Goal: Task Accomplishment & Management: Manage account settings

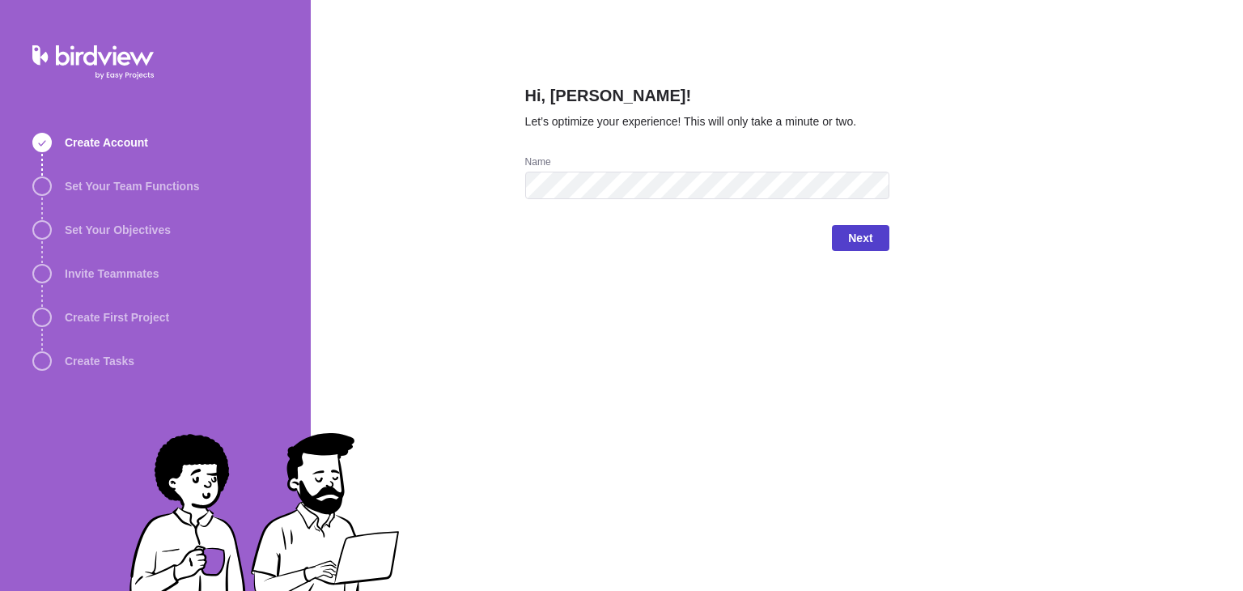
click at [858, 242] on span "Next" at bounding box center [860, 237] width 24 height 19
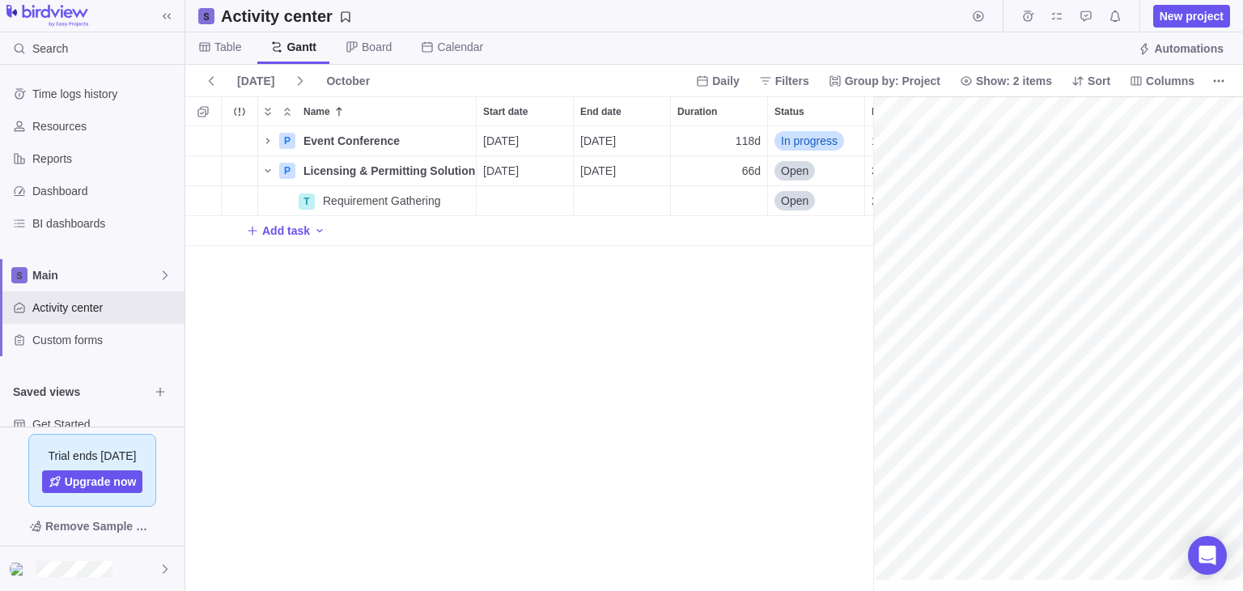
scroll to position [0, 2418]
click at [530, 197] on div "Start date" at bounding box center [525, 200] width 96 height 29
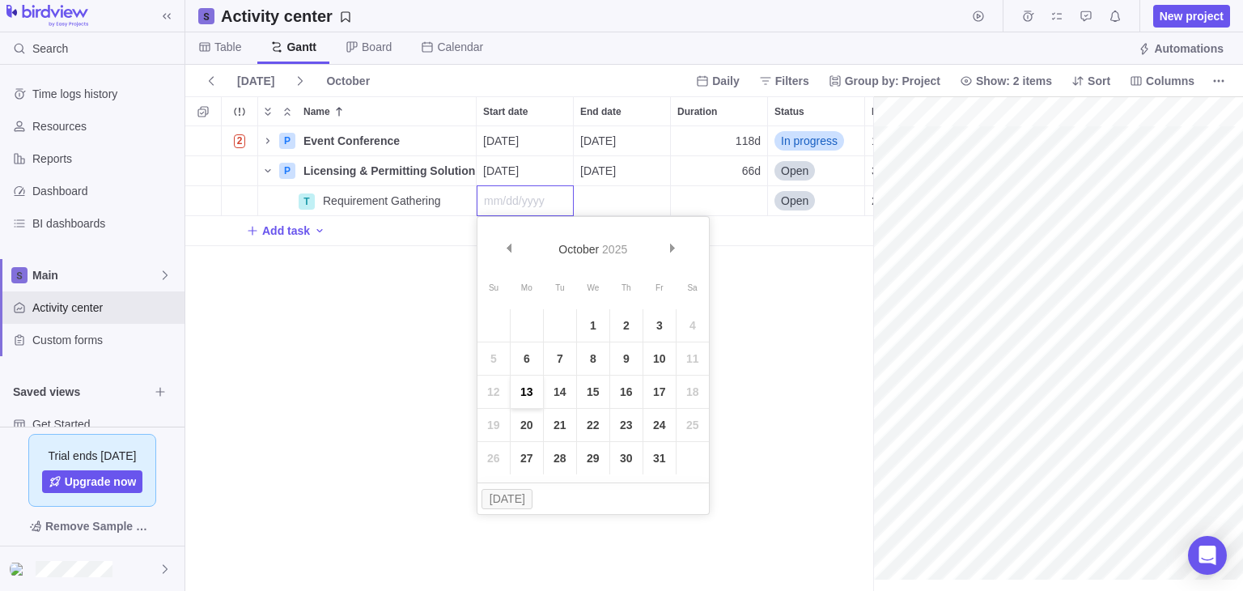
click at [532, 389] on link "13" at bounding box center [527, 391] width 32 height 32
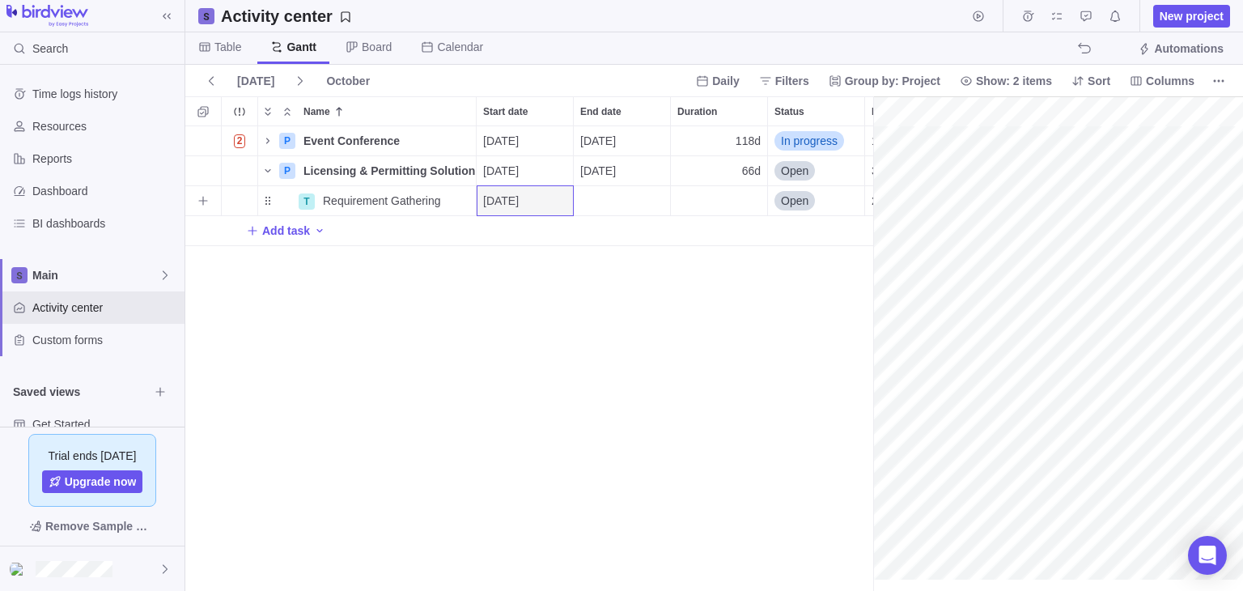
click at [660, 201] on div "End date" at bounding box center [622, 200] width 96 height 29
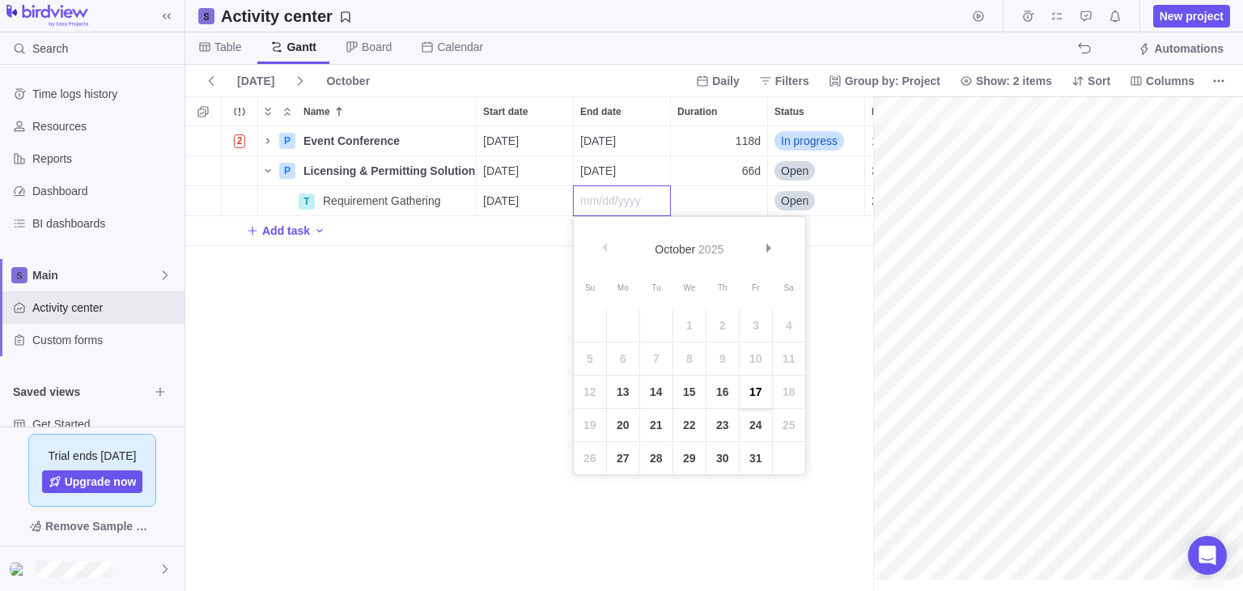
click at [748, 389] on link "17" at bounding box center [756, 391] width 32 height 32
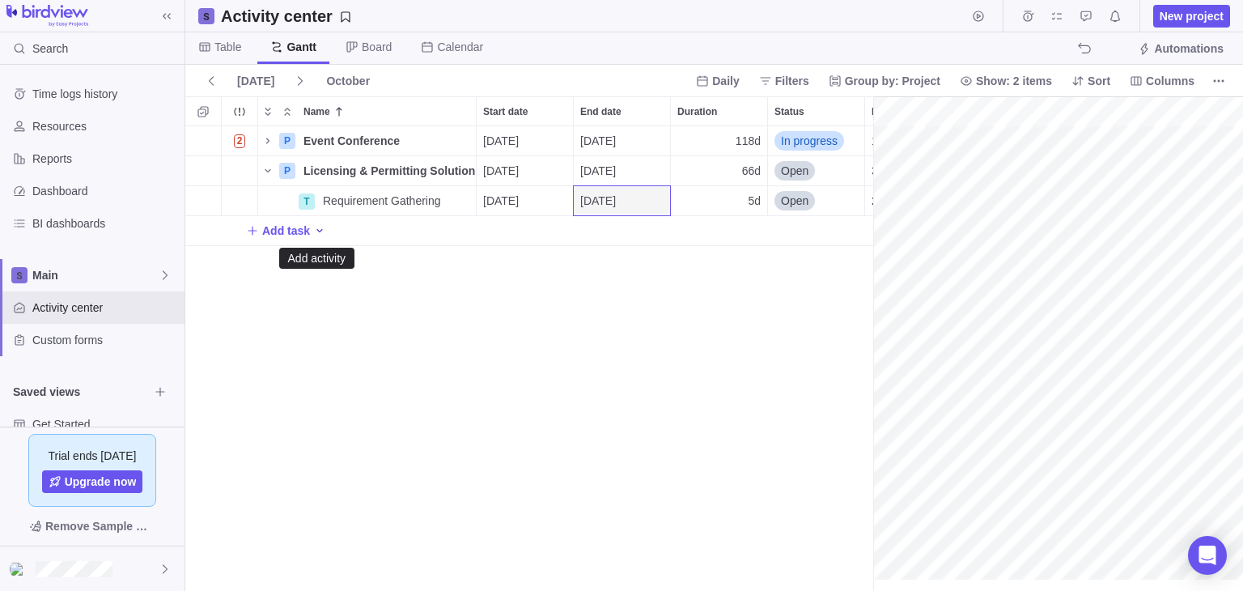
click at [318, 231] on icon "Add activity" at bounding box center [319, 230] width 13 height 13
click at [463, 202] on div "2 P Event Conference Details 09/08/2025 02/18/2026 118d In progress 1 P Licensi…" at bounding box center [529, 358] width 688 height 464
click at [463, 202] on icon "More actions" at bounding box center [461, 200] width 13 height 13
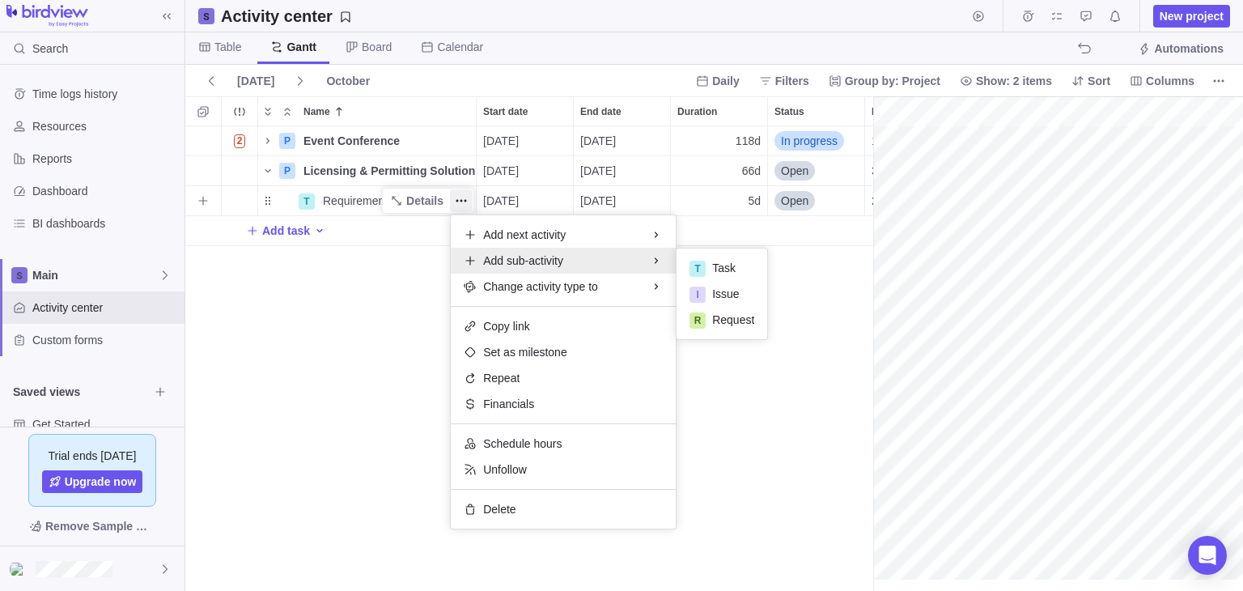
click at [525, 257] on span "Add sub-activity" at bounding box center [523, 260] width 80 height 16
click at [731, 269] on span "Task" at bounding box center [723, 268] width 23 height 16
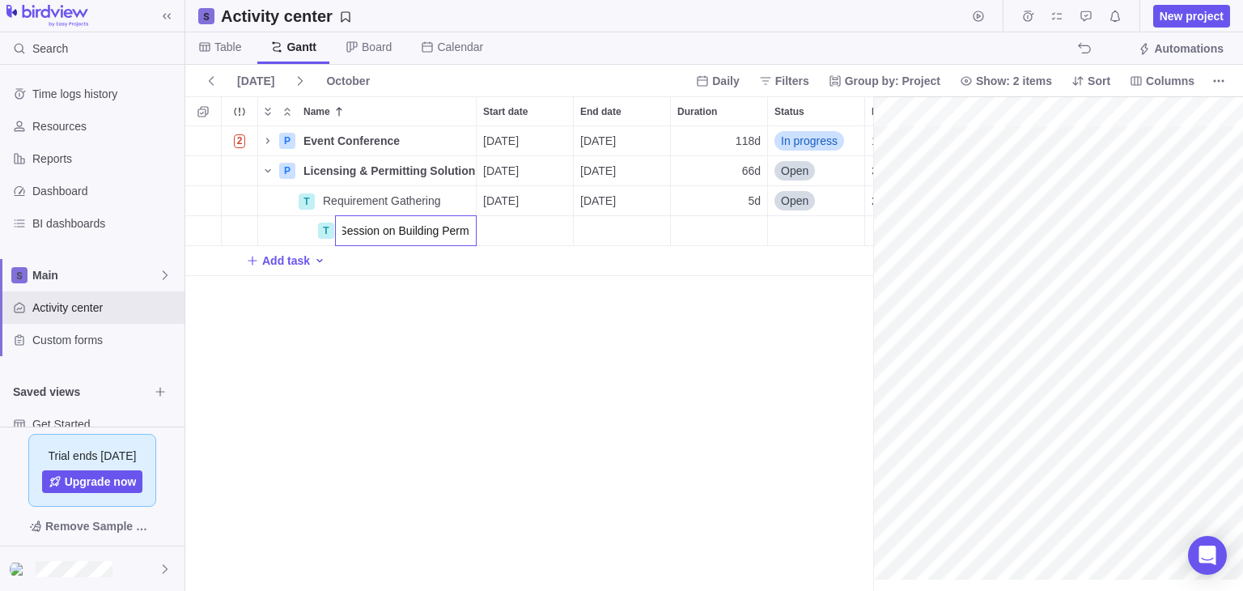
type input "Discovery Session on Building Permits"
type input "Discovery session on PW"
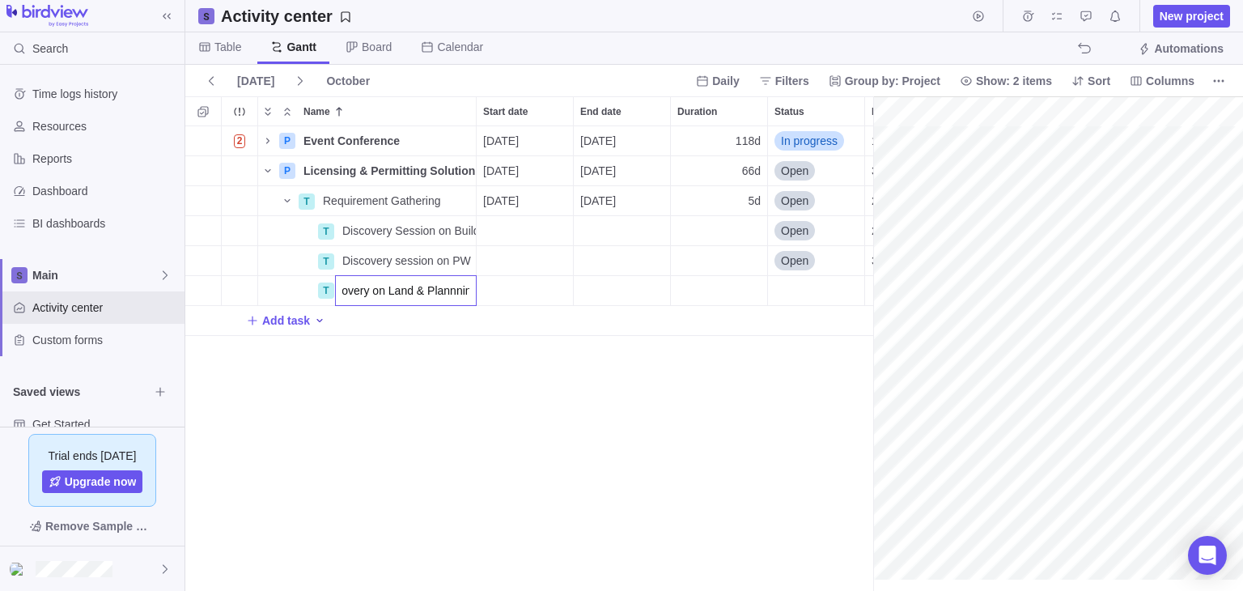
type input "Discovery on Land & Plannning"
type input "BRD Creation"
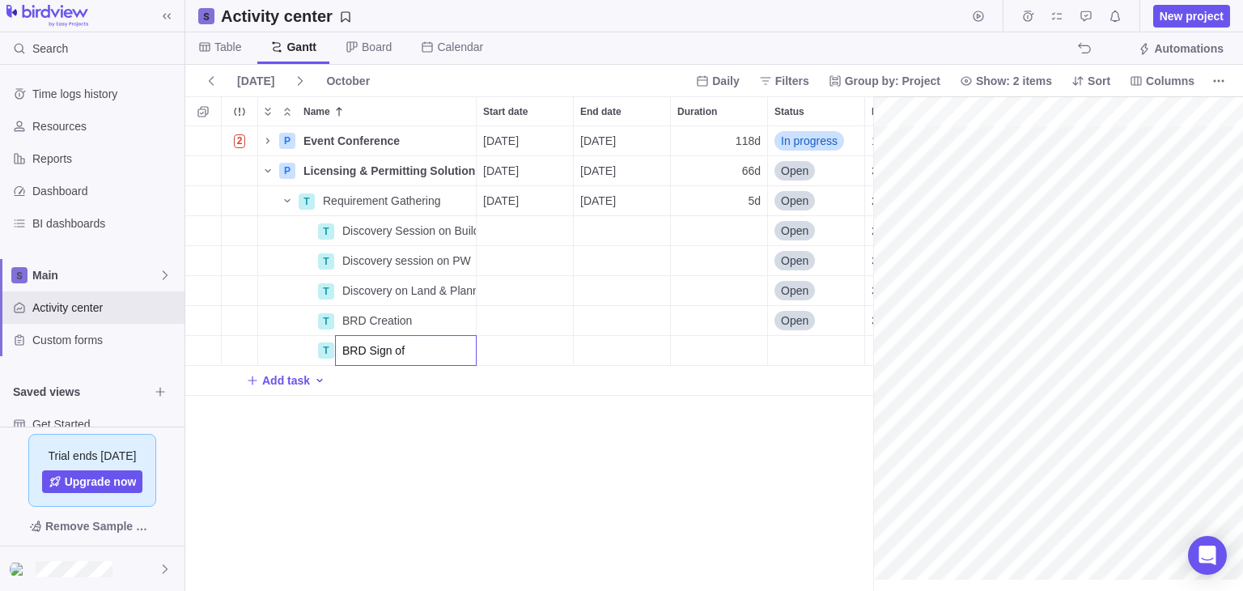
type input "BRD Sign off"
click at [310, 411] on div "2 P Event Conference Details 09/08/2025 02/18/2026 118d In progress 1 P Licensi…" at bounding box center [529, 358] width 688 height 464
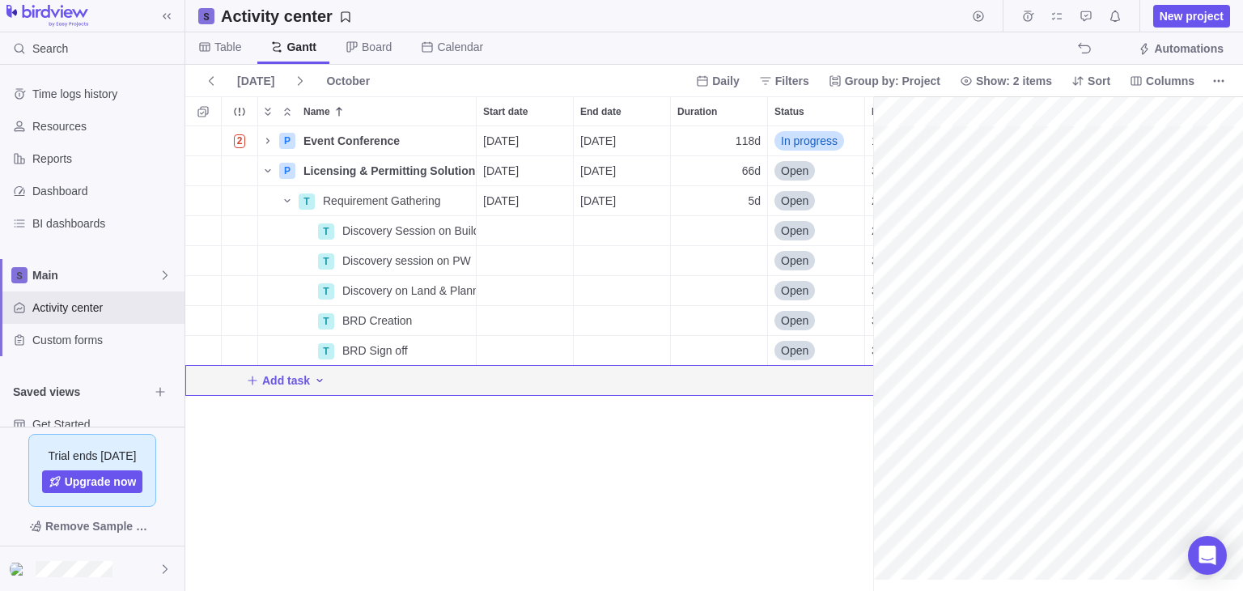
click at [316, 383] on icon "Add activity" at bounding box center [319, 380] width 13 height 13
click at [344, 416] on div "T Task" at bounding box center [357, 415] width 91 height 26
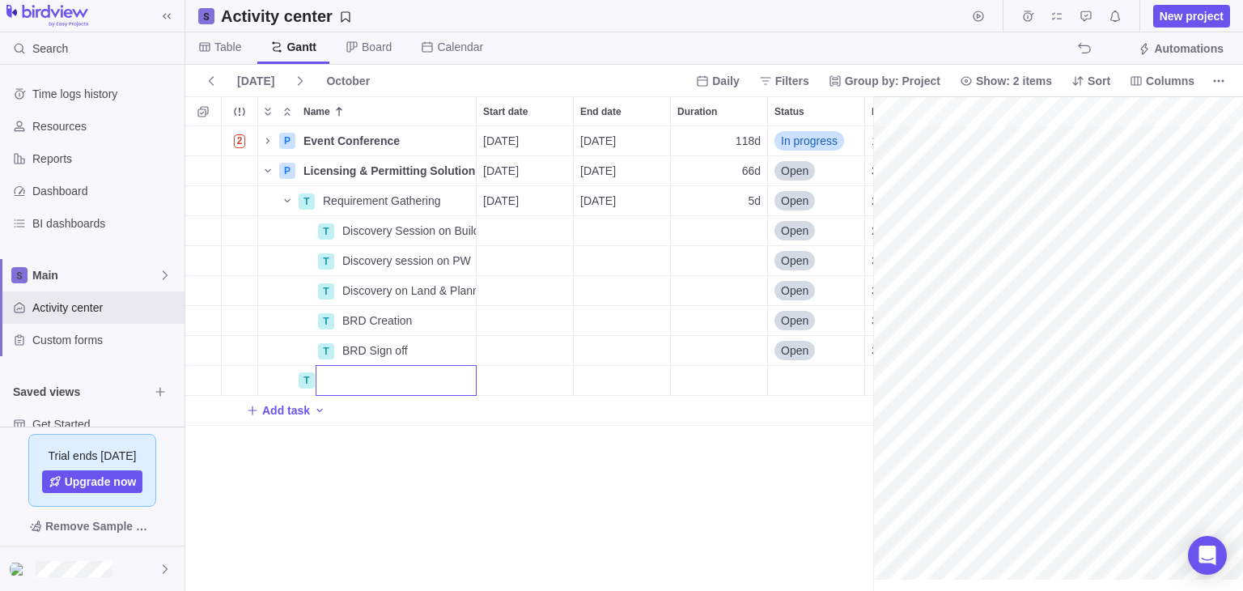
click at [324, 354] on div "2 P Event Conference Details 09/08/2025 02/18/2026 118d In progress 1 P Licensi…" at bounding box center [529, 358] width 688 height 464
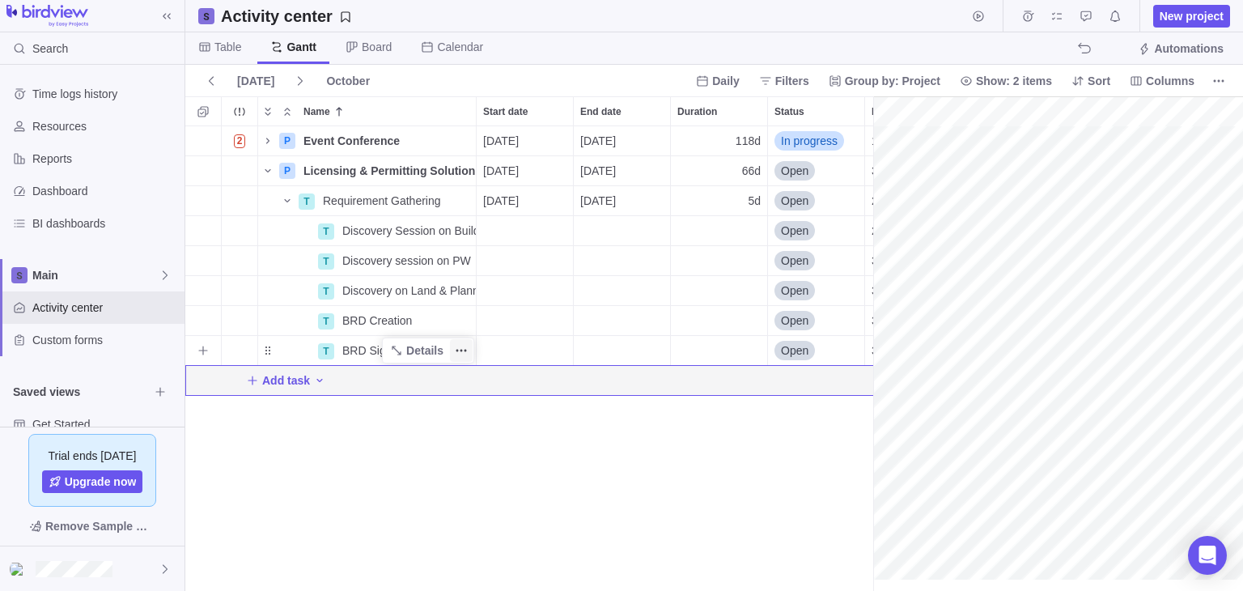
click at [459, 350] on icon "More actions" at bounding box center [461, 350] width 13 height 13
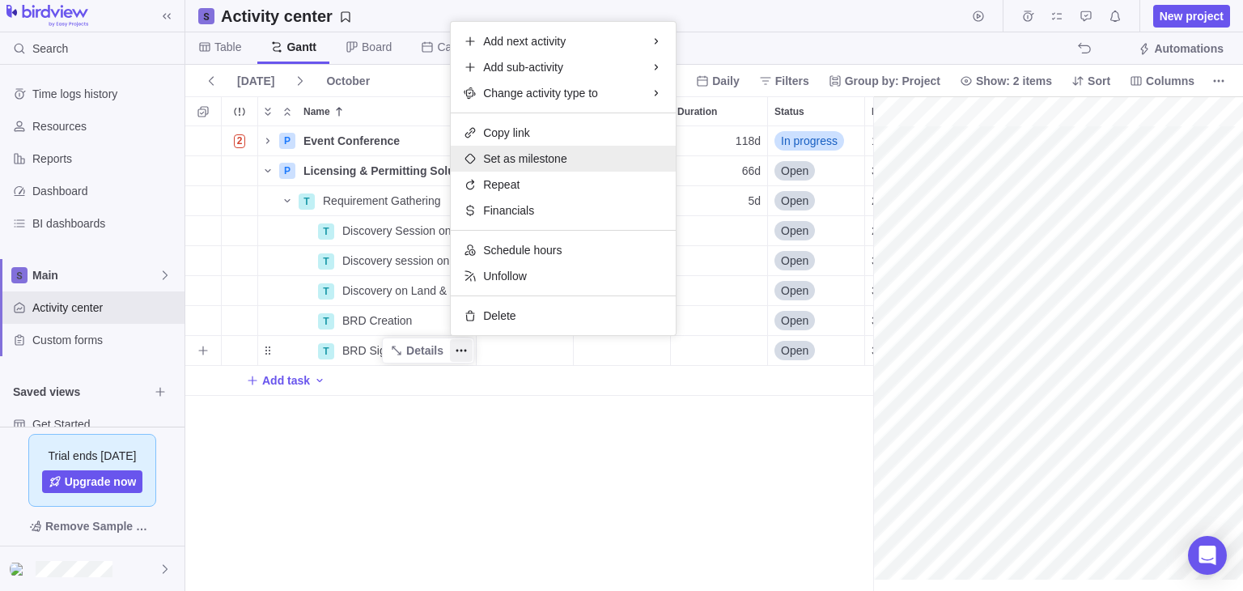
click at [560, 155] on span "Set as milestone" at bounding box center [525, 158] width 84 height 16
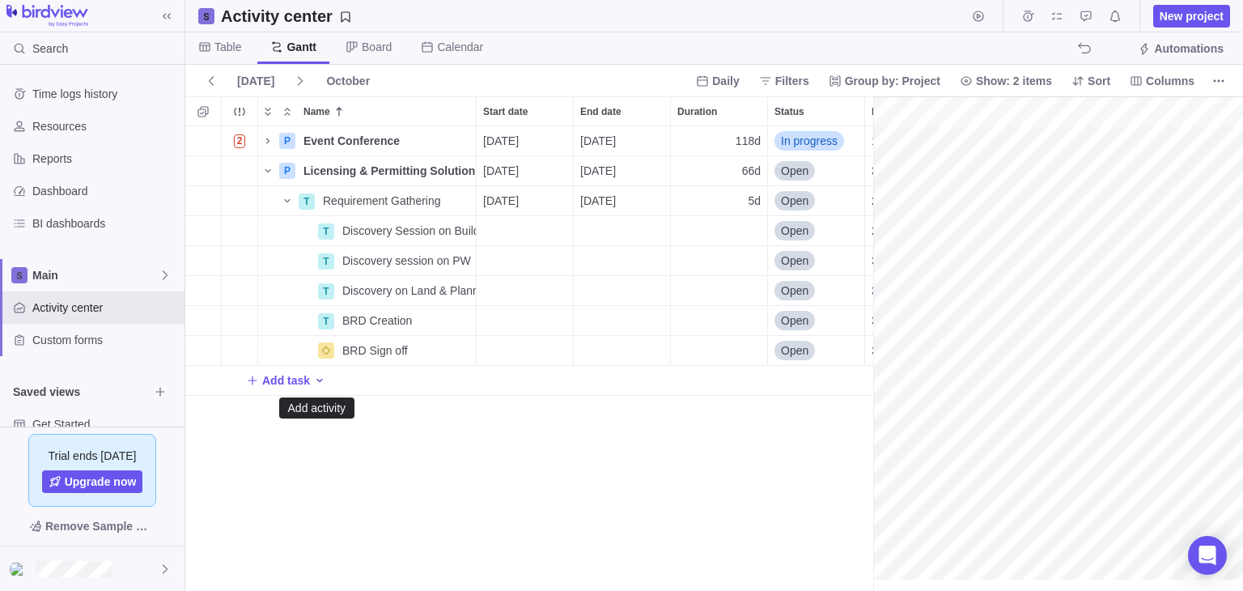
click at [314, 383] on icon "Add activity" at bounding box center [319, 380] width 13 height 13
click at [339, 415] on div "T" at bounding box center [332, 415] width 16 height 16
type input "Sprint 1"
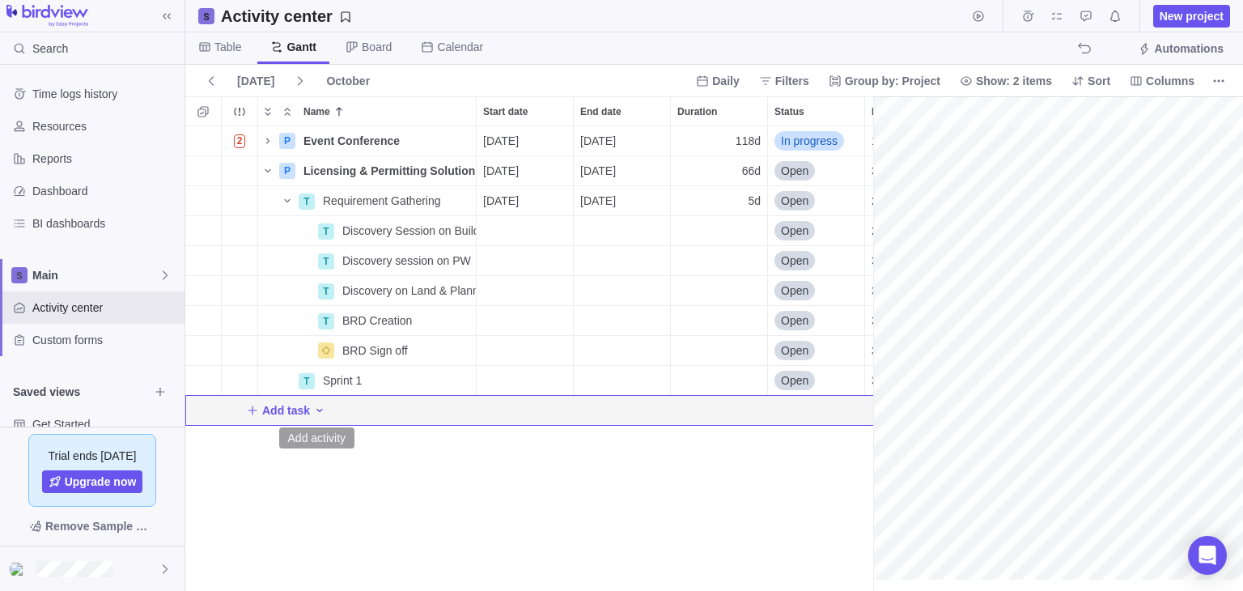
click at [319, 412] on icon "Add activity" at bounding box center [319, 410] width 13 height 13
click at [463, 389] on div "2 P Event Conference Details 09/08/2025 02/18/2026 118d In progress 1 P Licensi…" at bounding box center [529, 358] width 688 height 464
click at [462, 379] on icon "More actions" at bounding box center [461, 380] width 2 height 2
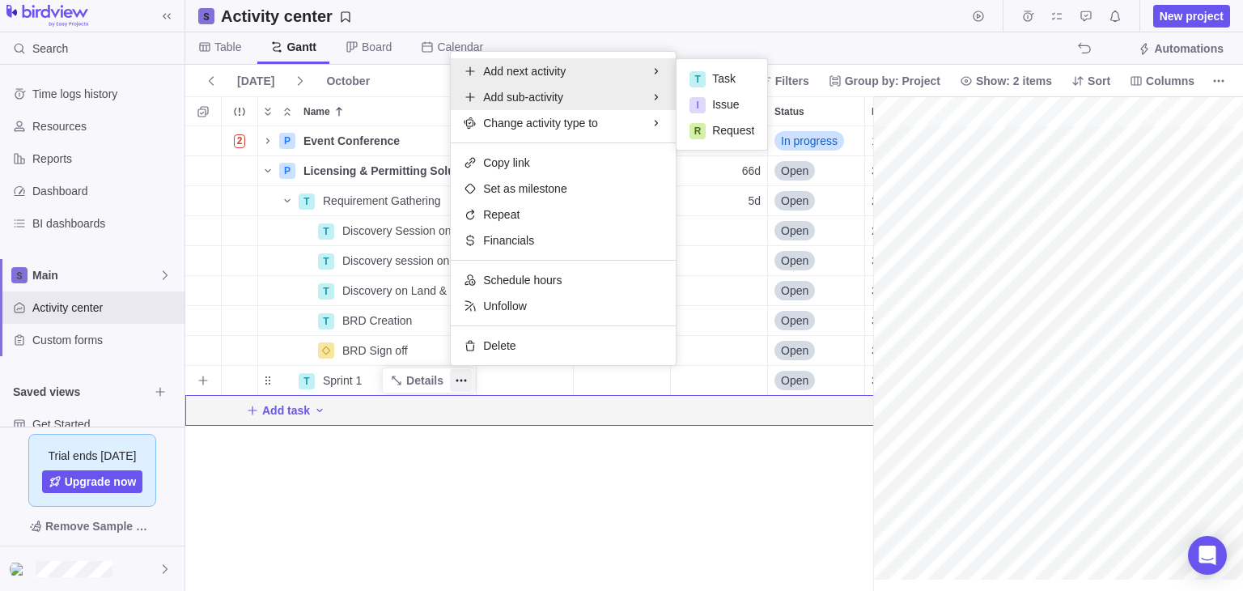
click at [547, 94] on span "Add sub-activity" at bounding box center [523, 97] width 80 height 16
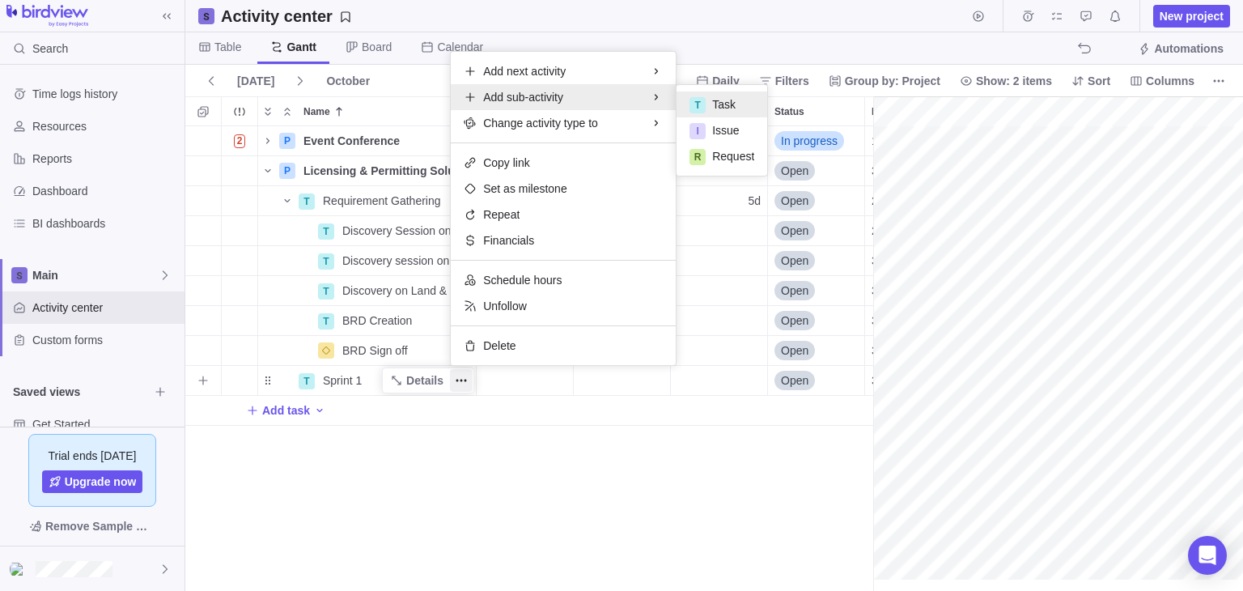
click at [720, 96] on span "Task" at bounding box center [723, 104] width 23 height 16
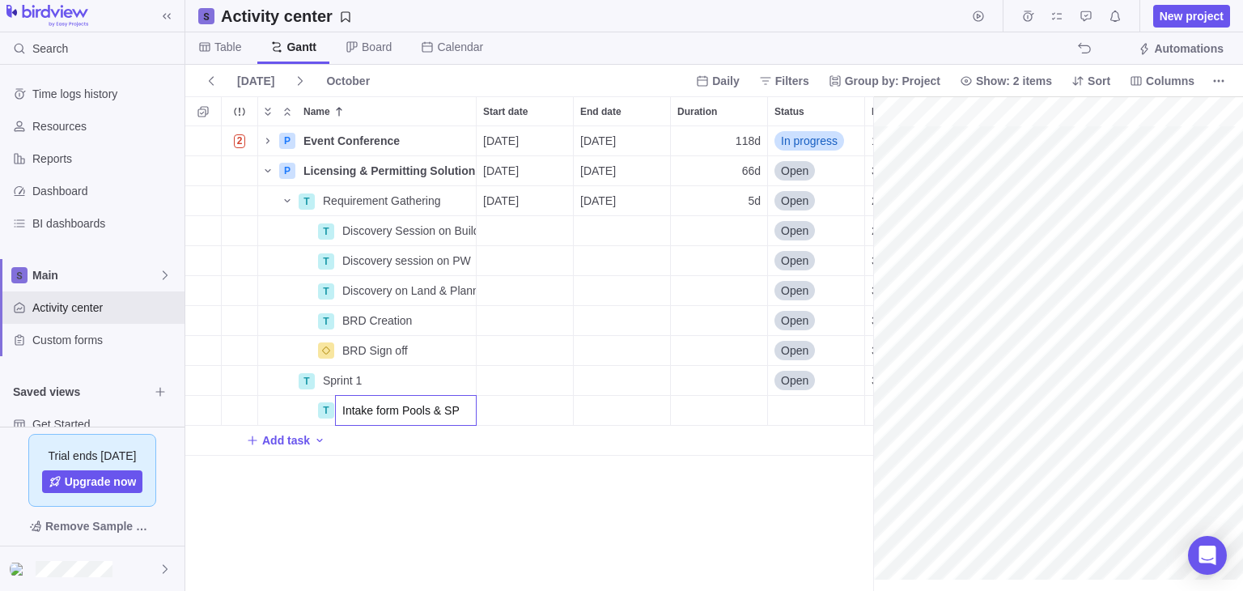
type input "Intake form Pools & SPA"
type input "Automation Pools & SPA"
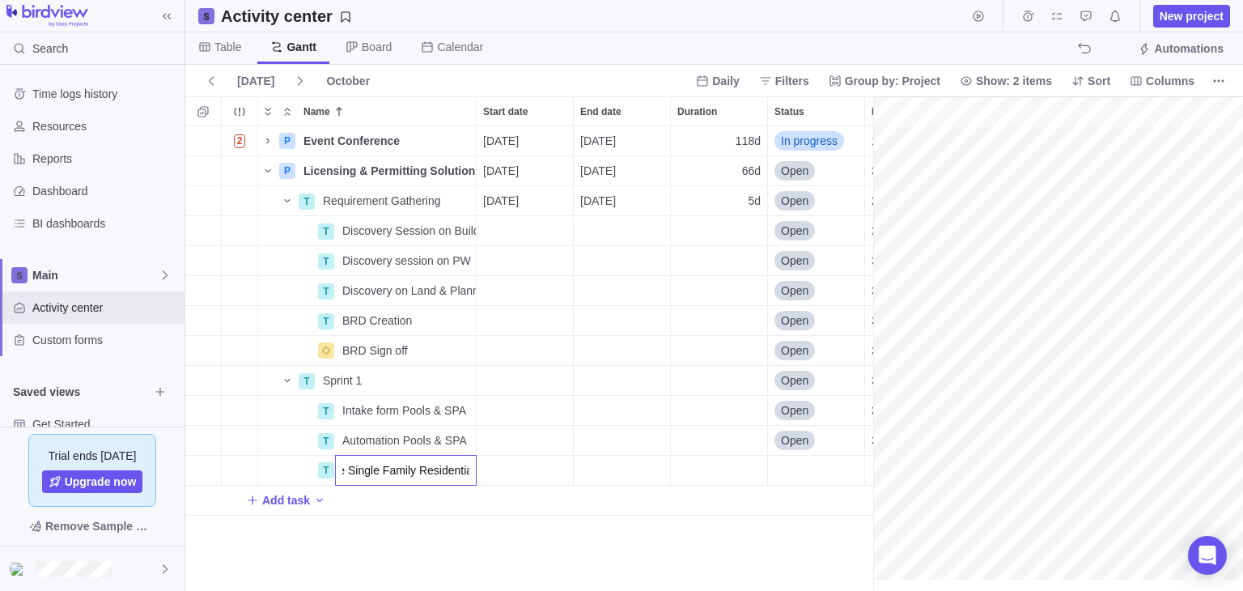
type input "Intake Single Family Residentials"
click at [427, 474] on div "2 P Event Conference Details 09/08/2025 02/18/2026 118d In progress 1 P Licensi…" at bounding box center [529, 358] width 688 height 464
click at [204, 467] on icon "Add sub-activity" at bounding box center [203, 470] width 13 height 13
click at [215, 496] on div "2 P Event Conference Details 09/08/2025 02/18/2026 118d In progress 1 P Licensi…" at bounding box center [529, 358] width 688 height 464
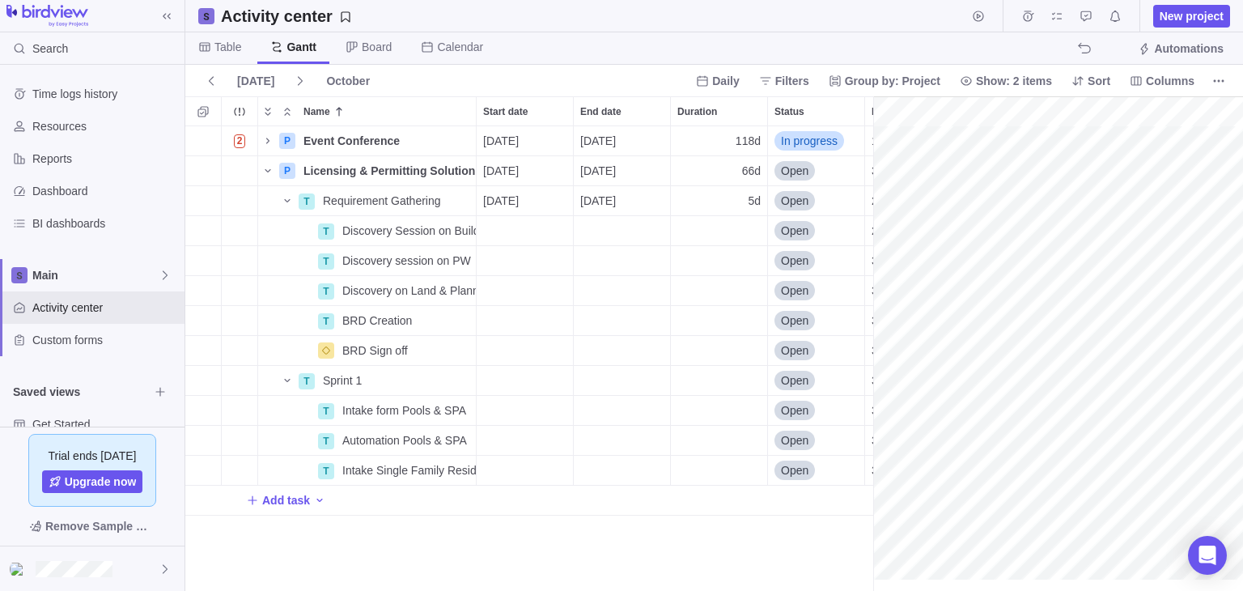
click at [405, 553] on div "2 P Event Conference Details 09/08/2025 02/18/2026 118d In progress 1 P Licensi…" at bounding box center [529, 358] width 688 height 464
click at [274, 504] on span "Add task" at bounding box center [286, 500] width 48 height 16
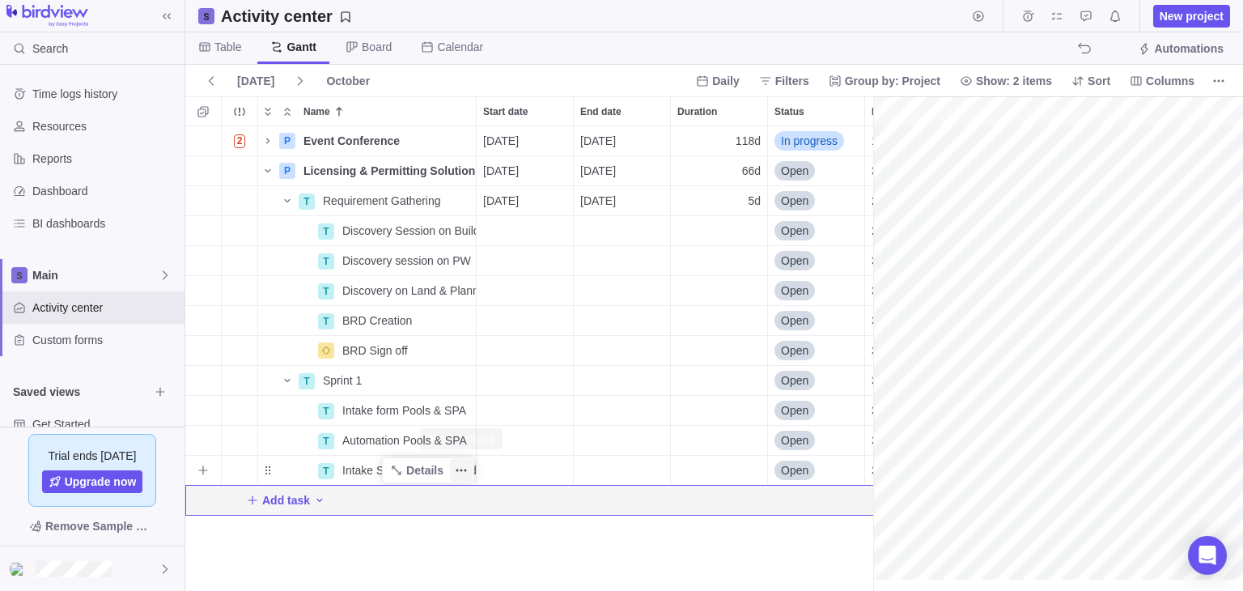
click at [452, 470] on span "More actions" at bounding box center [461, 470] width 23 height 23
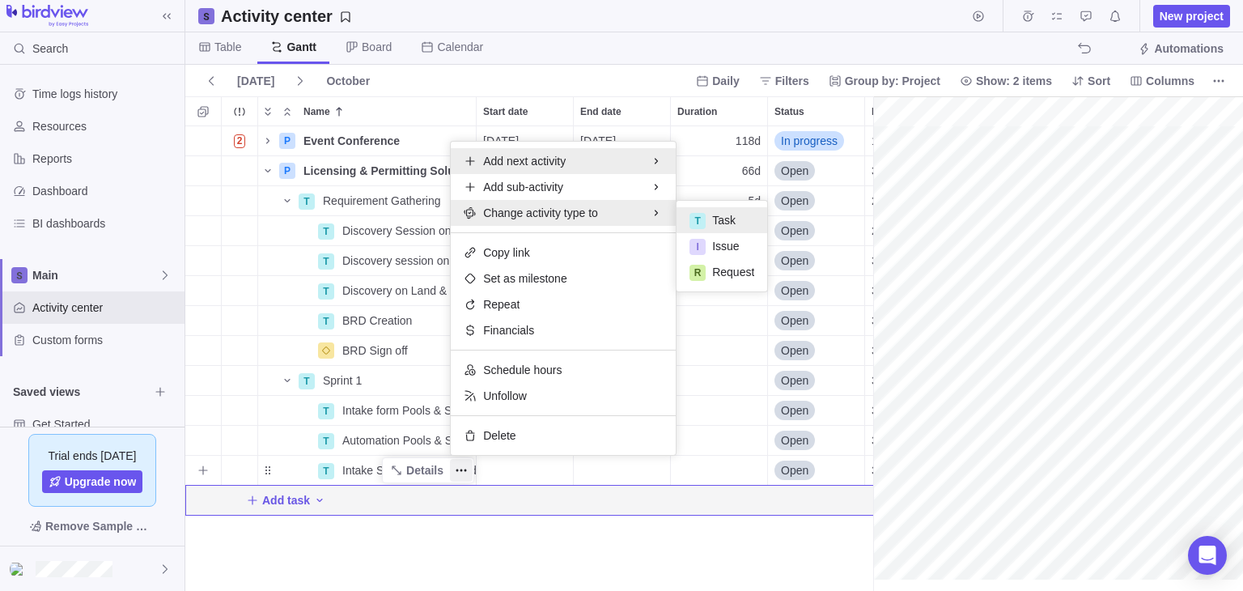
click at [536, 149] on div "Add next activity" at bounding box center [563, 161] width 225 height 26
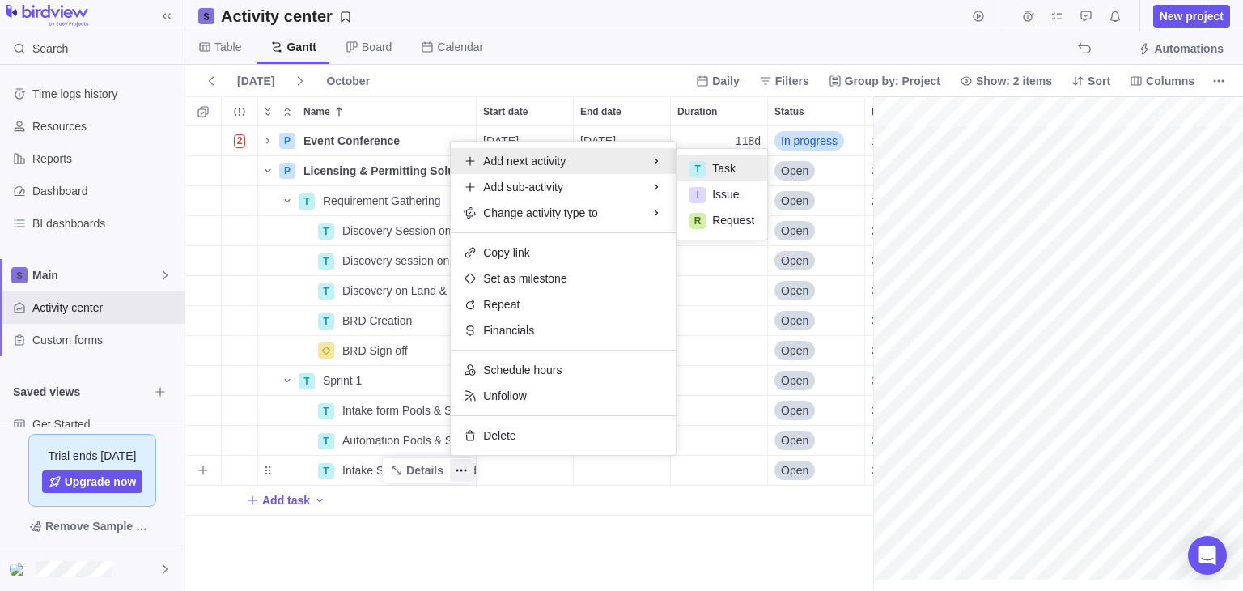
click at [729, 169] on span "Task" at bounding box center [723, 168] width 23 height 16
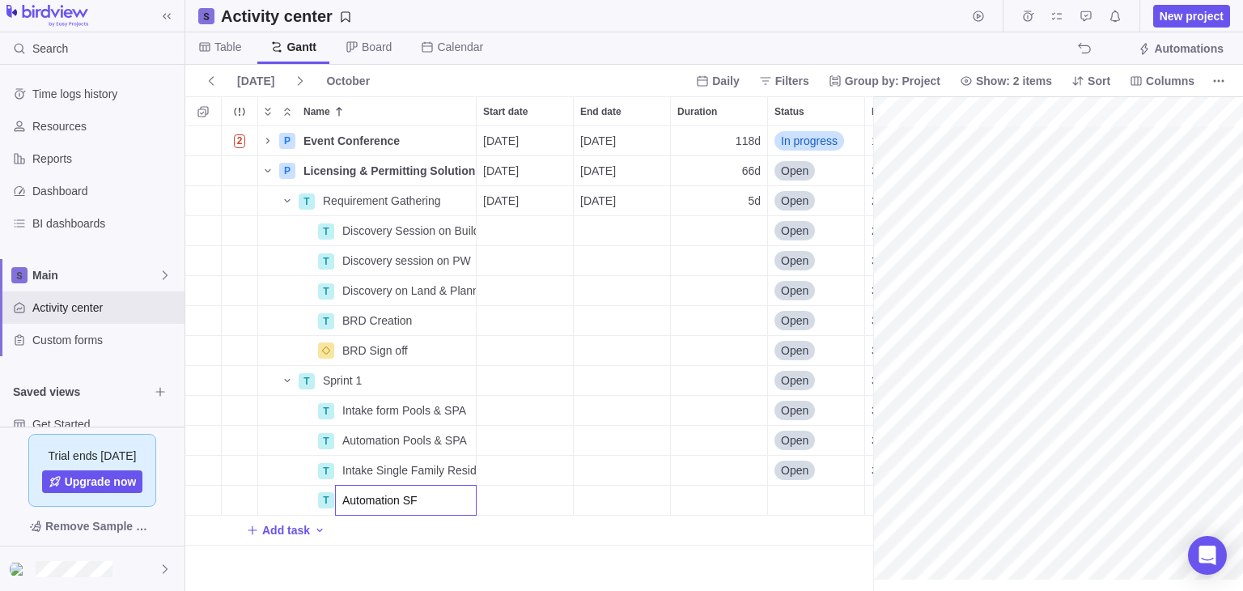
type input "Automation SFR"
click at [193, 496] on div "2 P Event Conference Details 09/08/2025 02/18/2026 118d In progress 1 P Licensi…" at bounding box center [529, 358] width 688 height 464
drag, startPoint x: 193, startPoint y: 496, endPoint x: 385, endPoint y: 504, distance: 191.9
click at [385, 504] on div "T Automation SFR Details" at bounding box center [367, 500] width 218 height 30
drag, startPoint x: 270, startPoint y: 508, endPoint x: 238, endPoint y: 504, distance: 32.6
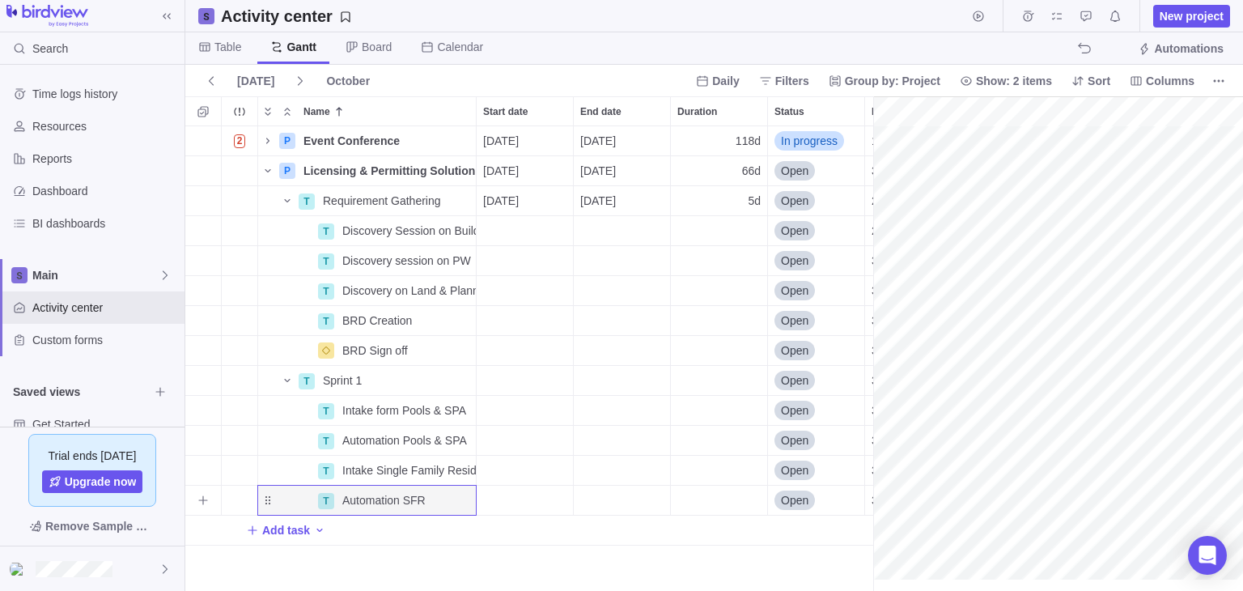
click at [238, 504] on div "Trouble indication" at bounding box center [240, 499] width 36 height 29
click at [456, 499] on icon "More actions" at bounding box center [457, 500] width 2 height 2
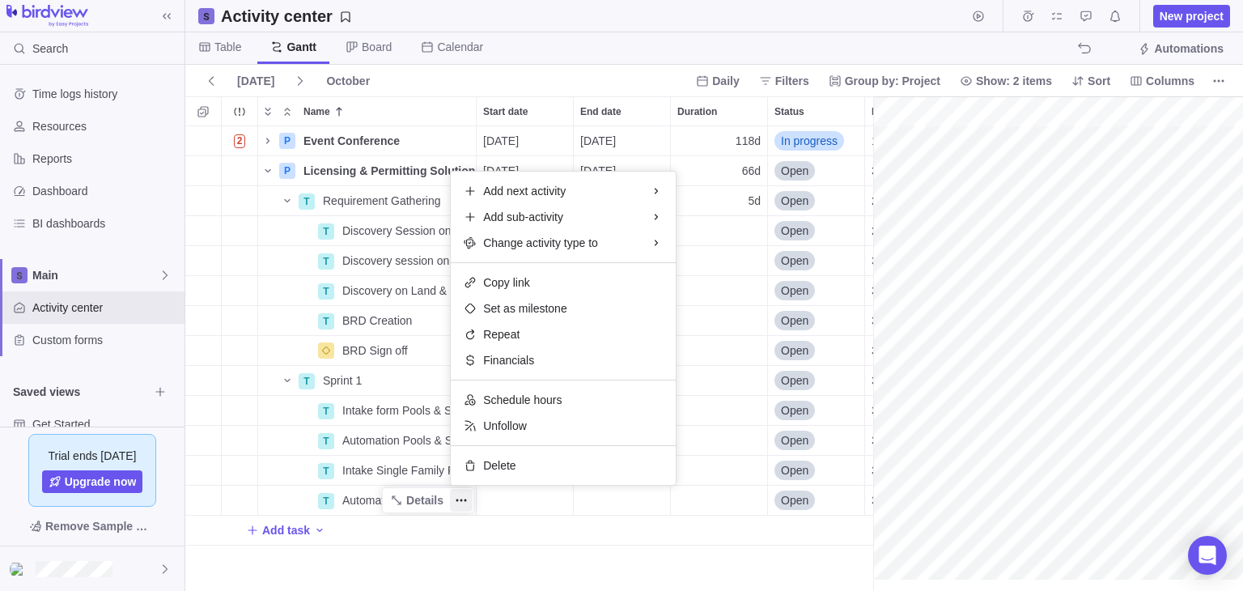
click at [545, 540] on div "2 P Event Conference Details 09/08/2025 02/18/2026 118d In progress 1 P Licensi…" at bounding box center [529, 358] width 688 height 464
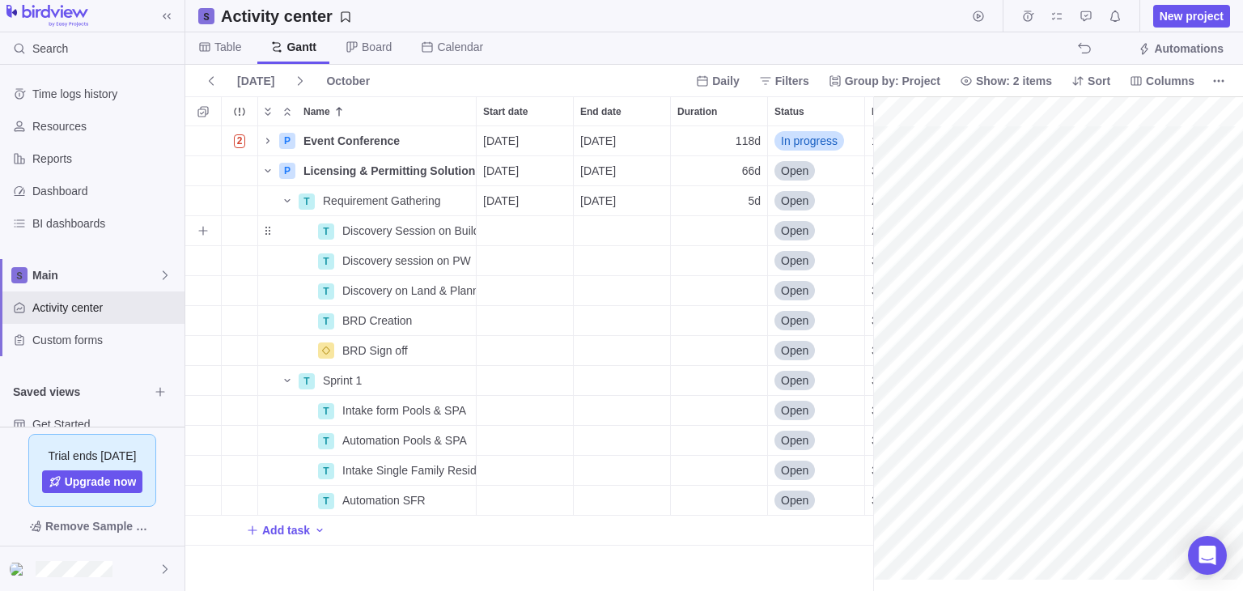
click at [541, 231] on div "Start date" at bounding box center [525, 230] width 96 height 29
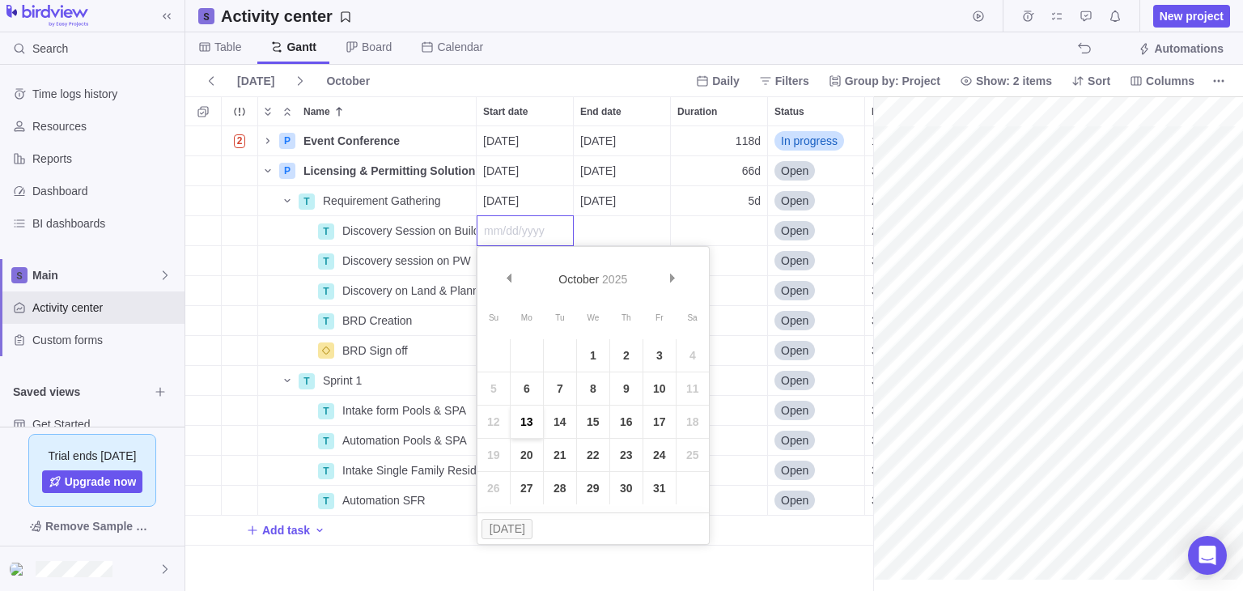
click at [533, 422] on link "13" at bounding box center [527, 421] width 32 height 32
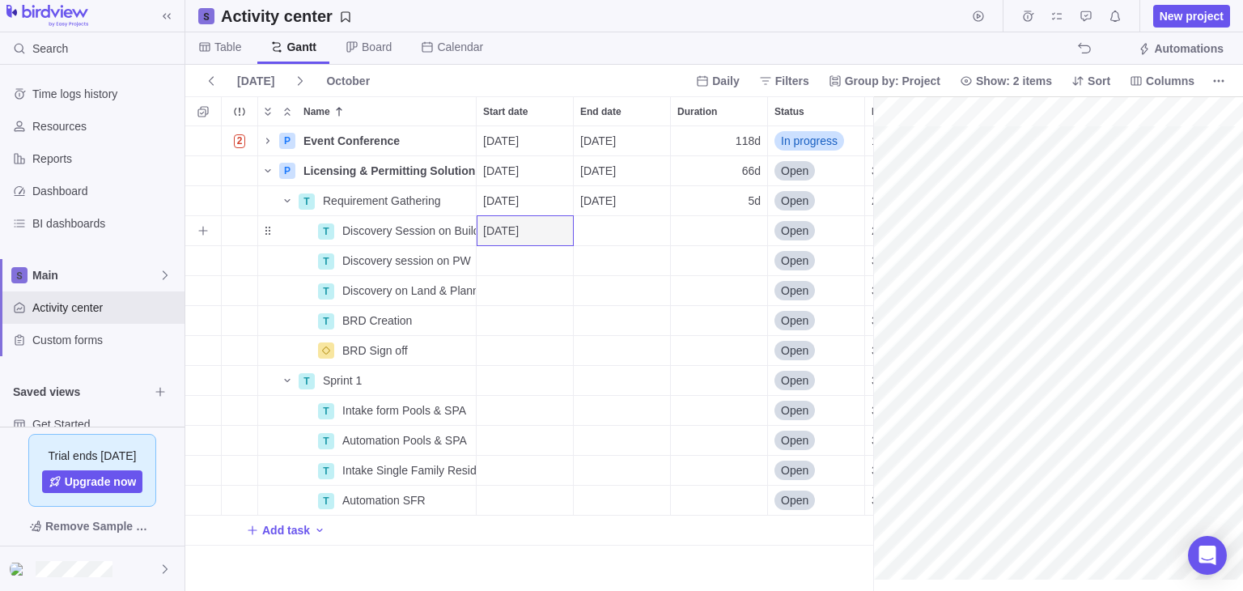
click at [609, 236] on div "End date" at bounding box center [622, 230] width 96 height 29
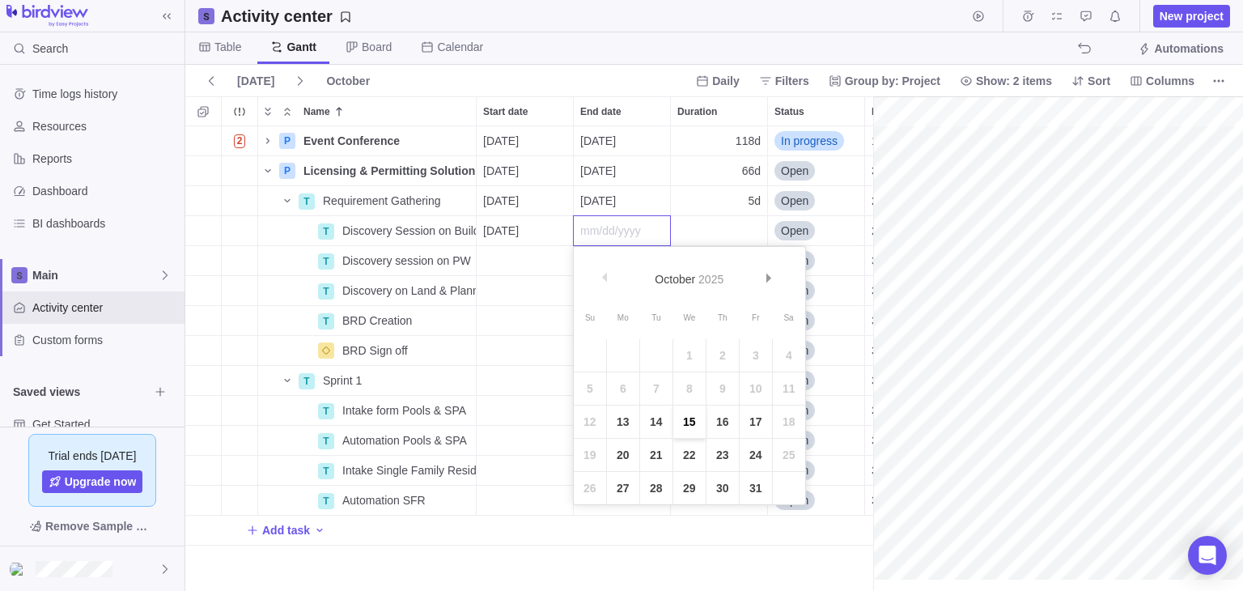
click at [682, 426] on link "15" at bounding box center [689, 421] width 32 height 32
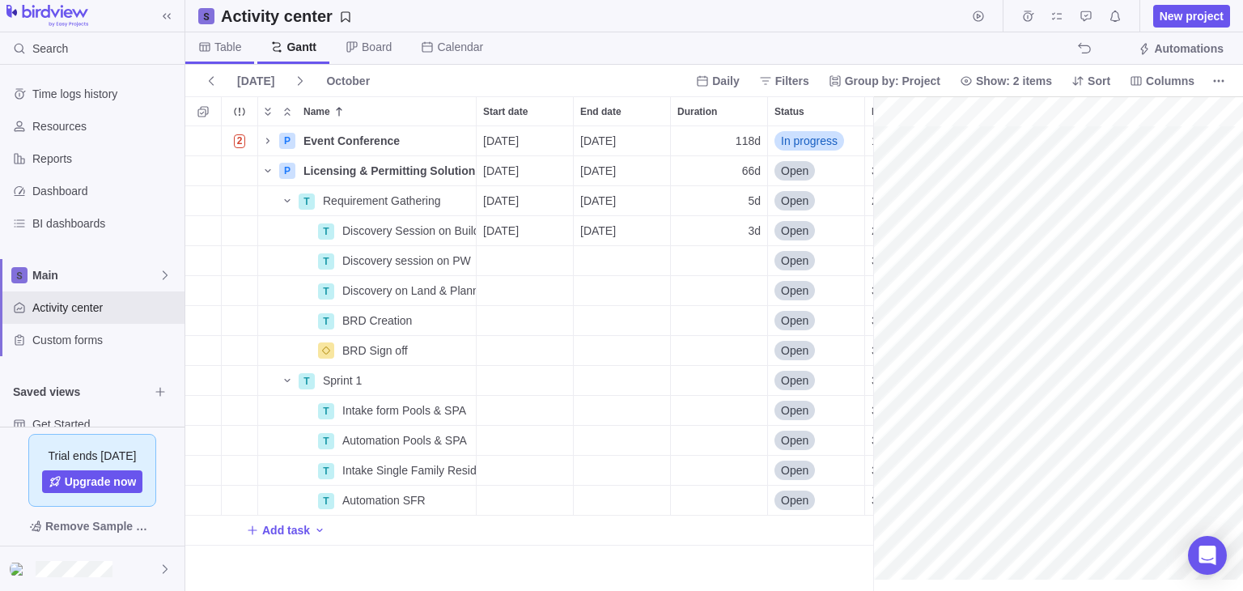
click at [242, 53] on span "Table" at bounding box center [219, 48] width 69 height 32
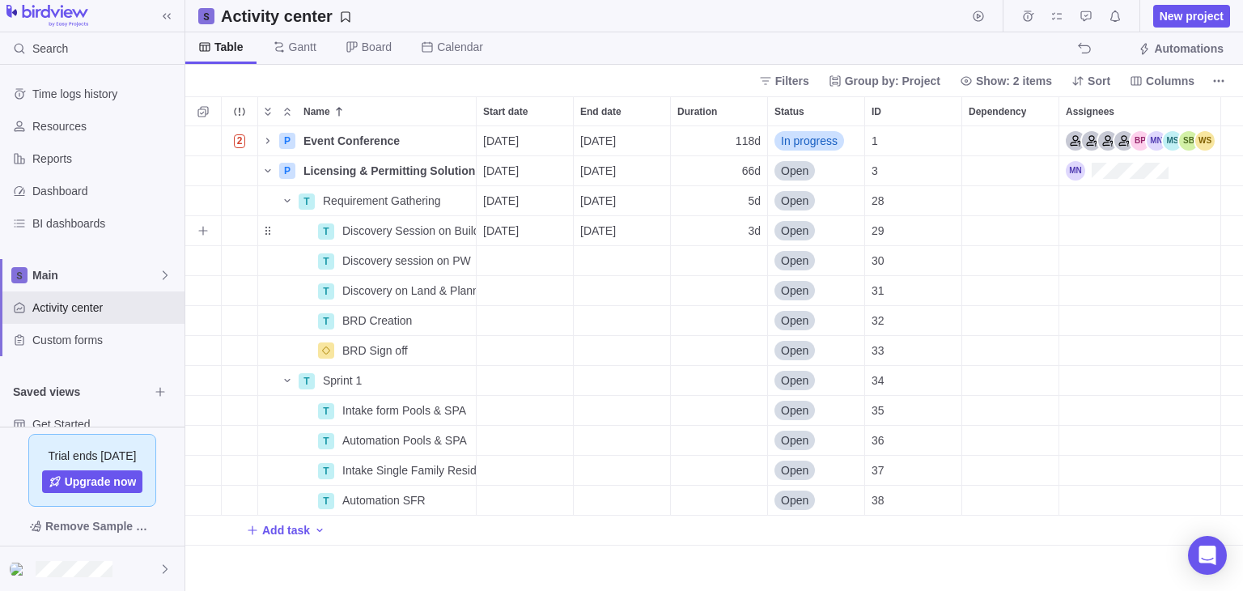
click at [1077, 234] on div "Assignees" at bounding box center [1139, 230] width 161 height 29
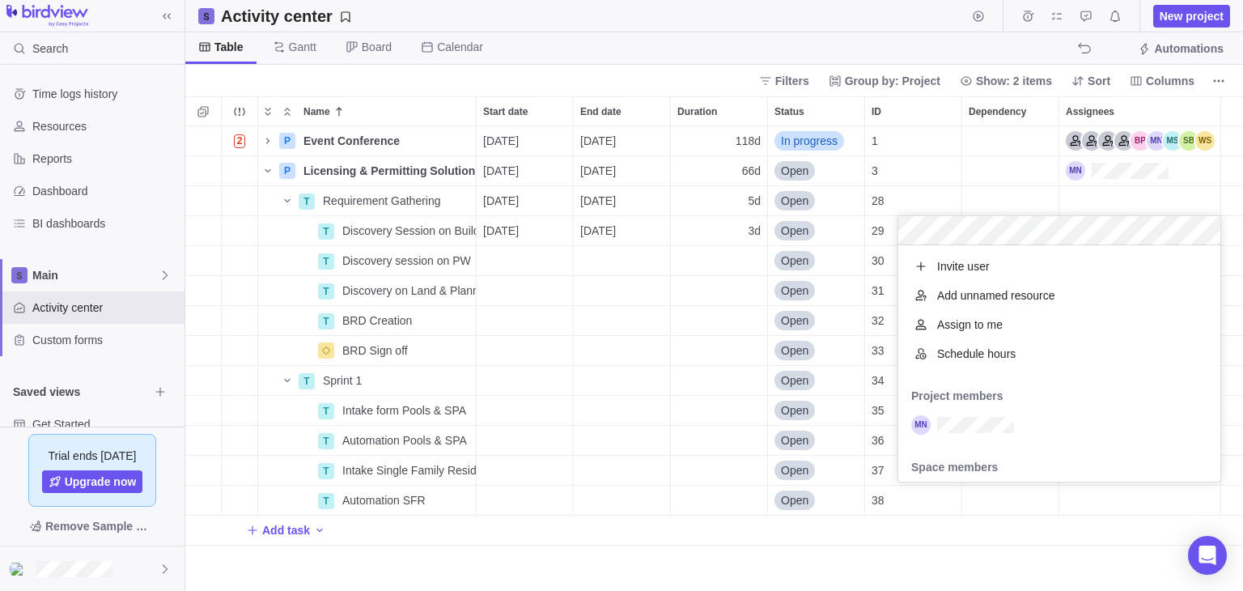
scroll to position [223, 310]
click at [981, 270] on span "Invite user" at bounding box center [963, 266] width 53 height 16
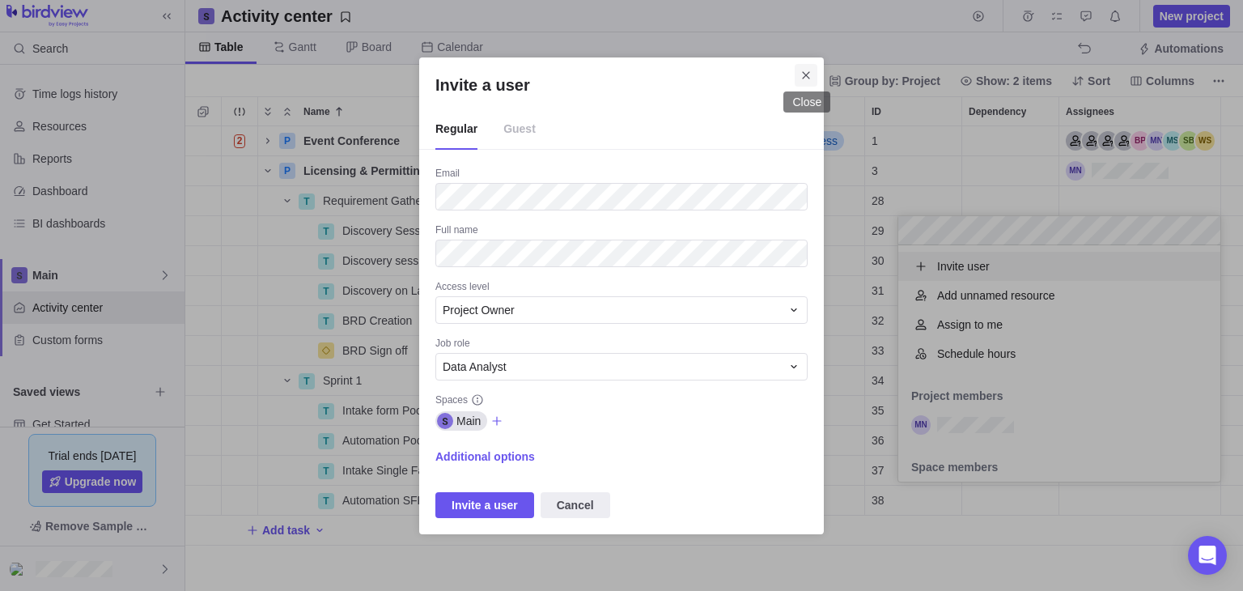
click at [807, 76] on icon "Close" at bounding box center [805, 74] width 7 height 7
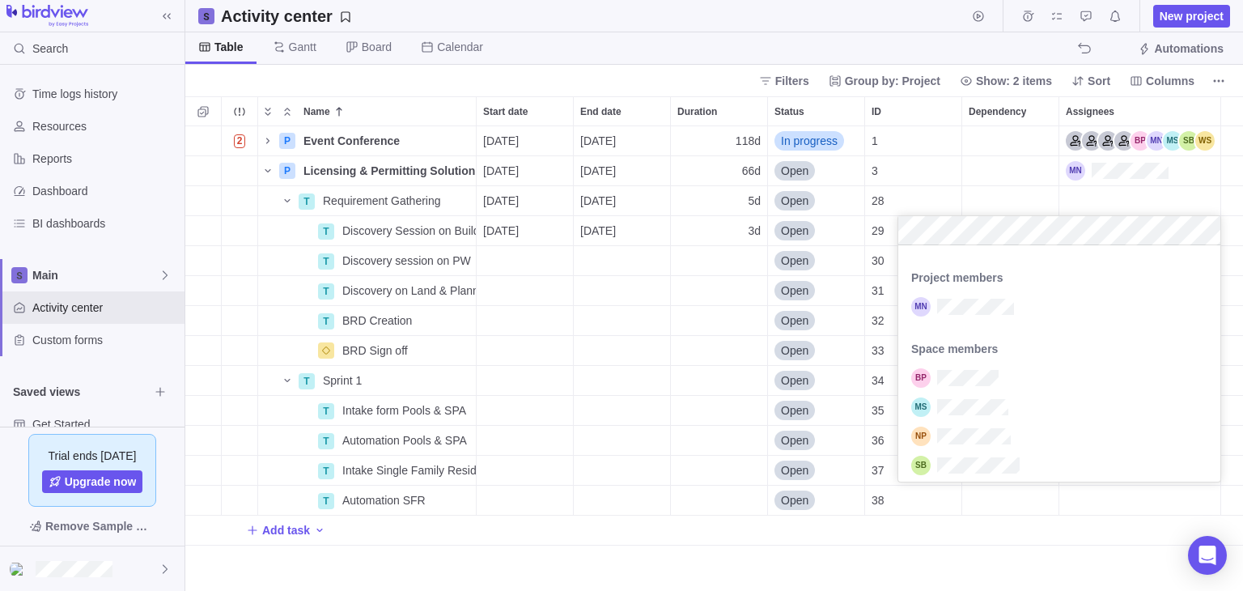
scroll to position [112, 0]
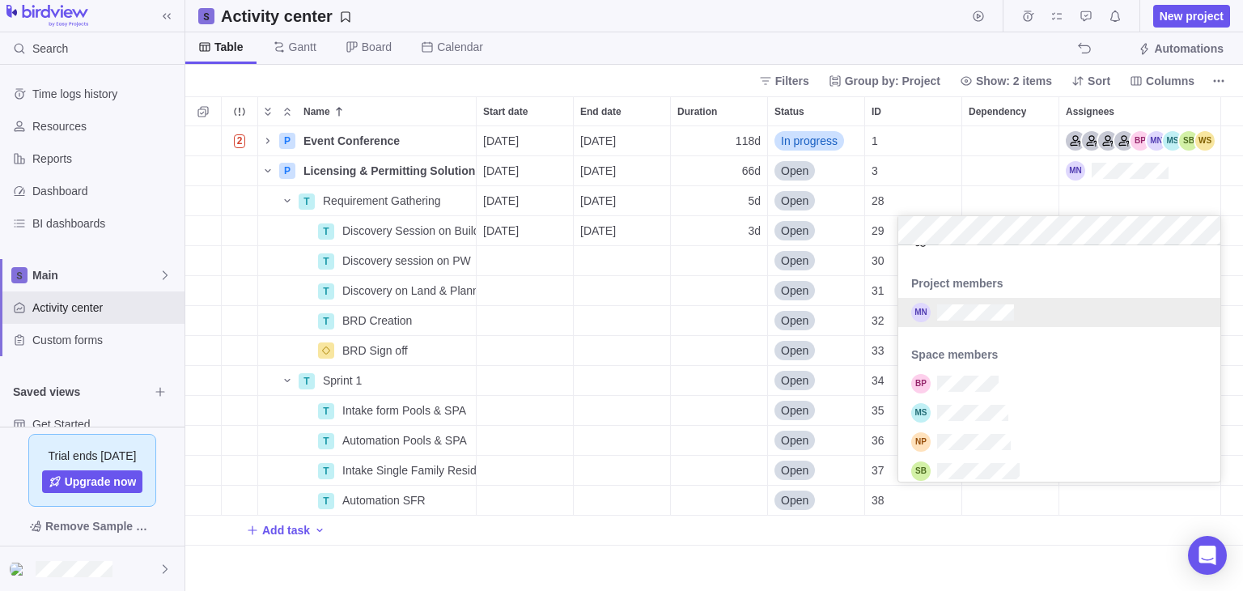
click at [995, 321] on div "grid" at bounding box center [1059, 312] width 322 height 29
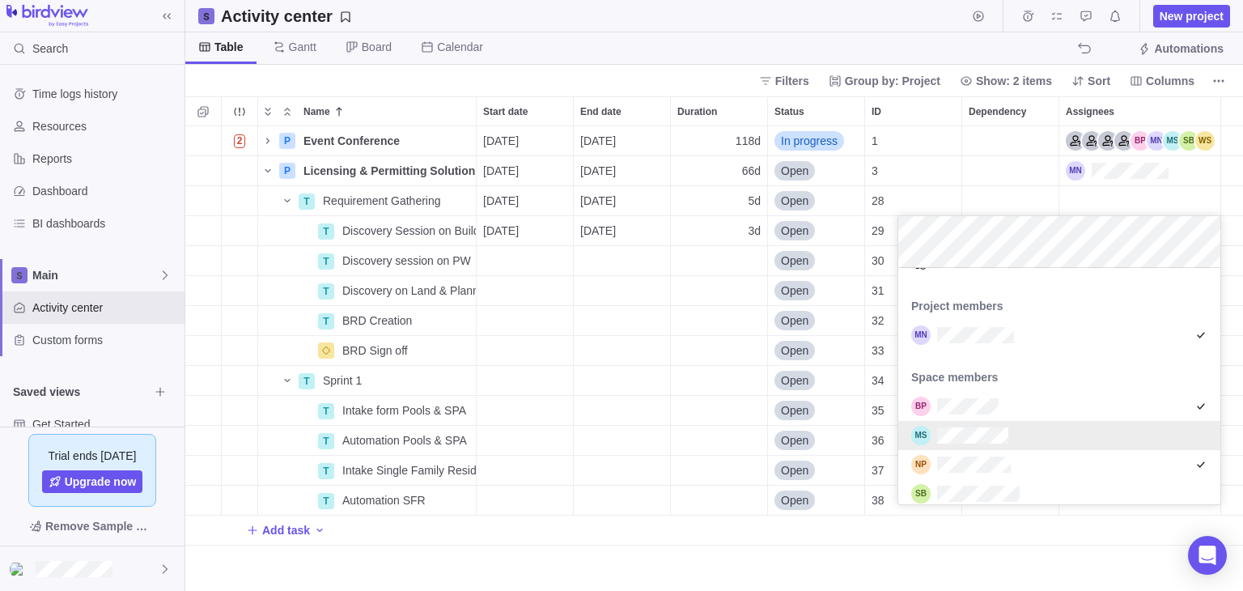
scroll to position [117, 0]
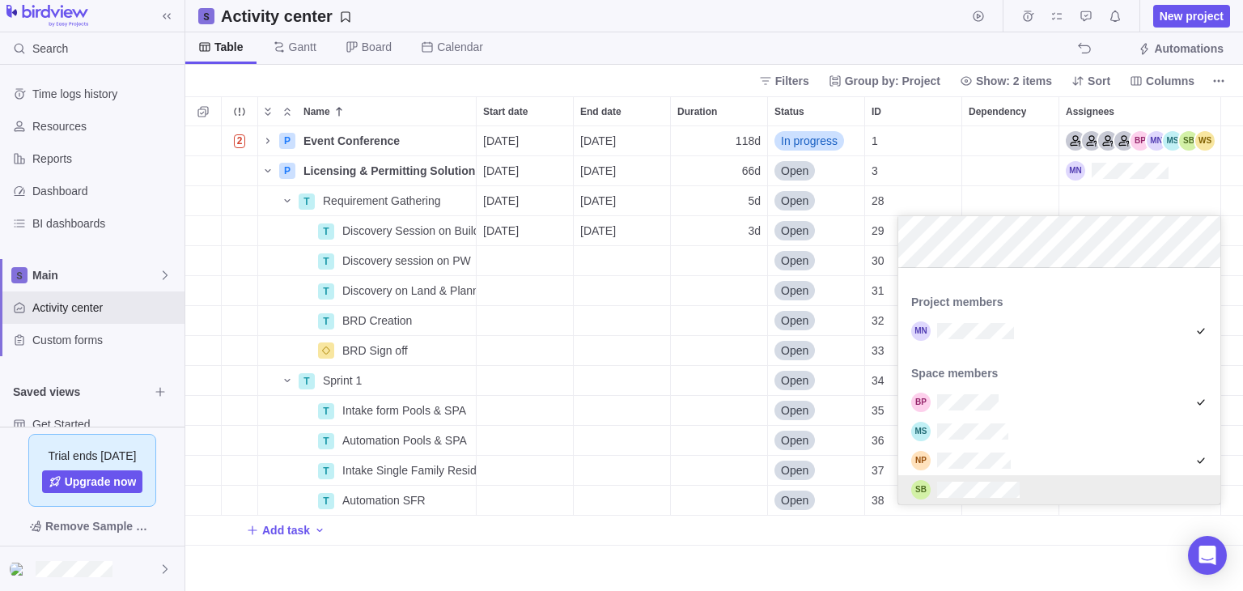
click at [671, 435] on div "Name Start date End date Duration Status ID Dependency Assignees 2 P Event Conf…" at bounding box center [714, 343] width 1058 height 494
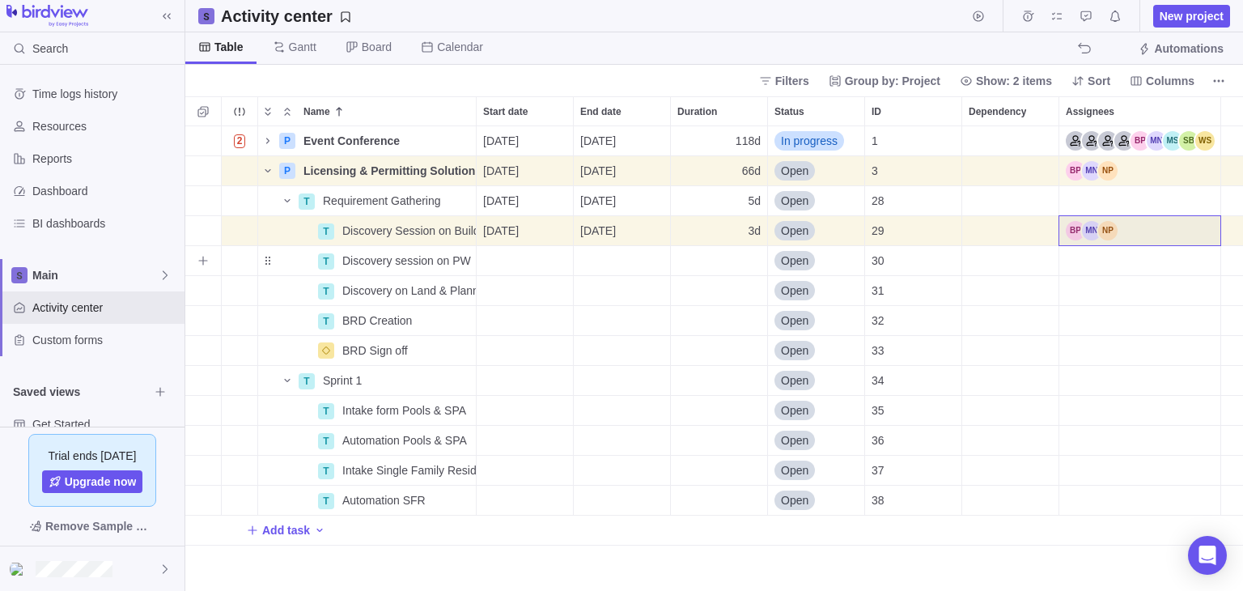
click at [523, 265] on div "Start date" at bounding box center [525, 260] width 96 height 29
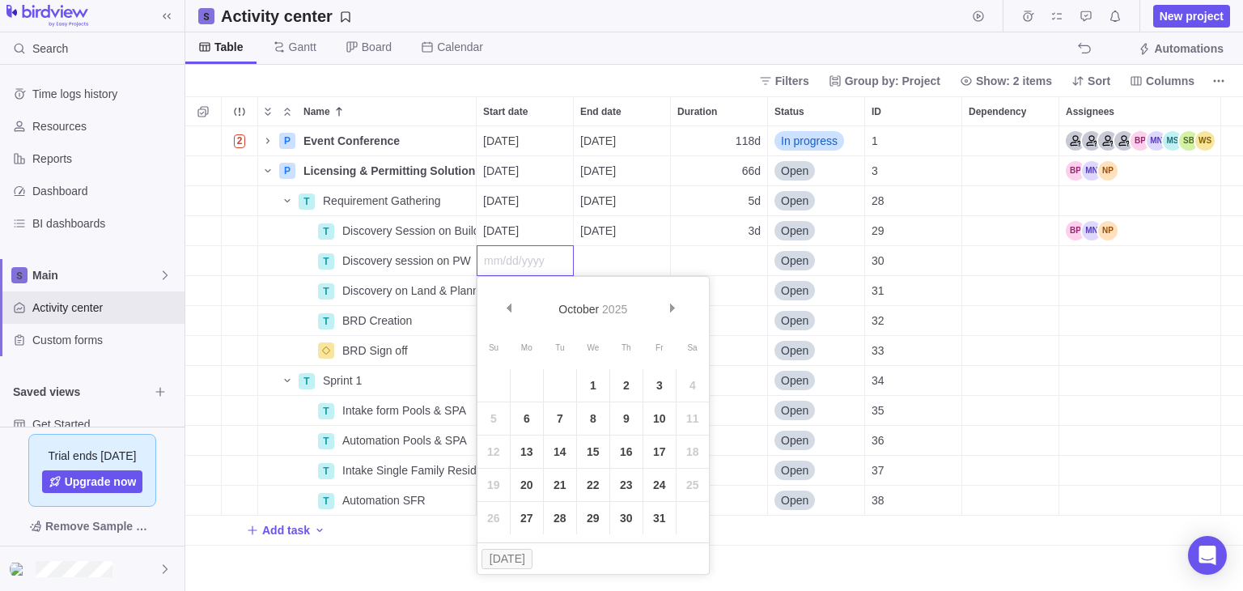
click at [583, 451] on link "15" at bounding box center [593, 451] width 32 height 32
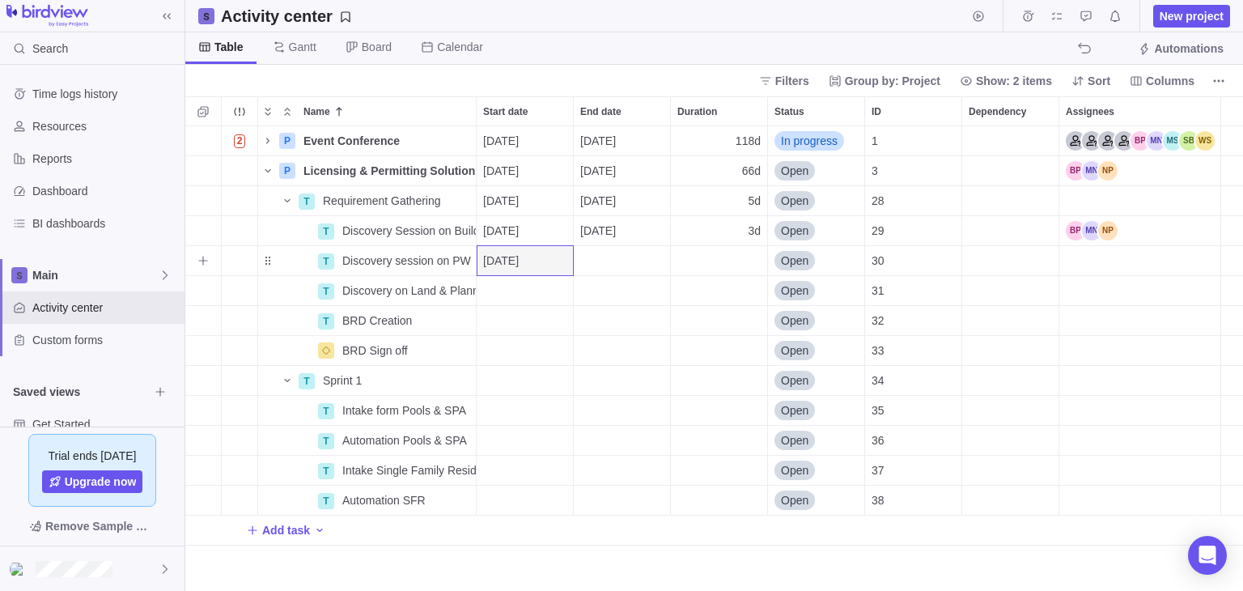
click at [653, 262] on div "End date" at bounding box center [622, 260] width 96 height 29
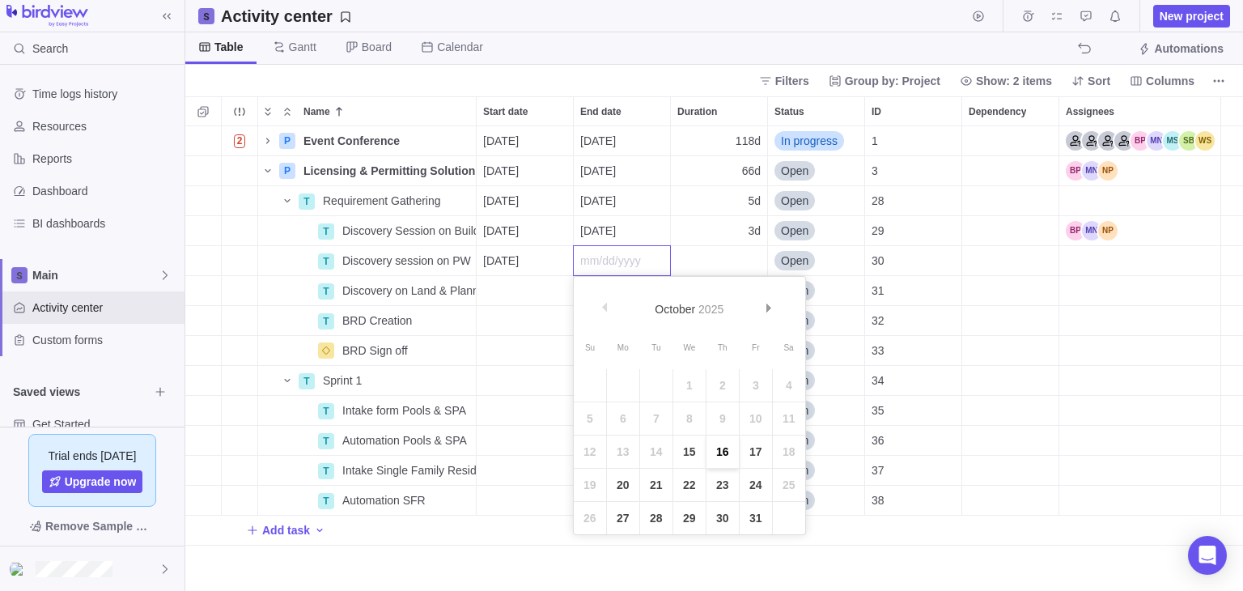
click at [725, 456] on link "16" at bounding box center [722, 451] width 32 height 32
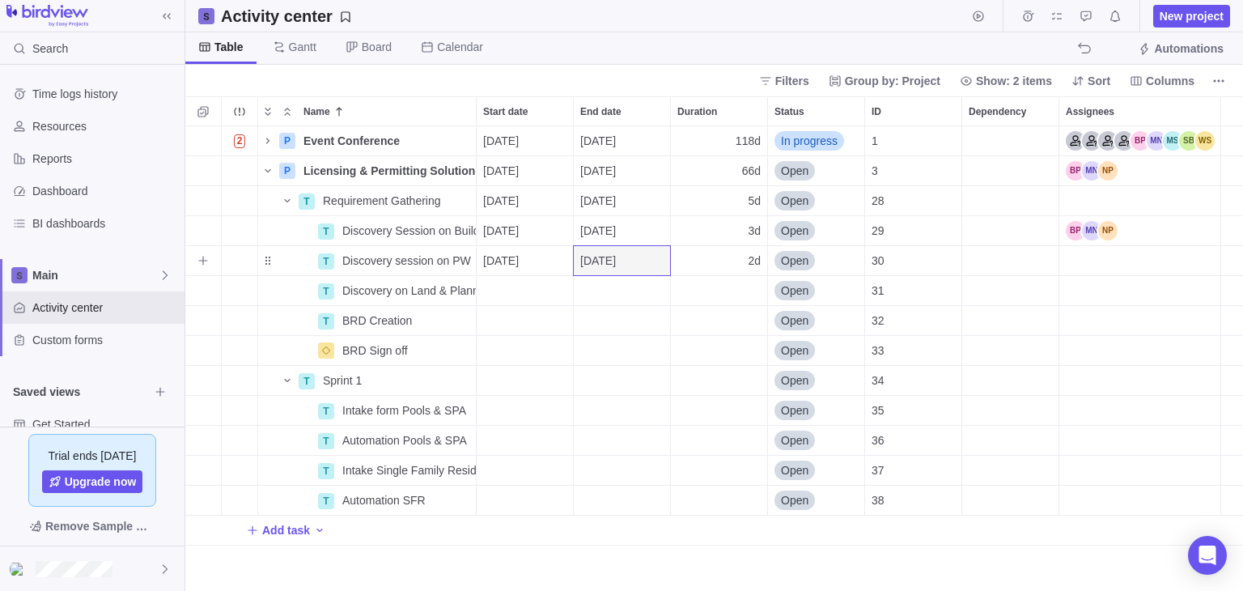
click at [1087, 269] on div "Assignees" at bounding box center [1139, 260] width 161 height 29
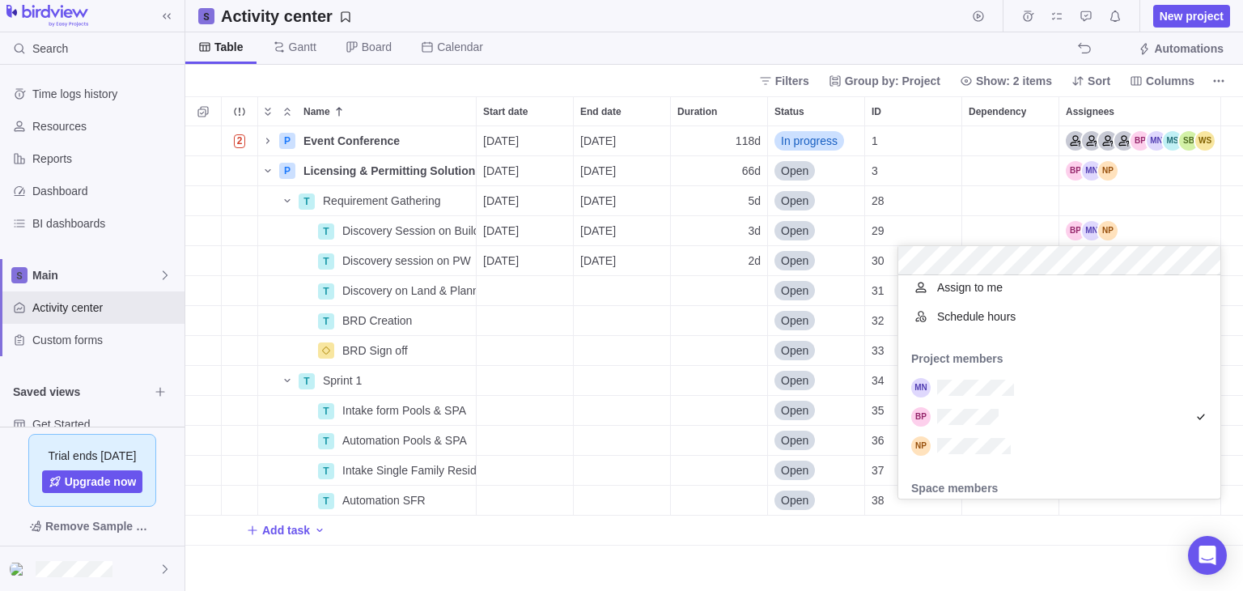
scroll to position [73, 0]
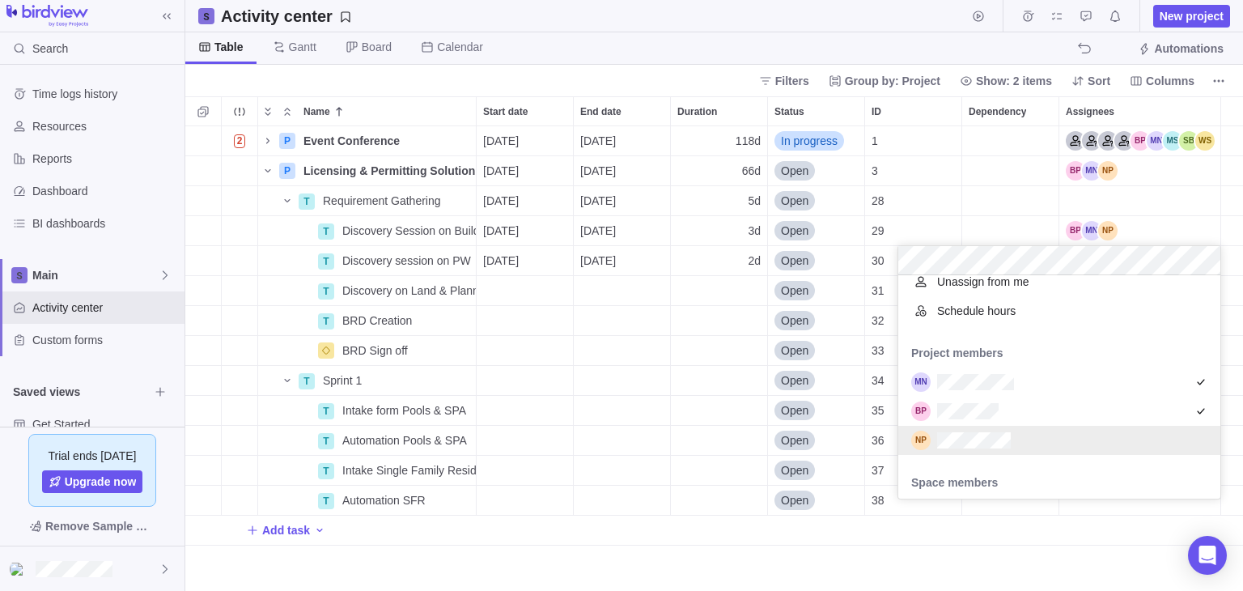
click at [518, 297] on div "Name Start date End date Duration Status ID Dependency Assignees 2 P Event Conf…" at bounding box center [714, 343] width 1058 height 494
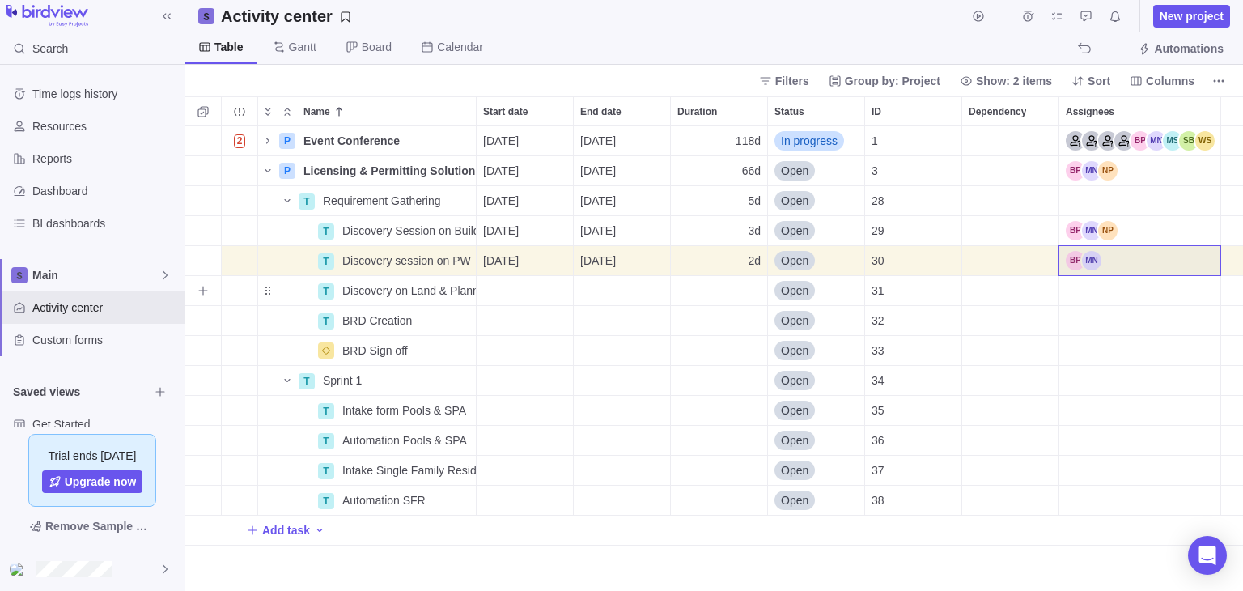
click at [562, 289] on div "Start date" at bounding box center [525, 290] width 96 height 29
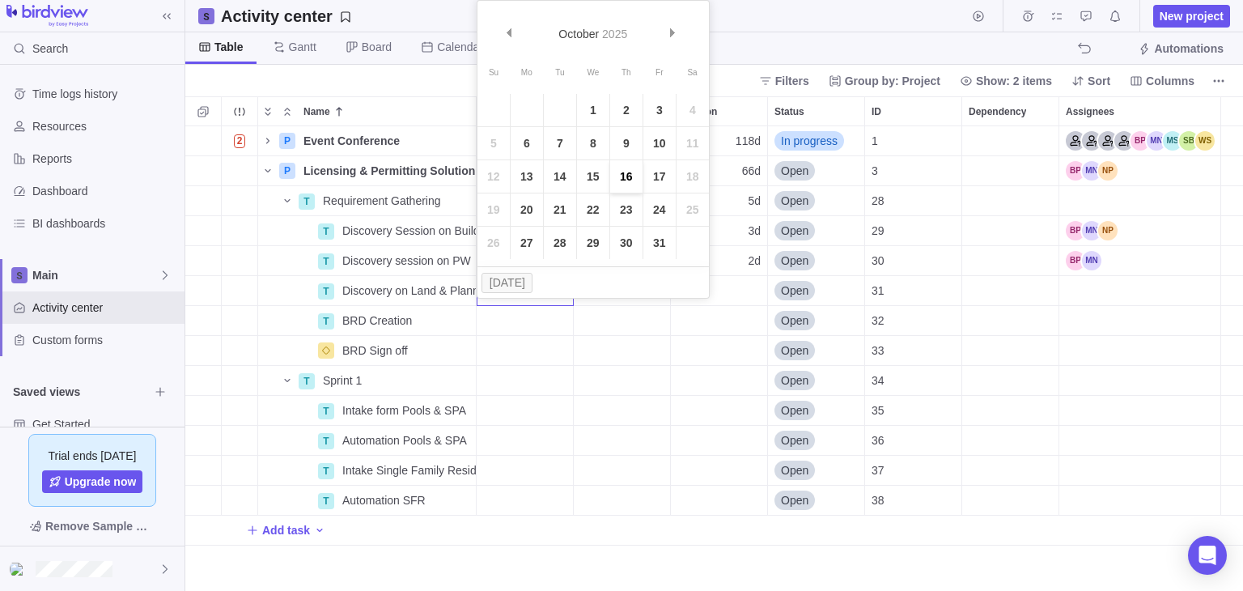
click at [619, 183] on link "16" at bounding box center [626, 176] width 32 height 32
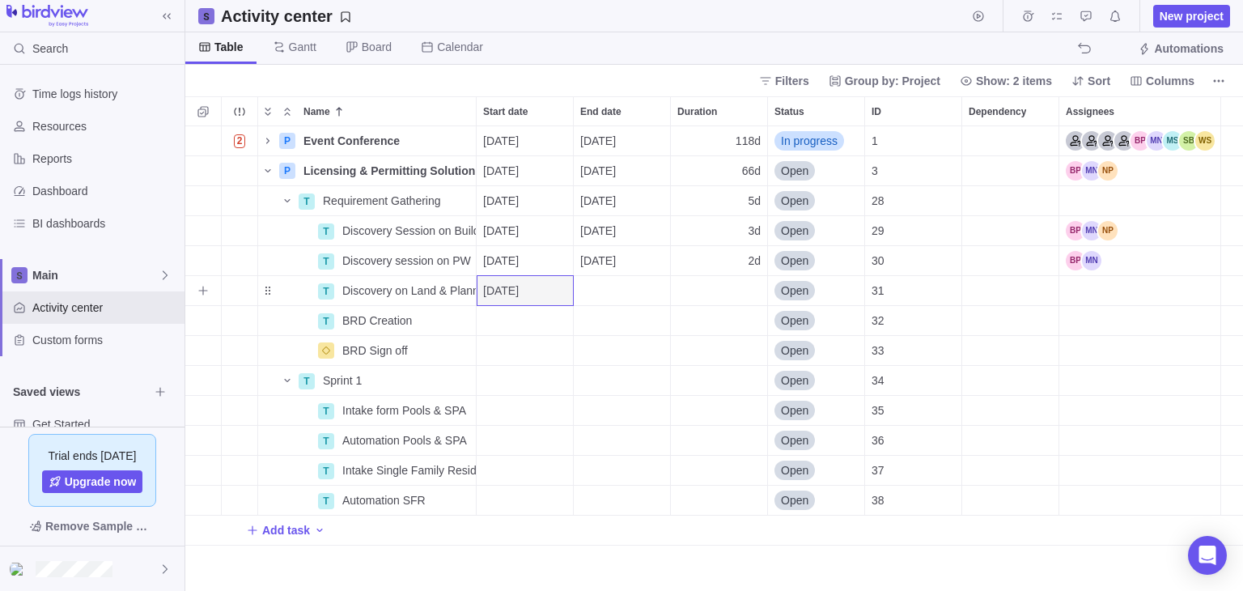
click at [636, 299] on div "End date" at bounding box center [622, 290] width 96 height 29
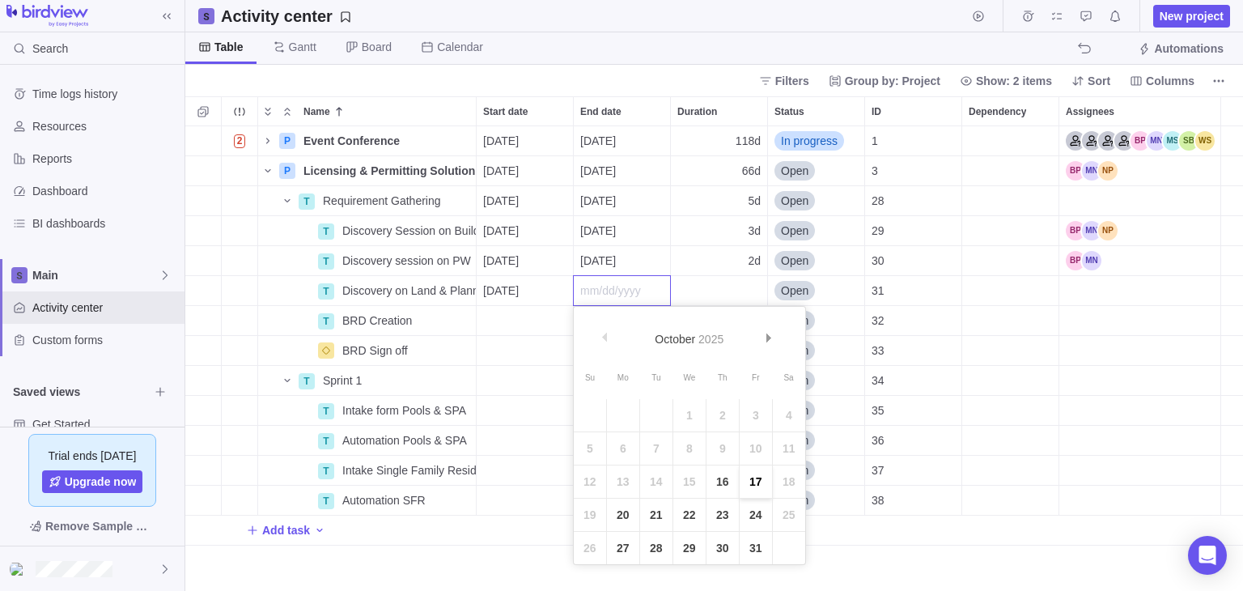
click at [751, 486] on link "17" at bounding box center [756, 481] width 32 height 32
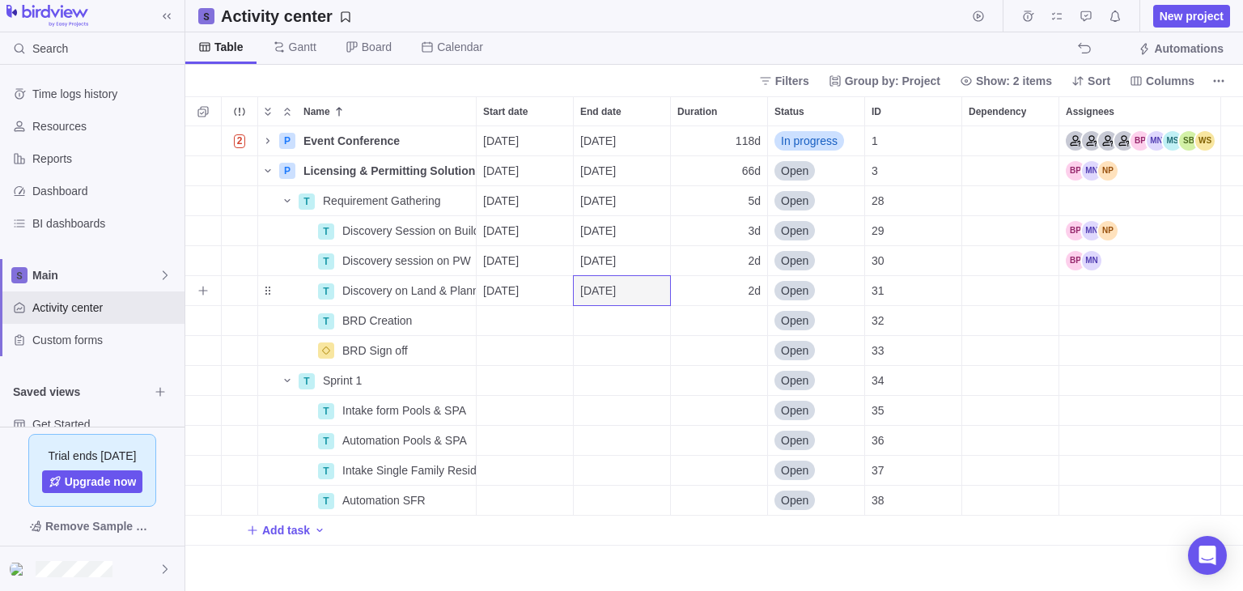
click at [1096, 293] on div "Assignees" at bounding box center [1139, 290] width 161 height 29
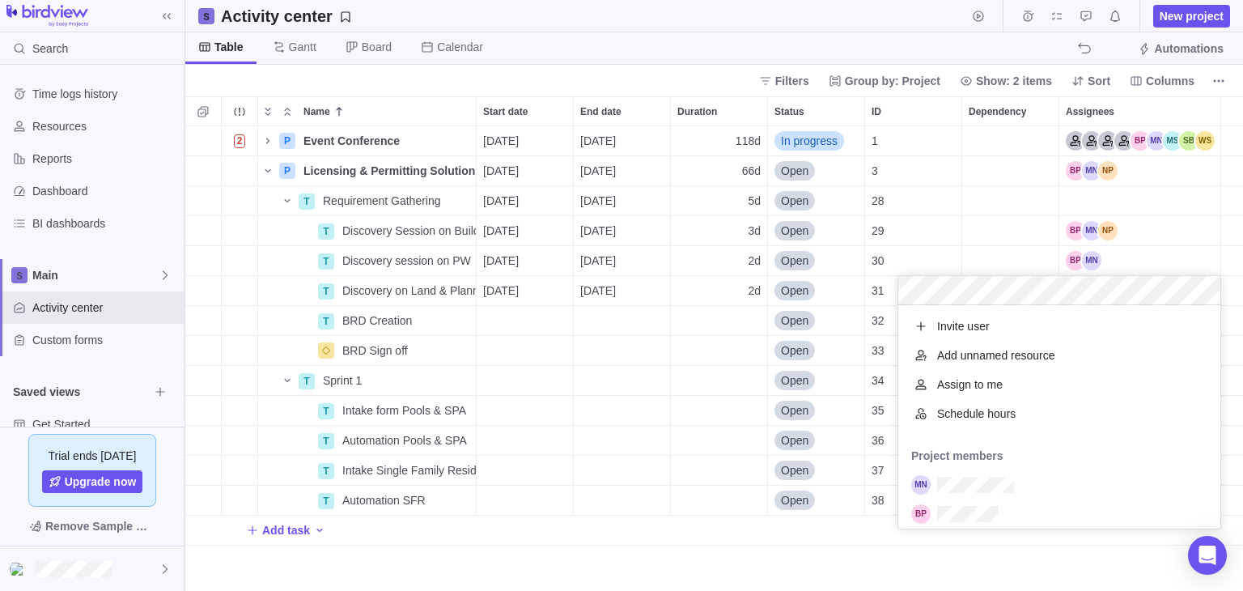
scroll to position [210, 310]
click at [525, 321] on div "Name Start date End date Duration Status ID Dependency Assignees 2 P Event Conf…" at bounding box center [714, 343] width 1058 height 494
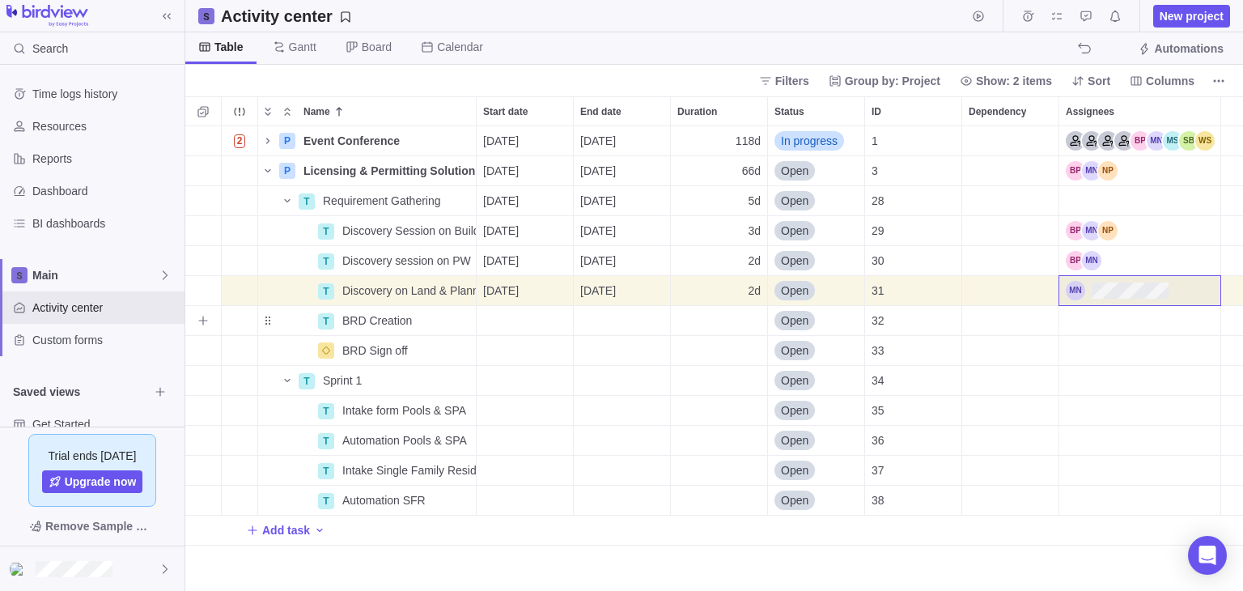
click at [557, 328] on div "Start date" at bounding box center [525, 320] width 96 height 29
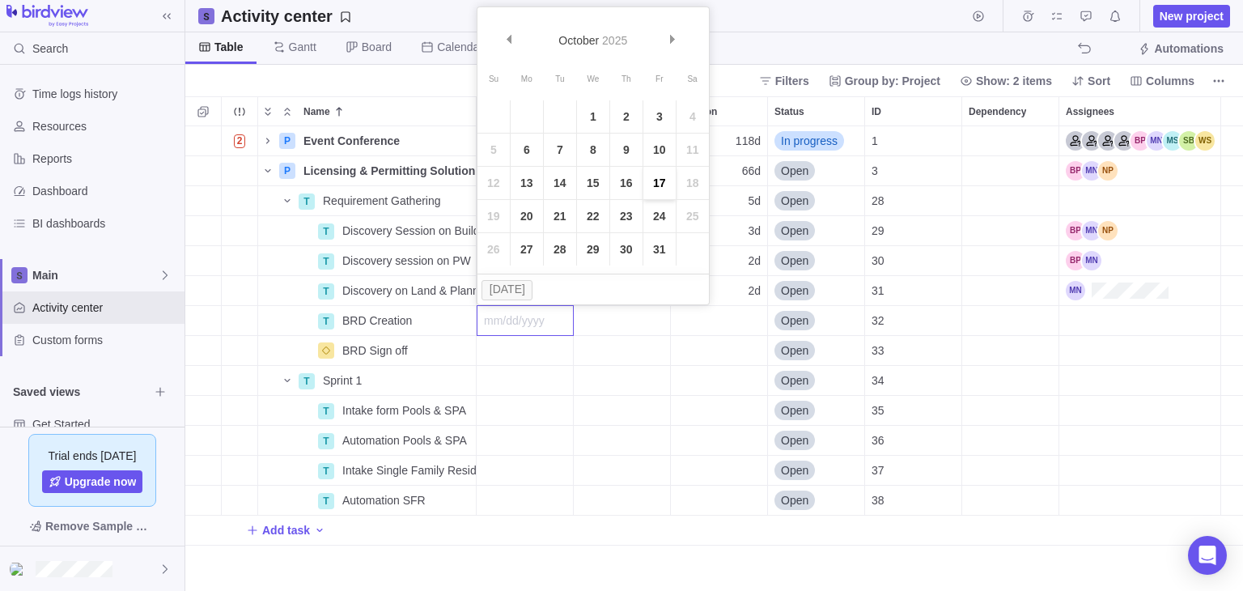
click at [657, 184] on link "17" at bounding box center [659, 183] width 32 height 32
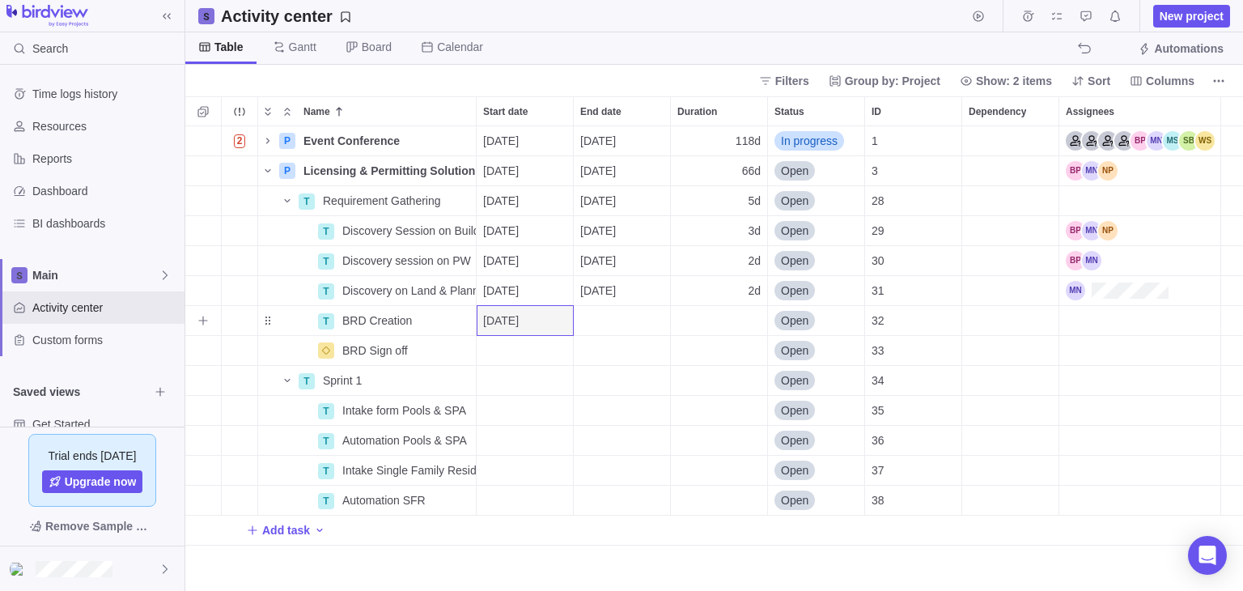
click at [1092, 315] on div "Assignees" at bounding box center [1139, 320] width 161 height 29
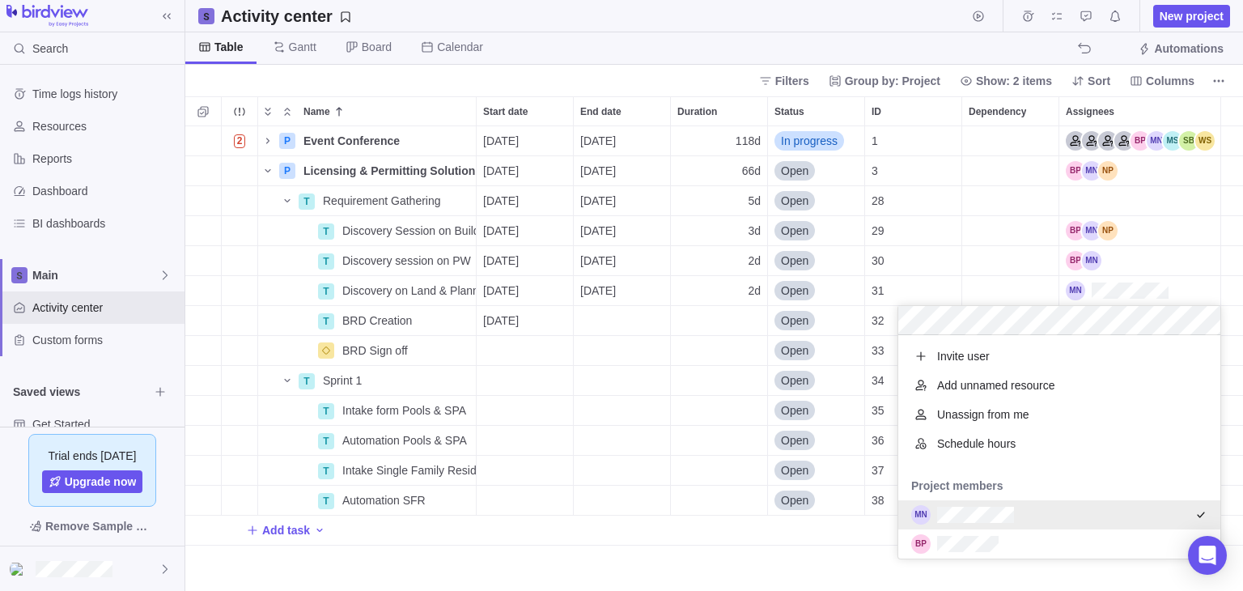
click at [553, 365] on div "Name Start date End date Duration Status ID Dependency Assignees 2 P Event Conf…" at bounding box center [714, 343] width 1058 height 494
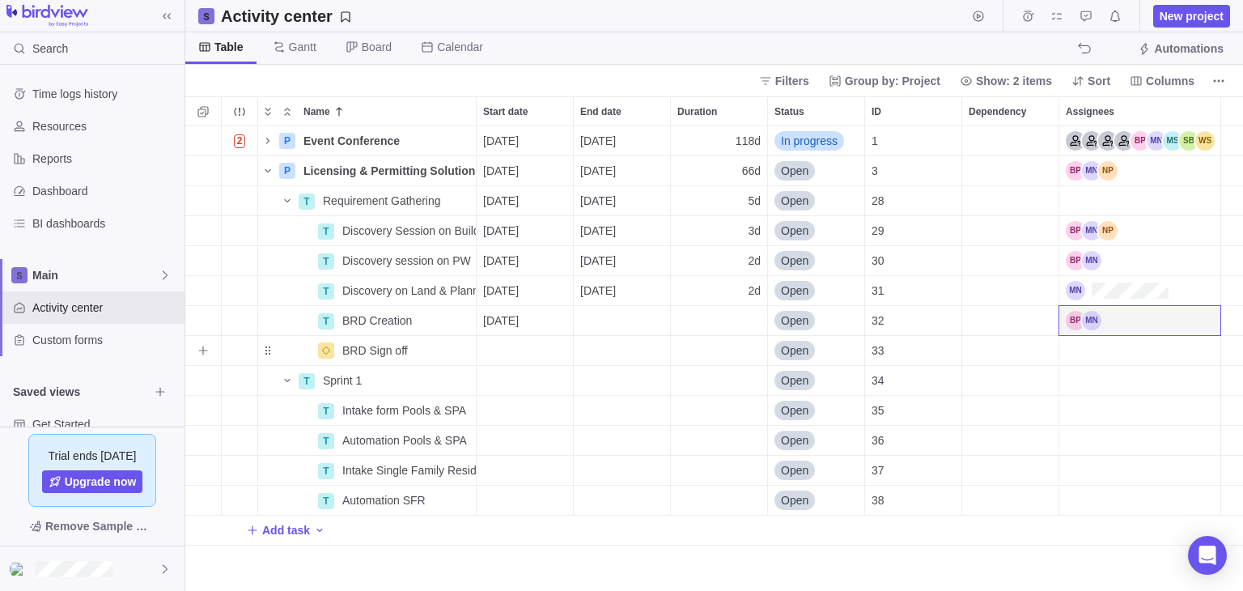
click at [547, 350] on div "Start date" at bounding box center [525, 350] width 96 height 29
click at [642, 361] on div "Name Start date End date Duration Status ID Dependency Assignees 2 P Event Conf…" at bounding box center [714, 343] width 1058 height 494
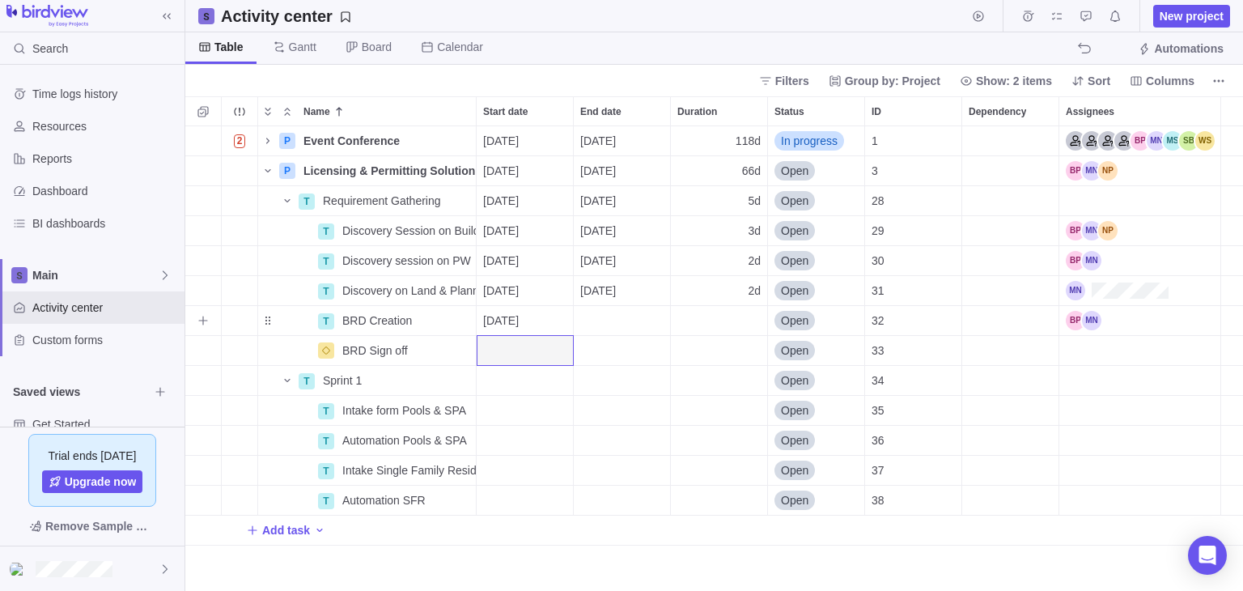
click at [640, 316] on div "End date" at bounding box center [622, 320] width 96 height 29
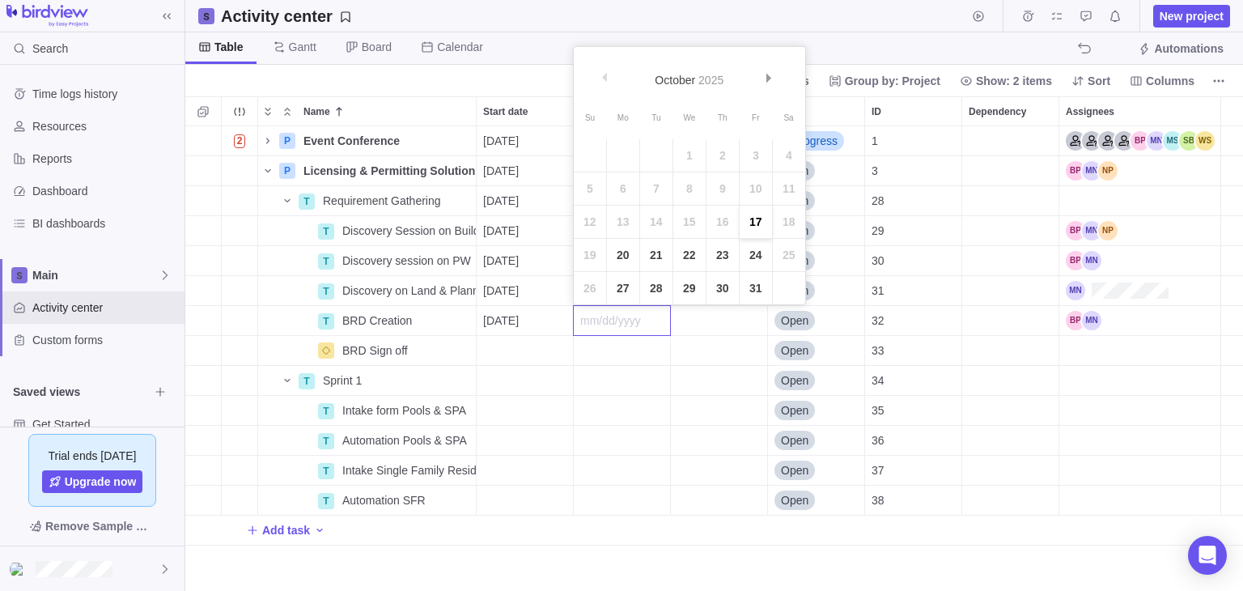
click at [758, 221] on link "17" at bounding box center [756, 222] width 32 height 32
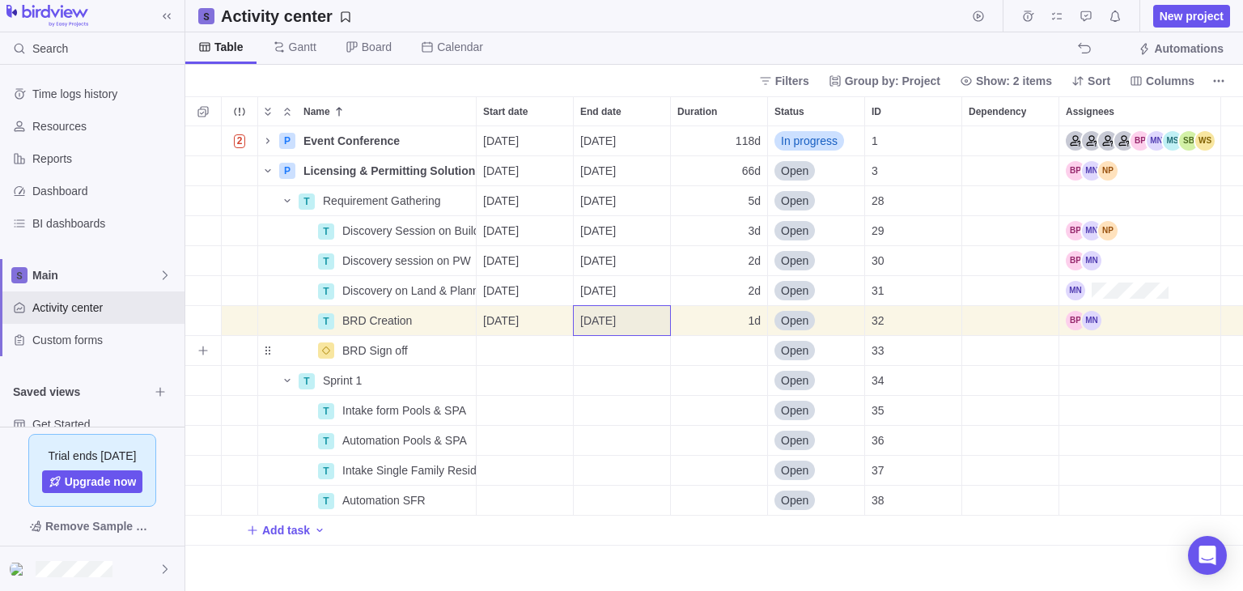
click at [552, 347] on div "Start date" at bounding box center [525, 350] width 96 height 29
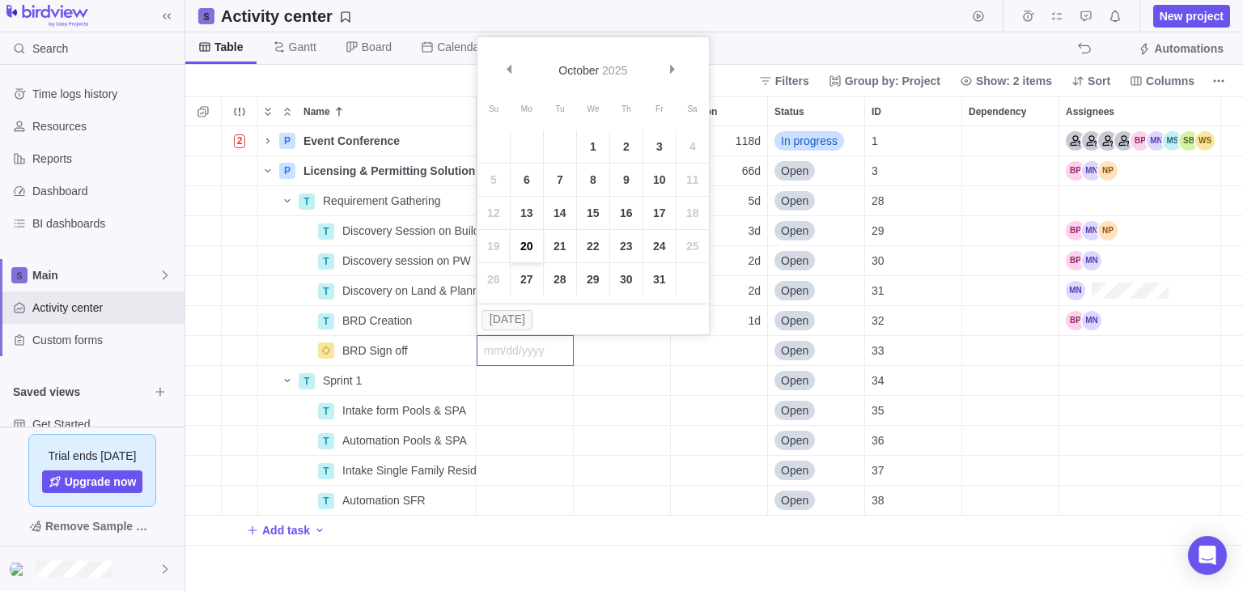
click at [533, 244] on link "20" at bounding box center [527, 246] width 32 height 32
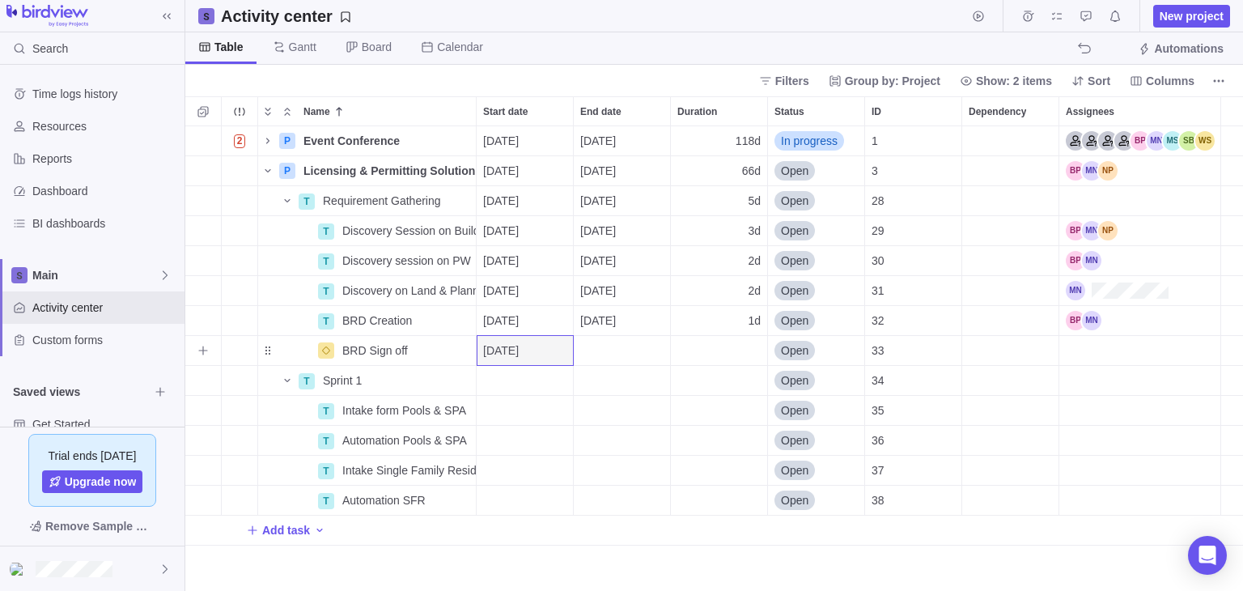
click at [557, 354] on div "[DATE]" at bounding box center [525, 350] width 96 height 29
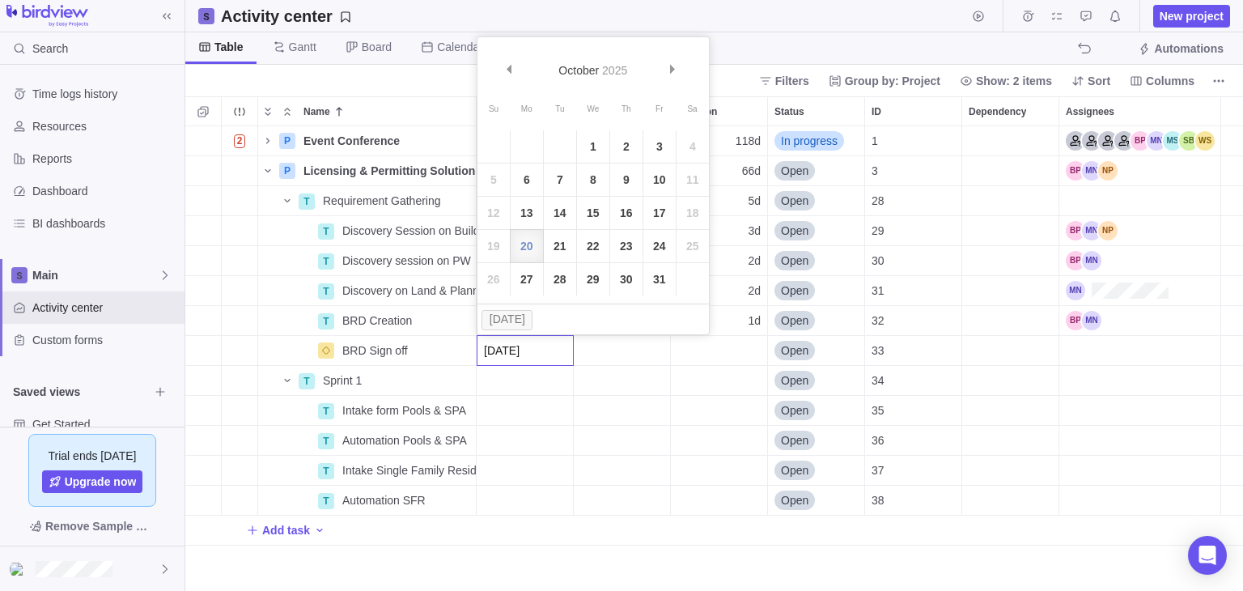
drag, startPoint x: 651, startPoint y: 221, endPoint x: 638, endPoint y: 265, distance: 46.3
click at [651, 220] on link "17" at bounding box center [659, 213] width 32 height 32
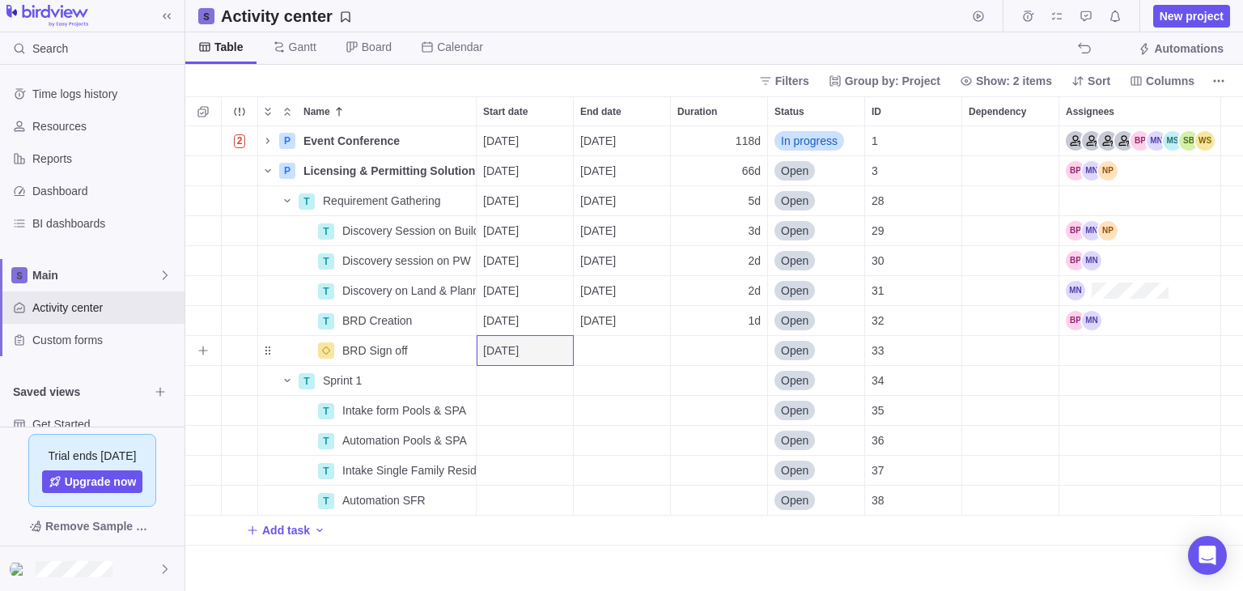
click at [619, 359] on div "End date" at bounding box center [622, 350] width 96 height 29
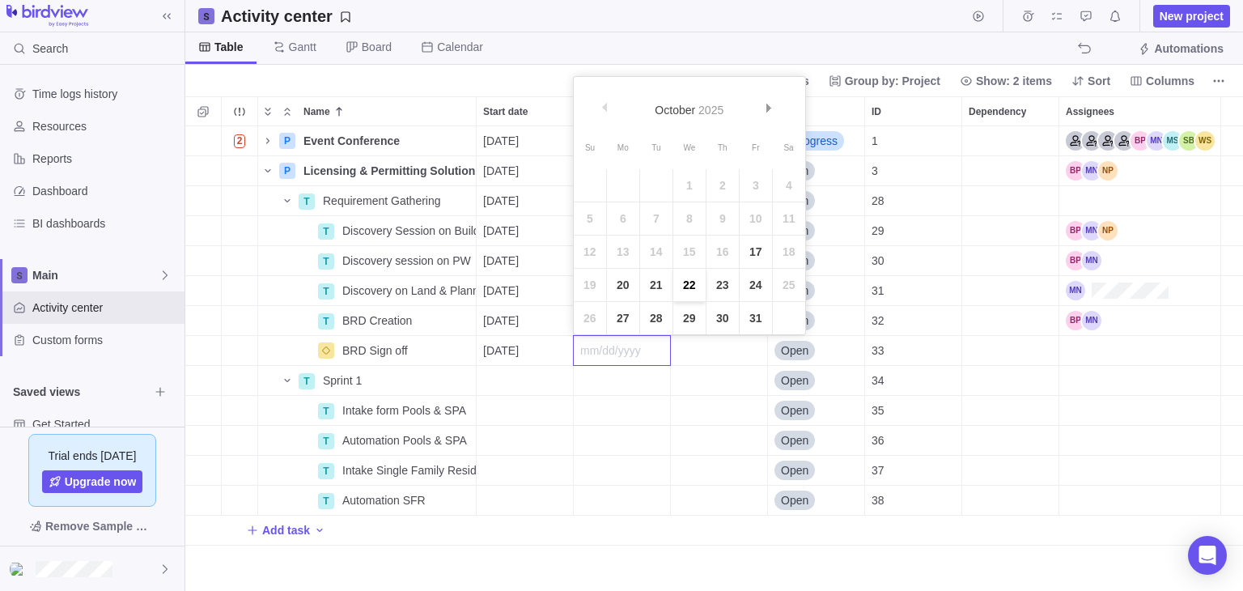
click at [677, 290] on link "22" at bounding box center [689, 285] width 32 height 32
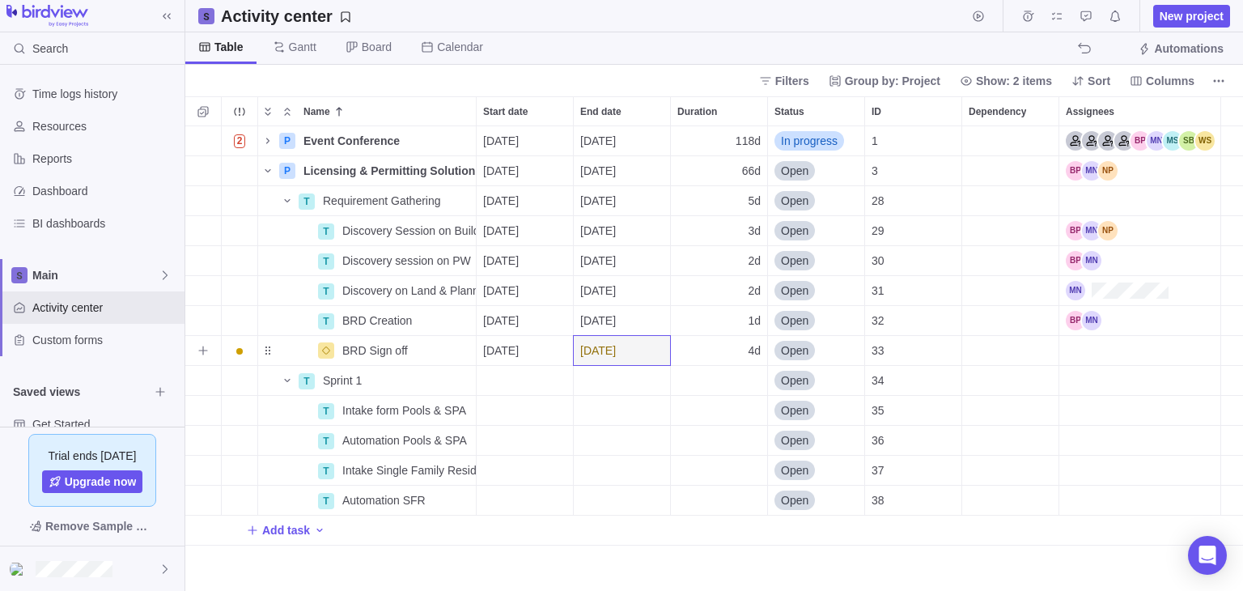
click at [1080, 354] on div "Assignees" at bounding box center [1139, 350] width 161 height 29
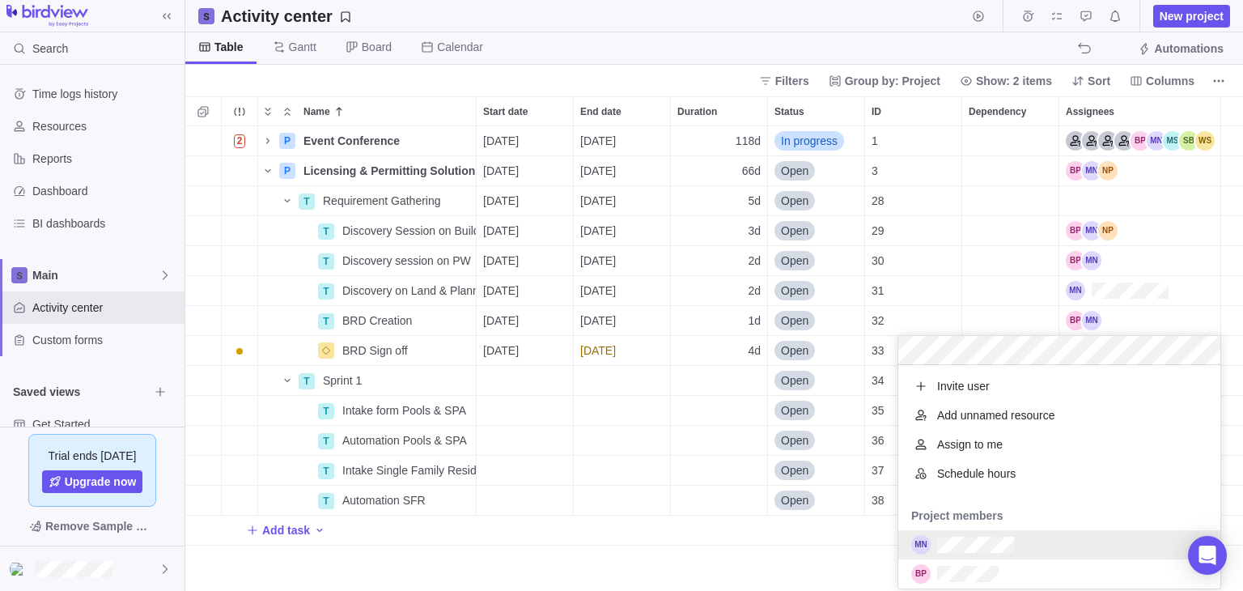
click at [958, 558] on div "grid" at bounding box center [1059, 544] width 322 height 29
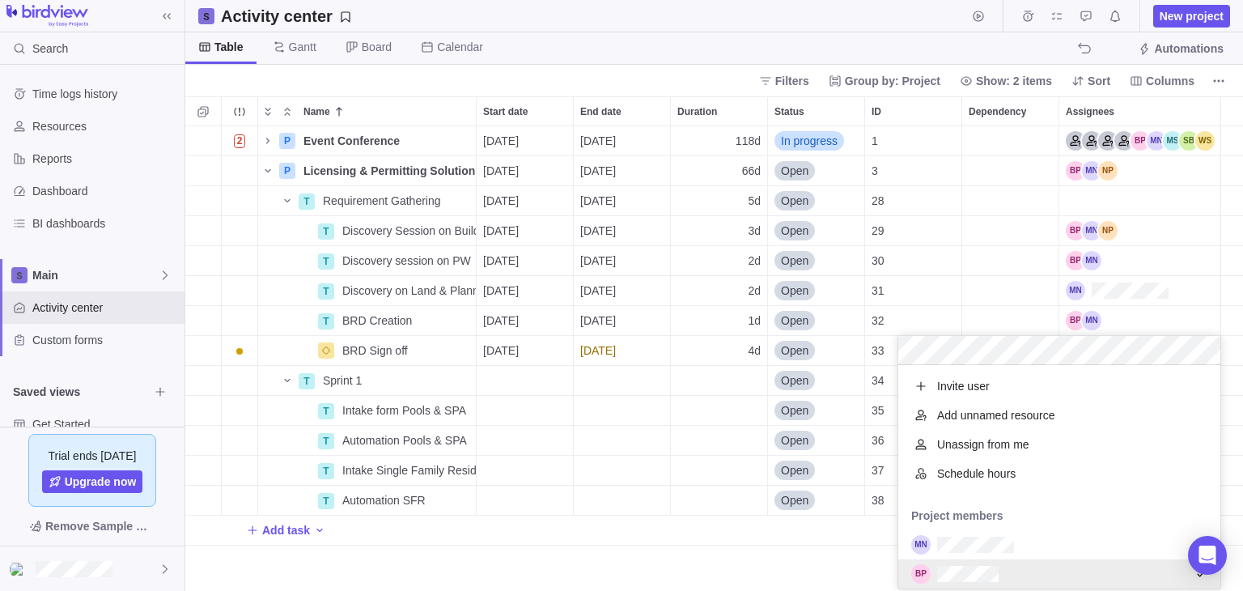
click at [592, 477] on div "Name Start date End date Duration Status ID Dependency Assignees 2 P Event Conf…" at bounding box center [714, 343] width 1058 height 494
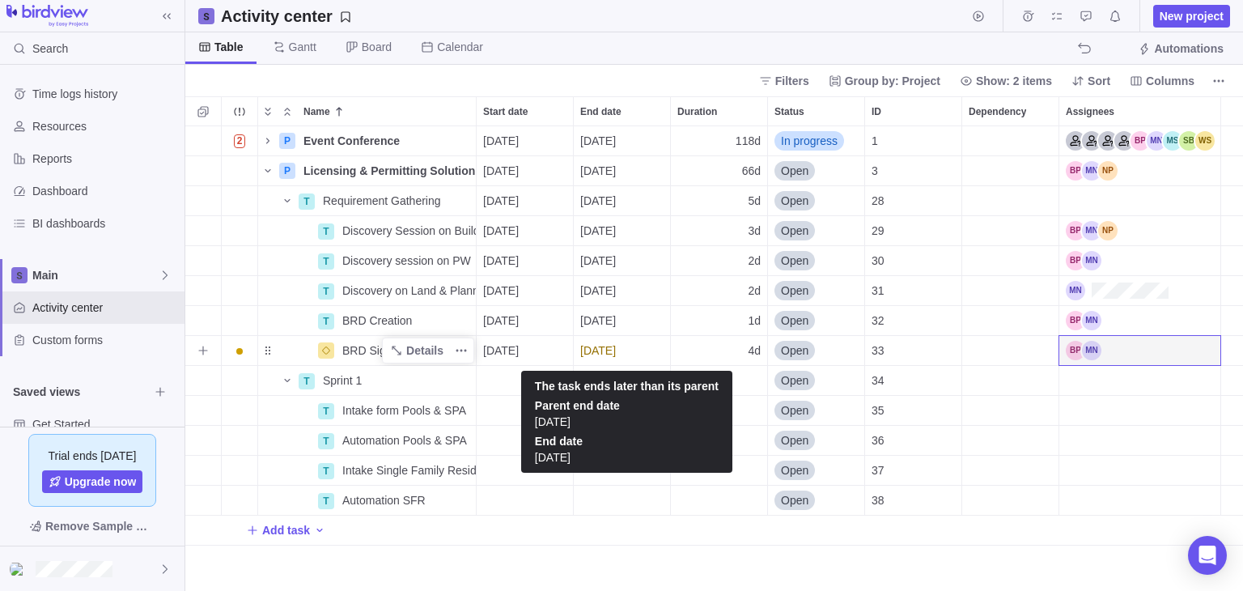
drag, startPoint x: 602, startPoint y: 353, endPoint x: 273, endPoint y: 358, distance: 328.5
click at [273, 358] on div "BRD Sign off" at bounding box center [366, 350] width 219 height 31
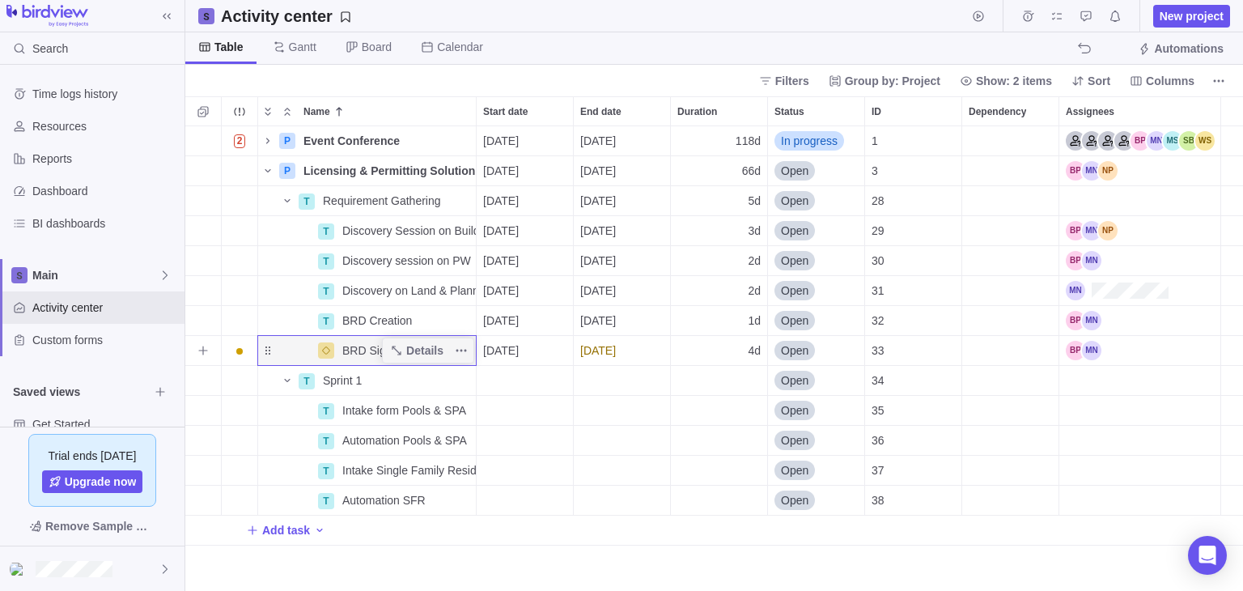
click at [265, 352] on div "Name" at bounding box center [287, 350] width 58 height 13
click at [450, 350] on span "More actions" at bounding box center [461, 350] width 23 height 23
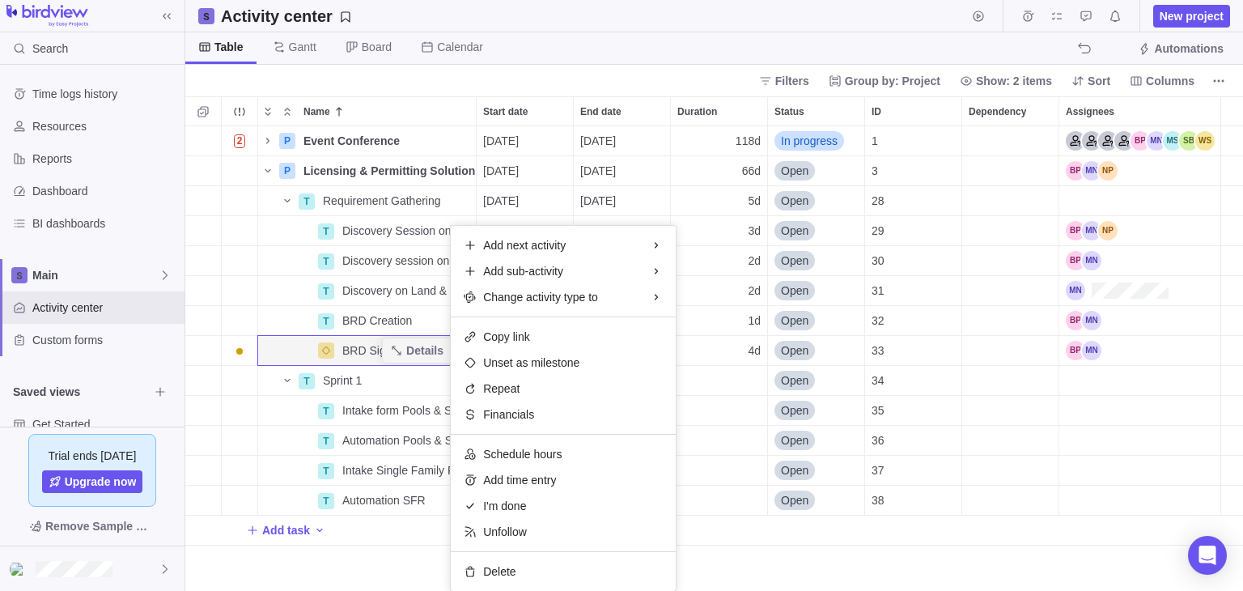
click at [711, 402] on div "Name Start date End date Duration Status ID Dependency Assignees 2 P Event Conf…" at bounding box center [714, 343] width 1058 height 494
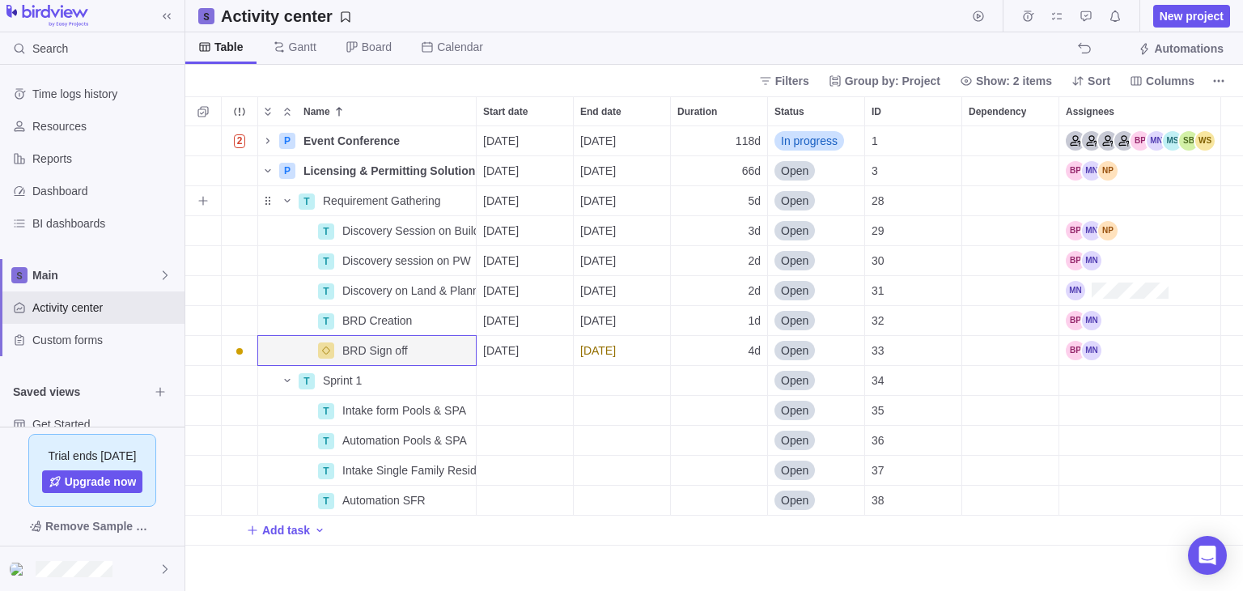
click at [654, 204] on div "[DATE]" at bounding box center [622, 200] width 96 height 29
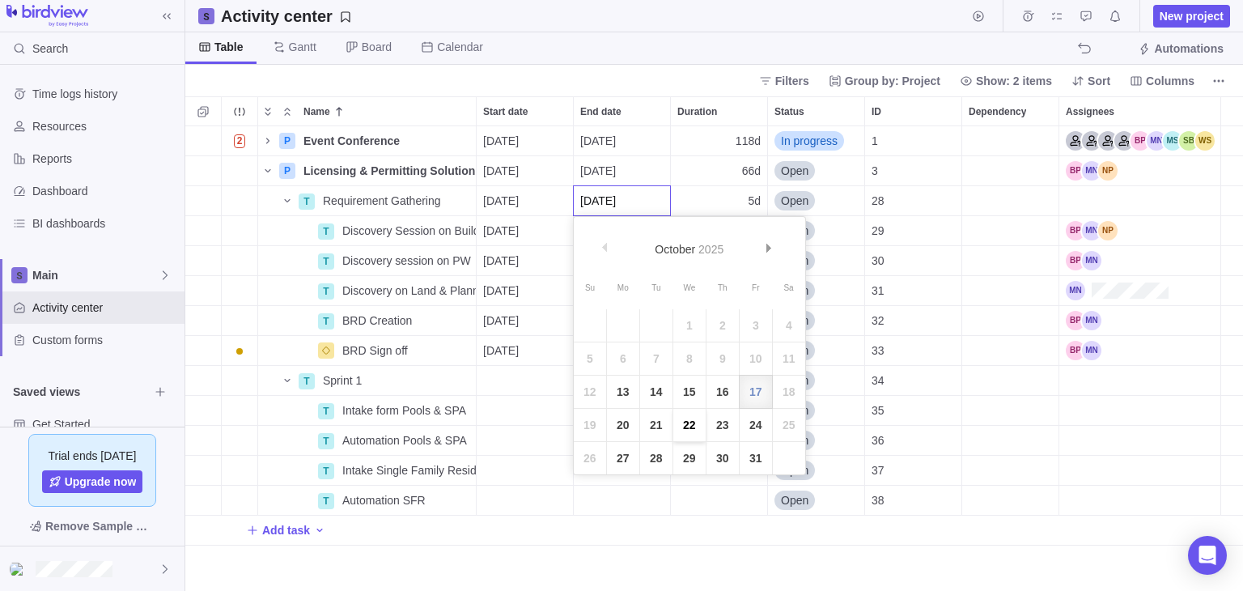
click at [687, 425] on link "22" at bounding box center [689, 425] width 32 height 32
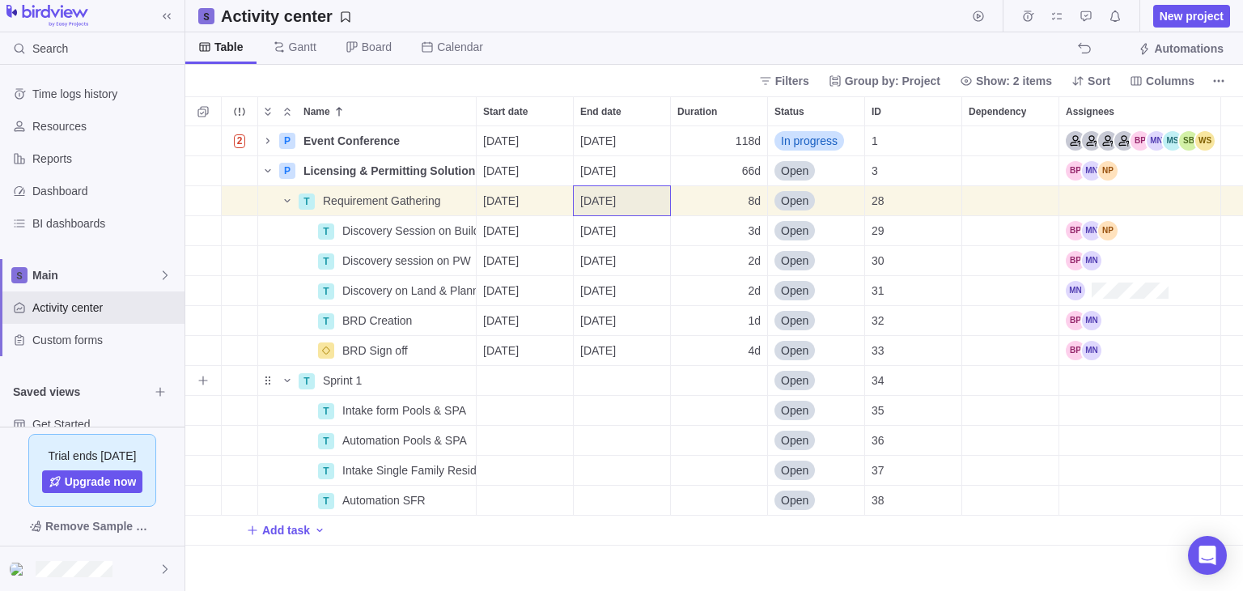
click at [598, 388] on div "End date" at bounding box center [622, 380] width 96 height 29
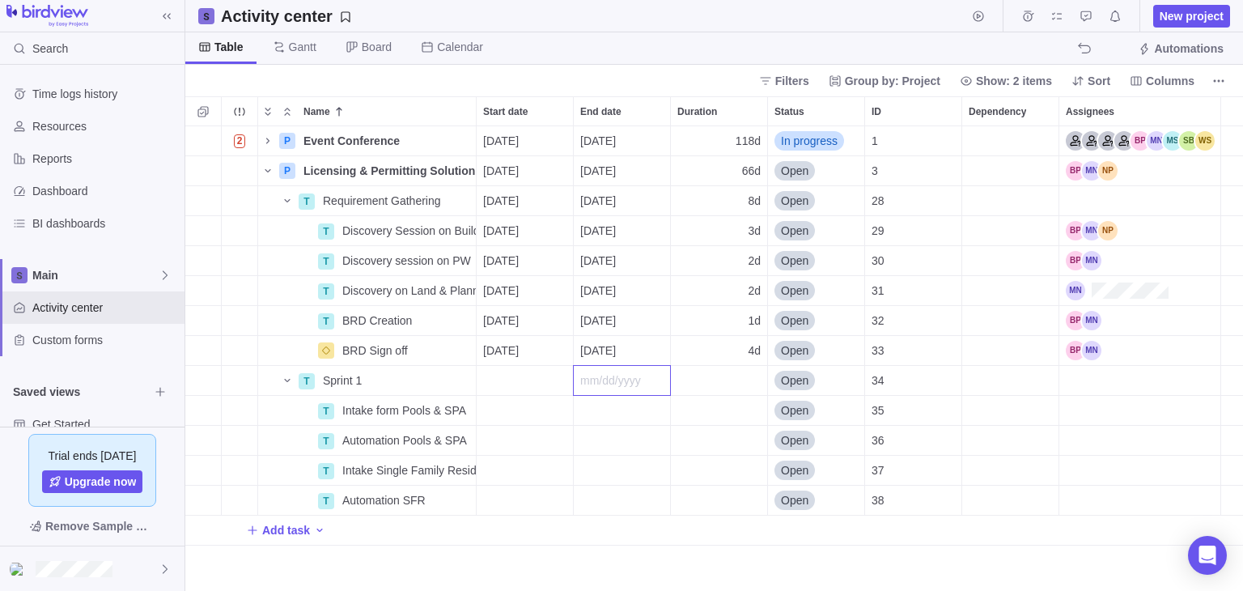
click at [560, 493] on div "Name Start date End date Duration Status ID Dependency Assignees 2 P Event Conf…" at bounding box center [714, 343] width 1058 height 494
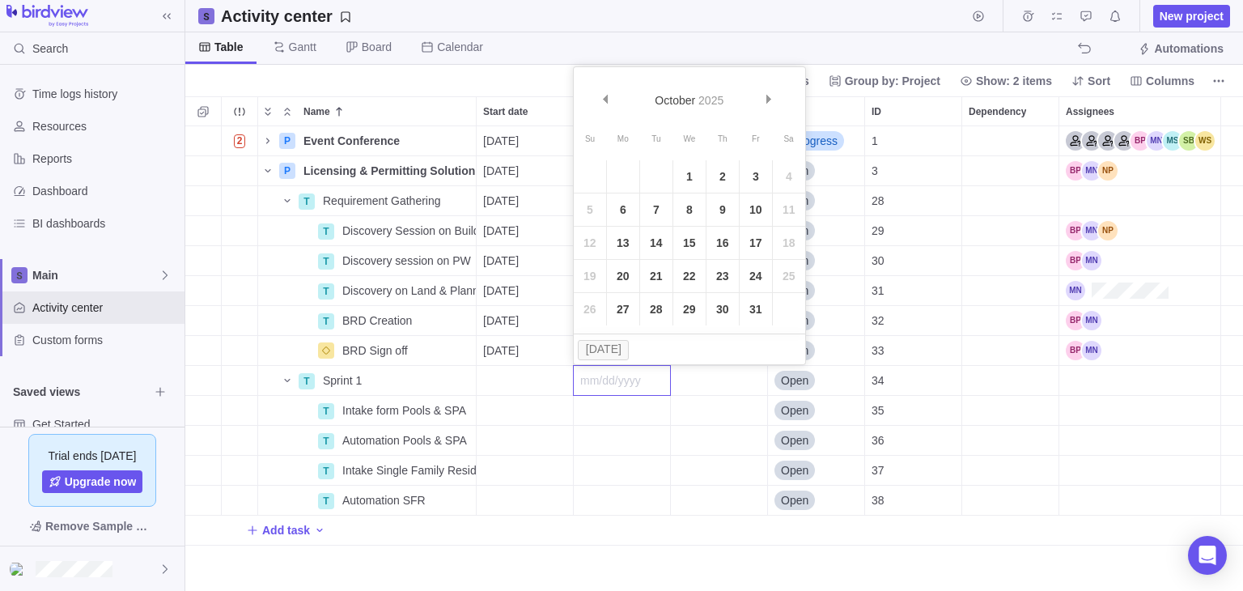
click at [528, 419] on div "Name Start date End date Duration Status ID Dependency Assignees 2 P Event Conf…" at bounding box center [714, 343] width 1058 height 494
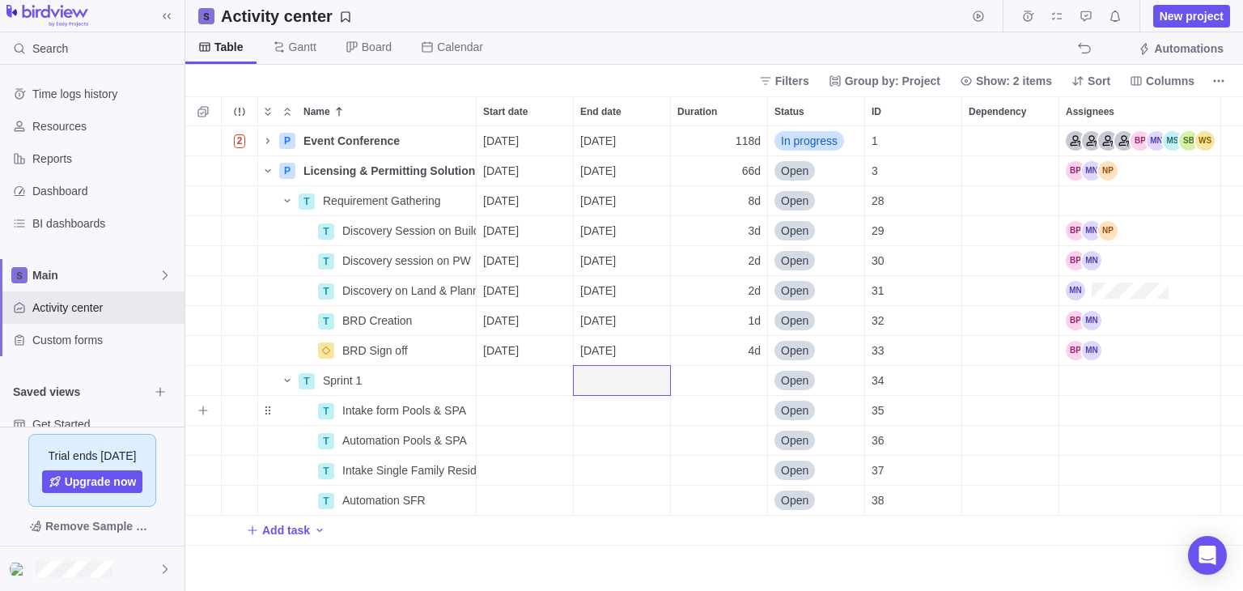
click at [529, 418] on div "Start date" at bounding box center [525, 410] width 96 height 29
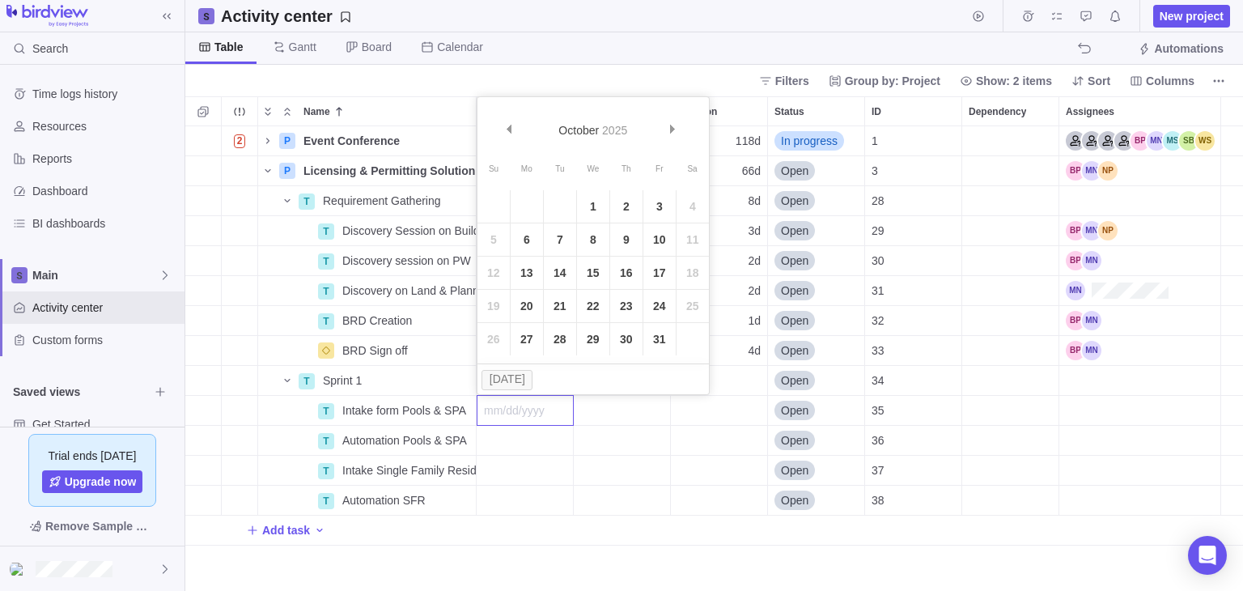
click at [627, 420] on div "Name Start date End date Duration Status ID Dependency Assignees 2 P Event Conf…" at bounding box center [714, 343] width 1058 height 494
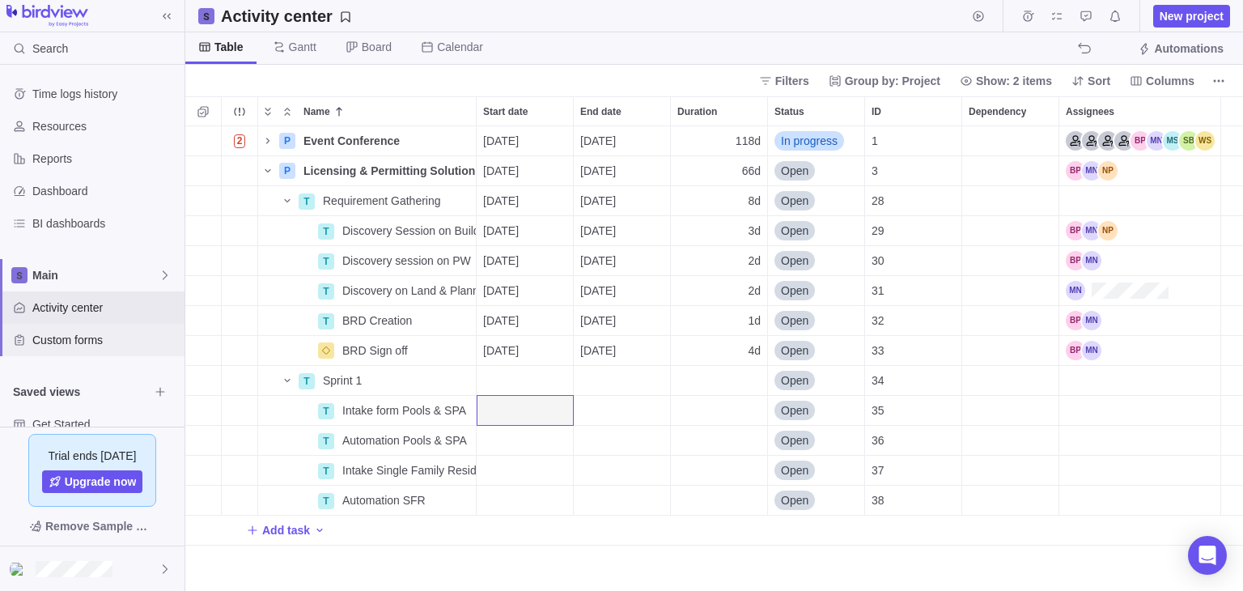
drag, startPoint x: 78, startPoint y: 335, endPoint x: 87, endPoint y: 330, distance: 10.9
click at [78, 335] on span "Custom forms" at bounding box center [105, 340] width 146 height 16
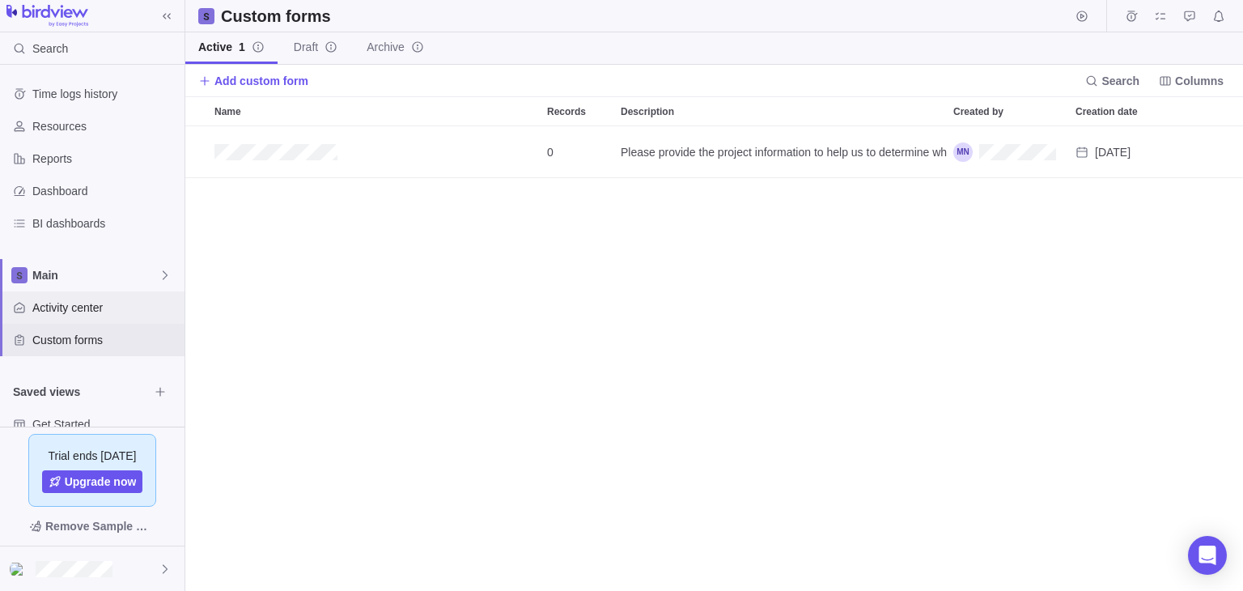
scroll to position [451, 1045]
click at [110, 310] on span "Activity center" at bounding box center [105, 307] width 146 height 16
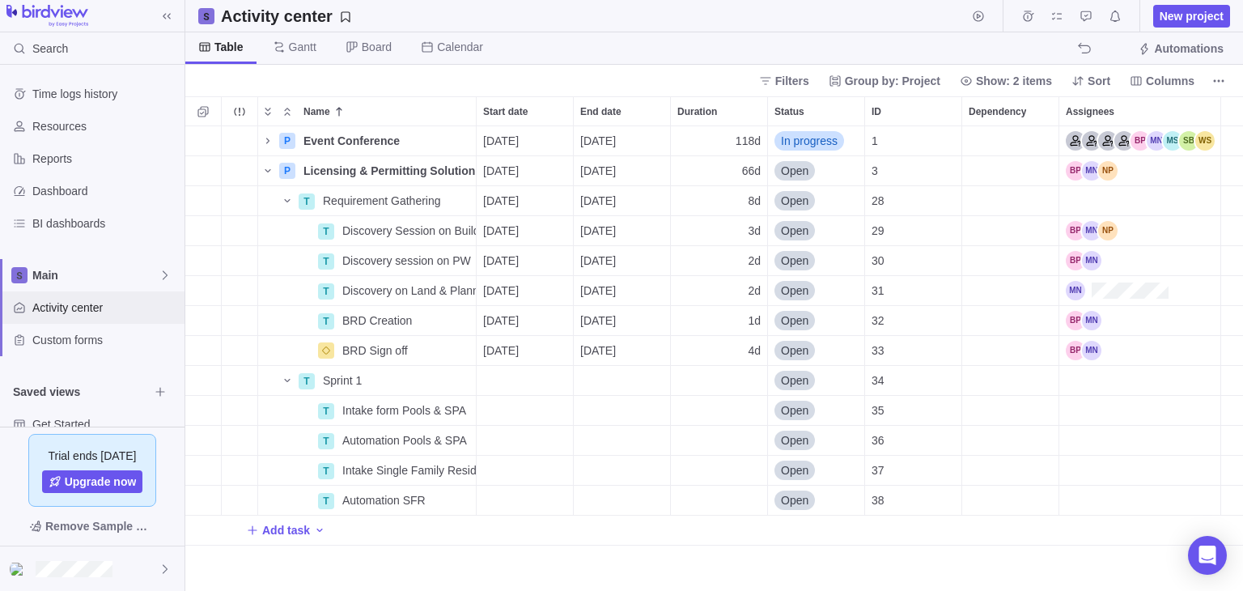
scroll to position [451, 1045]
drag, startPoint x: 164, startPoint y: 278, endPoint x: 144, endPoint y: 304, distance: 32.9
click at [145, 303] on span "Activity center" at bounding box center [105, 307] width 146 height 16
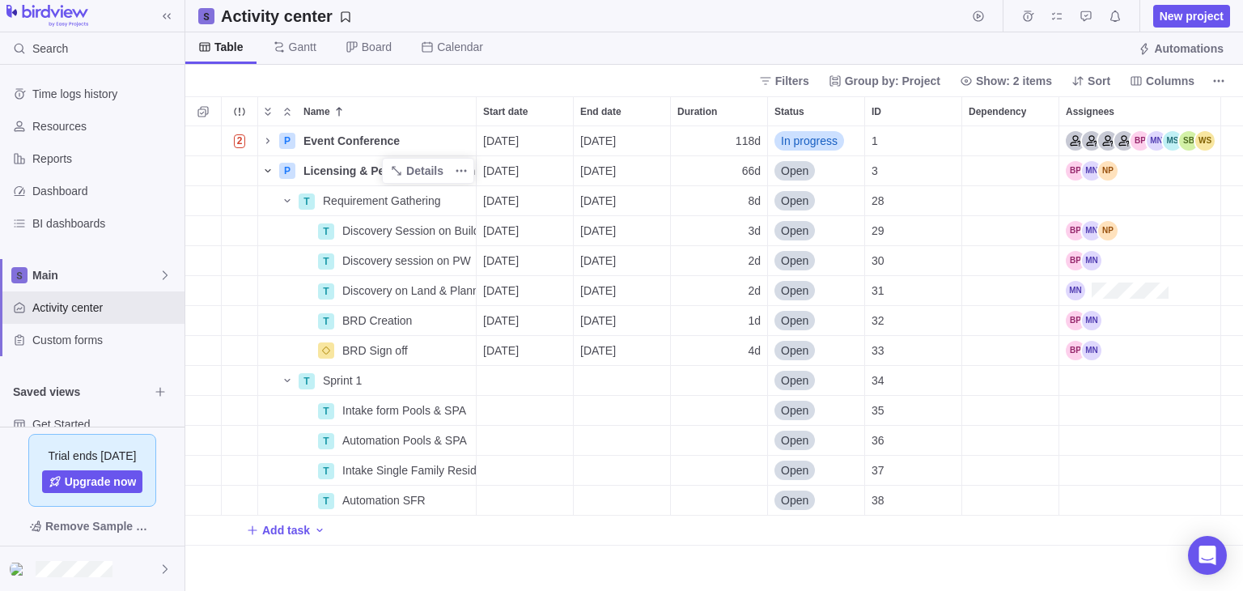
drag, startPoint x: 138, startPoint y: 309, endPoint x: 270, endPoint y: 169, distance: 192.3
click at [270, 169] on icon "Name" at bounding box center [267, 170] width 13 height 13
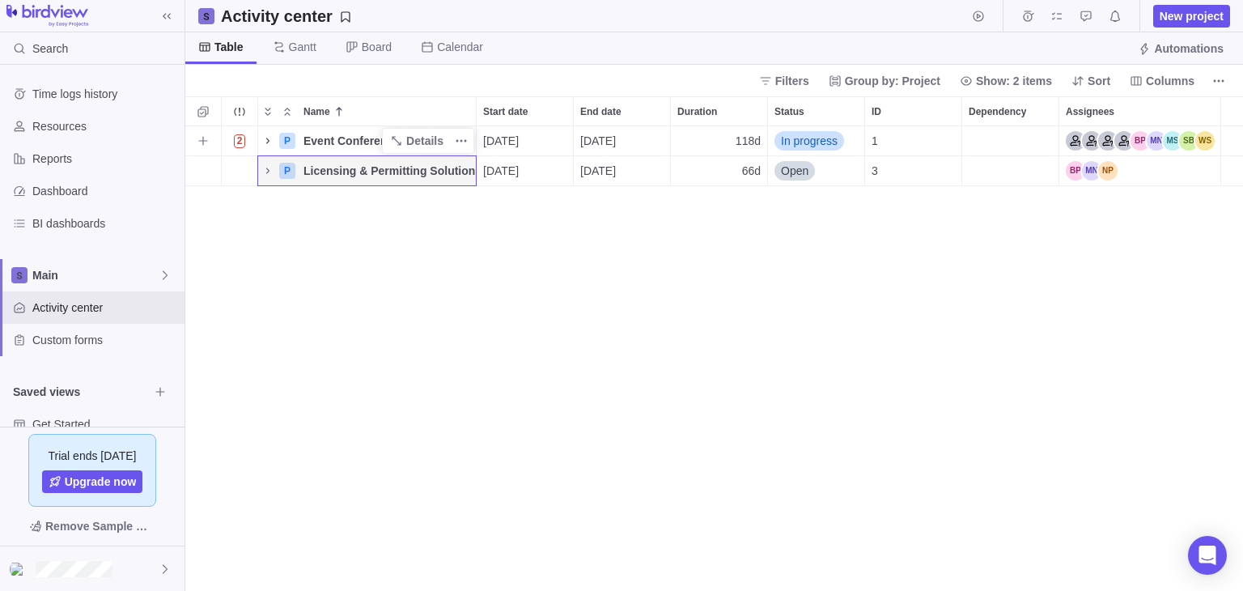
click at [269, 138] on icon "Name" at bounding box center [267, 140] width 13 height 13
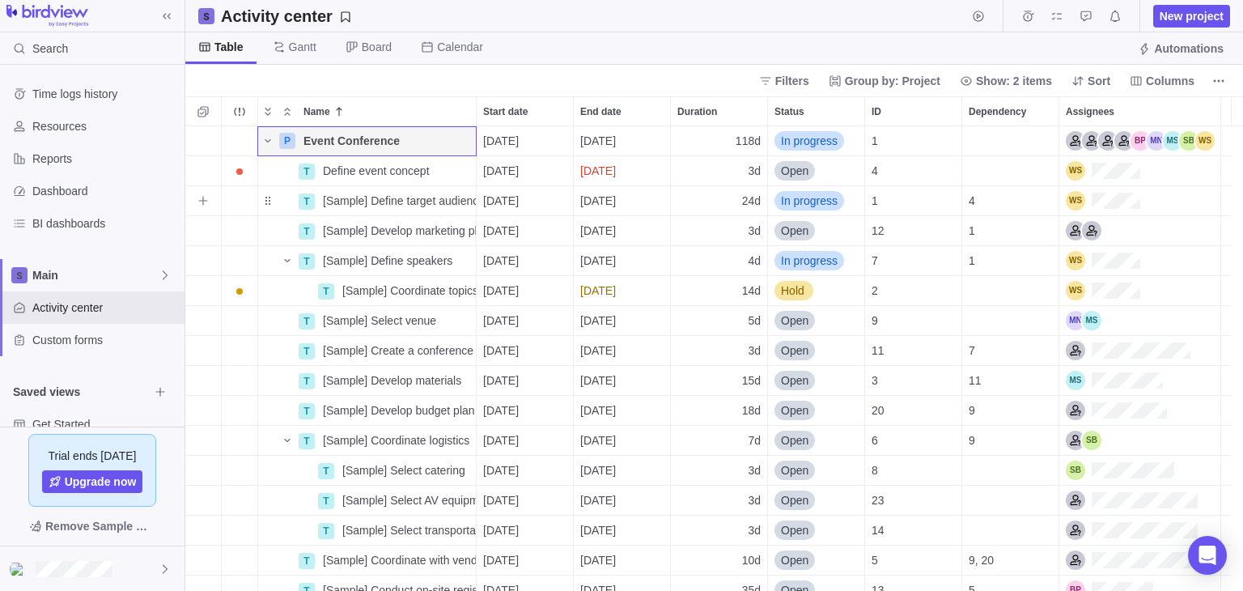
click at [1172, 199] on div "Assignees" at bounding box center [1139, 200] width 161 height 29
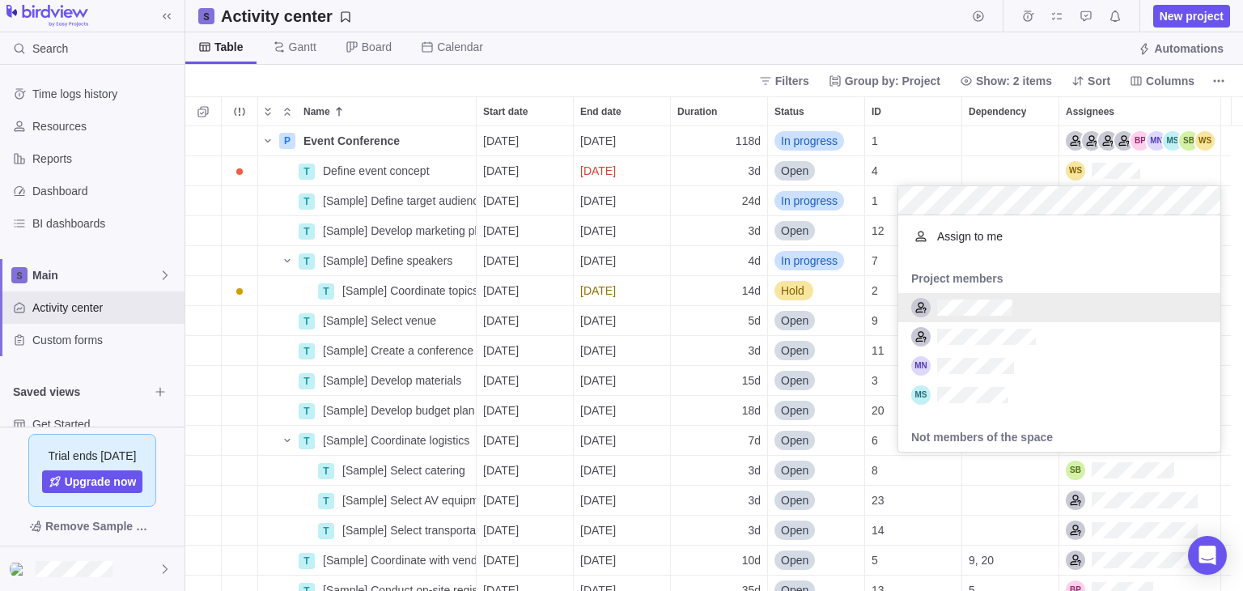
scroll to position [210, 310]
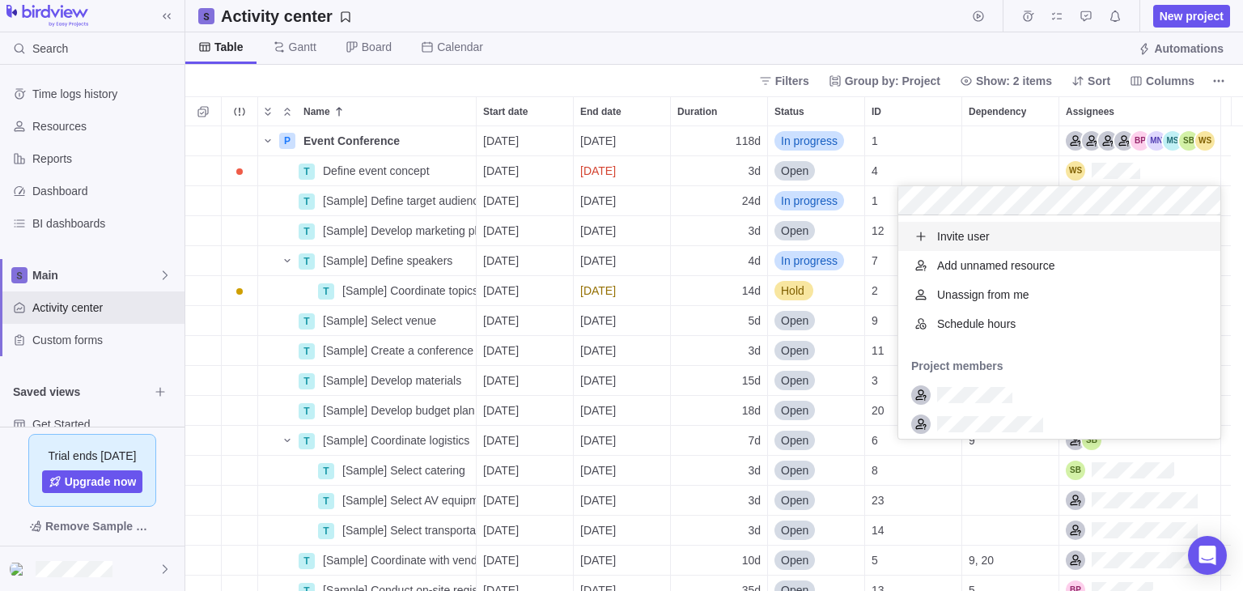
drag, startPoint x: 970, startPoint y: 168, endPoint x: 1051, endPoint y: 192, distance: 84.2
click at [971, 168] on div "P Event Conference Details [DATE] [DATE] 118d In progress 1 T Define event conc…" at bounding box center [714, 358] width 1058 height 464
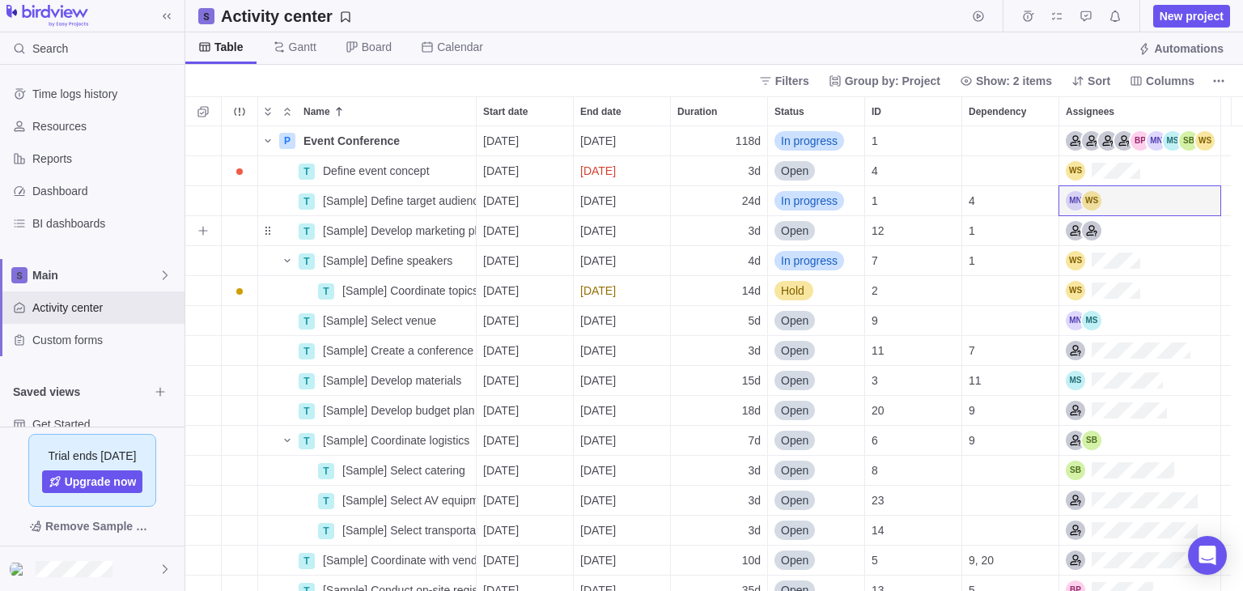
click at [1136, 231] on div "Assignees" at bounding box center [1139, 230] width 161 height 29
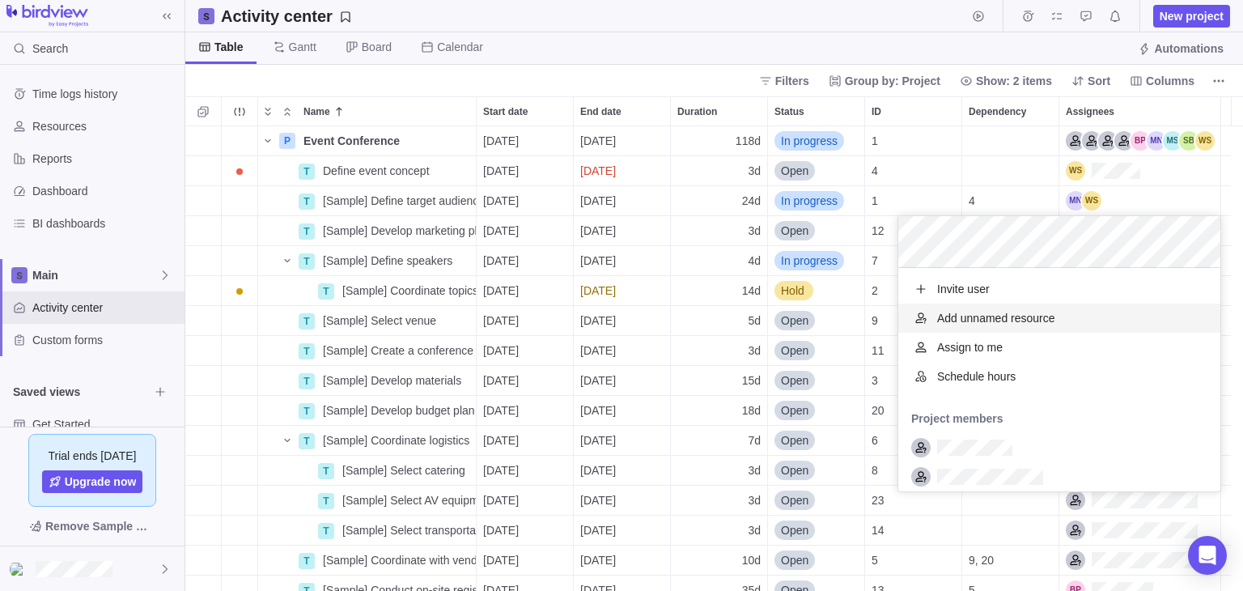
click at [858, 237] on div "P Event Conference Details [DATE] [DATE] 118d In progress 1 T Define event conc…" at bounding box center [714, 358] width 1058 height 464
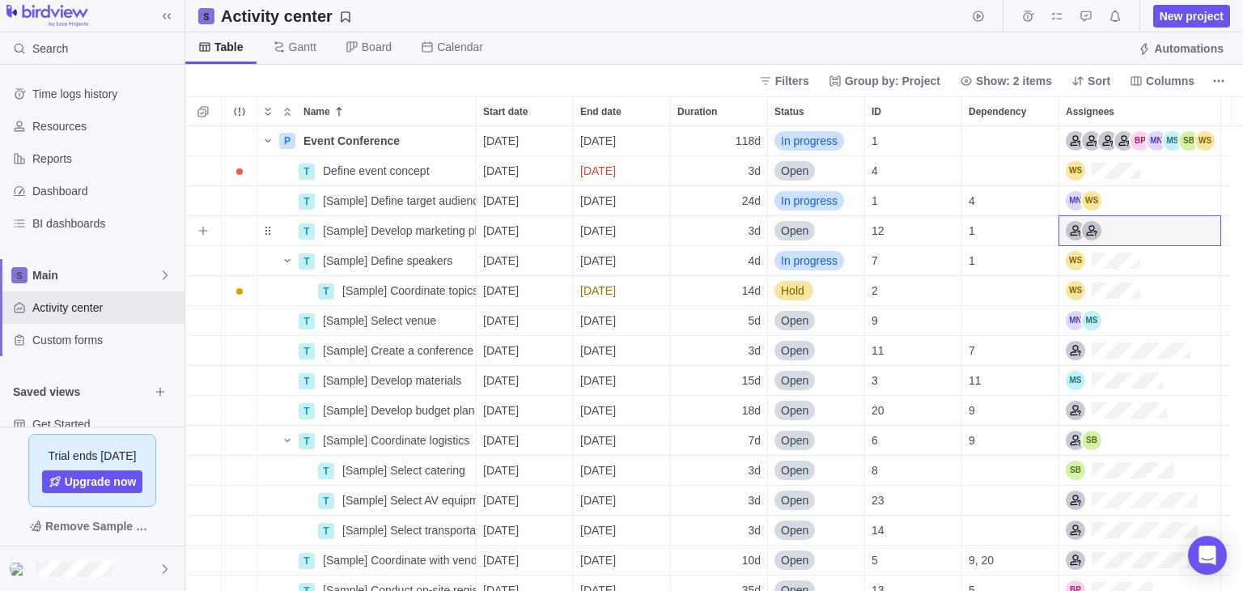
click at [1151, 231] on div "Assignees" at bounding box center [1139, 230] width 161 height 29
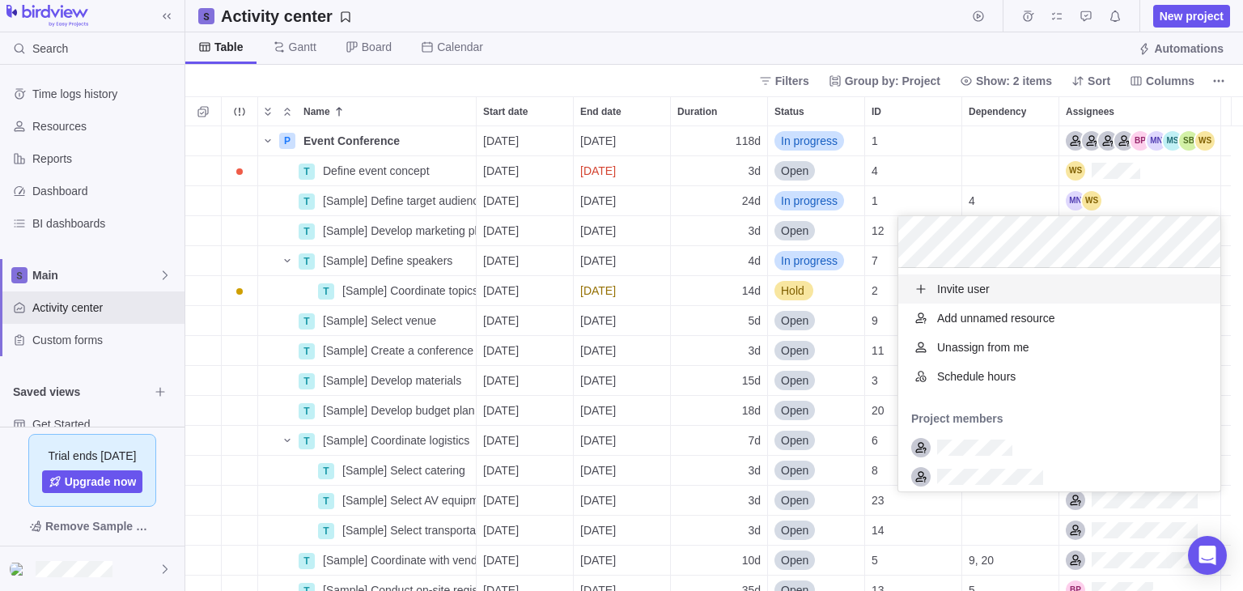
click at [827, 292] on div "P Event Conference Details [DATE] [DATE] 118d In progress 1 T Define event conc…" at bounding box center [714, 358] width 1058 height 464
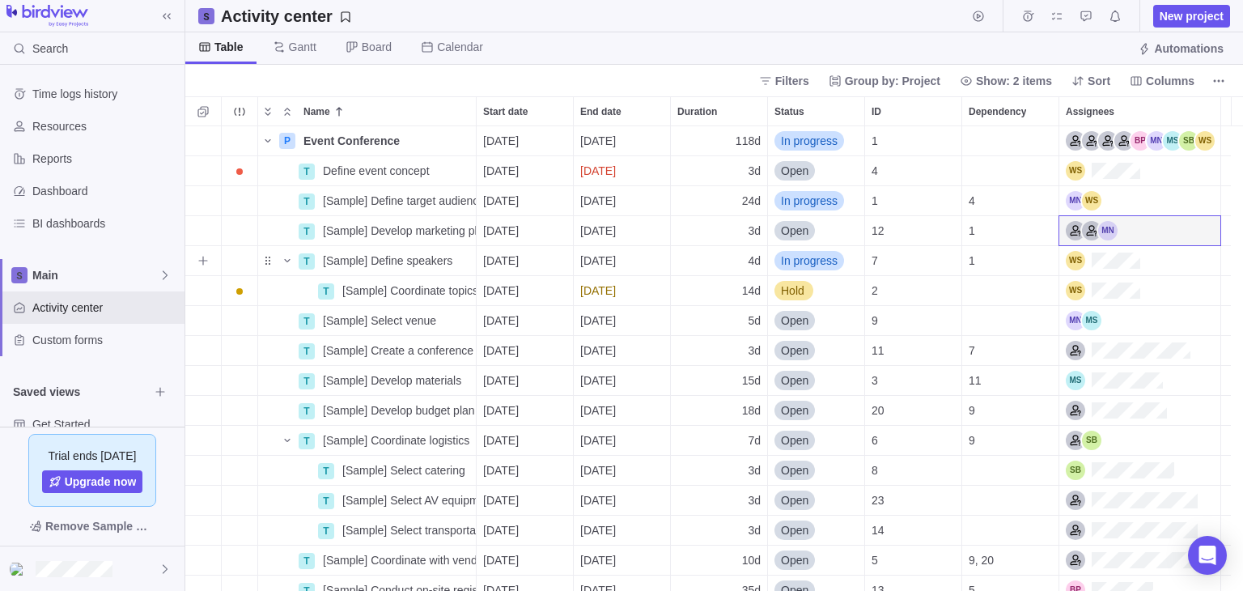
click at [1169, 261] on div "Assignees" at bounding box center [1139, 260] width 161 height 29
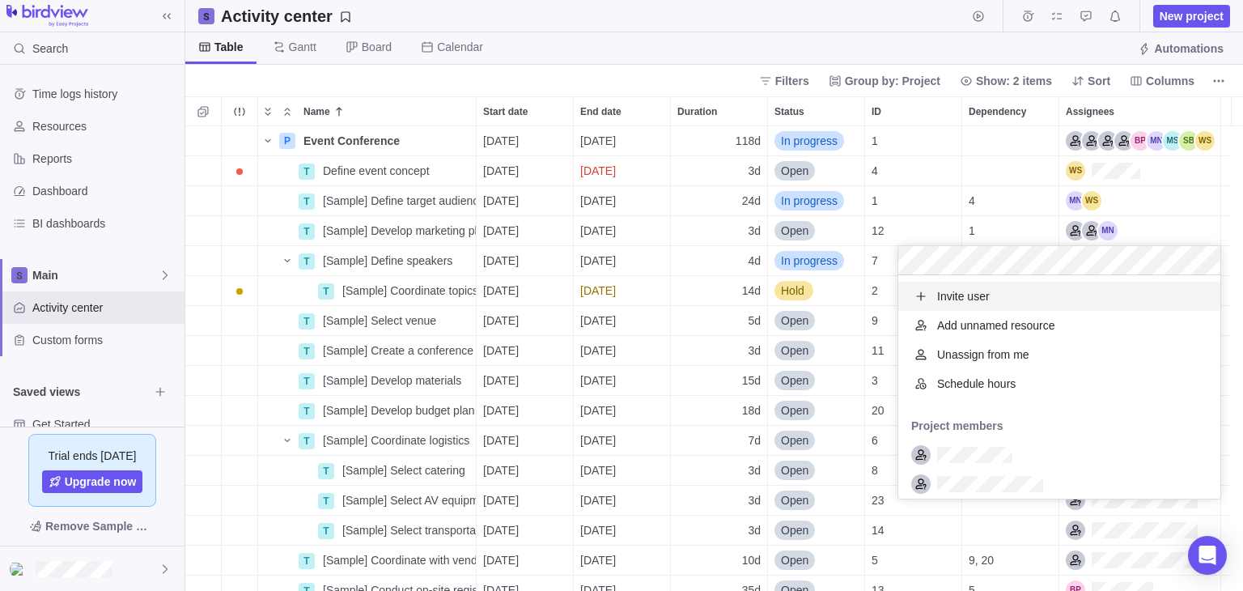
click at [650, 48] on body "Search Time logs history Resources Reports Dashboard BI dashboards Main Activit…" at bounding box center [621, 295] width 1243 height 591
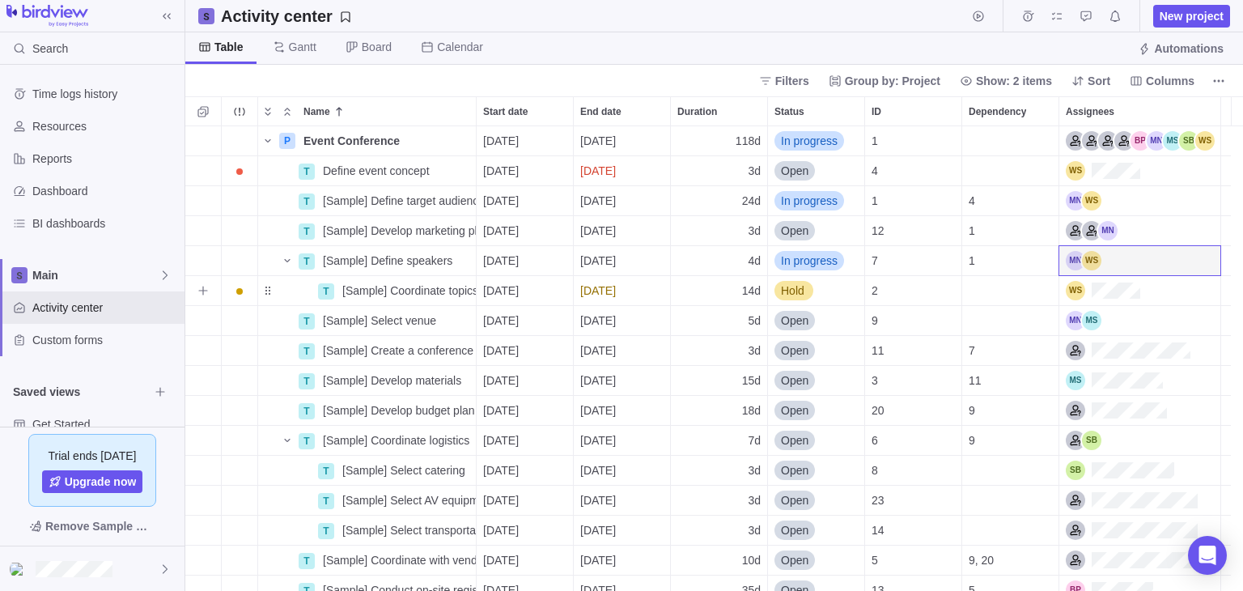
click at [1178, 294] on div "Assignees" at bounding box center [1139, 290] width 161 height 29
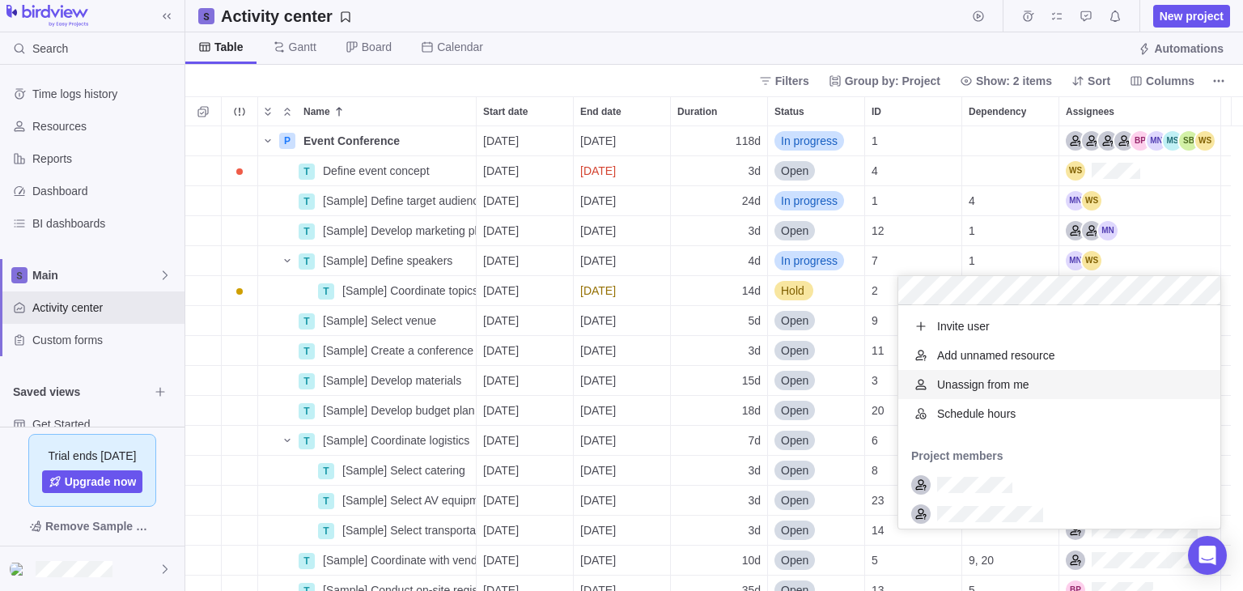
click at [832, 392] on div "P Event Conference Details [DATE] [DATE] 118d In progress 1 T Define event conc…" at bounding box center [714, 358] width 1058 height 464
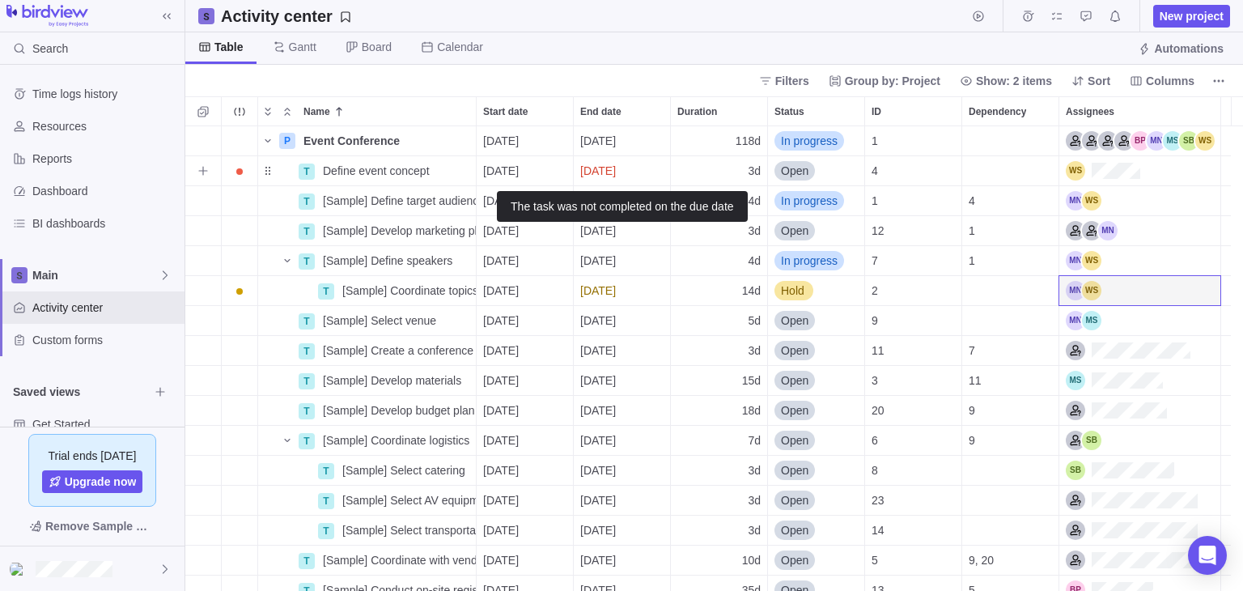
click at [646, 175] on div "[DATE]" at bounding box center [622, 170] width 96 height 29
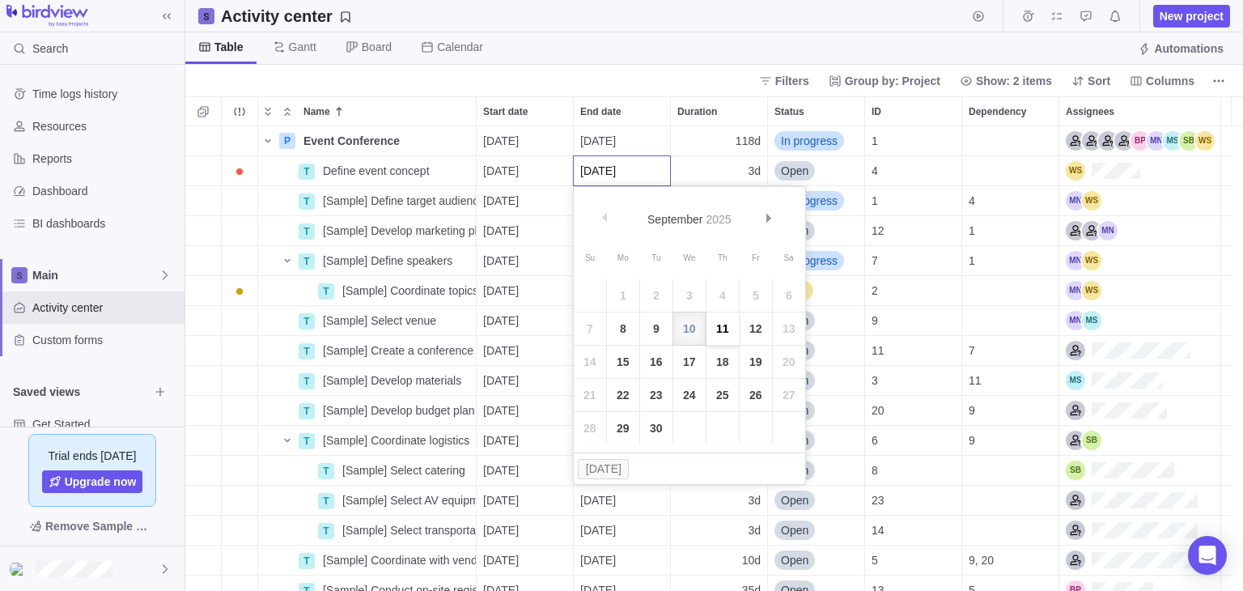
click at [714, 319] on link "11" at bounding box center [722, 328] width 32 height 32
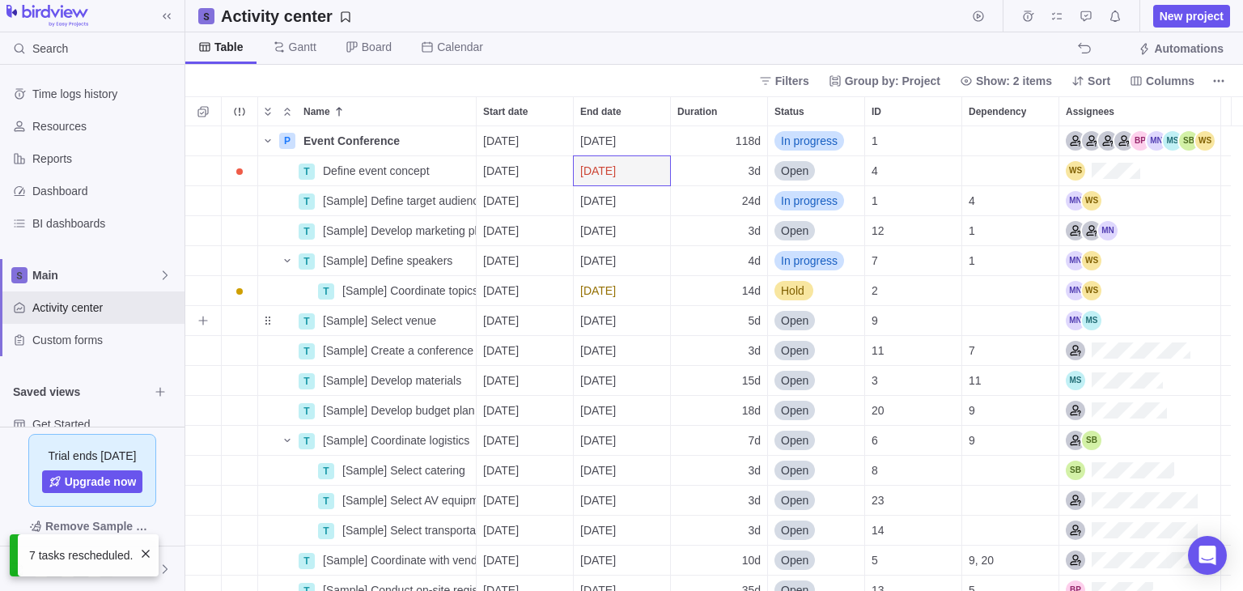
click at [540, 324] on div "[DATE]" at bounding box center [525, 320] width 96 height 29
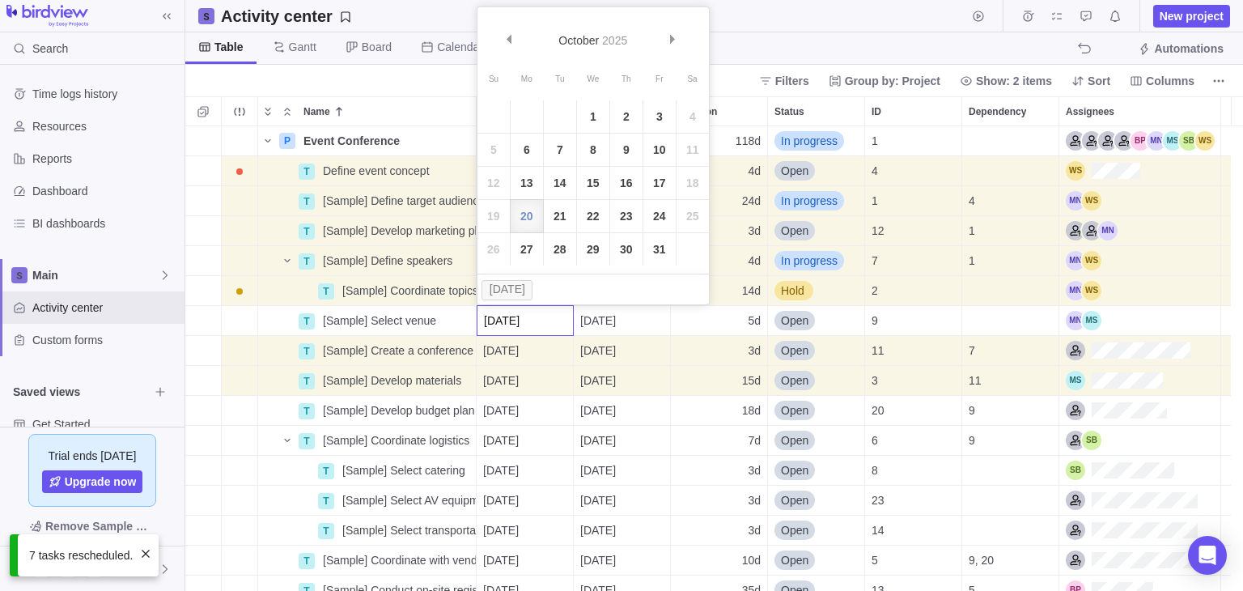
click at [634, 373] on div "P Event Conference Details [DATE] [DATE] 118d In progress 1 T Define event conc…" at bounding box center [714, 358] width 1058 height 464
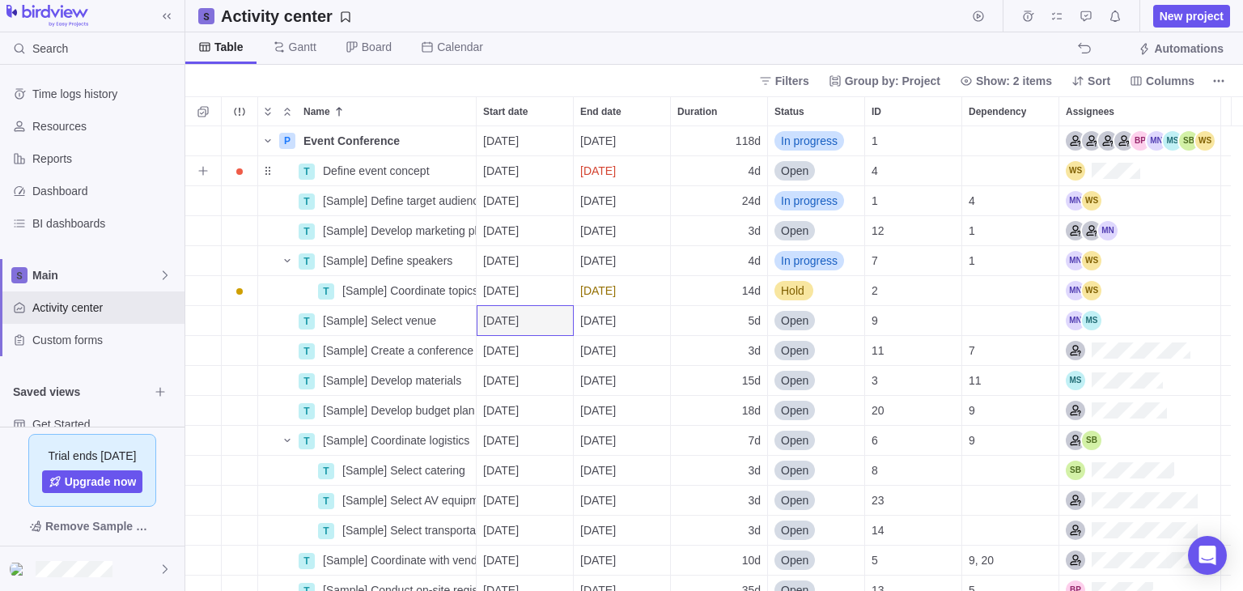
click at [805, 172] on span "Open" at bounding box center [795, 171] width 28 height 16
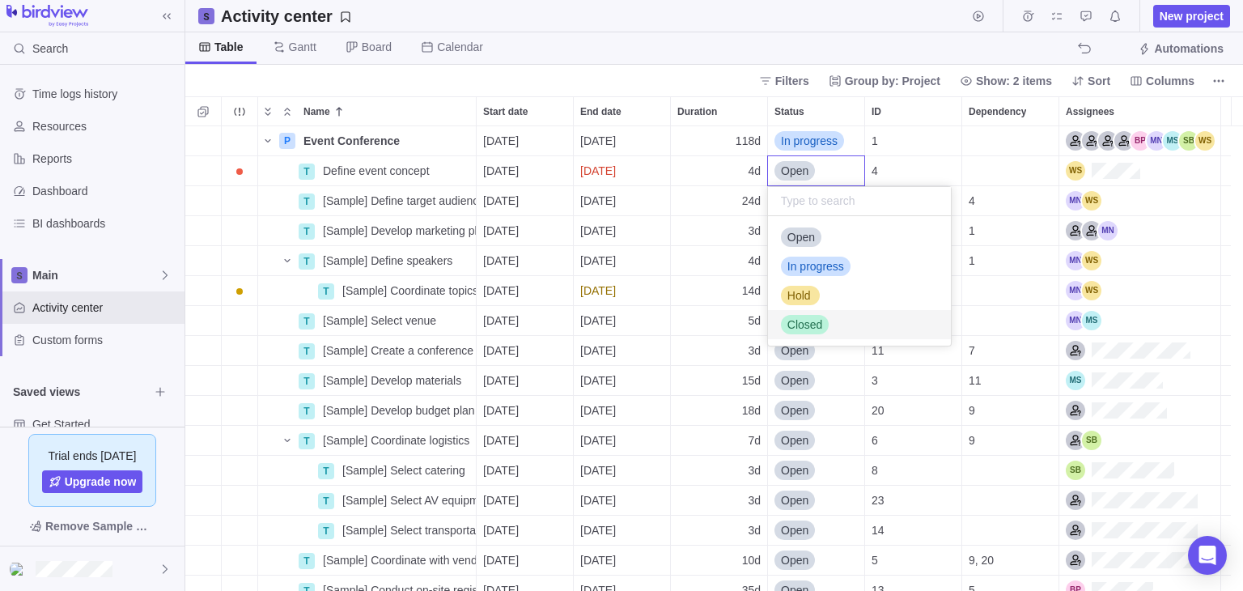
click at [803, 324] on span "Closed" at bounding box center [805, 324] width 36 height 16
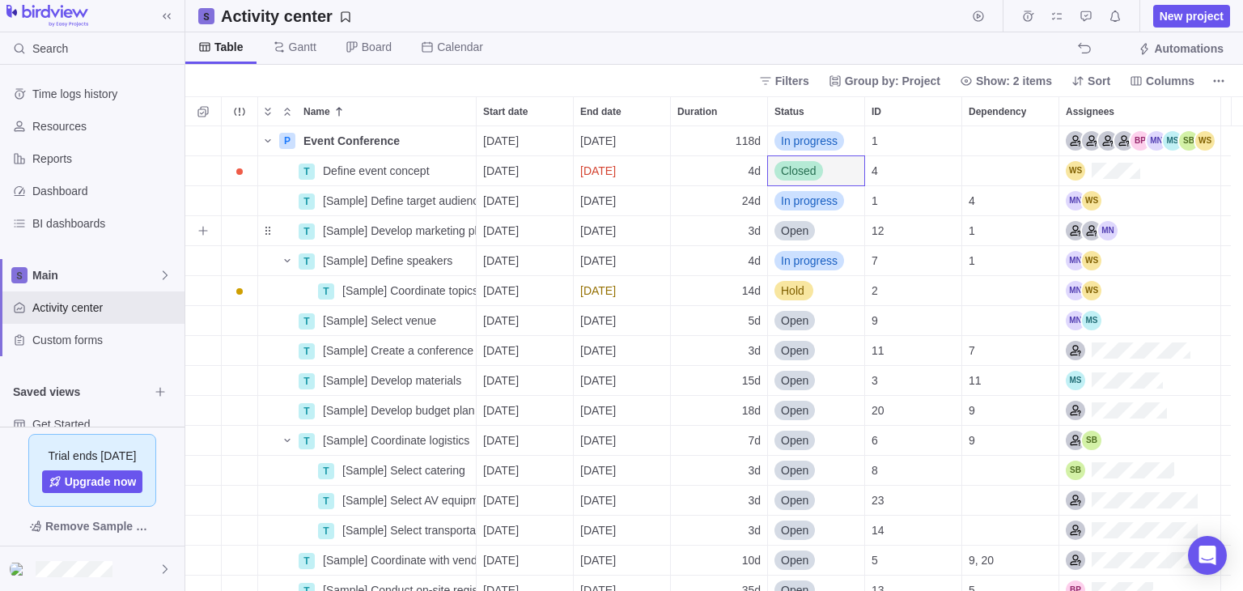
click at [579, 232] on div "[DATE]" at bounding box center [622, 230] width 96 height 29
click at [469, 302] on div "P Event Conference Details [DATE] [DATE] 118d In progress 1 T Define event conc…" at bounding box center [714, 358] width 1058 height 464
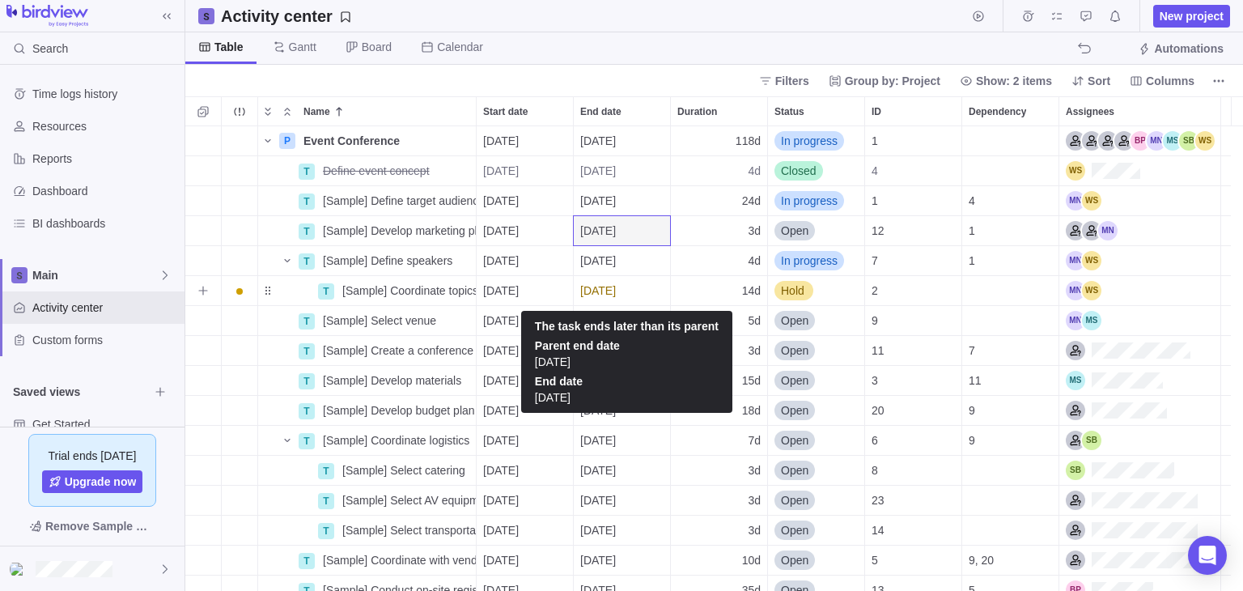
click at [646, 289] on div "[DATE]" at bounding box center [622, 290] width 96 height 29
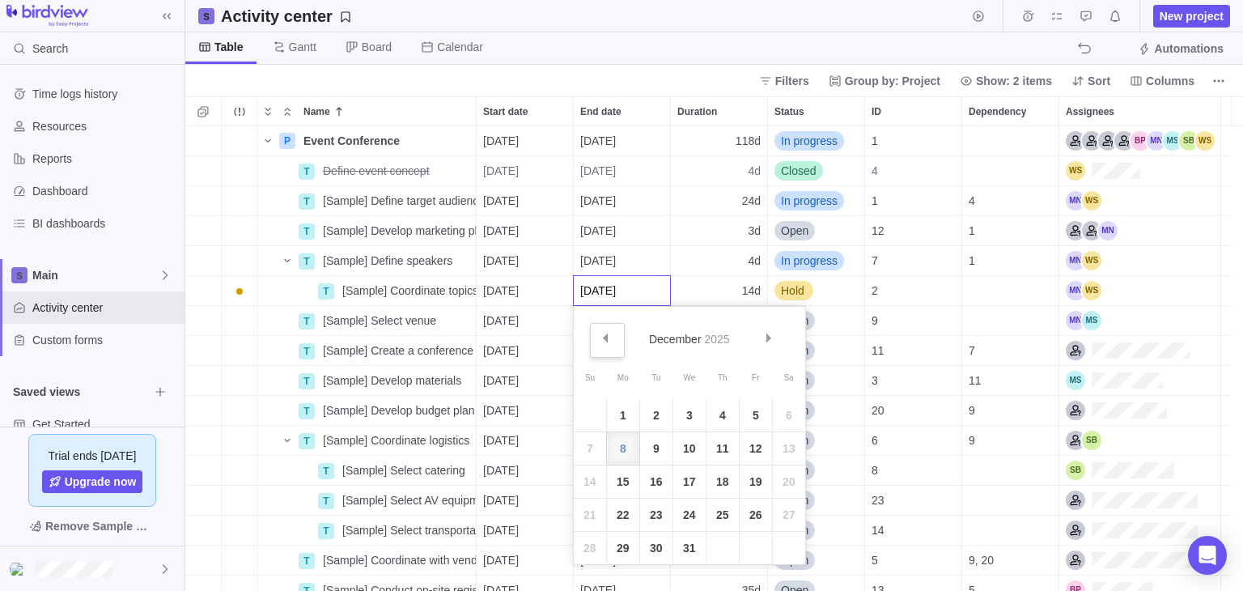
click at [612, 341] on link "Prev" at bounding box center [607, 340] width 35 height 35
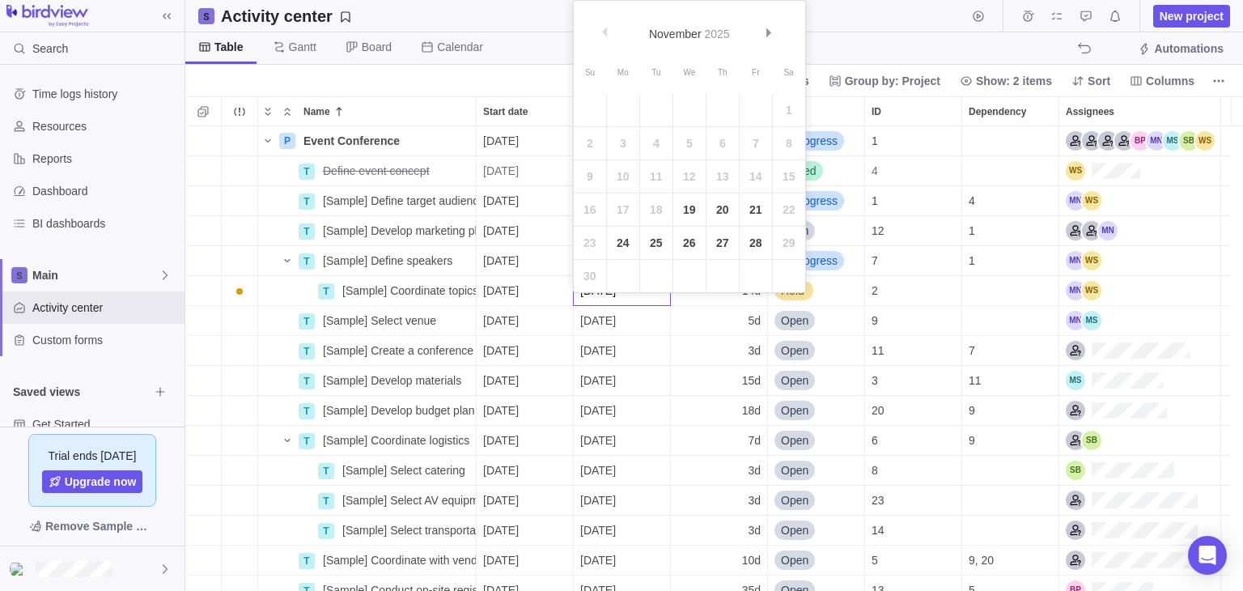
scroll to position [451, 1045]
click at [696, 210] on link "19" at bounding box center [689, 209] width 32 height 32
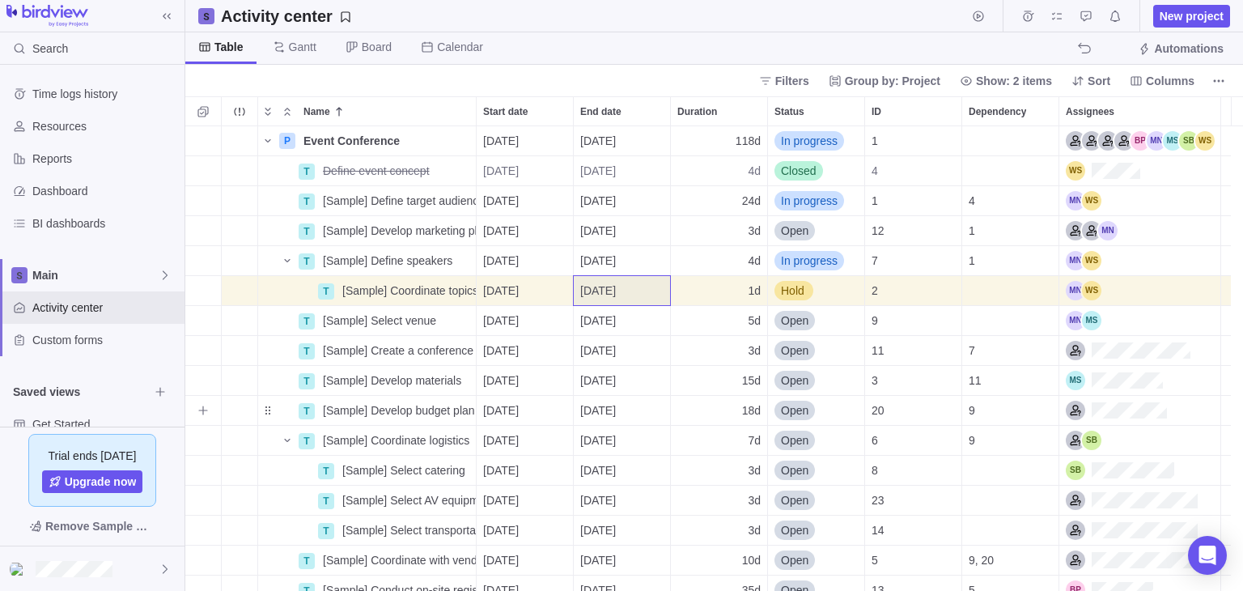
click at [672, 399] on div "18d" at bounding box center [719, 410] width 96 height 29
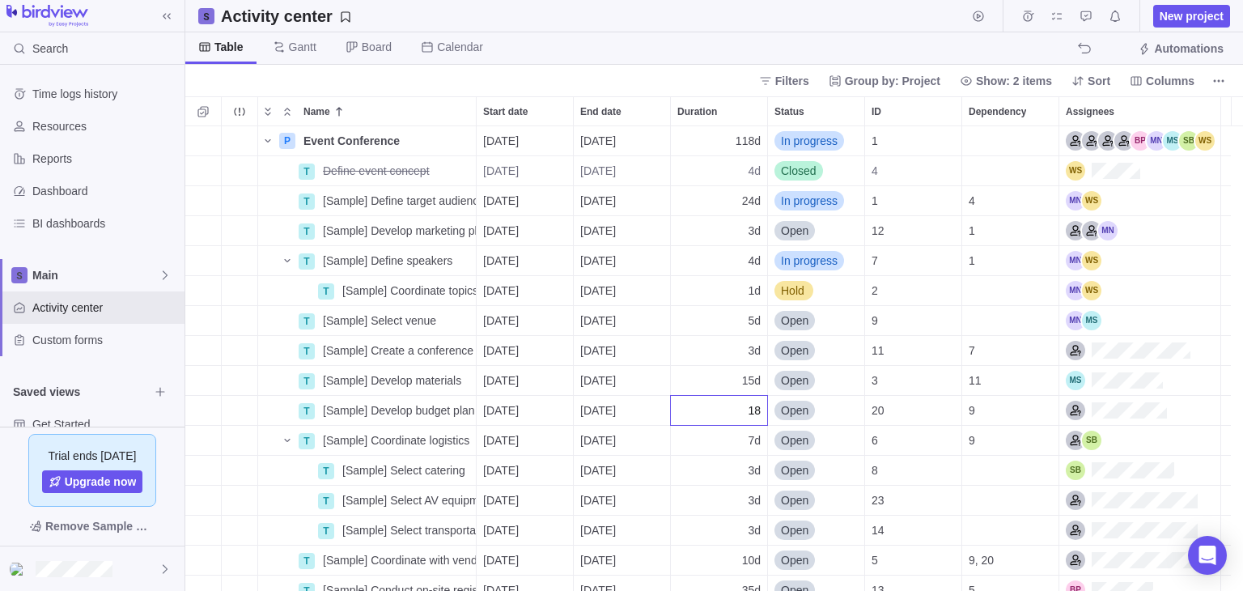
click at [244, 291] on div "P Event Conference Details [DATE] [DATE] 118d In progress 1 T Define event conc…" at bounding box center [714, 358] width 1058 height 464
drag, startPoint x: 69, startPoint y: 341, endPoint x: 70, endPoint y: 327, distance: 13.8
click at [69, 340] on span "Custom forms" at bounding box center [105, 340] width 146 height 16
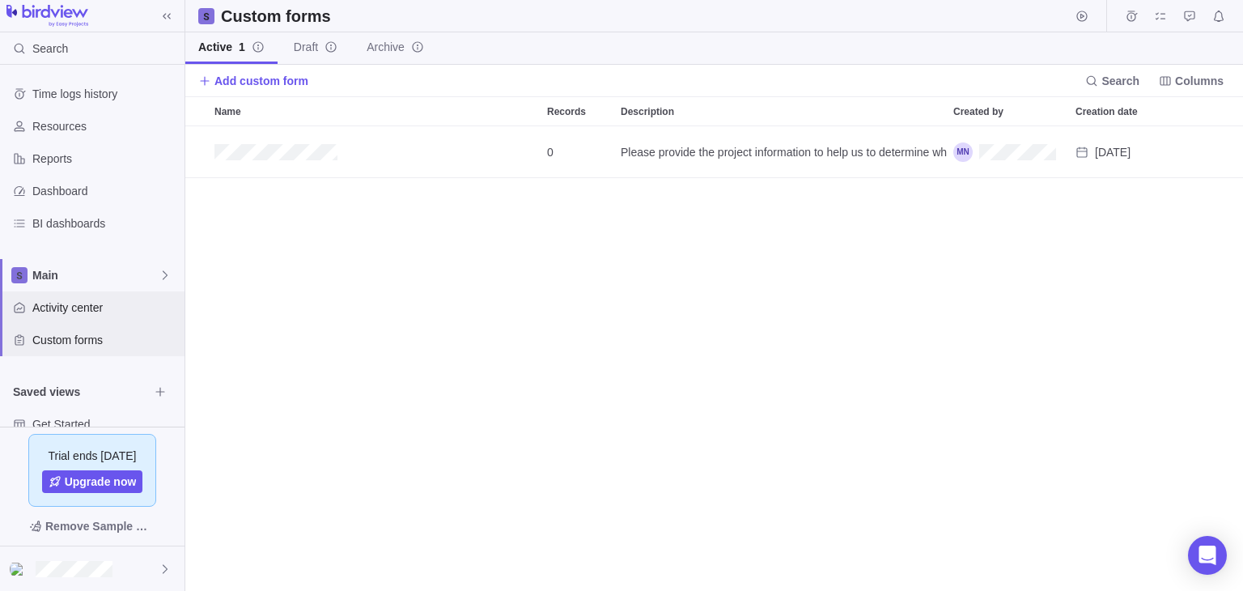
scroll to position [451, 1045]
click at [73, 308] on span "Activity center" at bounding box center [105, 307] width 146 height 16
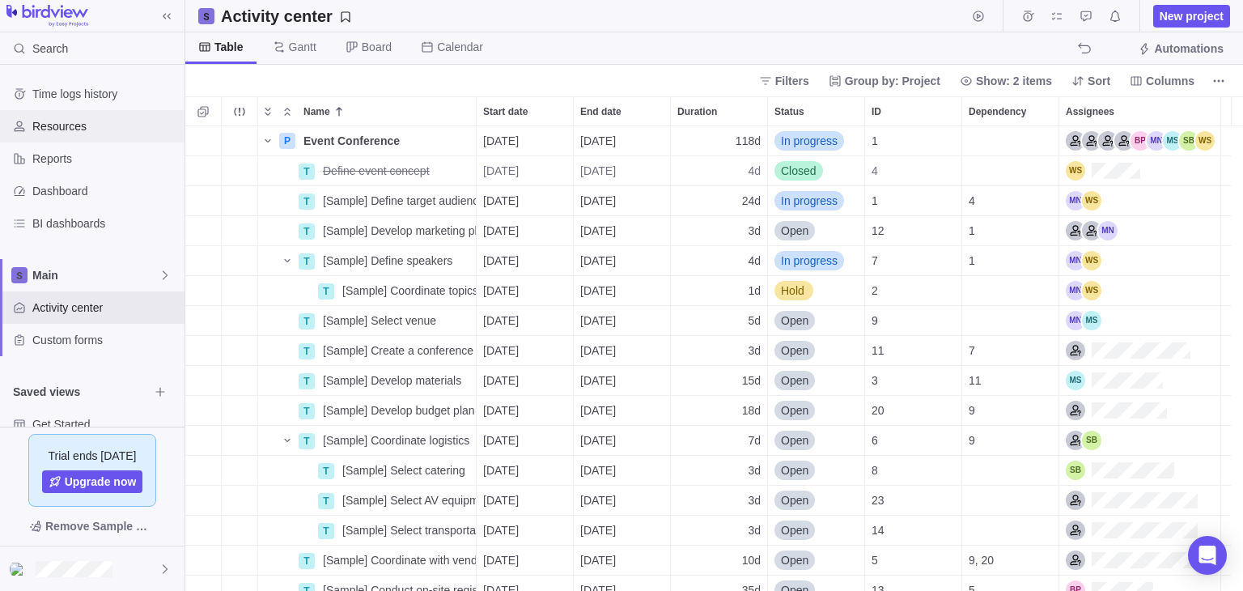
scroll to position [451, 1045]
click at [69, 121] on span "Resources" at bounding box center [105, 126] width 146 height 16
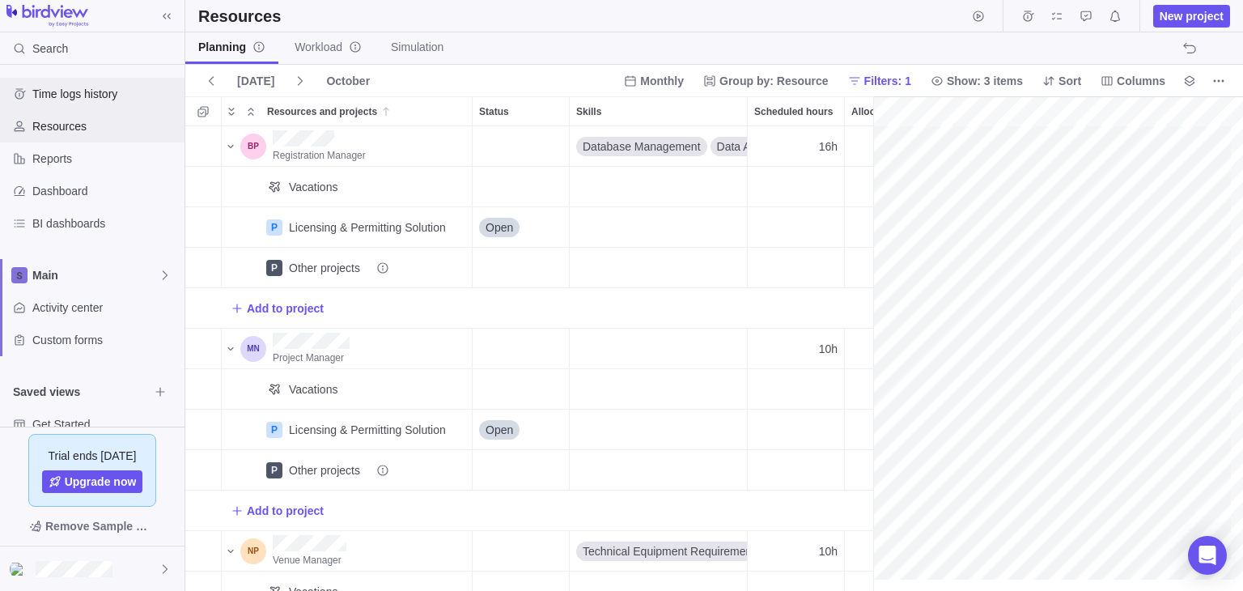
scroll to position [0, 106]
click at [78, 95] on span "Time logs history" at bounding box center [105, 94] width 146 height 16
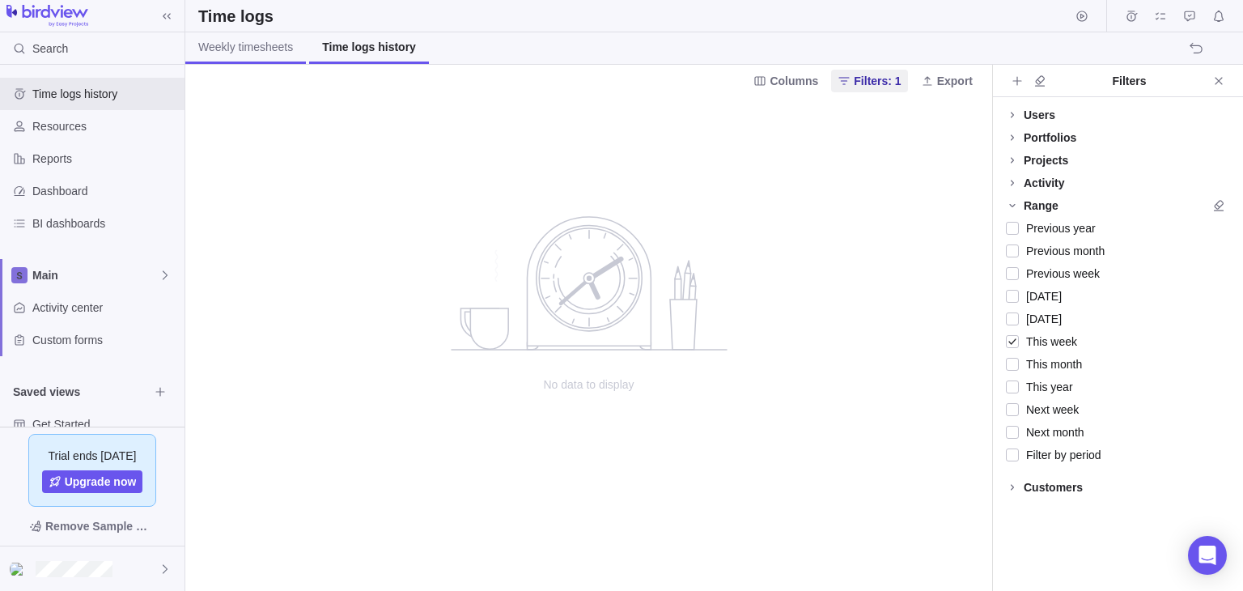
click at [275, 57] on link "Weekly timesheets" at bounding box center [245, 48] width 121 height 32
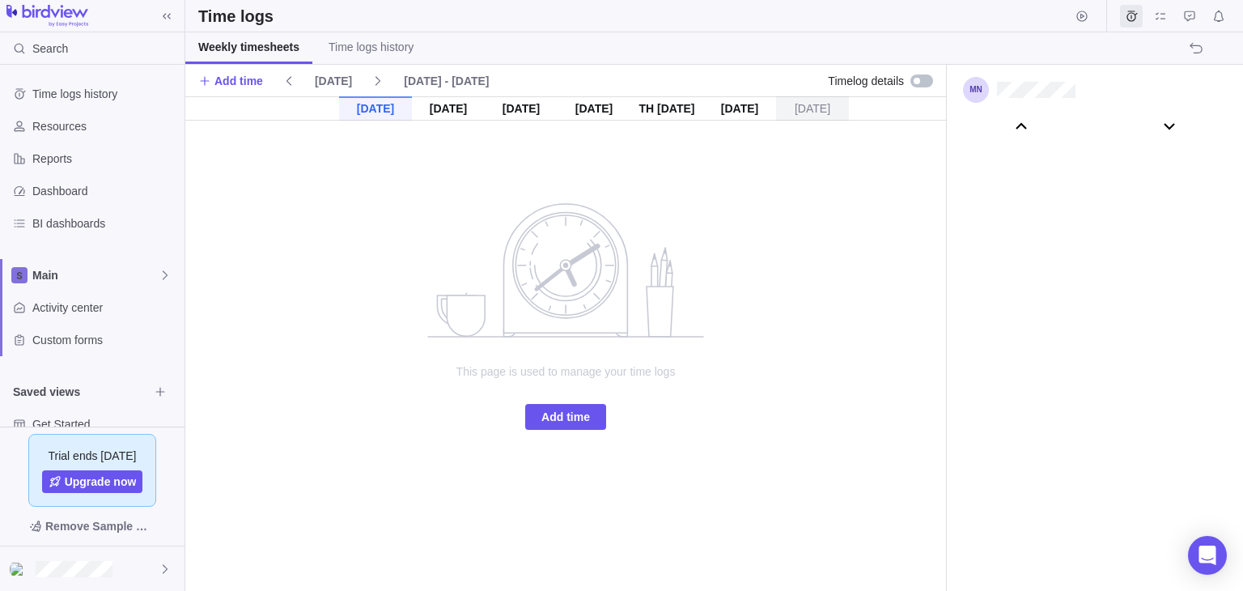
scroll to position [90462, 0]
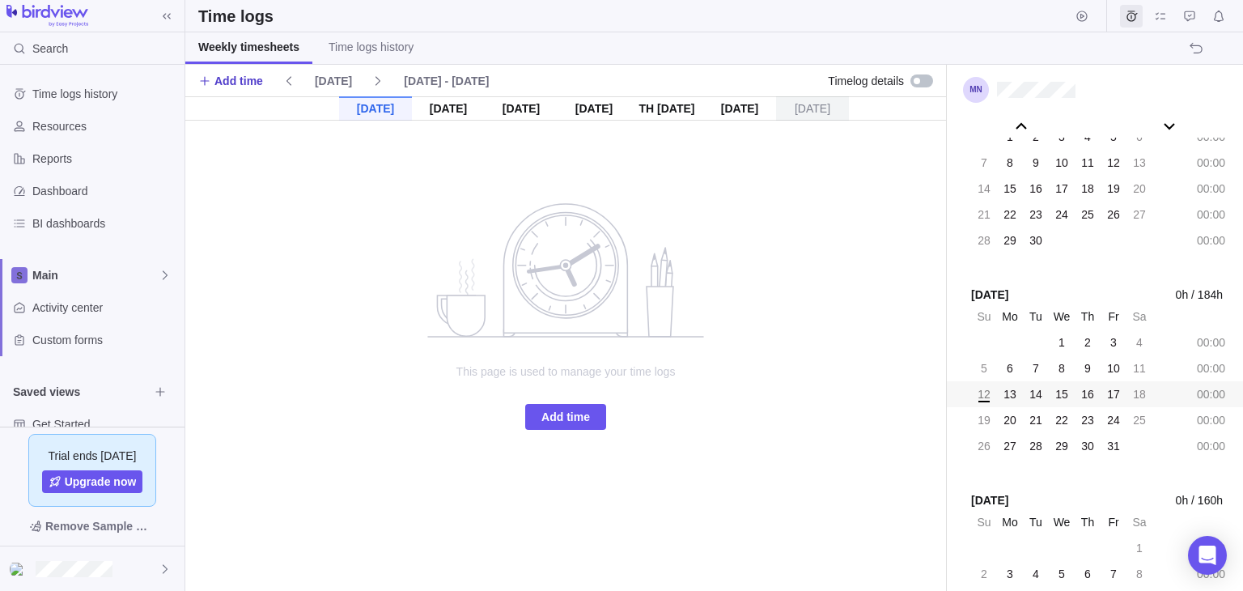
click at [252, 85] on span "Add time" at bounding box center [238, 81] width 49 height 16
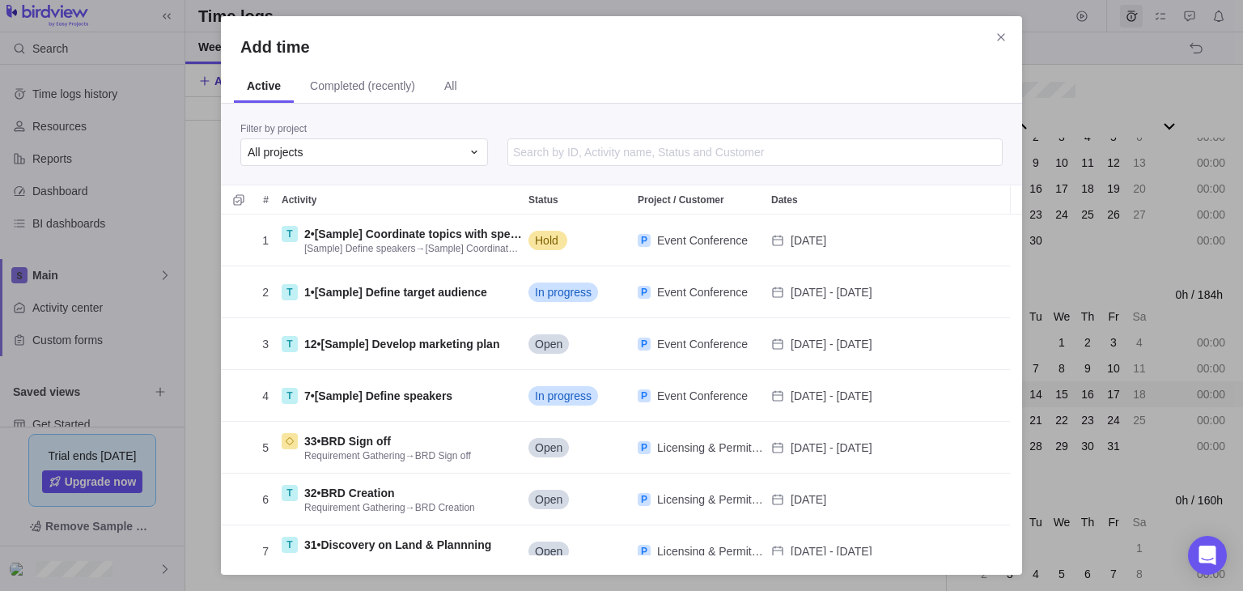
scroll to position [328, 788]
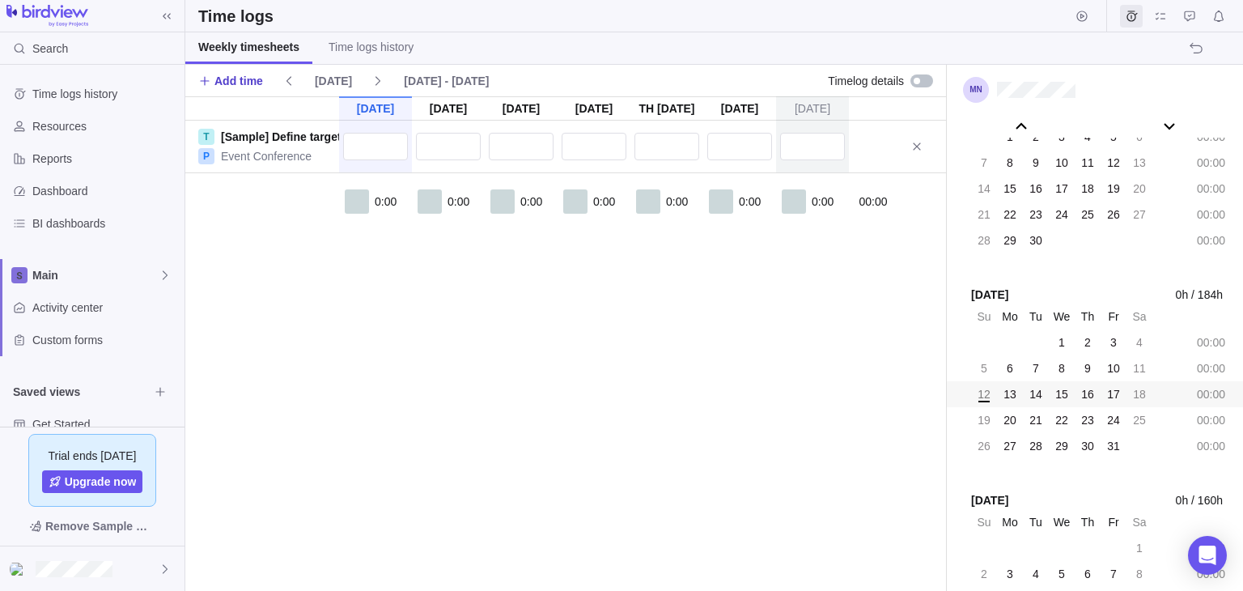
click at [233, 85] on span "Add time" at bounding box center [238, 81] width 49 height 16
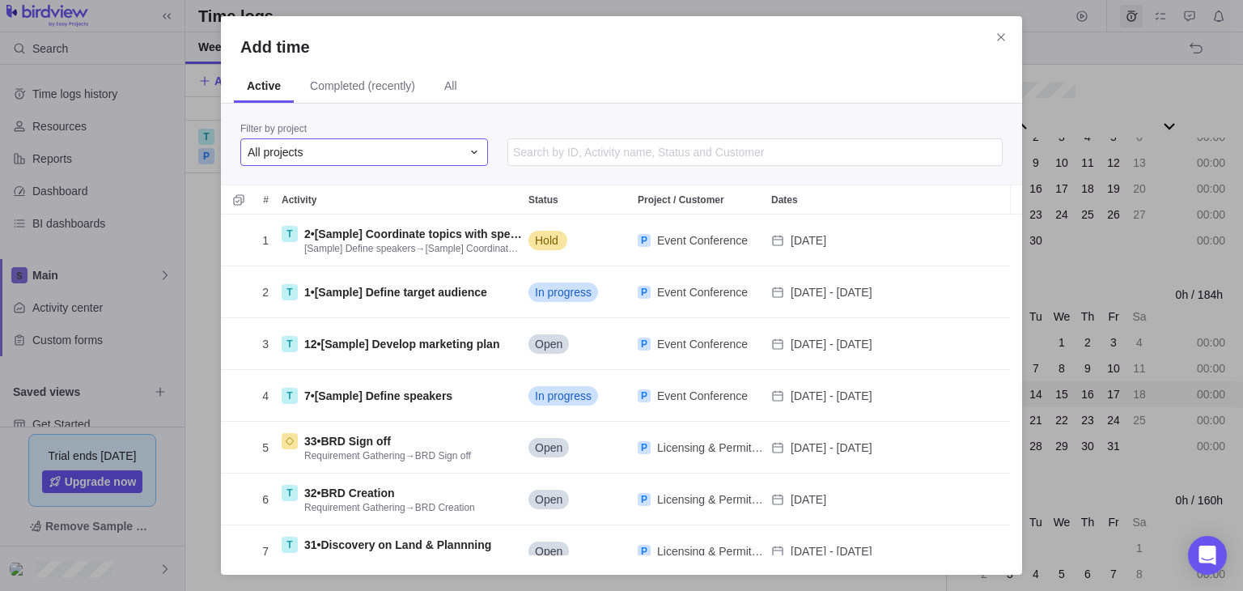
click at [468, 150] on icon "Add time" at bounding box center [474, 152] width 13 height 13
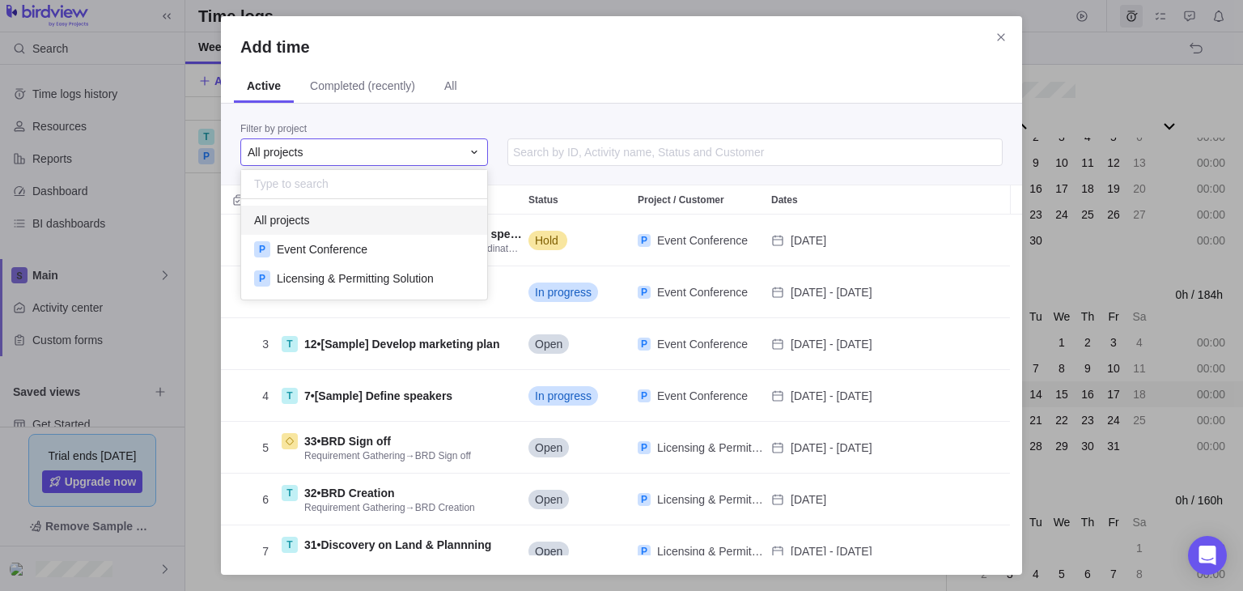
scroll to position [87, 233]
click at [322, 272] on span "Licensing & Permitting Solution" at bounding box center [355, 278] width 157 height 16
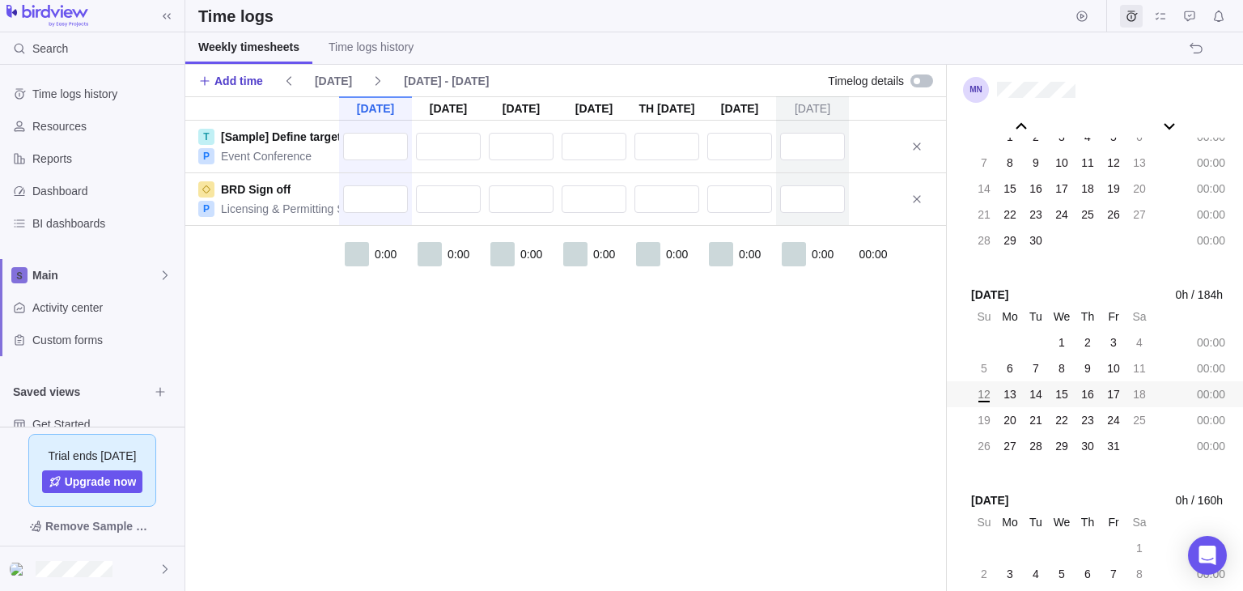
click at [255, 81] on span "Add time" at bounding box center [238, 81] width 49 height 16
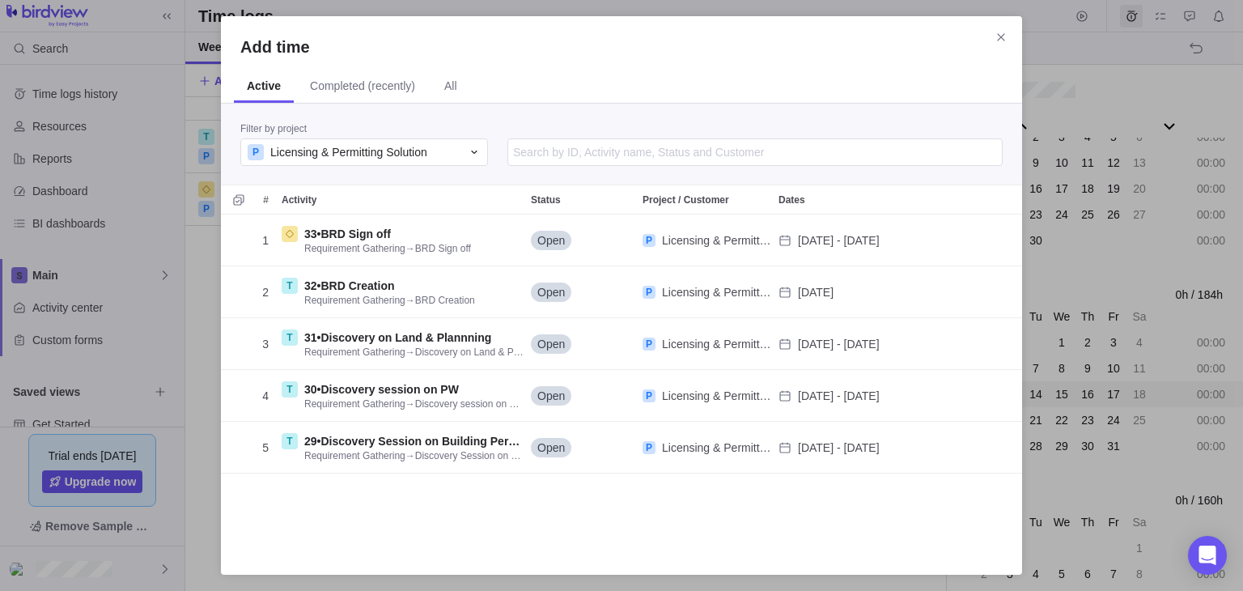
scroll to position [328, 788]
drag, startPoint x: 903, startPoint y: 301, endPoint x: 884, endPoint y: 302, distance: 18.6
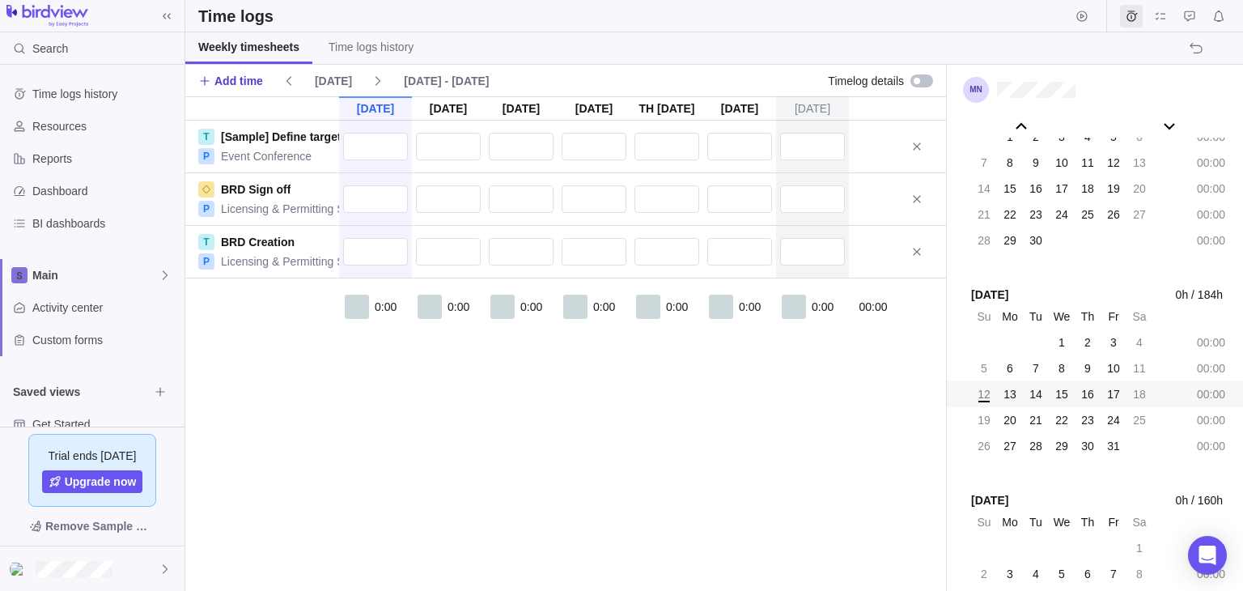
click at [235, 79] on span "Add time" at bounding box center [238, 81] width 49 height 16
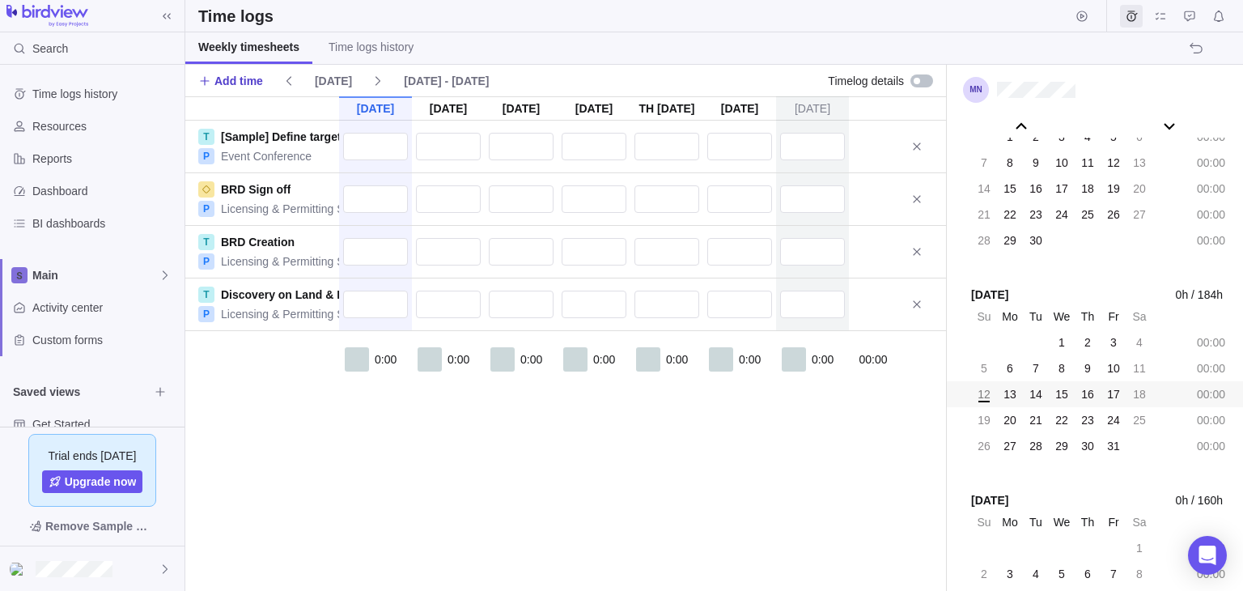
click at [253, 90] on span "Add time" at bounding box center [230, 81] width 65 height 23
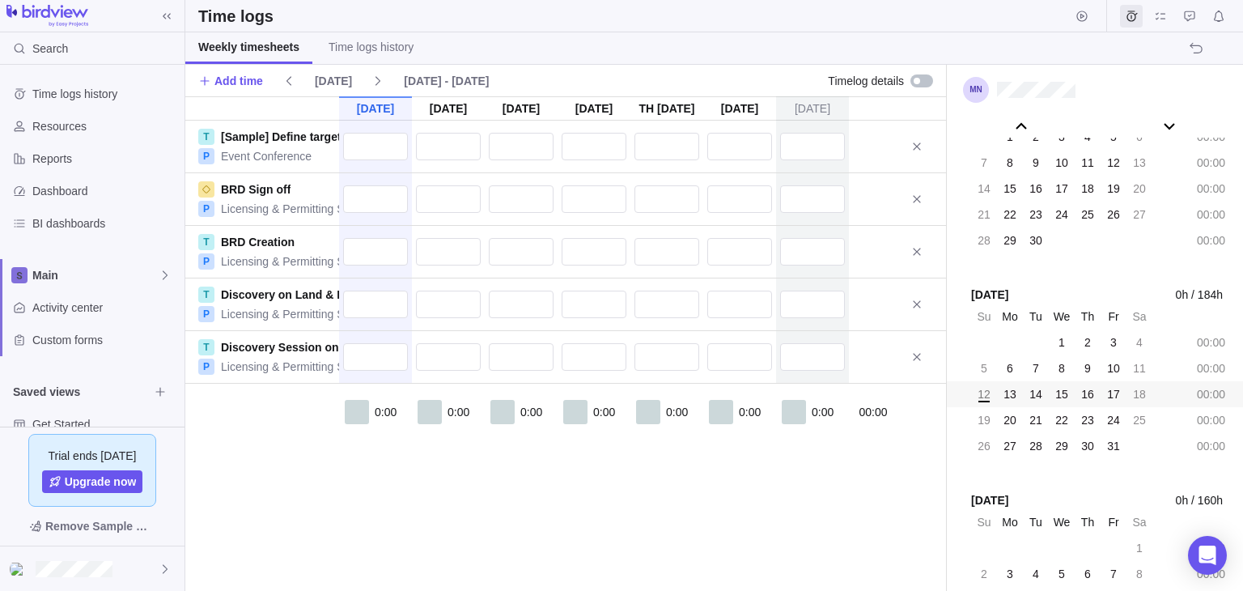
click at [475, 514] on div "[DATE] [DATE] [DATE] [DATE] Oct 16 [DATE] [DATE] T [Sample] Define target audie…" at bounding box center [565, 343] width 761 height 494
click at [550, 352] on input "text" at bounding box center [521, 357] width 65 height 28
click at [523, 303] on input "text" at bounding box center [521, 304] width 65 height 28
click at [519, 263] on input "text" at bounding box center [521, 252] width 65 height 28
click at [351, 40] on span "Time logs history" at bounding box center [370, 47] width 85 height 16
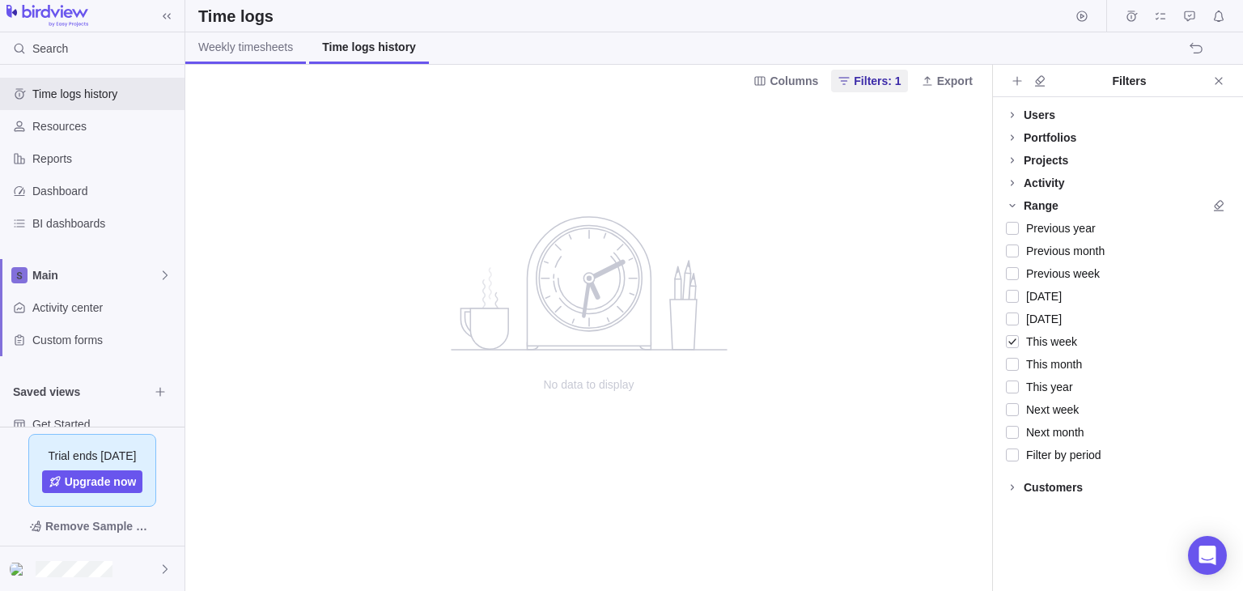
click at [254, 53] on span "Weekly timesheets" at bounding box center [245, 47] width 95 height 16
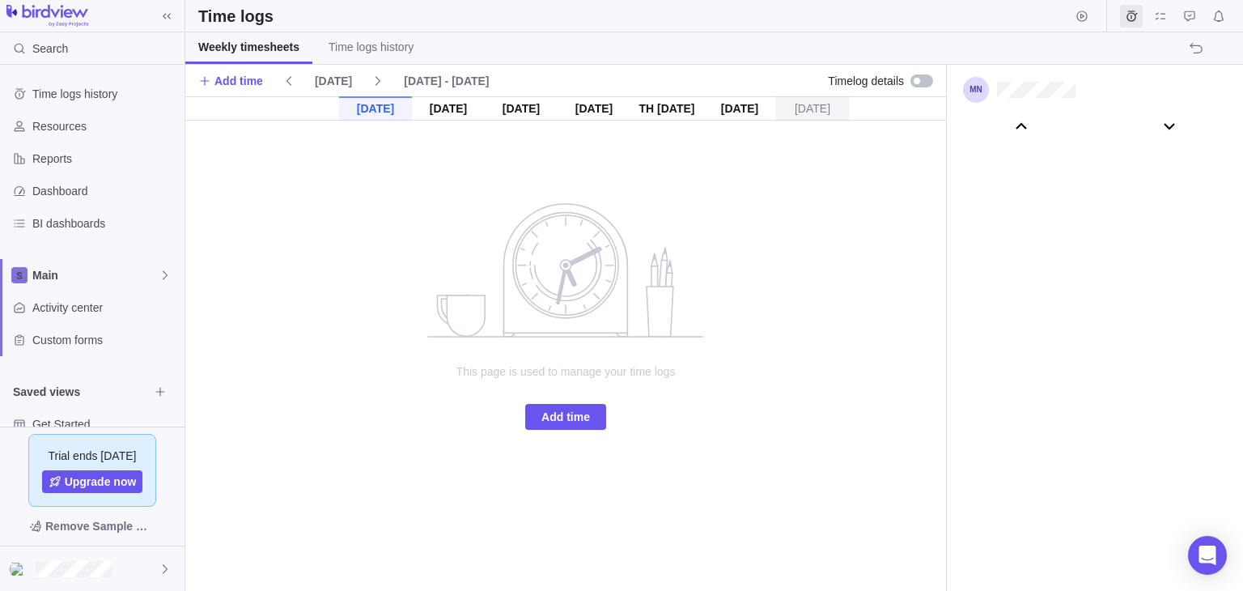
scroll to position [90462, 0]
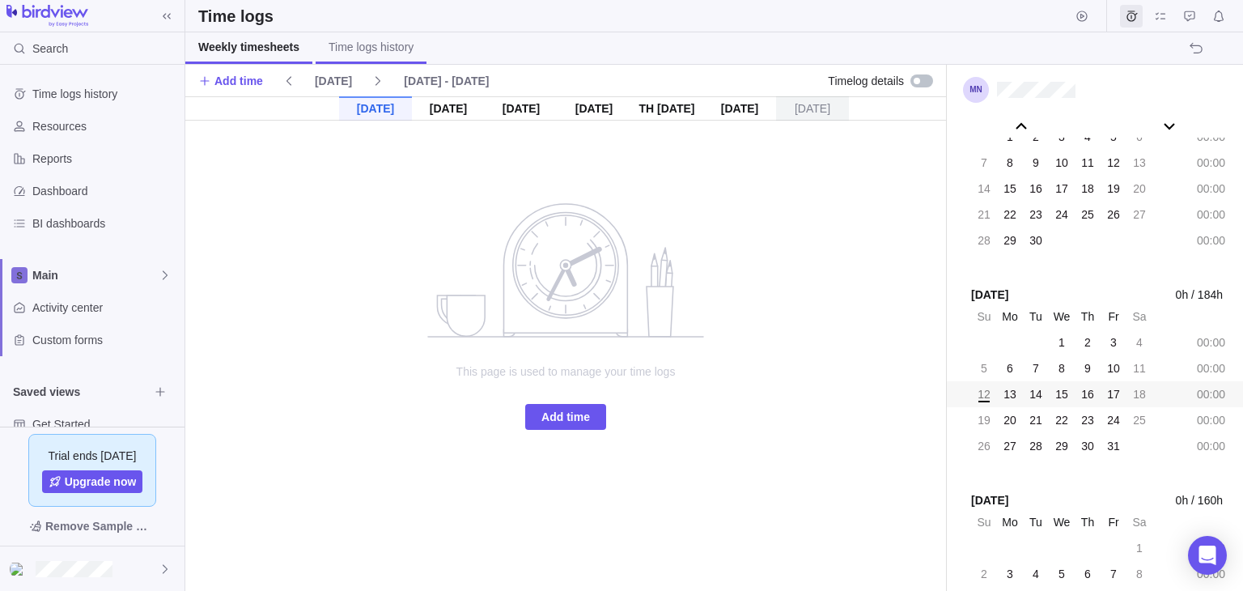
click at [363, 53] on span "Time logs history" at bounding box center [370, 47] width 85 height 16
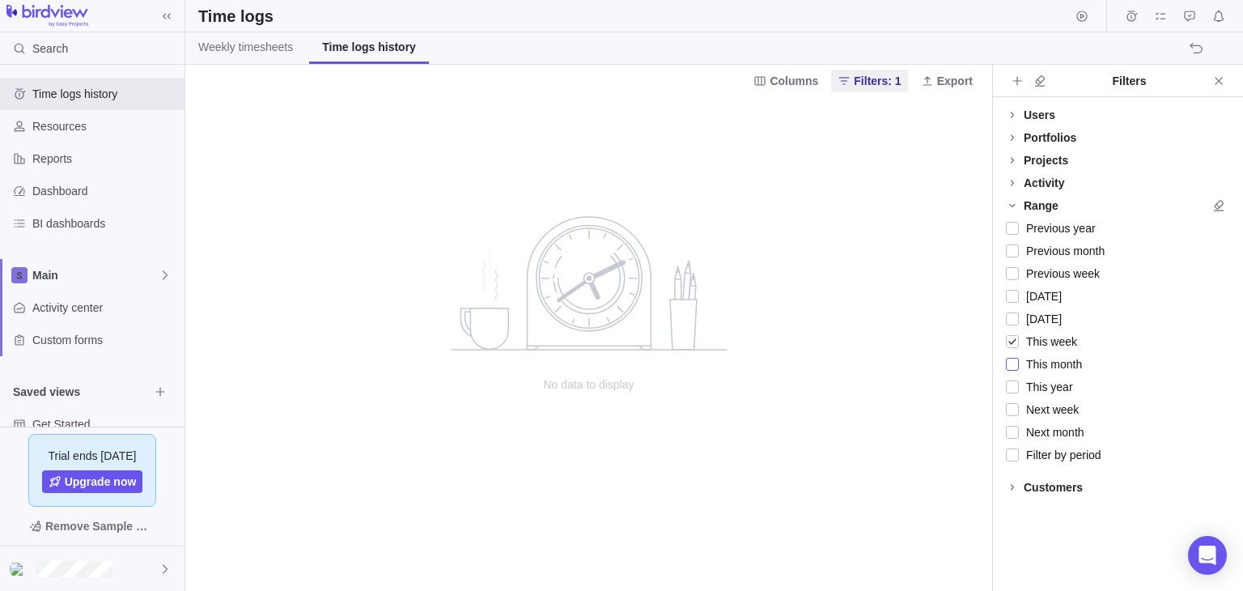
click at [1007, 362] on div at bounding box center [1012, 364] width 13 height 23
click at [1015, 117] on icon at bounding box center [1012, 114] width 13 height 13
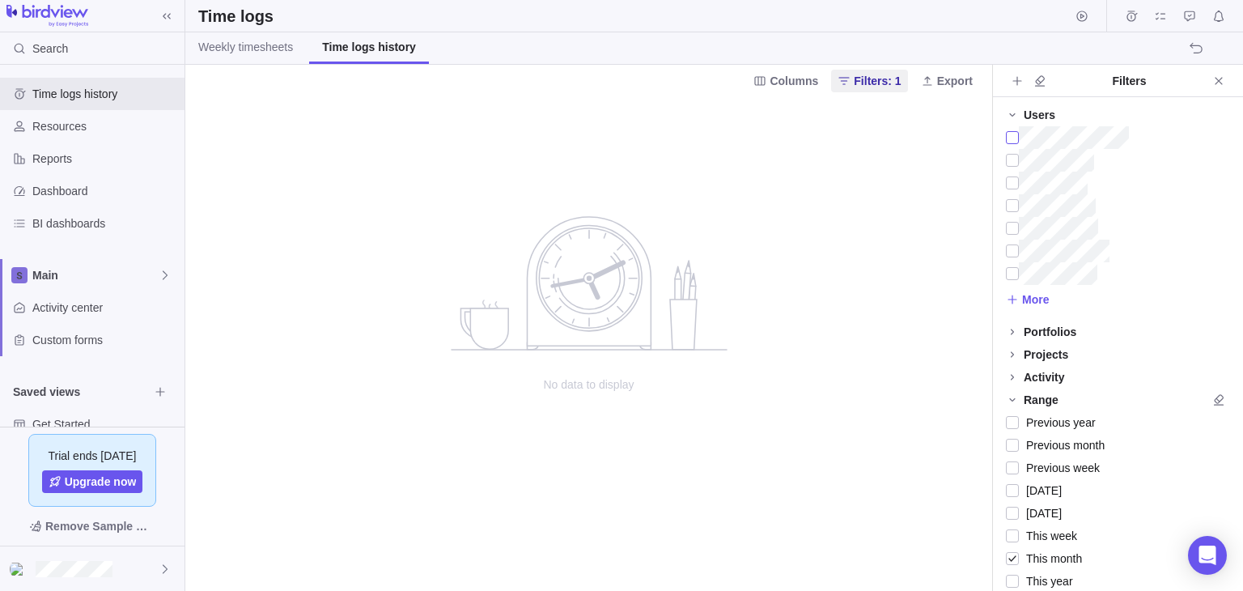
click at [1011, 143] on div at bounding box center [1012, 137] width 13 height 23
click at [1015, 183] on div at bounding box center [1012, 183] width 13 height 23
click at [1011, 561] on div at bounding box center [1012, 558] width 13 height 23
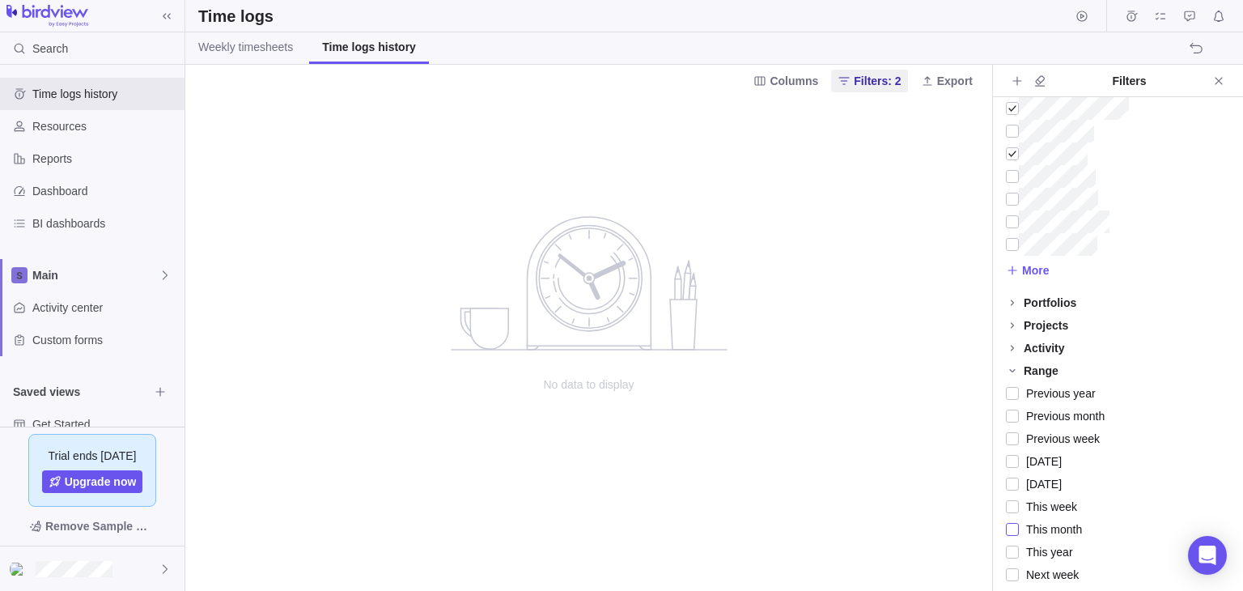
scroll to position [108, 0]
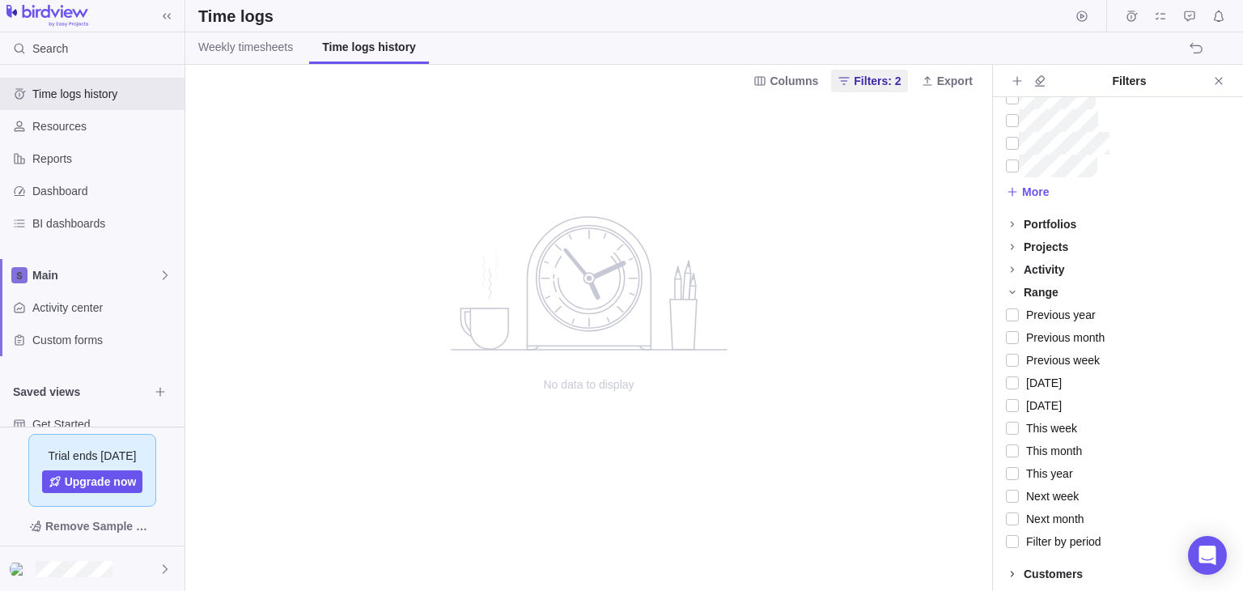
click at [1013, 571] on icon at bounding box center [1012, 573] width 13 height 13
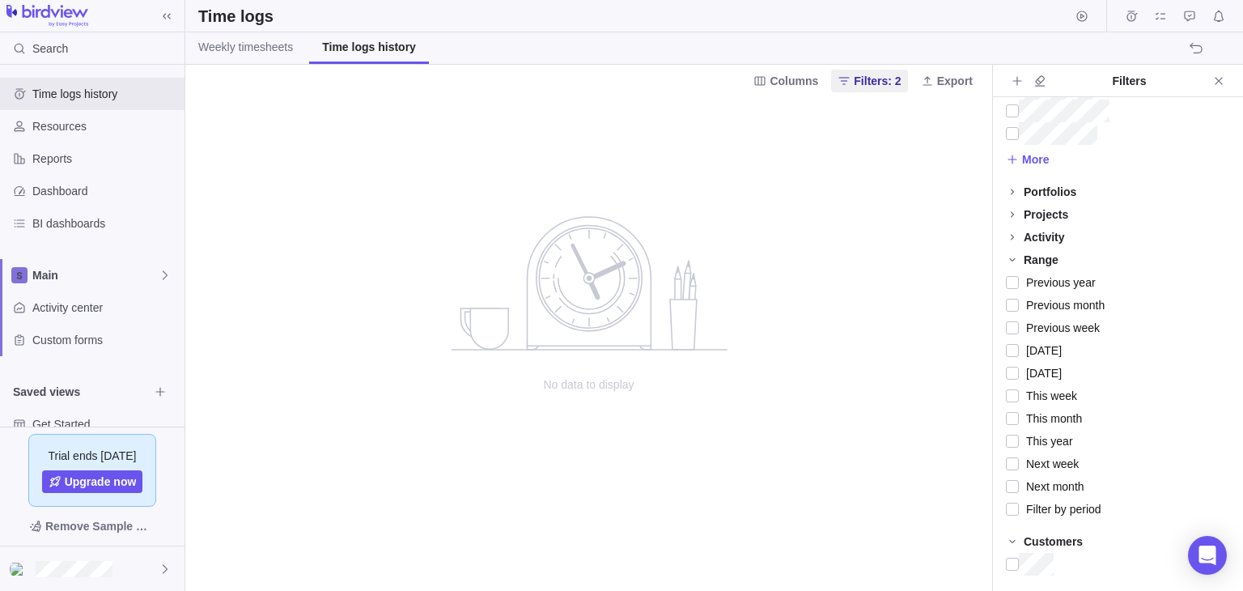
scroll to position [0, 0]
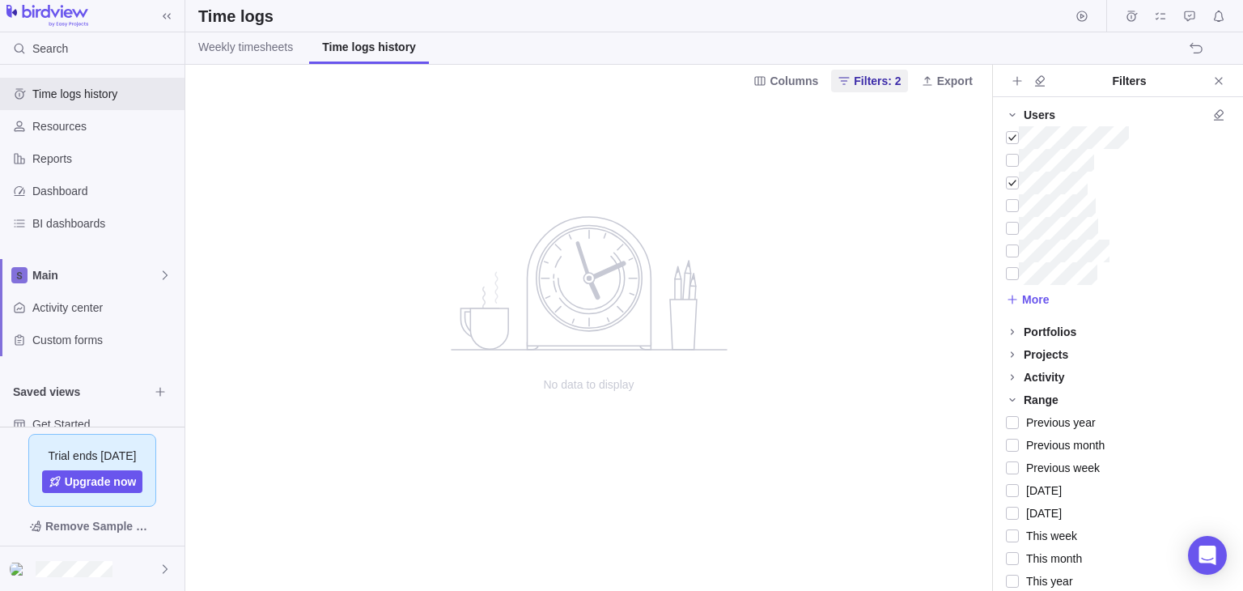
click at [794, 190] on div "No data to display" at bounding box center [588, 343] width 807 height 494
click at [247, 42] on span "Weekly timesheets" at bounding box center [245, 47] width 95 height 16
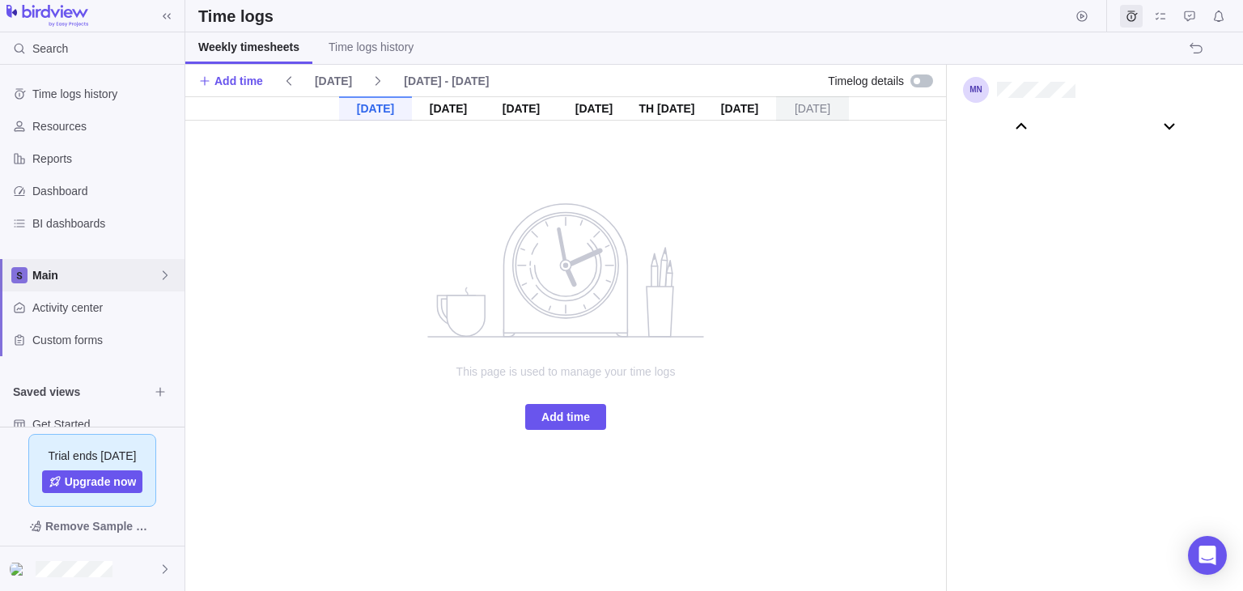
scroll to position [90462, 0]
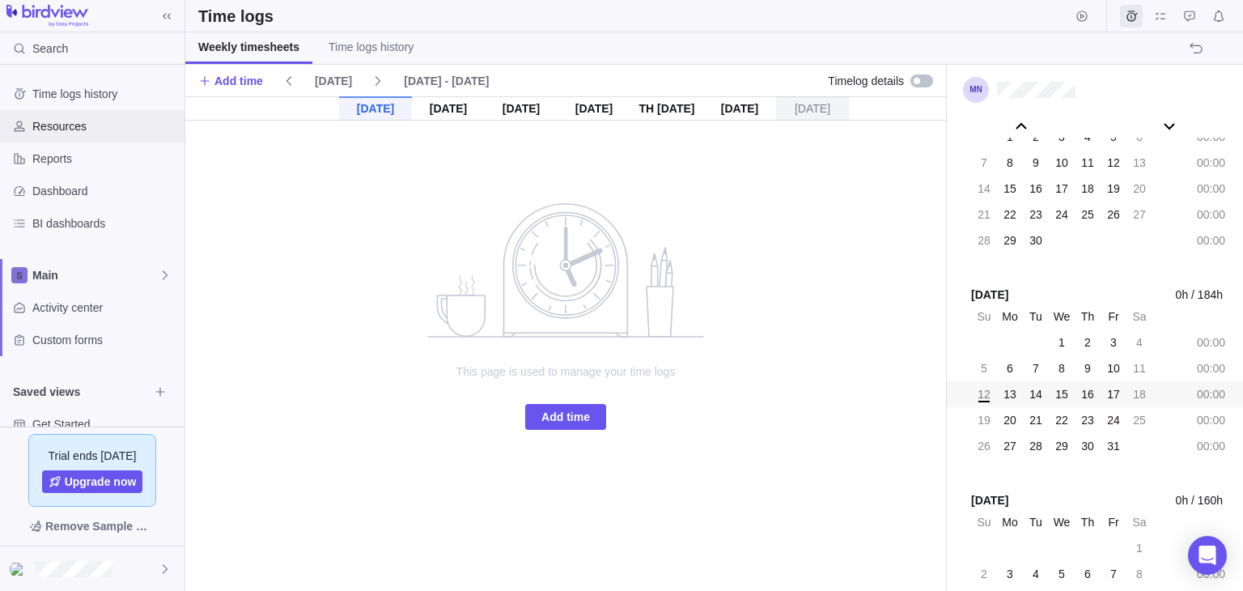
click at [53, 127] on span "Resources" at bounding box center [105, 126] width 146 height 16
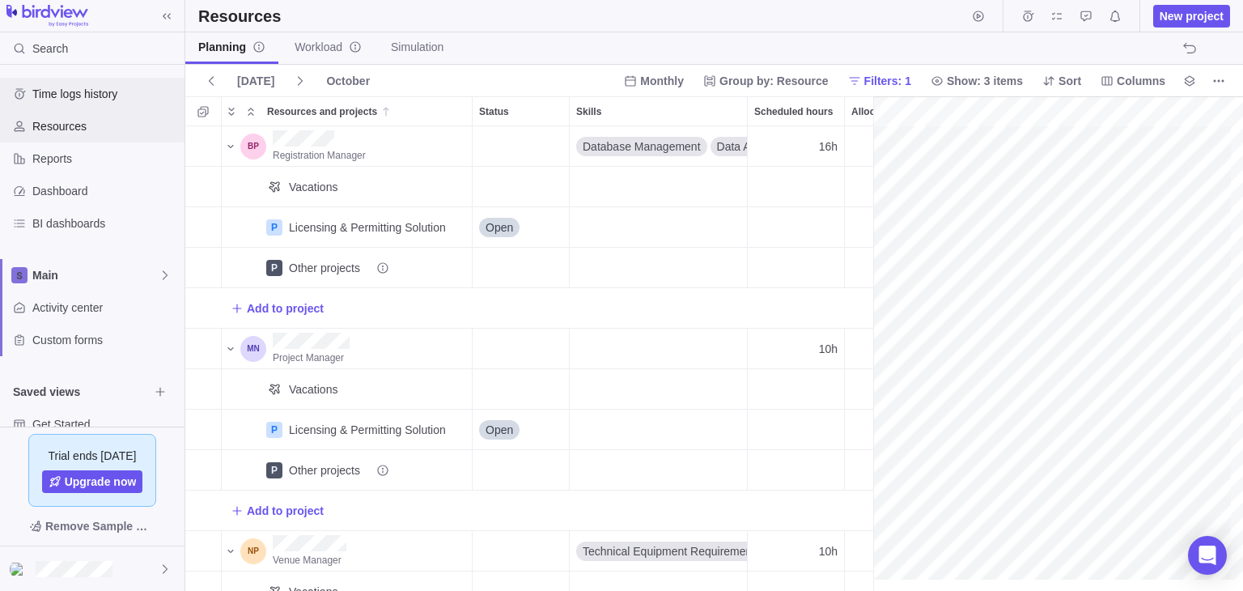
scroll to position [0, 106]
click at [29, 95] on div "Time logs history" at bounding box center [19, 94] width 26 height 26
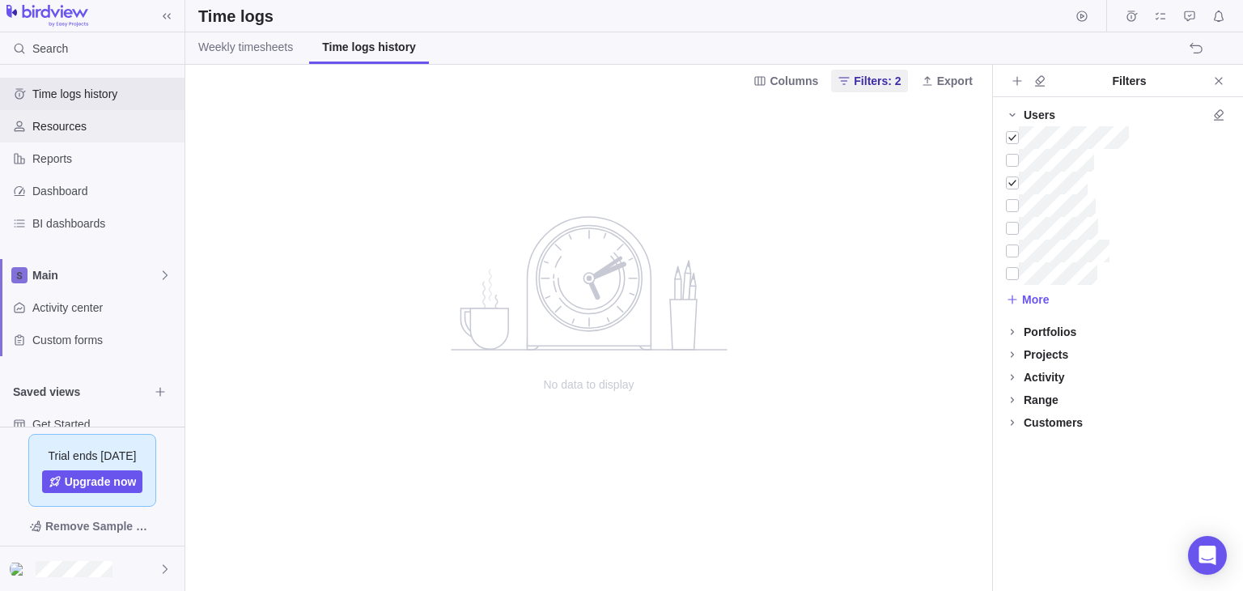
click at [59, 130] on span "Resources" at bounding box center [105, 126] width 146 height 16
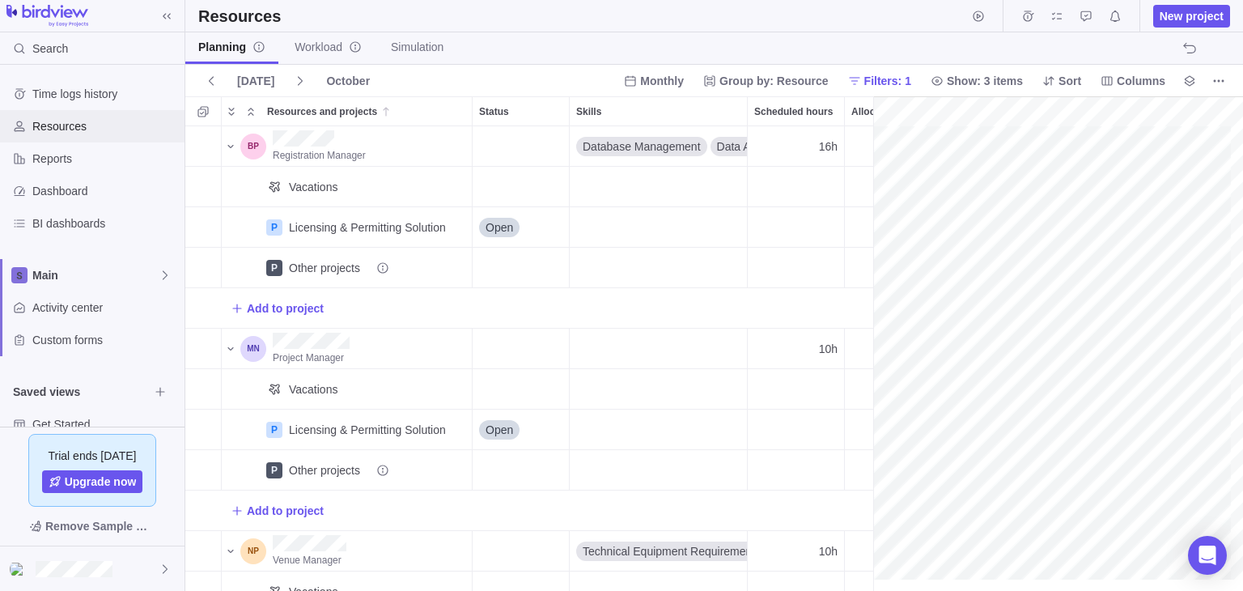
scroll to position [0, 106]
click at [502, 234] on span "Open" at bounding box center [499, 227] width 28 height 16
click at [505, 226] on span "Open" at bounding box center [499, 227] width 28 height 16
click at [508, 229] on span "Open" at bounding box center [499, 227] width 28 height 16
click at [508, 228] on span "Open" at bounding box center [499, 227] width 28 height 16
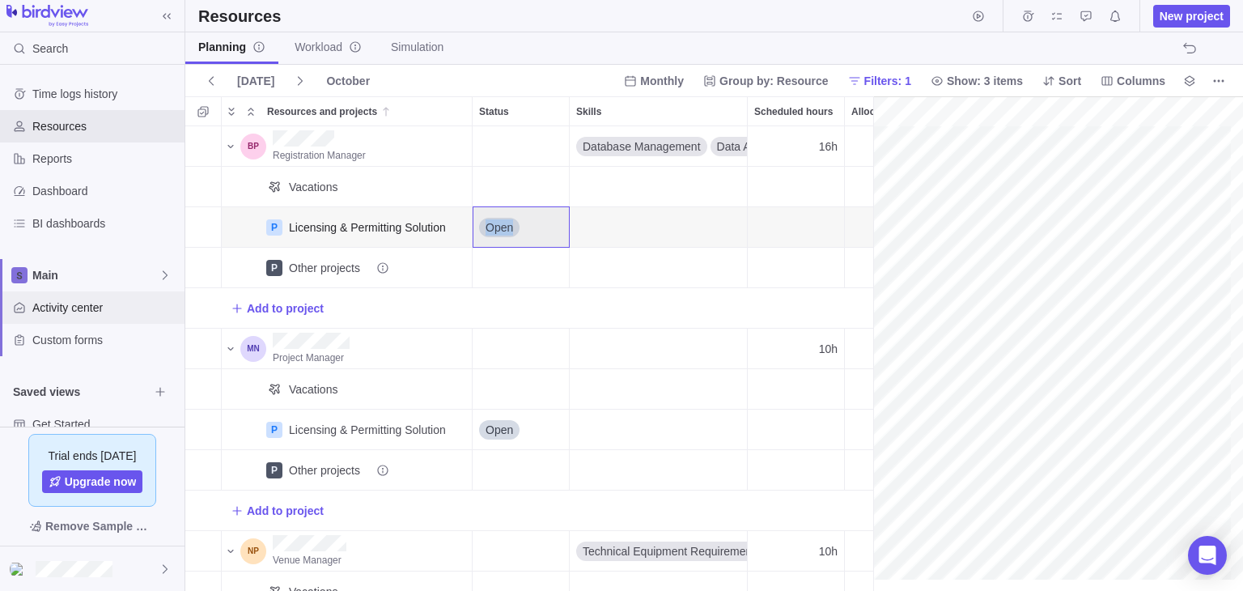
click at [68, 312] on span "Activity center" at bounding box center [105, 307] width 146 height 16
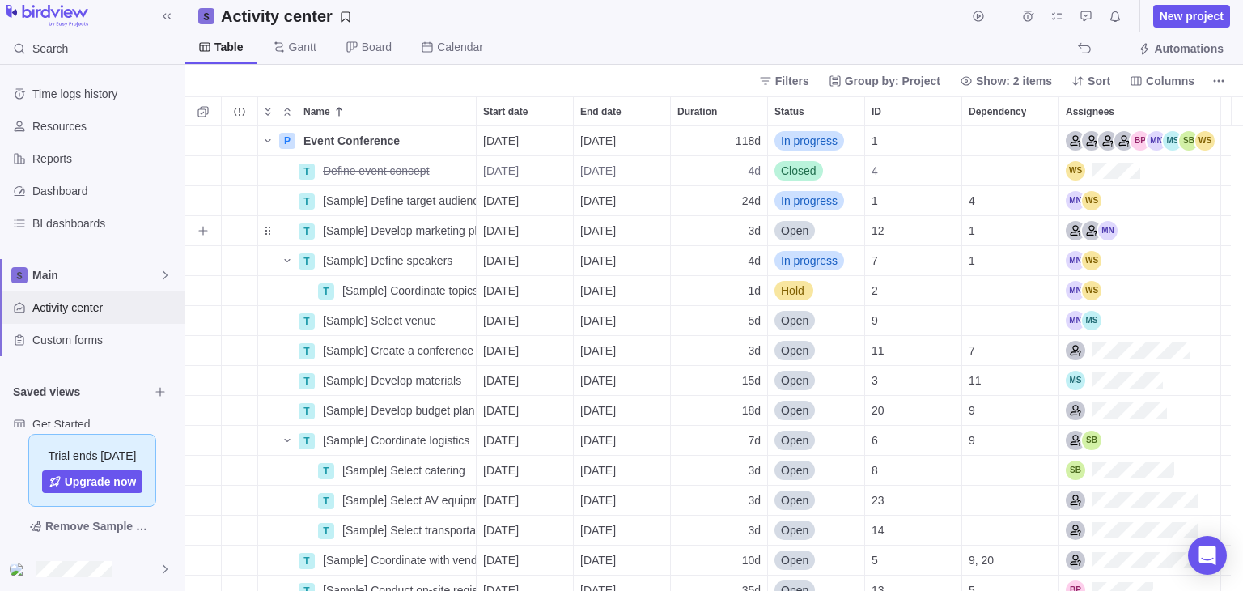
scroll to position [451, 1045]
click at [267, 146] on icon "Name" at bounding box center [267, 140] width 13 height 13
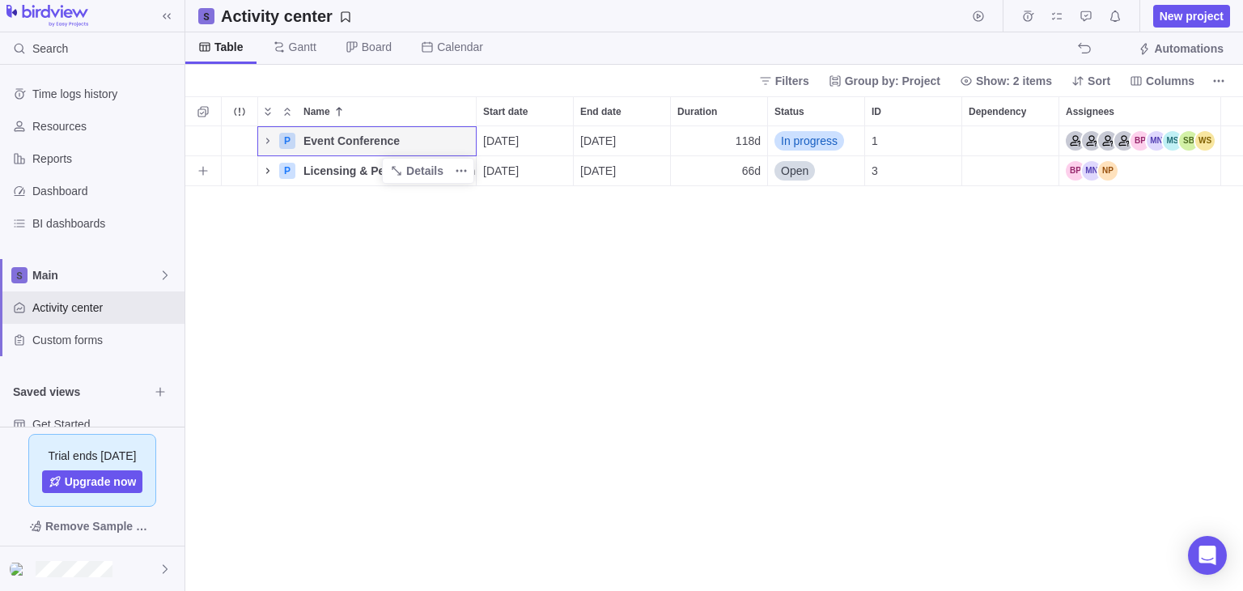
click at [269, 172] on icon "Name" at bounding box center [267, 170] width 13 height 13
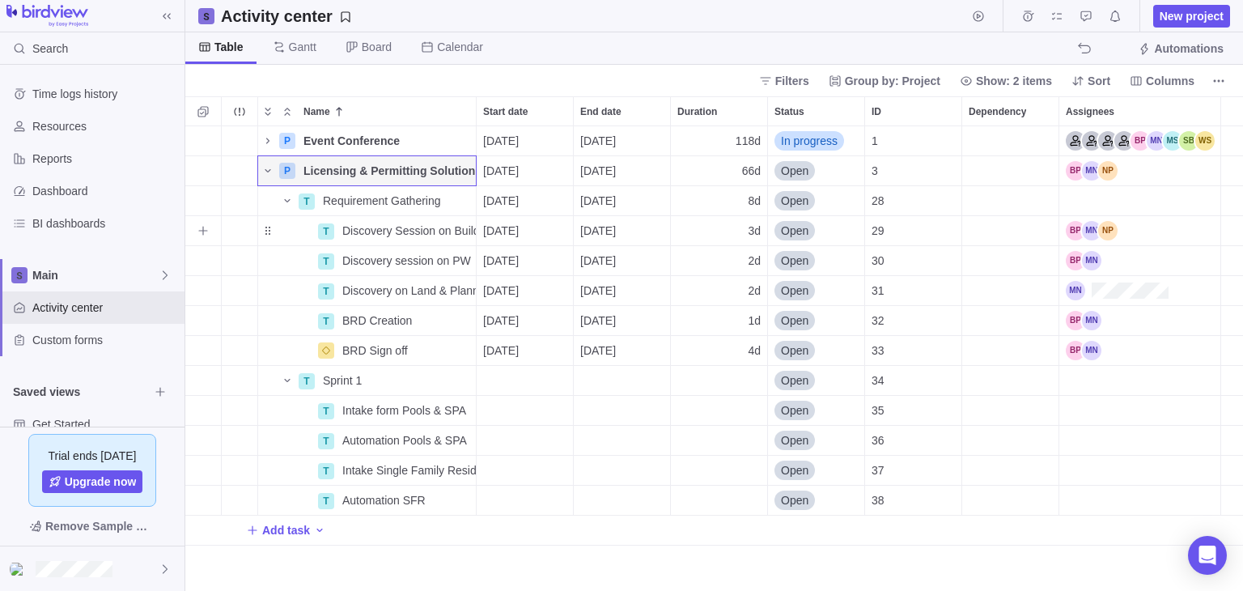
click at [799, 231] on span "Open" at bounding box center [795, 231] width 28 height 16
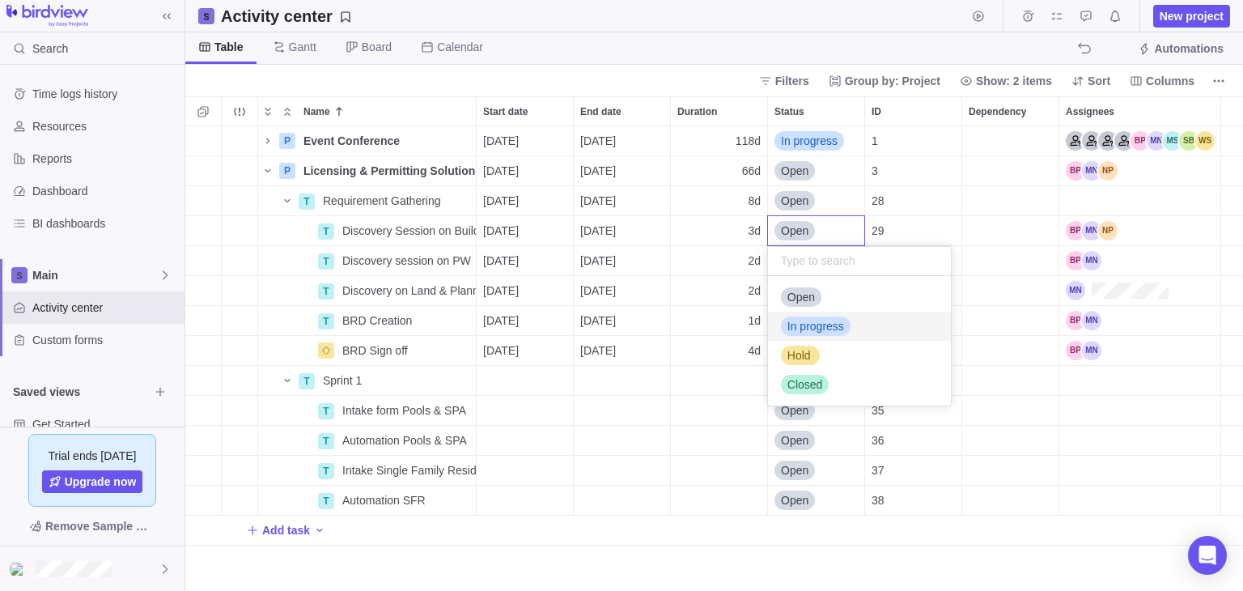
click at [816, 323] on span "In progress" at bounding box center [815, 326] width 57 height 16
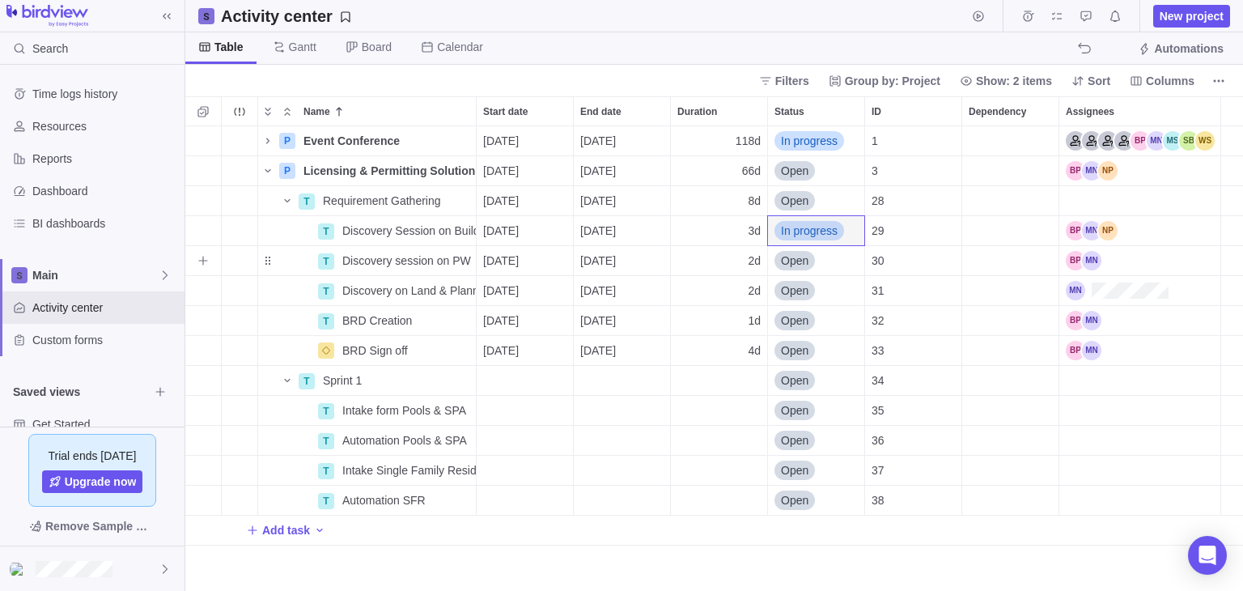
click at [799, 264] on span "Open" at bounding box center [795, 260] width 28 height 16
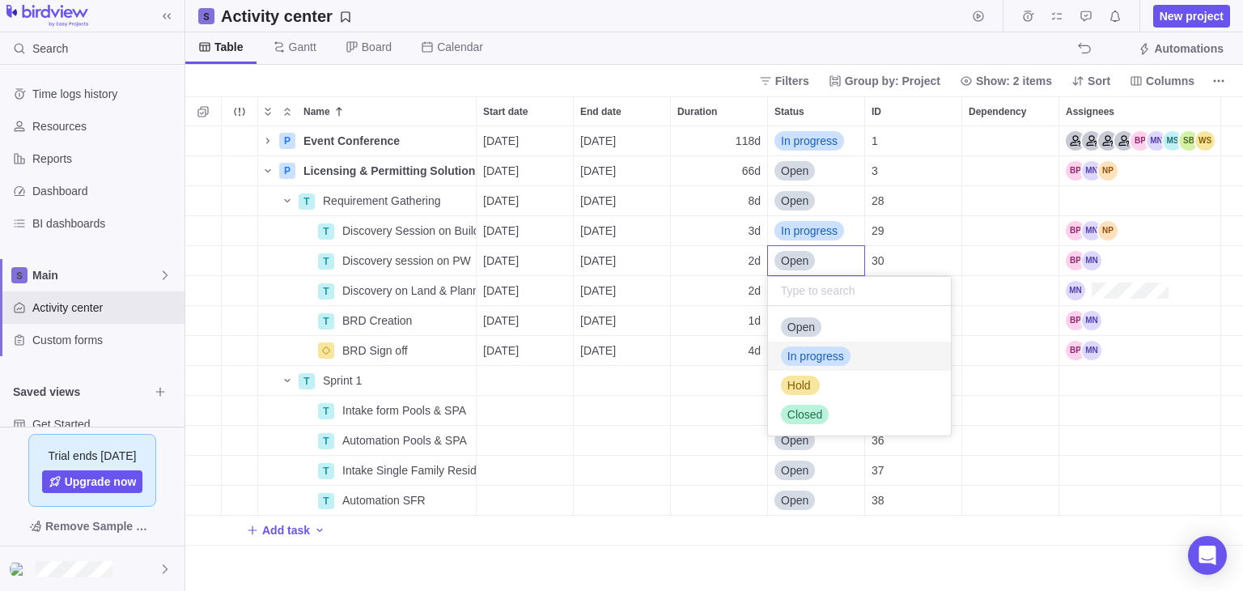
click at [819, 357] on span "In progress" at bounding box center [815, 356] width 57 height 16
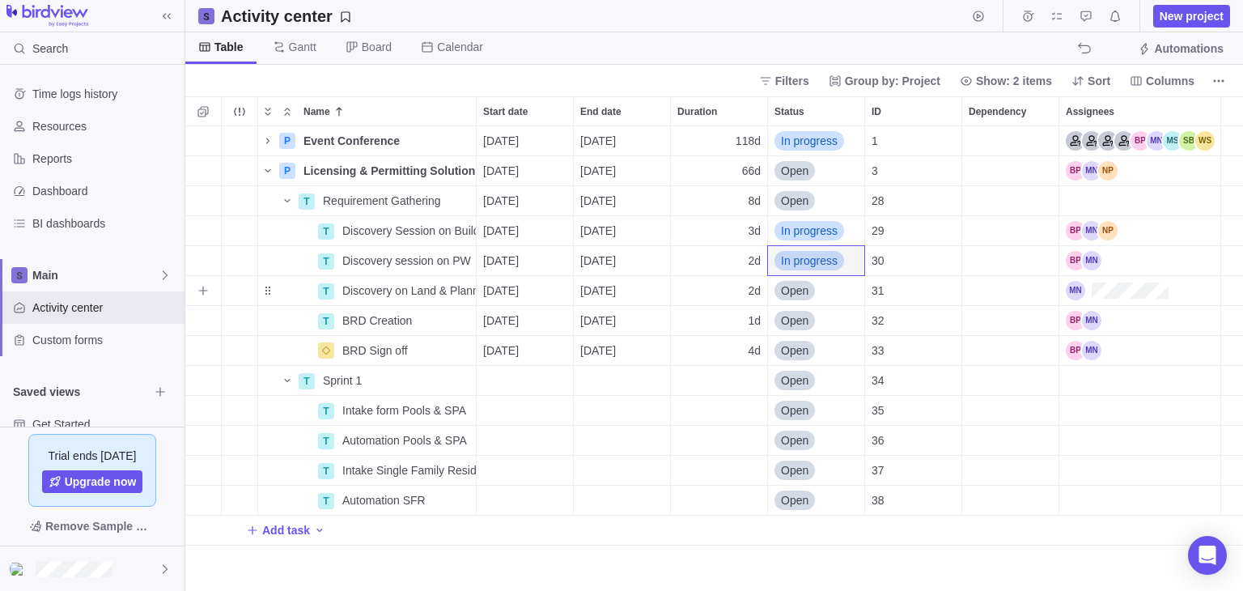
click at [792, 294] on span "Open" at bounding box center [795, 290] width 28 height 16
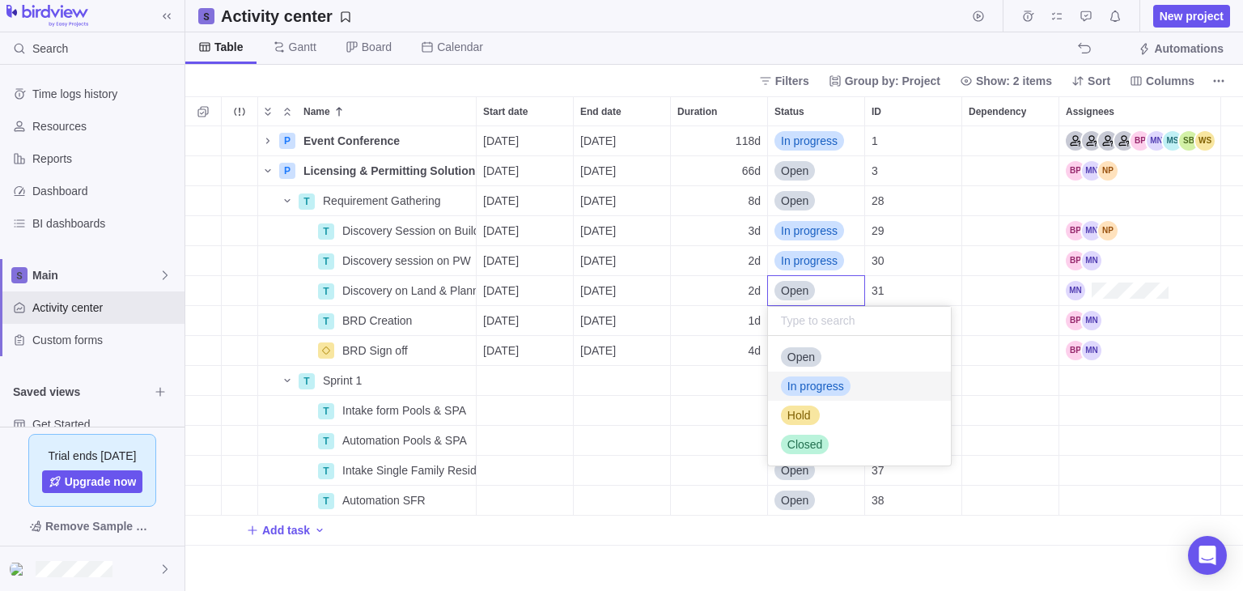
click at [824, 383] on span "In progress" at bounding box center [815, 386] width 57 height 16
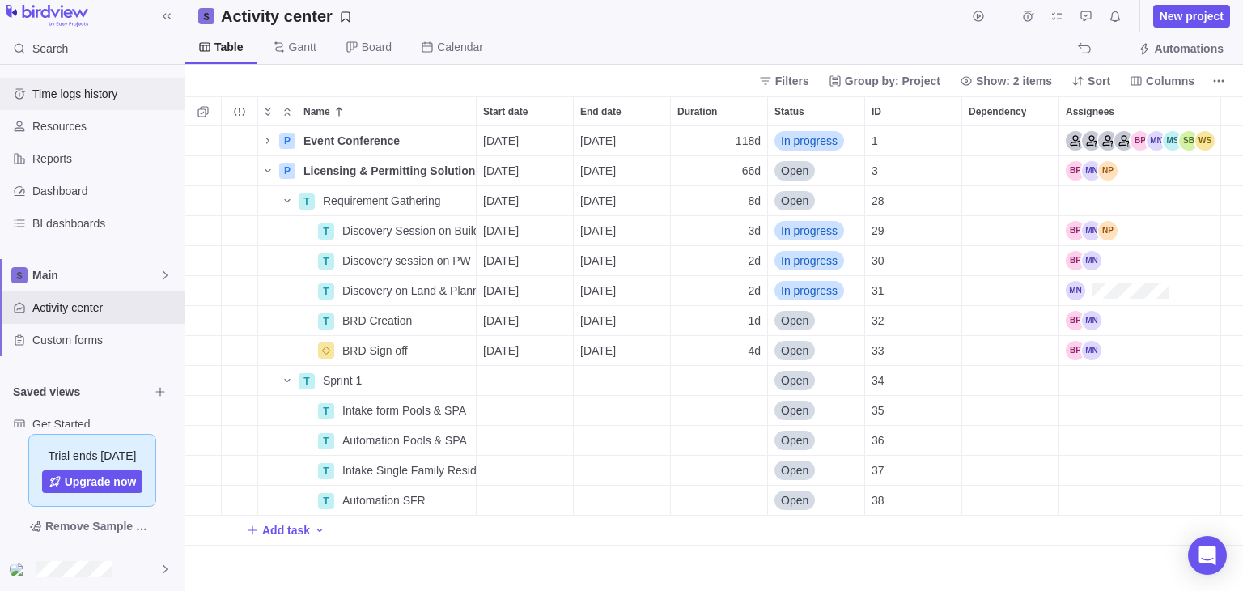
click at [75, 95] on span "Time logs history" at bounding box center [105, 94] width 146 height 16
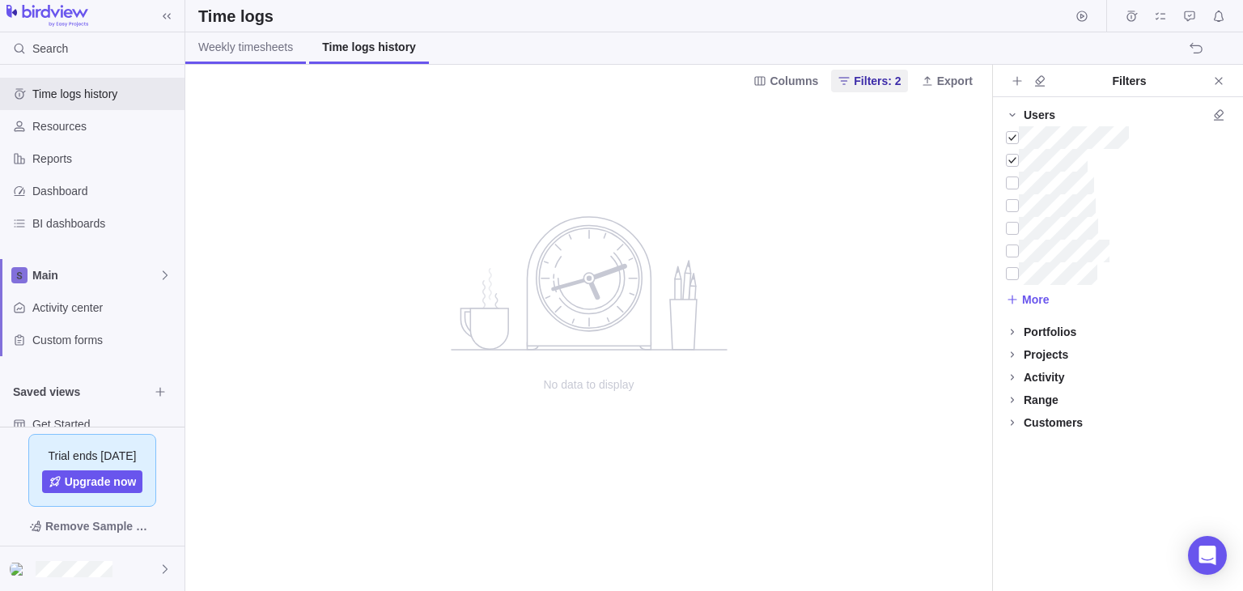
click at [224, 46] on span "Weekly timesheets" at bounding box center [245, 47] width 95 height 16
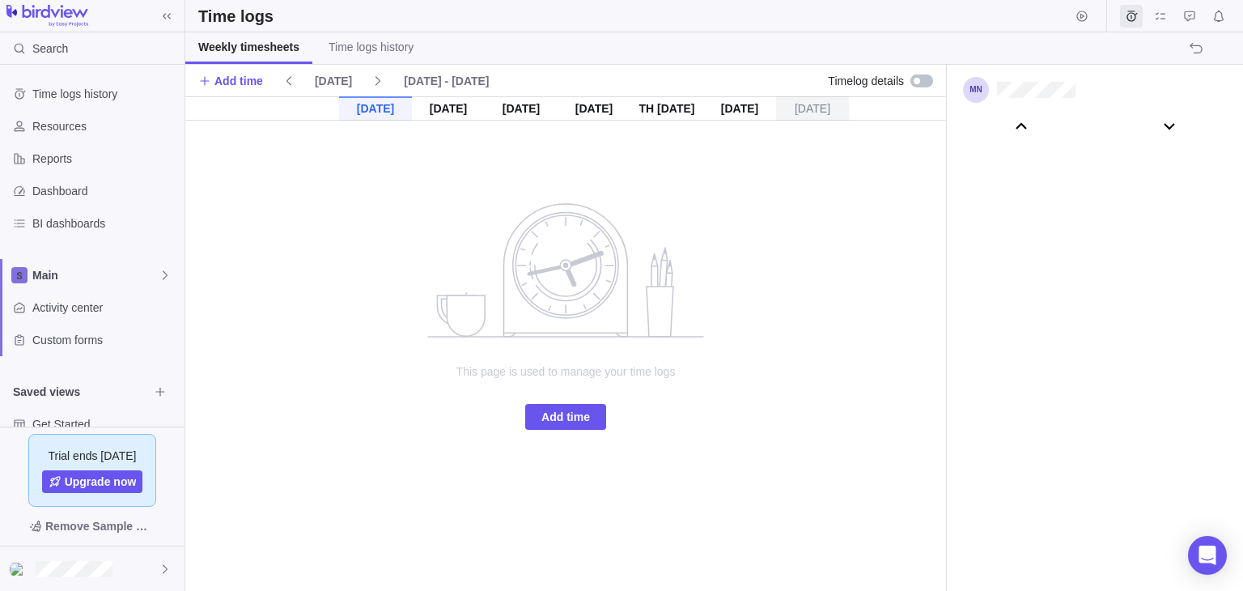
scroll to position [90462, 0]
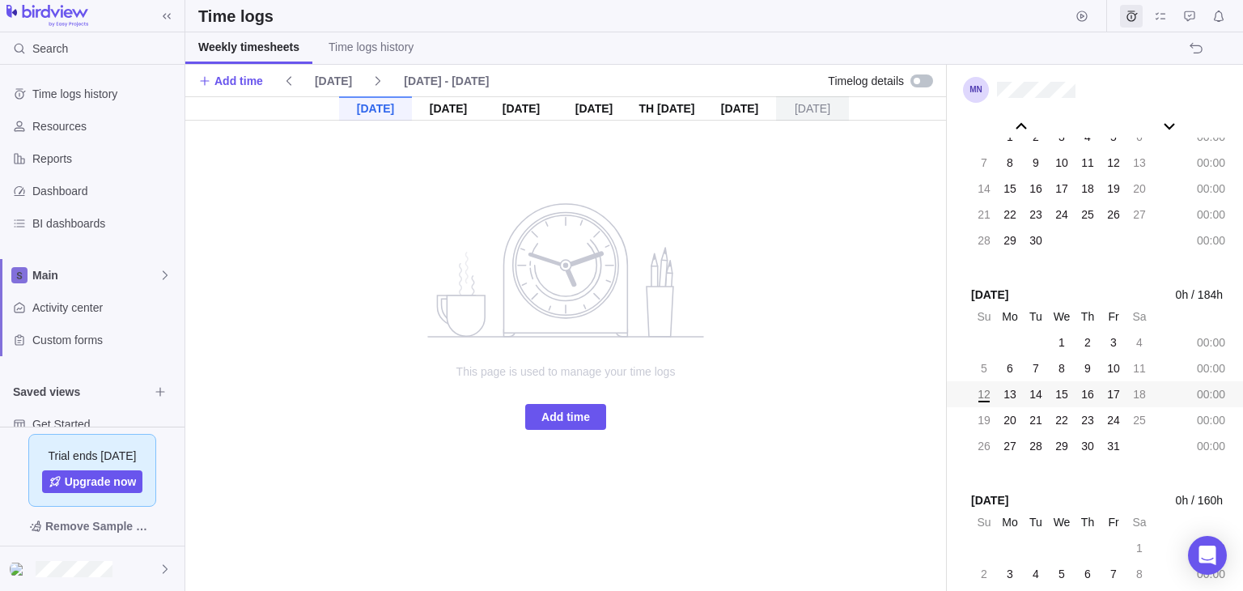
click at [929, 78] on div at bounding box center [921, 80] width 23 height 13
click at [239, 88] on span "Add time" at bounding box center [230, 81] width 65 height 23
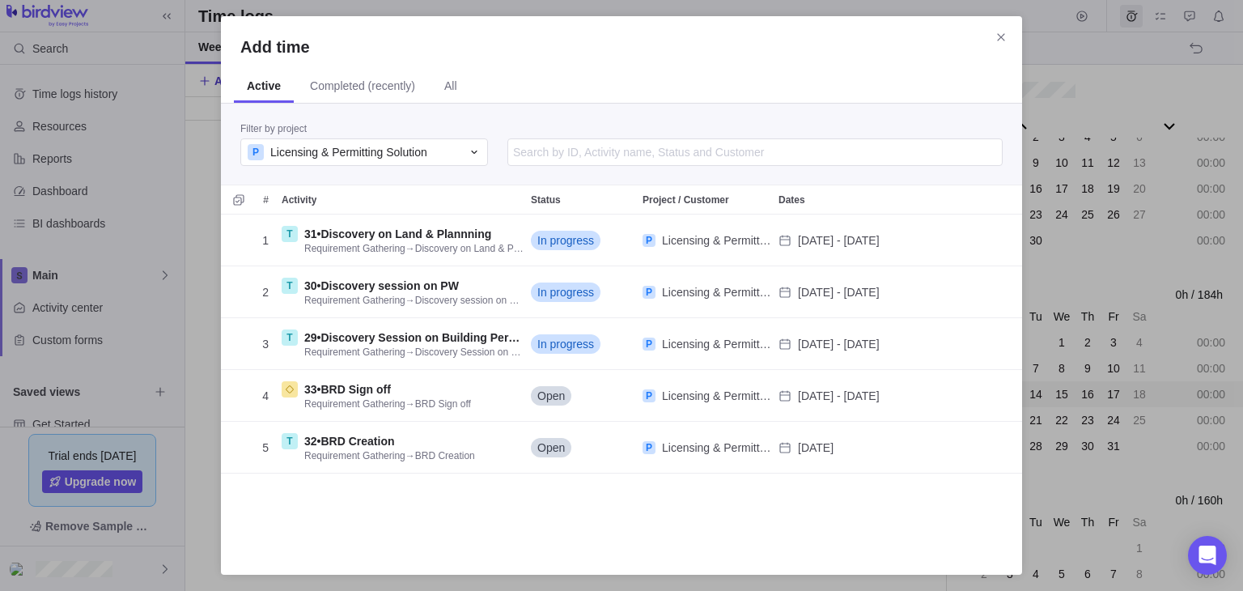
scroll to position [328, 788]
click at [235, 204] on icon "Selection mode" at bounding box center [238, 199] width 11 height 11
click at [233, 198] on div "Add time" at bounding box center [233, 200] width 13 height 23
click at [303, 540] on span "Add 5 activities" at bounding box center [291, 541] width 83 height 19
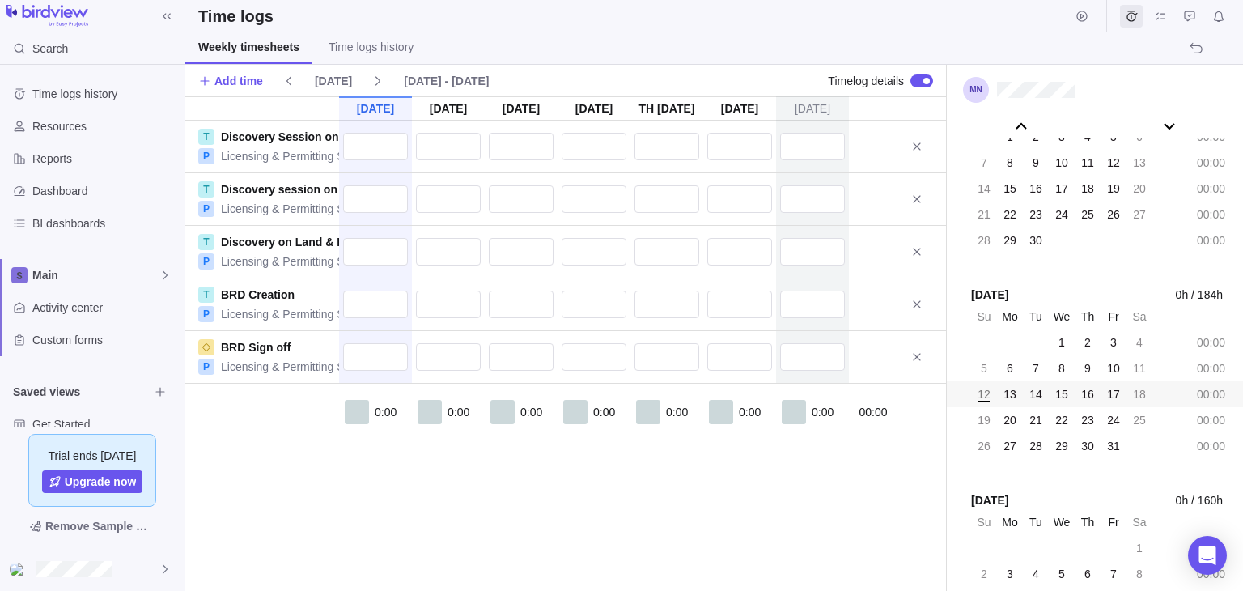
click at [439, 551] on div "[DATE] [DATE] [DATE] [DATE] Oct 16 [DATE] [DATE] T Discovery Session on Buildin…" at bounding box center [565, 343] width 761 height 494
click at [530, 149] on input "text" at bounding box center [521, 147] width 65 height 28
click at [61, 307] on body "Search Time logs history Resources Reports Dashboard BI dashboards Main Activit…" at bounding box center [621, 295] width 1243 height 591
click at [61, 307] on span "Activity center" at bounding box center [105, 307] width 146 height 16
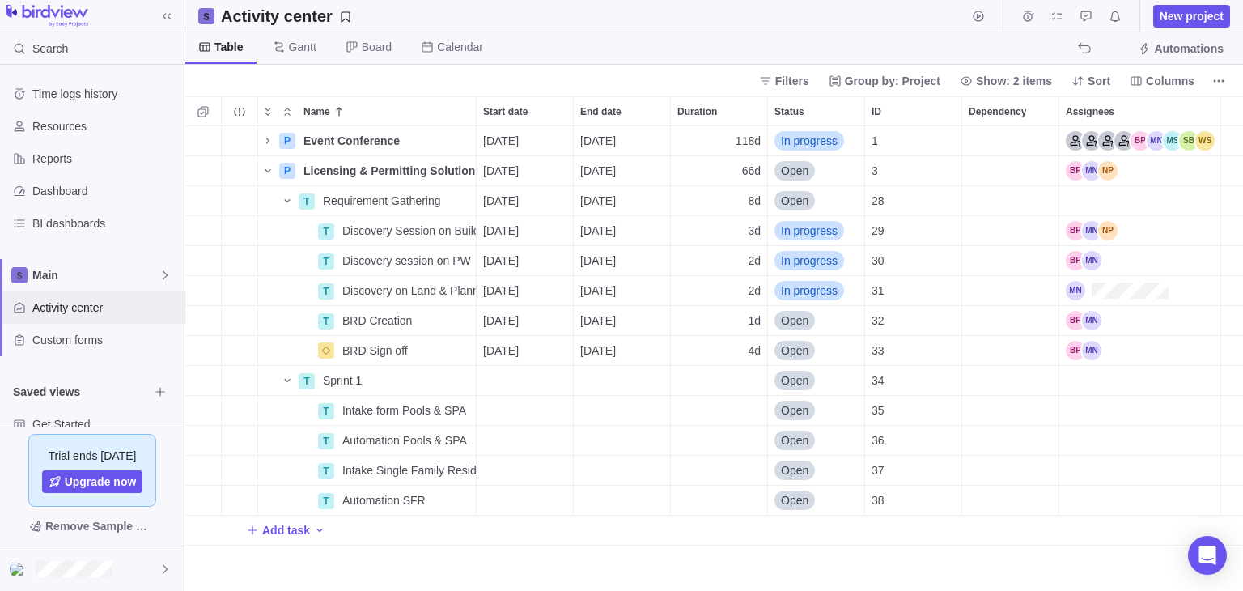
scroll to position [451, 1045]
click at [324, 201] on span "Requirement Gathering" at bounding box center [382, 201] width 118 height 16
click at [274, 266] on div "Name Start date End date Duration Status ID Dependency Assignees P Event Confer…" at bounding box center [714, 343] width 1058 height 494
click at [418, 202] on span "Details" at bounding box center [424, 201] width 37 height 16
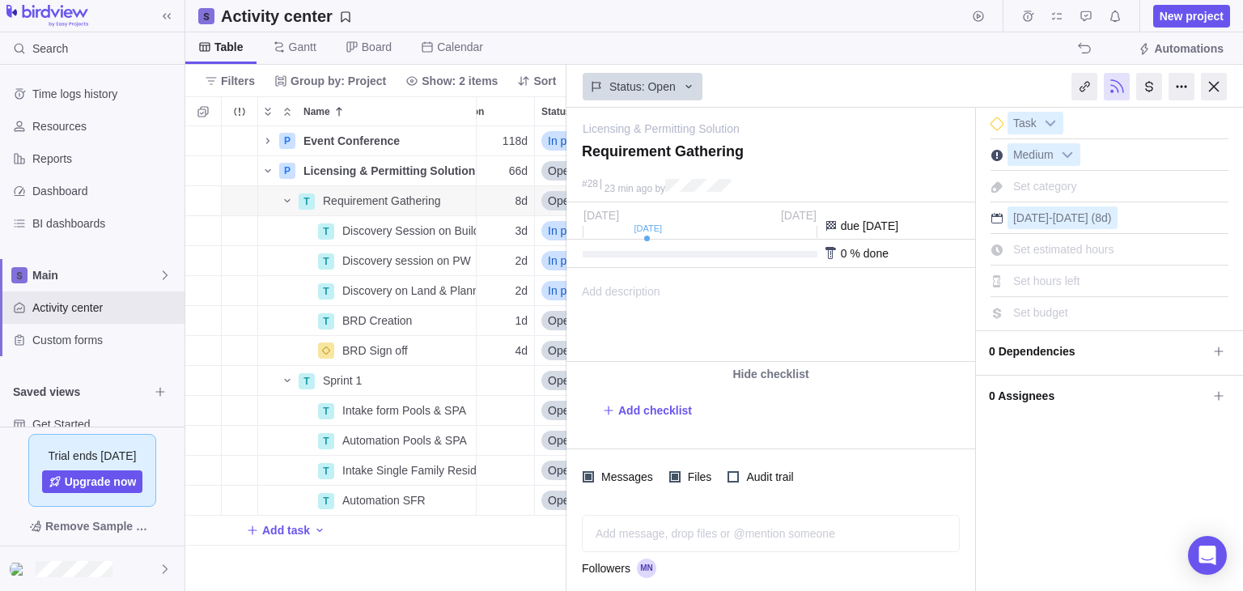
scroll to position [0, 210]
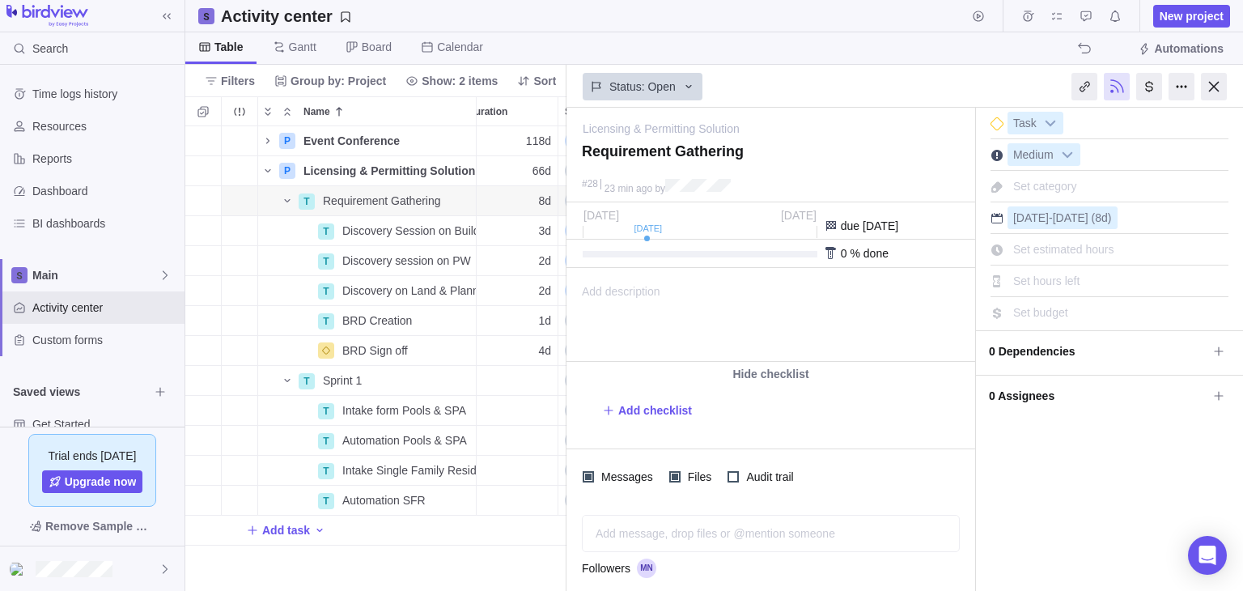
click at [1053, 247] on span "Set estimated hours" at bounding box center [1063, 249] width 101 height 13
type input "50"
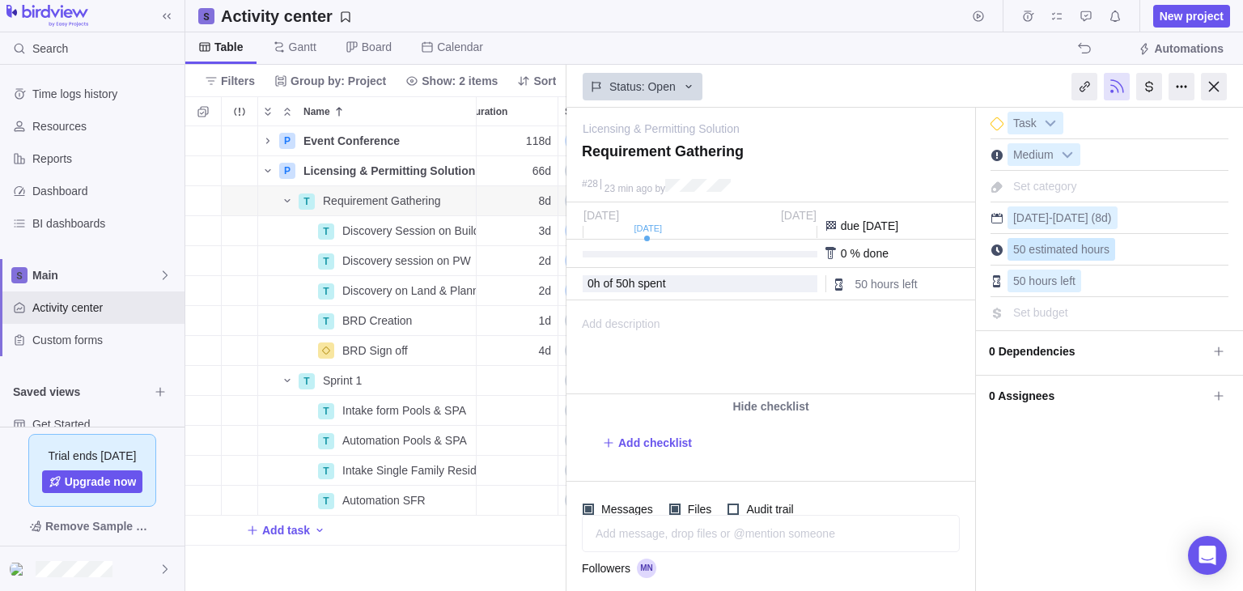
click at [1057, 253] on span "50 estimated hours" at bounding box center [1061, 249] width 96 height 13
type input "7"
type input "80"
click at [293, 238] on div "T Discovery Session on Building Permits" at bounding box center [366, 230] width 219 height 31
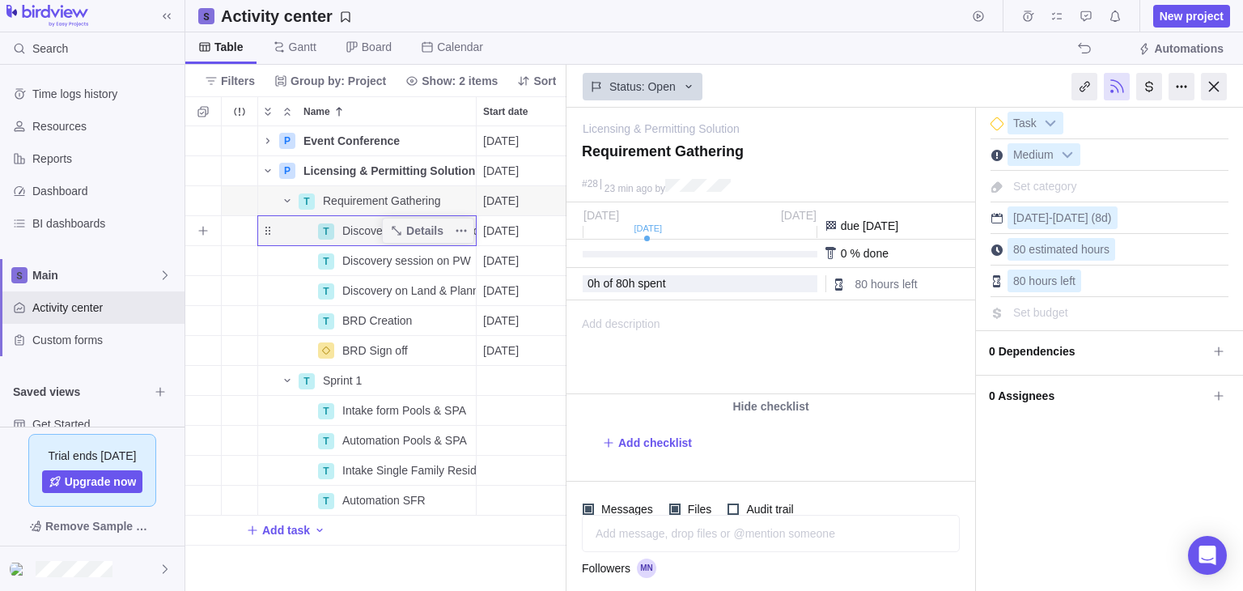
click at [292, 234] on div "Name" at bounding box center [287, 230] width 58 height 13
click at [288, 265] on div "Name" at bounding box center [287, 260] width 58 height 13
click at [316, 210] on div "Requirement Gathering" at bounding box center [395, 200] width 159 height 29
click at [288, 242] on div "P Event Conference Details [DATE] [DATE] 118d In progress 1 P Licensing & Permi…" at bounding box center [375, 358] width 381 height 464
click at [1114, 247] on div "80 estimated hours" at bounding box center [1109, 247] width 238 height 28
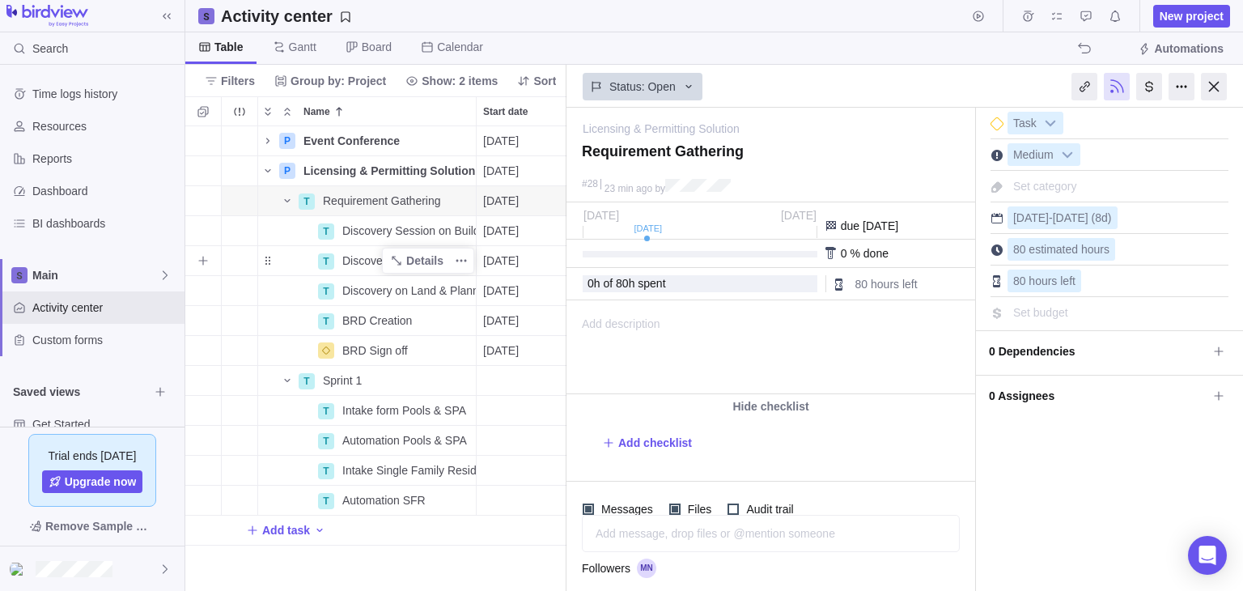
click at [301, 245] on div "T Discovery session on PW" at bounding box center [366, 260] width 219 height 31
click at [295, 236] on div "Name" at bounding box center [287, 230] width 58 height 13
click at [432, 231] on span "Details" at bounding box center [424, 231] width 37 height 16
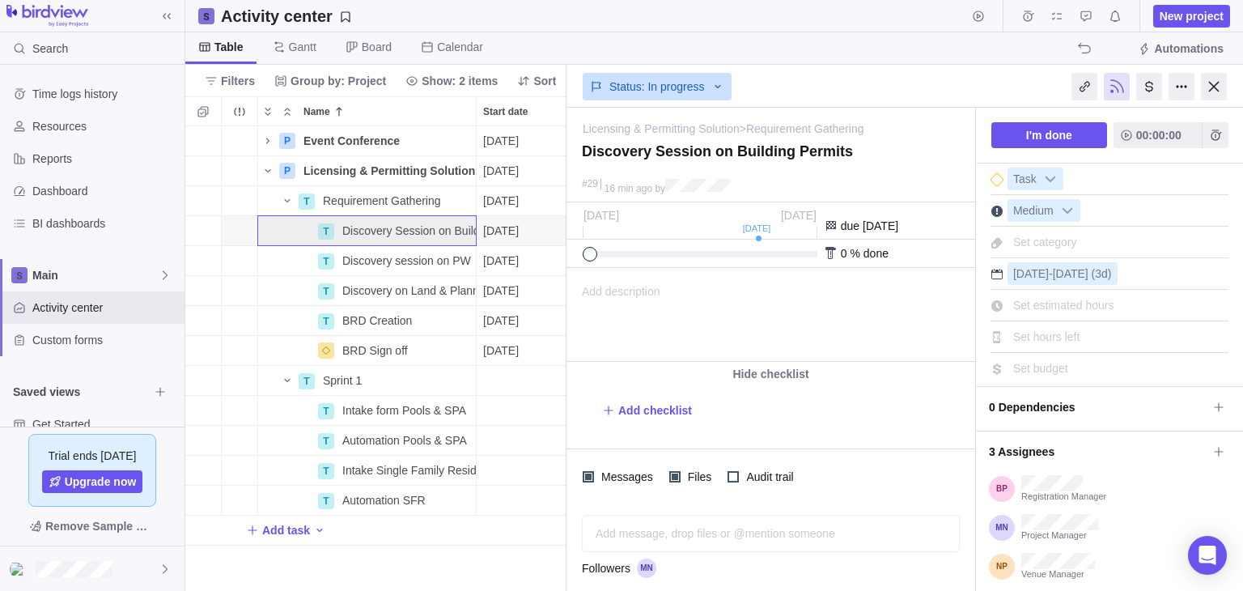
click at [1055, 303] on span "Set estimated hours" at bounding box center [1063, 305] width 101 height 13
type input "20"
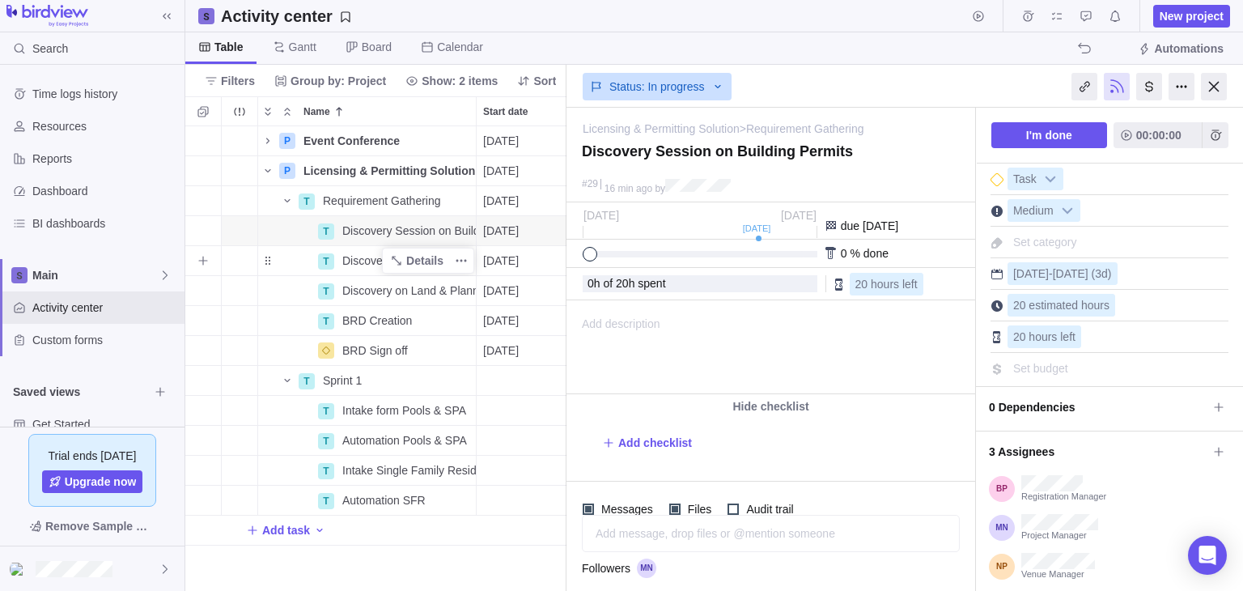
click at [302, 264] on div "Name" at bounding box center [287, 260] width 58 height 13
click at [427, 261] on span "Details" at bounding box center [424, 260] width 37 height 16
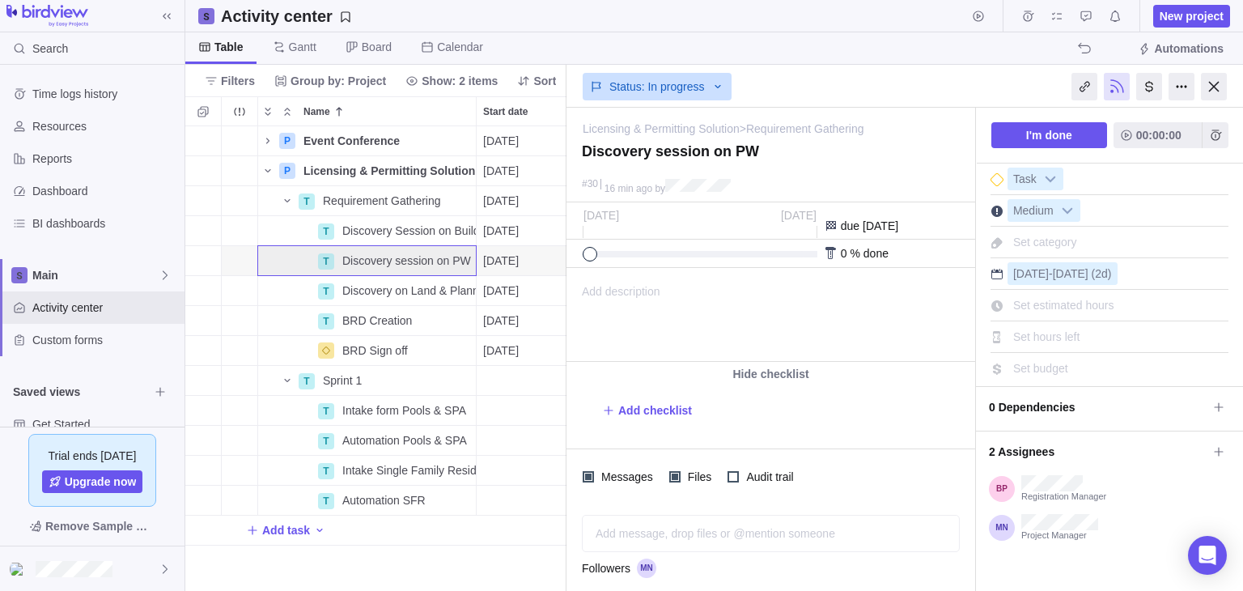
click at [1041, 304] on span "Set estimated hours" at bounding box center [1063, 305] width 101 height 13
type input "16"
click at [1034, 367] on span "Set budget" at bounding box center [1040, 368] width 55 height 13
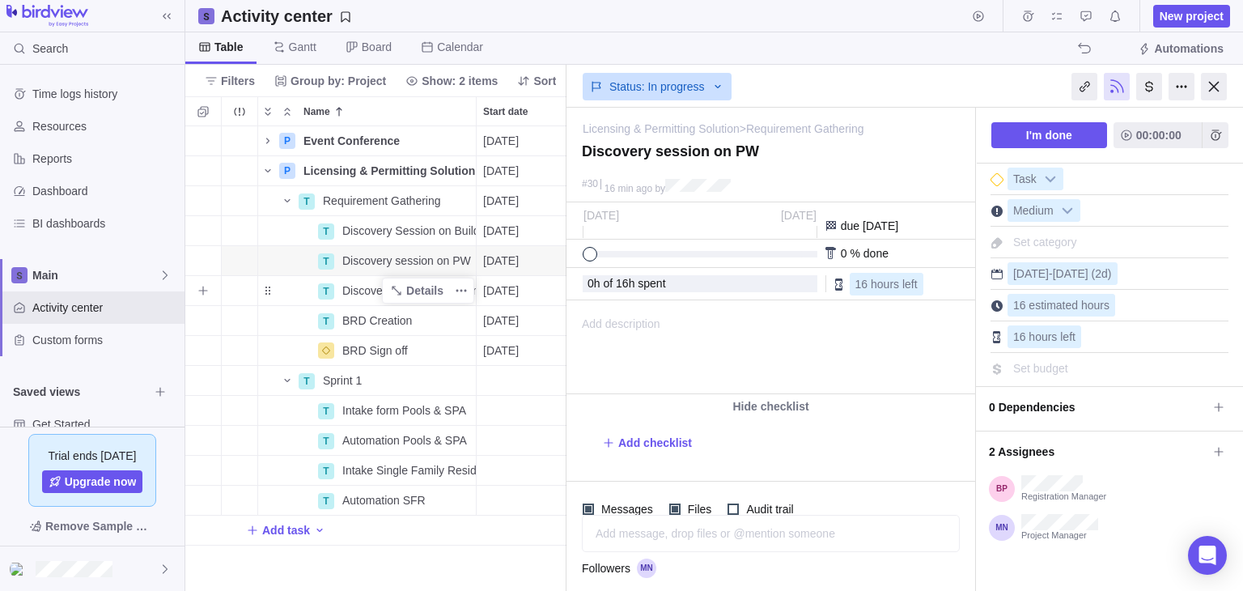
click at [304, 290] on div "Name" at bounding box center [287, 290] width 58 height 13
click at [422, 286] on span "Details" at bounding box center [424, 290] width 37 height 16
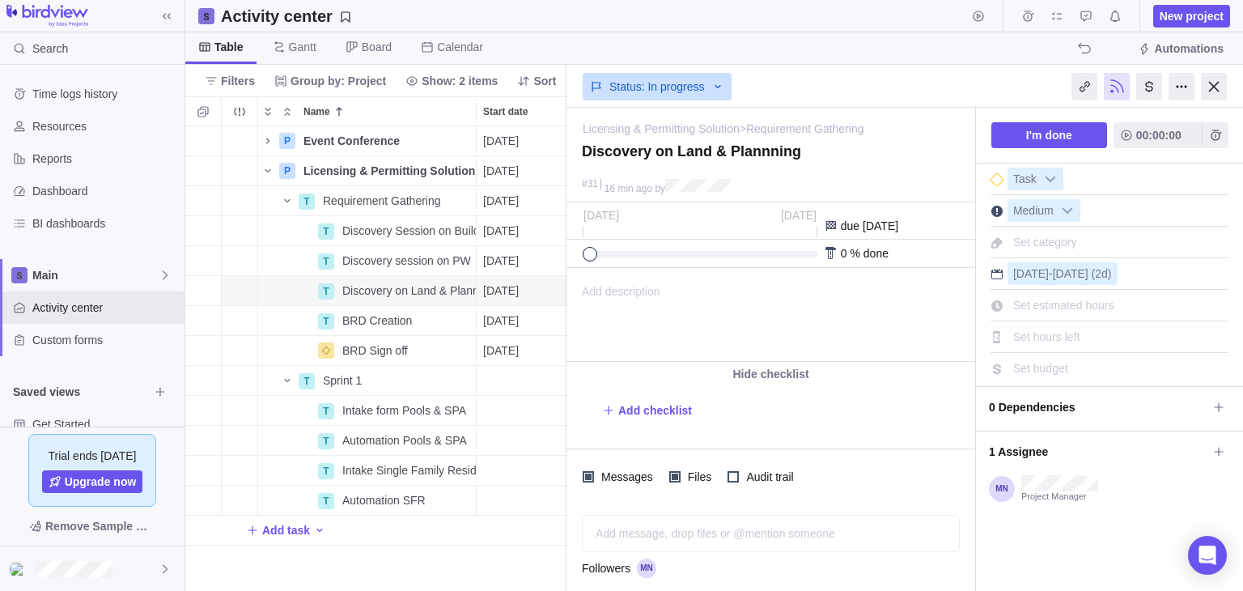
click at [1062, 308] on span "Set estimated hours" at bounding box center [1063, 305] width 101 height 13
type input "24"
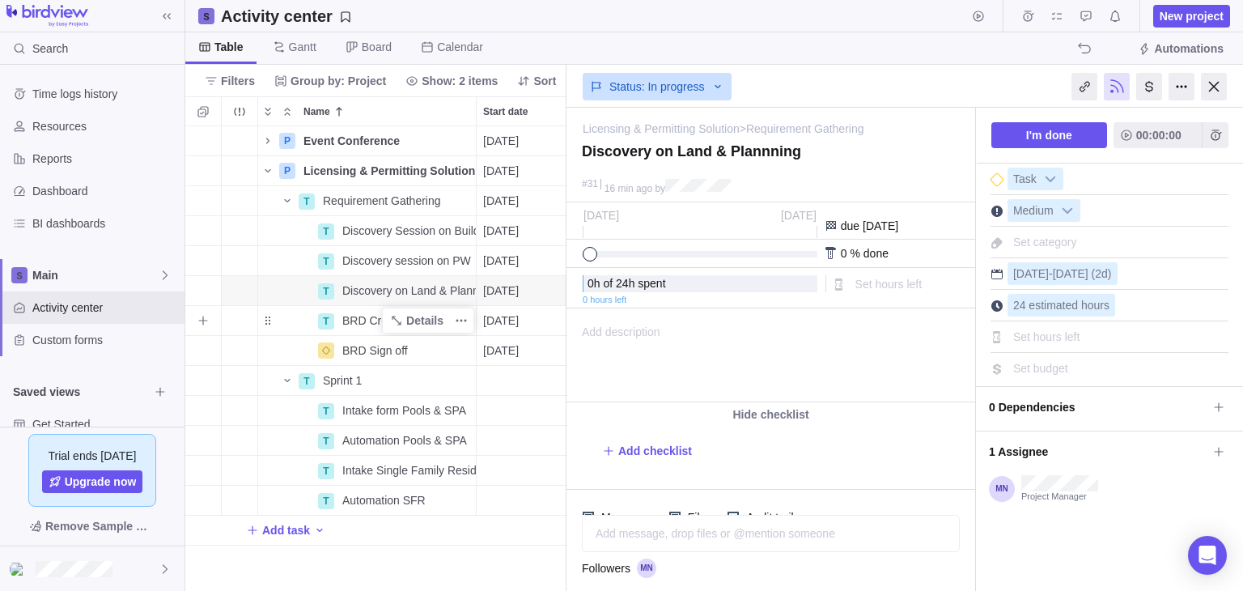
click at [290, 321] on div "Name" at bounding box center [287, 320] width 58 height 13
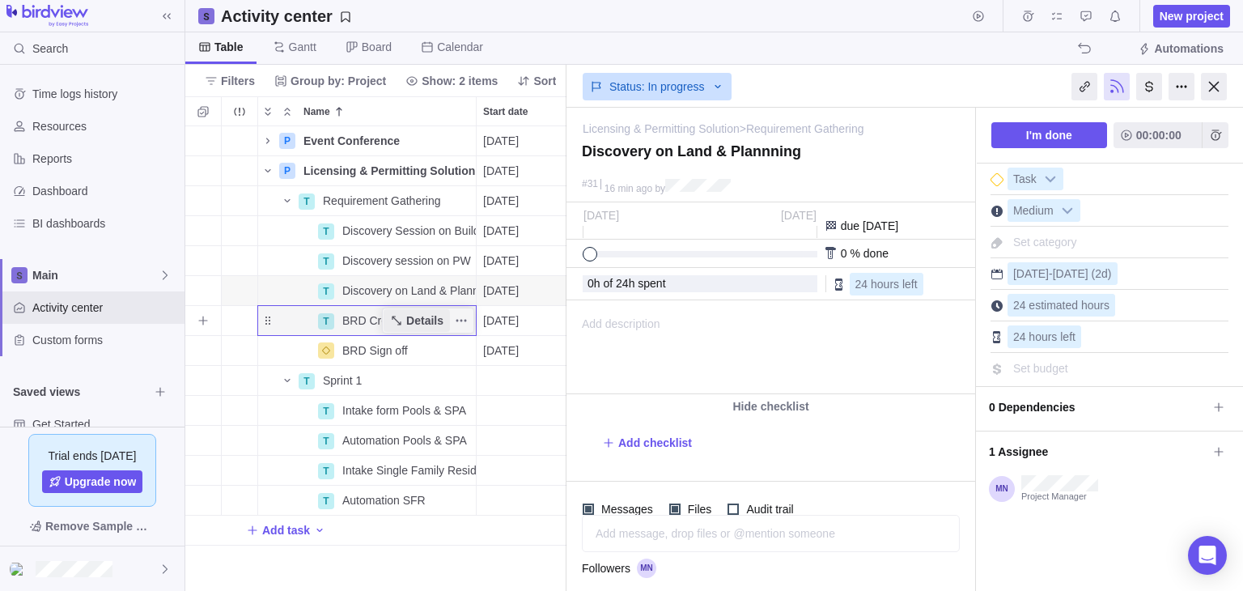
click at [401, 323] on icon "Name" at bounding box center [396, 320] width 9 height 9
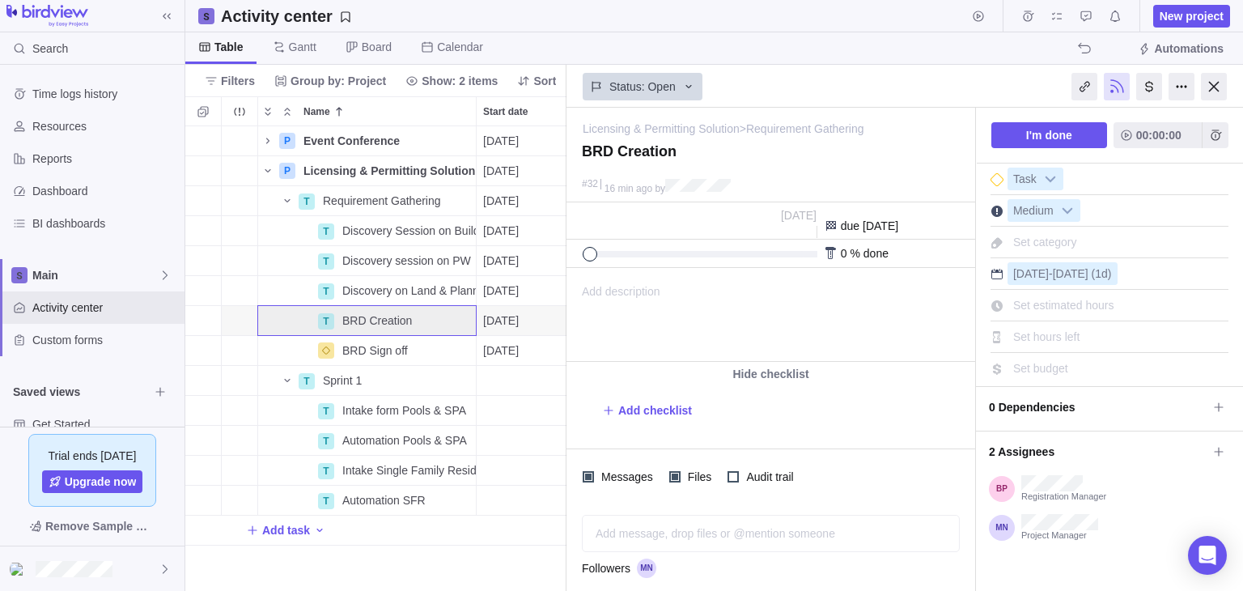
click at [1071, 305] on span "Set estimated hours" at bounding box center [1063, 305] width 101 height 13
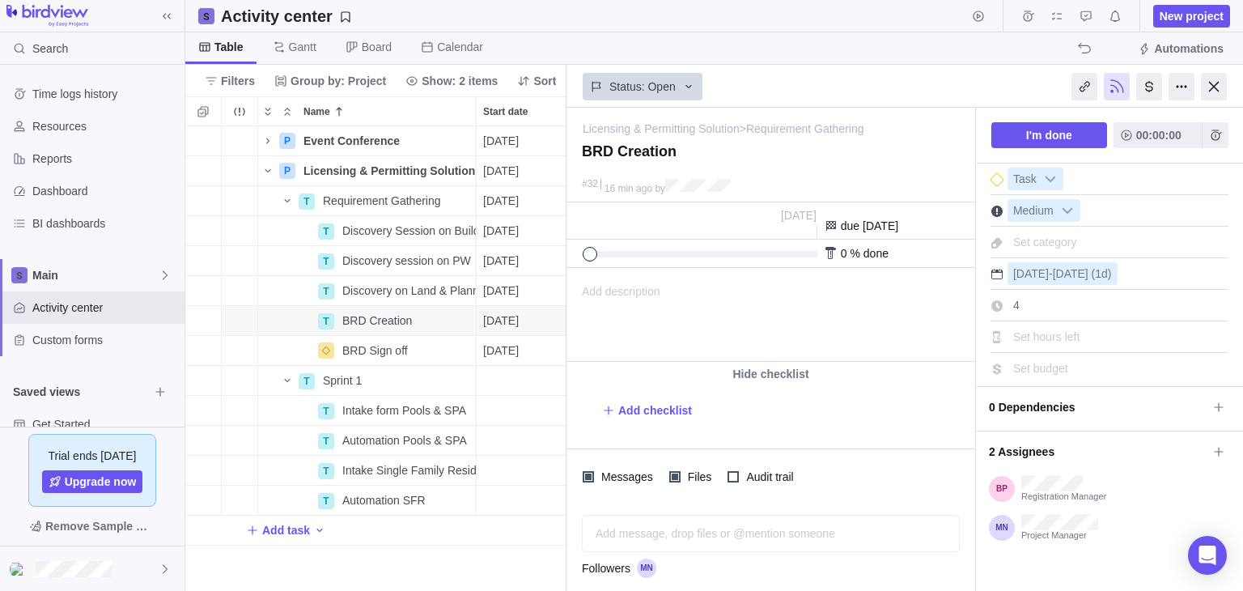
type input "40"
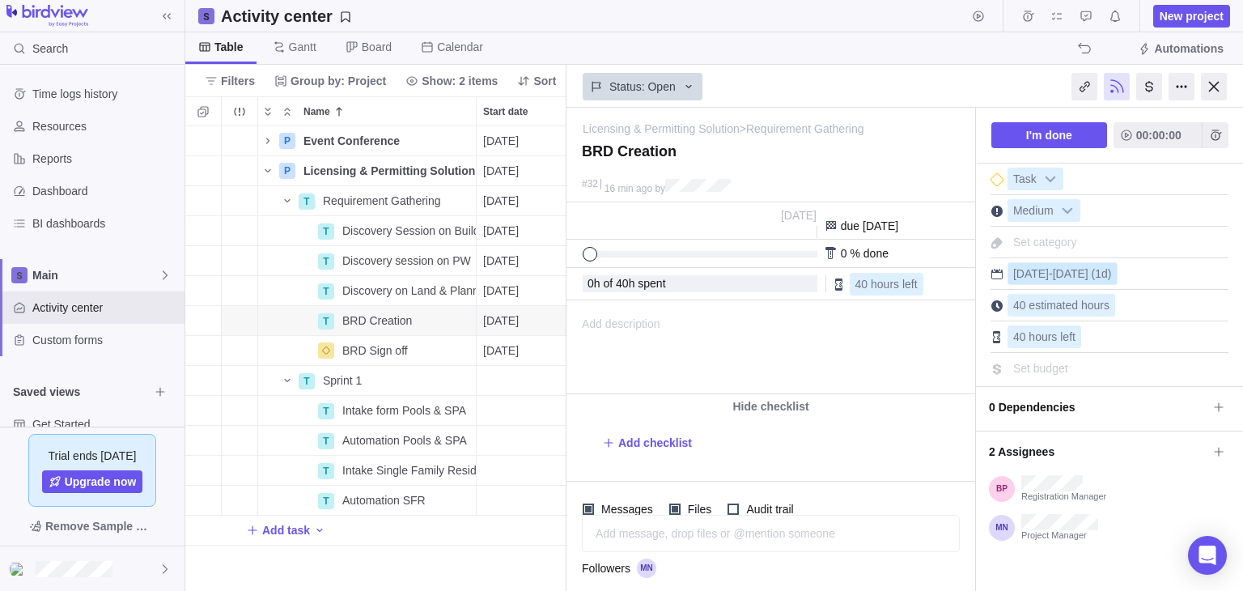
click at [1059, 270] on span "[DATE]" at bounding box center [1071, 273] width 36 height 13
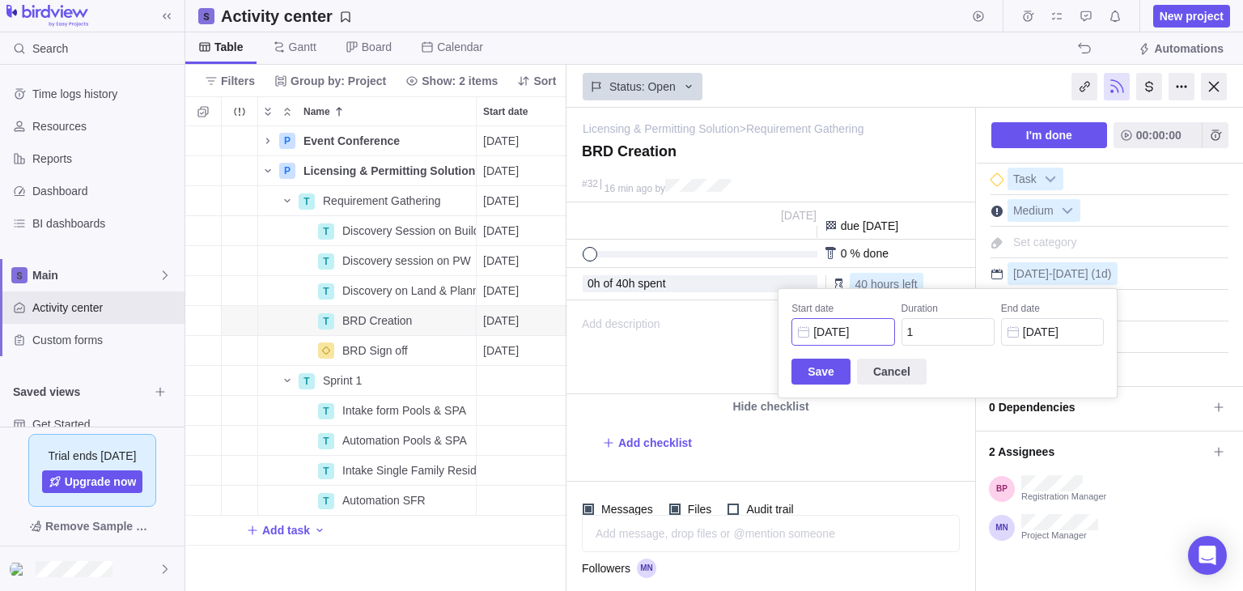
click at [826, 341] on input "[DATE]" at bounding box center [842, 332] width 103 height 28
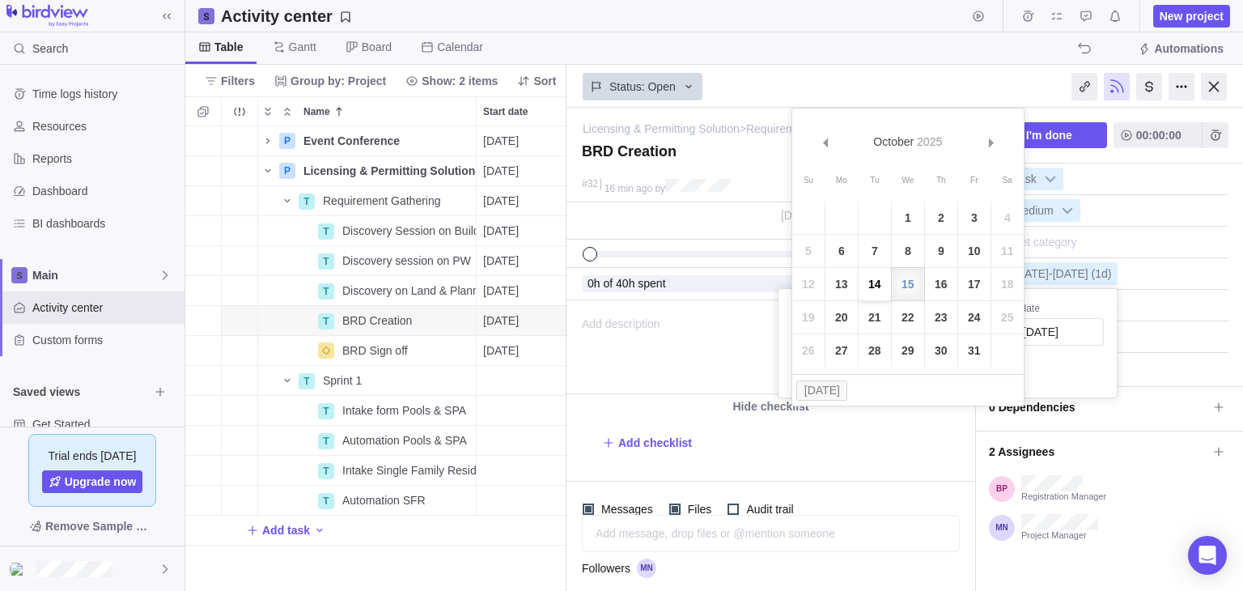
click at [877, 286] on link "14" at bounding box center [874, 284] width 32 height 32
type input "[DATE]"
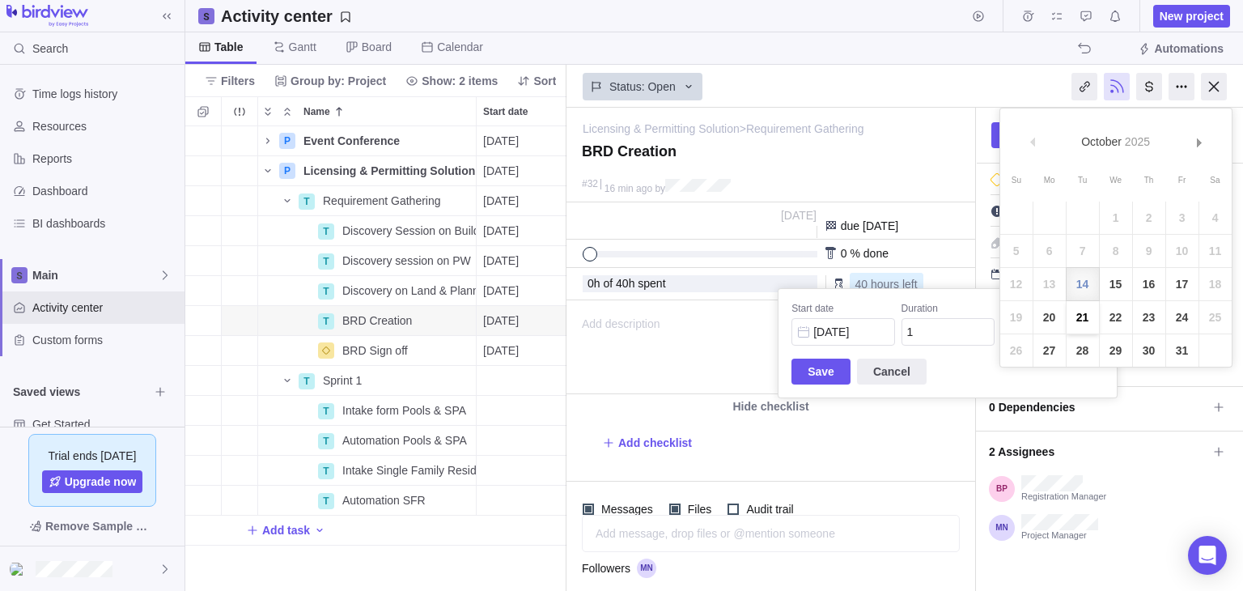
click at [1074, 328] on div "Licensing & Permitting Solution > Requirement Gathering — change BRD Creation #…" at bounding box center [904, 349] width 676 height 483
drag, startPoint x: 1176, startPoint y: 282, endPoint x: 973, endPoint y: 315, distance: 205.8
click at [1176, 282] on link "17" at bounding box center [1182, 284] width 32 height 32
type input "[DATE]"
type input "4"
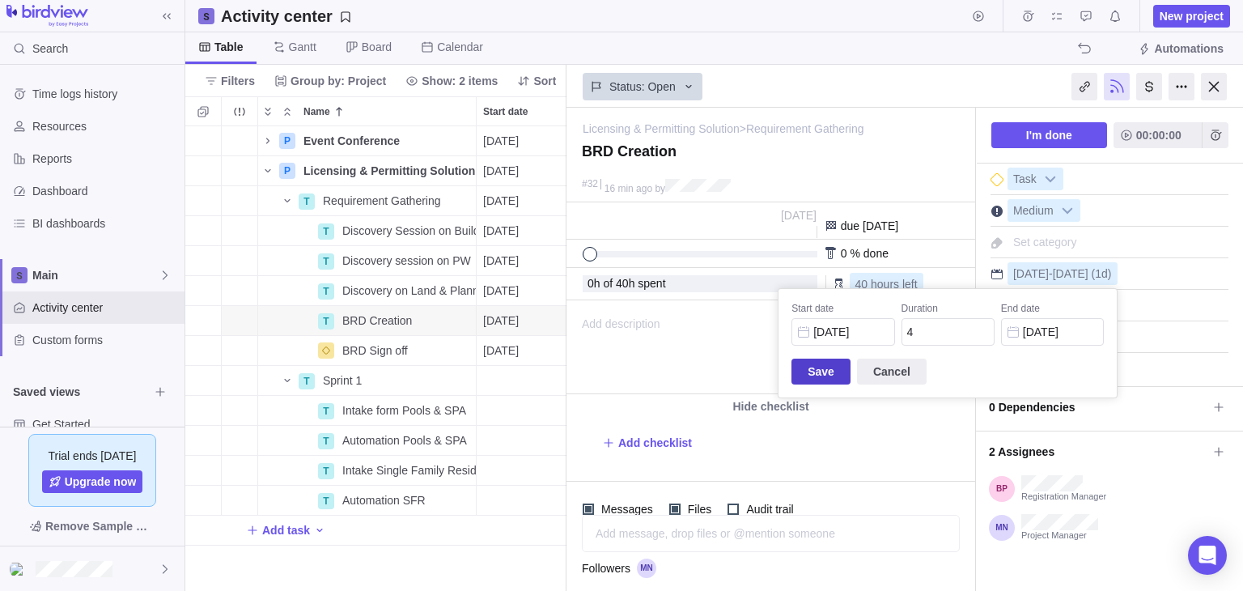
click at [832, 375] on span "Save" at bounding box center [820, 371] width 59 height 26
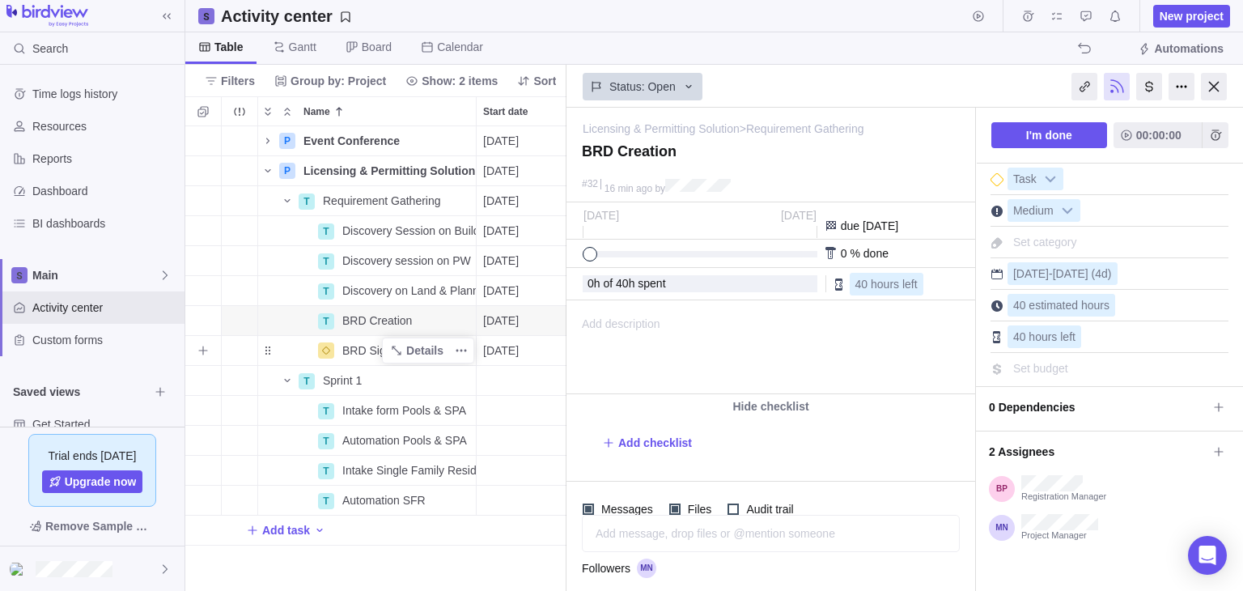
click at [364, 350] on span "BRD Sign off" at bounding box center [375, 350] width 66 height 16
click at [494, 391] on div "P Event Conference Details [DATE] [DATE] 118d In progress 1 P Licensing & Permi…" at bounding box center [375, 358] width 381 height 464
click at [434, 351] on span "Details" at bounding box center [424, 350] width 37 height 16
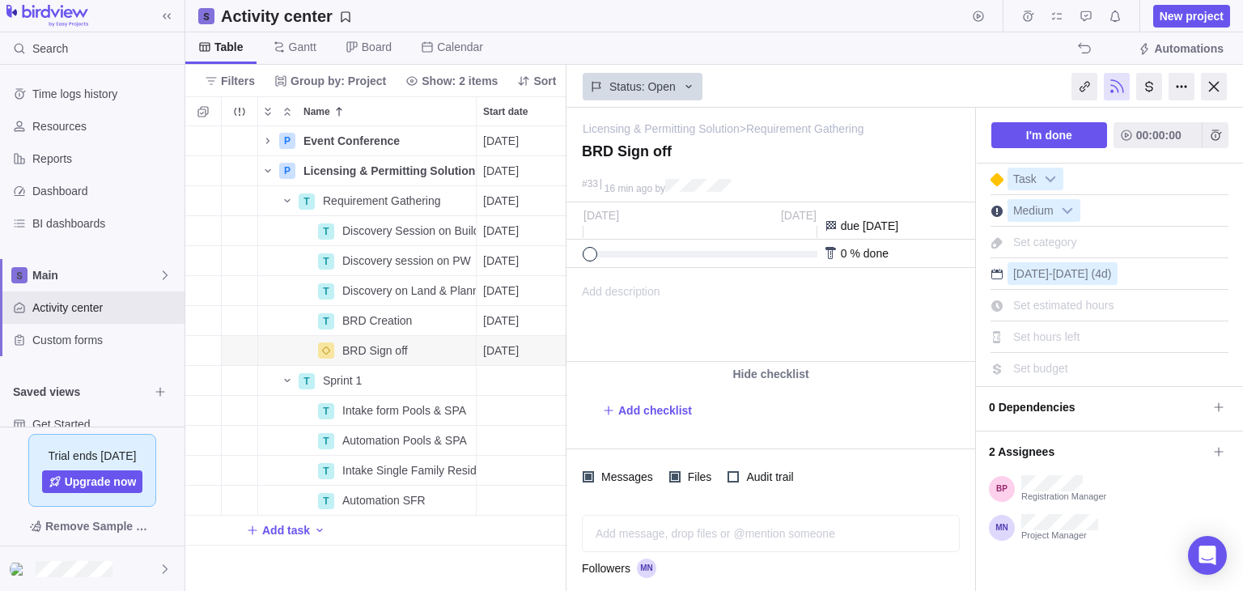
click at [1070, 306] on span "Set estimated hours" at bounding box center [1063, 305] width 101 height 13
type input "16"
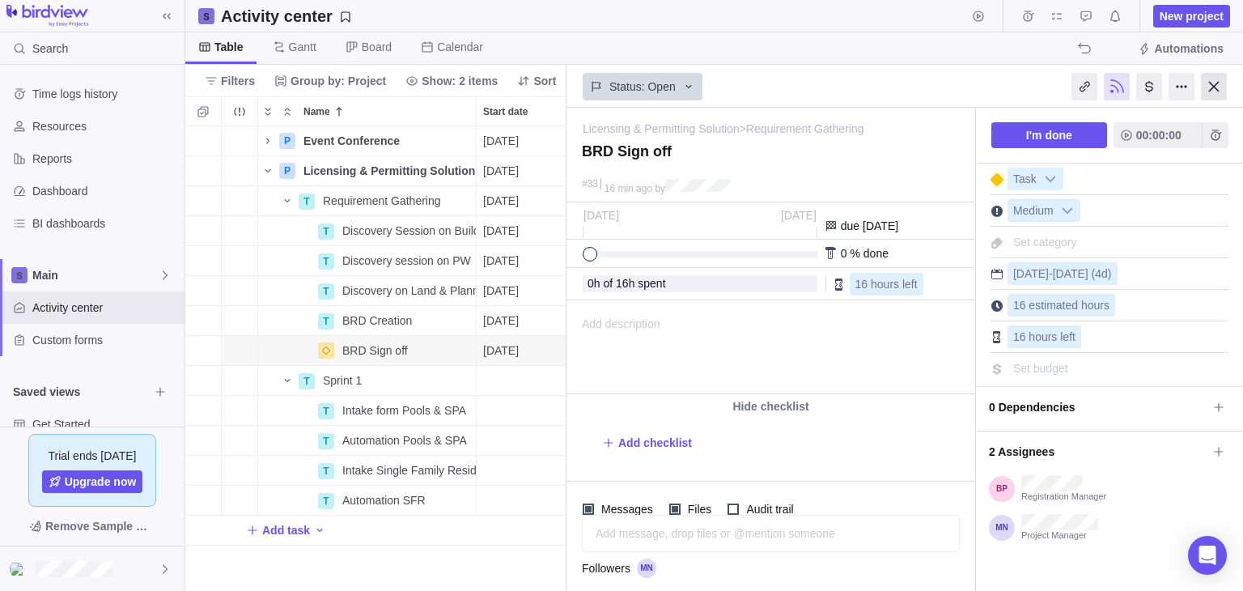
click at [1216, 85] on div at bounding box center [1214, 87] width 26 height 28
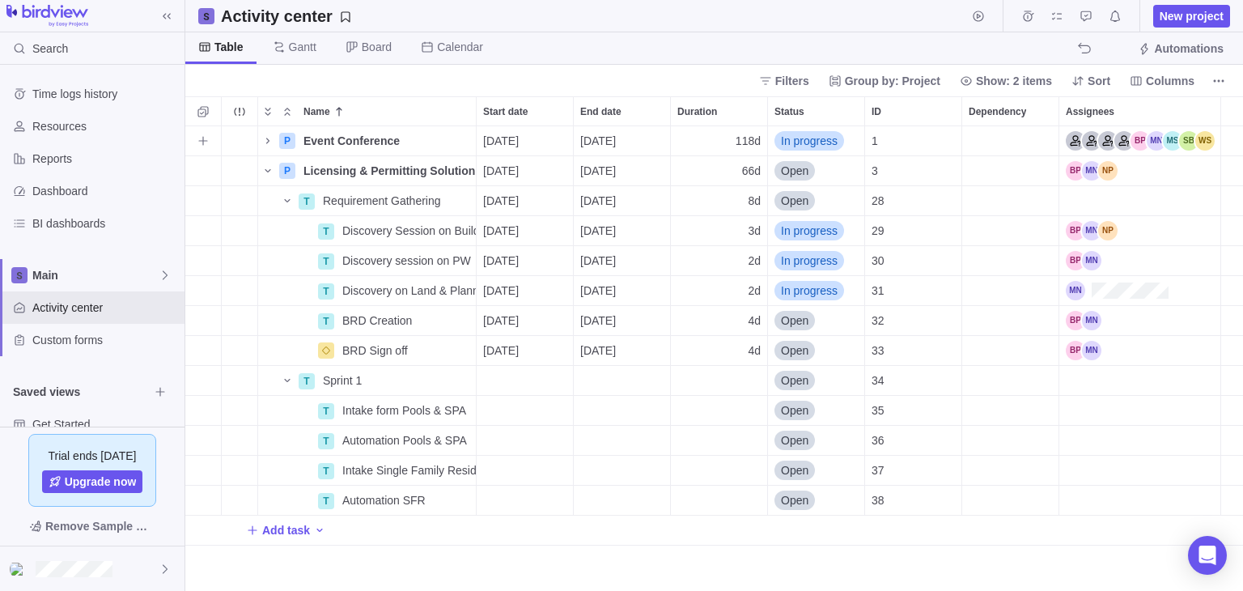
scroll to position [451, 1045]
drag, startPoint x: 49, startPoint y: 155, endPoint x: 58, endPoint y: 140, distance: 17.8
click at [51, 153] on span "Reports" at bounding box center [105, 158] width 146 height 16
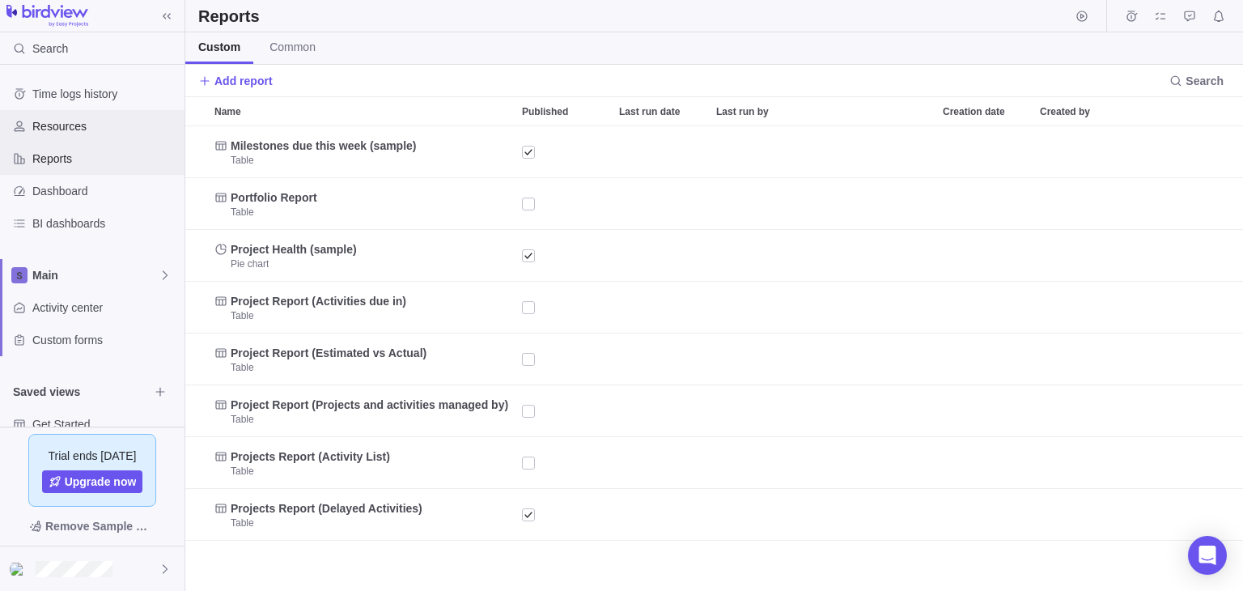
scroll to position [451, 1045]
click at [61, 129] on span "Resources" at bounding box center [105, 126] width 146 height 16
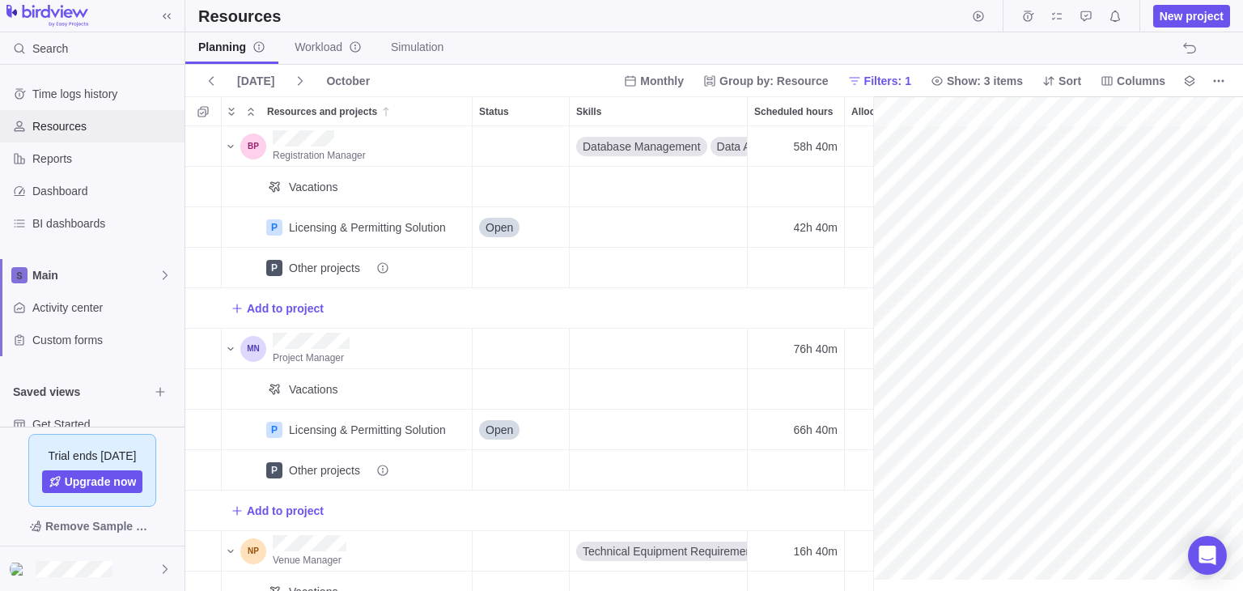
scroll to position [0, 106]
click at [80, 88] on span "Time logs history" at bounding box center [105, 94] width 146 height 16
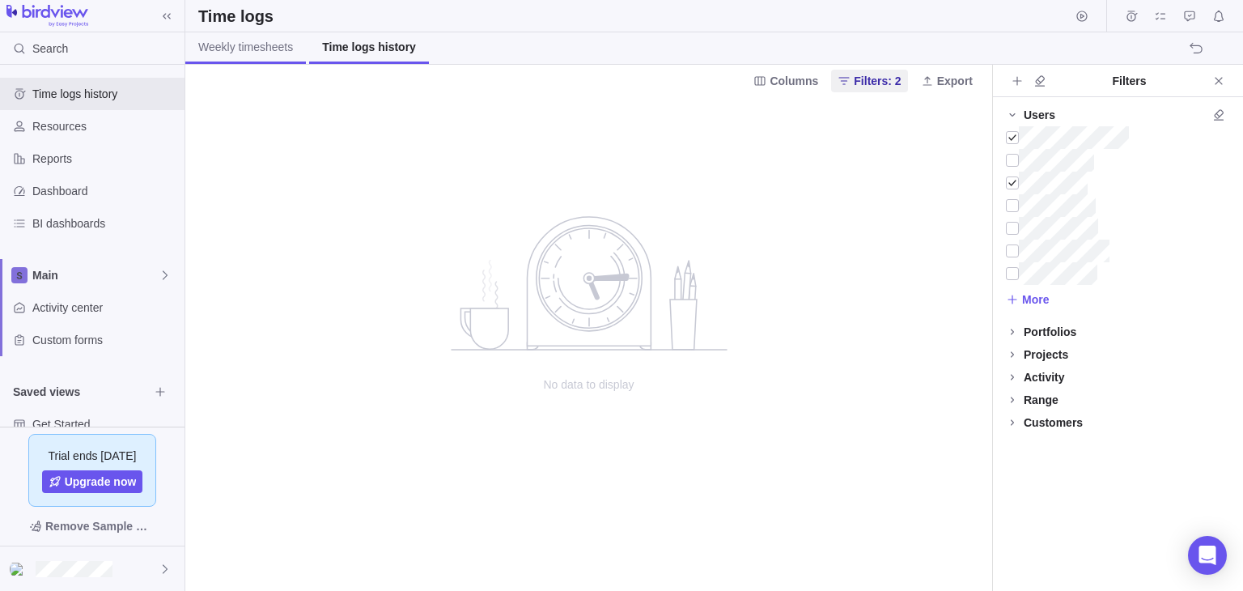
click at [262, 54] on span "Weekly timesheets" at bounding box center [245, 47] width 95 height 16
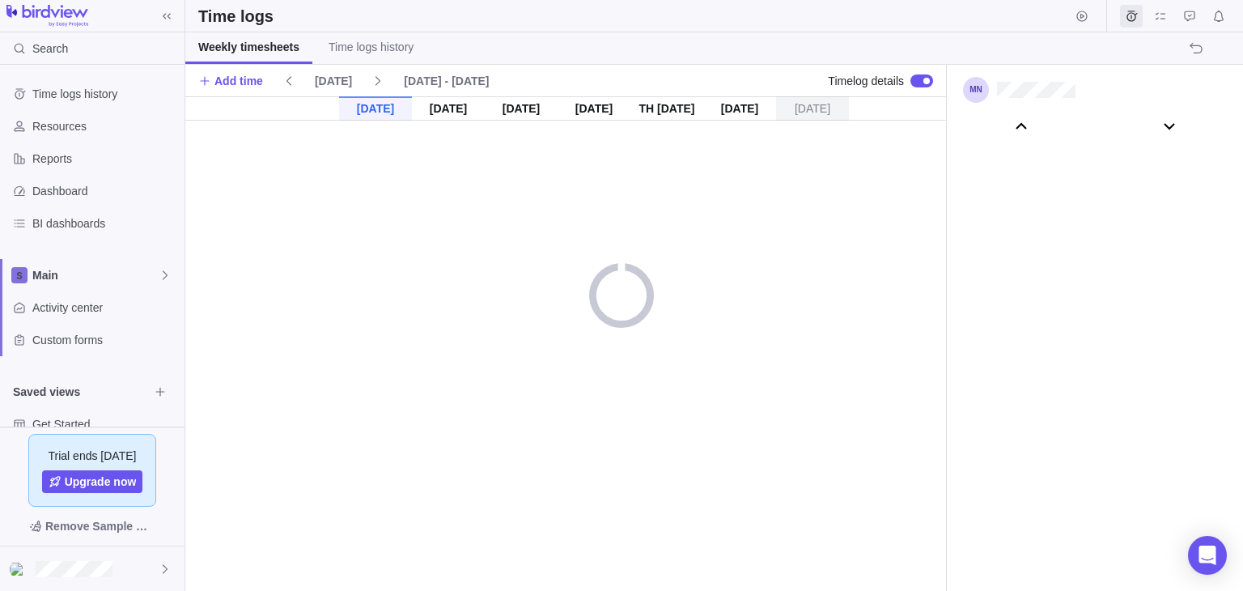
scroll to position [90462, 0]
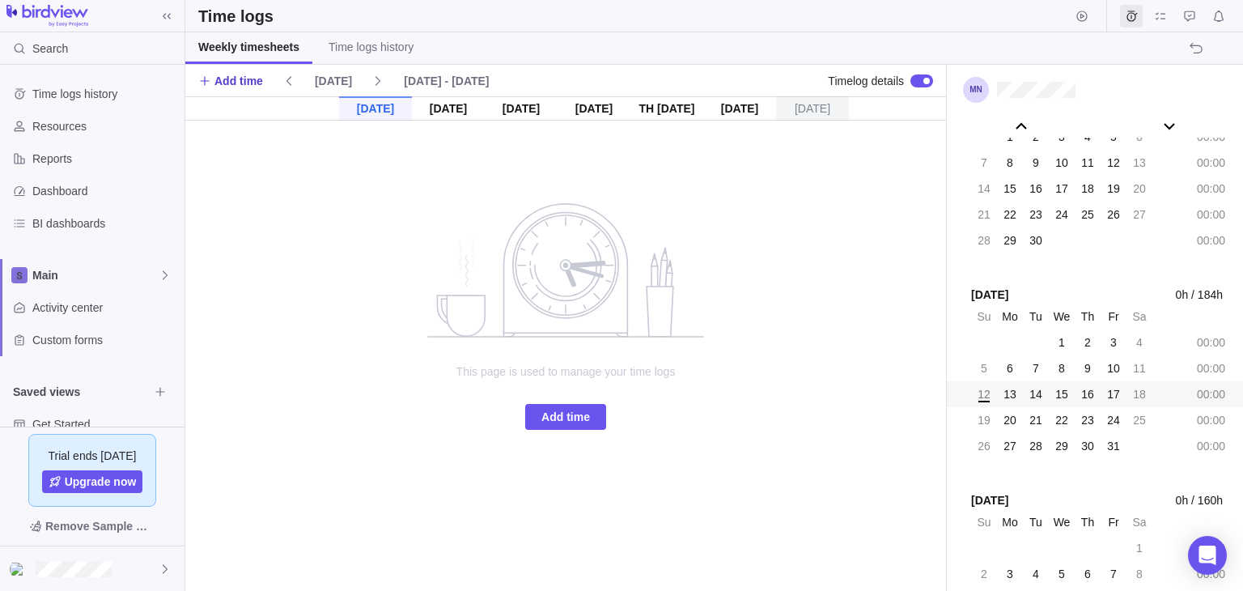
click at [223, 79] on span "Add time" at bounding box center [238, 81] width 49 height 16
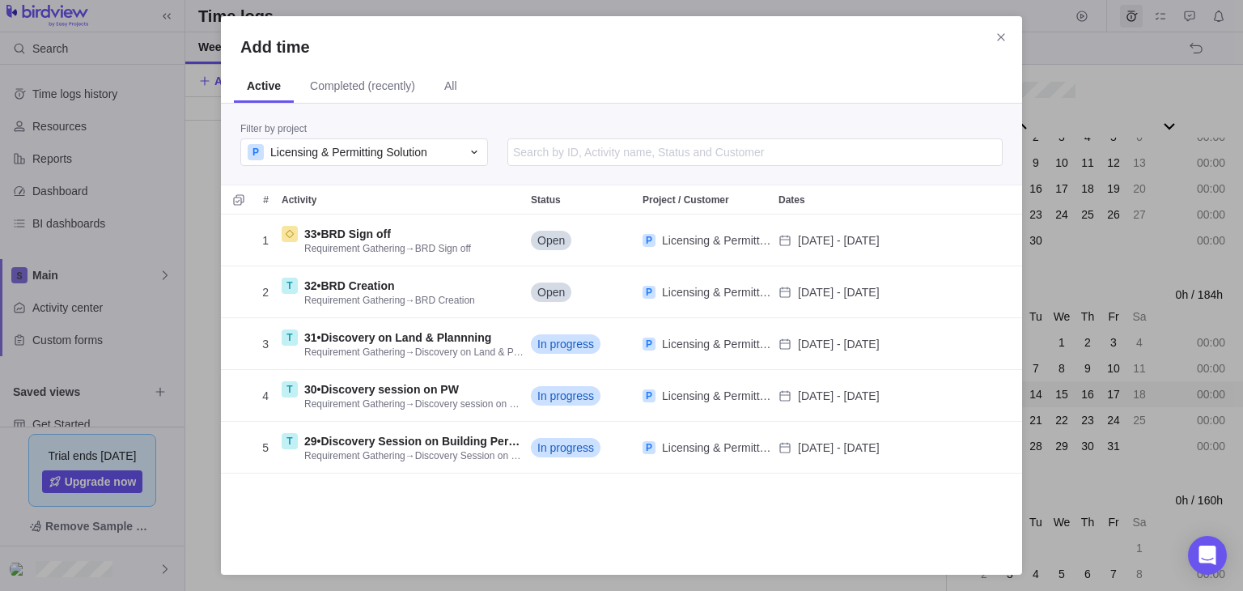
scroll to position [328, 788]
click at [243, 197] on icon "Selection mode" at bounding box center [238, 199] width 13 height 13
click at [235, 202] on div "Add time" at bounding box center [233, 200] width 13 height 23
click at [323, 553] on span "Add 5 activities" at bounding box center [292, 542] width 116 height 26
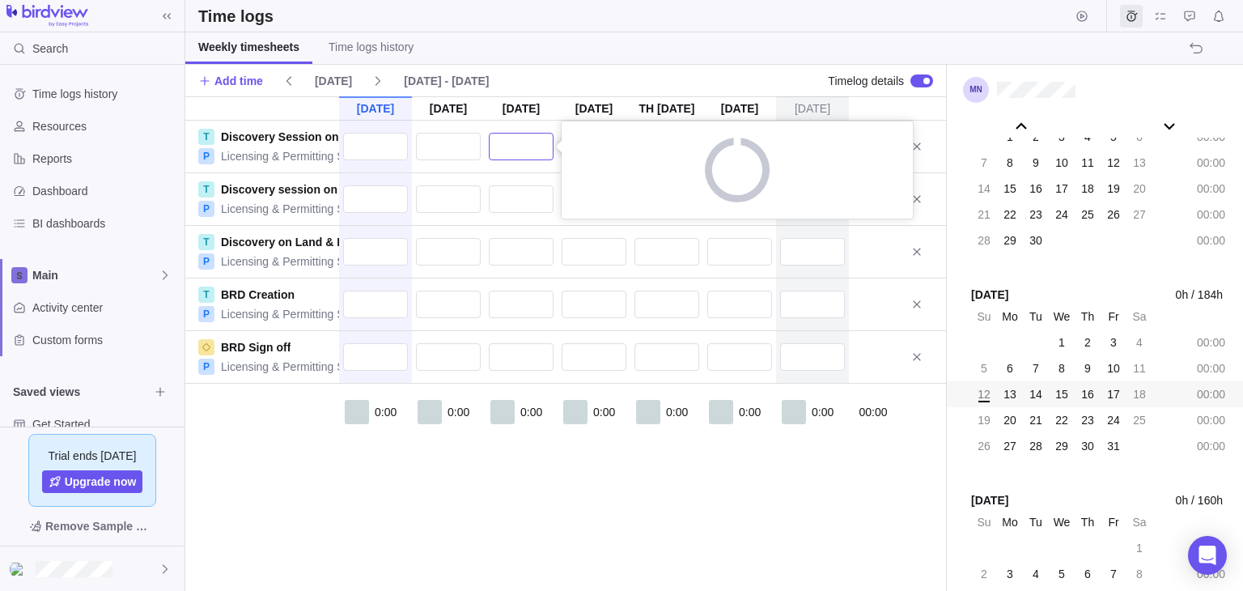
click at [509, 137] on input "text" at bounding box center [521, 147] width 65 height 28
click at [439, 147] on div "[DATE] [DATE] [DATE] [DATE] Oct 16 [DATE] [DATE] T Discovery Session on Buildin…" at bounding box center [565, 343] width 761 height 494
click at [450, 153] on input "text" at bounding box center [448, 147] width 65 height 28
type input "1"
type input "5h 40m"
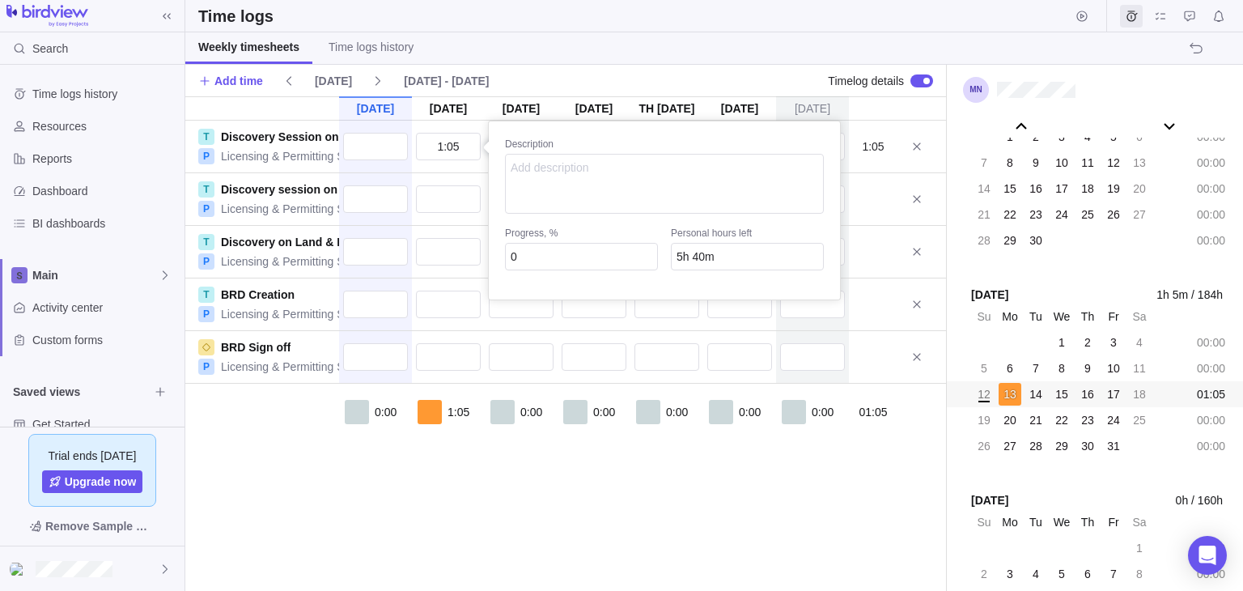
click at [647, 278] on div "Description Progress, % 0 Personal hours left 5h 40m" at bounding box center [664, 211] width 319 height 146
click at [454, 146] on input "1:05" at bounding box center [448, 147] width 65 height 28
click at [462, 146] on input "1:05" at bounding box center [448, 147] width 65 height 28
type input "1:30"
click at [570, 253] on input "0" at bounding box center [581, 257] width 153 height 28
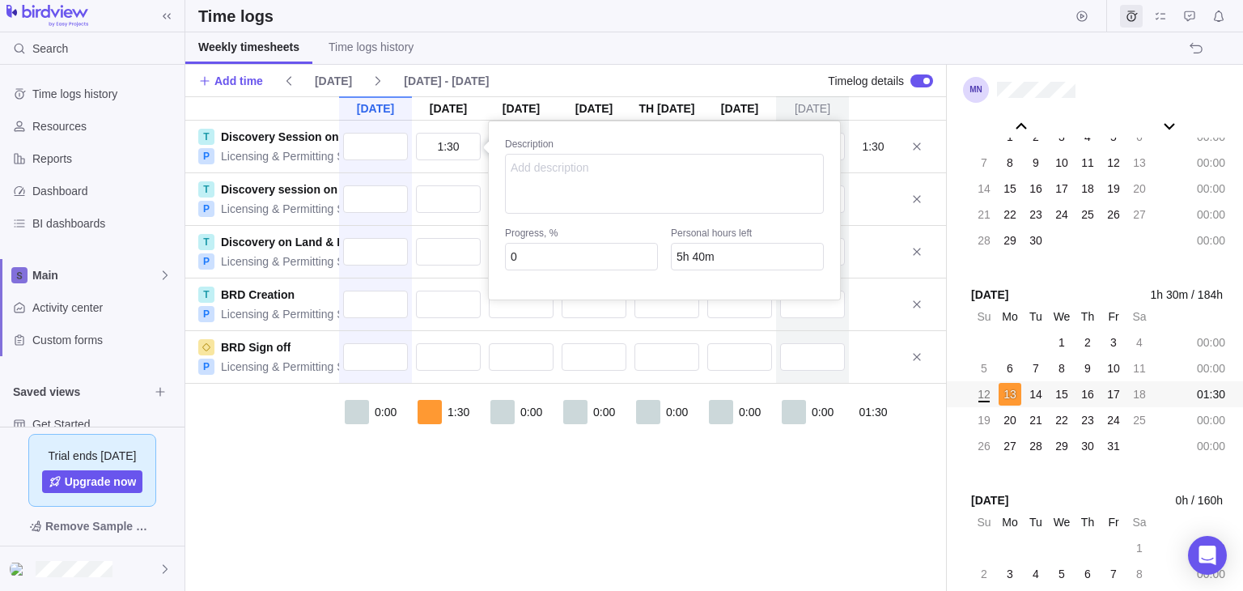
click at [440, 201] on div "[DATE] [DATE] [DATE] [DATE] Oct 16 [DATE] [DATE] T Discovery Session on Buildin…" at bounding box center [565, 343] width 761 height 494
click at [451, 197] on input "text" at bounding box center [448, 199] width 65 height 28
type input "3"
type input "5h"
type input "3:7"
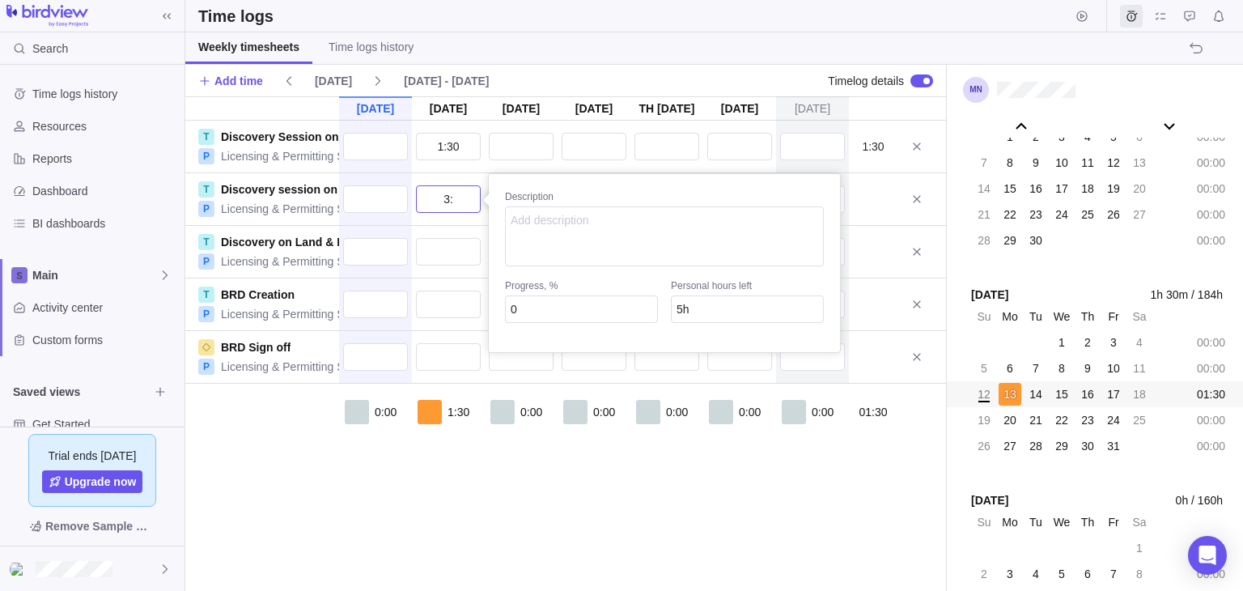
type input "4h 53m"
type input "3:"
type input "5h"
type input "3.7"
type input "4h 18m"
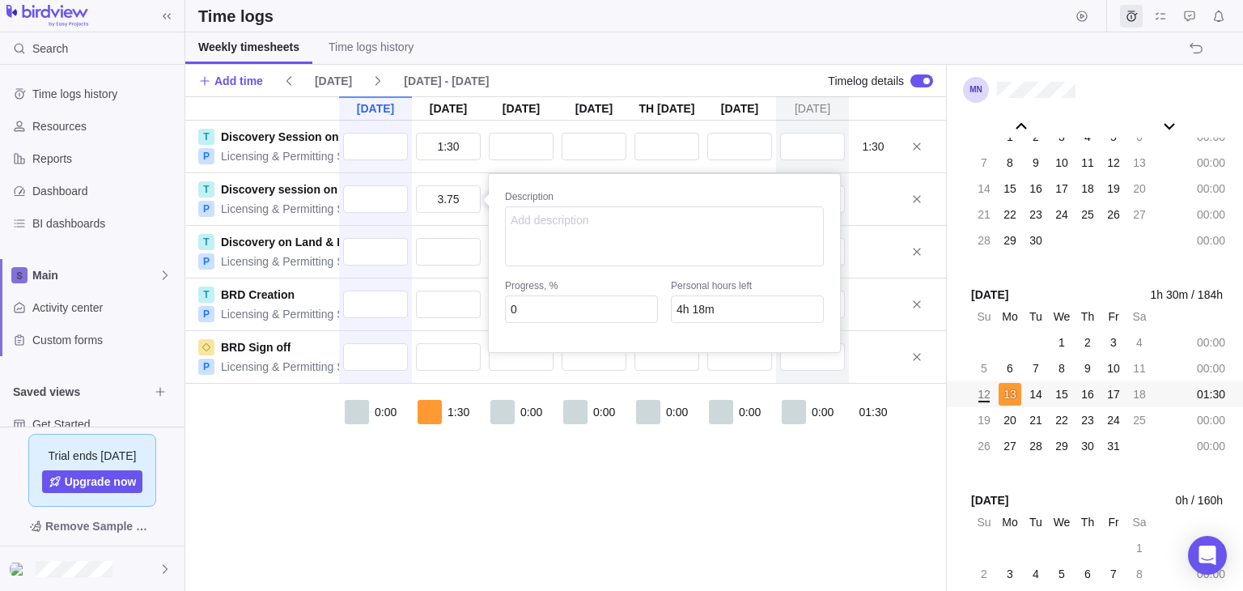
type input "3:45"
click at [449, 255] on div "[DATE] [DATE] [DATE] [DATE] Oct 16 [DATE] [DATE] T Discovery Session on Buildin…" at bounding box center [565, 343] width 761 height 494
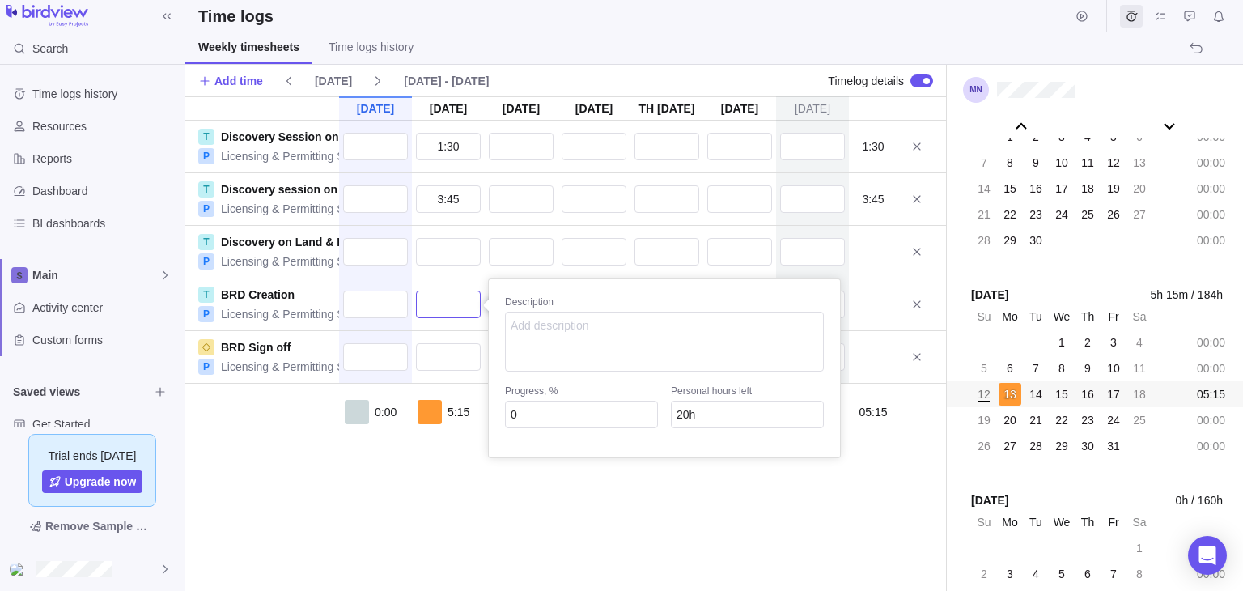
click at [449, 308] on input "text" at bounding box center [448, 304] width 65 height 28
click at [454, 246] on div "[DATE] [DATE] [DATE] [DATE] Oct 16 [DATE] [DATE] T Discovery Session on Buildin…" at bounding box center [565, 343] width 761 height 494
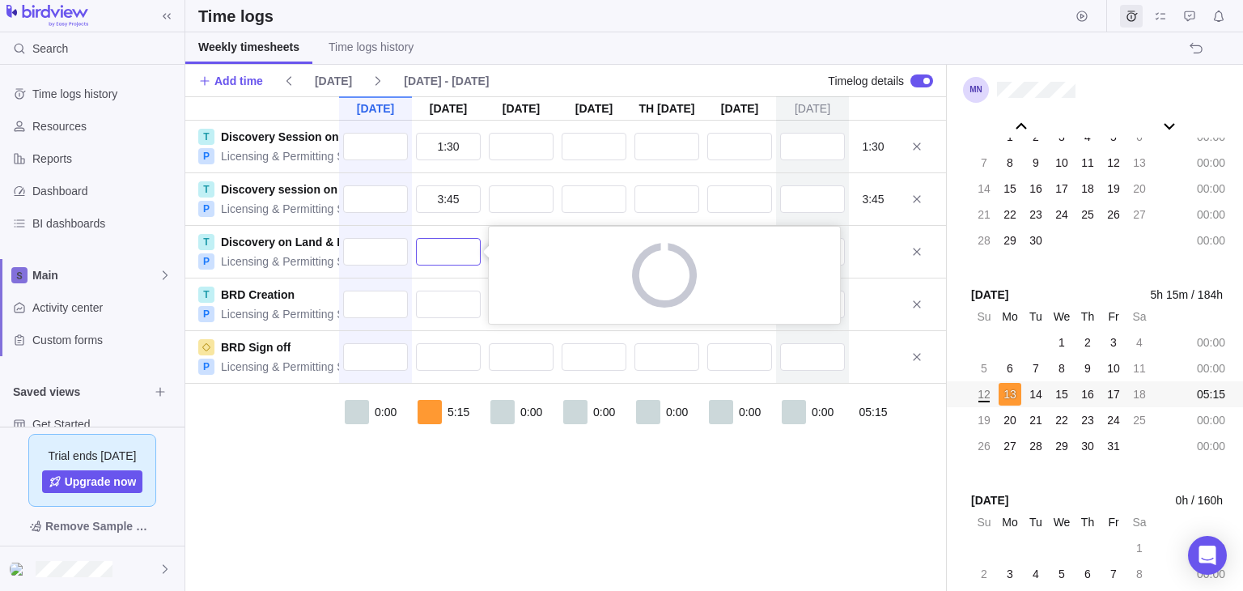
click at [454, 249] on input "text" at bounding box center [448, 252] width 65 height 28
type input "2"
type input "22h"
type input "2:00"
click at [445, 302] on div "[DATE] [DATE] [DATE] [DATE] Oct 16 [DATE] [DATE] T Discovery Session on Buildin…" at bounding box center [565, 343] width 761 height 494
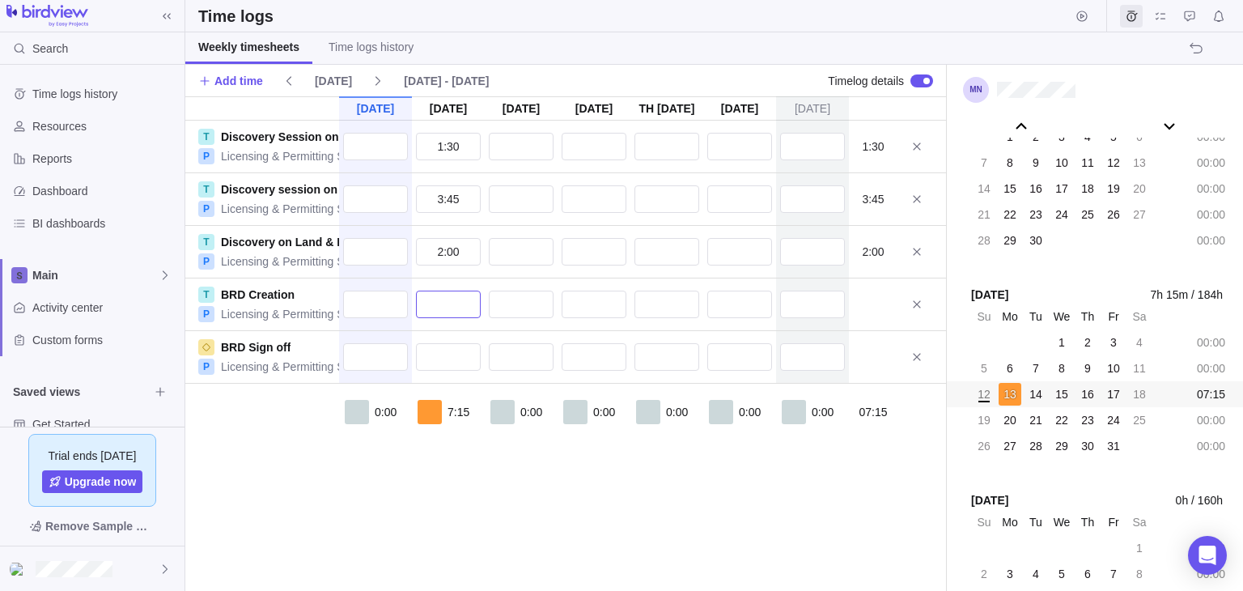
click at [447, 303] on input "text" at bounding box center [448, 304] width 65 height 28
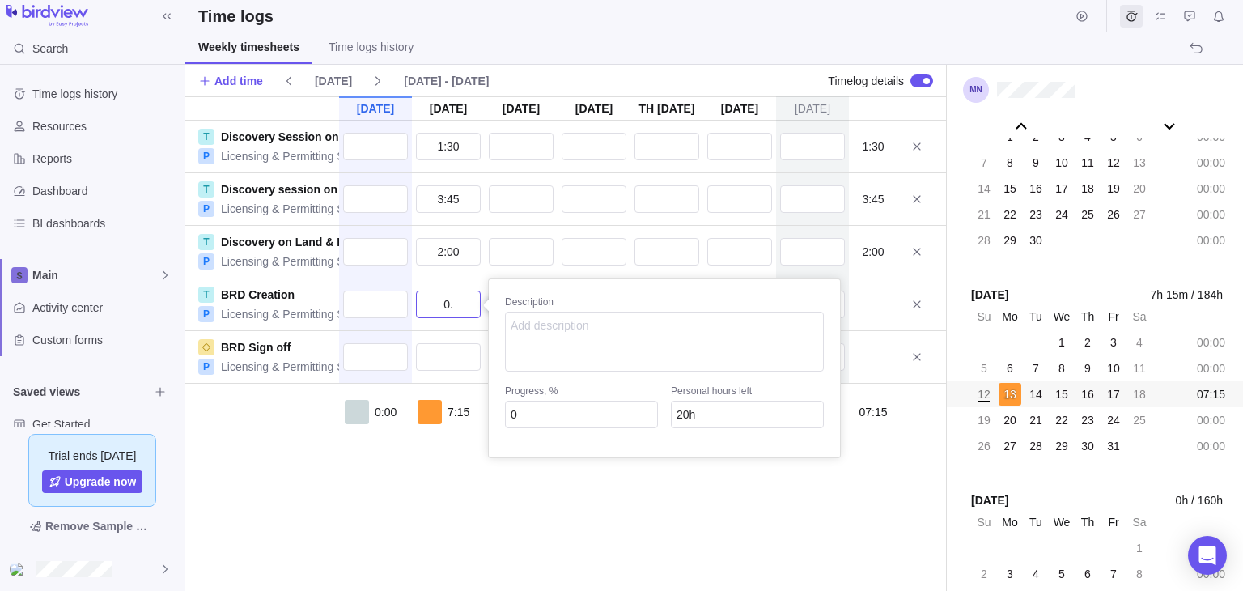
type input "0.4"
type input "19h 36m"
click at [445, 354] on div "[DATE] [DATE] [DATE] [DATE] Oct 16 [DATE] [DATE] T Discovery Session on Buildin…" at bounding box center [565, 343] width 761 height 494
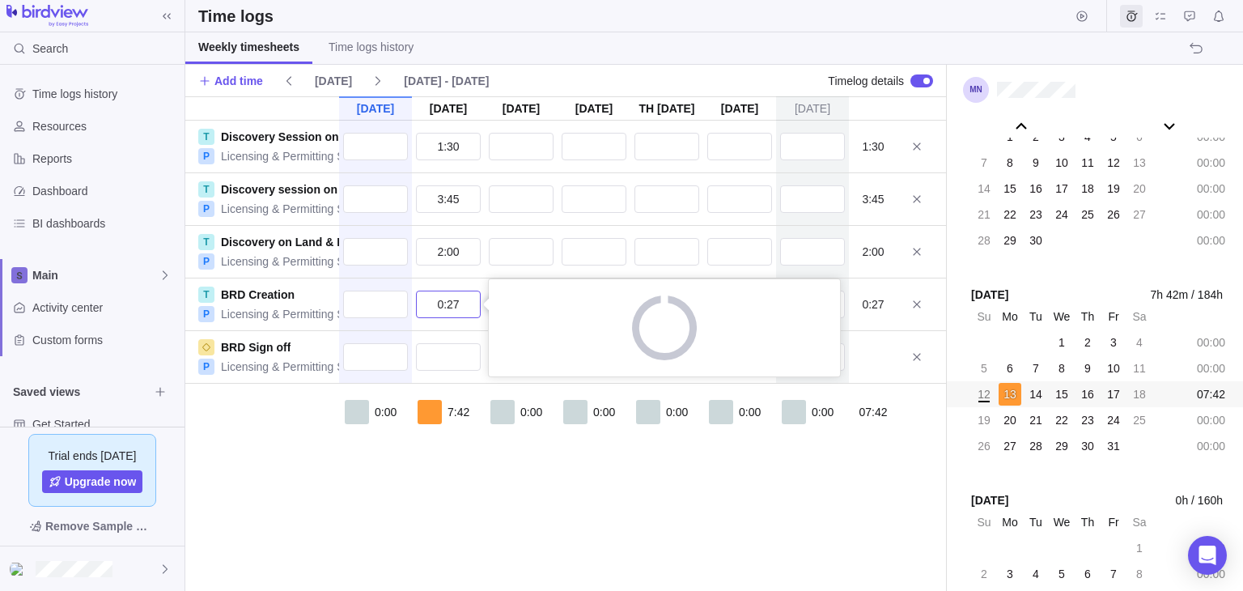
click at [463, 308] on input "0:27" at bounding box center [448, 304] width 65 height 28
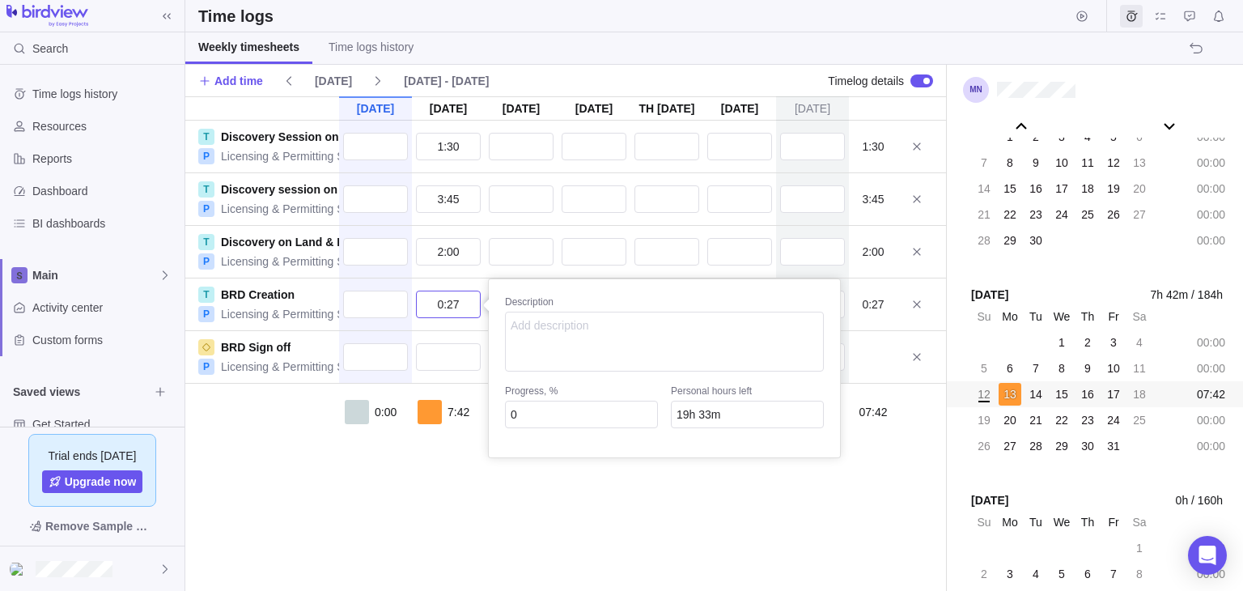
click at [450, 304] on input "0:27" at bounding box center [448, 304] width 65 height 28
click at [447, 303] on input "0:27" at bounding box center [448, 304] width 65 height 28
drag, startPoint x: 457, startPoint y: 303, endPoint x: 448, endPoint y: 303, distance: 8.9
click at [448, 303] on input "0:27" at bounding box center [448, 304] width 65 height 28
type input "0:45"
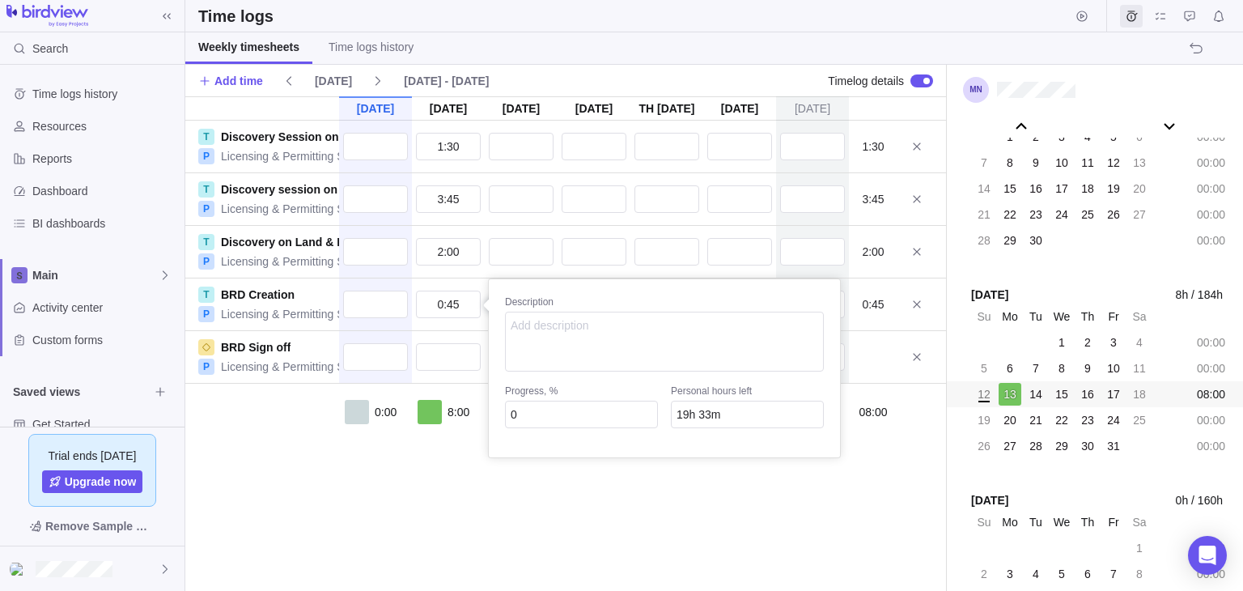
click at [440, 520] on div "[DATE] [DATE] [DATE] [DATE] Oct 16 [DATE] [DATE] T Discovery Session on Buildin…" at bounding box center [565, 343] width 761 height 494
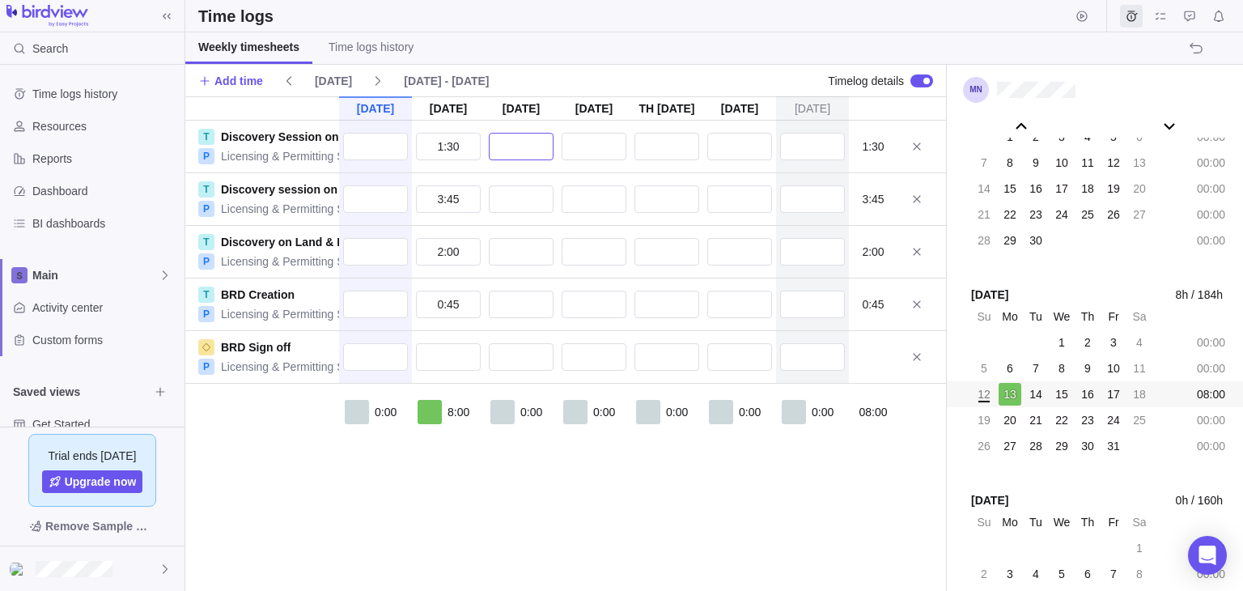
click at [515, 145] on input "text" at bounding box center [521, 147] width 65 height 28
type input "2"
type input "3h 10m"
type input "2:00"
click at [520, 199] on div "[DATE] [DATE] [DATE] [DATE] Oct 16 [DATE] [DATE] T Discovery Session on Buildin…" at bounding box center [565, 343] width 761 height 494
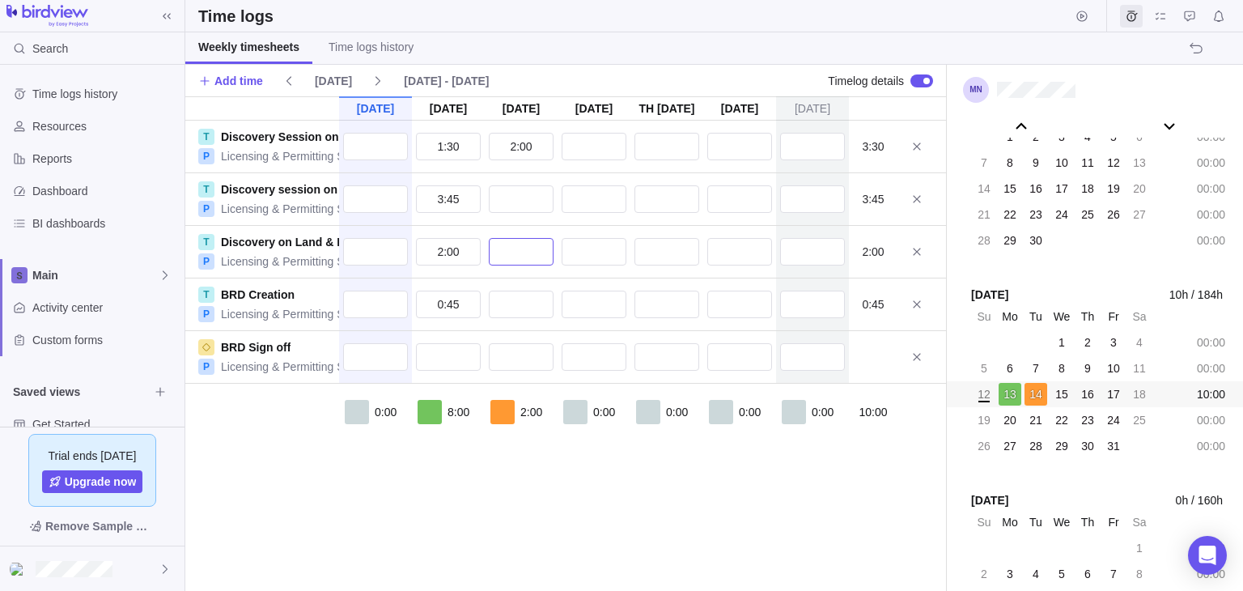
click at [531, 250] on input "text" at bounding box center [521, 252] width 65 height 28
type input "2"
type input "20h"
type input "2:00"
click at [529, 301] on div "[DATE] [DATE] [DATE] [DATE] Oct 16 [DATE] [DATE] T Discovery Session on Buildin…" at bounding box center [565, 343] width 761 height 494
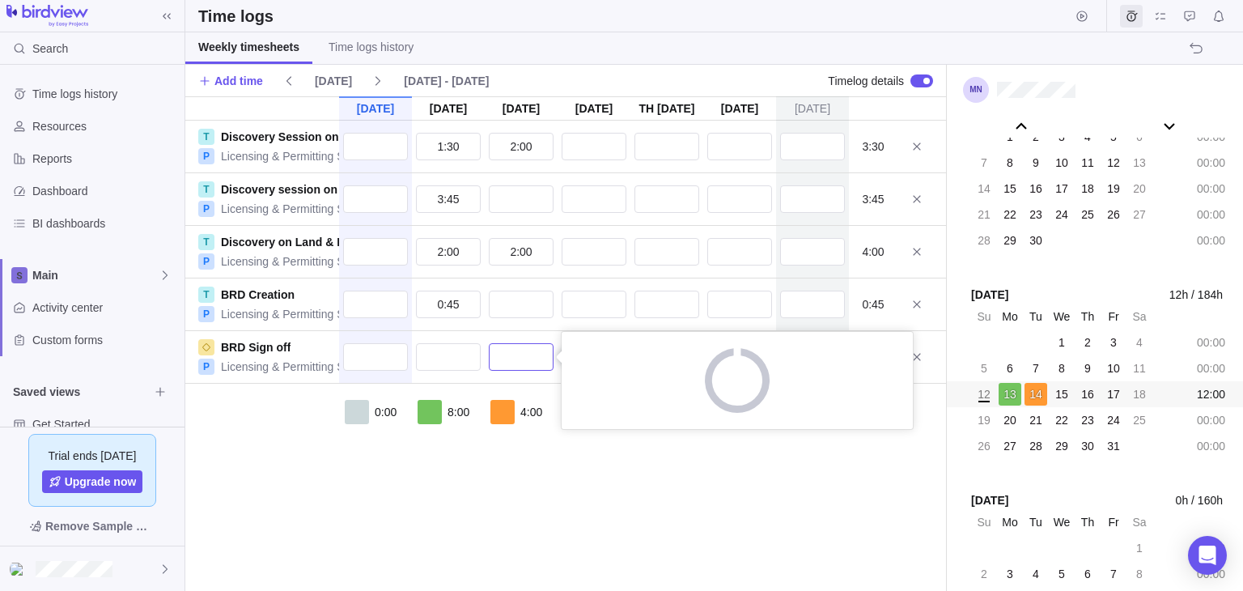
click at [531, 345] on input "text" at bounding box center [521, 357] width 65 height 28
type input "2"
type input "6h"
type input "2:00"
click at [524, 302] on div "[DATE] [DATE] [DATE] [DATE] Oct 16 [DATE] [DATE] T Discovery Session on Buildin…" at bounding box center [565, 343] width 761 height 494
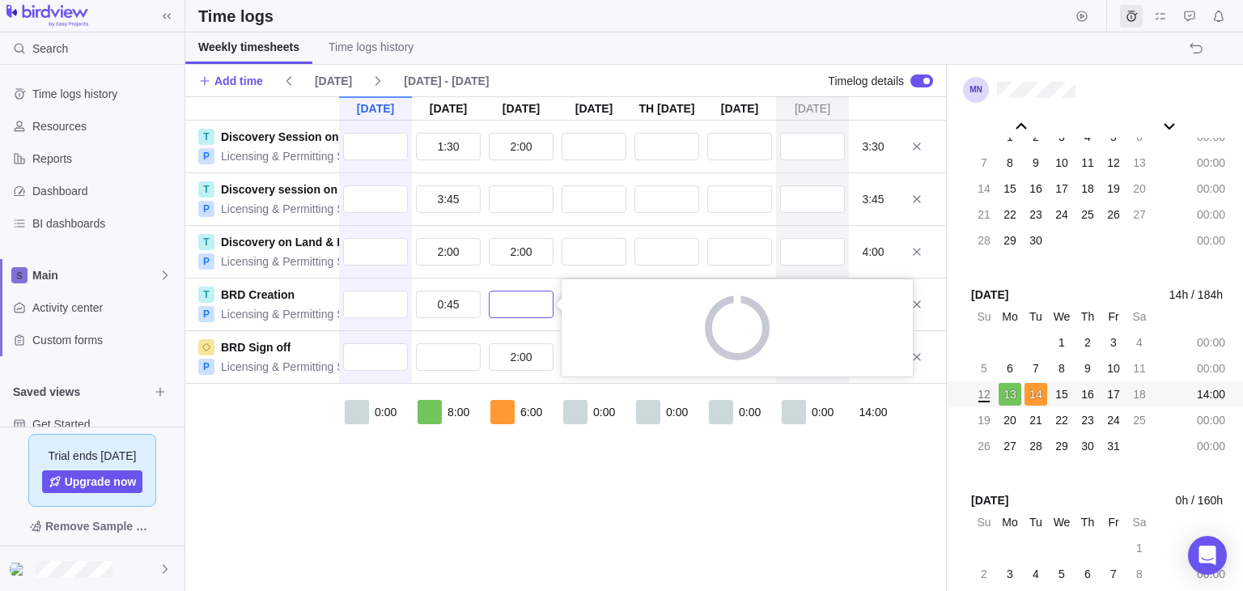
click at [524, 302] on input "text" at bounding box center [521, 304] width 65 height 28
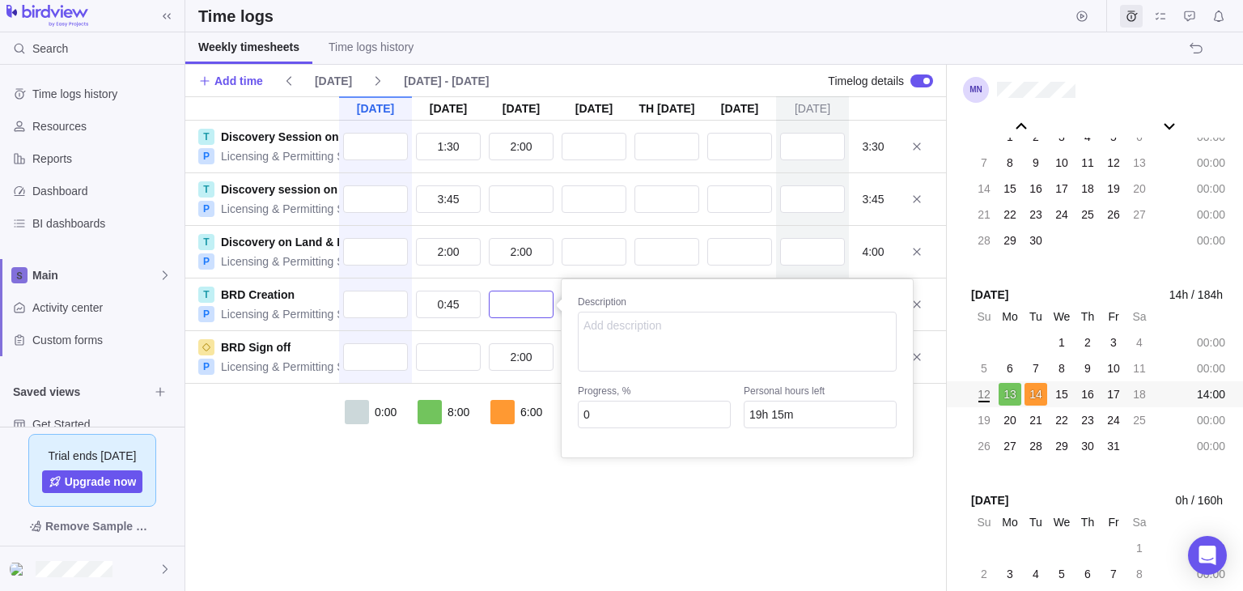
type input "3"
type input "16h 15m"
type input "19h 15m"
type input "2"
type input "17h 15m"
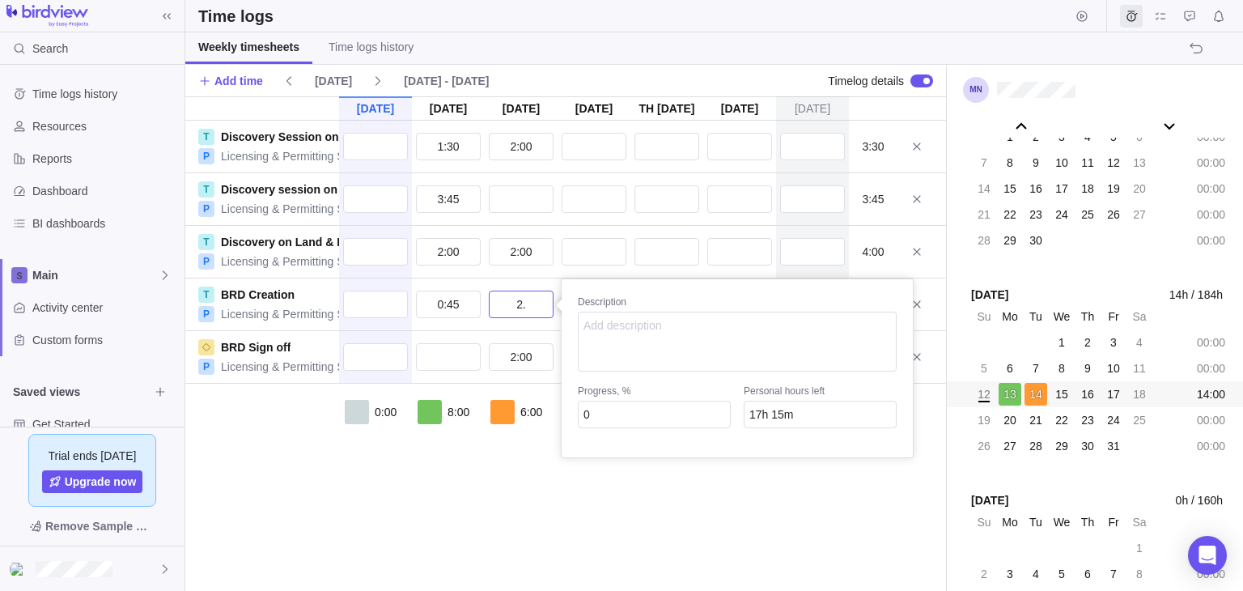
type input "2.5"
type input "16h 45m"
type input "2:30"
click at [549, 455] on div "[DATE] [DATE] [DATE] [DATE] Oct 16 [DATE] [DATE] T Discovery Session on Buildin…" at bounding box center [565, 343] width 761 height 494
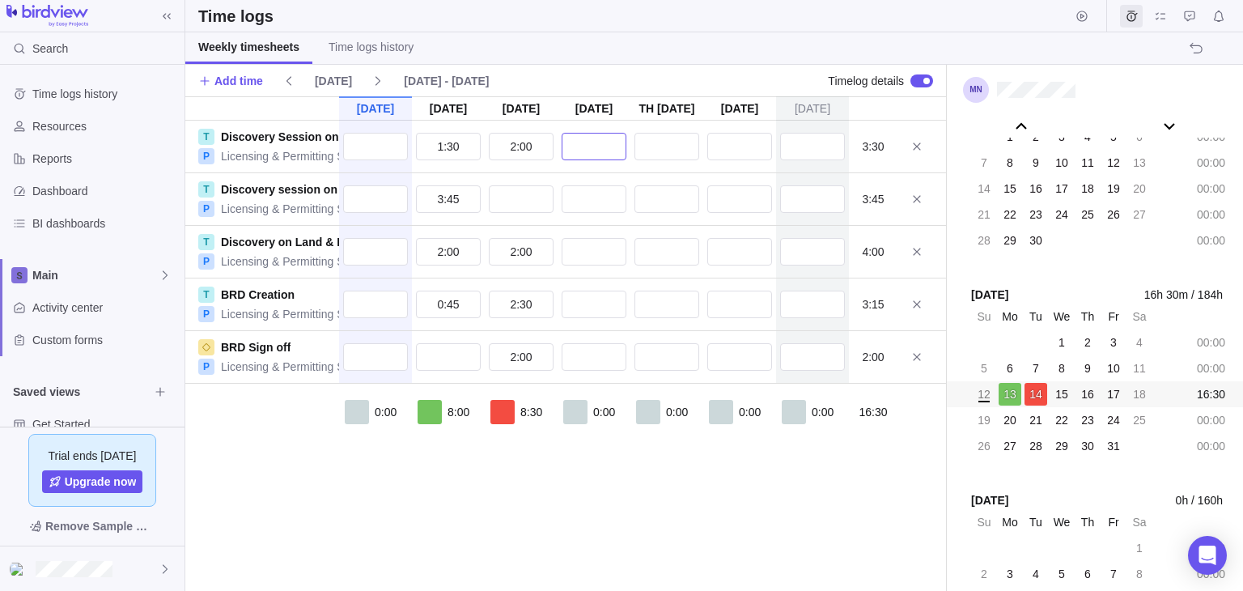
click at [599, 143] on input "text" at bounding box center [594, 147] width 65 height 28
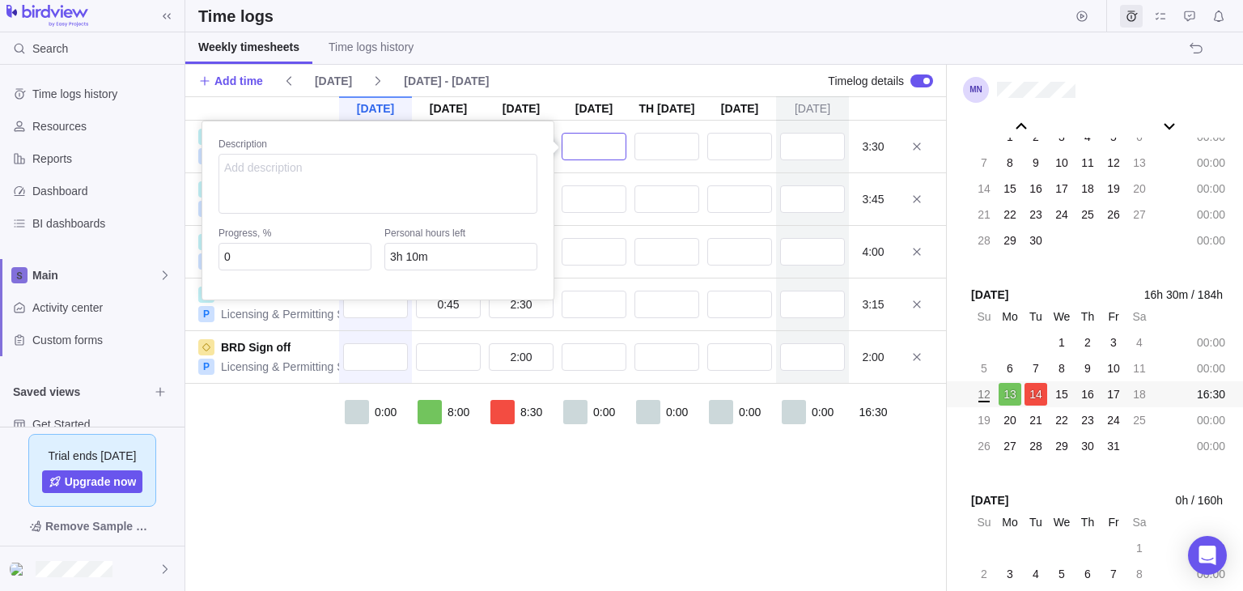
type input "1"
type input "2h 10m"
type input "1:00"
click at [609, 192] on div "[DATE] [DATE] [DATE] [DATE] Oct 16 [DATE] [DATE] T Discovery Session on Buildin…" at bounding box center [565, 343] width 761 height 494
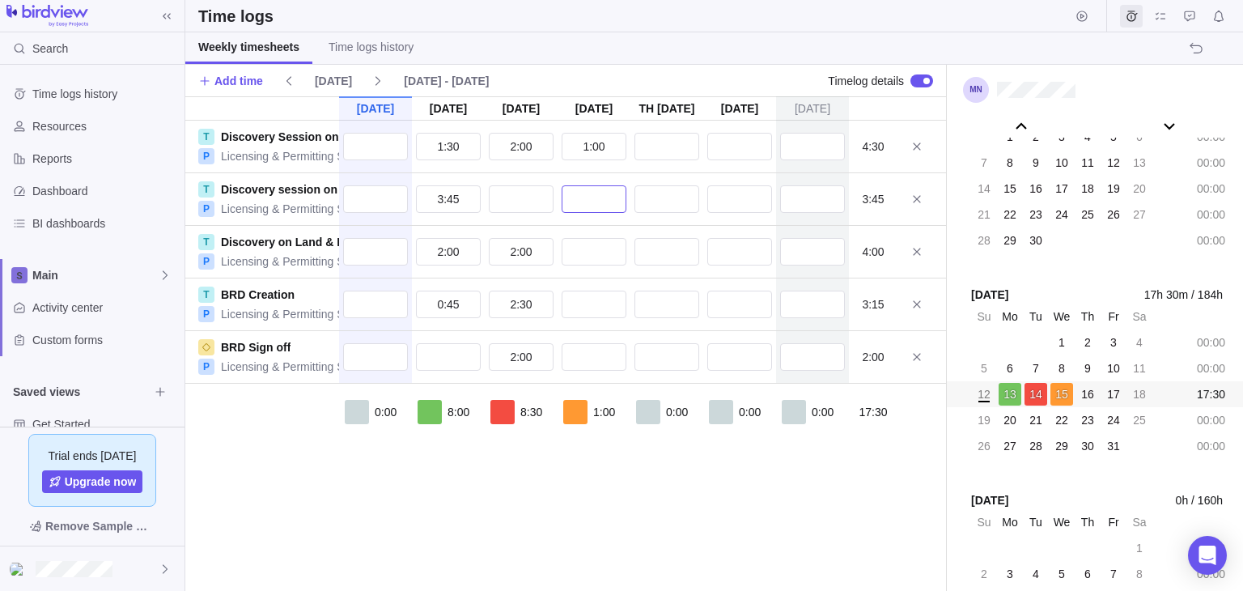
click at [600, 201] on input "text" at bounding box center [594, 199] width 65 height 28
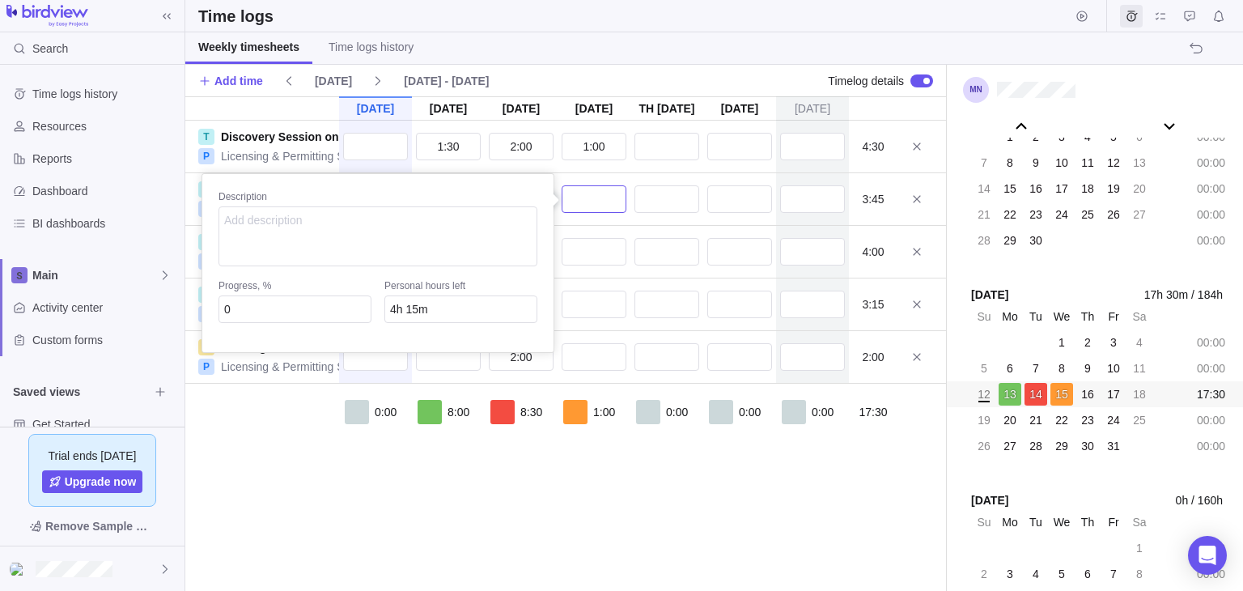
type input "1"
type input "3h 15m"
type input "1:00"
click at [602, 252] on div "[DATE] [DATE] [DATE] [DATE] Oct 16 [DATE] [DATE] T Discovery Session on Buildin…" at bounding box center [565, 343] width 761 height 494
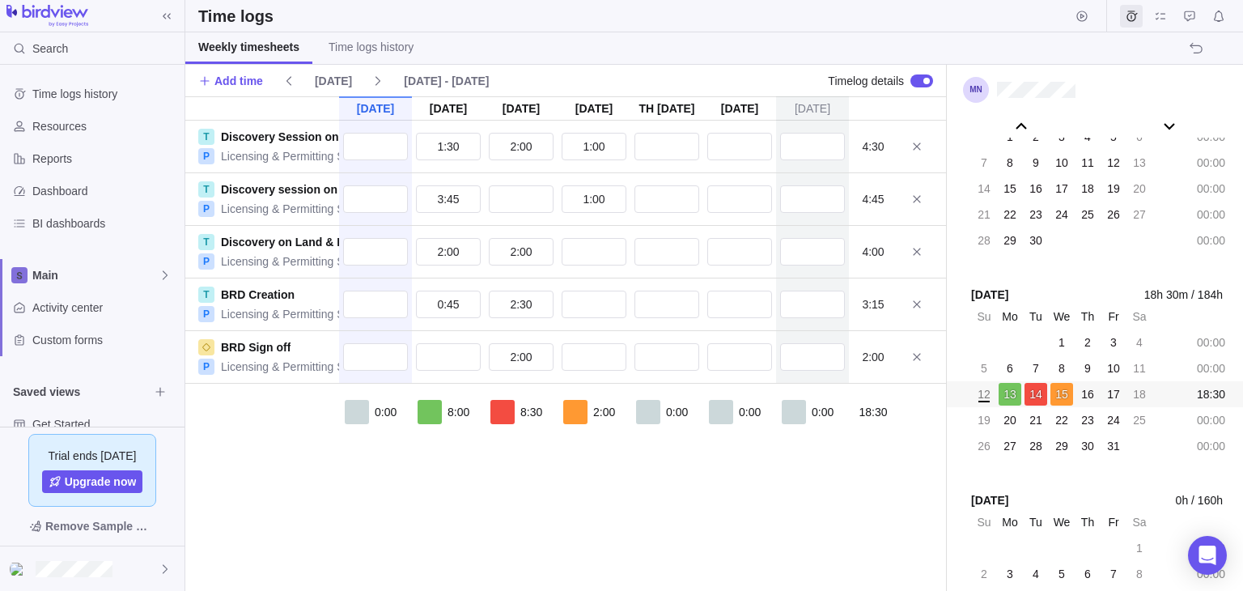
click at [646, 477] on div "[DATE] [DATE] [DATE] [DATE] Oct 16 [DATE] [DATE] T Discovery Session on Buildin…" at bounding box center [565, 343] width 761 height 494
click at [311, 478] on div "[DATE] [DATE] [DATE] [DATE] Oct 16 [DATE] [DATE] T Discovery Session on Buildin…" at bounding box center [565, 343] width 761 height 494
click at [56, 127] on span "Resources" at bounding box center [105, 126] width 146 height 16
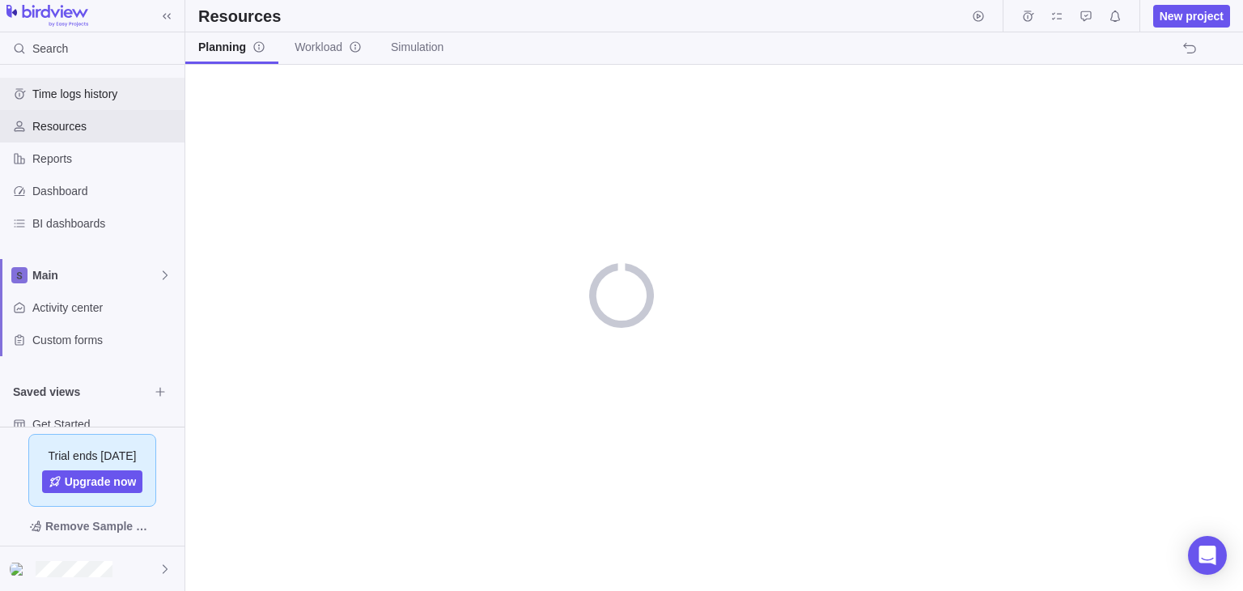
click at [74, 98] on span "Time logs history" at bounding box center [105, 94] width 146 height 16
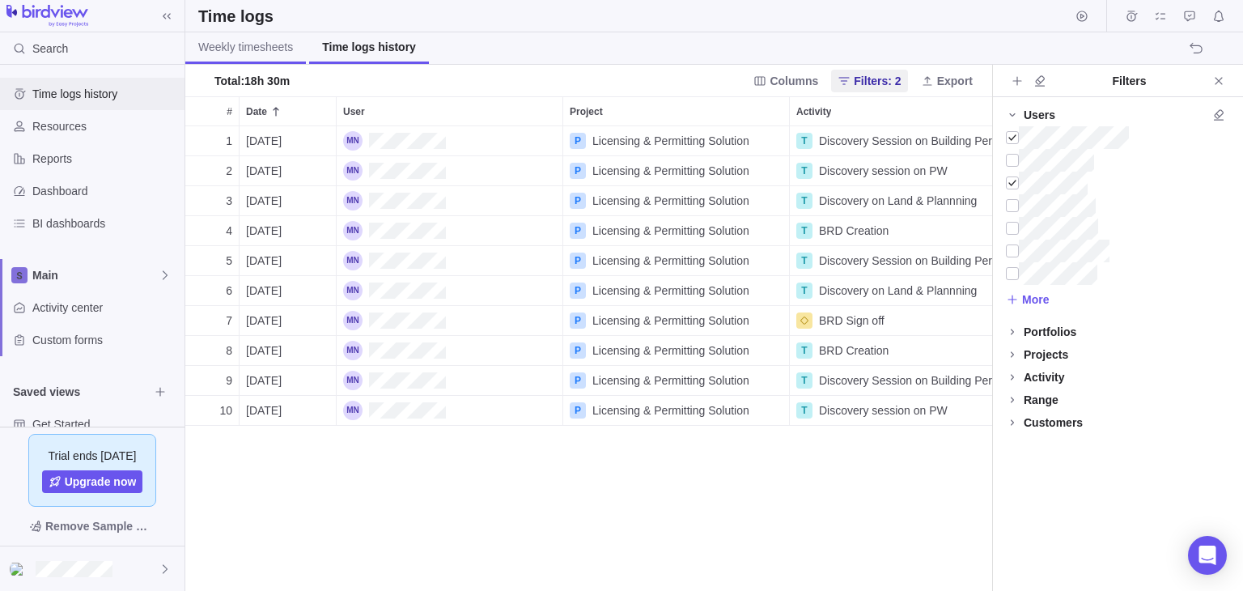
scroll to position [451, 794]
click at [262, 49] on span "Weekly timesheets" at bounding box center [245, 47] width 95 height 16
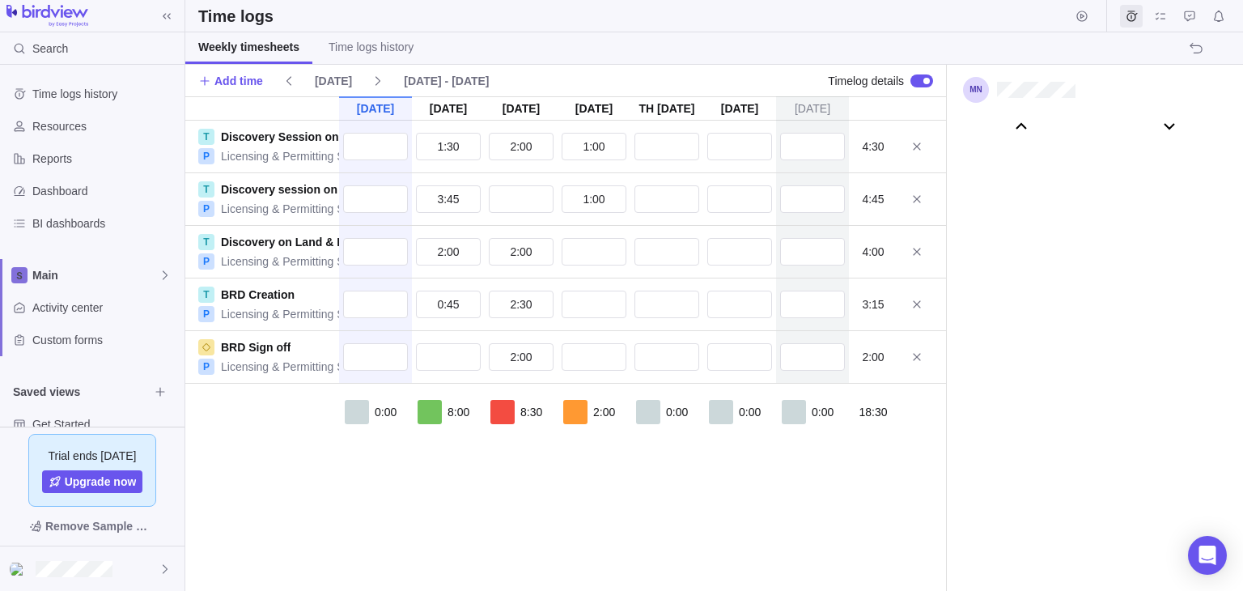
scroll to position [90462, 0]
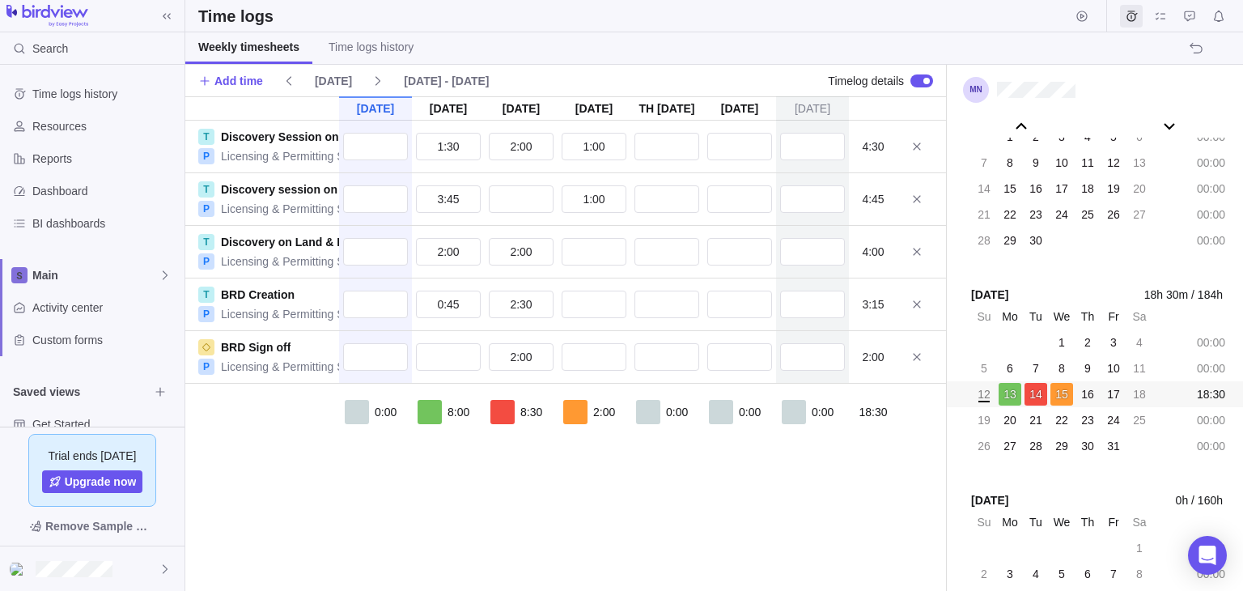
click at [701, 524] on div "[DATE] [DATE] [DATE] [DATE] Oct 16 [DATE] [DATE] T Discovery Session on Buildin…" at bounding box center [565, 343] width 761 height 494
click at [584, 506] on div "[DATE] [DATE] [DATE] [DATE] Oct 16 [DATE] [DATE] T Discovery Session on Buildin…" at bounding box center [565, 343] width 761 height 494
click at [461, 494] on div "[DATE] [DATE] [DATE] [DATE] Oct 16 [DATE] [DATE] T Discovery Session on Buildin…" at bounding box center [565, 343] width 761 height 494
click at [249, 83] on span "Add time" at bounding box center [238, 81] width 49 height 16
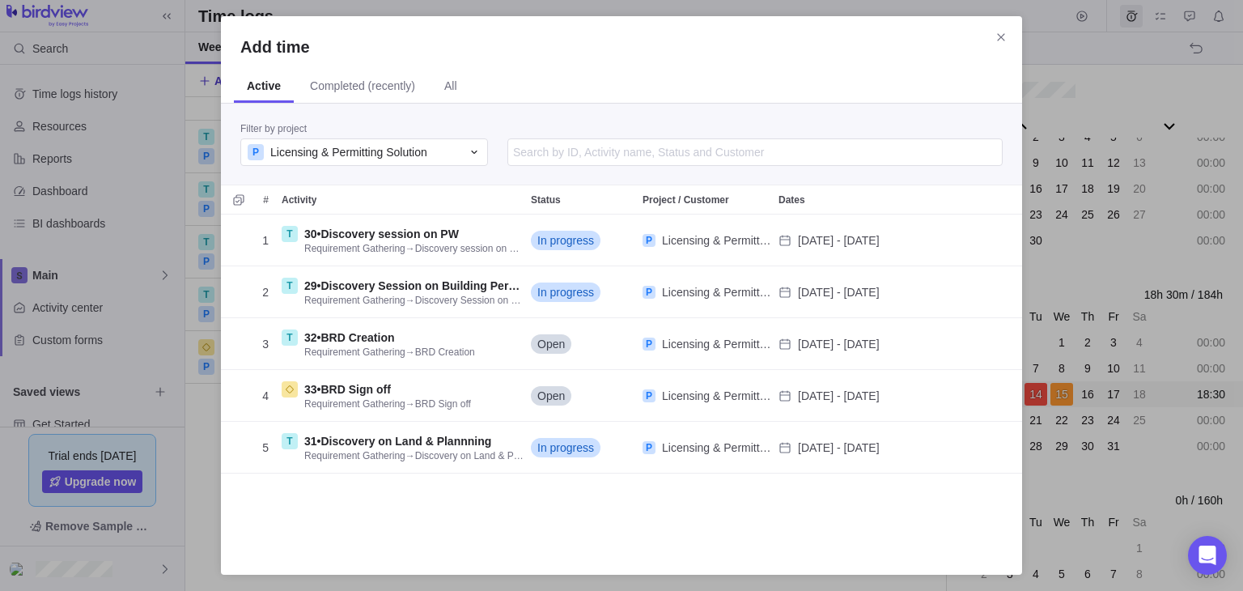
scroll to position [328, 788]
click at [1002, 39] on icon "Close" at bounding box center [1000, 36] width 7 height 7
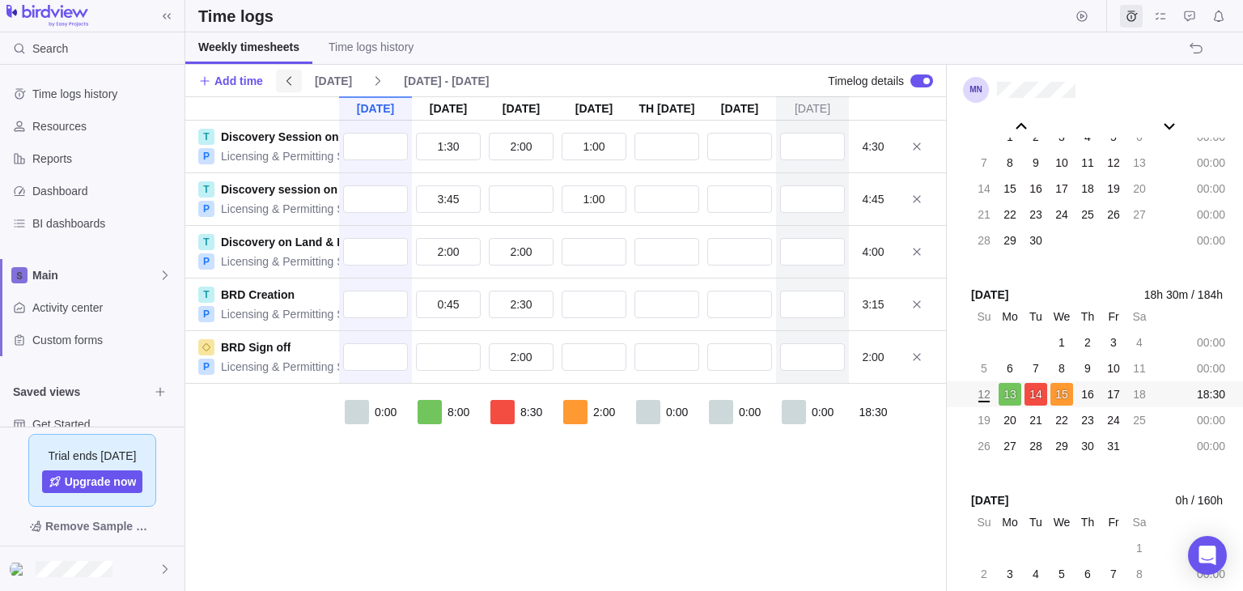
click at [286, 85] on icon at bounding box center [288, 80] width 13 height 13
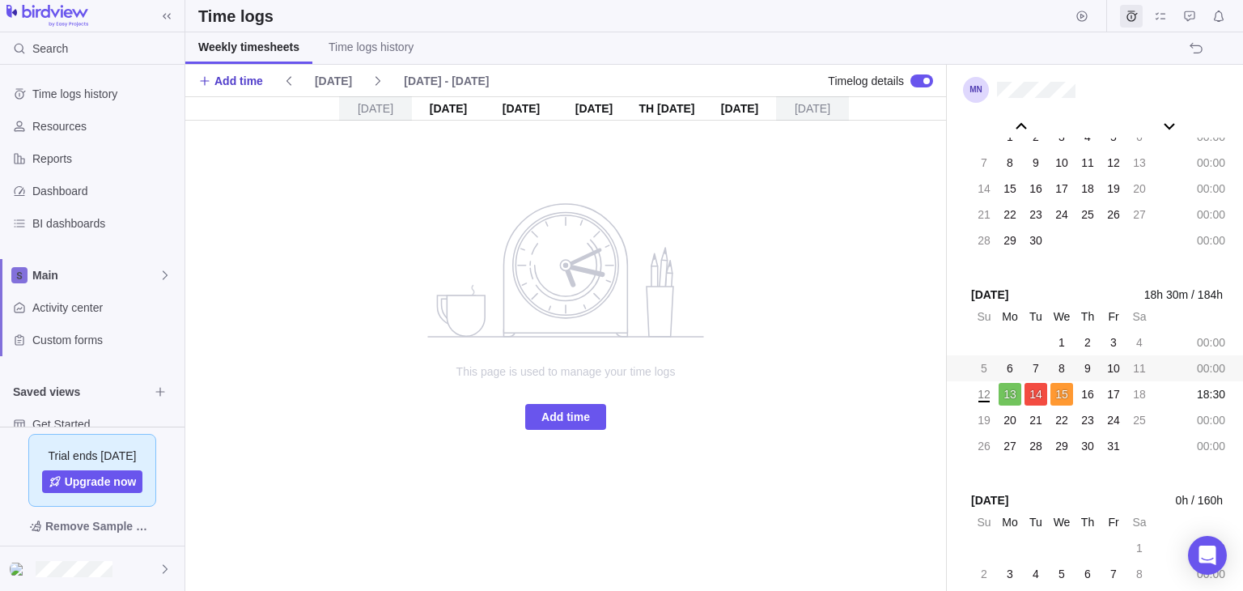
click at [259, 79] on span "Add time" at bounding box center [238, 81] width 49 height 16
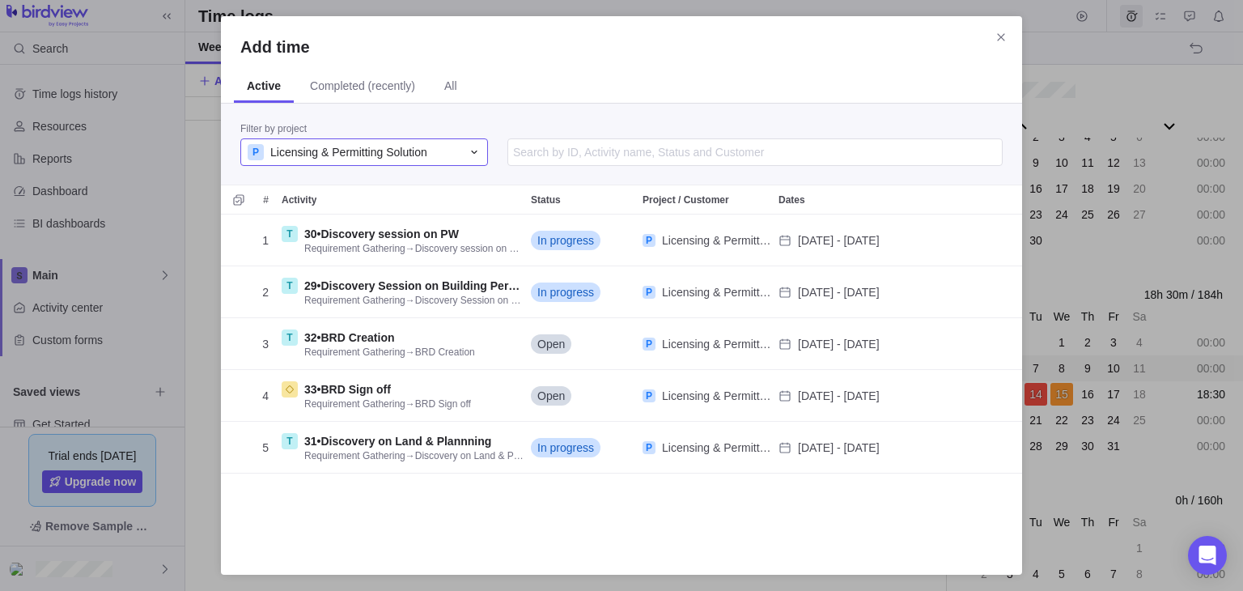
click at [476, 151] on icon "Add time" at bounding box center [474, 152] width 13 height 13
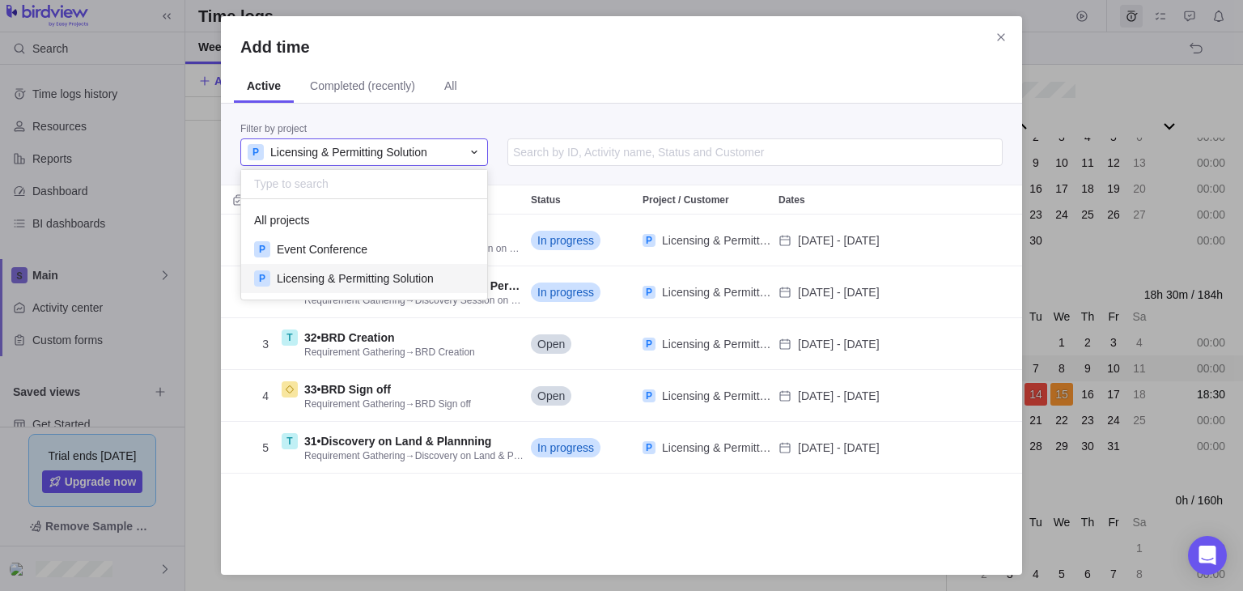
scroll to position [87, 233]
click at [320, 248] on span "Event Conference" at bounding box center [322, 249] width 91 height 16
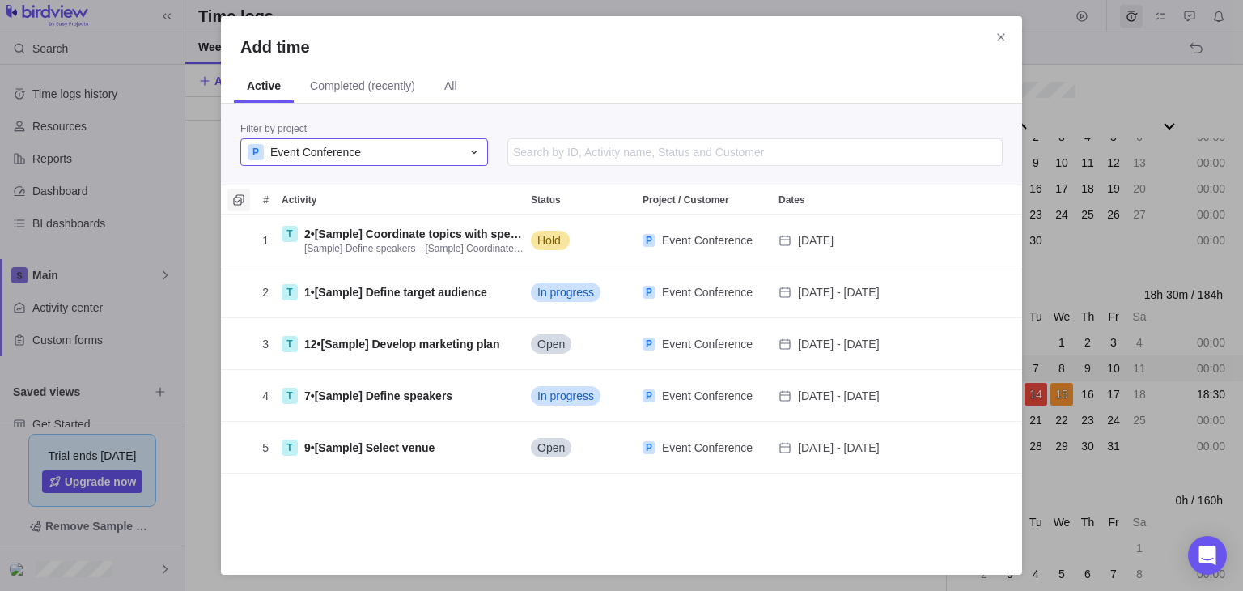
click at [239, 201] on icon "Selection mode" at bounding box center [238, 199] width 13 height 13
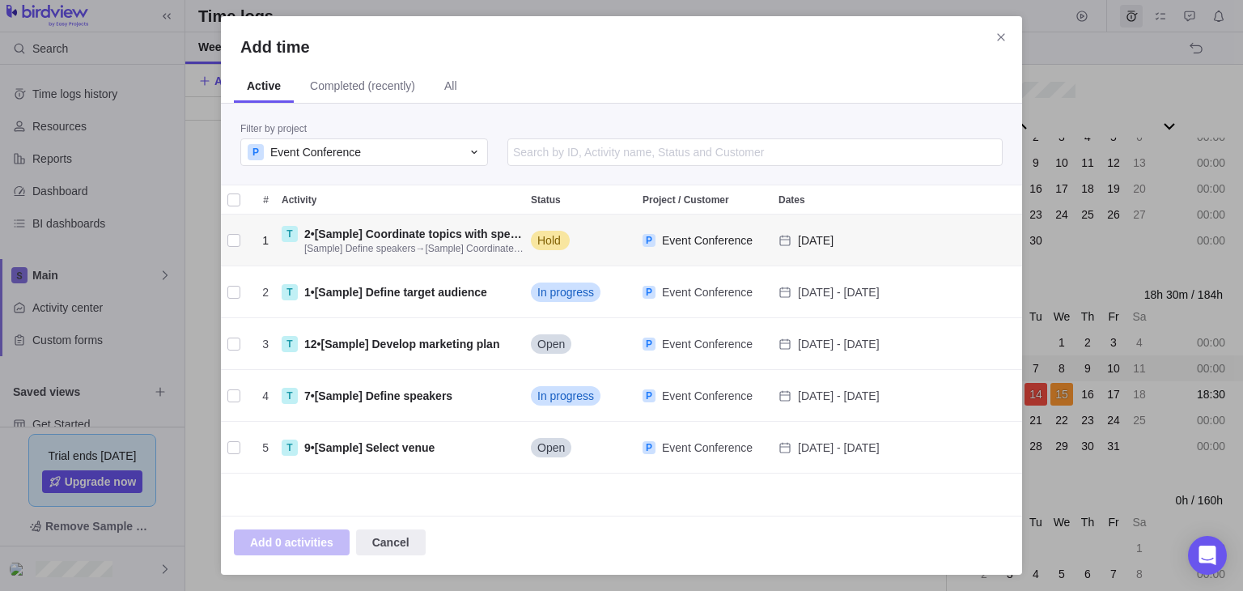
click at [230, 241] on div "grid" at bounding box center [233, 240] width 13 height 23
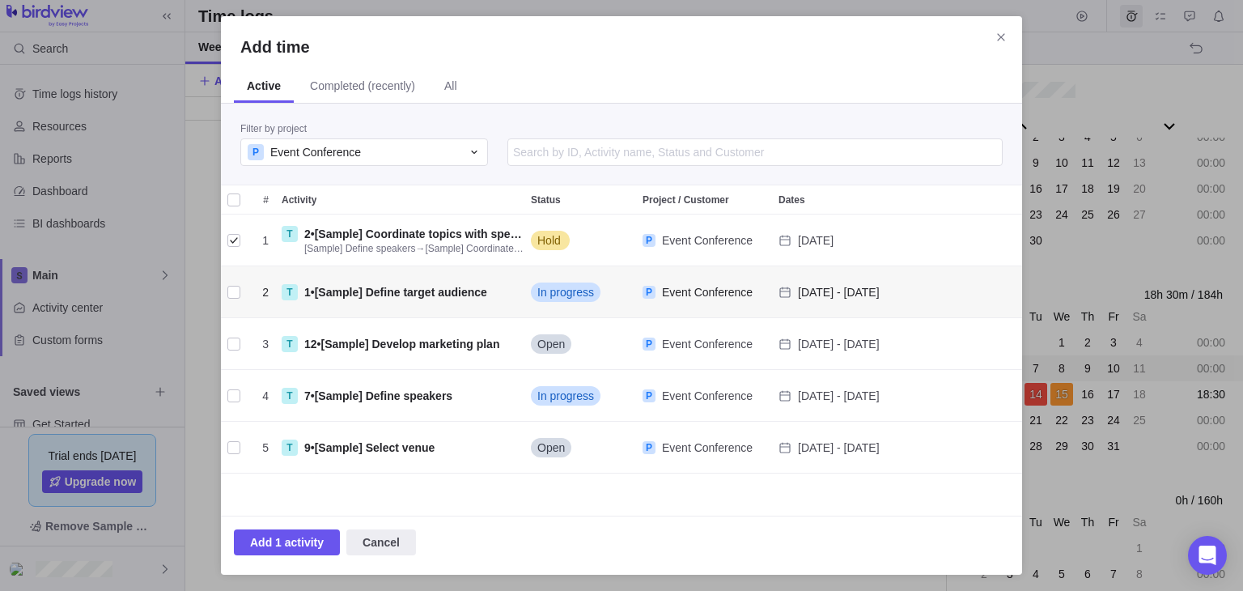
click at [233, 292] on div "grid" at bounding box center [233, 292] width 13 height 23
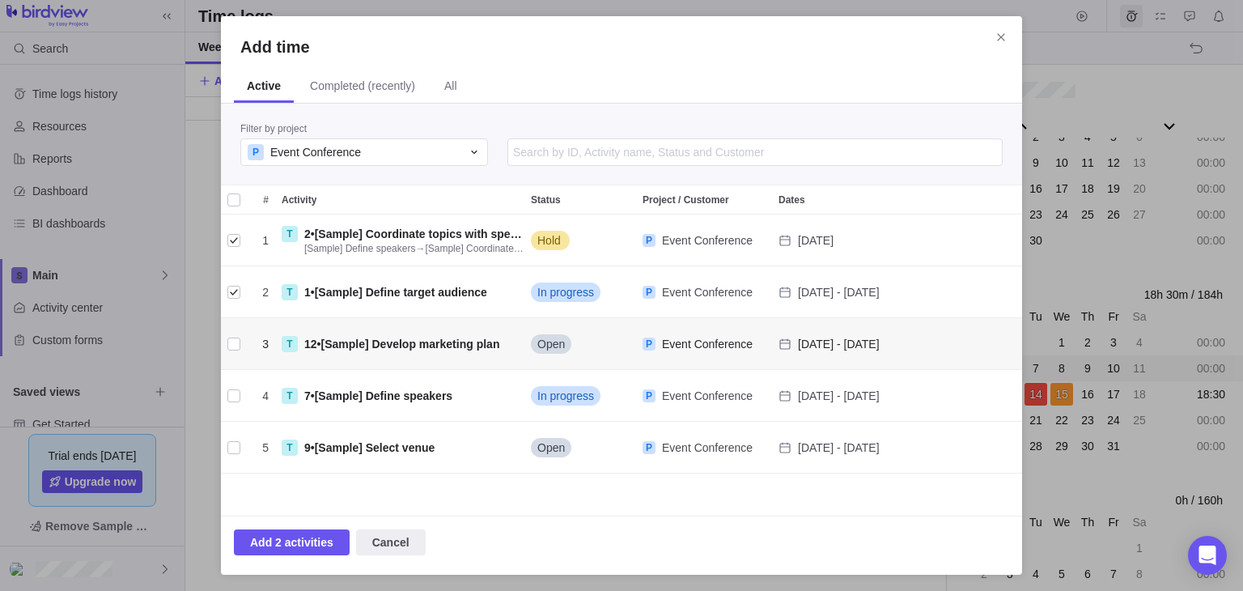
click at [231, 347] on div "grid" at bounding box center [233, 344] width 13 height 23
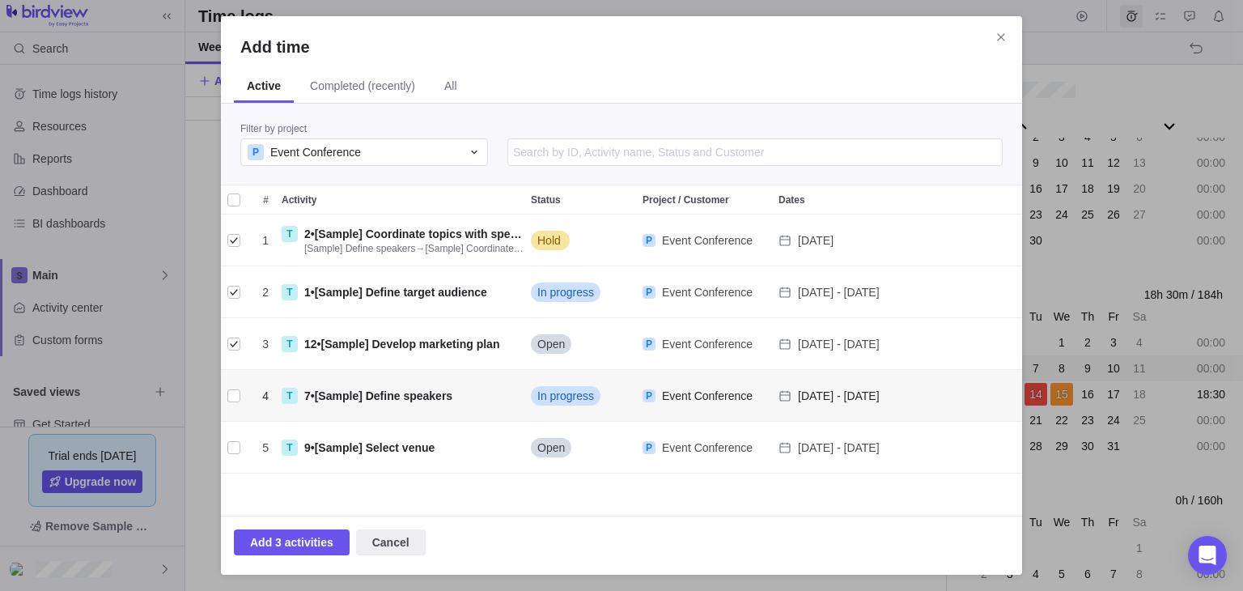
click at [233, 401] on div "grid" at bounding box center [233, 395] width 13 height 23
click at [295, 542] on span "Add 4 activities" at bounding box center [291, 541] width 83 height 19
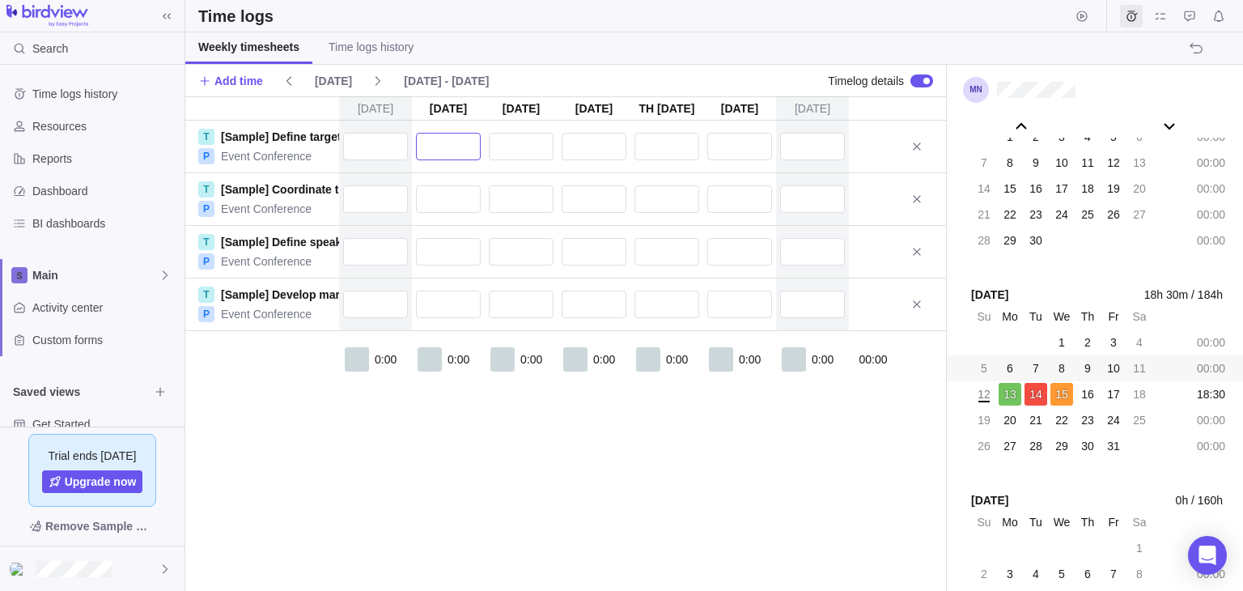
click at [460, 149] on input "text" at bounding box center [448, 147] width 65 height 28
type input "2:00"
click at [437, 196] on div "[DATE] [DATE] [DATE] [DATE] [DATE] [DATE] [DATE] T [Sample] Define target audie…" at bounding box center [565, 343] width 761 height 494
click at [442, 199] on input "text" at bounding box center [448, 199] width 65 height 28
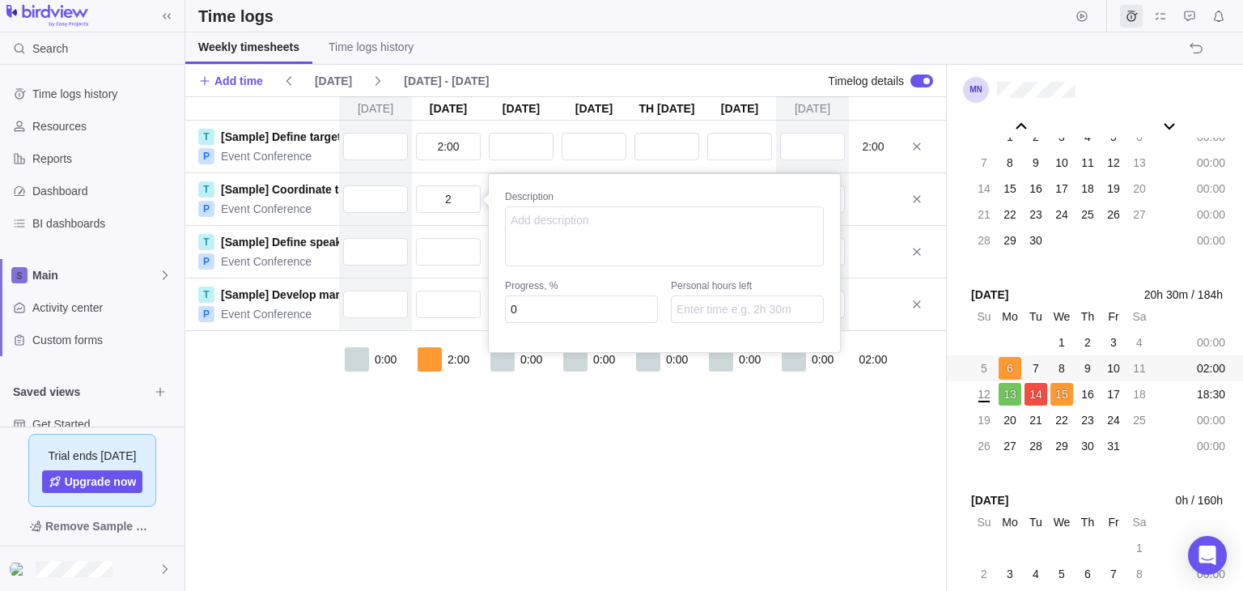
type input "2:00"
click at [454, 256] on div "[DATE] [DATE] [DATE] [DATE] [DATE] [DATE] [DATE] T [Sample] Define target audie…" at bounding box center [565, 343] width 761 height 494
click at [457, 250] on input "text" at bounding box center [448, 252] width 65 height 28
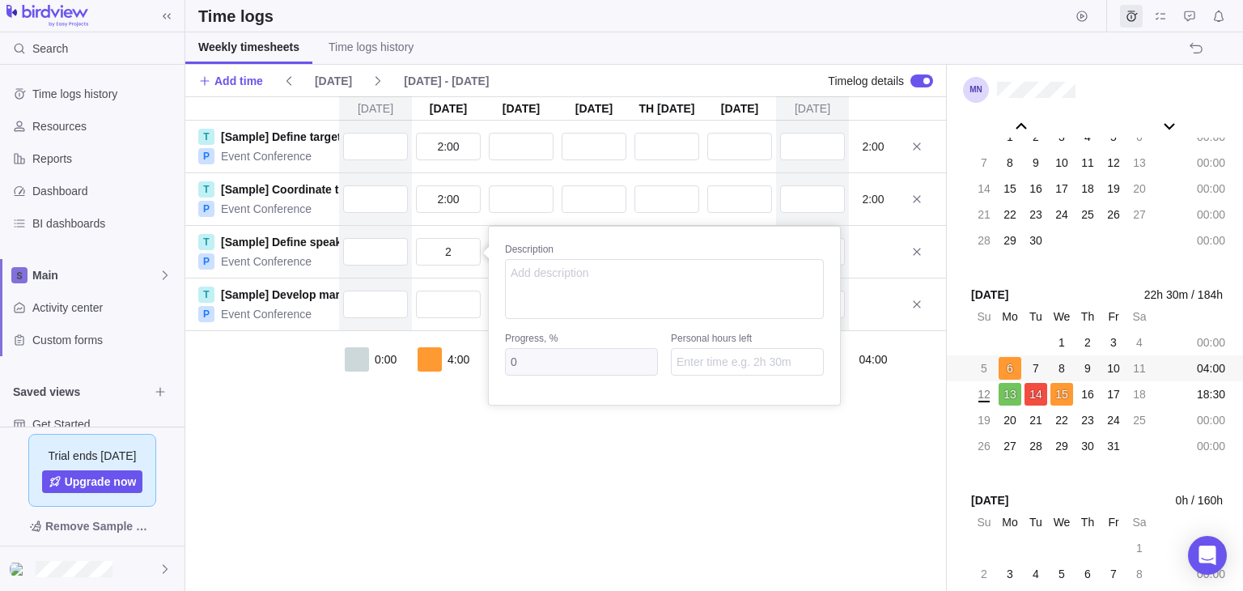
type input "2:00"
click at [458, 299] on div "[DATE] [DATE] [DATE] [DATE] [DATE] [DATE] [DATE] T [Sample] Define target audie…" at bounding box center [565, 343] width 761 height 494
click at [457, 307] on input "text" at bounding box center [448, 304] width 65 height 28
type input "3:00"
click at [528, 142] on div "[DATE] [DATE] [DATE] [DATE] [DATE] [DATE] [DATE] T [Sample] Define target audie…" at bounding box center [565, 343] width 761 height 494
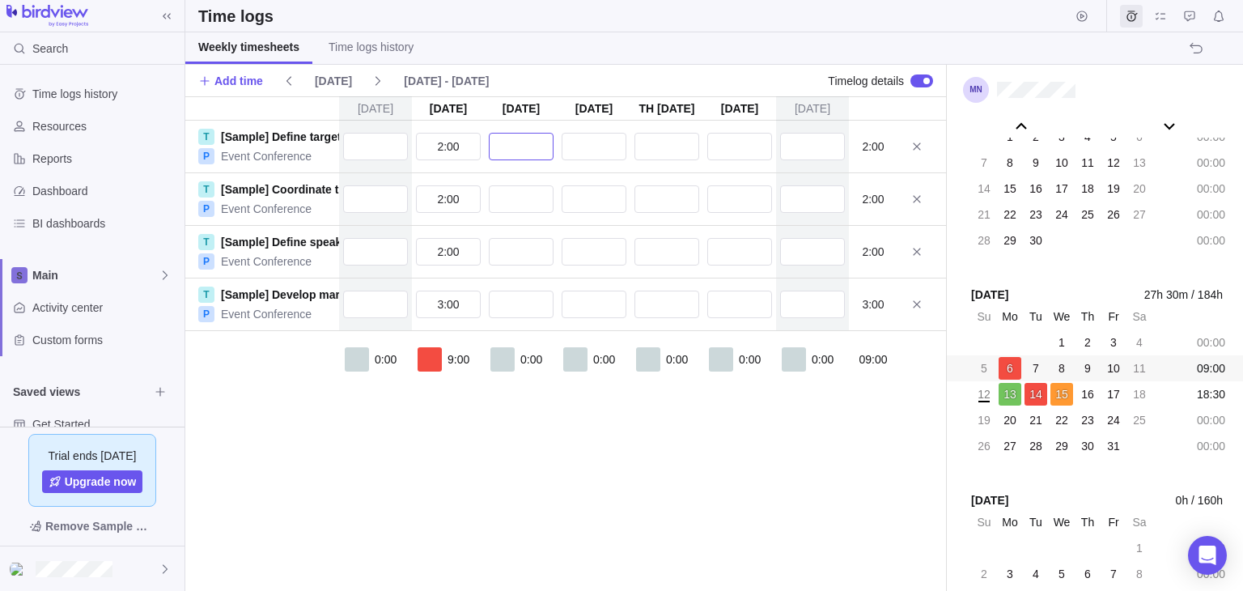
click at [535, 152] on input "text" at bounding box center [521, 147] width 65 height 28
type input "2:00"
click at [512, 197] on div "[DATE] [DATE] [DATE] [DATE] [DATE] [DATE] [DATE] T [Sample] Define target audie…" at bounding box center [565, 343] width 761 height 494
click at [518, 207] on input "text" at bounding box center [521, 199] width 65 height 28
type input "2:00"
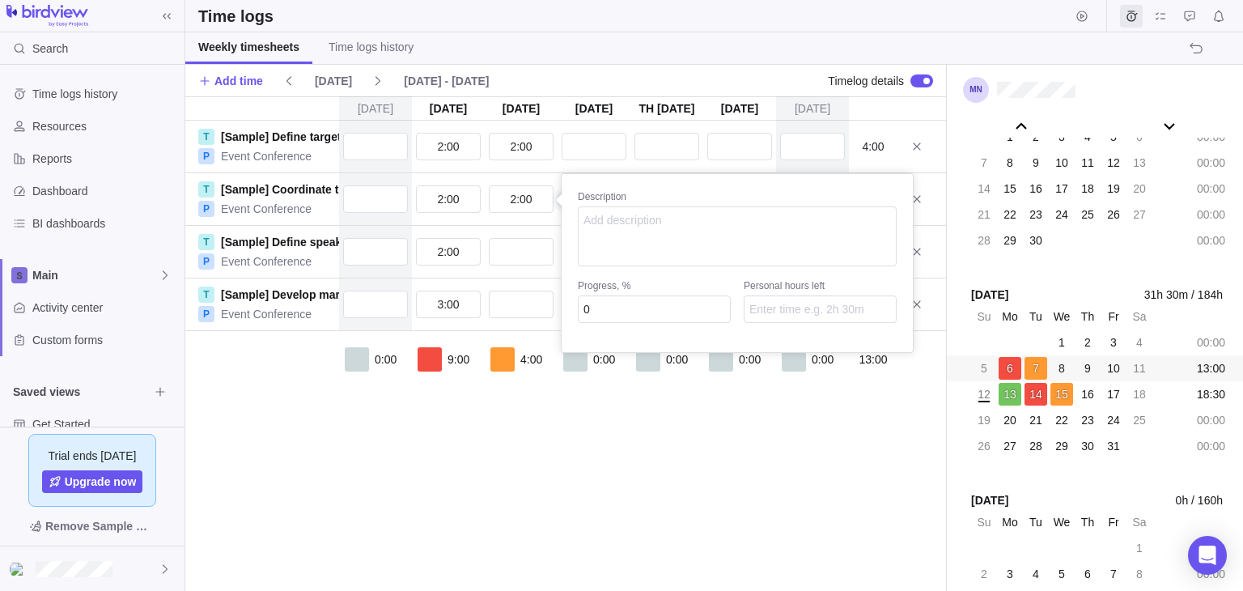
click at [522, 244] on div "[DATE] [DATE] [DATE] [DATE] [DATE] [DATE] [DATE] T [Sample] Define target audie…" at bounding box center [565, 343] width 761 height 494
click at [522, 251] on input "text" at bounding box center [521, 252] width 65 height 28
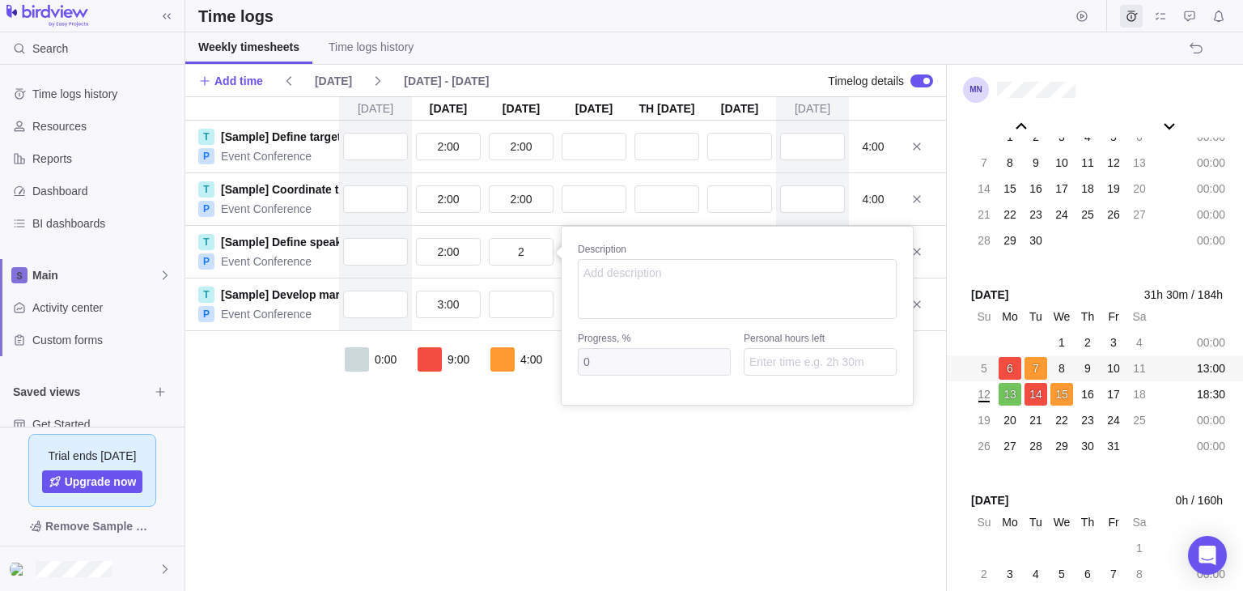
type input "2:00"
click at [532, 301] on div "[DATE] [DATE] [DATE] [DATE] [DATE] [DATE] [DATE] T [Sample] Define target audie…" at bounding box center [565, 343] width 761 height 494
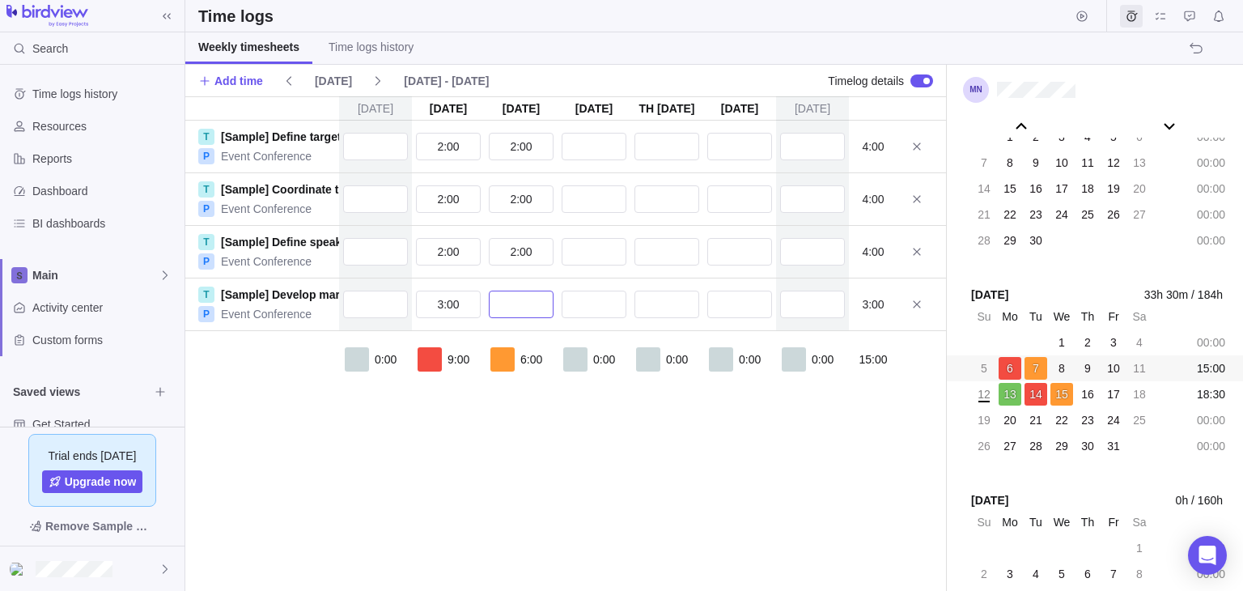
click at [532, 301] on input "text" at bounding box center [521, 304] width 65 height 28
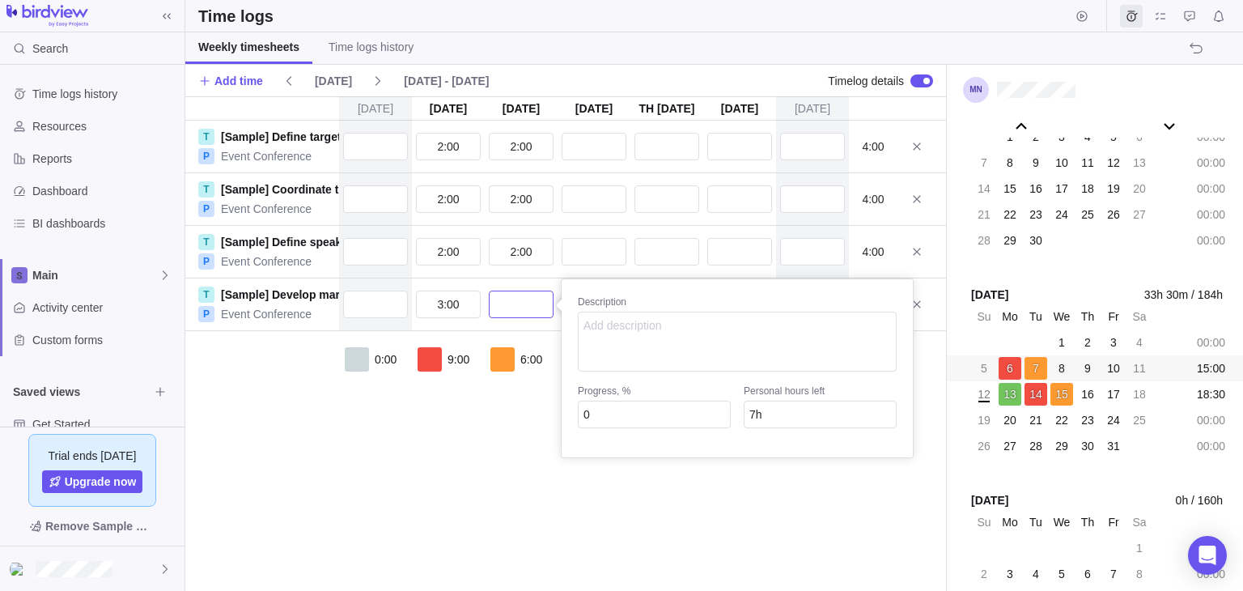
type input "2"
type input "5h"
type input "2:00"
click at [587, 146] on div "[DATE] [DATE] [DATE] [DATE] [DATE] [DATE] [DATE] T [Sample] Define target audie…" at bounding box center [565, 343] width 761 height 494
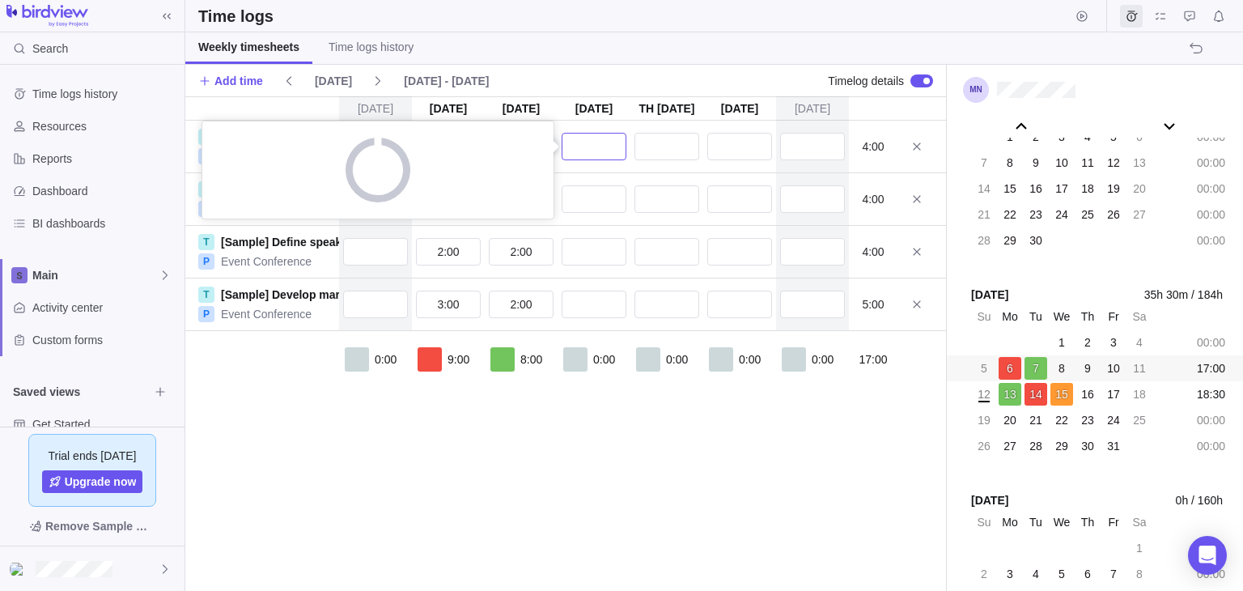
click at [589, 146] on input "text" at bounding box center [594, 147] width 65 height 28
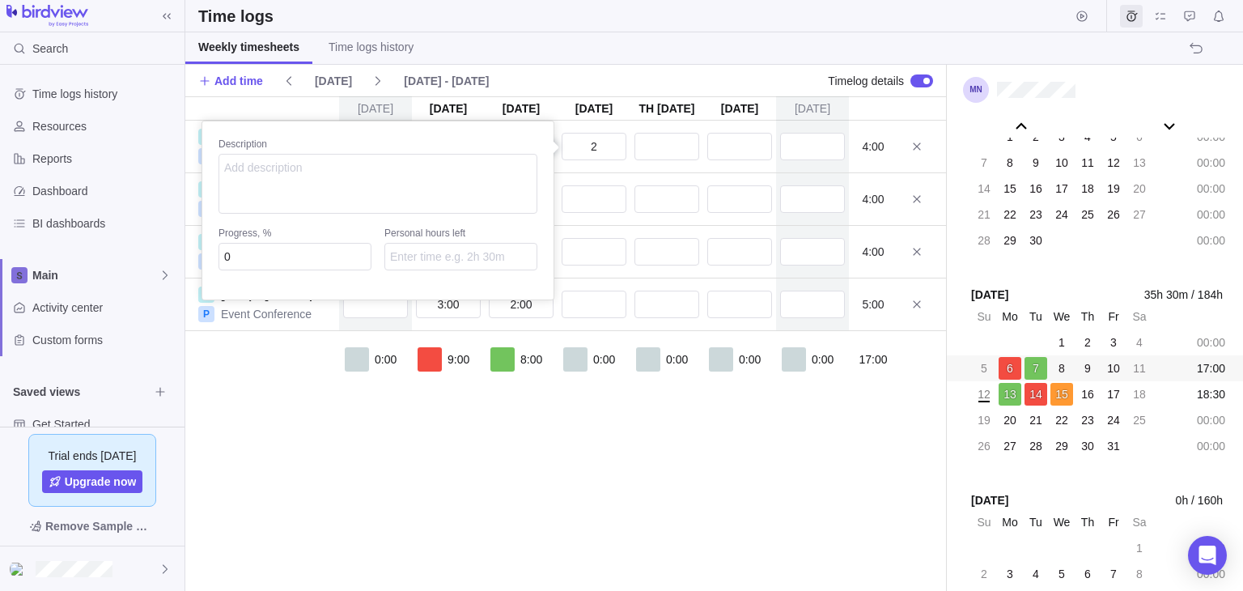
type input "2:00"
click at [602, 200] on div "[DATE] [DATE] [DATE] [DATE] [DATE] [DATE] [DATE] T [Sample] Define target audie…" at bounding box center [565, 343] width 761 height 494
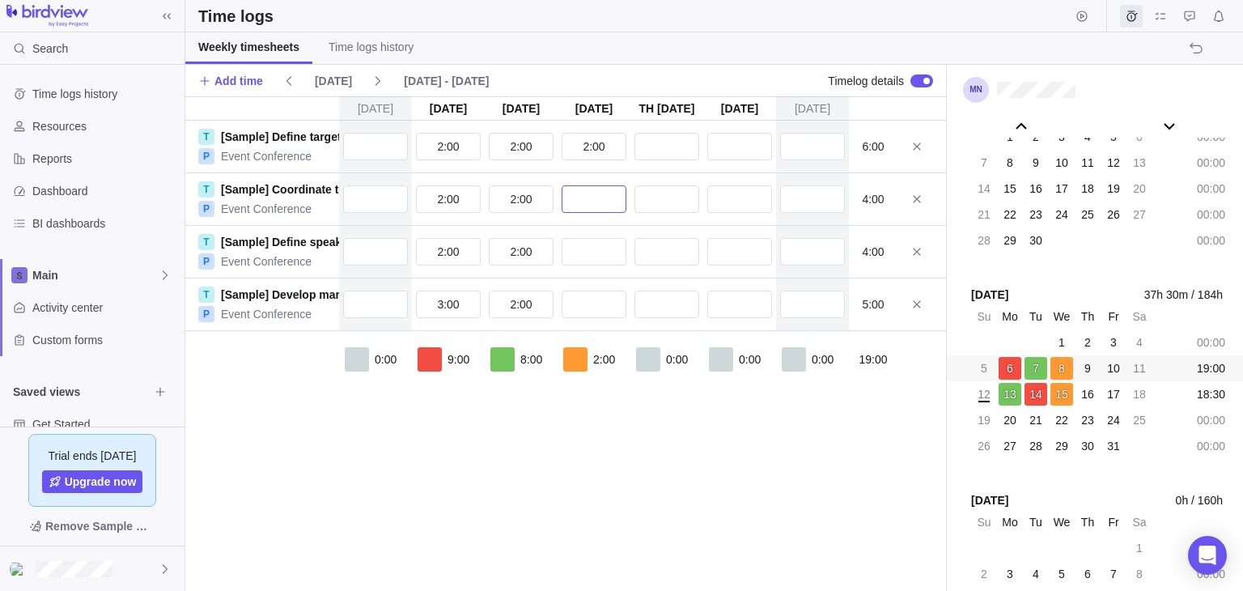
click at [603, 203] on input "text" at bounding box center [594, 199] width 65 height 28
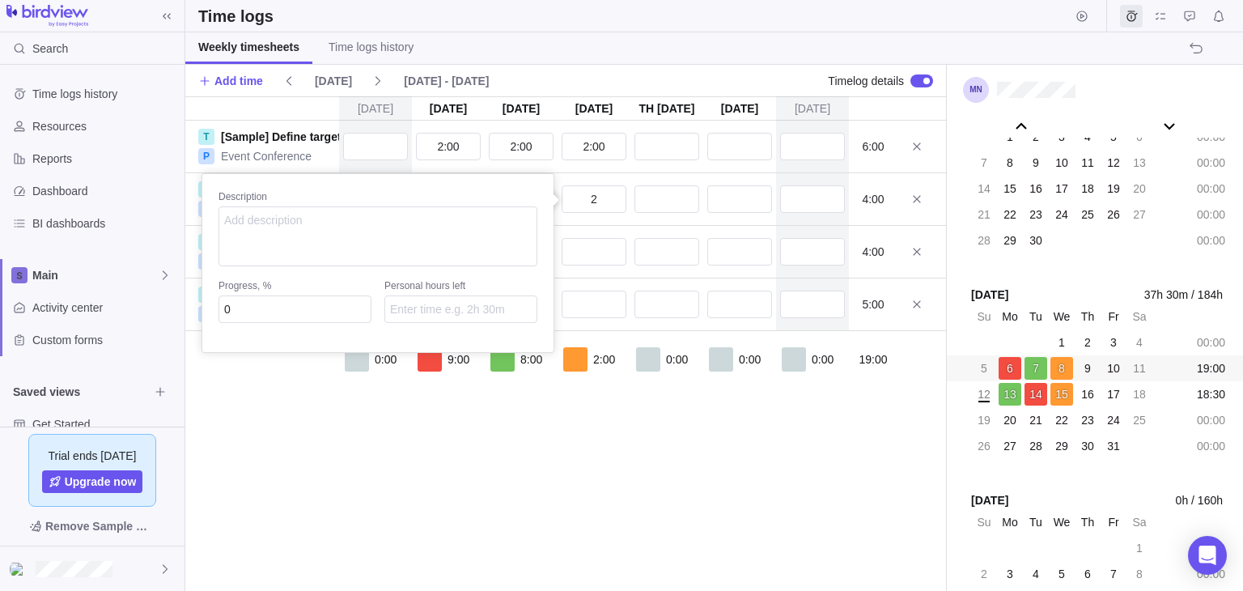
type input "2:00"
click at [600, 248] on div "[DATE] [DATE] [DATE] [DATE] [DATE] [DATE] [DATE] T [Sample] Define target audie…" at bounding box center [565, 343] width 761 height 494
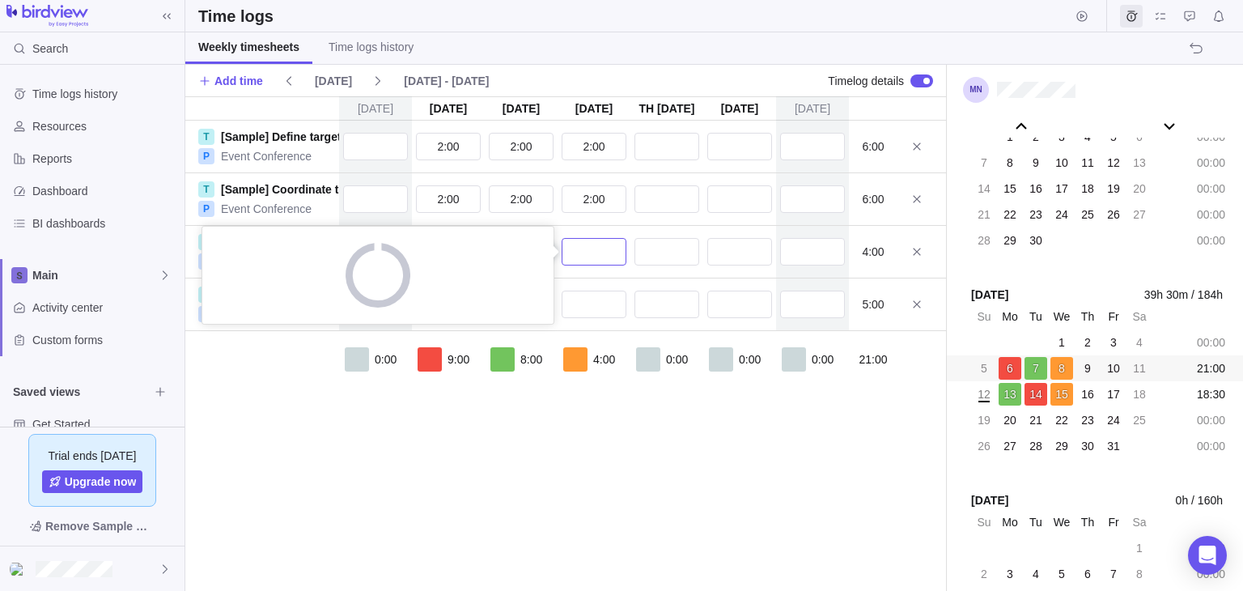
click at [600, 248] on input "text" at bounding box center [594, 252] width 65 height 28
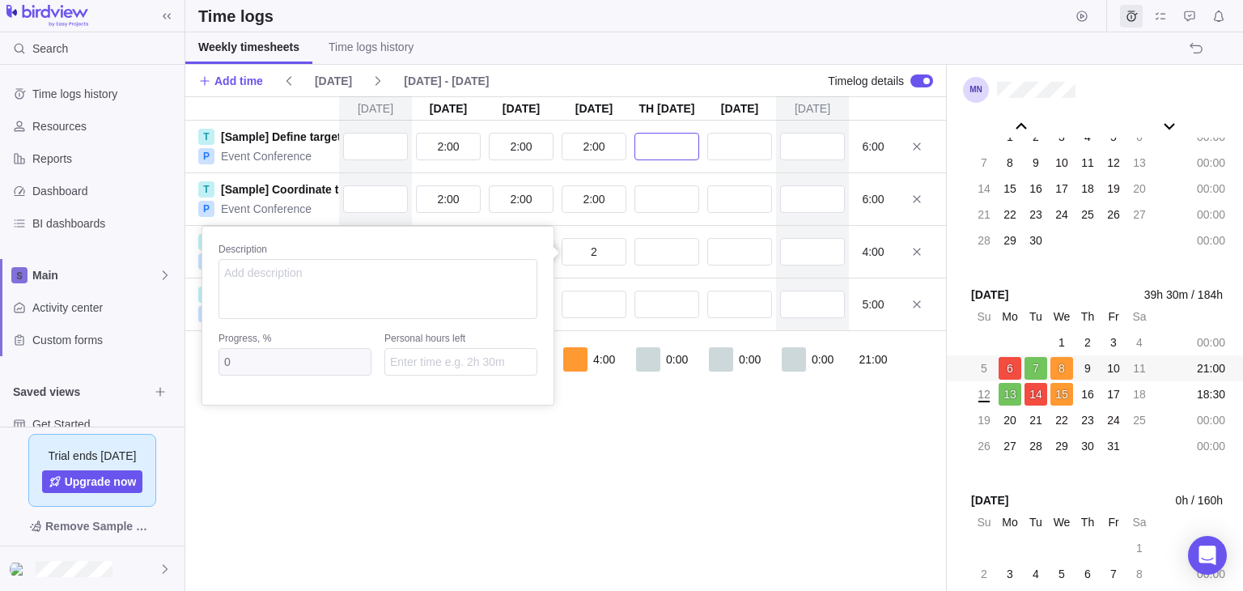
type input "2:00"
click at [680, 150] on div "[DATE] [DATE] [DATE] [DATE] [DATE] [DATE] [DATE] T [Sample] Define target audie…" at bounding box center [565, 343] width 761 height 494
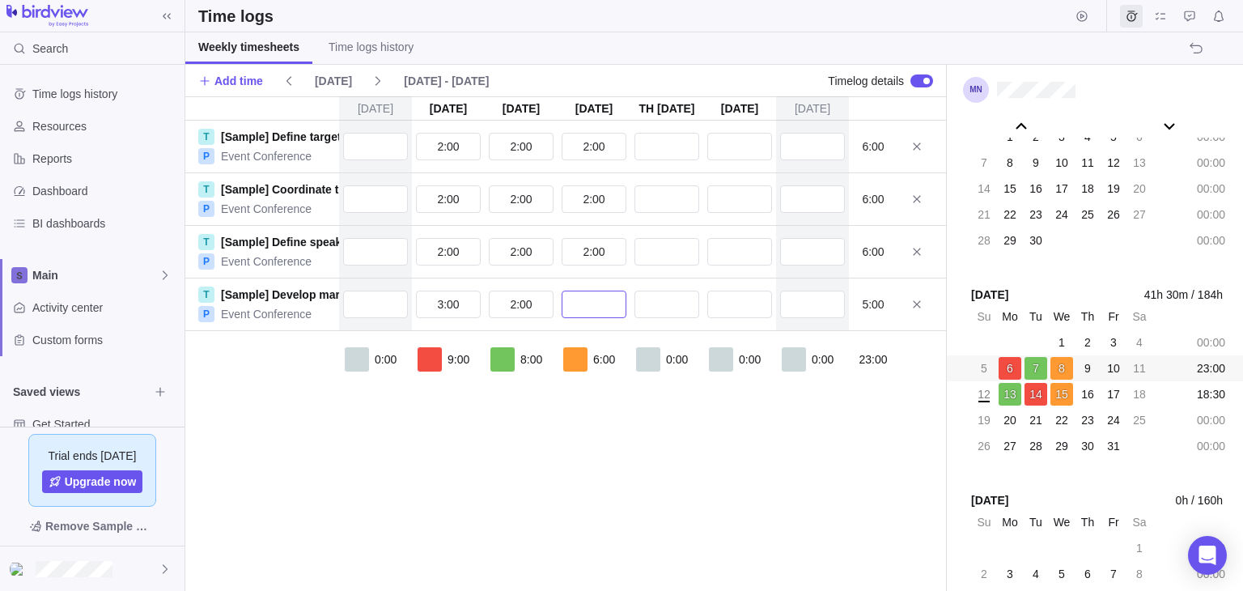
click at [612, 307] on input "text" at bounding box center [594, 304] width 65 height 28
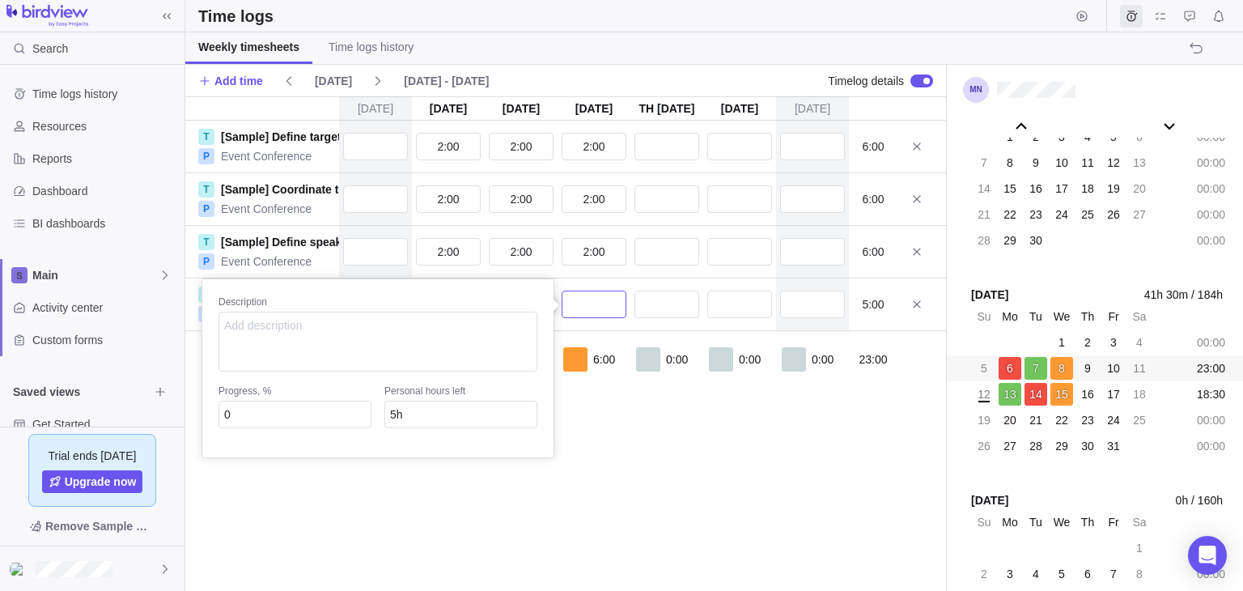
type input "1"
type input "4h"
type input "1:00"
click at [680, 143] on div "[DATE] [DATE] [DATE] [DATE] [DATE] [DATE] [DATE] T [Sample] Define target audie…" at bounding box center [565, 343] width 761 height 494
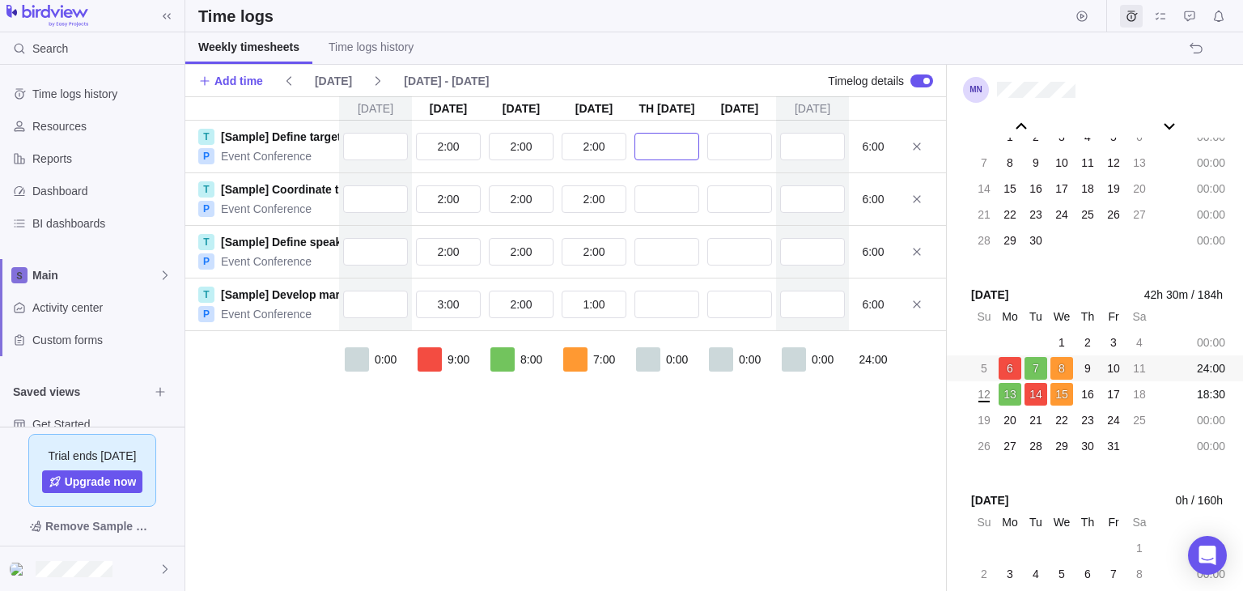
click at [683, 142] on input "text" at bounding box center [666, 147] width 65 height 28
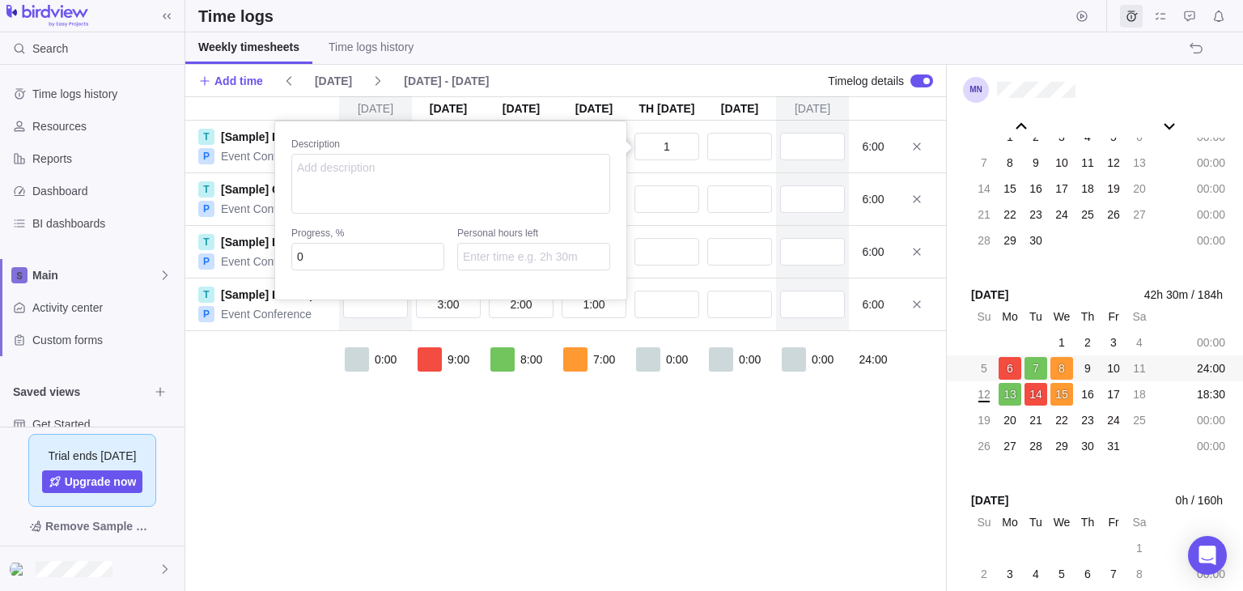
type input "1:00"
click at [675, 195] on div "[DATE] [DATE] [DATE] [DATE] [DATE] [DATE] [DATE] T [Sample] Define target audie…" at bounding box center [565, 343] width 761 height 494
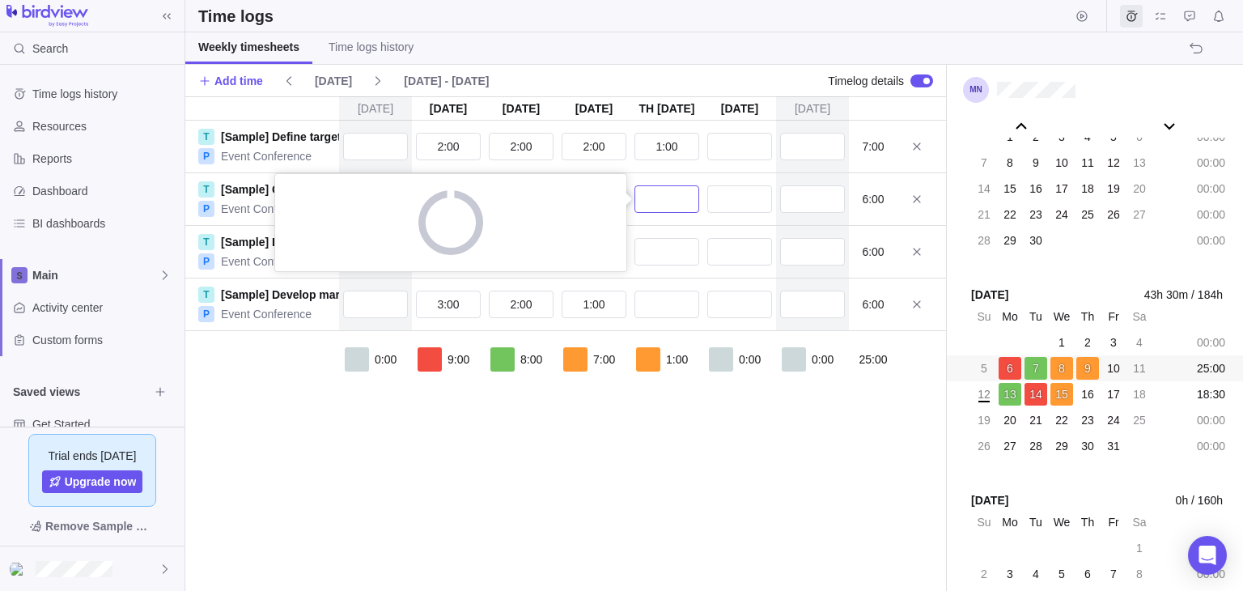
click at [677, 198] on input "text" at bounding box center [666, 199] width 65 height 28
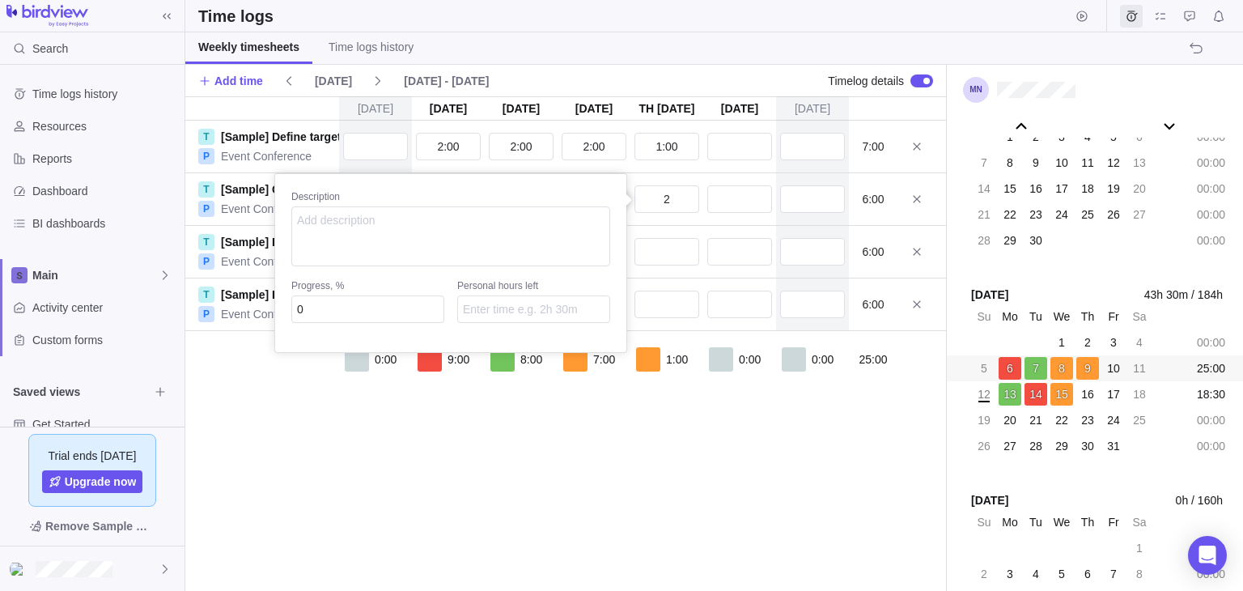
type input "2:00"
click at [682, 244] on div "[DATE] [DATE] [DATE] [DATE] [DATE] [DATE] [DATE] T [Sample] Define target audie…" at bounding box center [565, 343] width 761 height 494
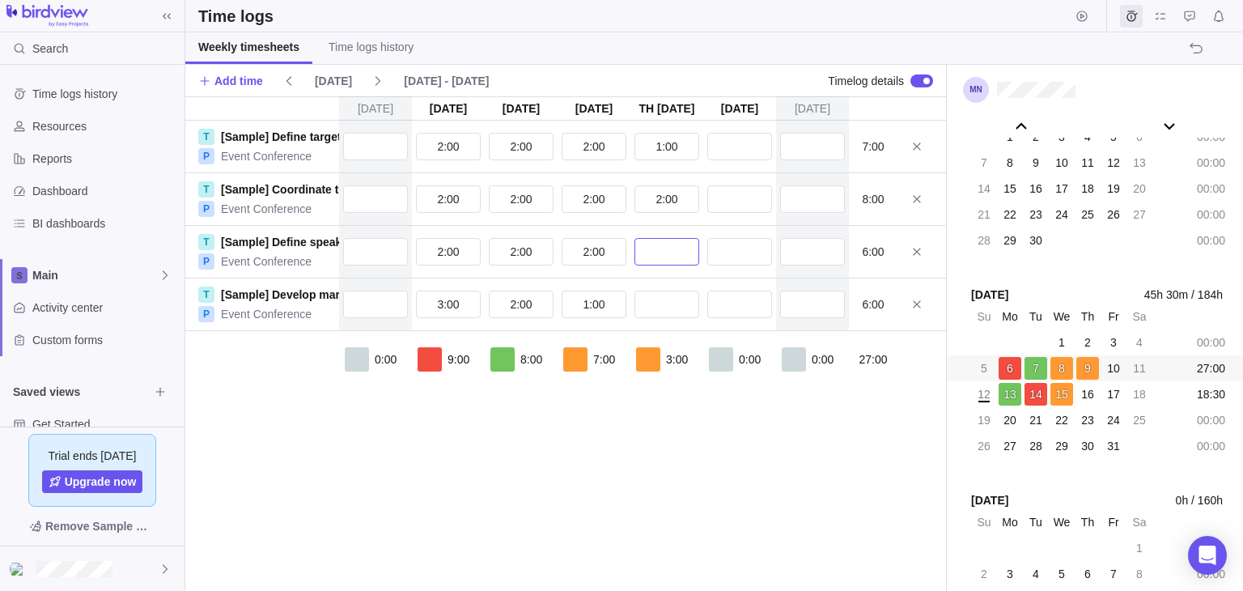
click at [681, 251] on input "text" at bounding box center [666, 252] width 65 height 28
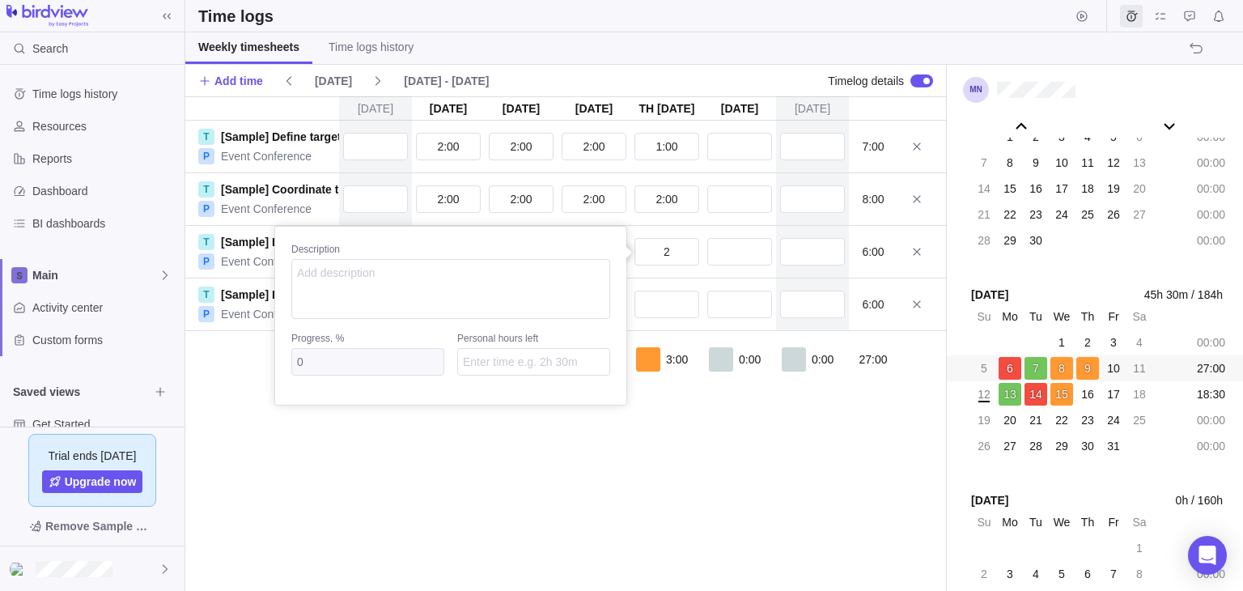
type input "2:00"
click at [685, 300] on div "[DATE] [DATE] [DATE] [DATE] [DATE] [DATE] [DATE] T [Sample] Define target audie…" at bounding box center [565, 343] width 761 height 494
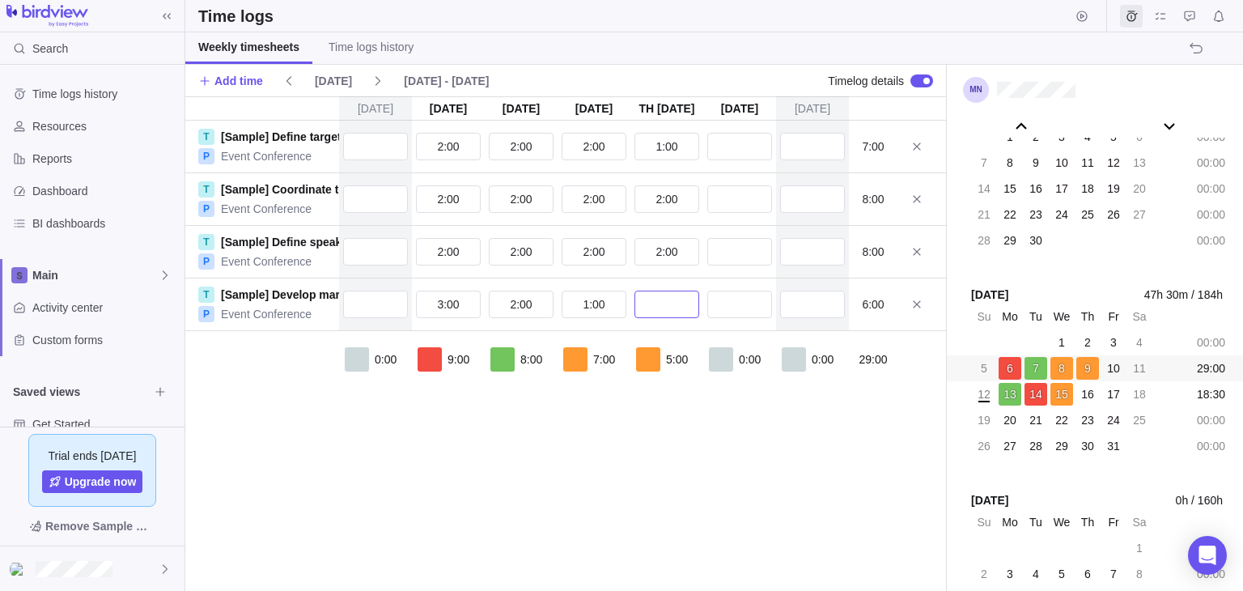
click at [685, 300] on input "text" at bounding box center [666, 304] width 65 height 28
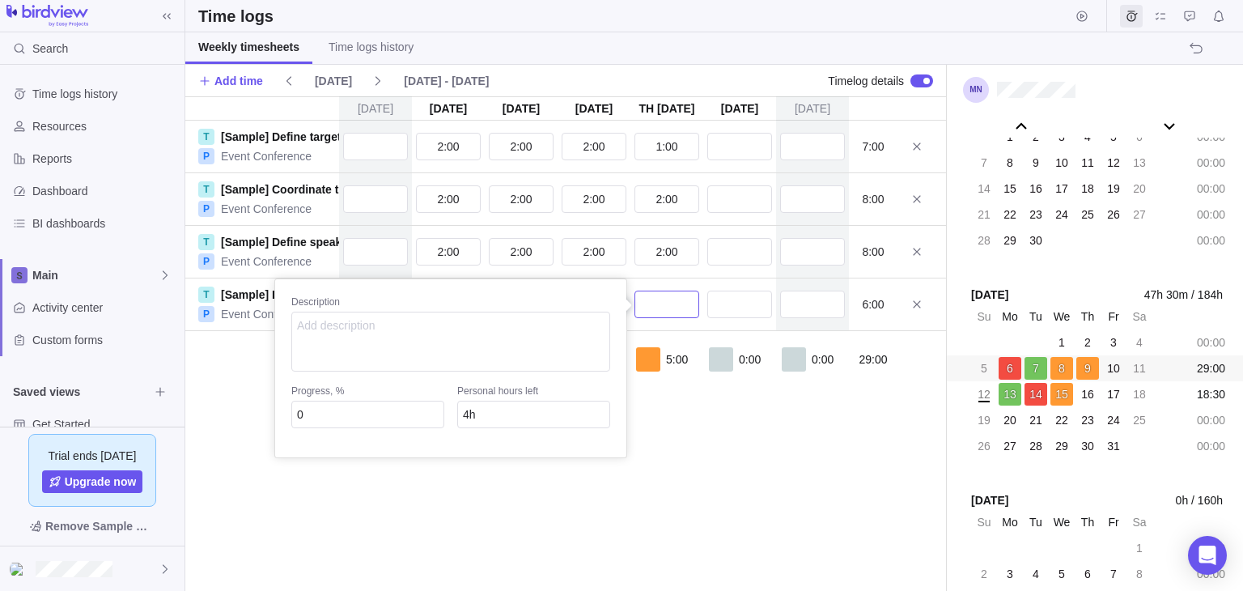
type input "2"
type input "2h"
type input "2:00"
click at [723, 134] on div "[DATE] [DATE] [DATE] [DATE] [DATE] [DATE] [DATE] T [Sample] Define target audie…" at bounding box center [565, 343] width 761 height 494
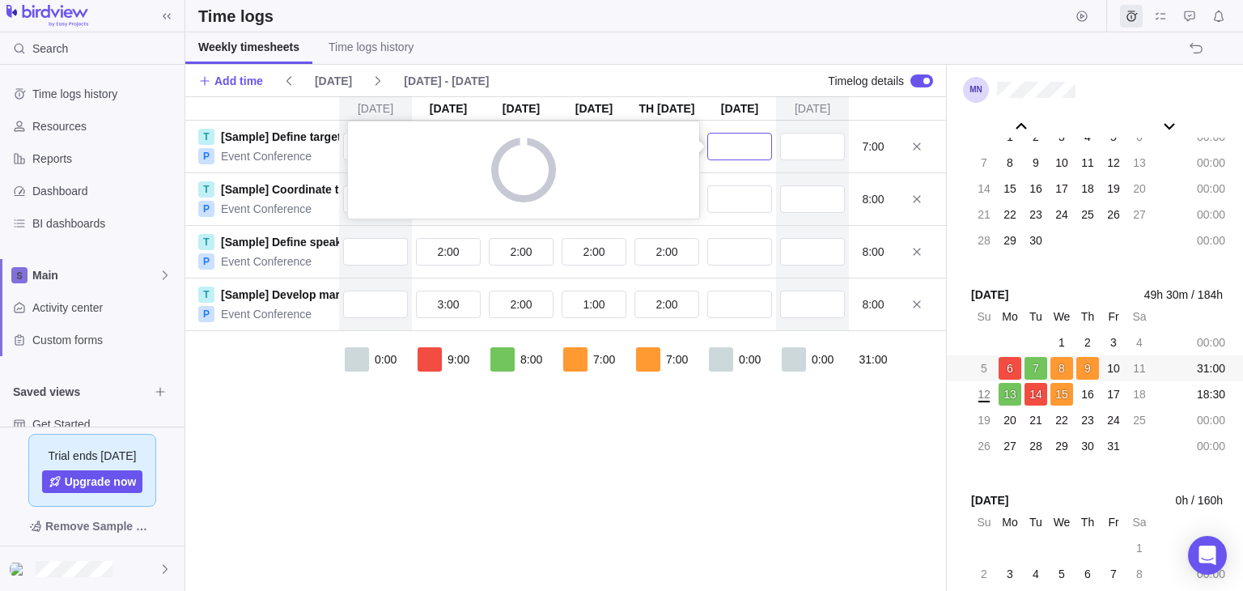
click at [726, 150] on input "text" at bounding box center [739, 147] width 65 height 28
type input "2:00"
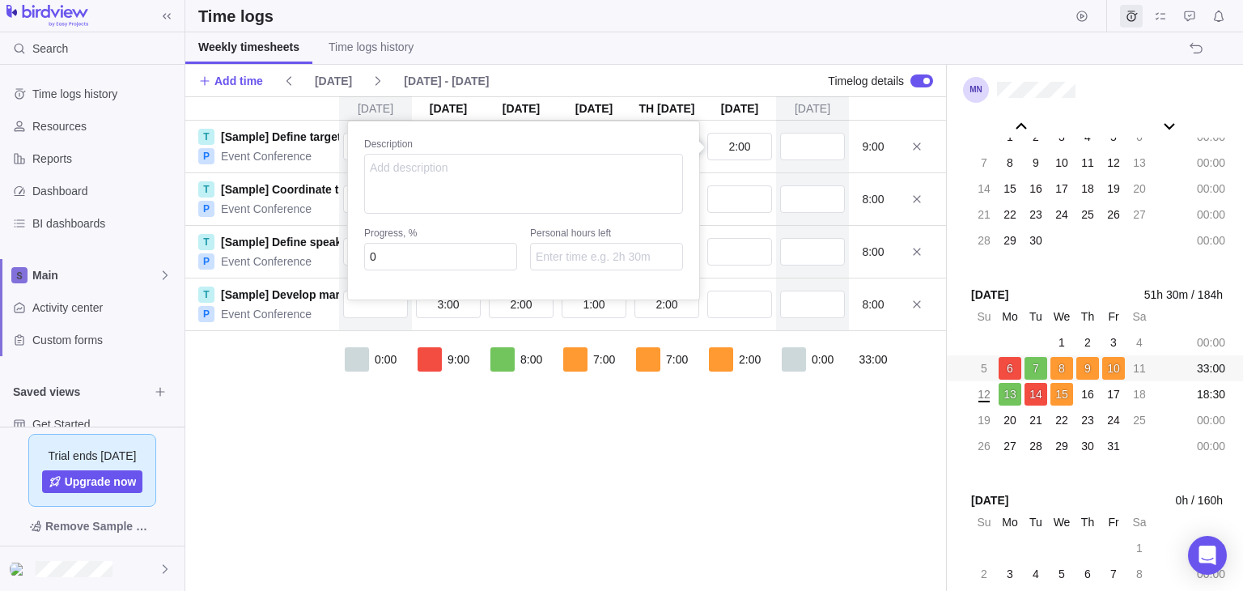
click at [737, 204] on div "[DATE] [DATE] [DATE] [DATE] [DATE] [DATE] [DATE] T [Sample] Define target audie…" at bounding box center [565, 343] width 761 height 494
click at [737, 204] on input "text" at bounding box center [739, 199] width 65 height 28
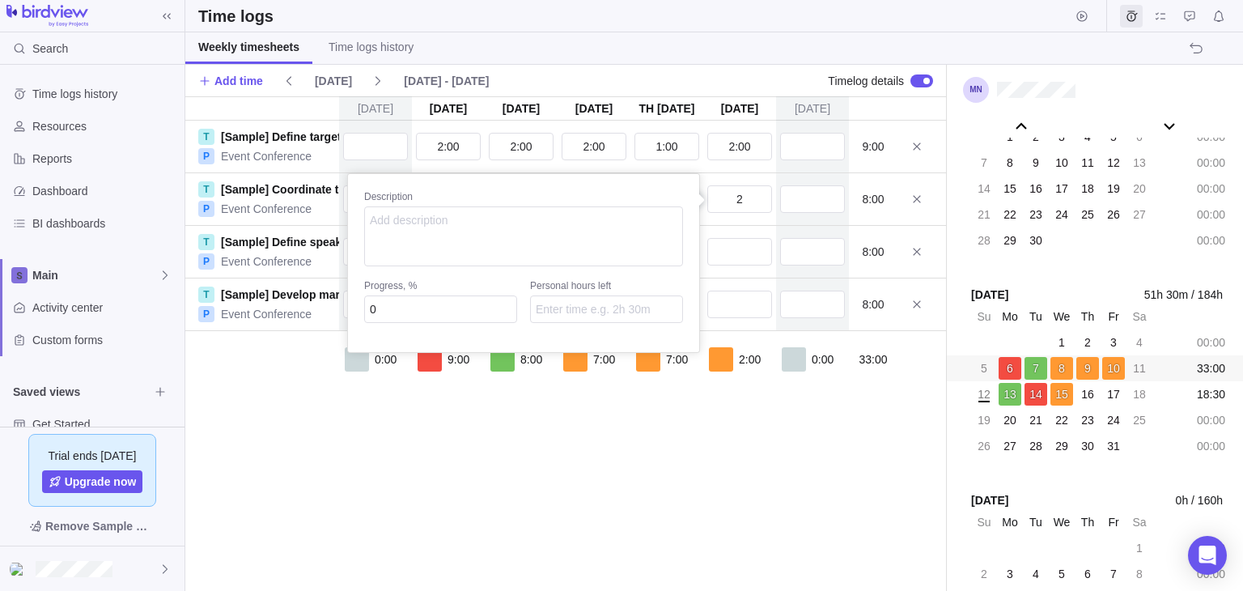
type input "2:00"
click at [747, 248] on div "[DATE] [DATE] [DATE] [DATE] [DATE] [DATE] [DATE] T [Sample] Define target audie…" at bounding box center [565, 343] width 761 height 494
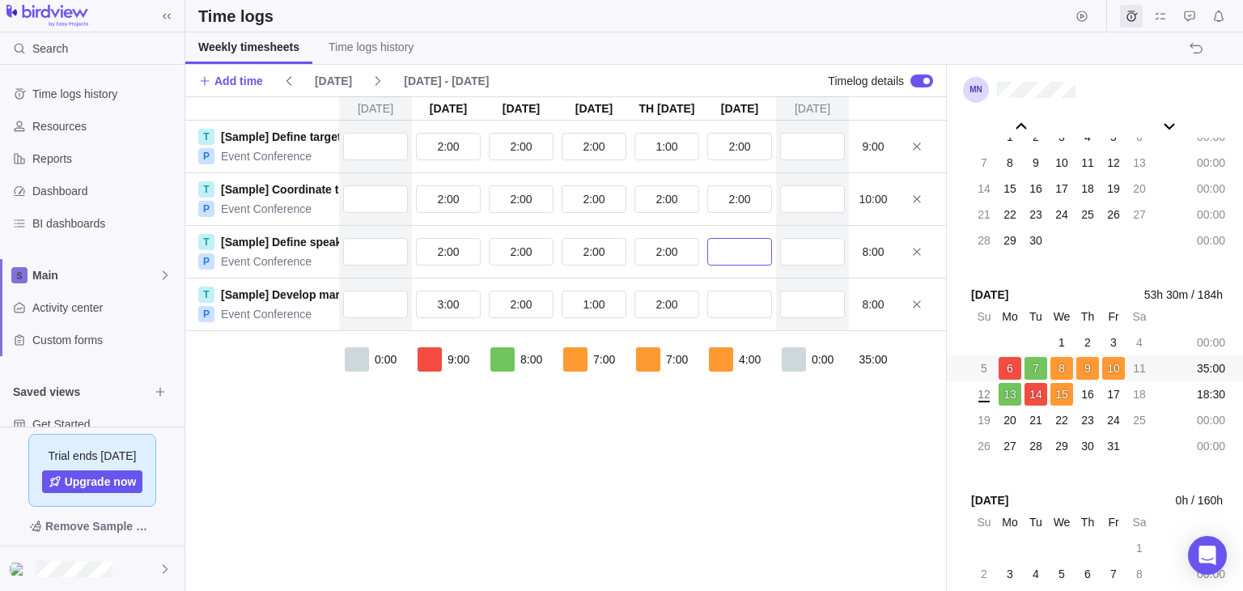
click at [747, 248] on input "text" at bounding box center [739, 252] width 65 height 28
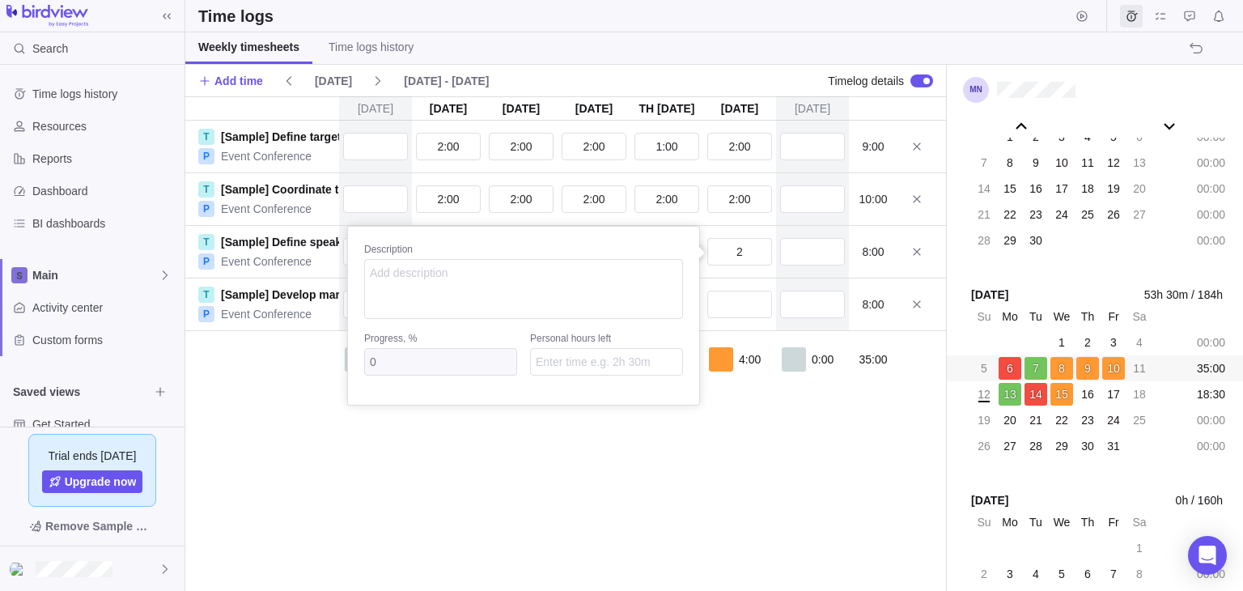
type input "2:00"
click at [743, 299] on div "[DATE] [DATE] [DATE] [DATE] [DATE] [DATE] [DATE] T [Sample] Define target audie…" at bounding box center [565, 343] width 761 height 494
click at [743, 299] on input "text" at bounding box center [739, 304] width 65 height 28
type input "2:00"
click at [786, 417] on div "[DATE] [DATE] [DATE] [DATE] [DATE] [DATE] [DATE] T [Sample] Define target audie…" at bounding box center [565, 343] width 761 height 494
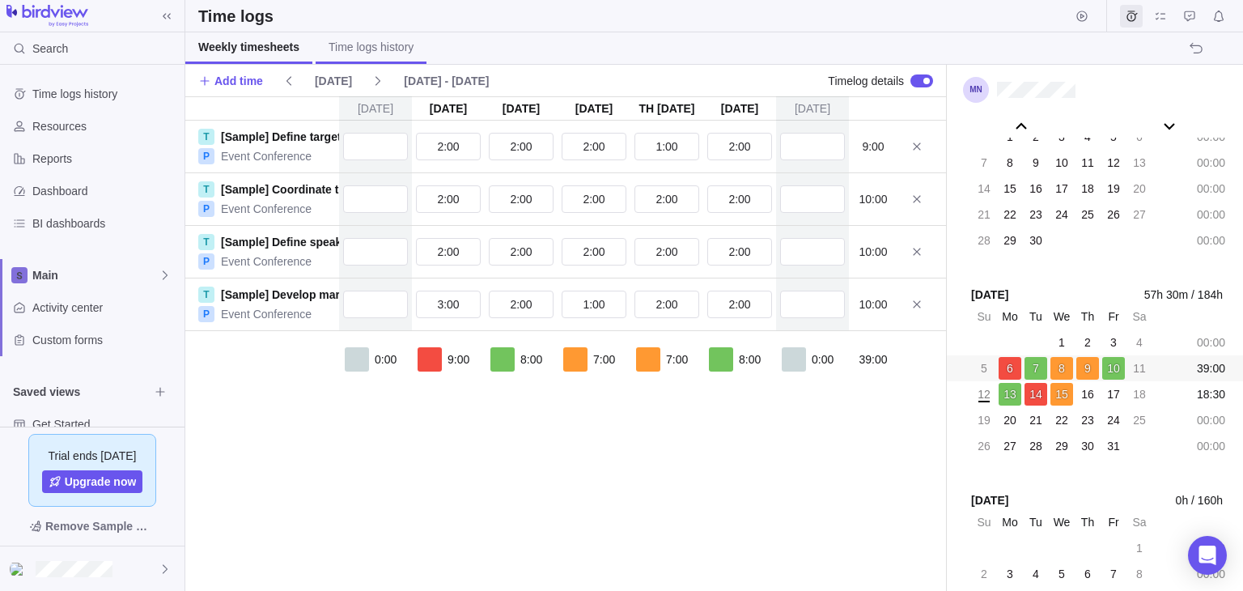
click at [359, 45] on span "Time logs history" at bounding box center [370, 47] width 85 height 16
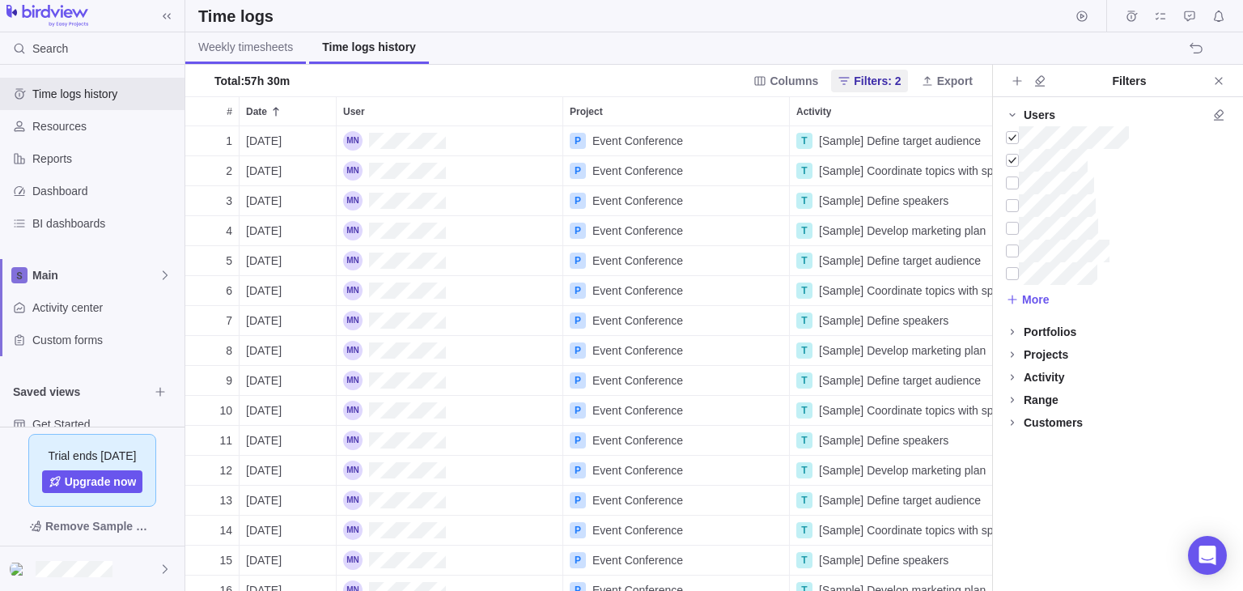
click at [273, 43] on span "Weekly timesheets" at bounding box center [245, 47] width 95 height 16
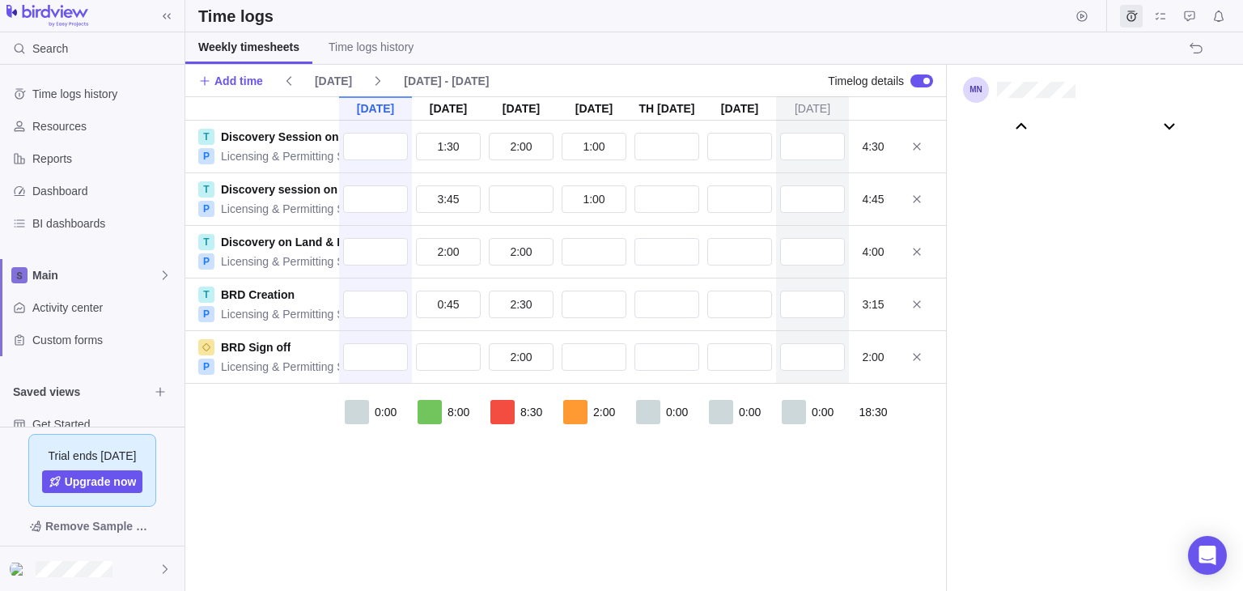
scroll to position [90462, 0]
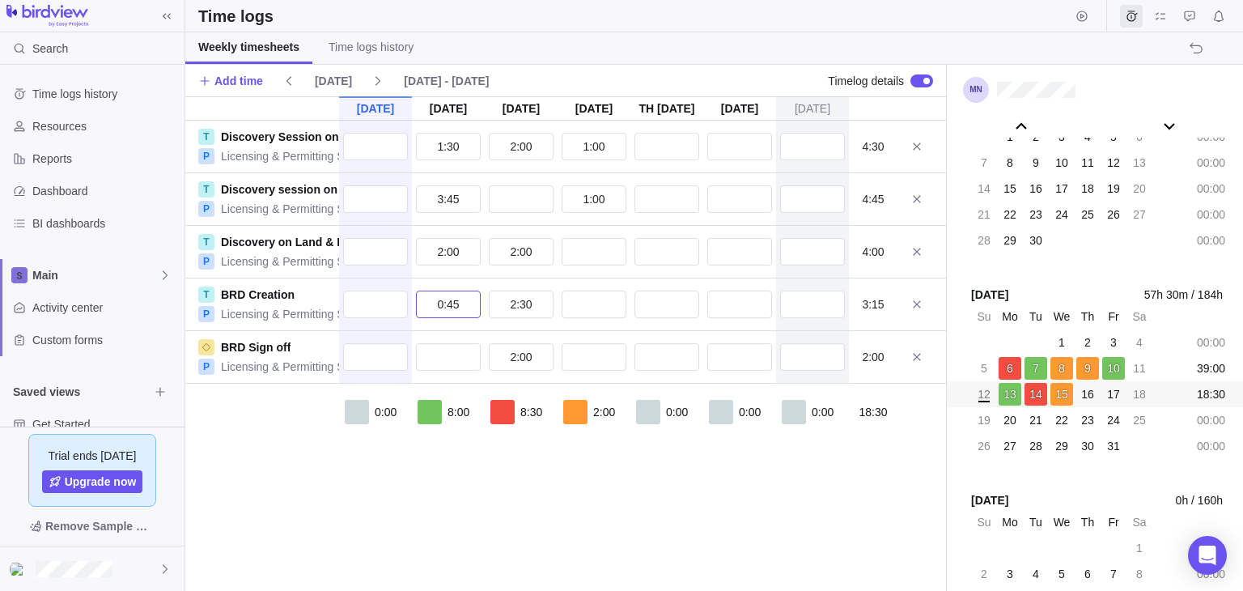
click at [456, 316] on input "0:45" at bounding box center [448, 304] width 65 height 28
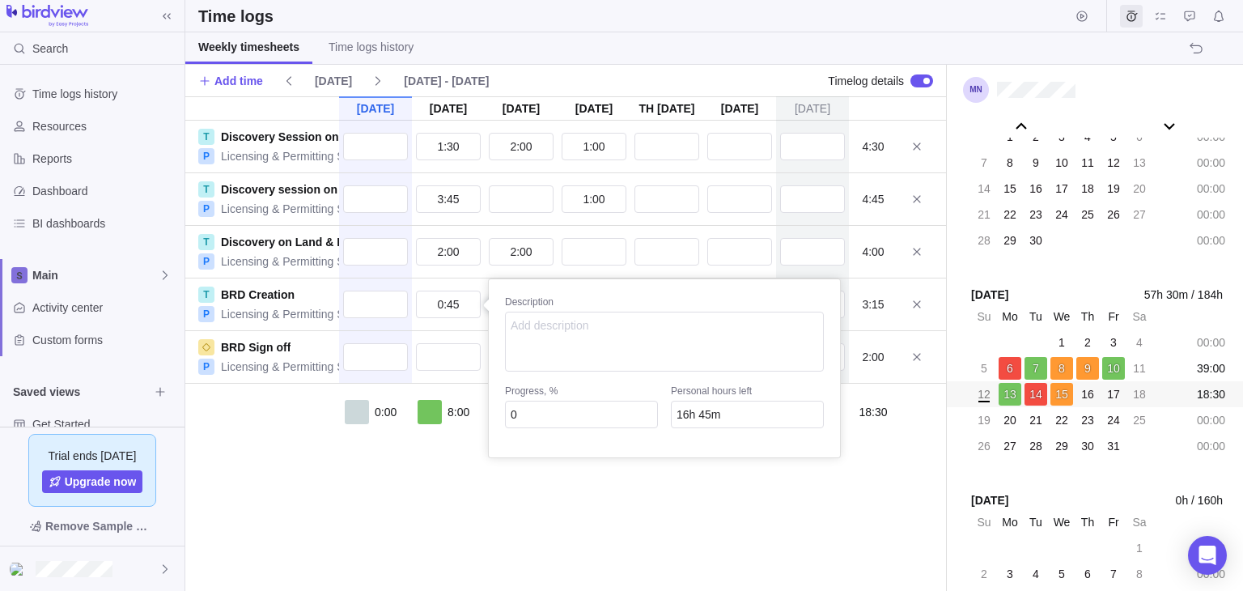
click at [447, 473] on div "[DATE] [DATE] [DATE] [DATE] Oct 16 [DATE] [DATE] T Discovery Session on Buildin…" at bounding box center [565, 343] width 761 height 494
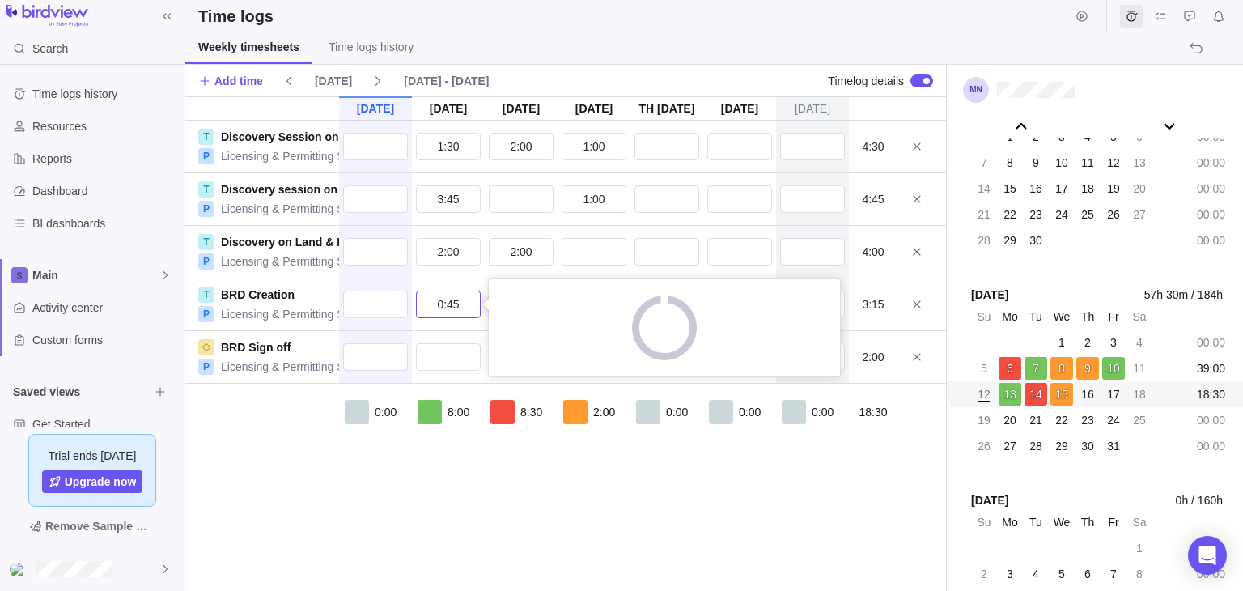
click at [448, 312] on input "0:45" at bounding box center [448, 304] width 65 height 28
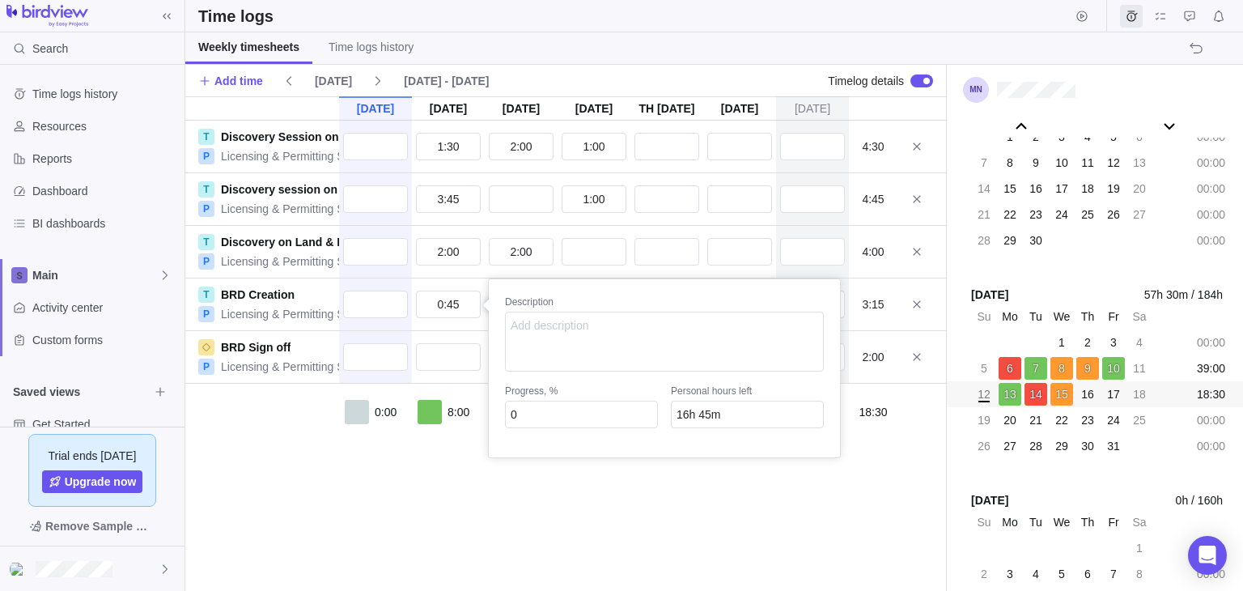
click at [472, 250] on div "[DATE] [DATE] [DATE] [DATE] Oct 16 [DATE] [DATE] T Discovery Session on Buildin…" at bounding box center [565, 343] width 761 height 494
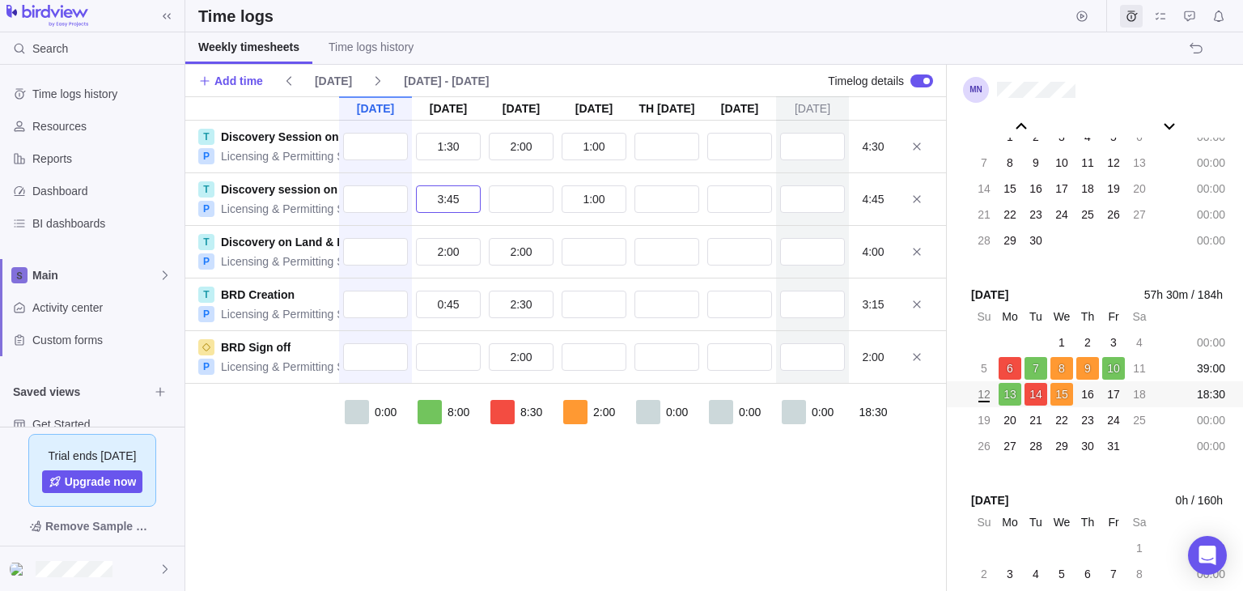
click at [451, 201] on input "3:45" at bounding box center [448, 199] width 65 height 28
click at [446, 144] on div "[DATE] [DATE] [DATE] [DATE] Oct 16 [DATE] [DATE] T Discovery Session on Buildin…" at bounding box center [565, 343] width 761 height 494
click at [371, 85] on icon at bounding box center [377, 80] width 13 height 13
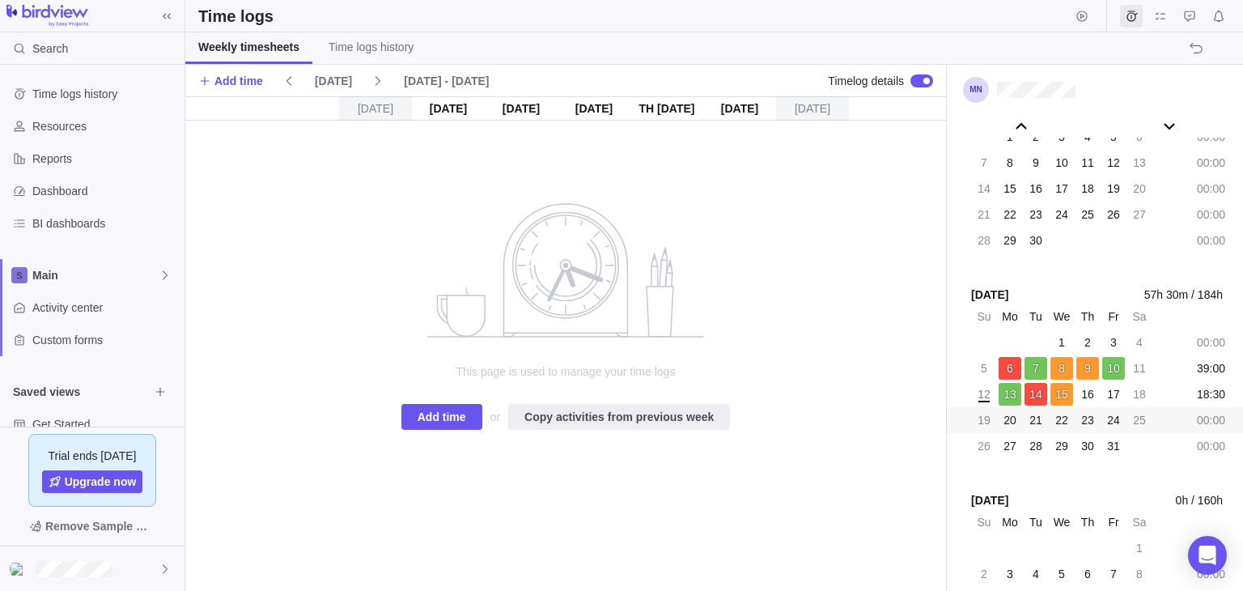
click at [280, 91] on div "[DATE] [DATE] - [DATE]" at bounding box center [386, 81] width 246 height 36
click at [289, 88] on span at bounding box center [289, 81] width 26 height 23
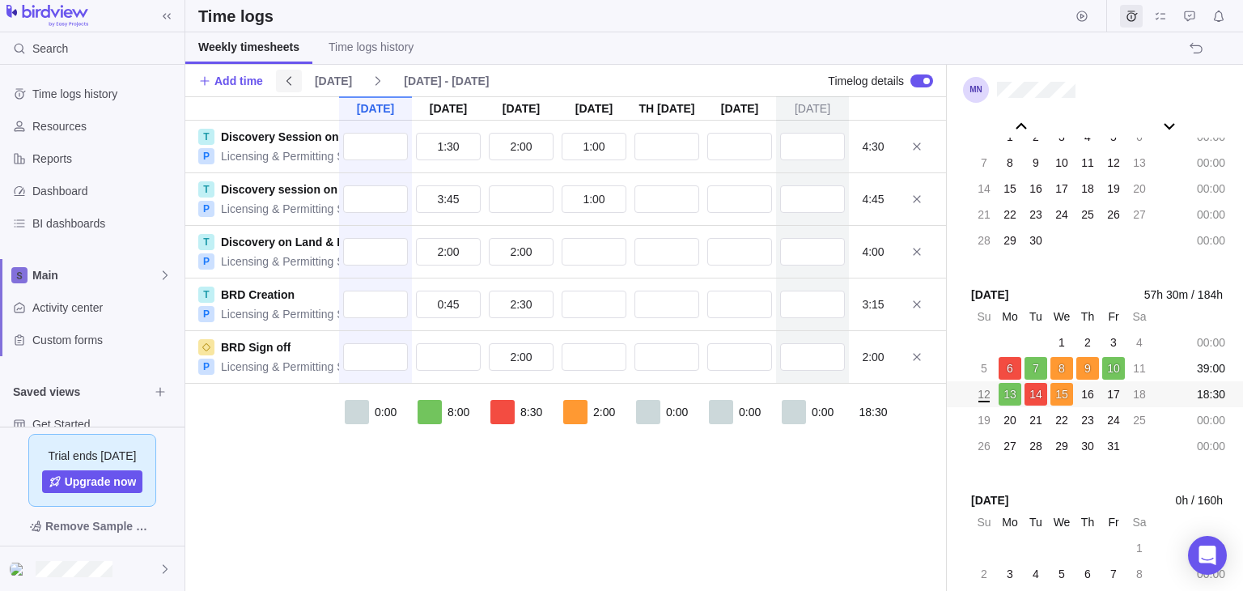
click at [289, 88] on span at bounding box center [289, 81] width 26 height 23
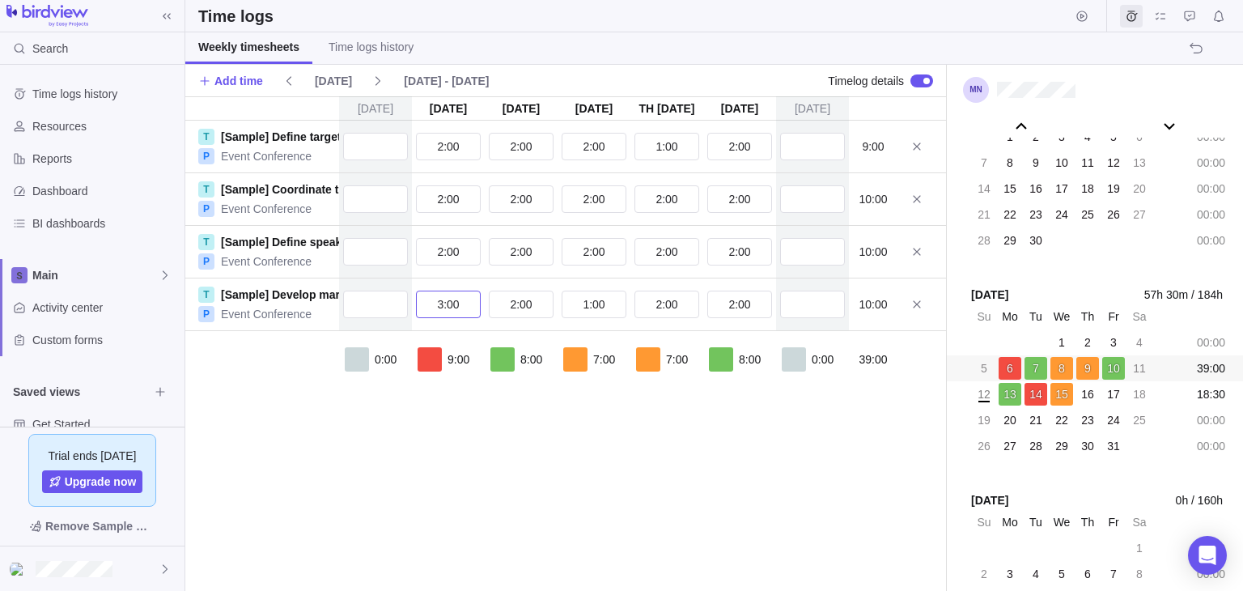
click at [468, 308] on input "3:00" at bounding box center [448, 304] width 65 height 28
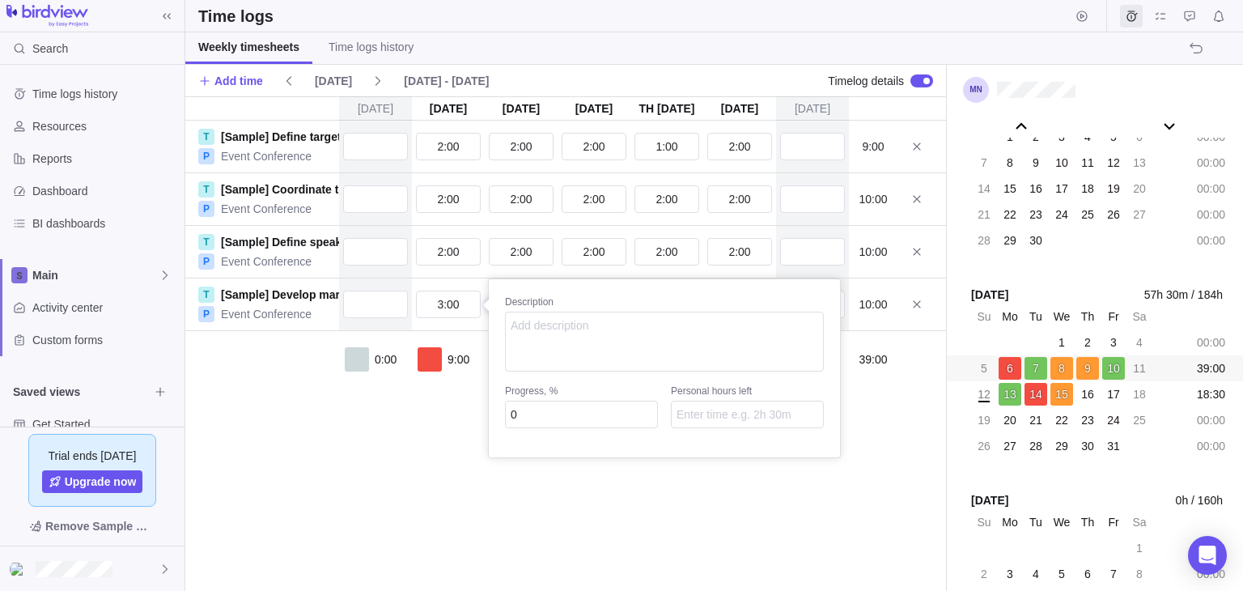
click at [354, 455] on div "[DATE] [DATE] [DATE] [DATE] [DATE] [DATE] [DATE] T [Sample] Define target audie…" at bounding box center [565, 343] width 761 height 494
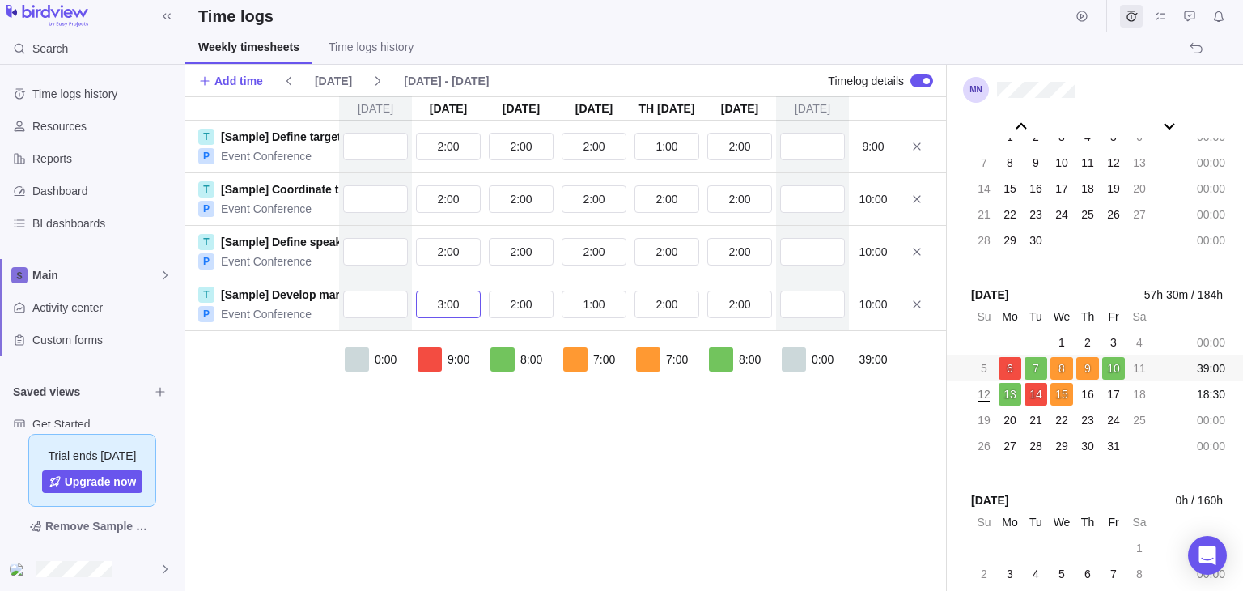
click at [462, 307] on input "3:00" at bounding box center [448, 304] width 65 height 28
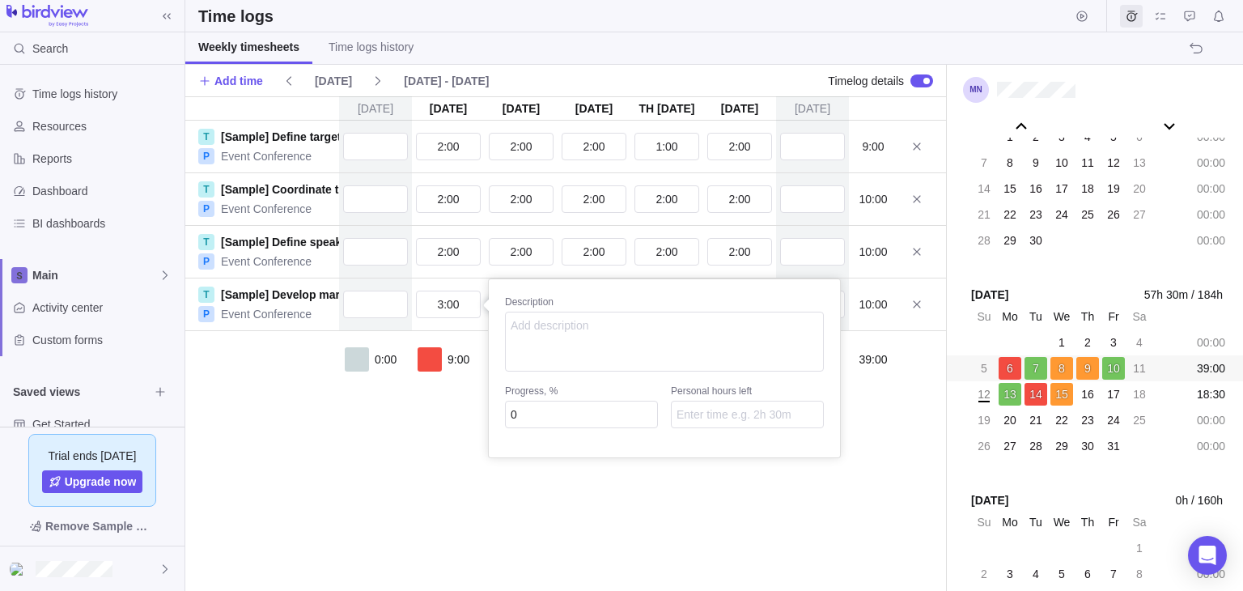
click at [533, 237] on div "[DATE] [DATE] [DATE] [DATE] [DATE] [DATE] [DATE] T [Sample] Define target audie…" at bounding box center [565, 343] width 761 height 494
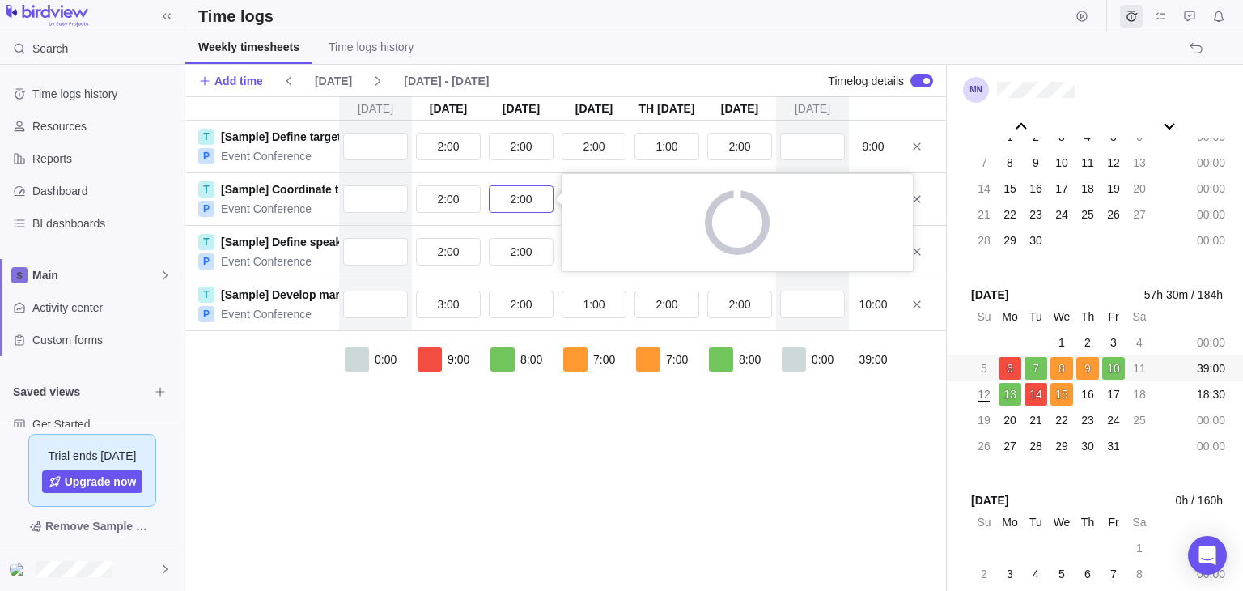
drag, startPoint x: 527, startPoint y: 210, endPoint x: 524, endPoint y: 196, distance: 14.0
click at [527, 209] on input "2:00" at bounding box center [521, 199] width 65 height 28
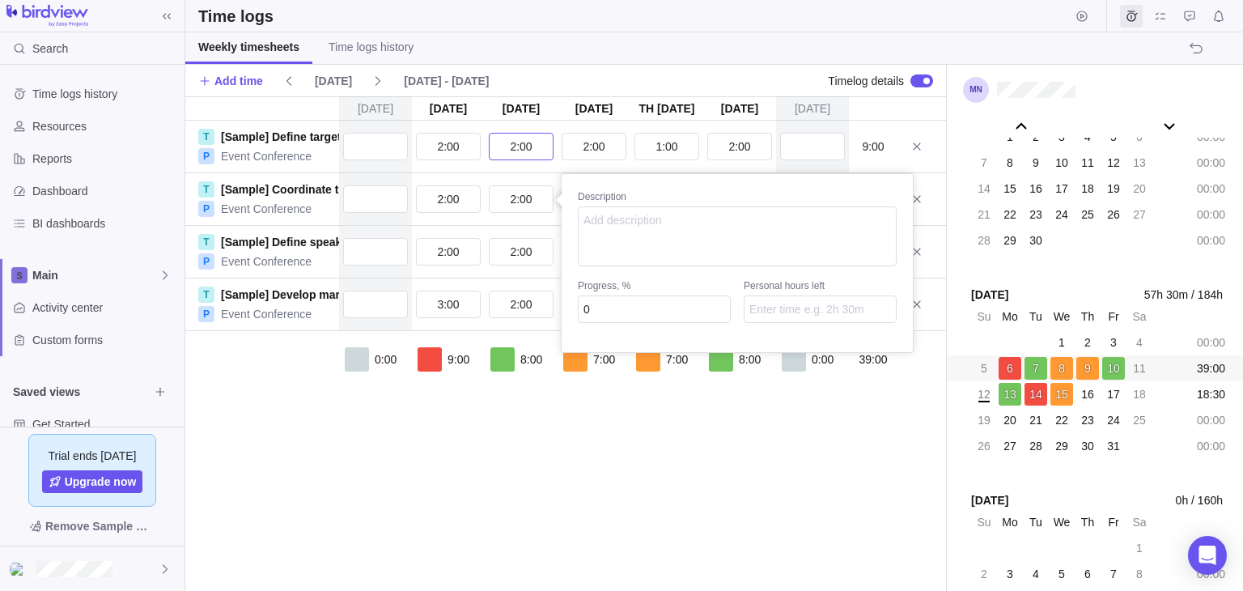
click at [517, 155] on div "[DATE] [DATE] [DATE] [DATE] [DATE] [DATE] [DATE] T [Sample] Define target audie…" at bounding box center [565, 343] width 761 height 494
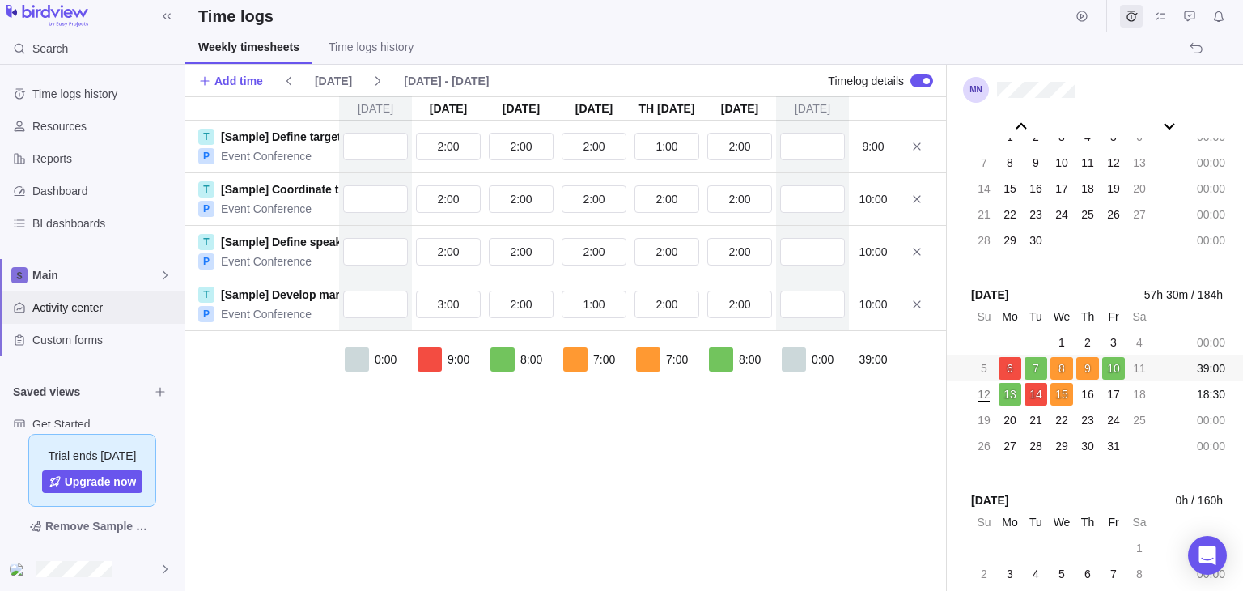
click at [79, 310] on span "Activity center" at bounding box center [105, 307] width 146 height 16
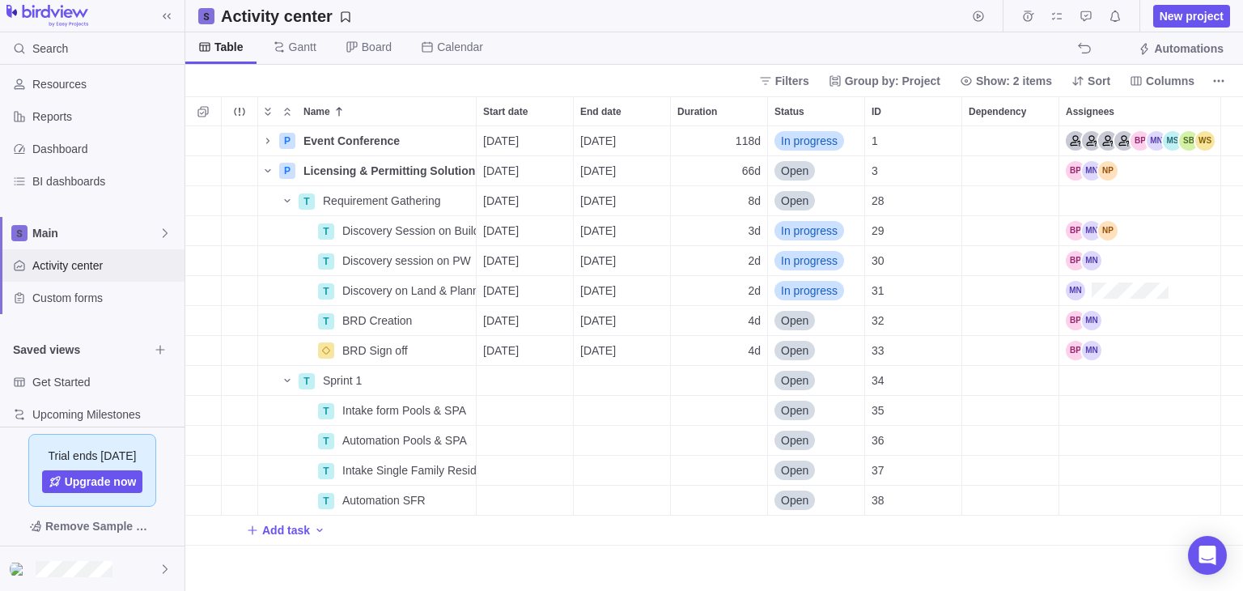
scroll to position [58, 0]
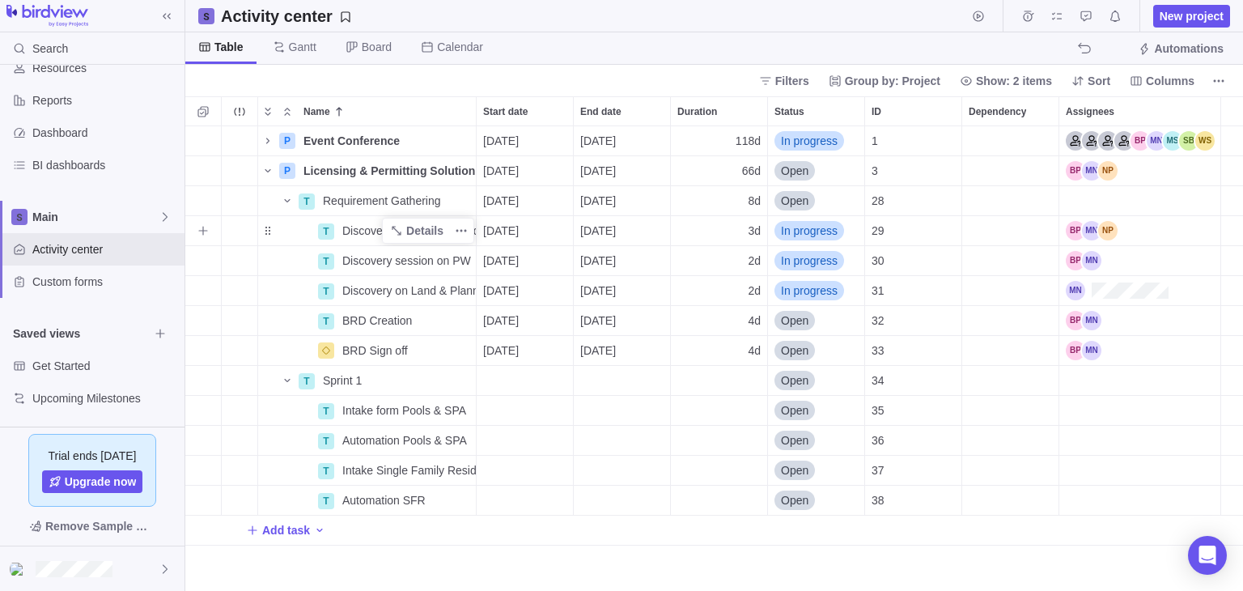
click at [267, 234] on div "Name" at bounding box center [287, 230] width 58 height 13
click at [413, 239] on span "Details" at bounding box center [417, 230] width 66 height 23
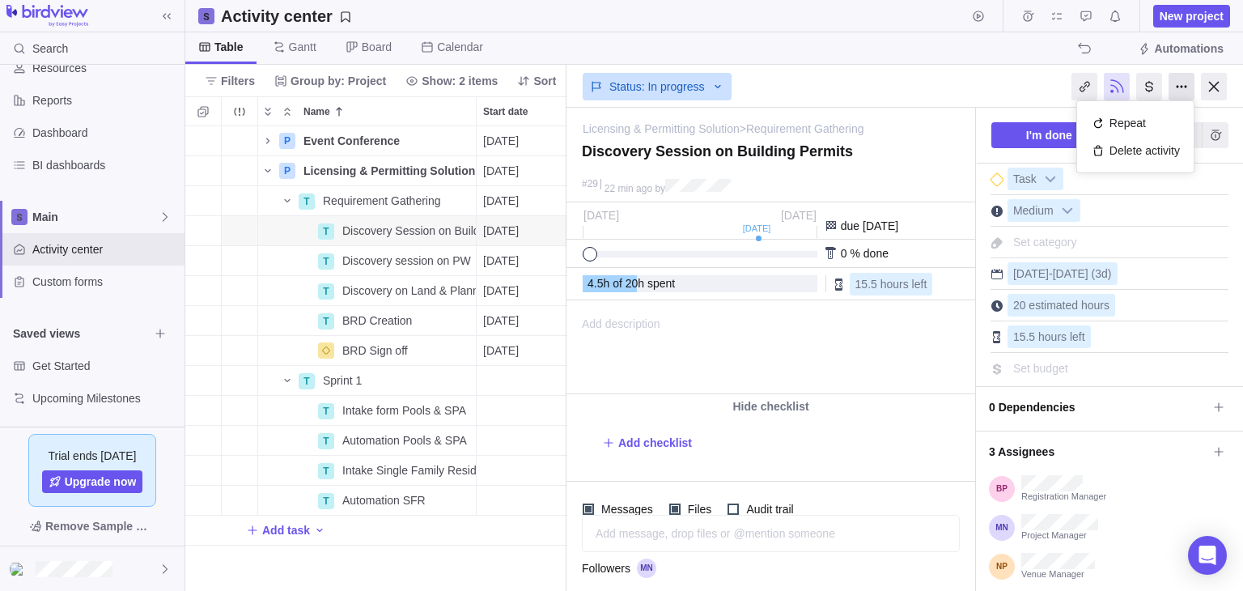
click at [1180, 91] on div at bounding box center [1181, 87] width 26 height 28
click at [1151, 89] on div at bounding box center [1149, 87] width 26 height 28
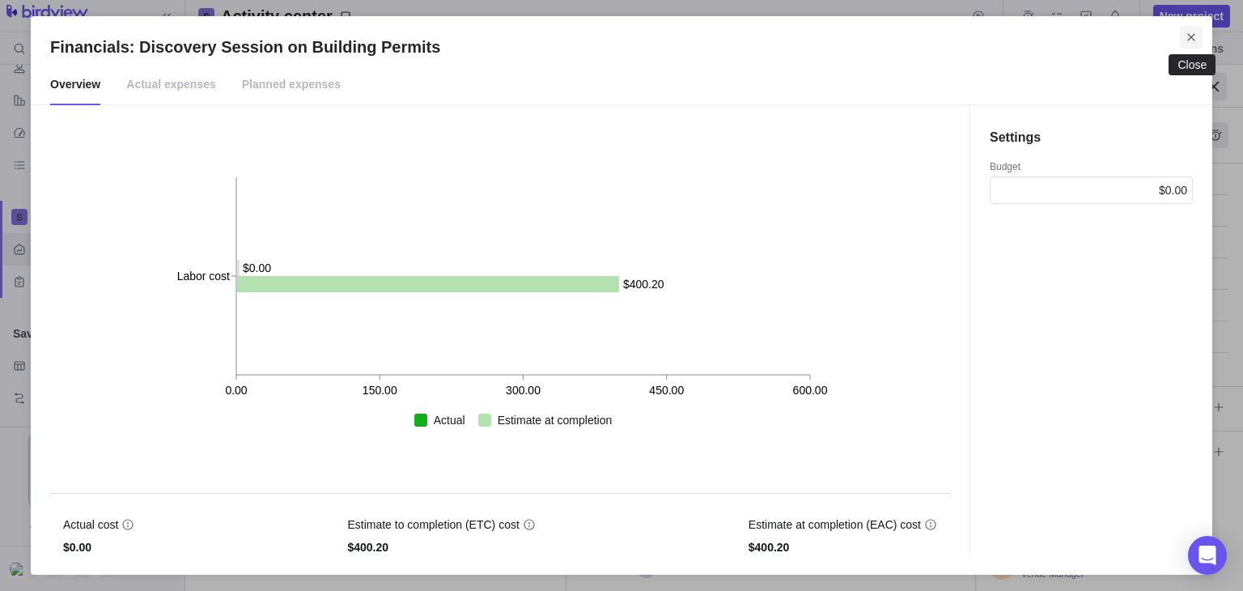
click at [1196, 40] on icon "Close" at bounding box center [1191, 37] width 13 height 13
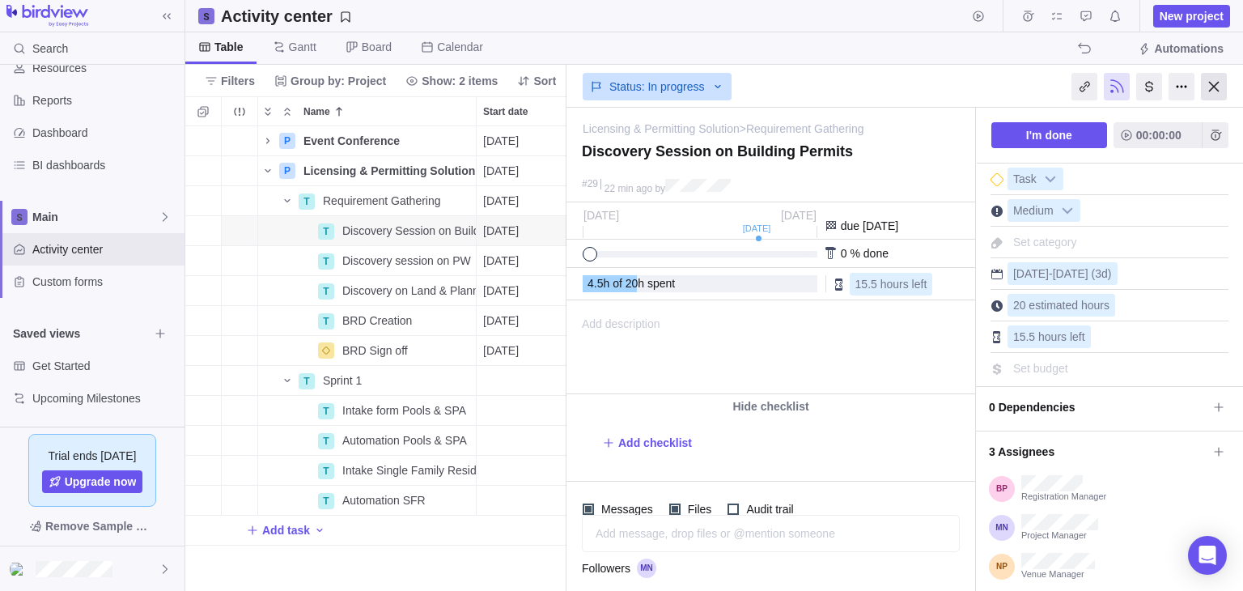
click at [1223, 87] on div at bounding box center [1214, 87] width 26 height 28
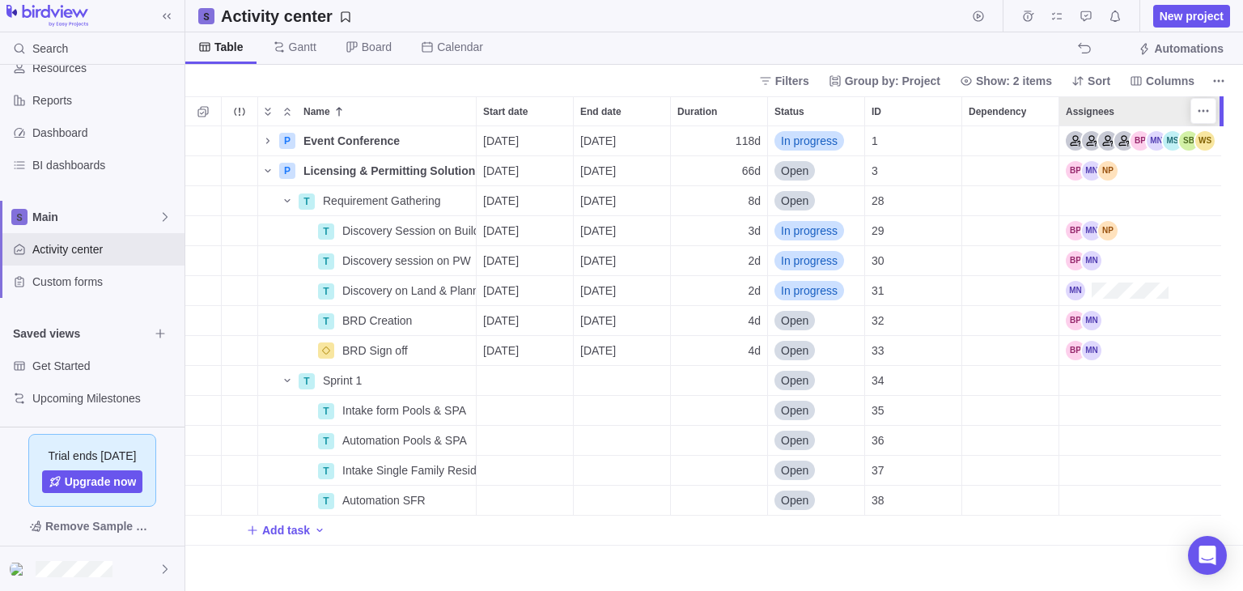
scroll to position [451, 1045]
drag, startPoint x: 290, startPoint y: 227, endPoint x: 265, endPoint y: 227, distance: 24.3
click at [269, 235] on div "Name" at bounding box center [287, 230] width 58 height 13
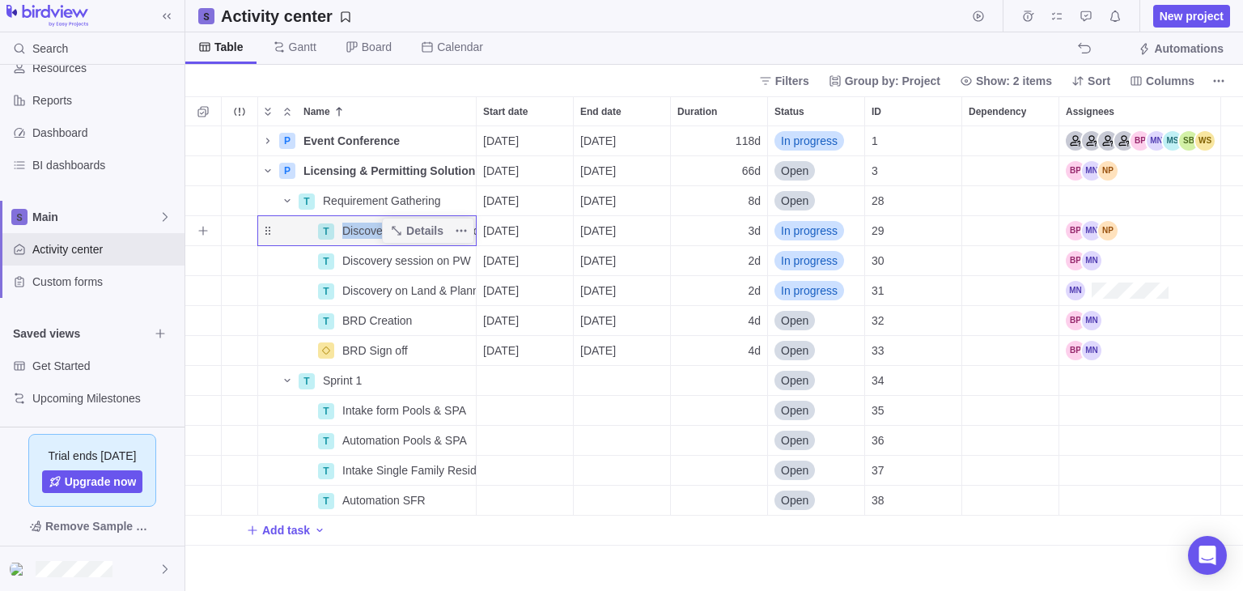
click at [269, 235] on div "Name" at bounding box center [287, 230] width 58 height 13
click at [405, 231] on span "Details" at bounding box center [417, 230] width 66 height 23
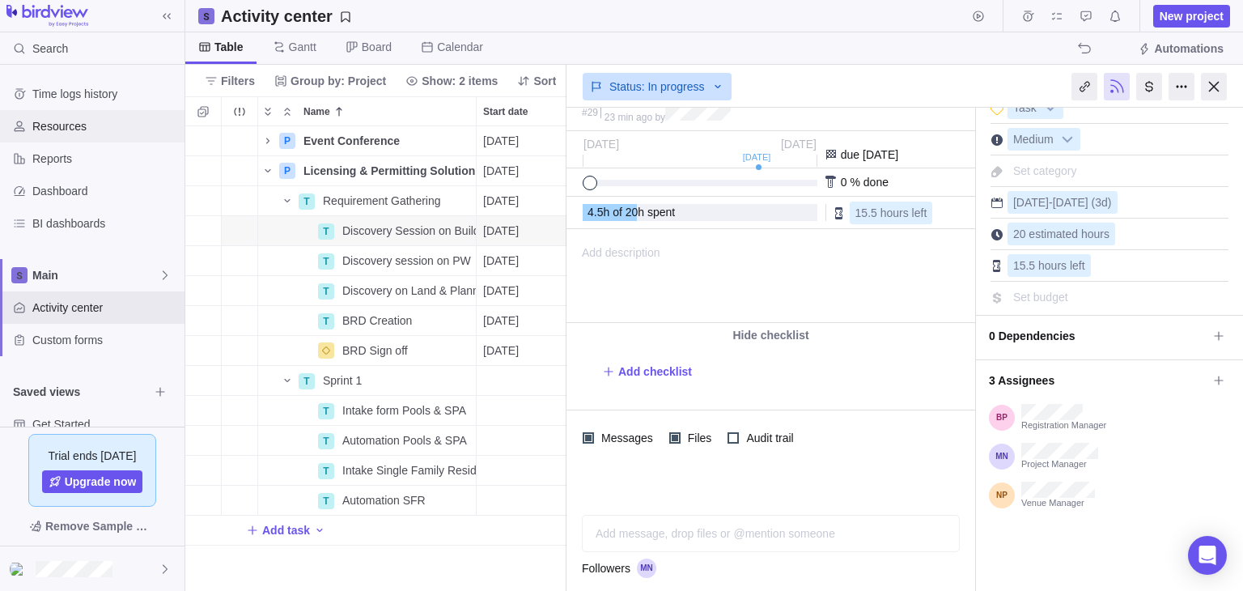
click at [78, 118] on span "Resources" at bounding box center [105, 126] width 146 height 16
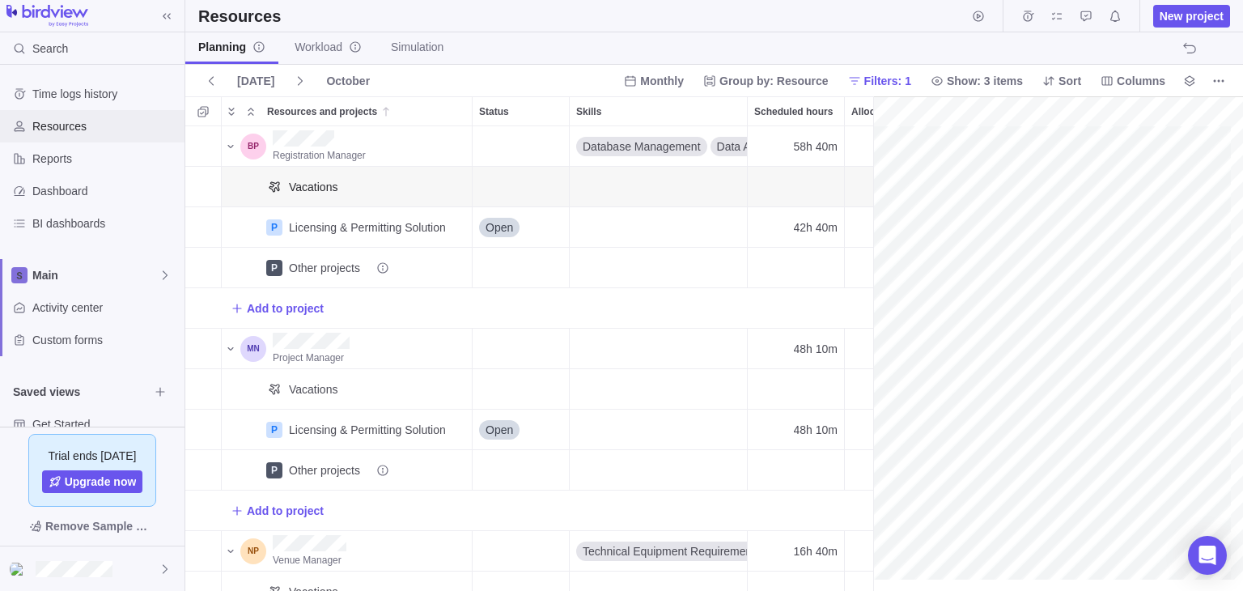
scroll to position [0, 106]
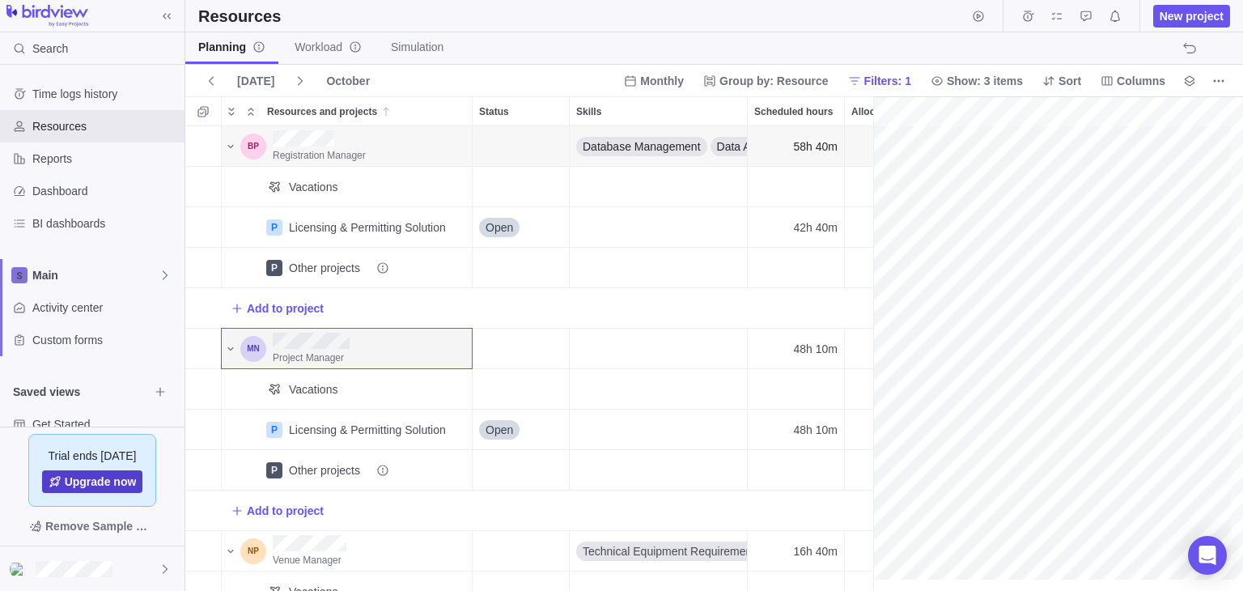
click at [104, 477] on span "Upgrade now" at bounding box center [101, 481] width 72 height 16
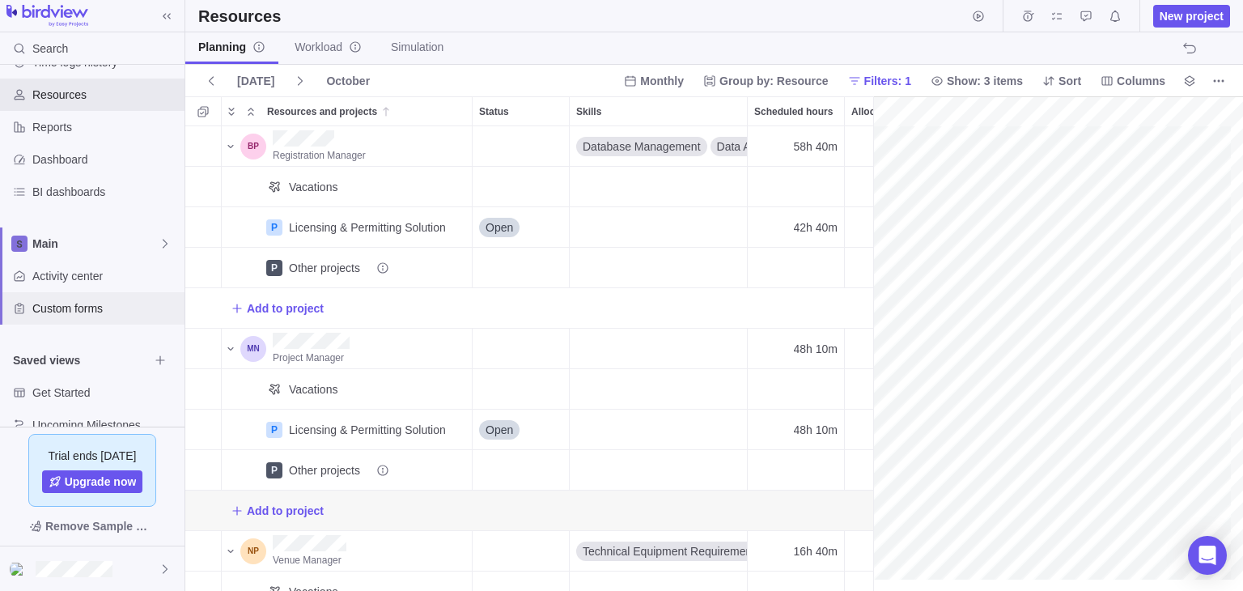
scroll to position [58, 0]
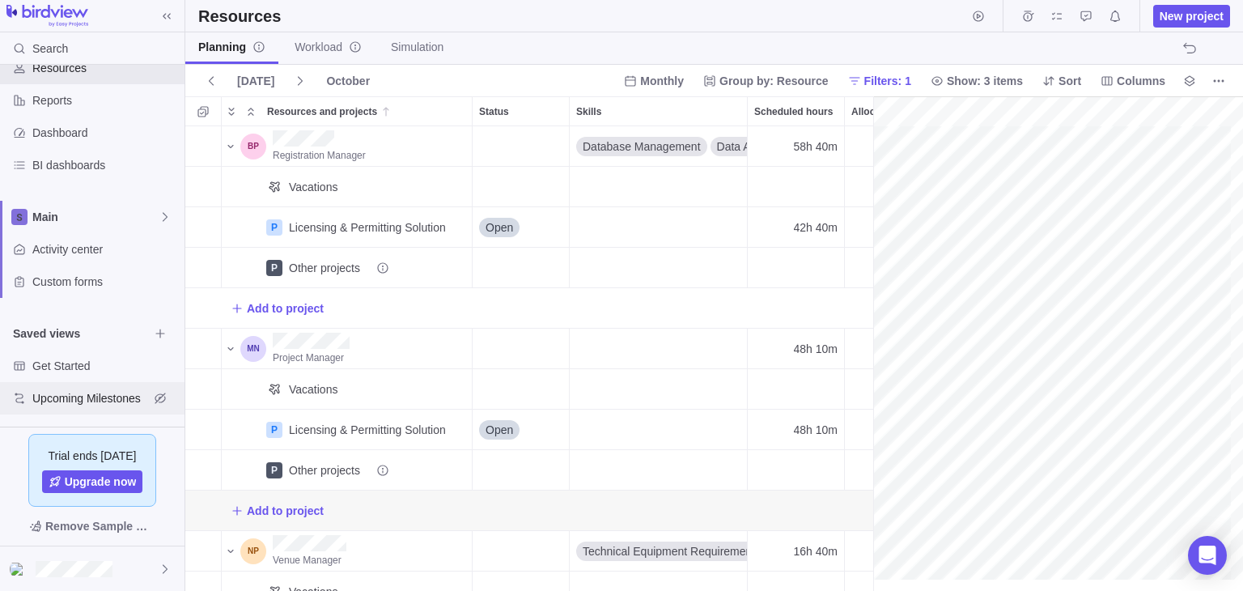
click at [72, 402] on span "Upcoming Milestones" at bounding box center [90, 398] width 117 height 16
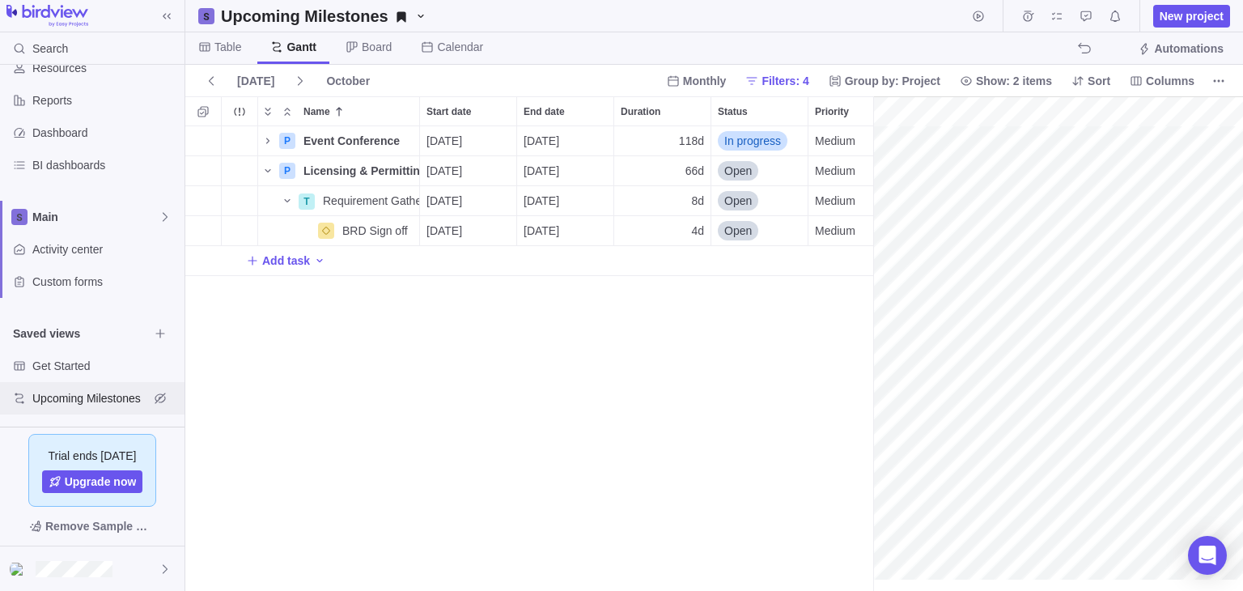
scroll to position [0, 180]
click at [71, 367] on span "Get Started" at bounding box center [90, 366] width 117 height 16
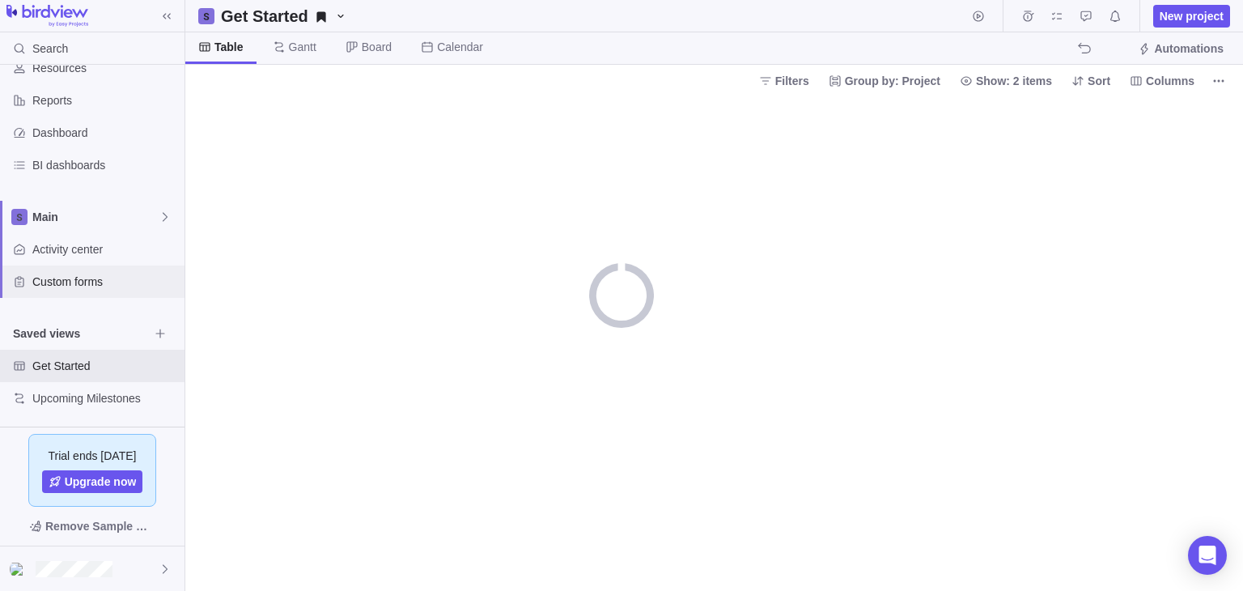
click at [65, 282] on span "Custom forms" at bounding box center [105, 281] width 146 height 16
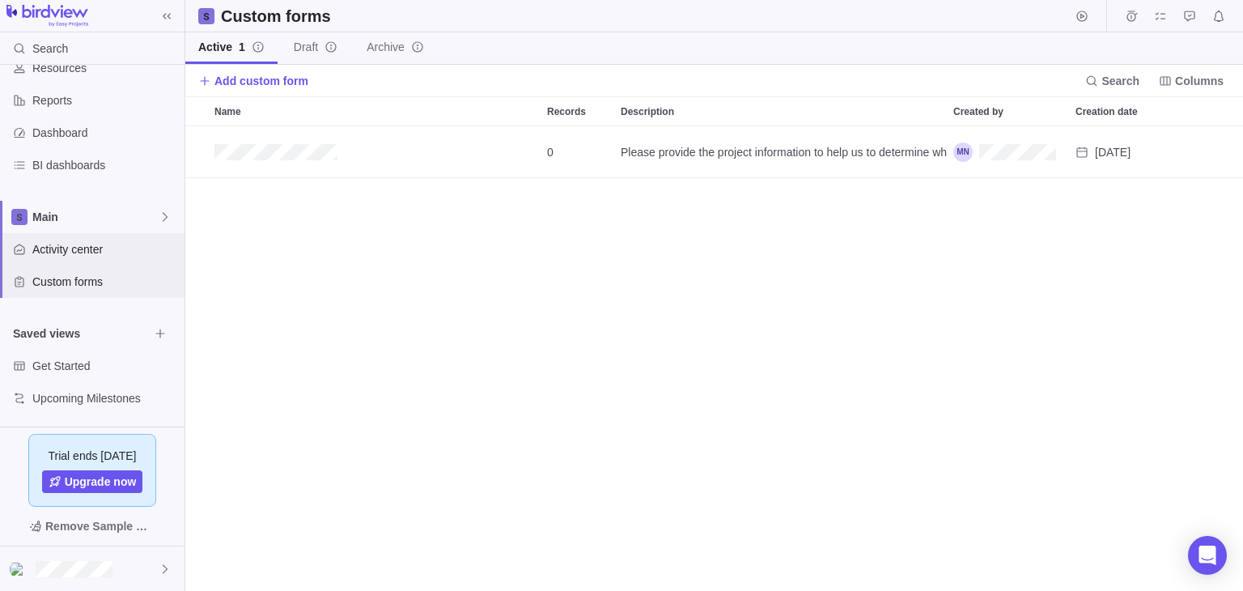
scroll to position [451, 1045]
click at [69, 252] on span "Activity center" at bounding box center [105, 249] width 146 height 16
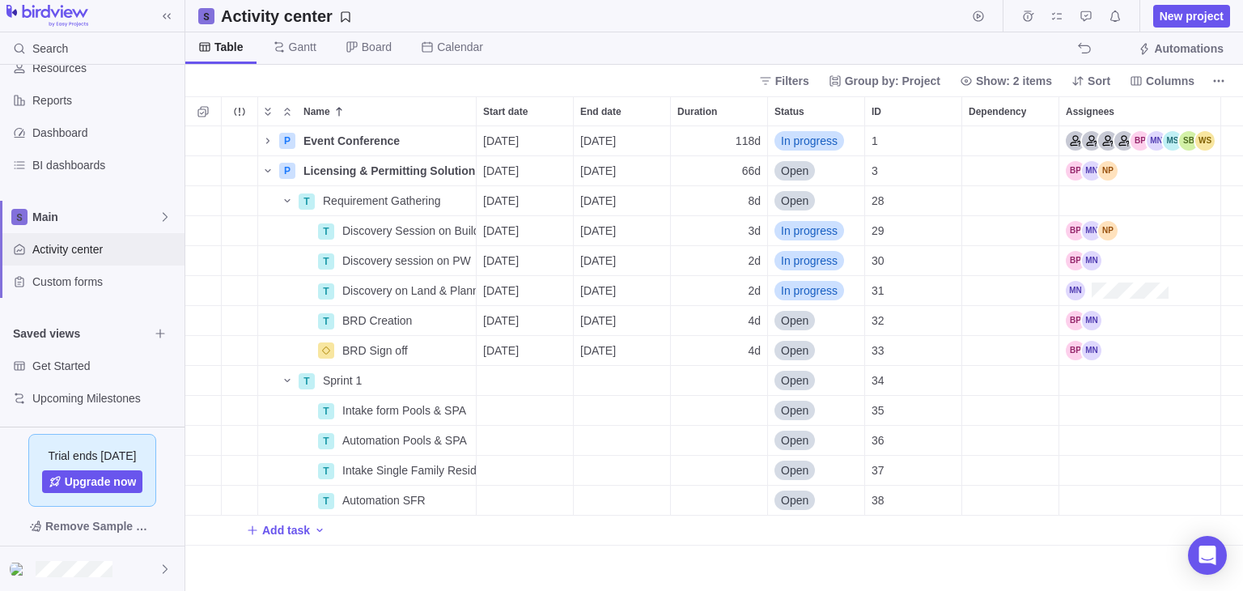
scroll to position [451, 1045]
click at [460, 170] on icon "More actions" at bounding box center [461, 171] width 2 height 2
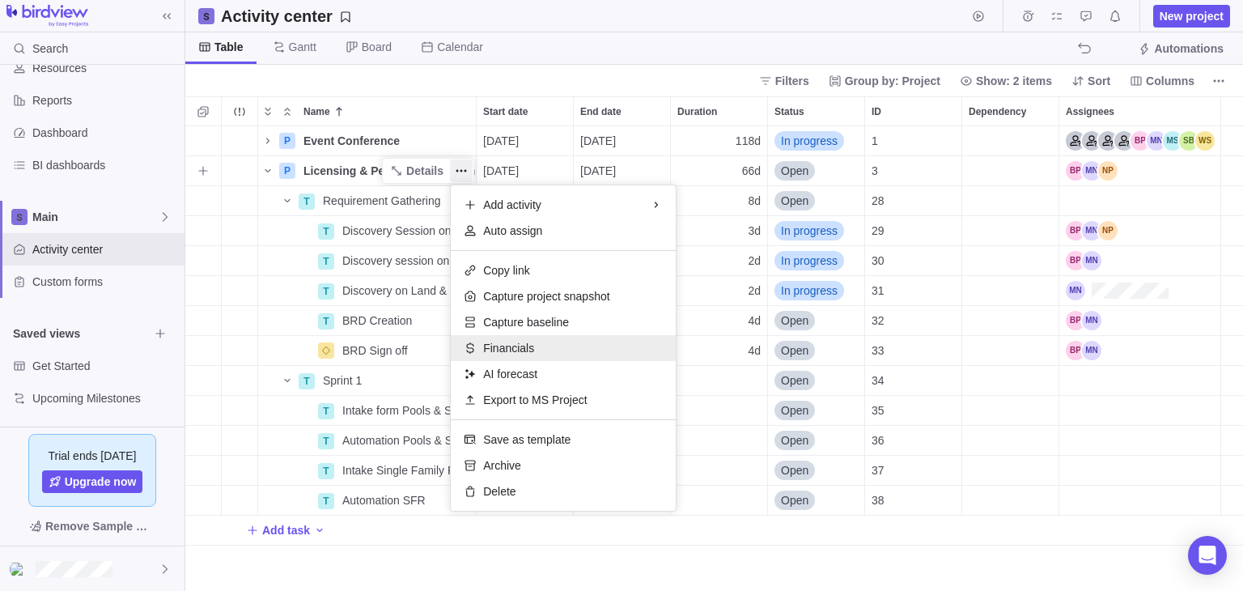
click at [515, 350] on span "Financials" at bounding box center [508, 348] width 51 height 16
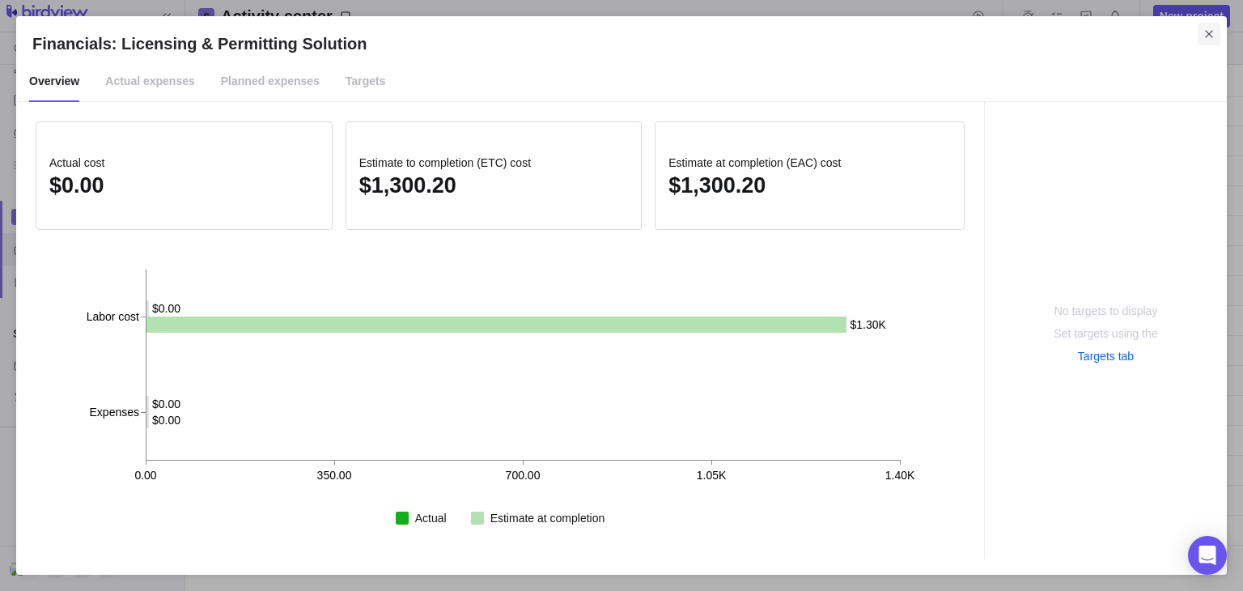
click at [1208, 36] on icon "Close" at bounding box center [1208, 34] width 13 height 13
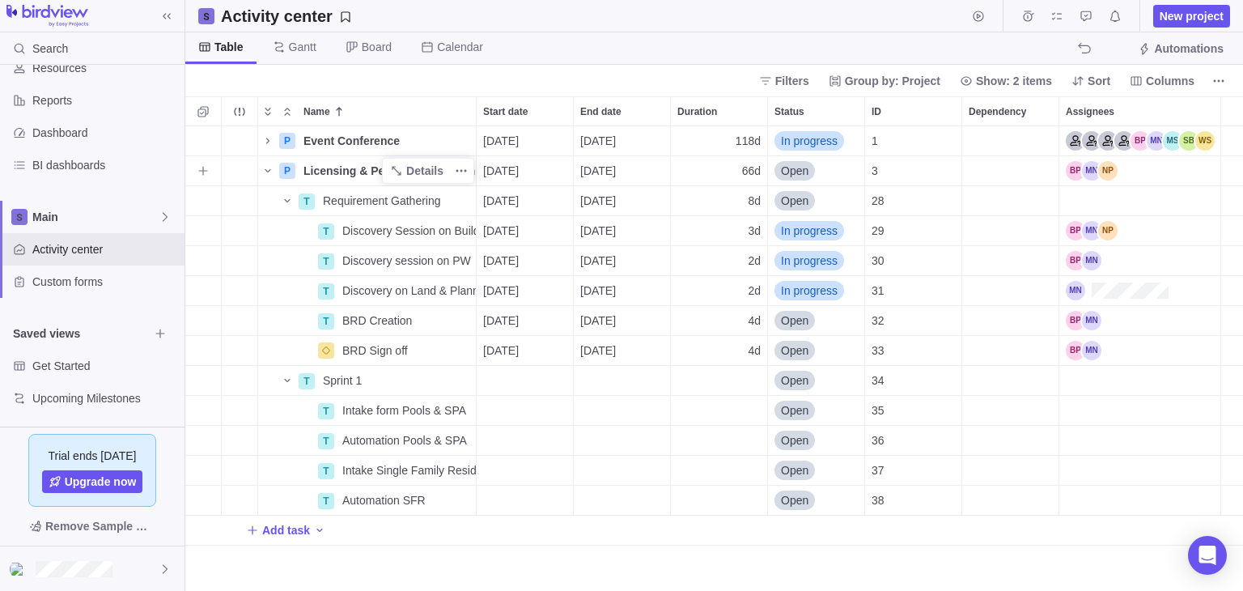
click at [321, 172] on span "Licensing & Permitting Solution" at bounding box center [389, 171] width 172 height 16
click at [288, 172] on div "Name Start date End date Duration Status ID Dependency Assignees P Event Confer…" at bounding box center [714, 343] width 1058 height 494
click at [286, 172] on div "P" at bounding box center [287, 171] width 16 height 16
click at [469, 170] on span "More actions" at bounding box center [461, 170] width 23 height 23
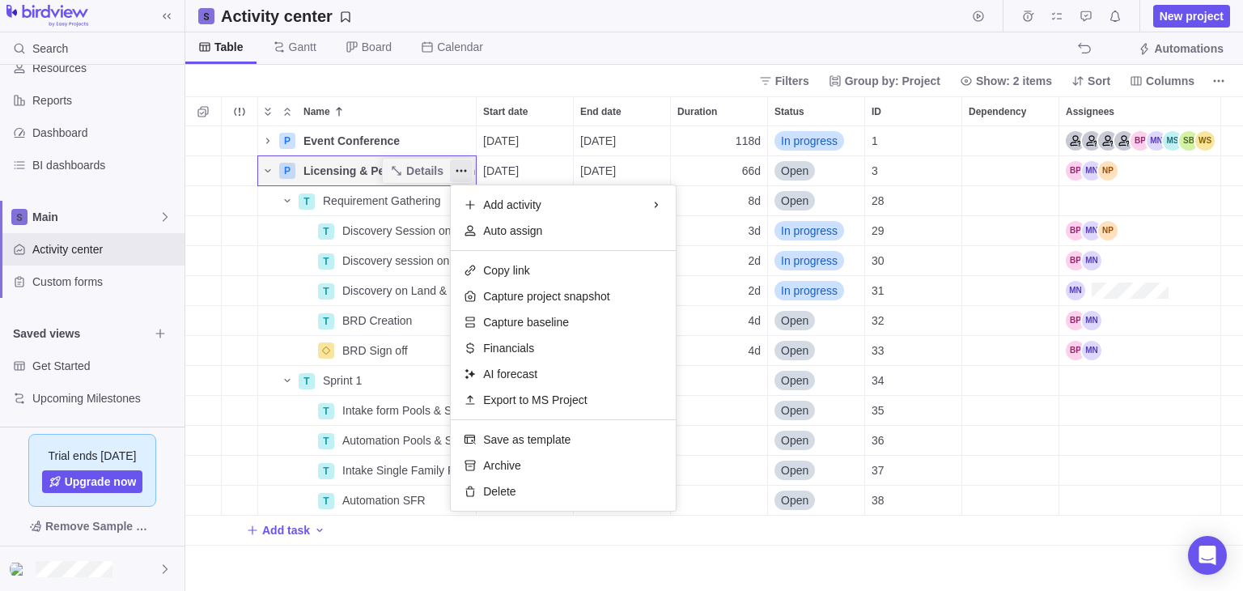
click at [416, 176] on div "Name Start date End date Duration Status ID Dependency Assignees P Event Confer…" at bounding box center [714, 343] width 1058 height 494
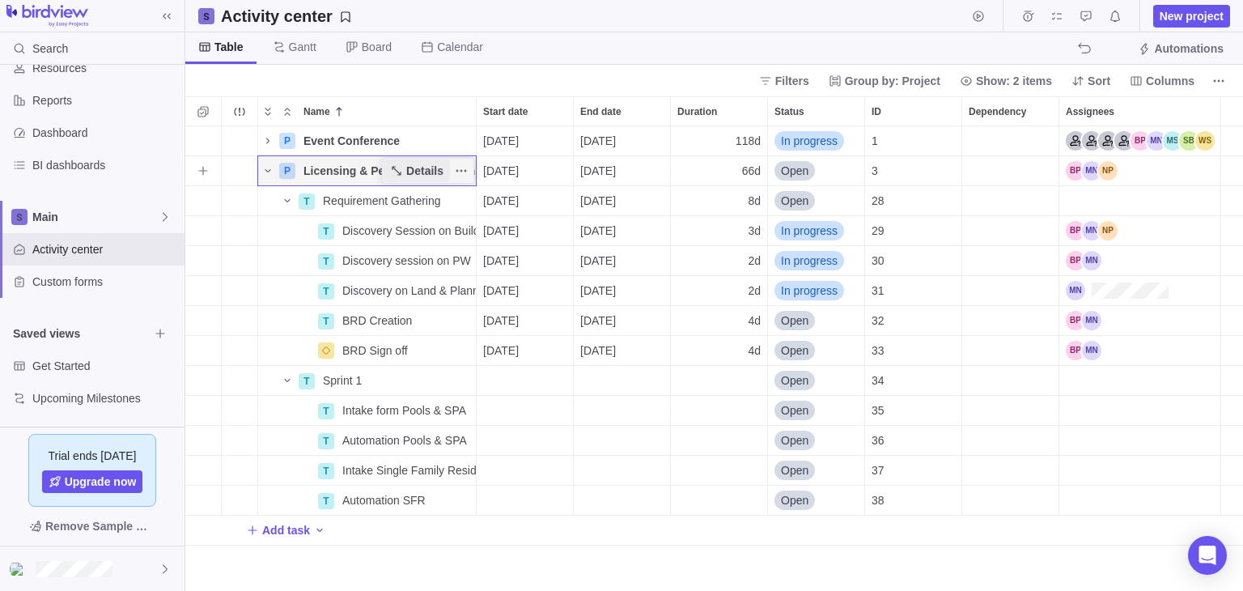
click at [415, 176] on span "Details" at bounding box center [424, 171] width 37 height 16
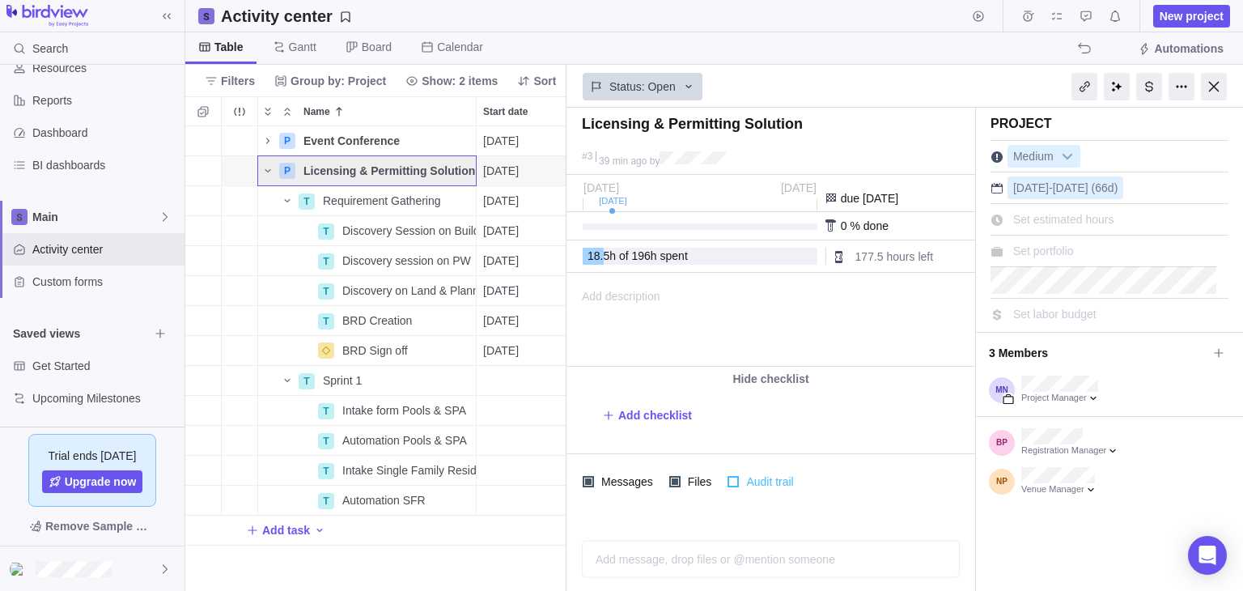
click at [727, 483] on div at bounding box center [732, 481] width 11 height 11
click at [1179, 94] on div at bounding box center [1181, 87] width 26 height 28
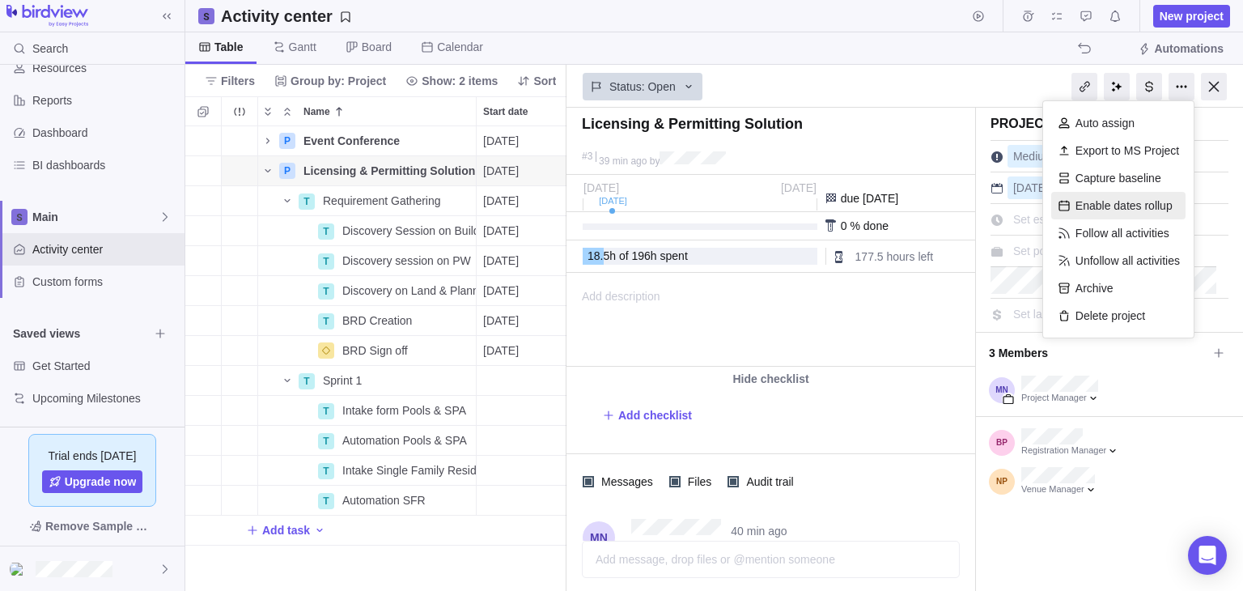
click at [1105, 201] on div "Enable dates rollup" at bounding box center [1118, 206] width 134 height 28
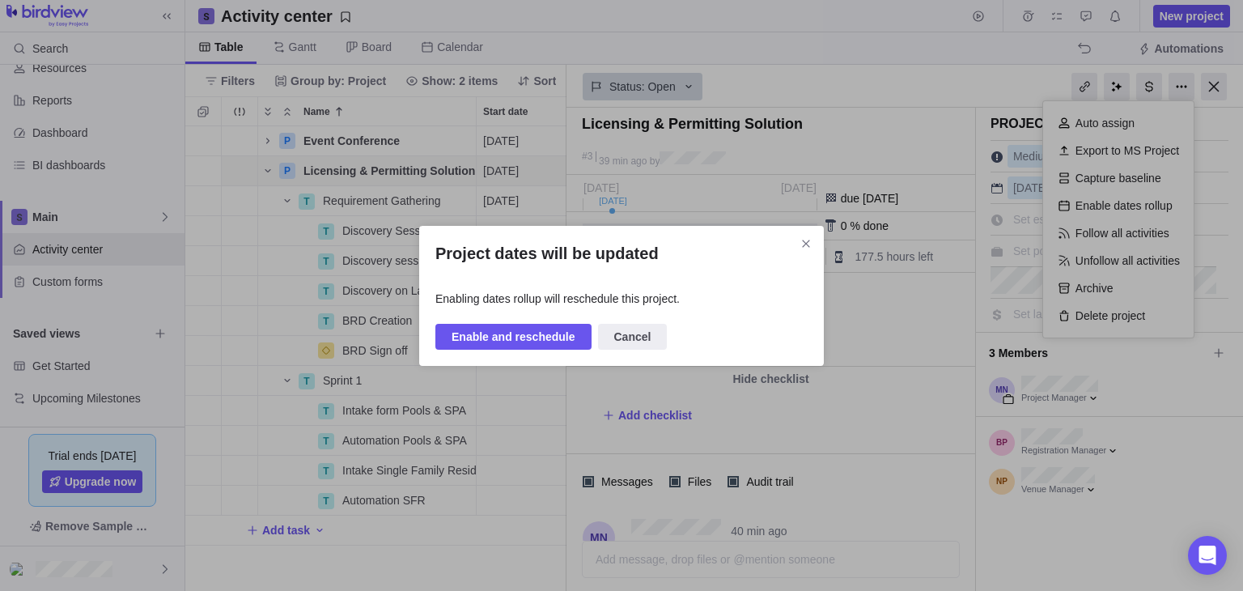
click at [515, 337] on span "Enable and reschedule" at bounding box center [513, 336] width 124 height 19
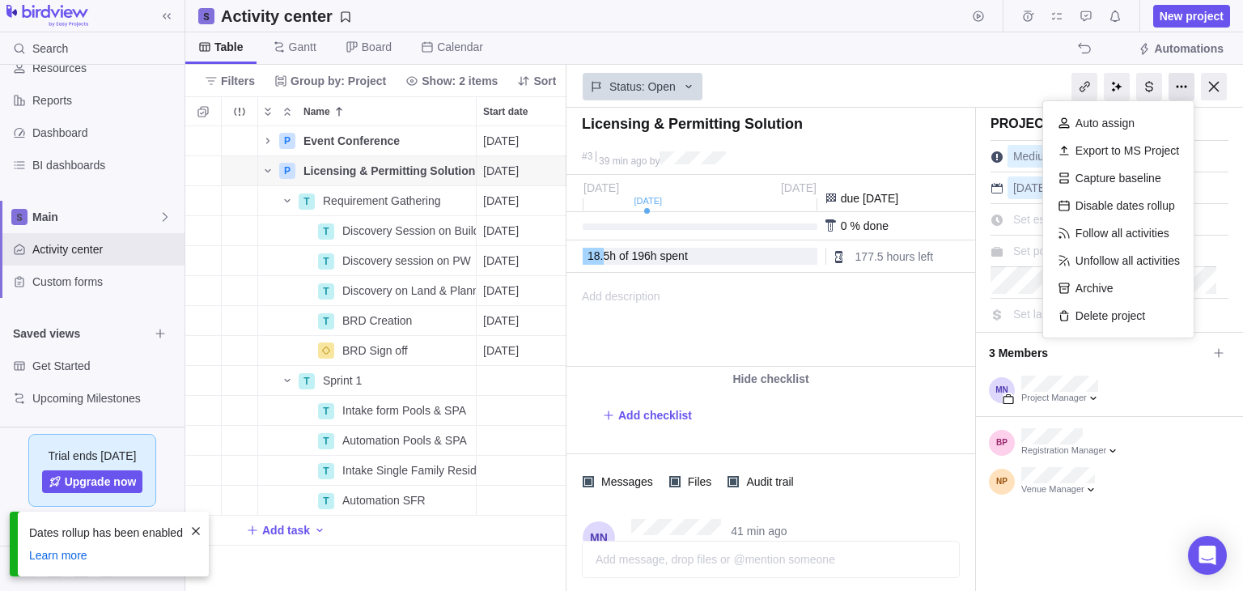
click at [1173, 88] on div at bounding box center [1181, 87] width 26 height 28
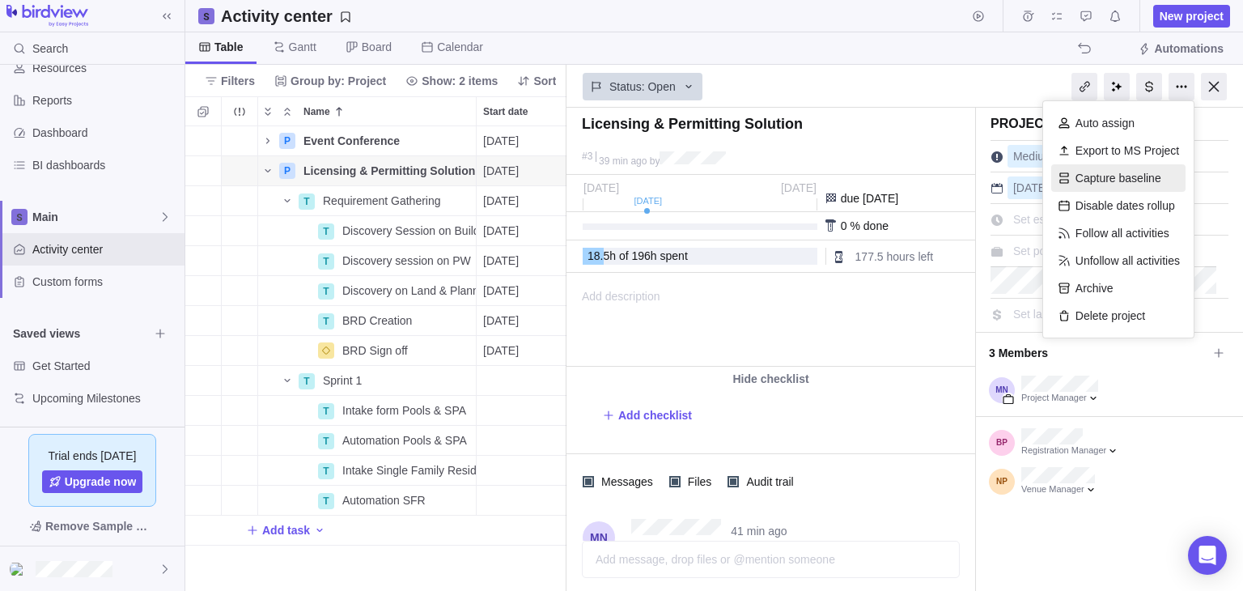
click at [1134, 174] on div "Capture baseline" at bounding box center [1118, 178] width 134 height 28
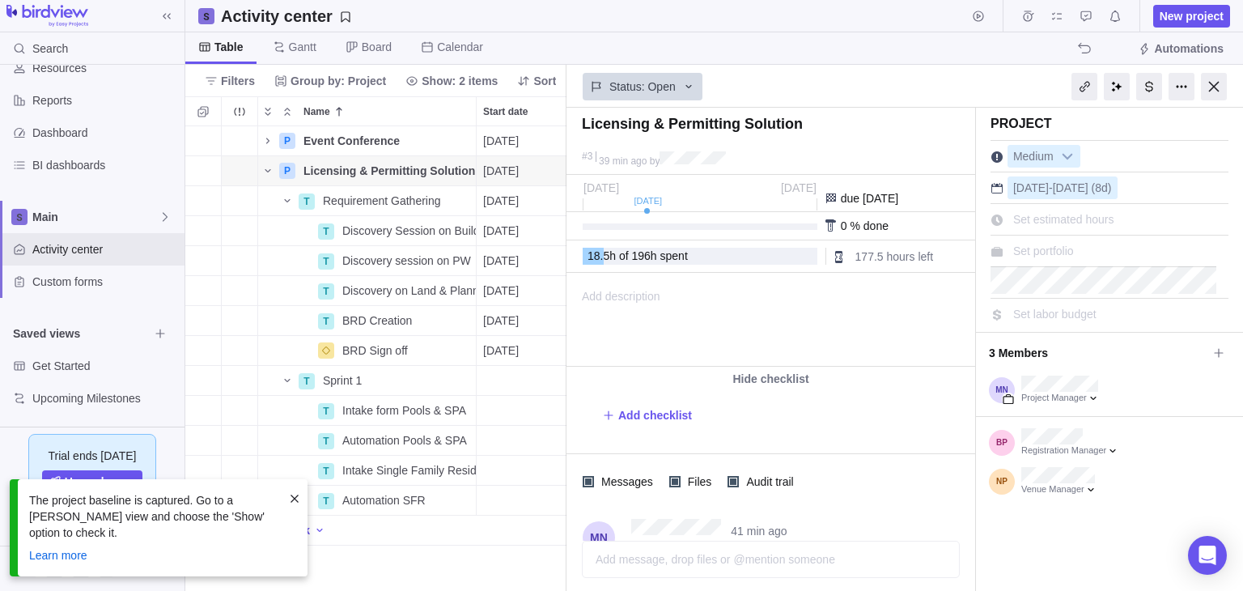
click at [294, 505] on span at bounding box center [294, 498] width 13 height 13
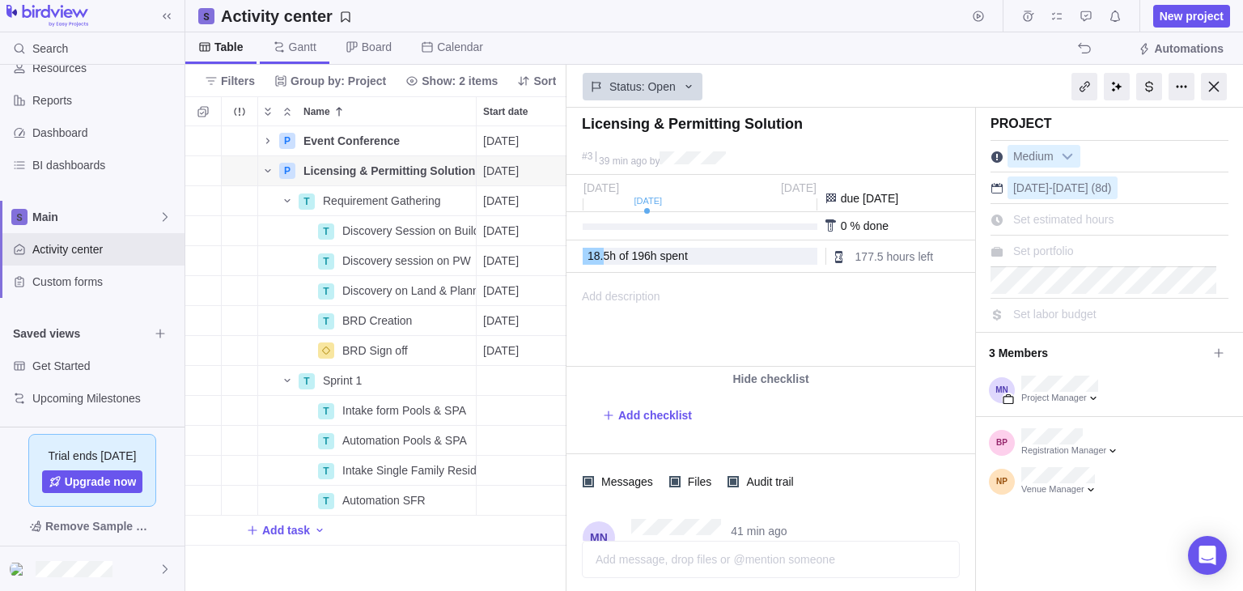
click at [284, 45] on span "Gantt" at bounding box center [295, 48] width 70 height 32
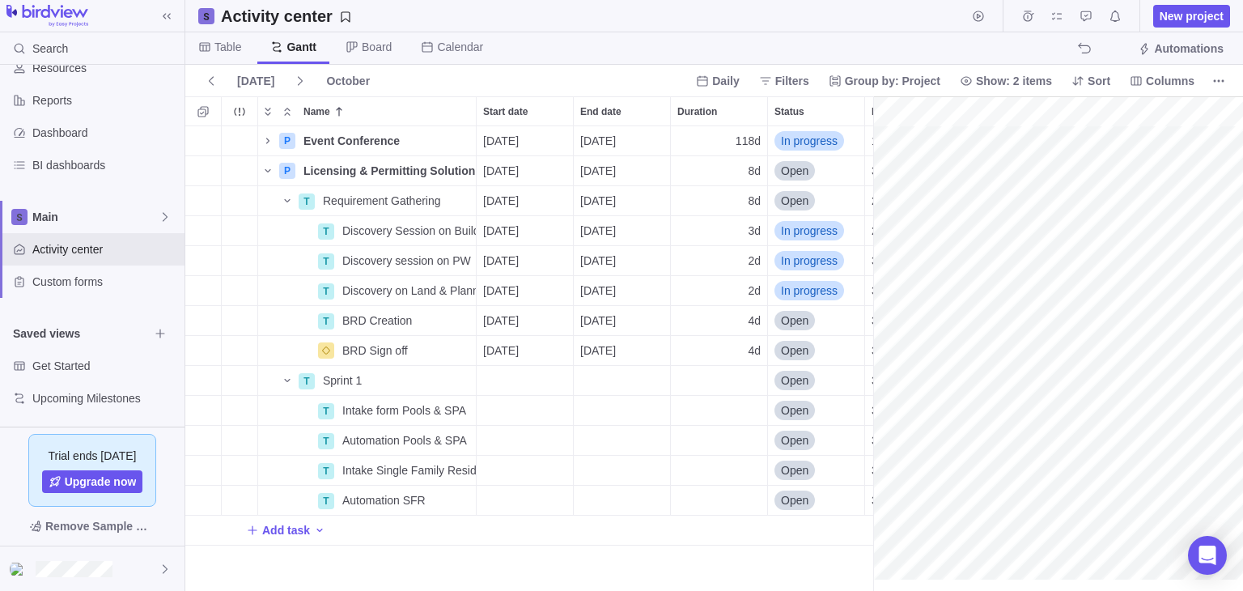
scroll to position [0, 2418]
click at [239, 53] on span "Table" at bounding box center [227, 47] width 27 height 16
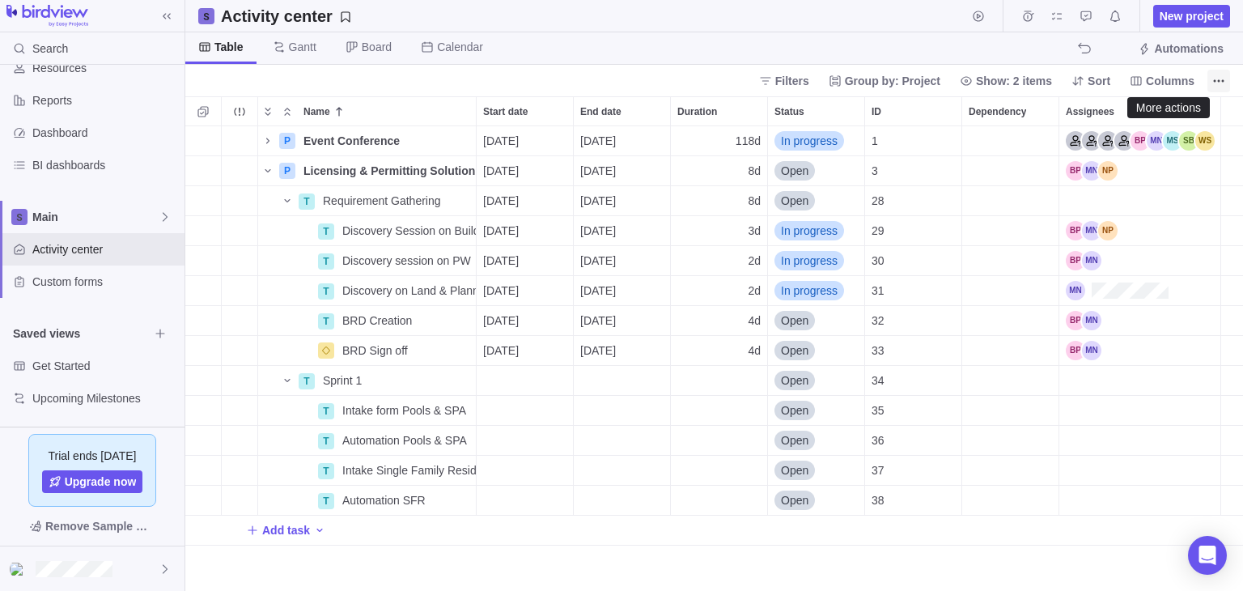
click at [1223, 82] on icon "More actions" at bounding box center [1218, 80] width 13 height 13
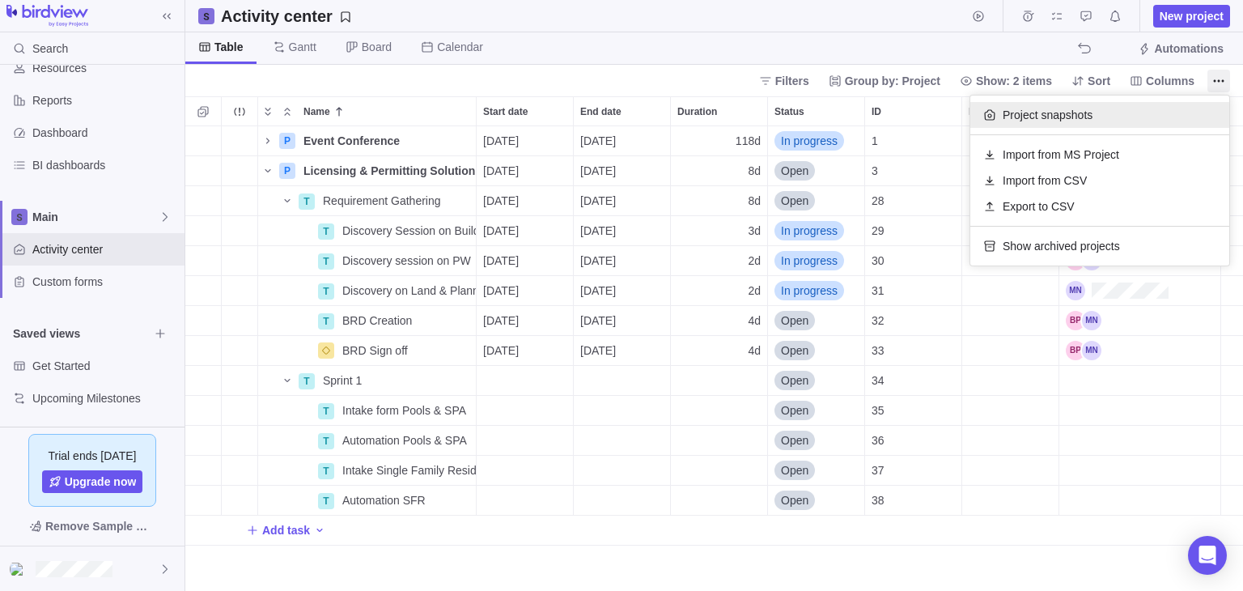
click at [1044, 119] on span "Project snapshots" at bounding box center [1047, 115] width 90 height 16
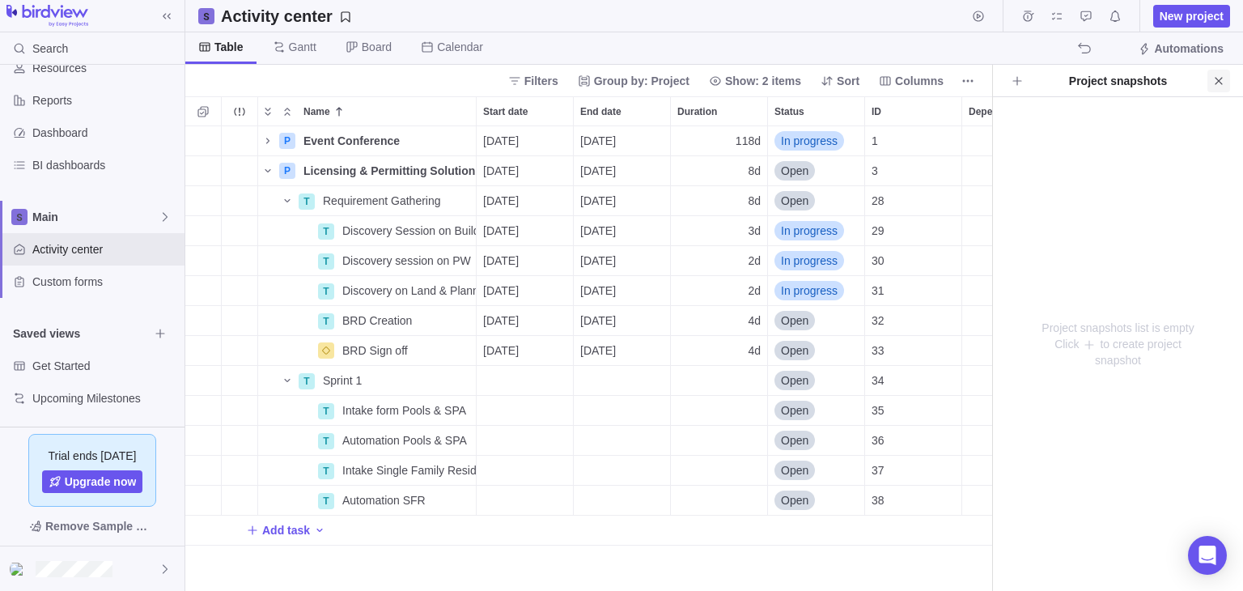
click at [1213, 84] on icon "Close" at bounding box center [1218, 80] width 13 height 13
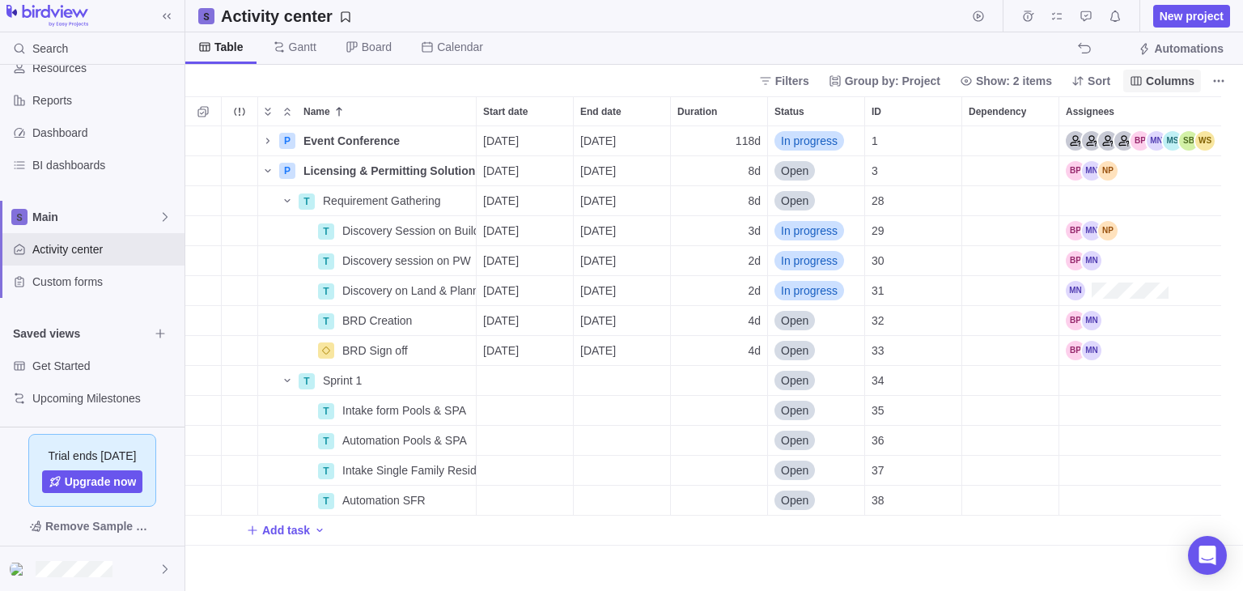
scroll to position [451, 1045]
click at [297, 53] on span "Gantt" at bounding box center [303, 47] width 28 height 16
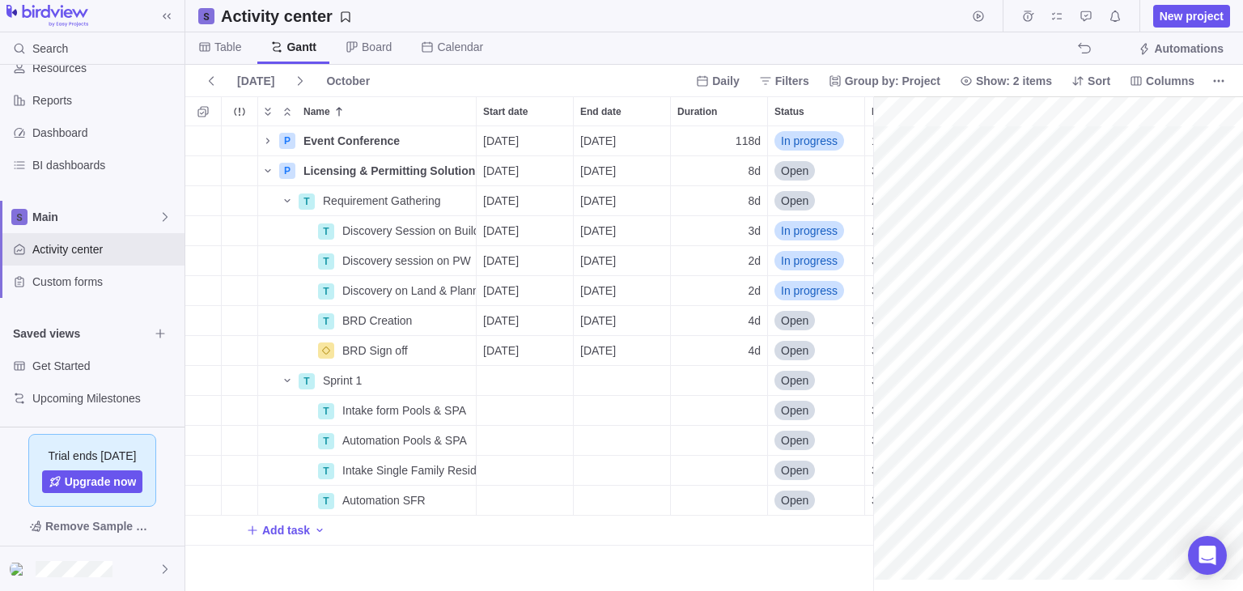
scroll to position [0, 2418]
click at [1063, 19] on icon "My assignments" at bounding box center [1056, 16] width 13 height 13
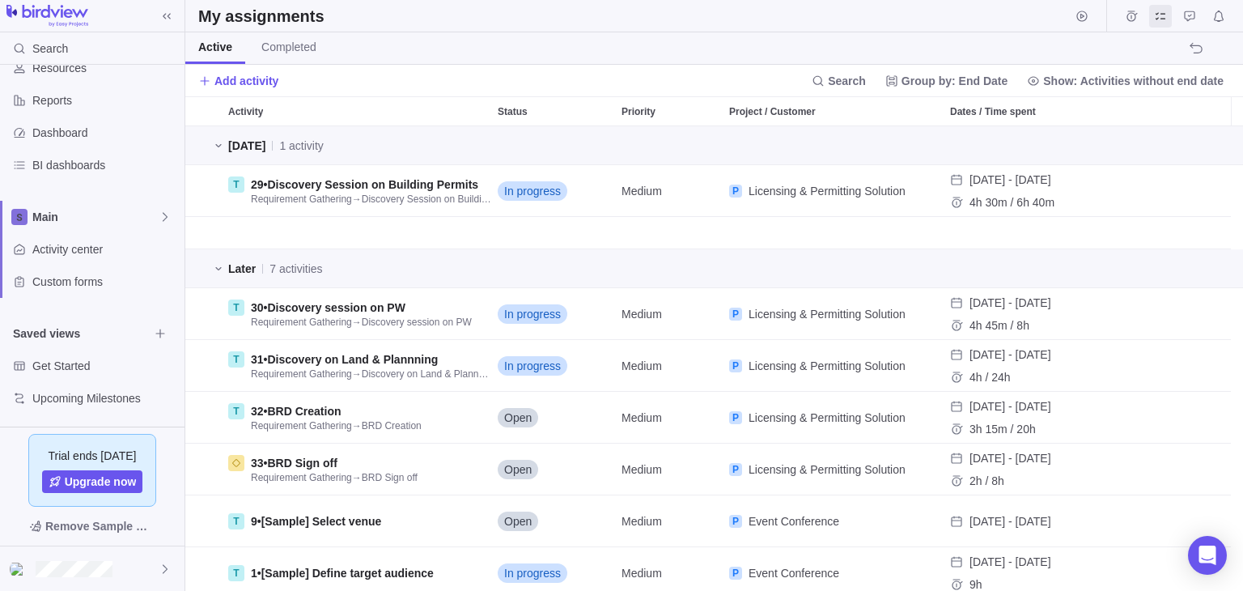
scroll to position [451, 1045]
click at [1130, 17] on icon "Time logs" at bounding box center [1131, 16] width 13 height 13
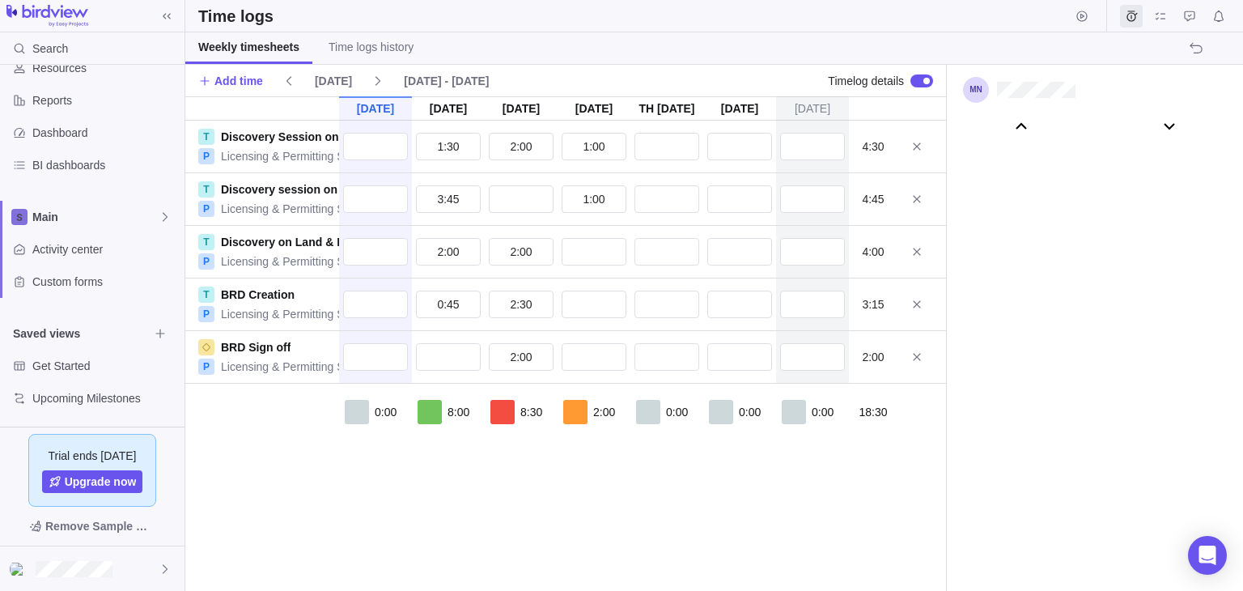
scroll to position [90462, 0]
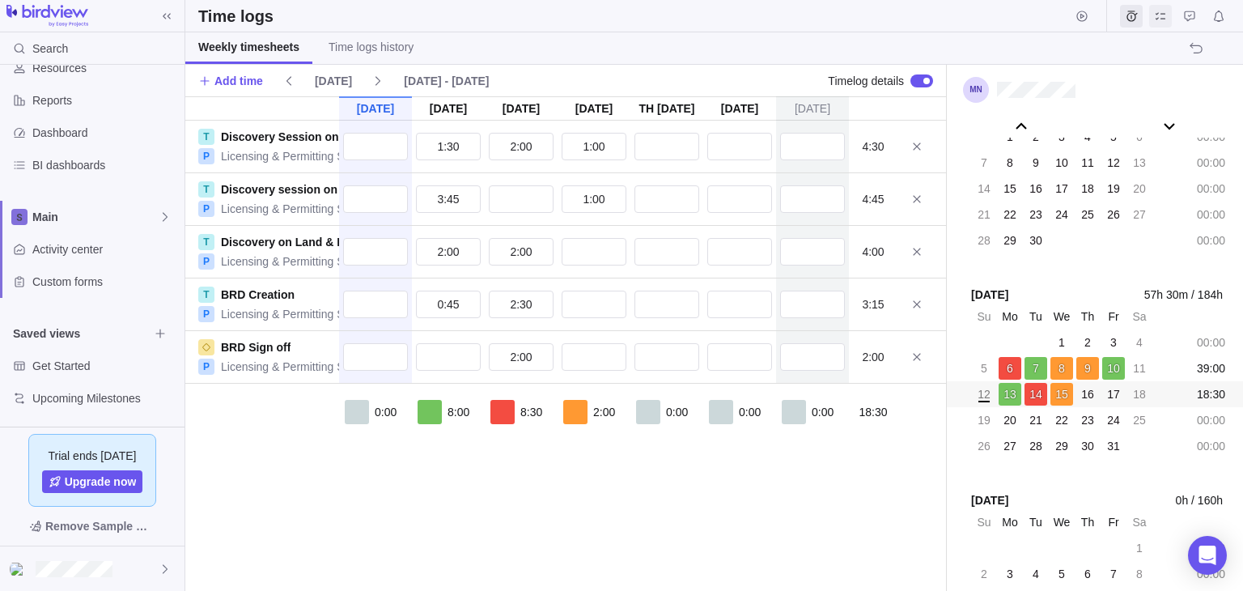
click at [1166, 14] on icon "My assignments" at bounding box center [1160, 16] width 13 height 13
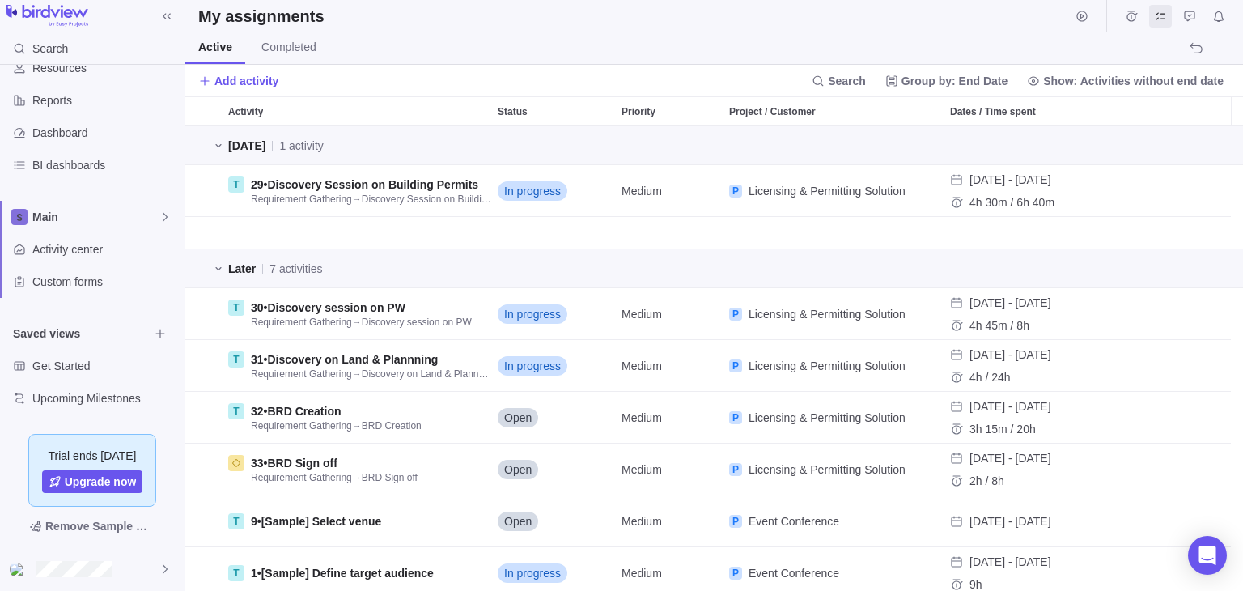
scroll to position [451, 1045]
click at [1080, 16] on icon "Start timer" at bounding box center [1081, 16] width 11 height 11
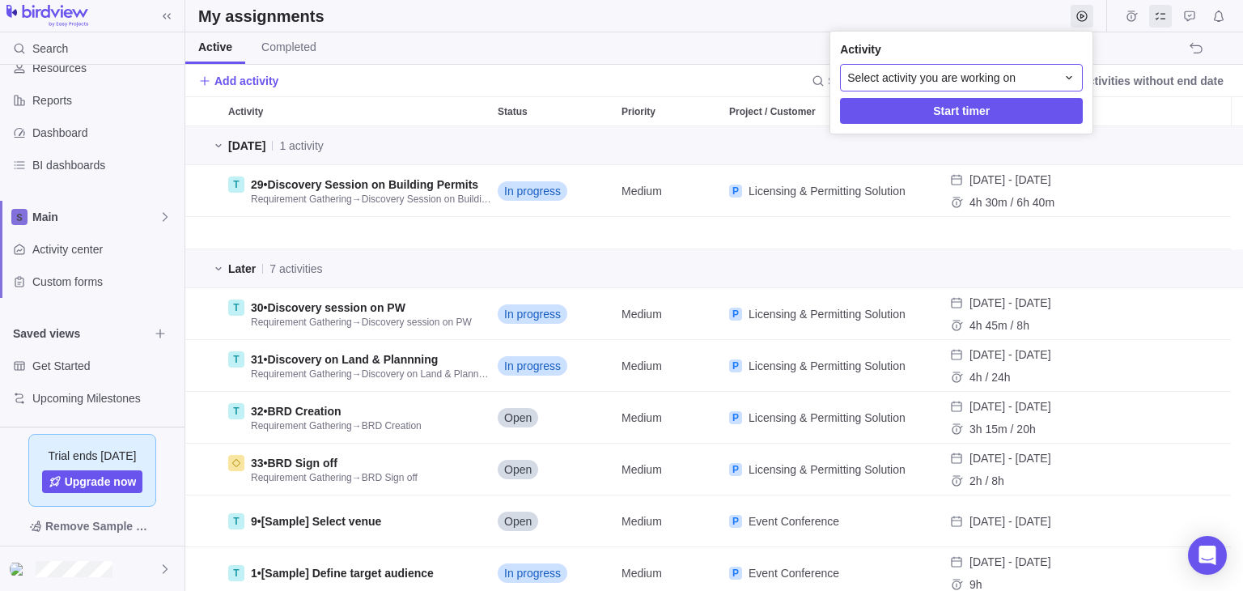
click at [1066, 84] on div "Select activity you are working on" at bounding box center [961, 78] width 243 height 28
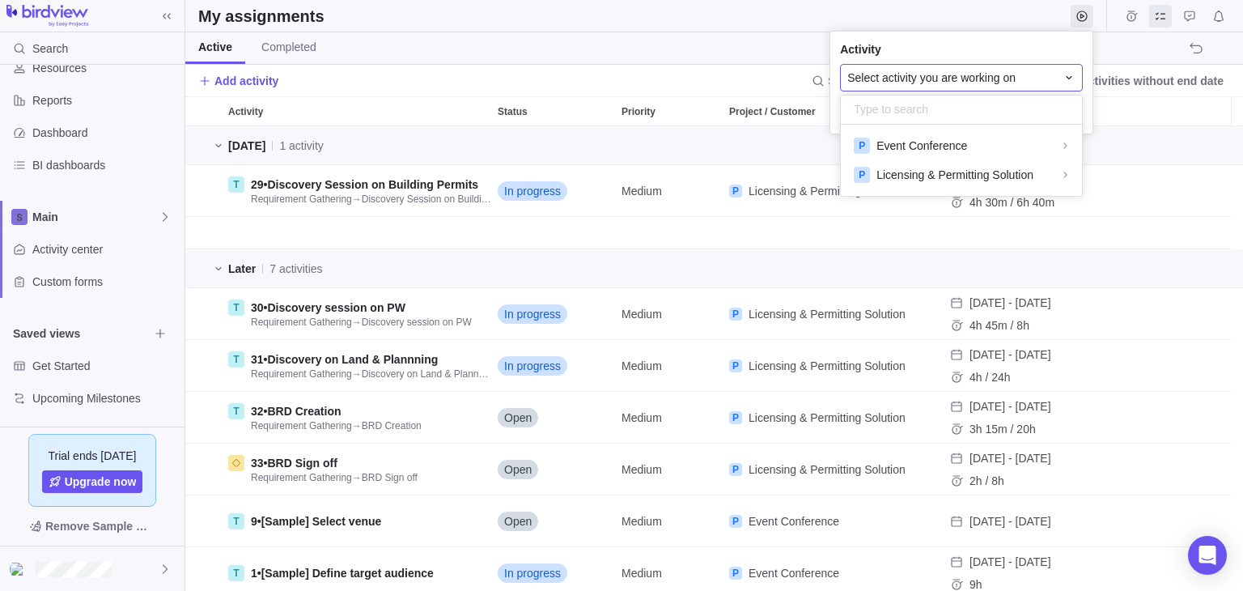
scroll to position [58, 229]
click at [1069, 172] on div "P Licensing & Permitting Solution" at bounding box center [961, 174] width 241 height 29
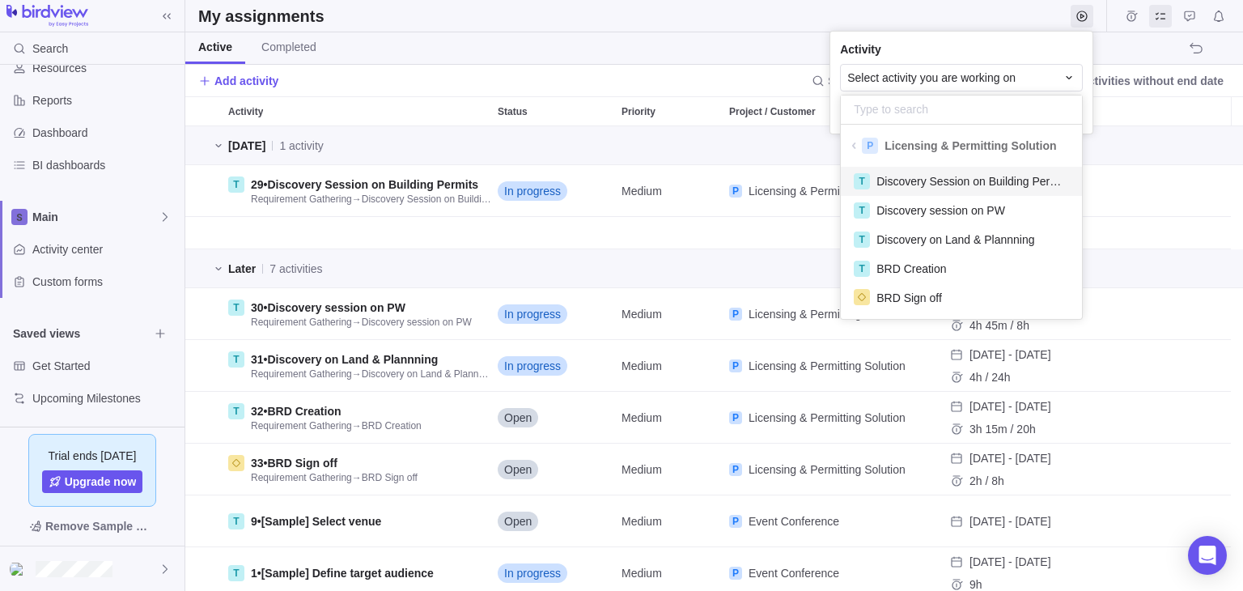
scroll to position [146, 229]
click at [981, 15] on body "Search Time logs history Resources Reports Dashboard BI dashboards Main Activit…" at bounding box center [621, 295] width 1243 height 591
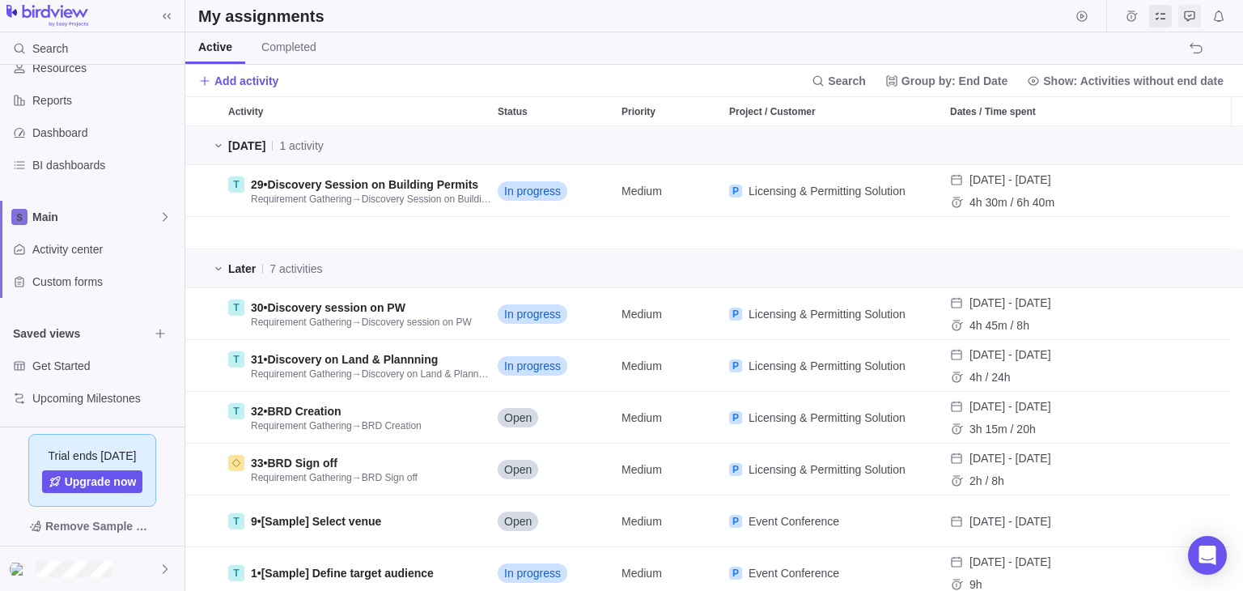
click at [1190, 17] on icon "Approval requests" at bounding box center [1189, 16] width 13 height 13
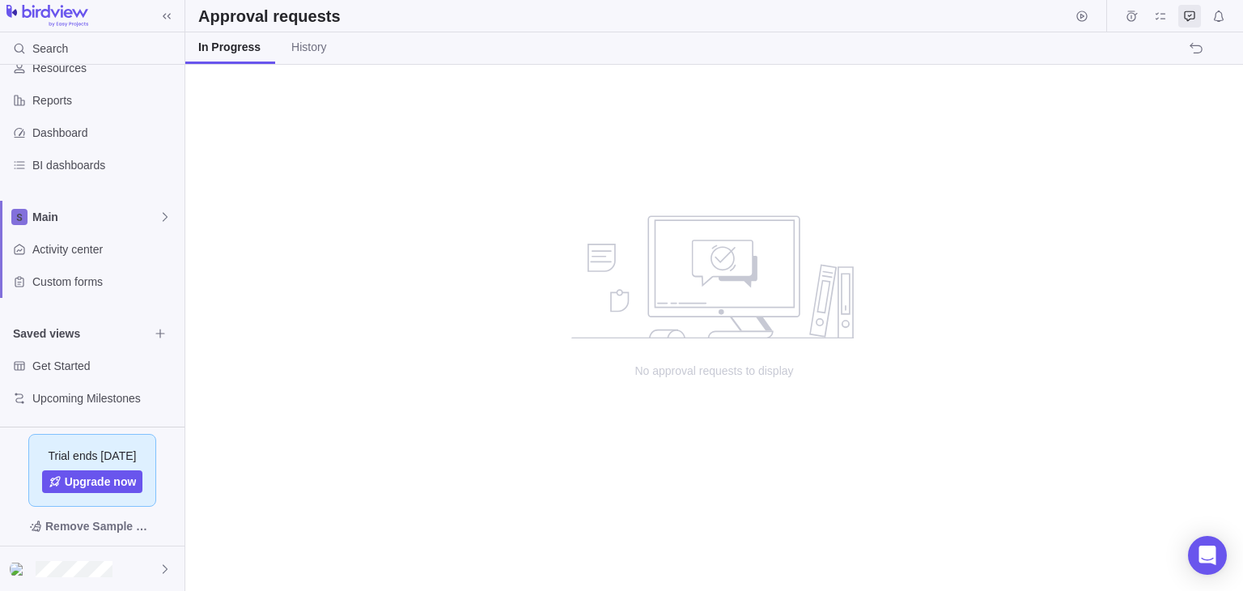
scroll to position [513, 1045]
click at [308, 48] on span "History" at bounding box center [309, 47] width 36 height 16
click at [233, 54] on link "In Progress" at bounding box center [228, 48] width 86 height 32
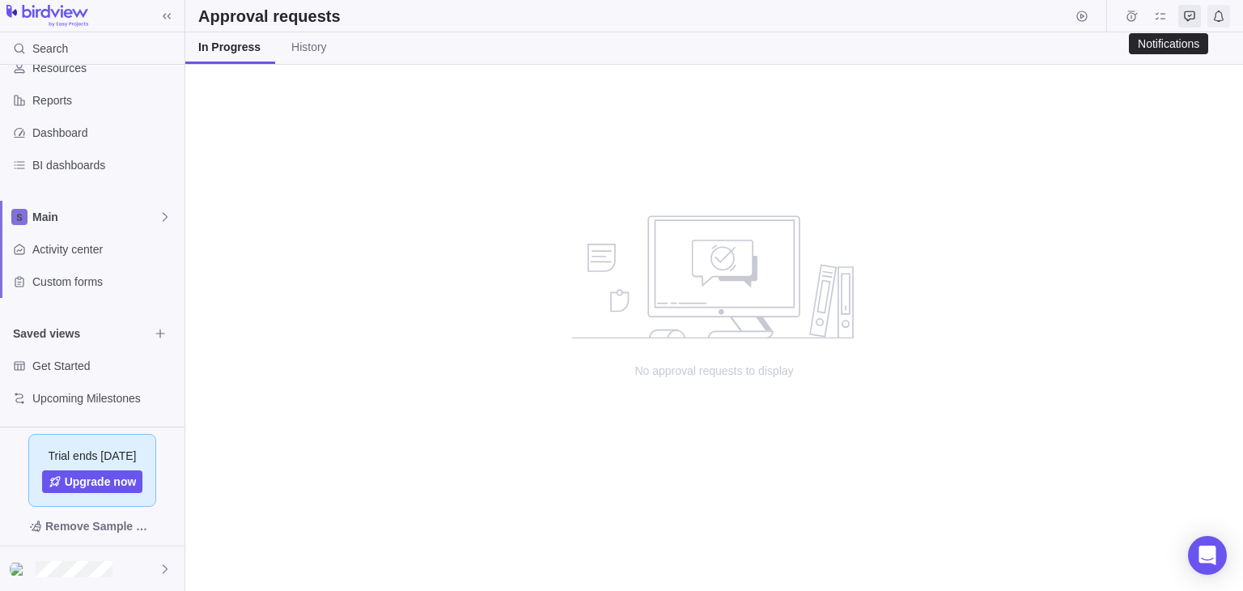
click at [1221, 18] on icon "Notifications" at bounding box center [1218, 16] width 13 height 13
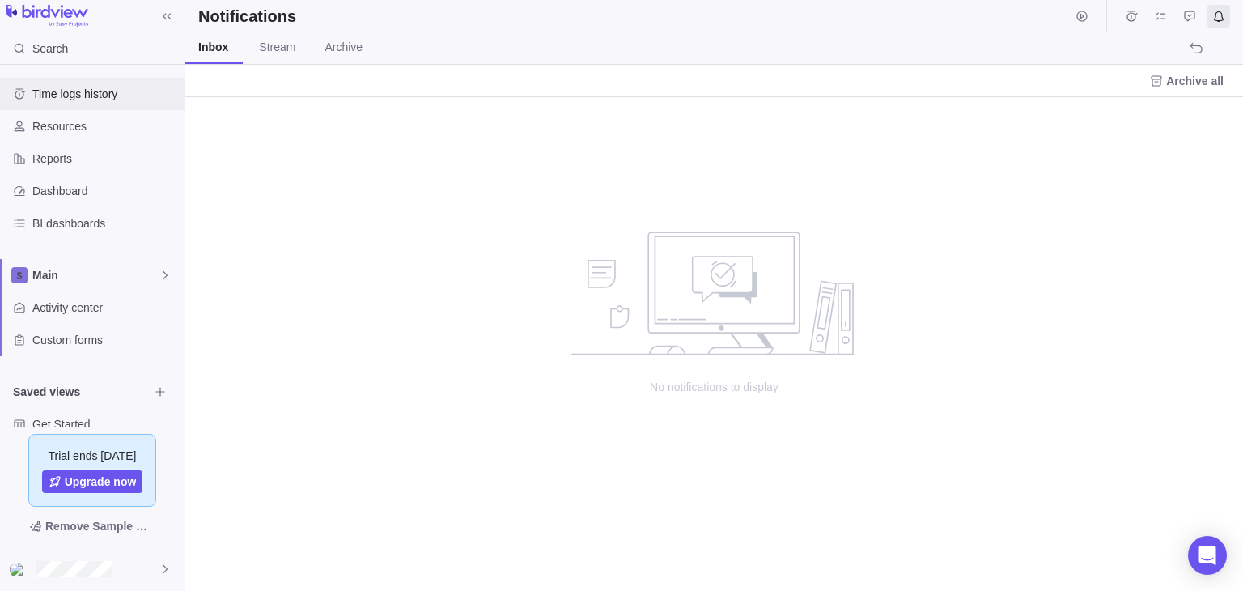
click at [83, 99] on span "Time logs history" at bounding box center [105, 94] width 146 height 16
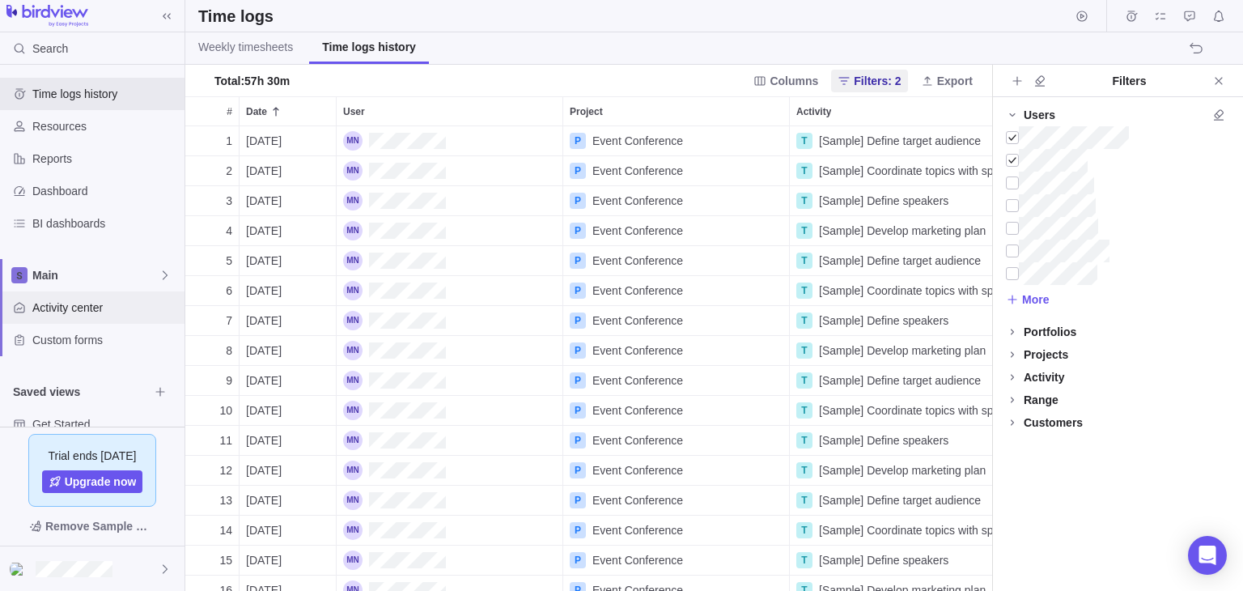
click at [81, 305] on span "Activity center" at bounding box center [105, 307] width 146 height 16
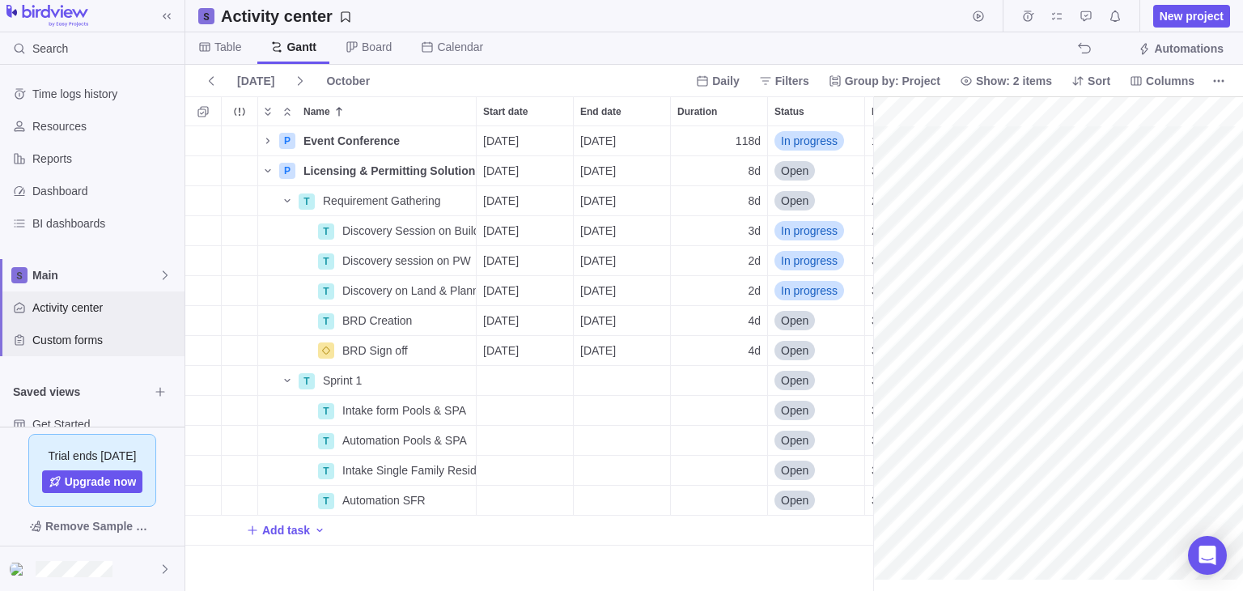
scroll to position [451, 675]
click at [1029, 20] on icon "Time logs" at bounding box center [1027, 16] width 13 height 13
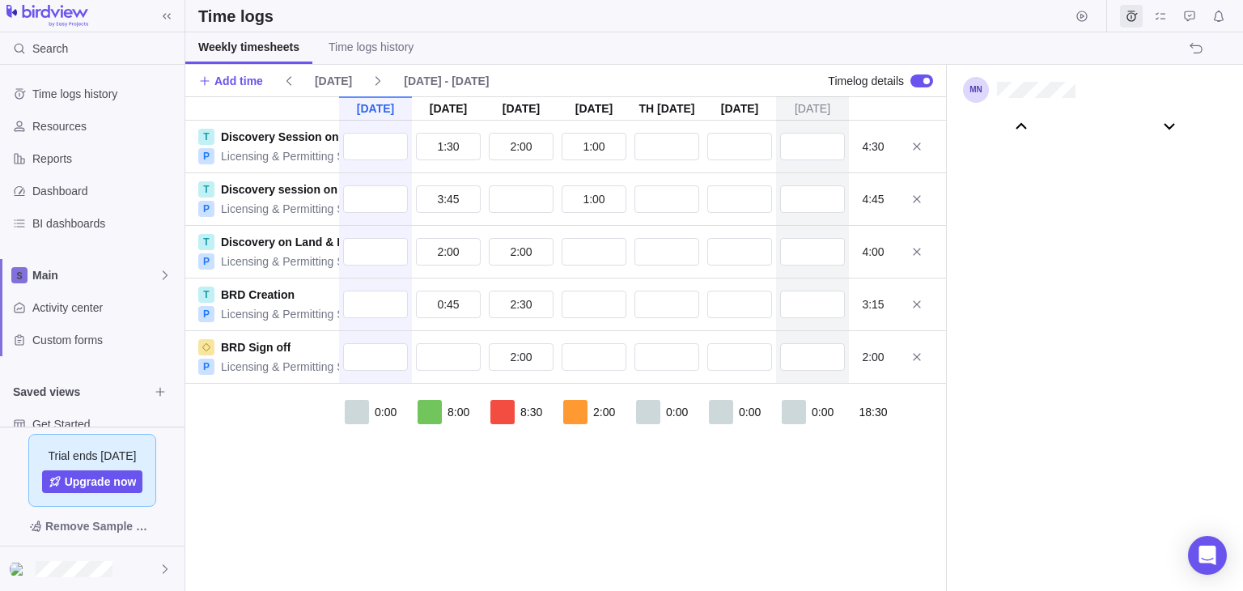
scroll to position [90462, 0]
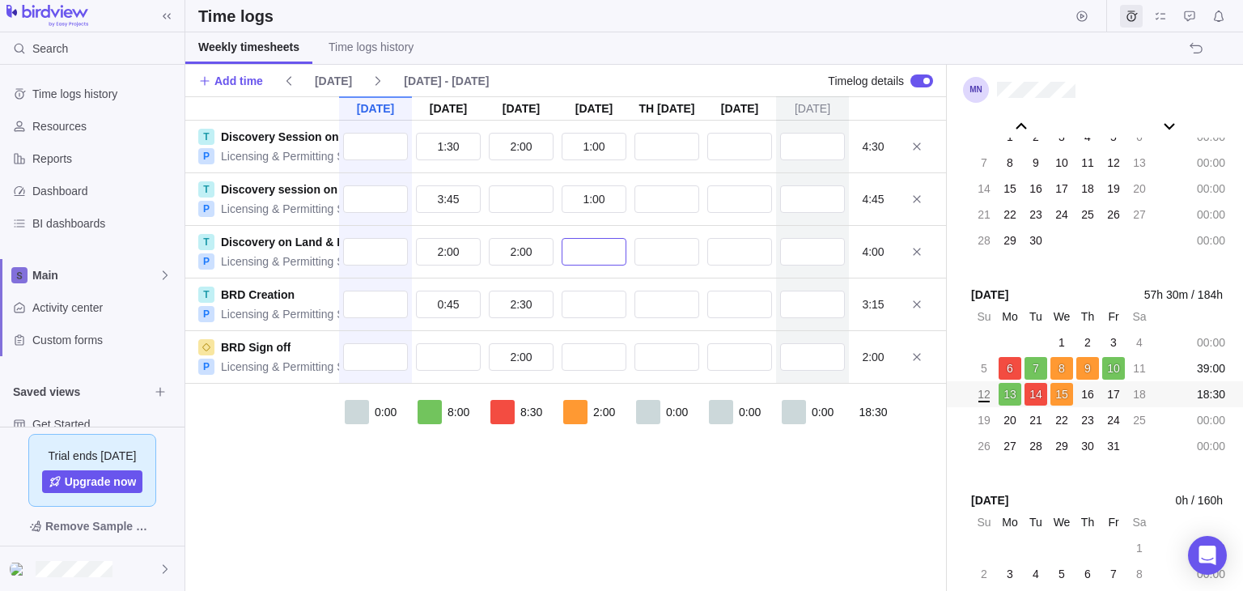
click at [597, 256] on input "text" at bounding box center [594, 252] width 65 height 28
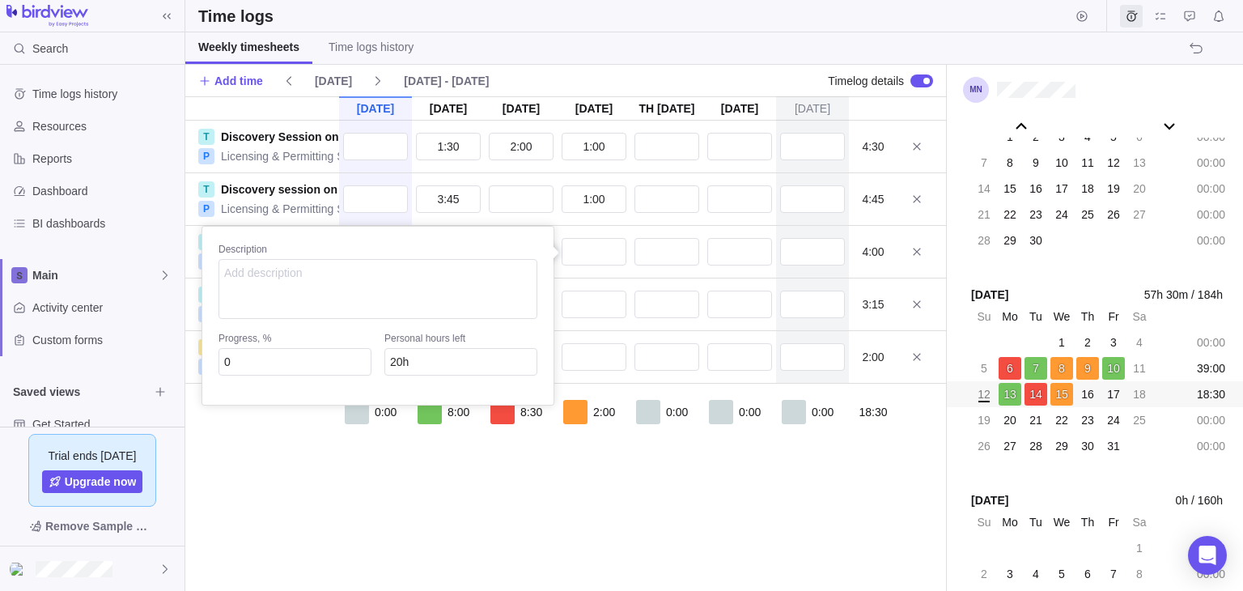
click at [694, 522] on div "[DATE] [DATE] [DATE] [DATE] Oct 16 [DATE] [DATE] T Discovery Session on Buildin…" at bounding box center [565, 343] width 761 height 494
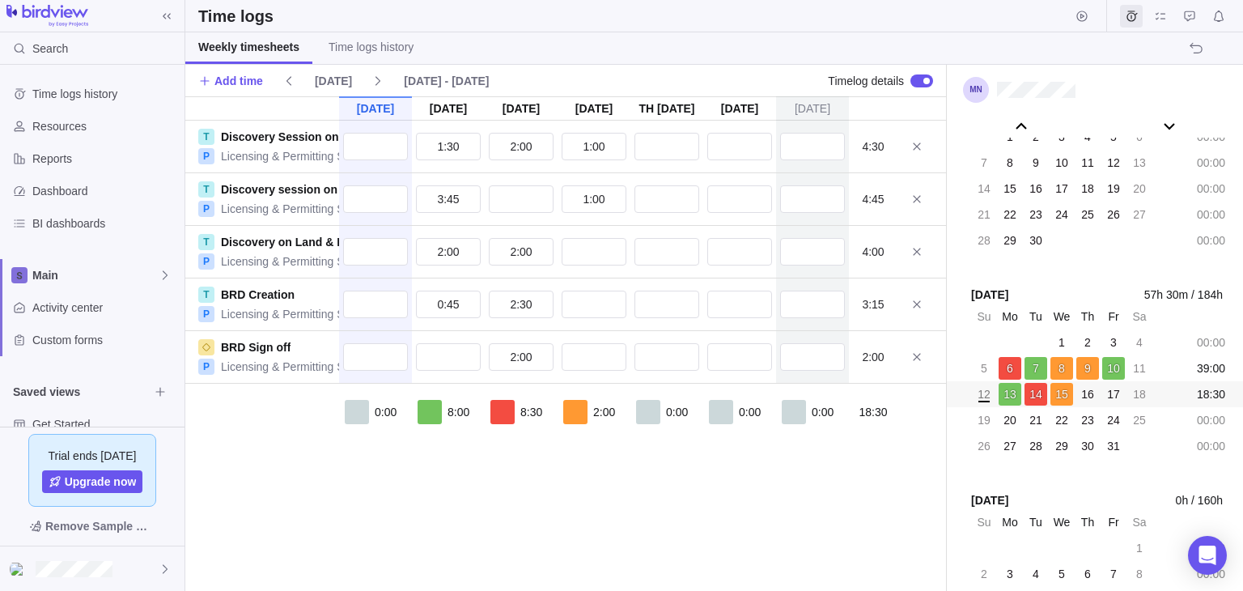
click at [1112, 388] on span "17" at bounding box center [1113, 394] width 13 height 16
click at [816, 150] on input "text" at bounding box center [812, 147] width 65 height 28
click at [519, 202] on textarea at bounding box center [596, 184] width 319 height 60
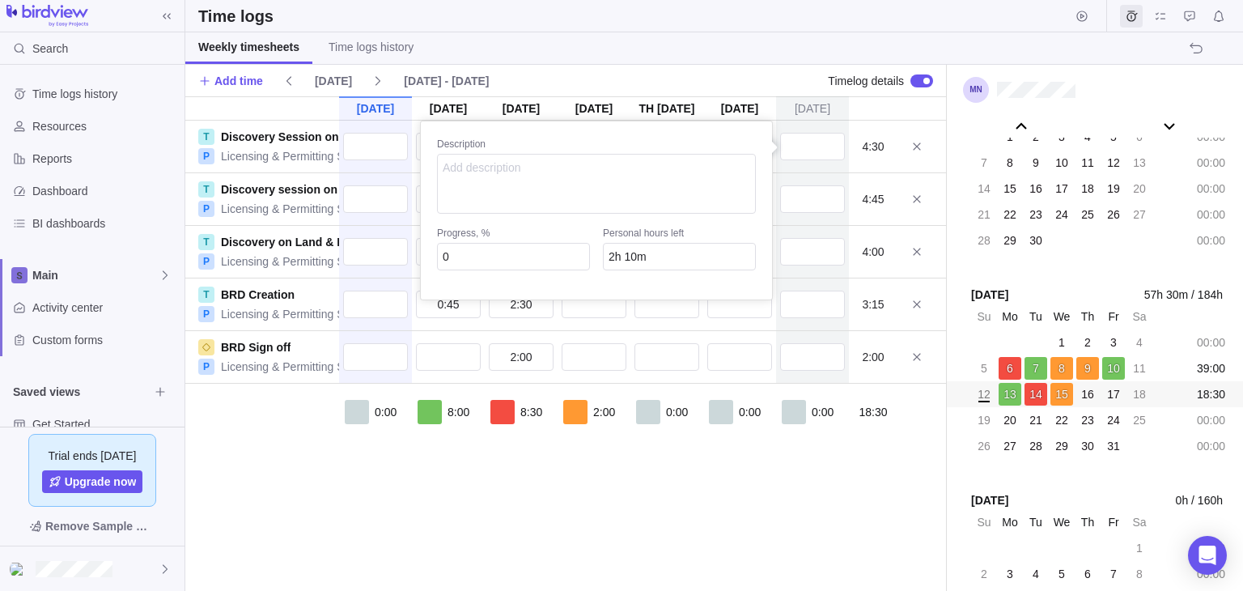
click at [916, 80] on body "Search Time logs history Resources Reports Dashboard BI dashboards Main Activit…" at bounding box center [621, 295] width 1243 height 591
click at [916, 80] on div at bounding box center [921, 80] width 23 height 13
click at [743, 146] on input "text" at bounding box center [739, 147] width 65 height 28
click at [726, 194] on input "text" at bounding box center [739, 199] width 65 height 28
click at [735, 256] on input "text" at bounding box center [739, 252] width 65 height 28
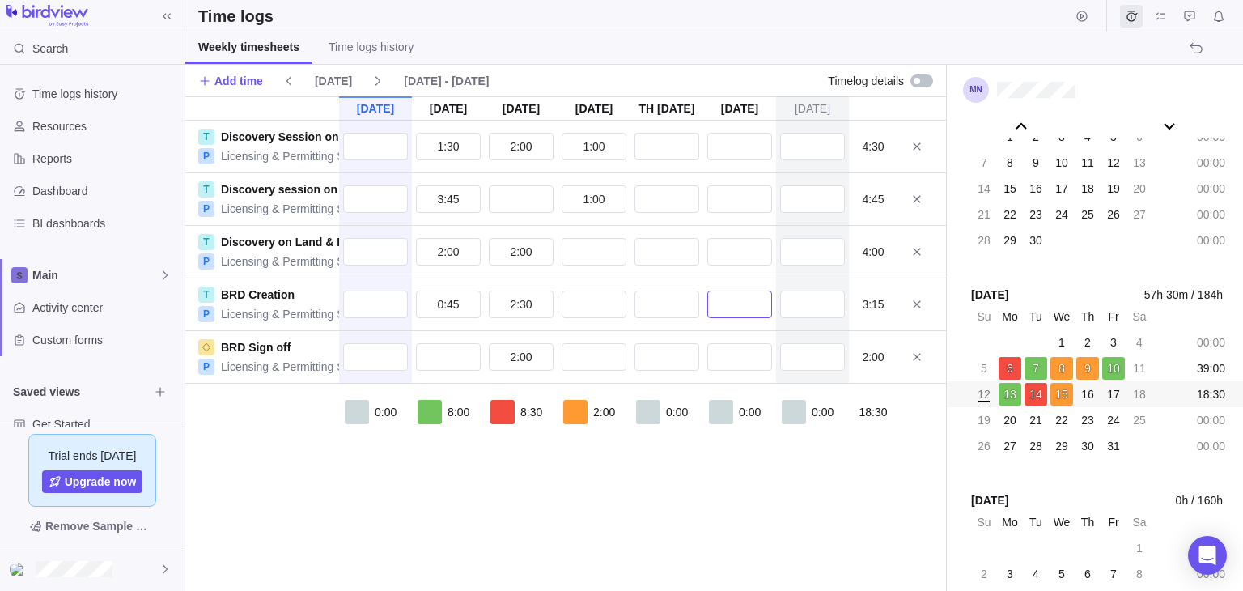
click at [735, 307] on input "text" at bounding box center [739, 304] width 65 height 28
click at [738, 356] on input "text" at bounding box center [739, 357] width 65 height 28
click at [926, 83] on div at bounding box center [921, 80] width 23 height 13
click at [761, 145] on input "text" at bounding box center [739, 147] width 65 height 28
click at [540, 465] on div "[DATE] [DATE] [DATE] [DATE] Oct 16 [DATE] [DATE] T Discovery Session on Buildin…" at bounding box center [565, 343] width 761 height 494
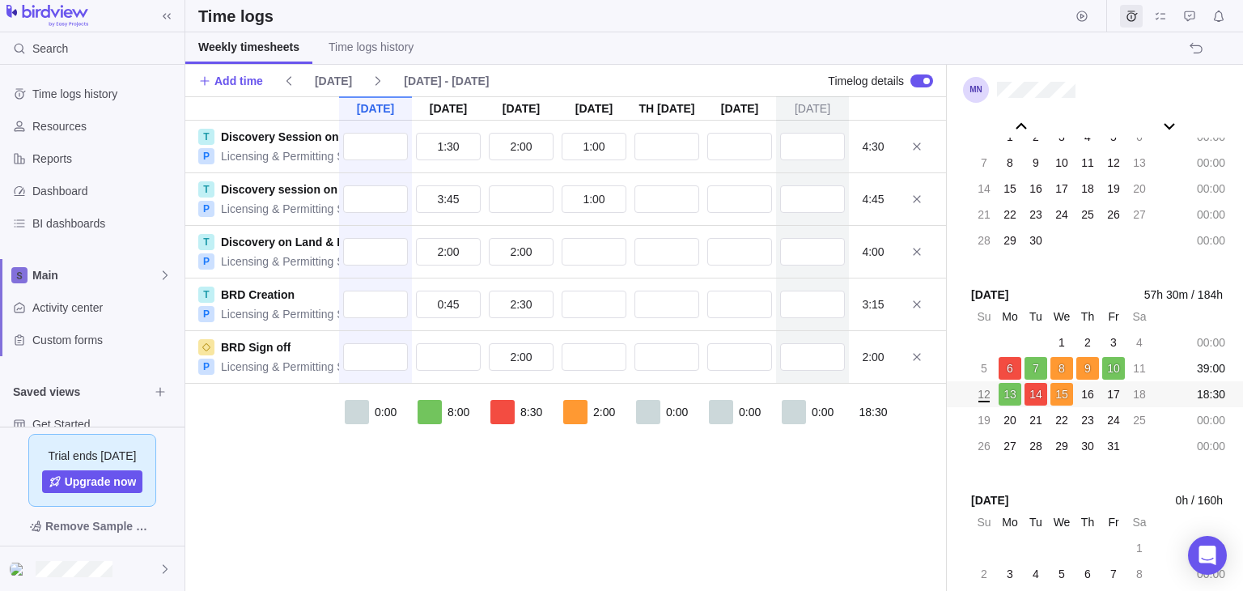
click at [447, 108] on div "[DATE]" at bounding box center [448, 108] width 73 height 24
click at [528, 111] on div "[DATE]" at bounding box center [521, 108] width 73 height 24
click at [1221, 20] on icon "Notifications" at bounding box center [1218, 16] width 13 height 13
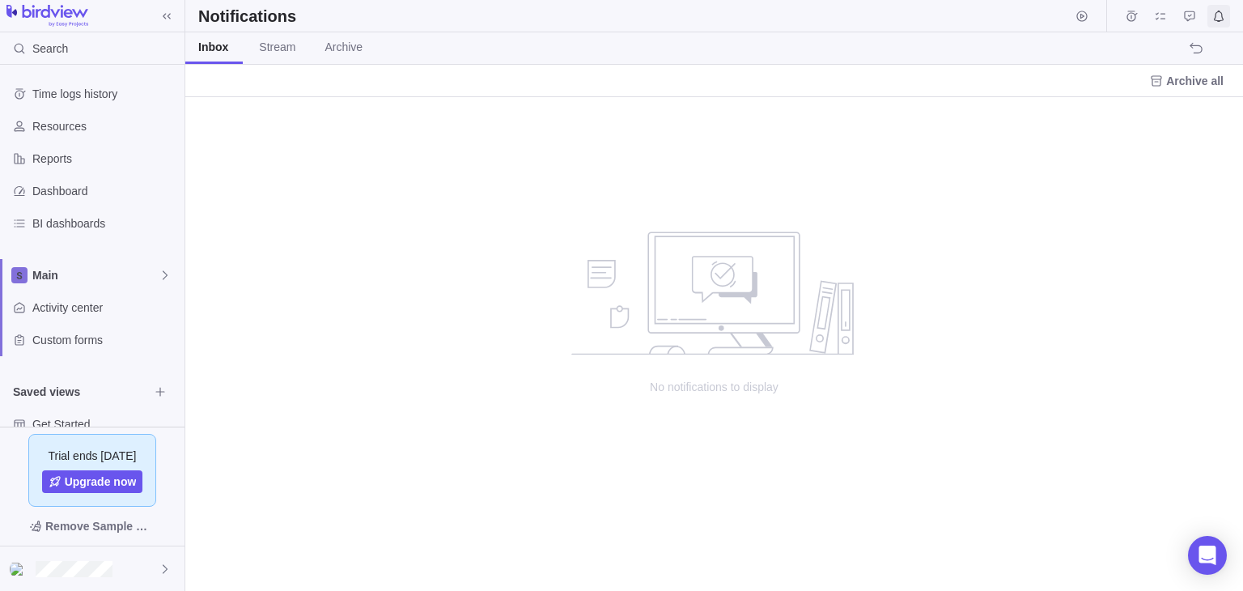
scroll to position [481, 1045]
click at [154, 566] on div at bounding box center [92, 568] width 184 height 45
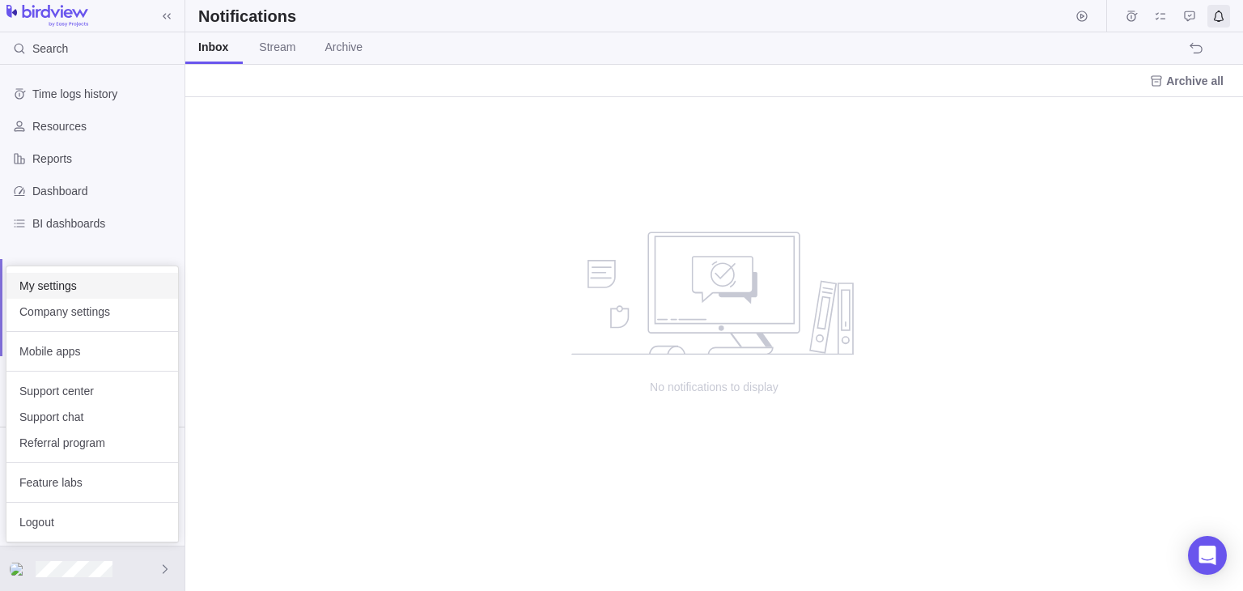
click at [49, 289] on span "My settings" at bounding box center [92, 286] width 146 height 16
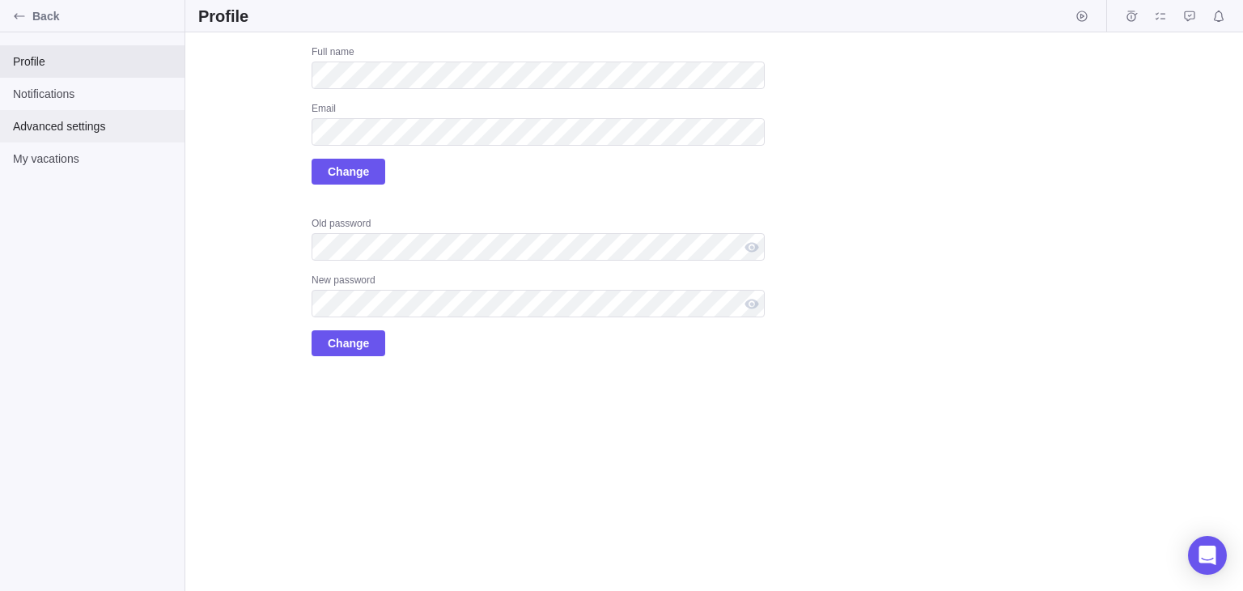
click at [71, 127] on span "Advanced settings" at bounding box center [92, 126] width 159 height 16
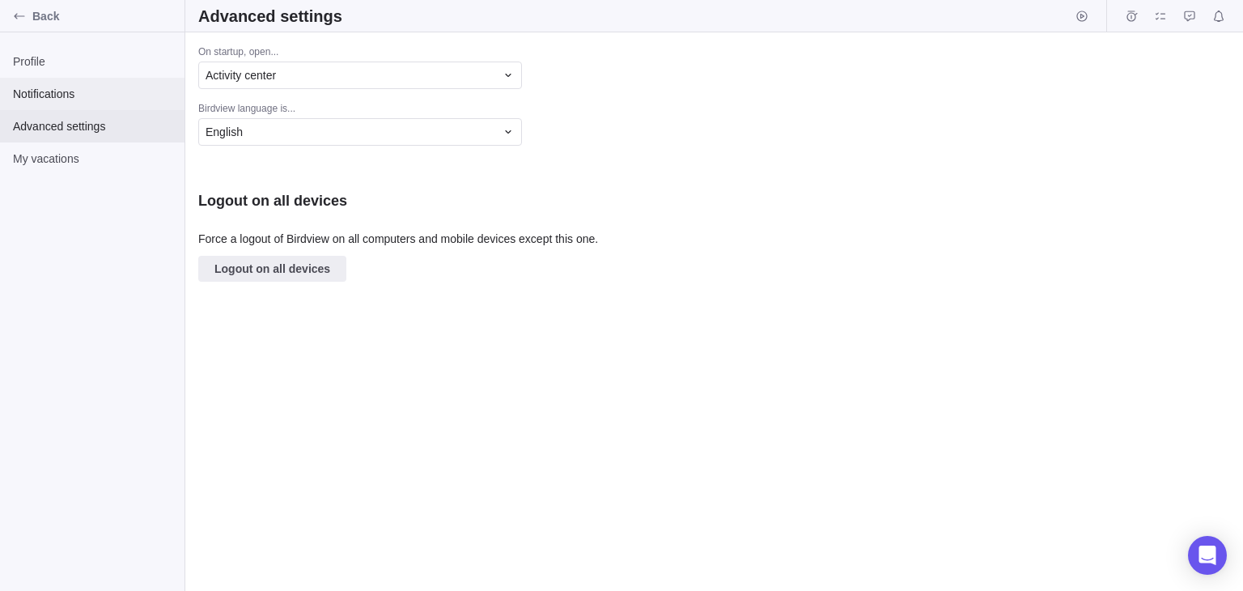
click at [55, 96] on span "Notifications" at bounding box center [92, 94] width 159 height 16
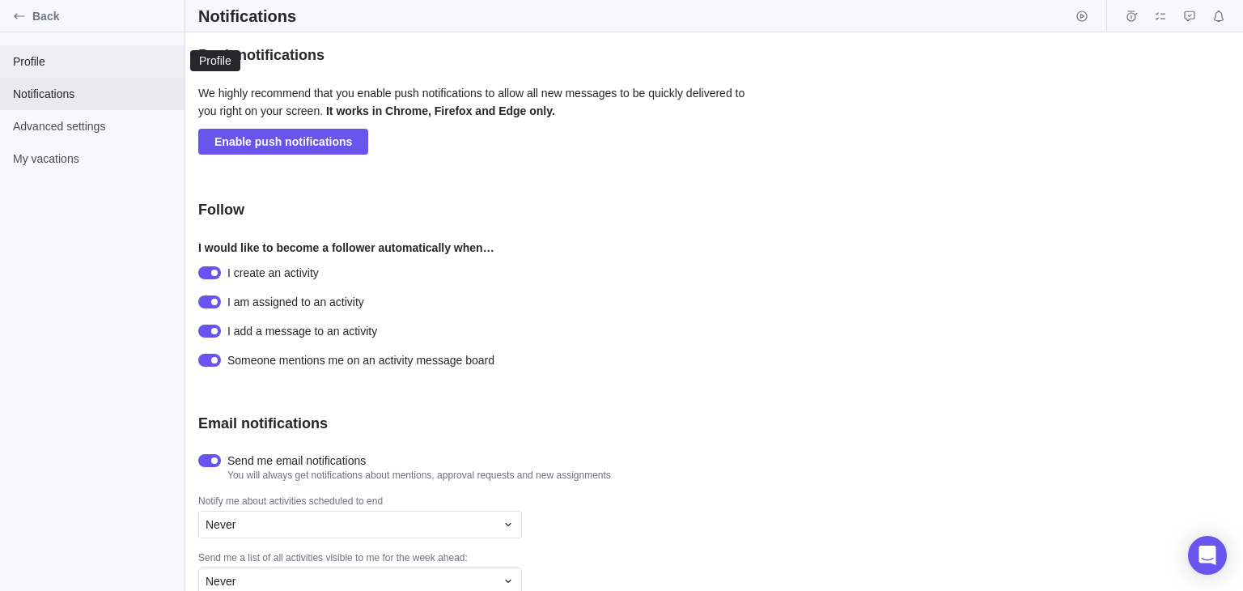
click at [34, 66] on span "Profile" at bounding box center [92, 61] width 159 height 16
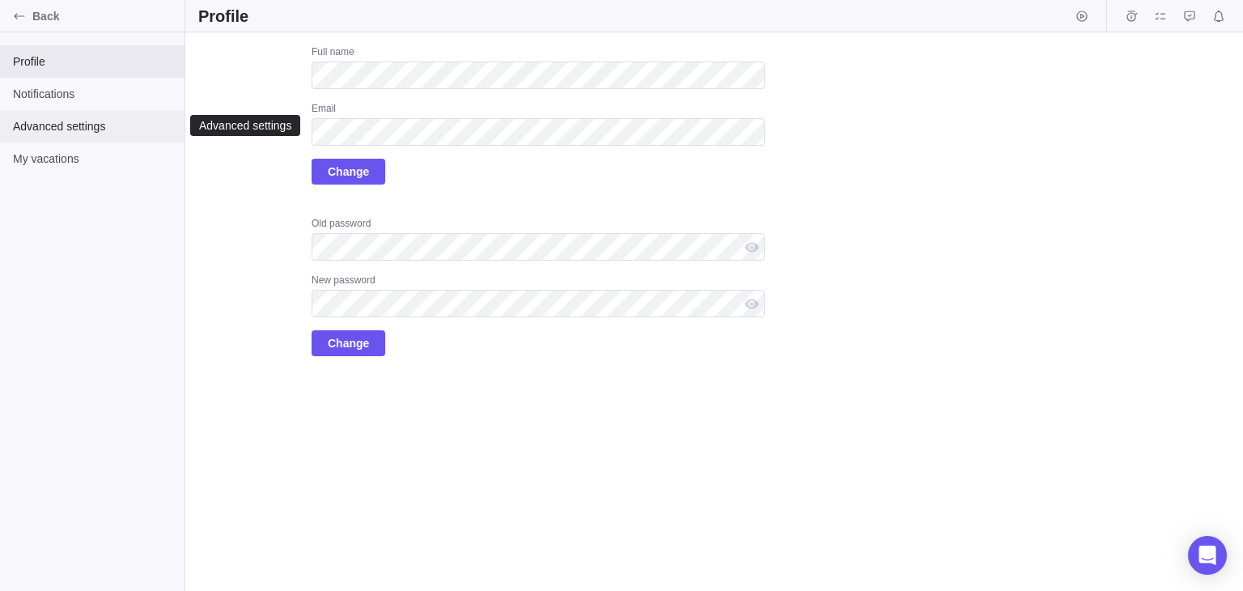
click at [78, 126] on span "Advanced settings" at bounding box center [92, 126] width 159 height 16
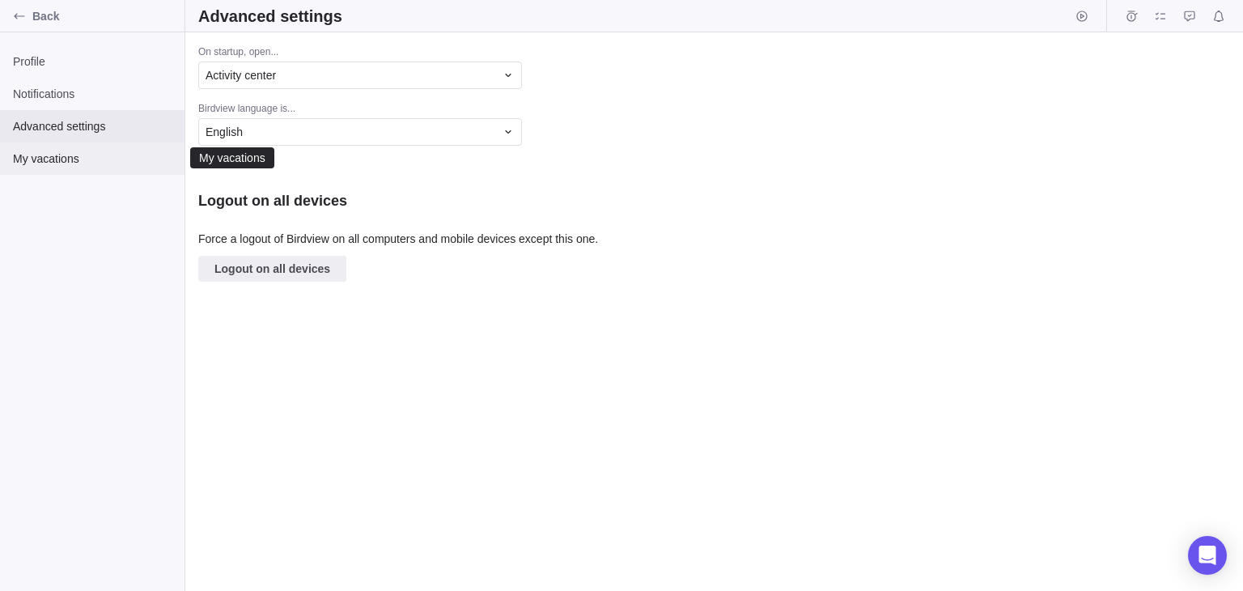
click at [60, 159] on span "My vacations" at bounding box center [92, 158] width 159 height 16
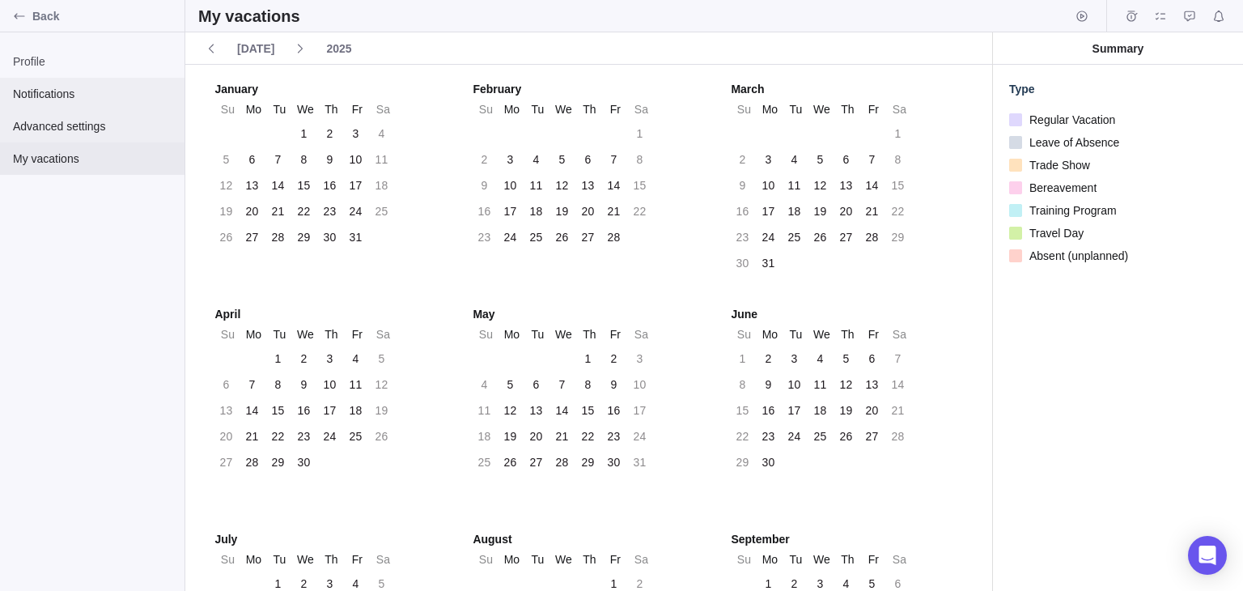
drag, startPoint x: 64, startPoint y: 124, endPoint x: 58, endPoint y: 102, distance: 22.6
click at [64, 123] on span "Advanced settings" at bounding box center [92, 126] width 159 height 16
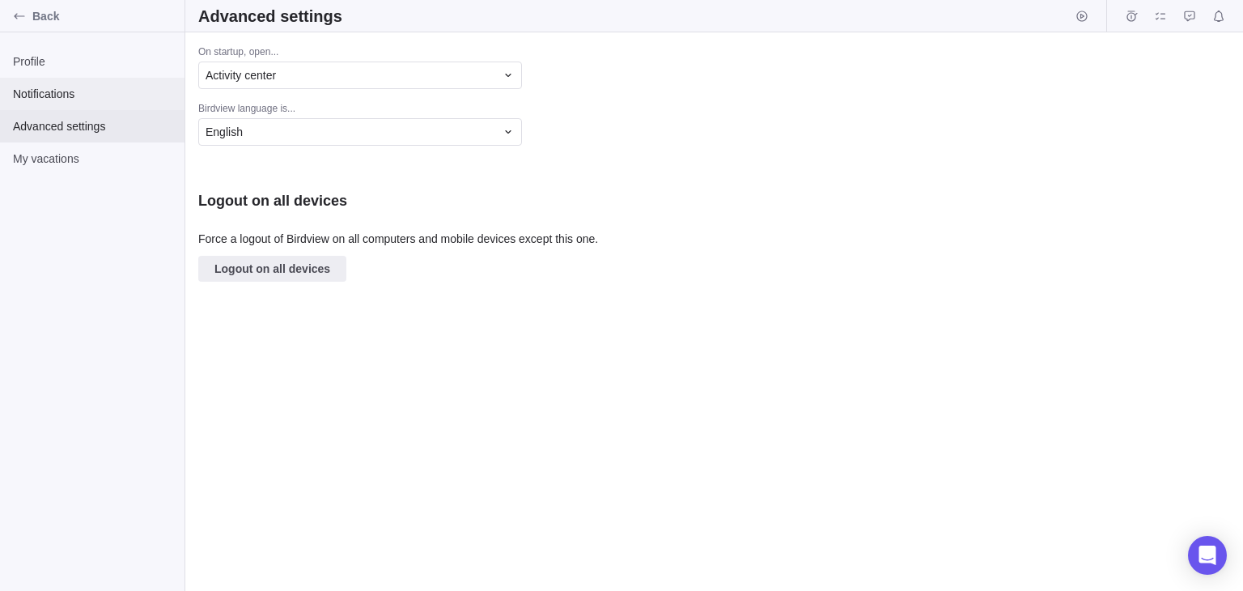
click at [56, 96] on span "Notifications" at bounding box center [92, 94] width 159 height 16
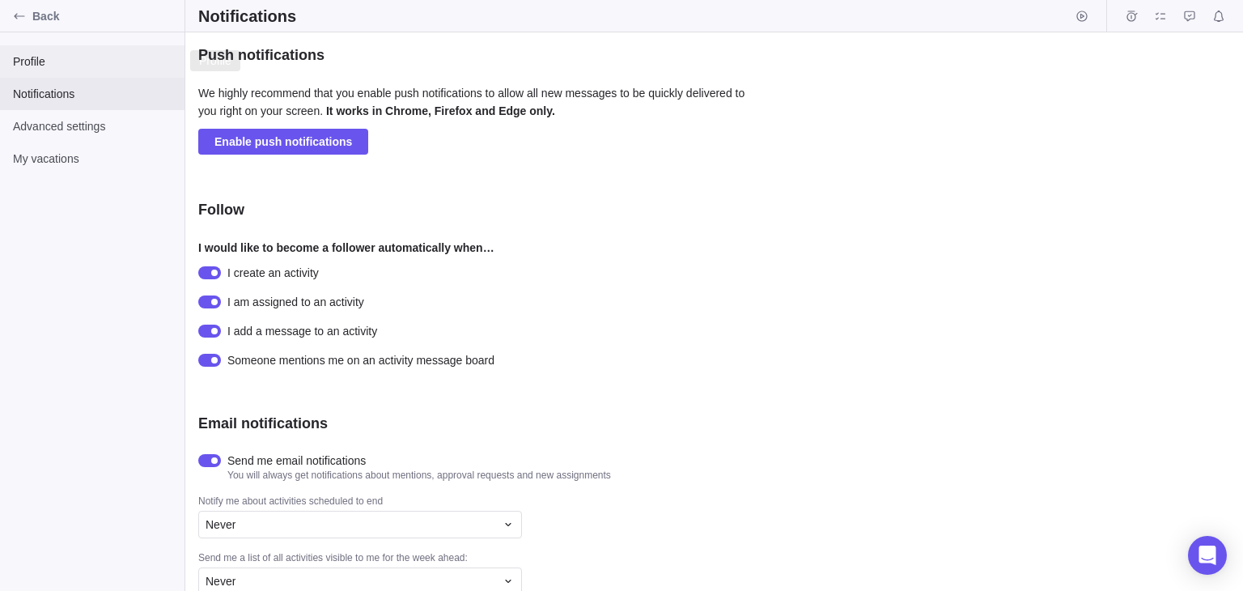
click at [48, 68] on span "Profile" at bounding box center [92, 61] width 159 height 16
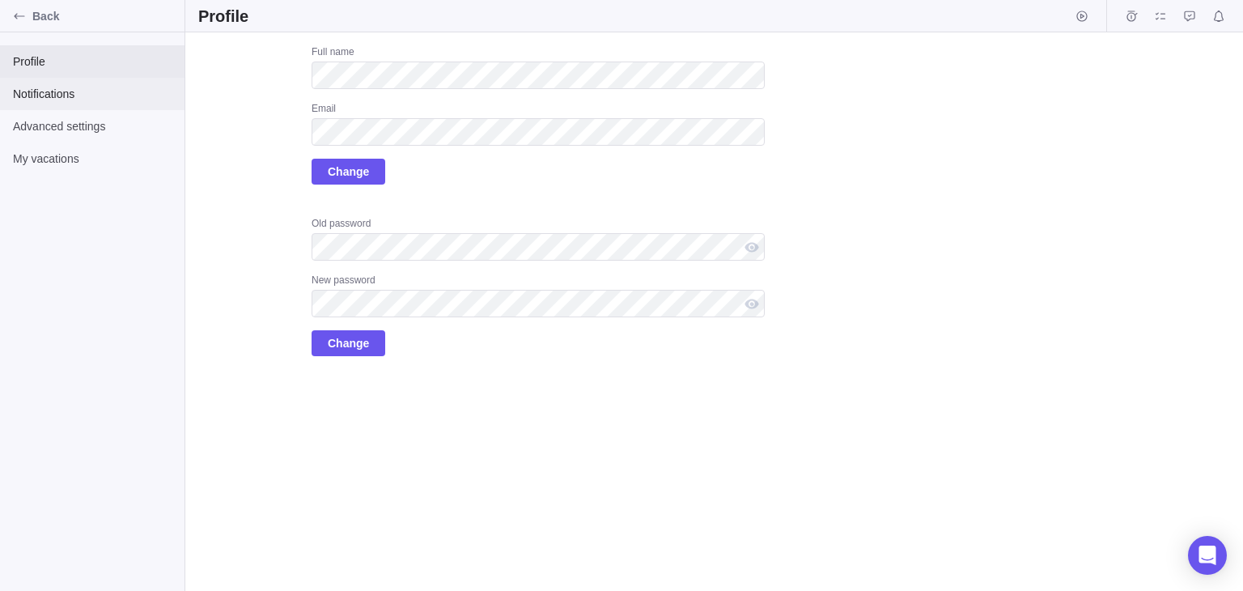
click at [55, 98] on span "Notifications" at bounding box center [92, 94] width 159 height 16
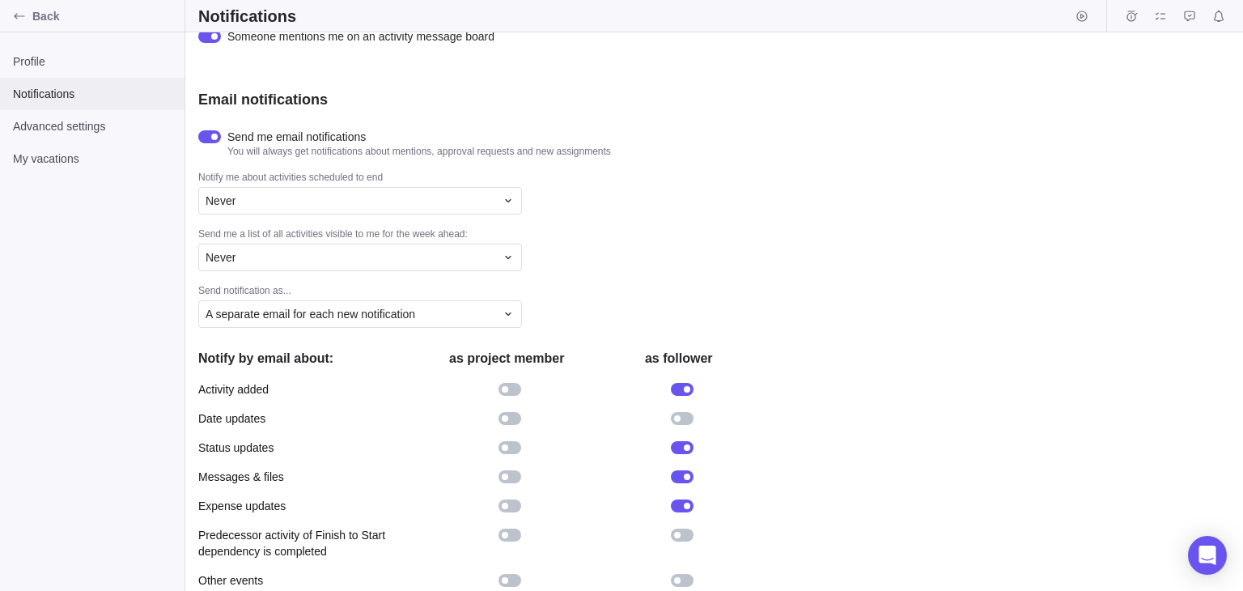
scroll to position [373, 0]
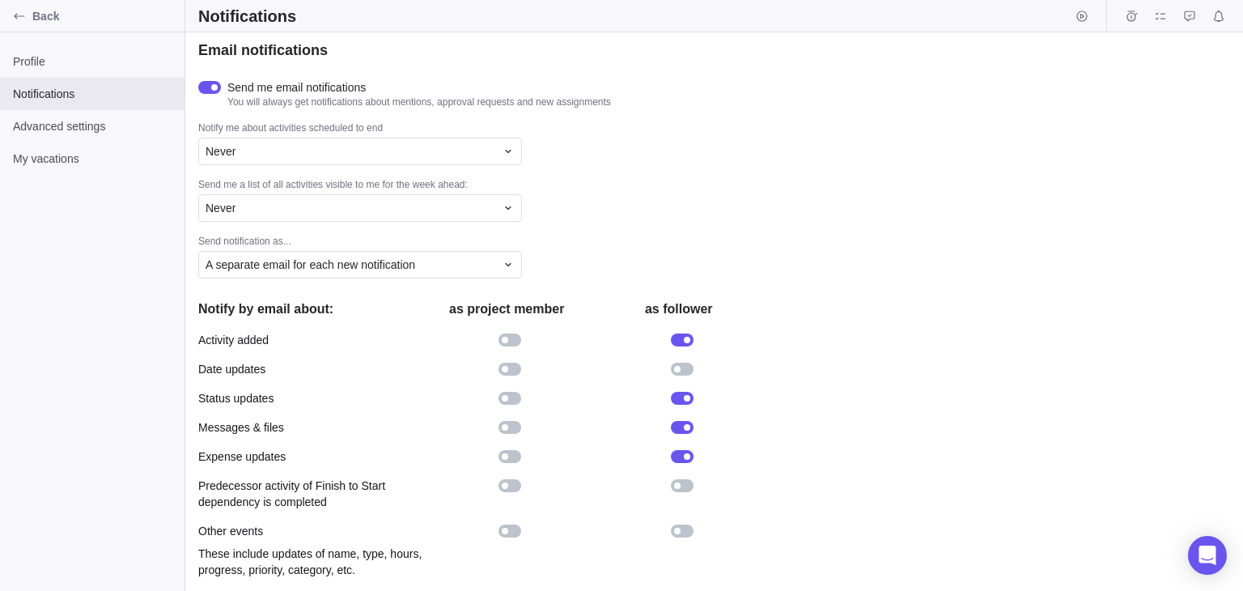
click at [519, 460] on div at bounding box center [506, 456] width 29 height 16
click at [511, 341] on div at bounding box center [509, 339] width 23 height 13
click at [515, 361] on div at bounding box center [506, 369] width 29 height 16
click at [516, 382] on div "Date updates" at bounding box center [481, 368] width 566 height 29
click at [518, 402] on div at bounding box center [509, 398] width 23 height 13
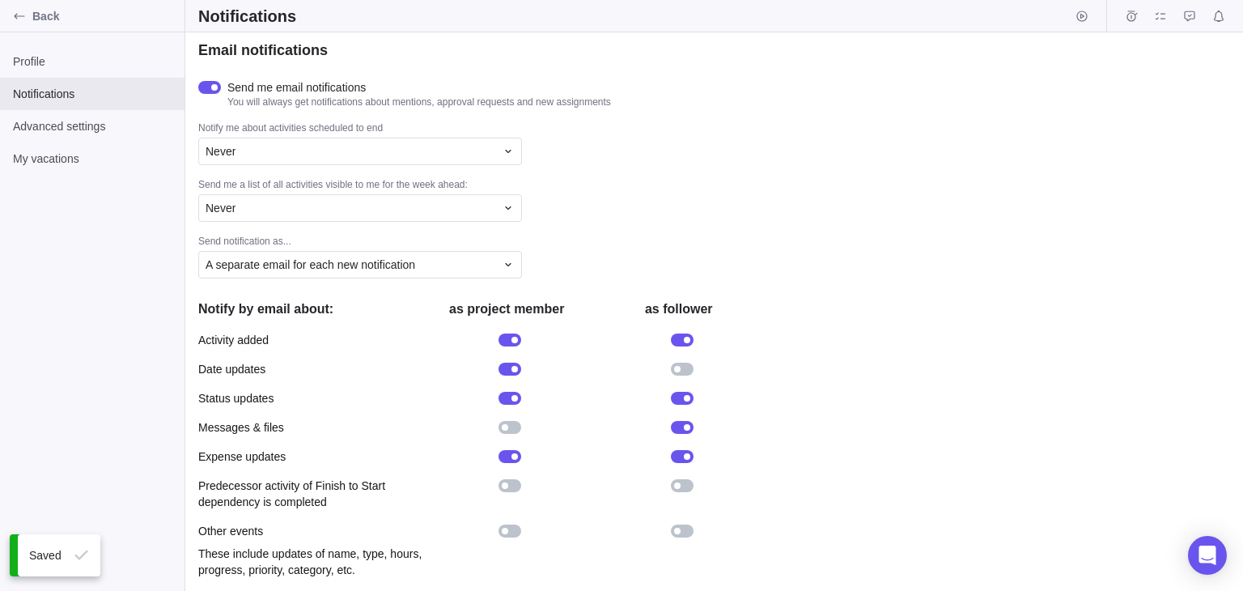
click at [518, 420] on div at bounding box center [506, 427] width 29 height 16
click at [505, 498] on div at bounding box center [506, 493] width 29 height 32
click at [519, 536] on div at bounding box center [506, 531] width 29 height 16
click at [692, 485] on div at bounding box center [682, 485] width 23 height 13
click at [689, 361] on div at bounding box center [678, 369] width 29 height 16
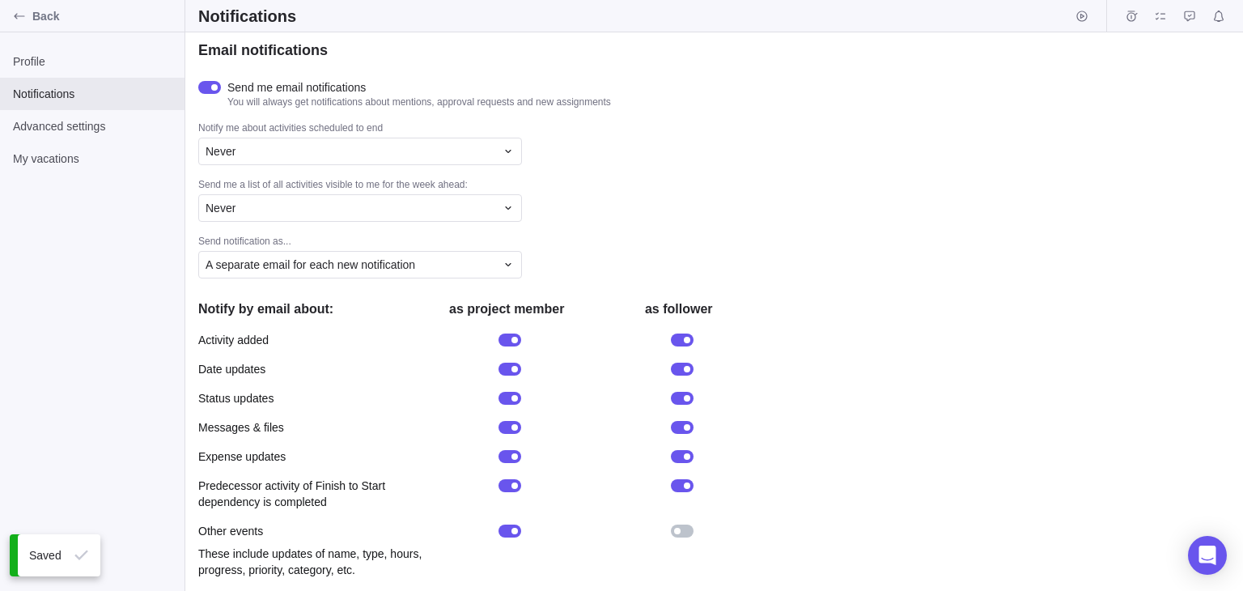
click at [685, 532] on div at bounding box center [682, 530] width 23 height 13
click at [49, 142] on div "My vacations" at bounding box center [92, 158] width 184 height 32
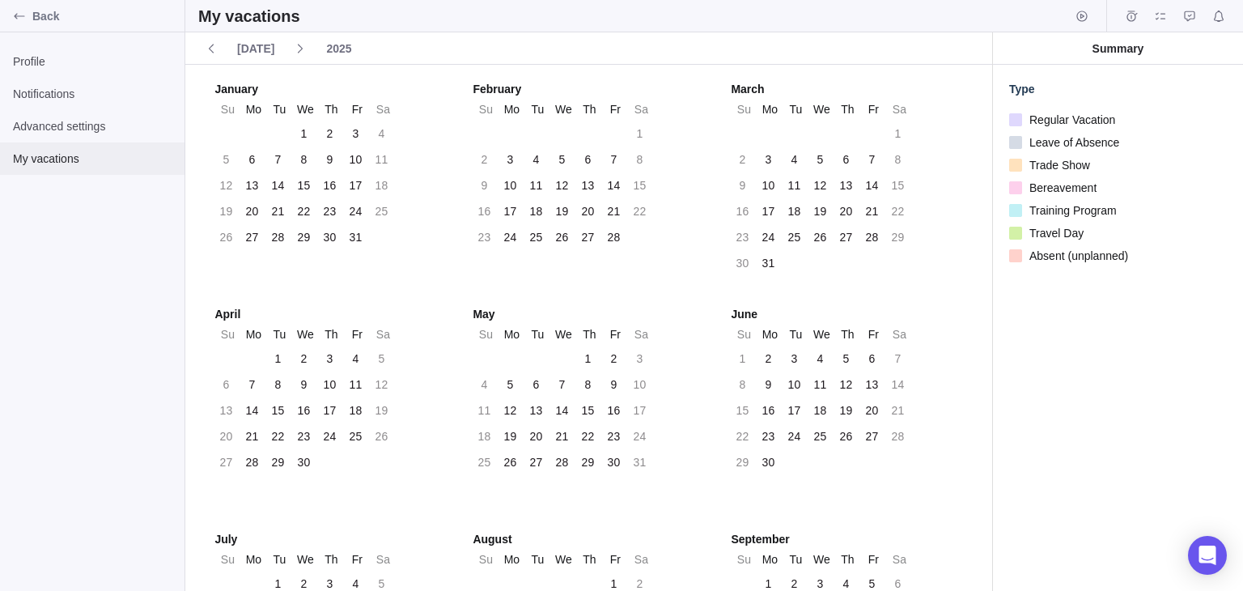
click at [45, 163] on span "My vacations" at bounding box center [92, 158] width 159 height 16
click at [45, 97] on span "Notifications" at bounding box center [92, 94] width 159 height 16
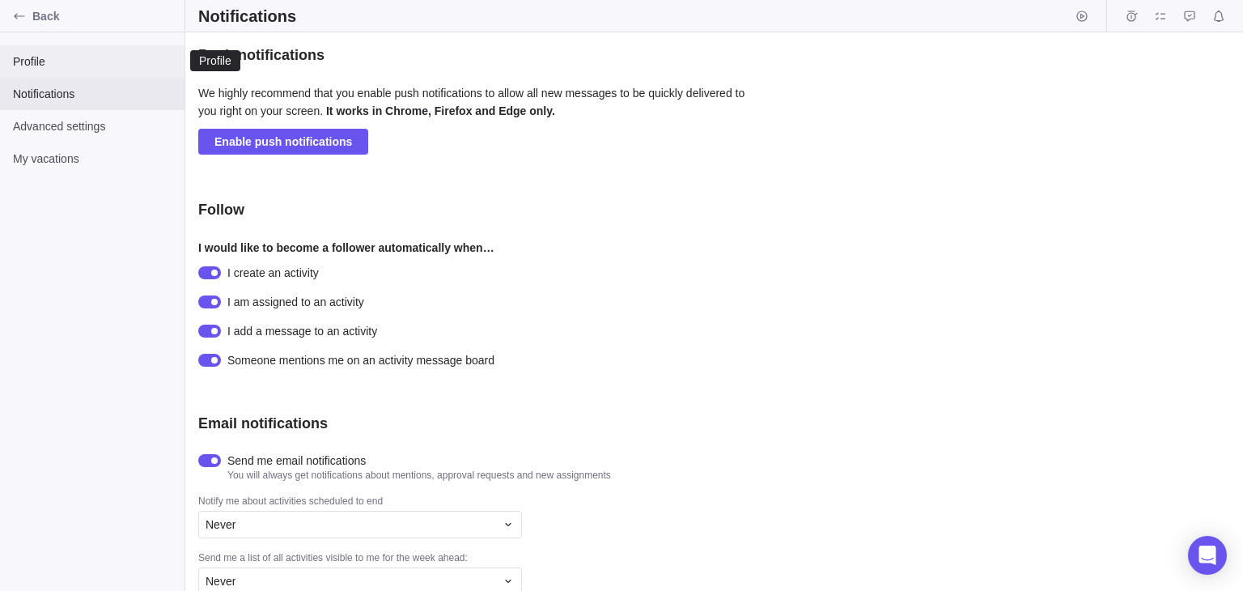
click at [42, 69] on span "Profile" at bounding box center [92, 61] width 159 height 16
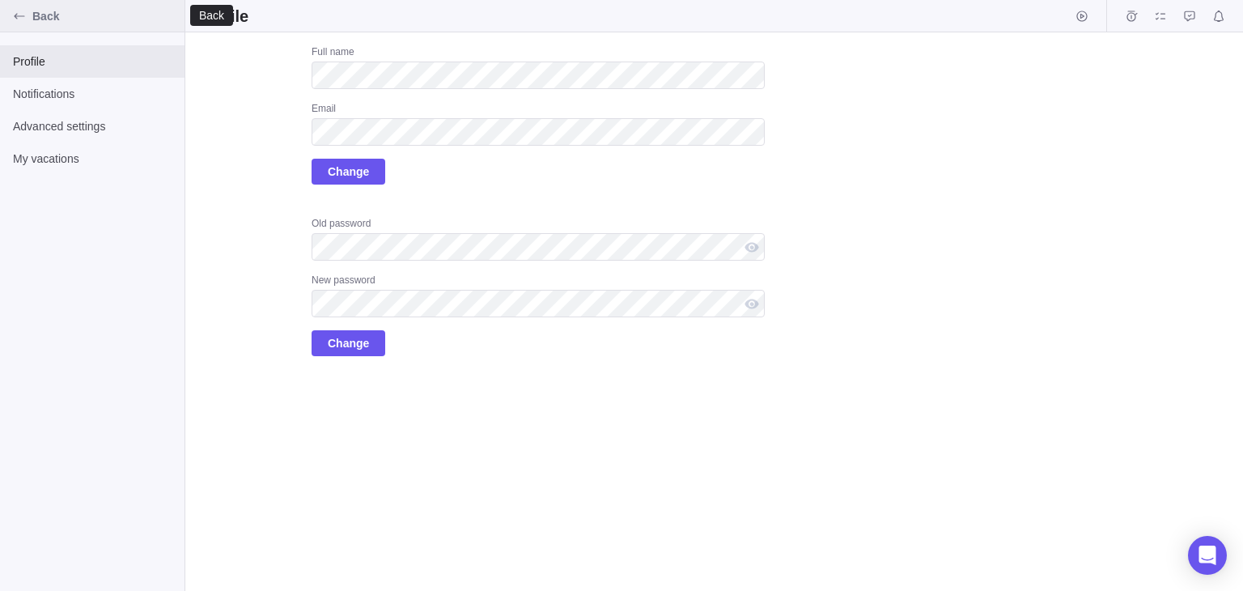
click at [19, 18] on icon "Back" at bounding box center [19, 16] width 13 height 13
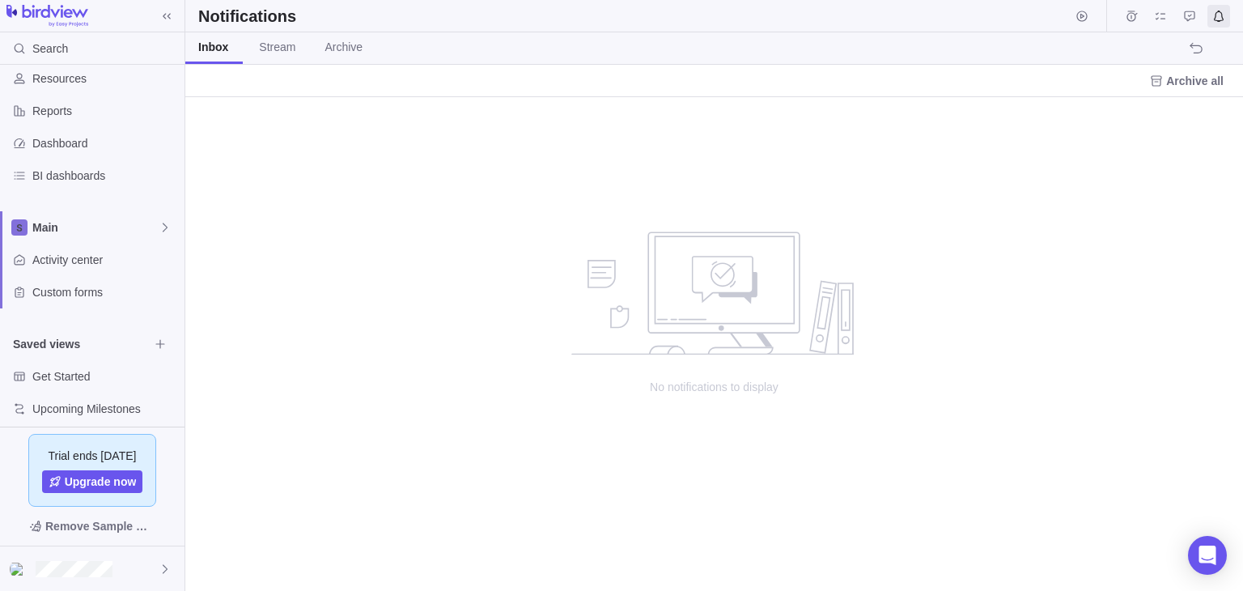
scroll to position [58, 0]
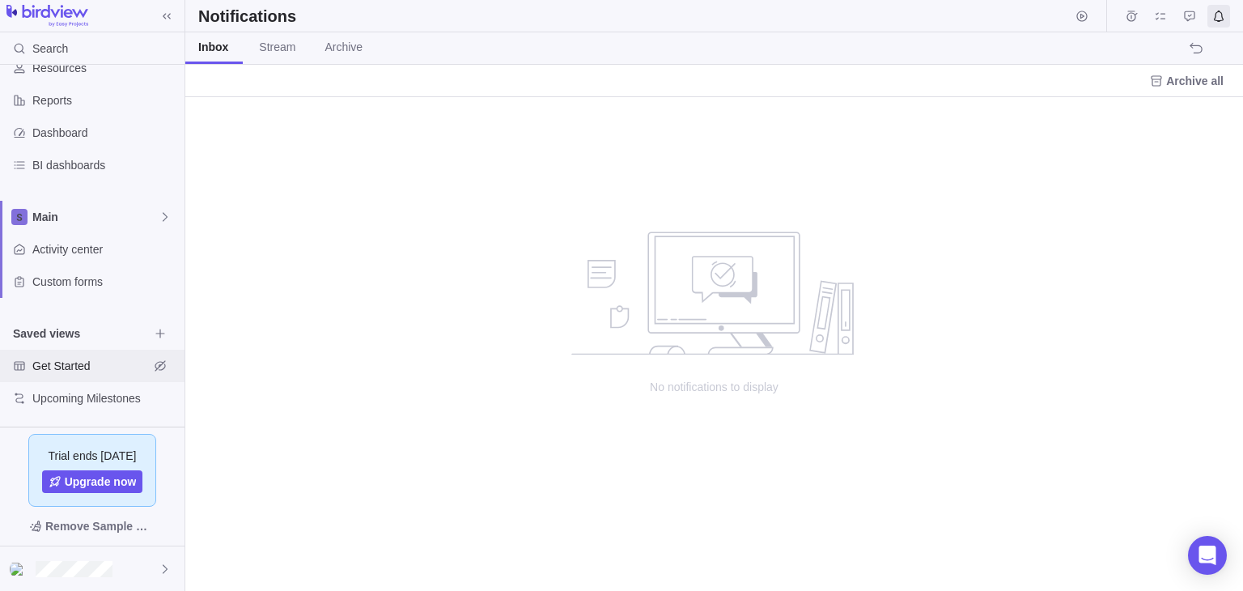
click at [55, 367] on span "Get Started" at bounding box center [90, 366] width 117 height 16
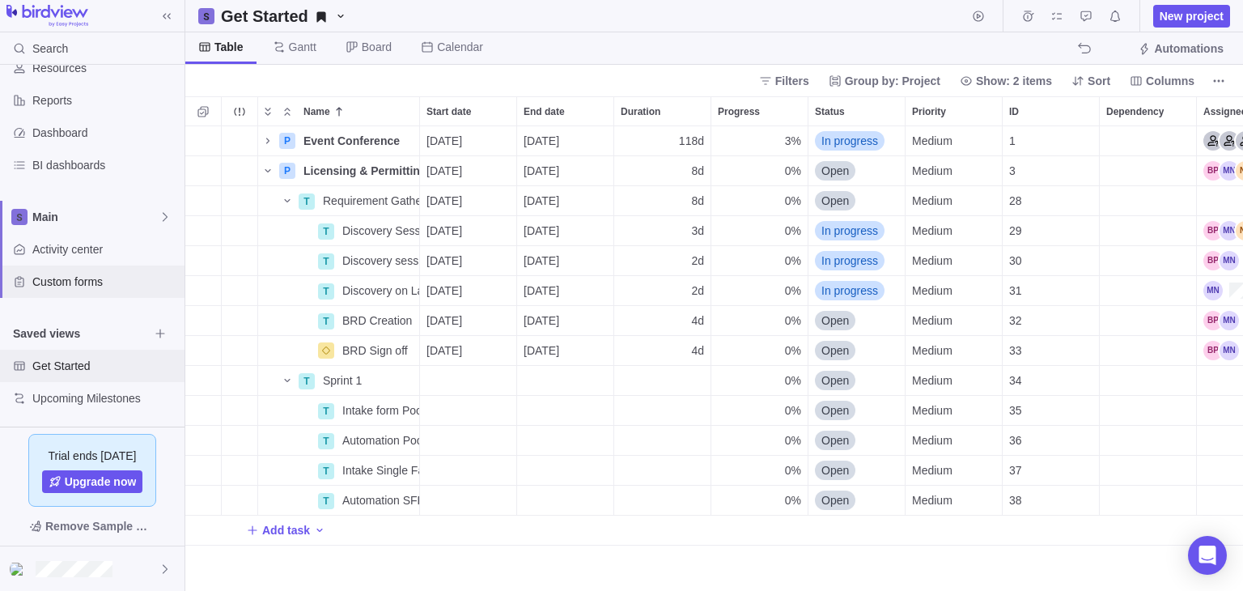
scroll to position [451, 1045]
click at [47, 279] on span "Custom forms" at bounding box center [105, 281] width 146 height 16
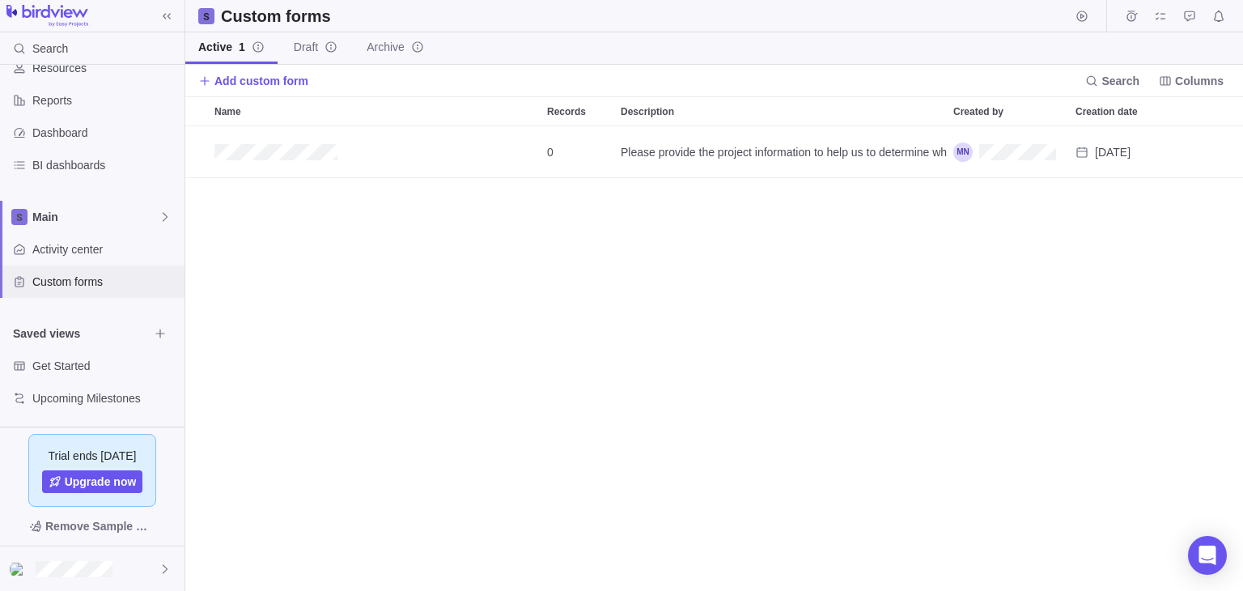
scroll to position [451, 1045]
click at [53, 248] on span "Activity center" at bounding box center [105, 249] width 146 height 16
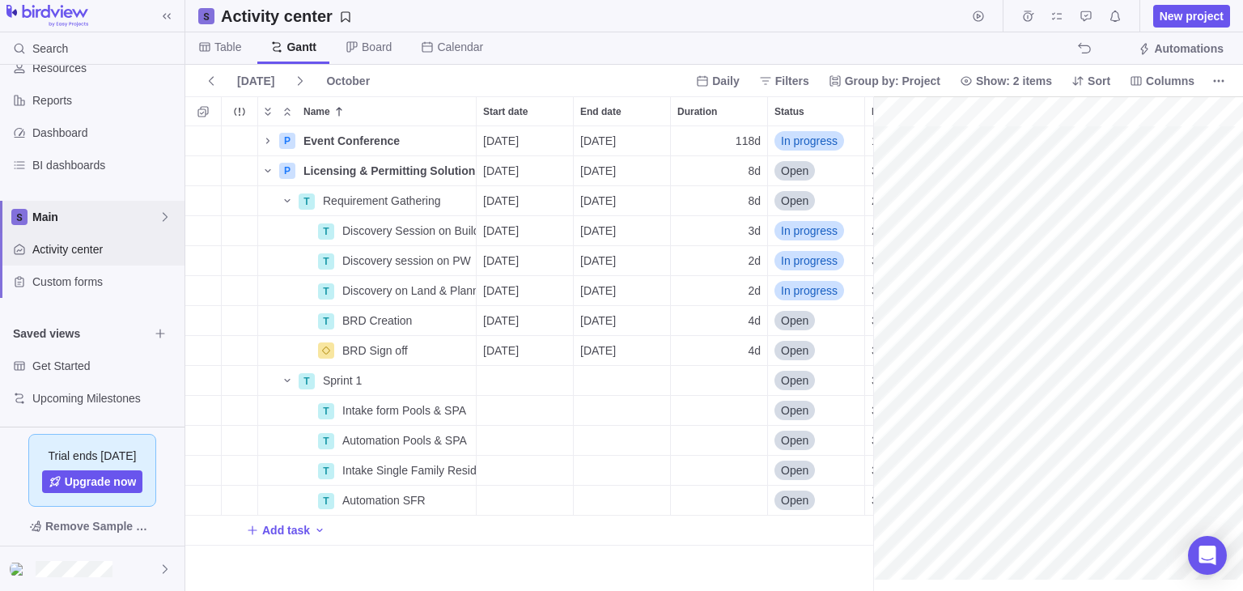
scroll to position [0, 2418]
click at [65, 130] on span "Dashboard" at bounding box center [105, 133] width 146 height 16
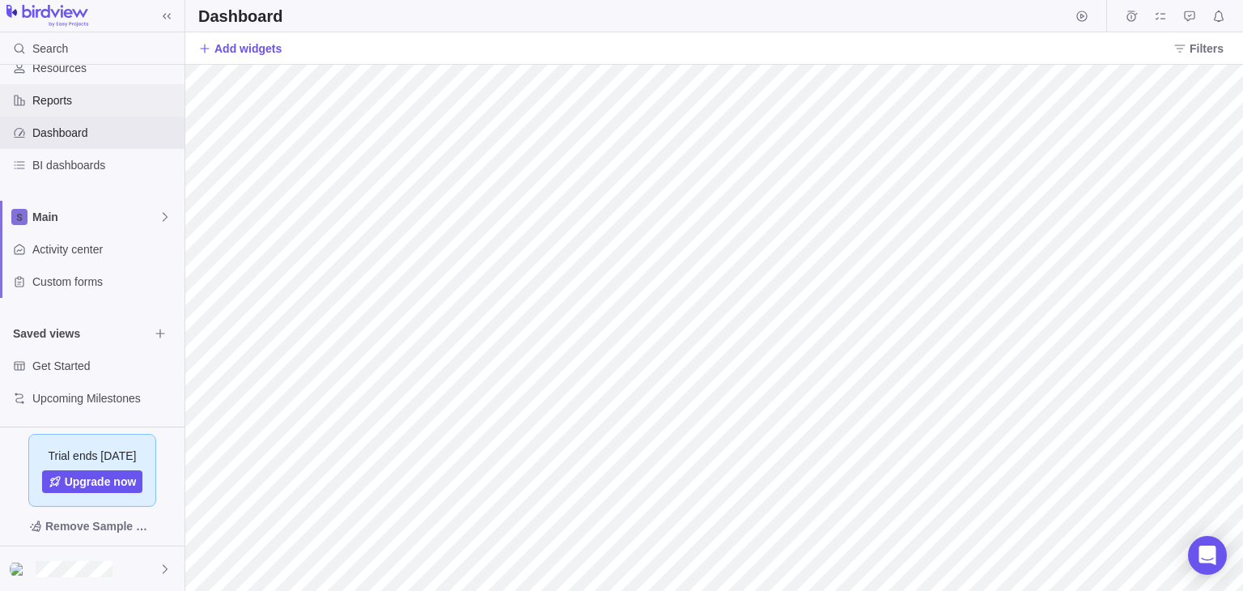
click at [51, 101] on span "Reports" at bounding box center [105, 100] width 146 height 16
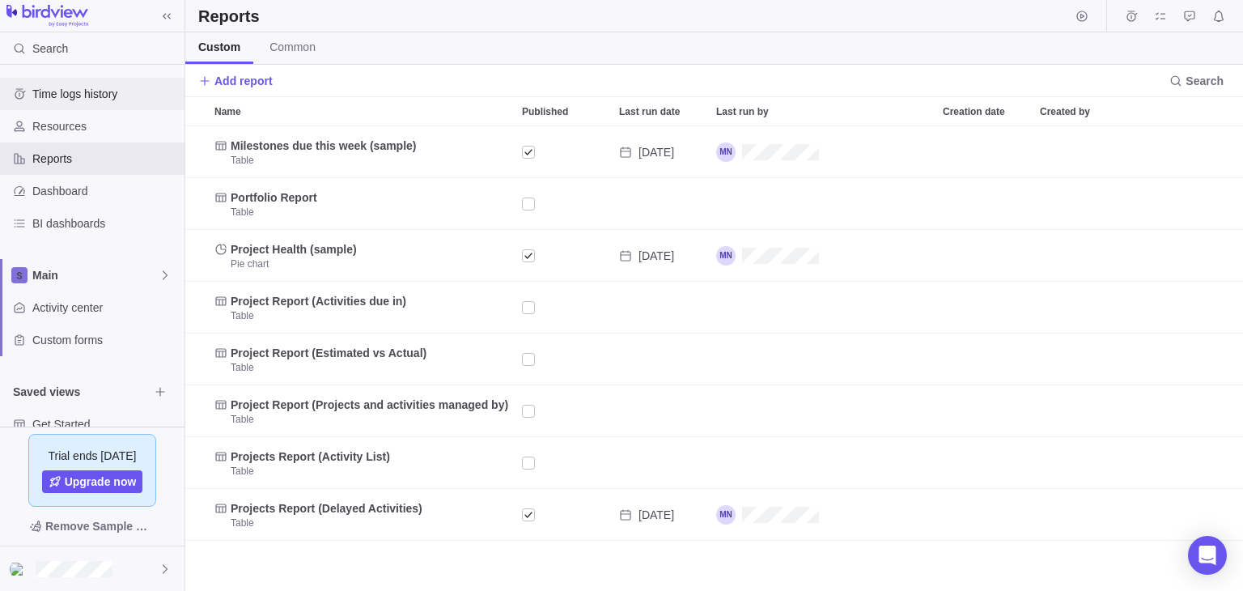
click at [91, 101] on div "Time logs history" at bounding box center [92, 94] width 184 height 32
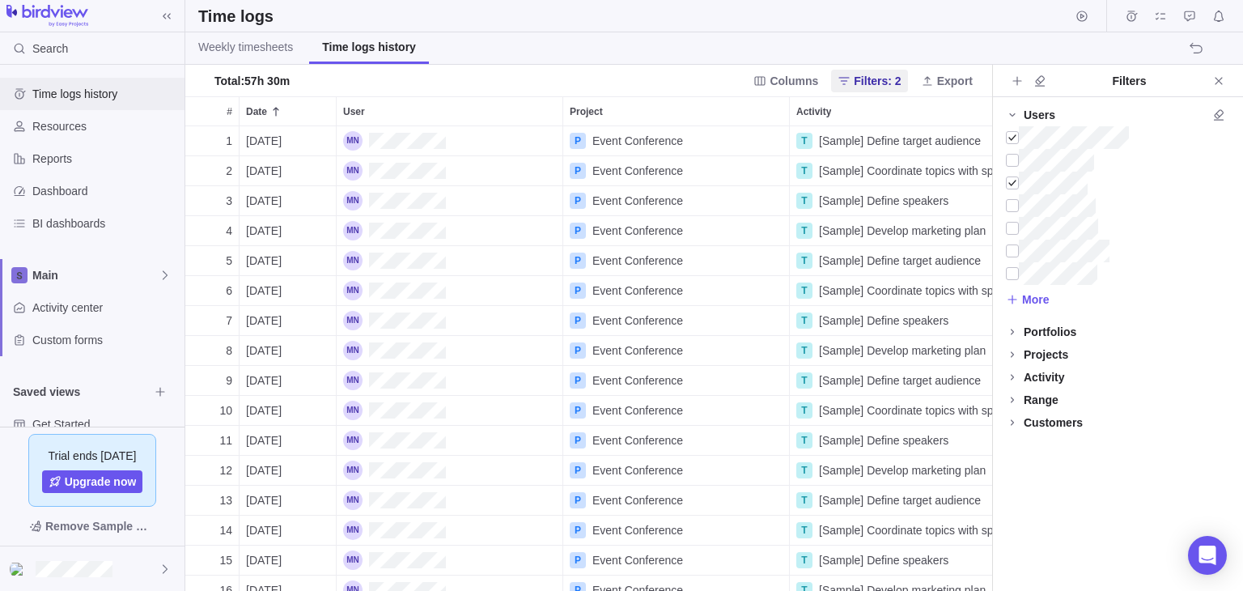
scroll to position [451, 794]
click at [252, 53] on span "Weekly timesheets" at bounding box center [245, 47] width 95 height 16
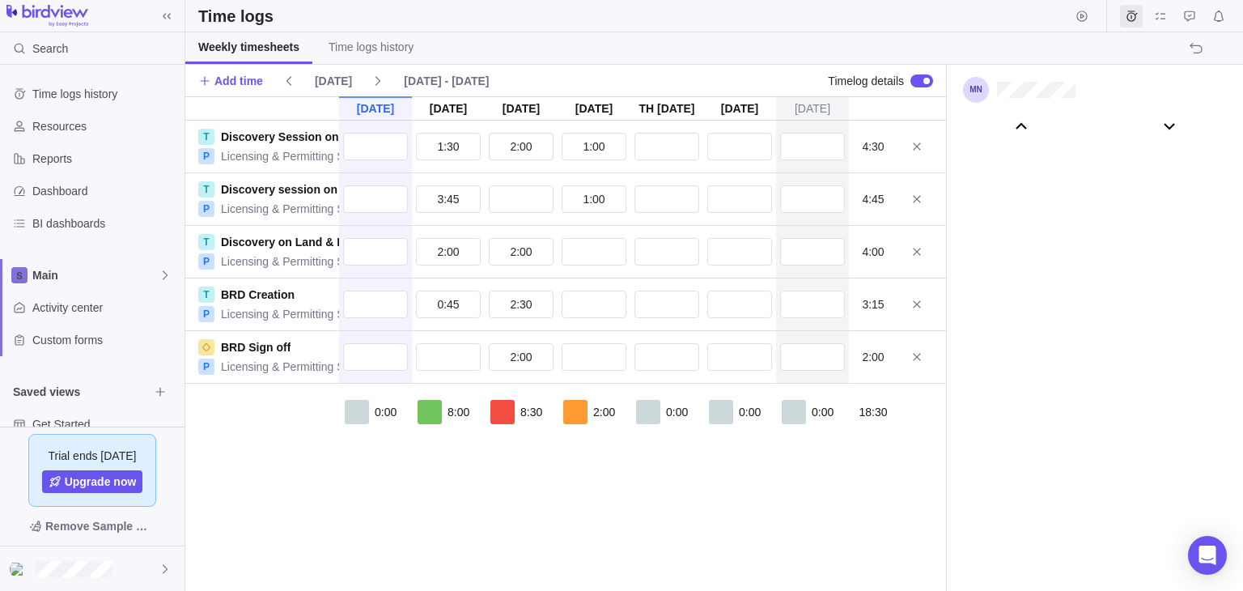
scroll to position [90462, 0]
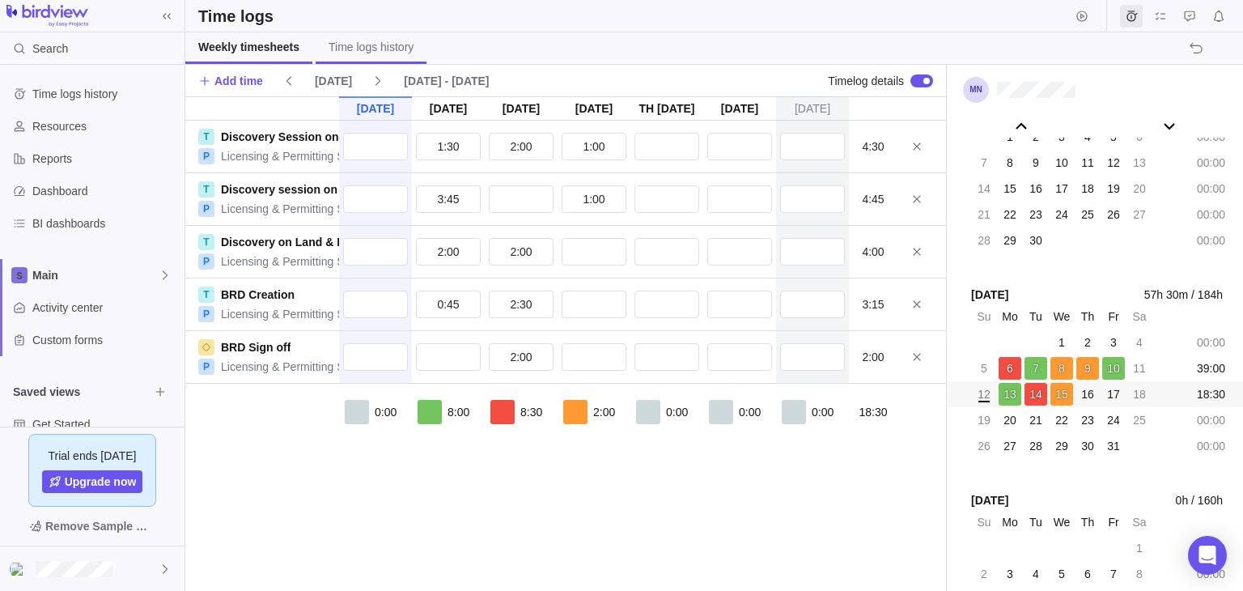
click at [354, 39] on span "Time logs history" at bounding box center [370, 47] width 85 height 16
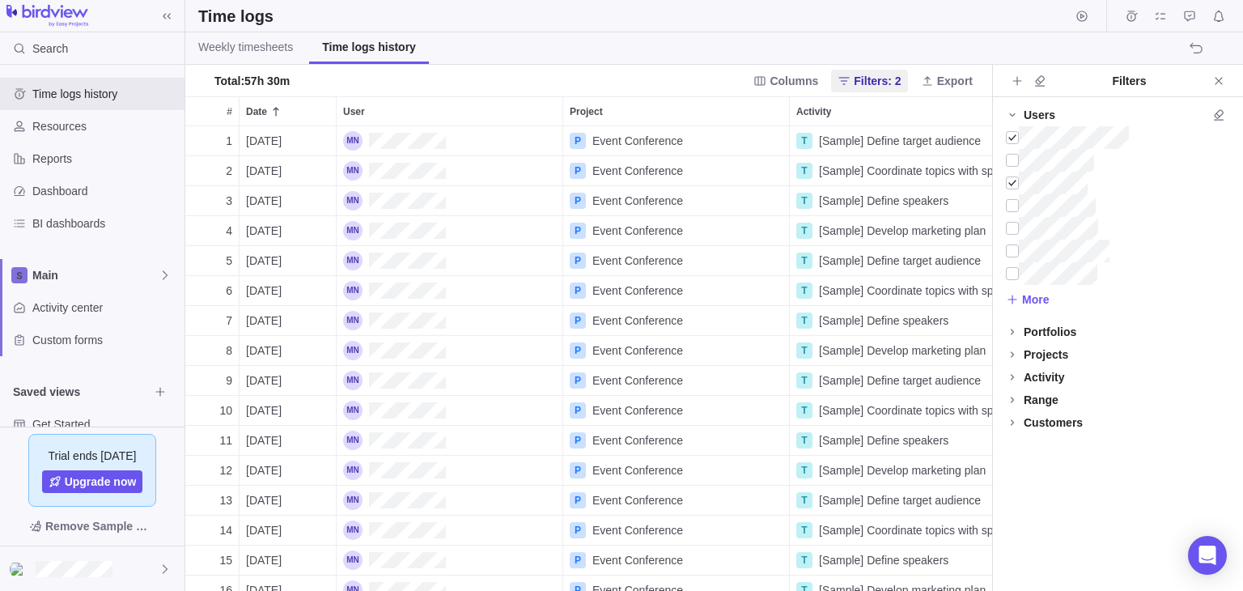
scroll to position [451, 794]
click at [239, 50] on span "Weekly timesheets" at bounding box center [245, 47] width 95 height 16
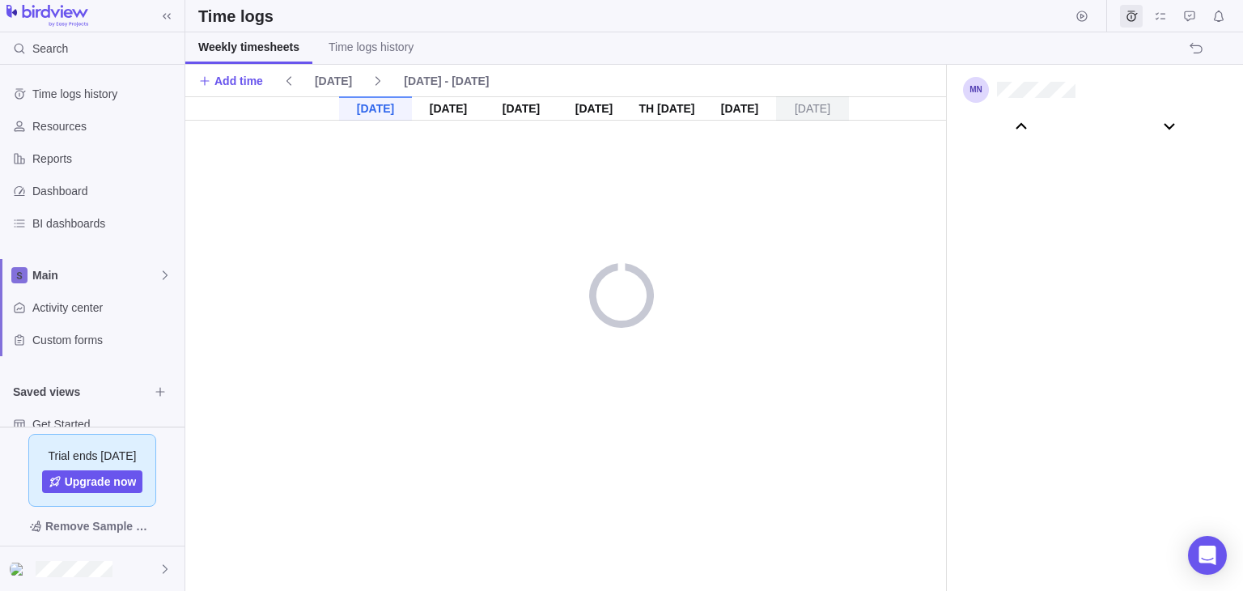
scroll to position [90462, 0]
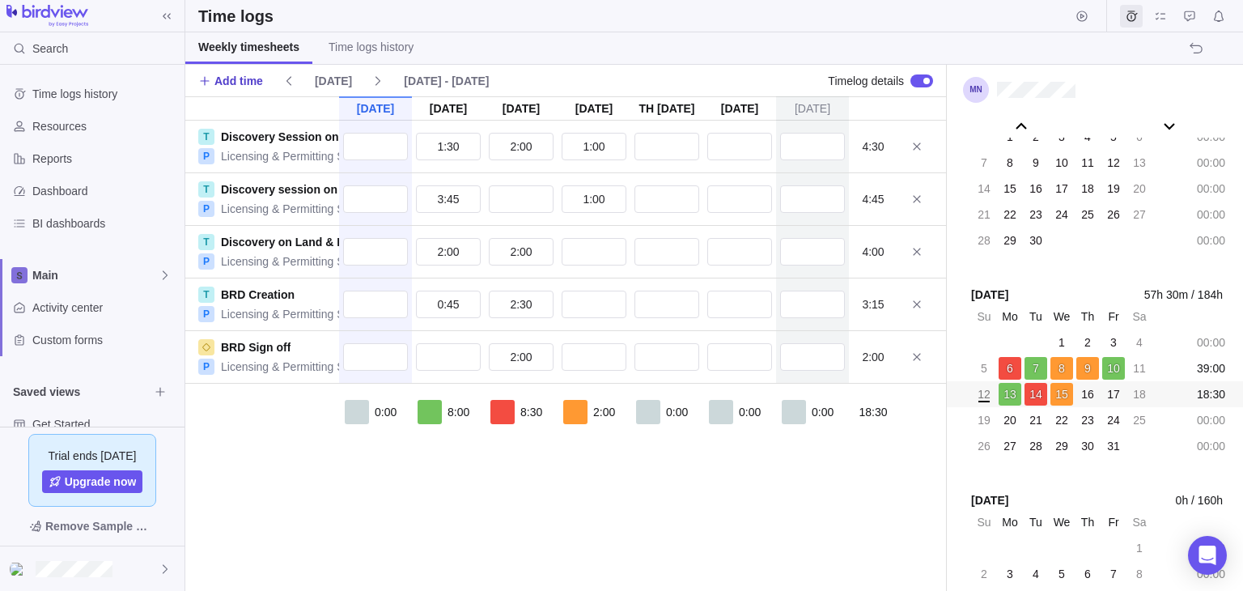
click at [243, 83] on span "Add time" at bounding box center [238, 81] width 49 height 16
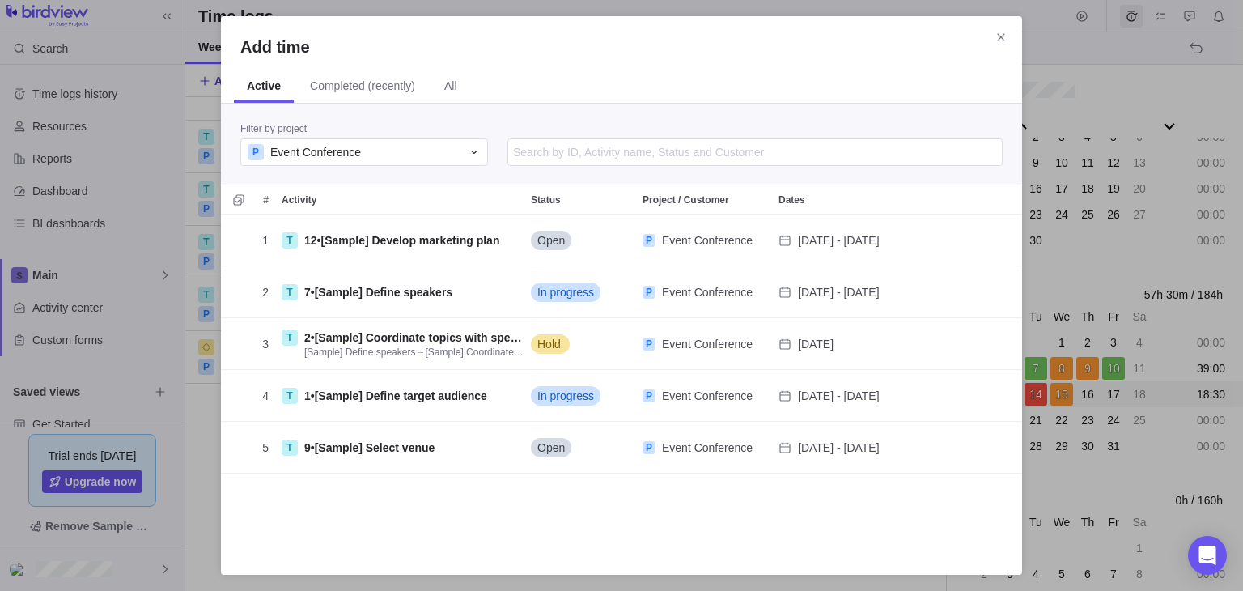
scroll to position [328, 788]
click at [365, 91] on span "Completed (recently)" at bounding box center [362, 86] width 105 height 16
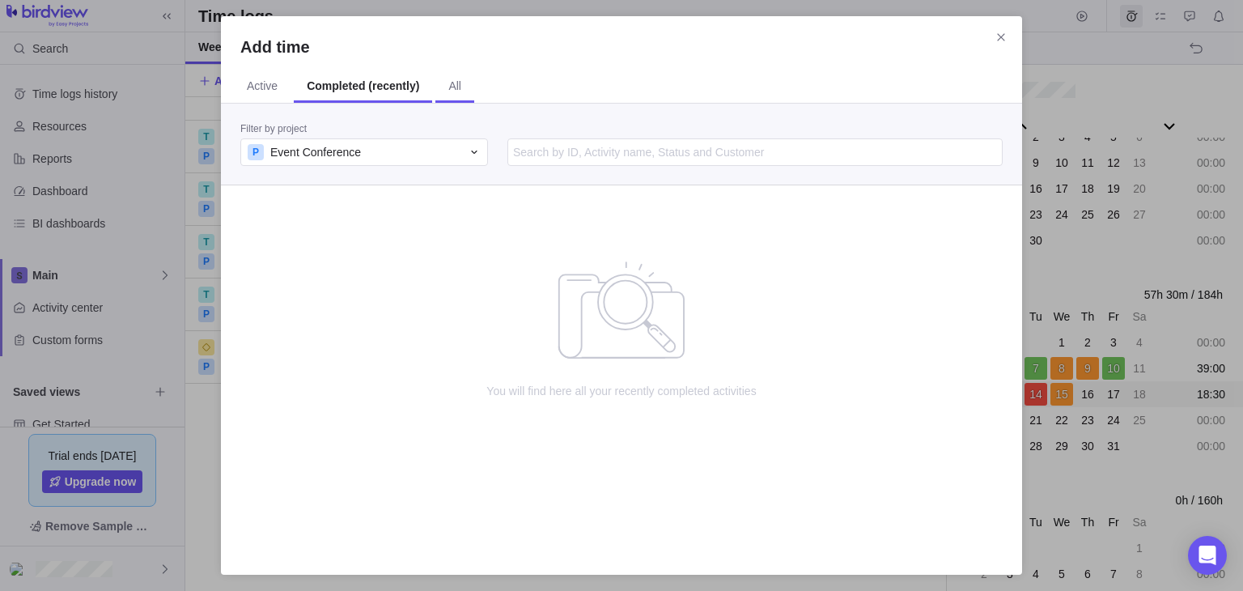
click at [457, 91] on span "All" at bounding box center [454, 87] width 39 height 32
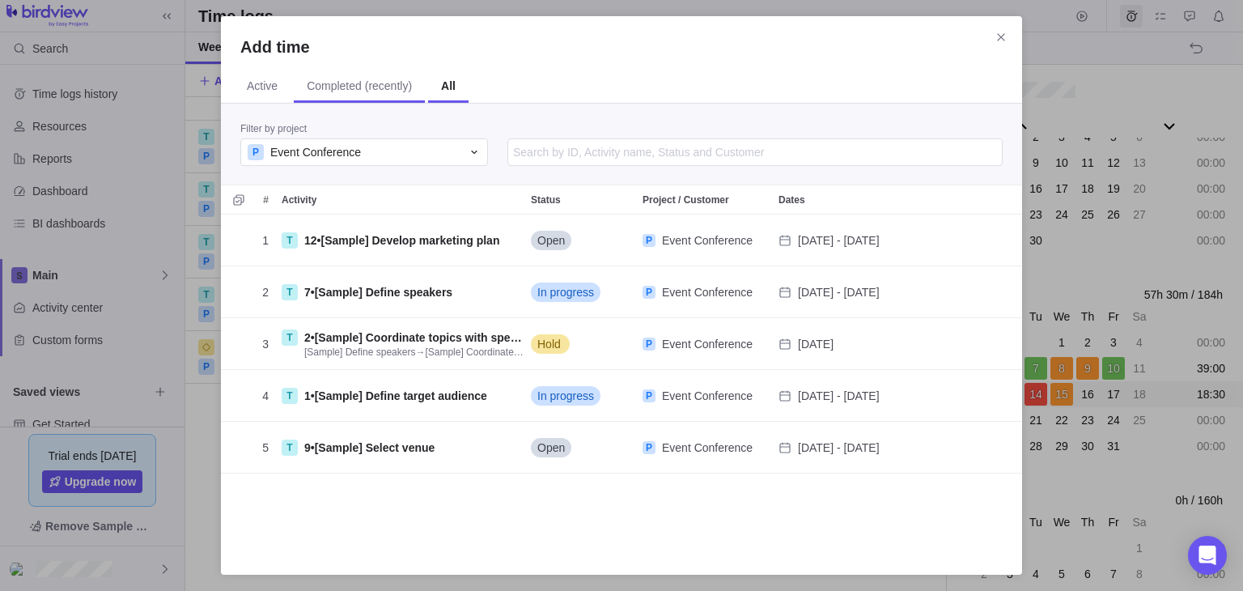
click at [347, 99] on span "Completed (recently)" at bounding box center [359, 87] width 131 height 32
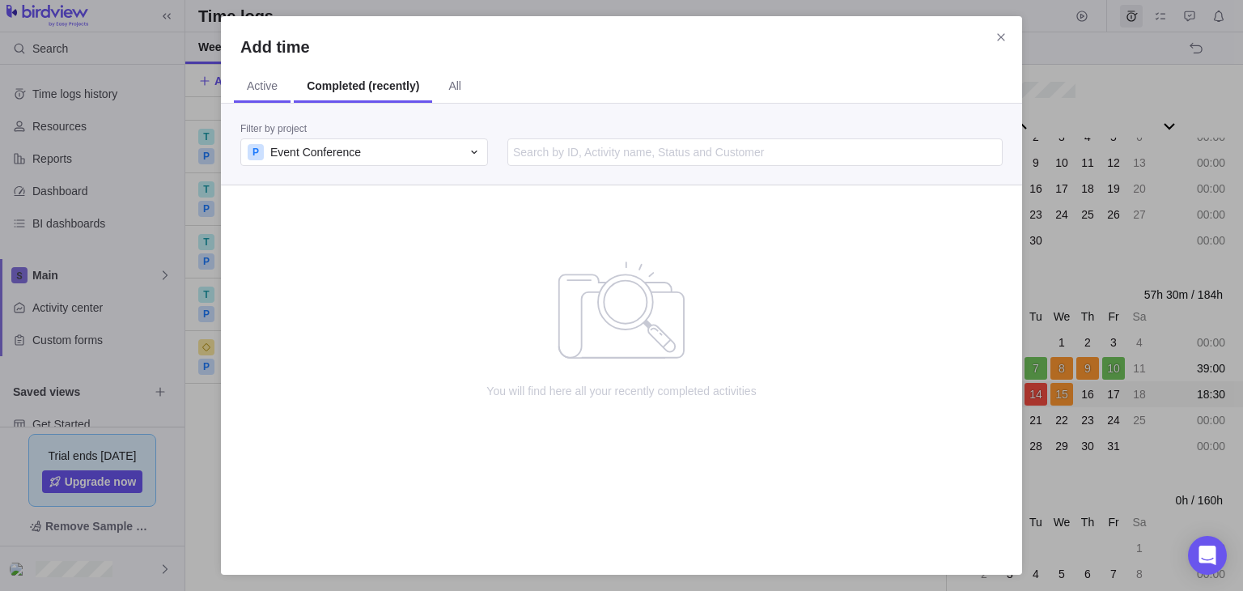
click at [254, 100] on span "Active" at bounding box center [262, 87] width 57 height 32
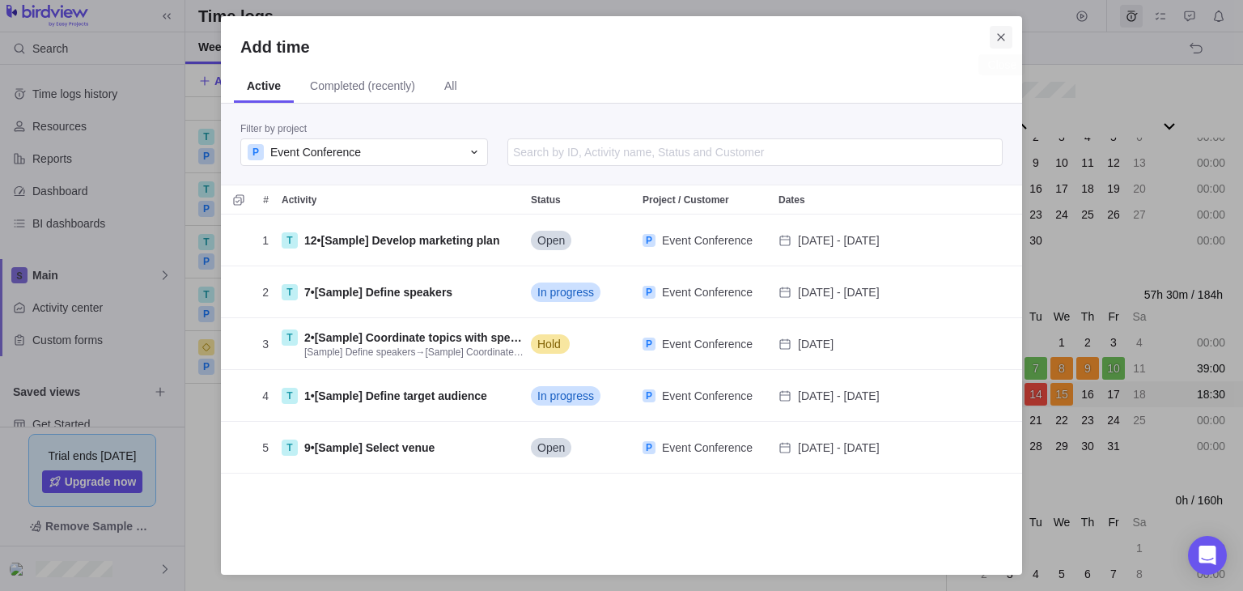
click at [1005, 37] on icon "Close" at bounding box center [1000, 37] width 13 height 13
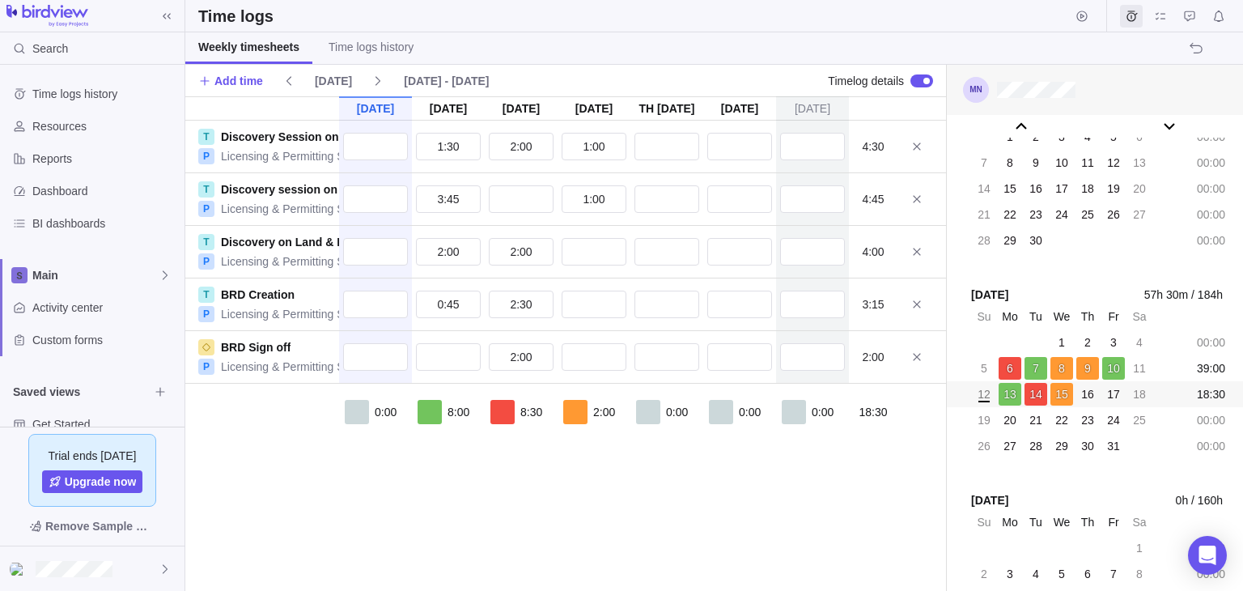
click at [1025, 100] on div at bounding box center [1095, 90] width 296 height 50
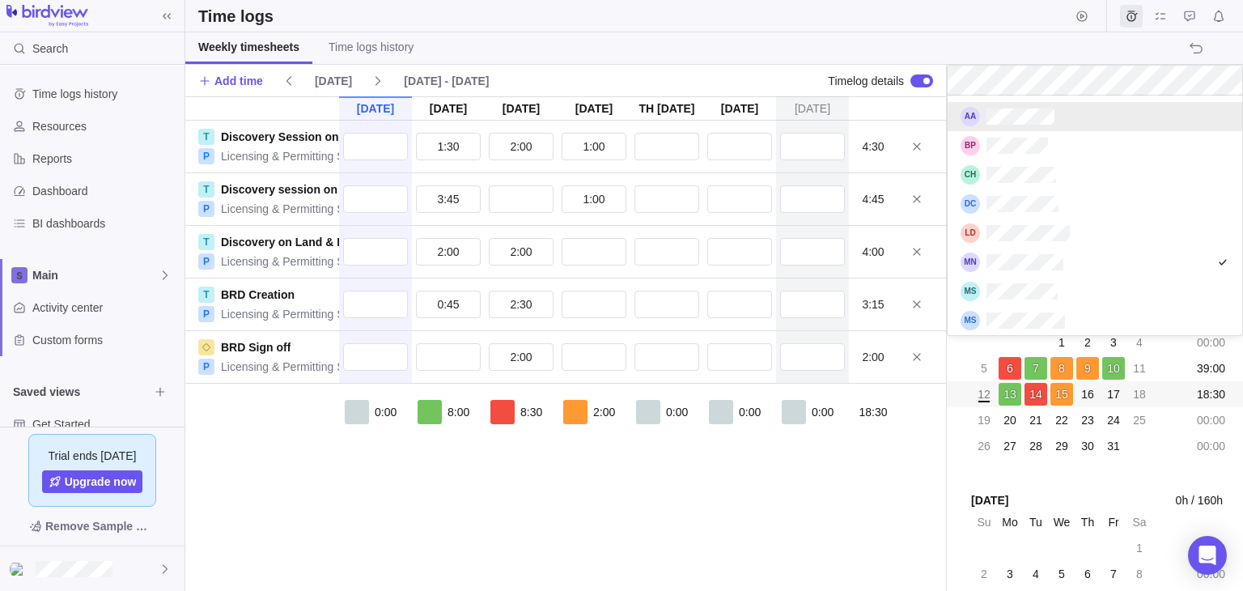
scroll to position [227, 282]
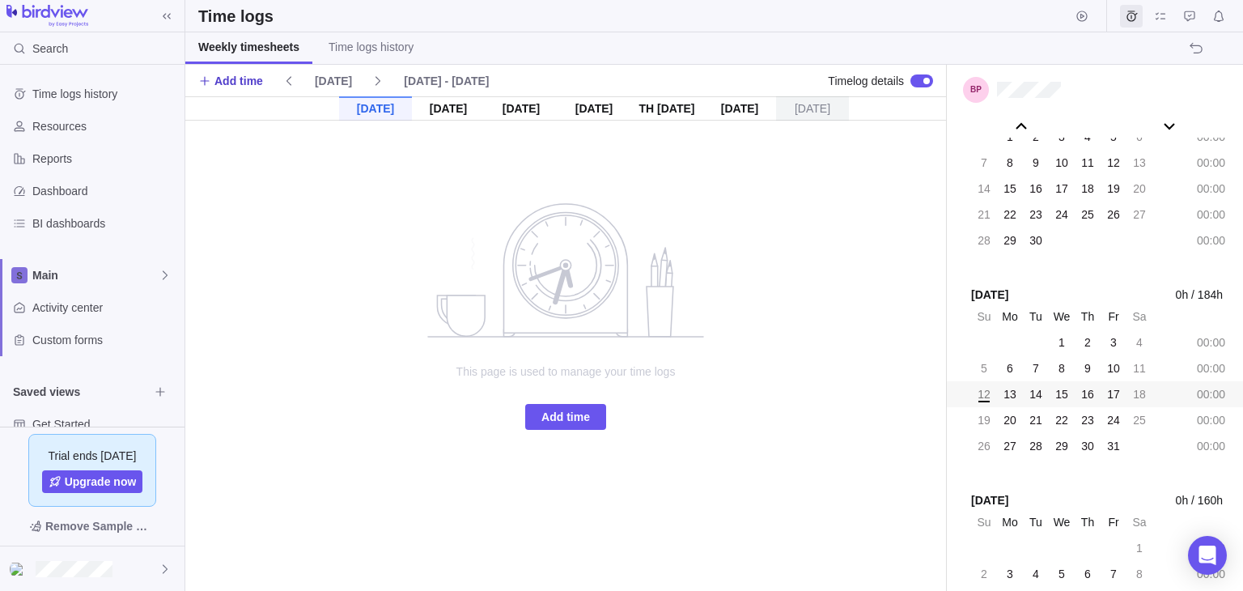
click at [249, 83] on span "Add time" at bounding box center [238, 81] width 49 height 16
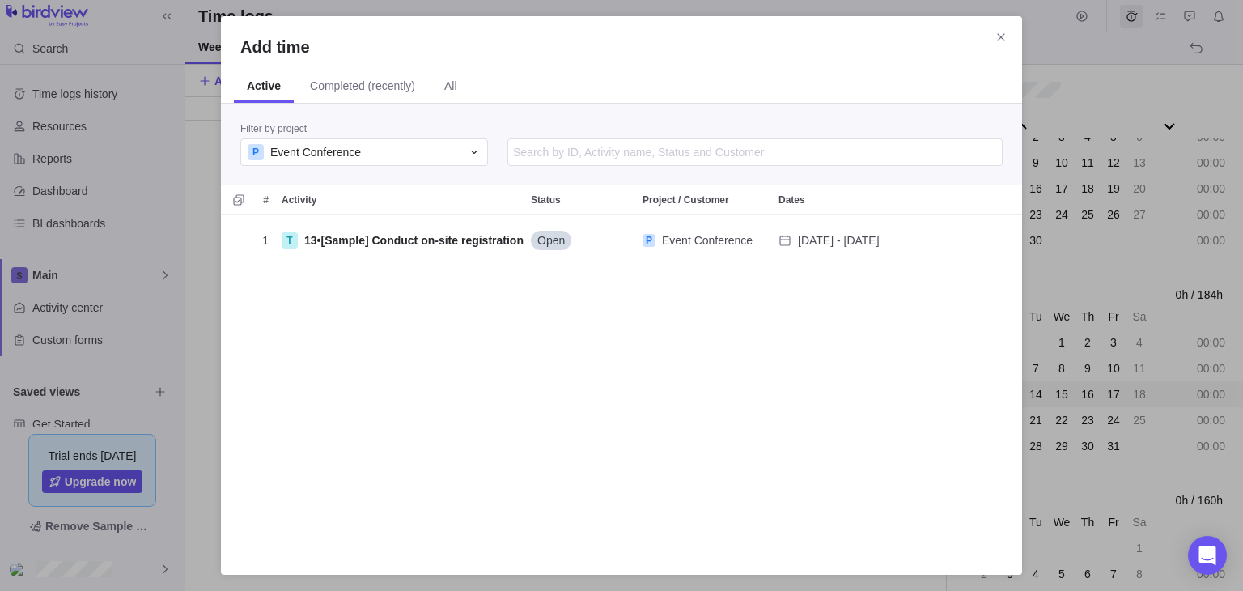
scroll to position [328, 788]
click at [239, 200] on icon "Selection mode" at bounding box center [238, 199] width 13 height 13
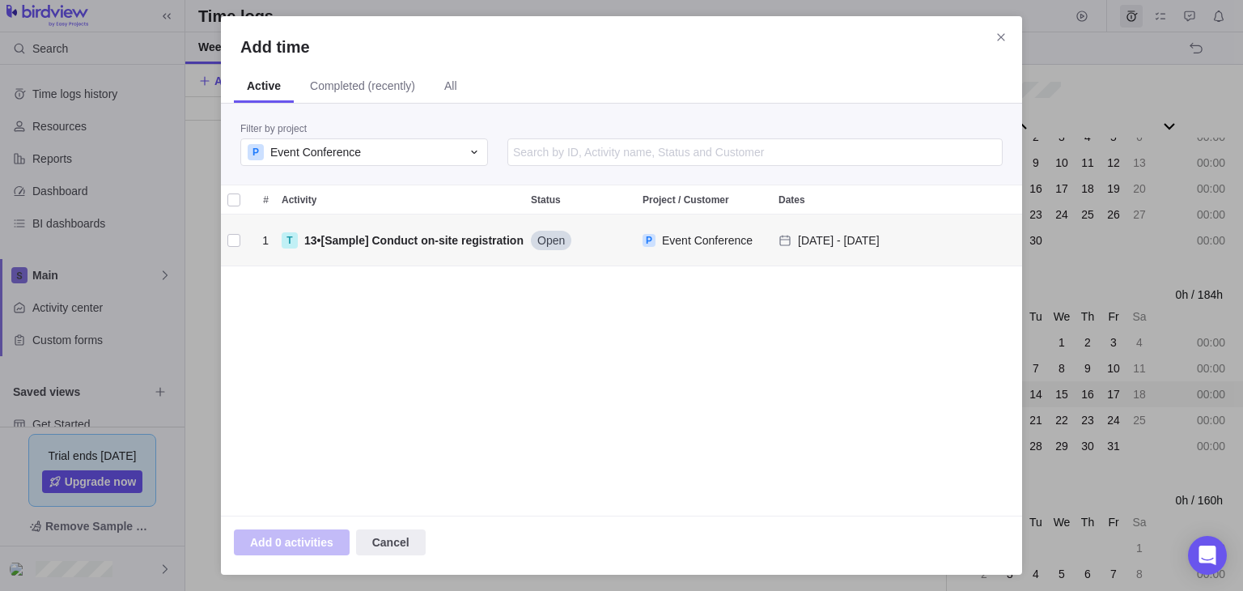
click at [233, 236] on div "grid" at bounding box center [233, 240] width 13 height 23
click at [306, 545] on span "Add 1 activity" at bounding box center [287, 541] width 74 height 19
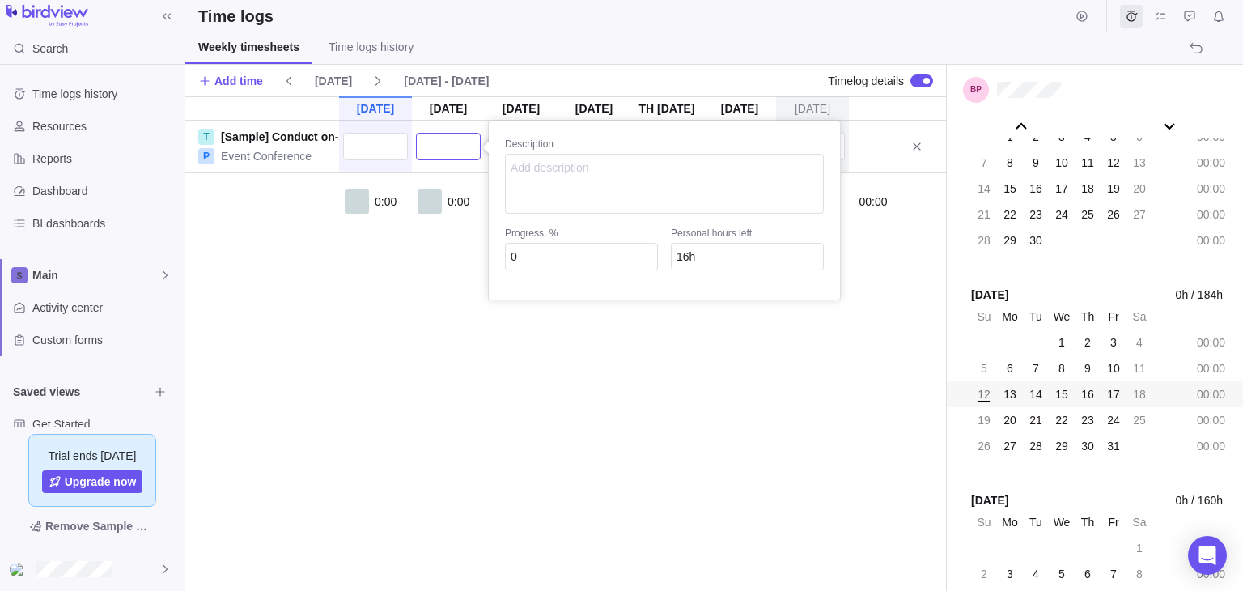
click at [447, 147] on input "text" at bounding box center [448, 147] width 65 height 28
type input "2"
type input "14h"
type input "2:00"
click at [473, 307] on div "[DATE] [DATE] [DATE] [DATE] Oct 16 [DATE] [DATE] T [Sample] Conduct on-site reg…" at bounding box center [565, 343] width 761 height 494
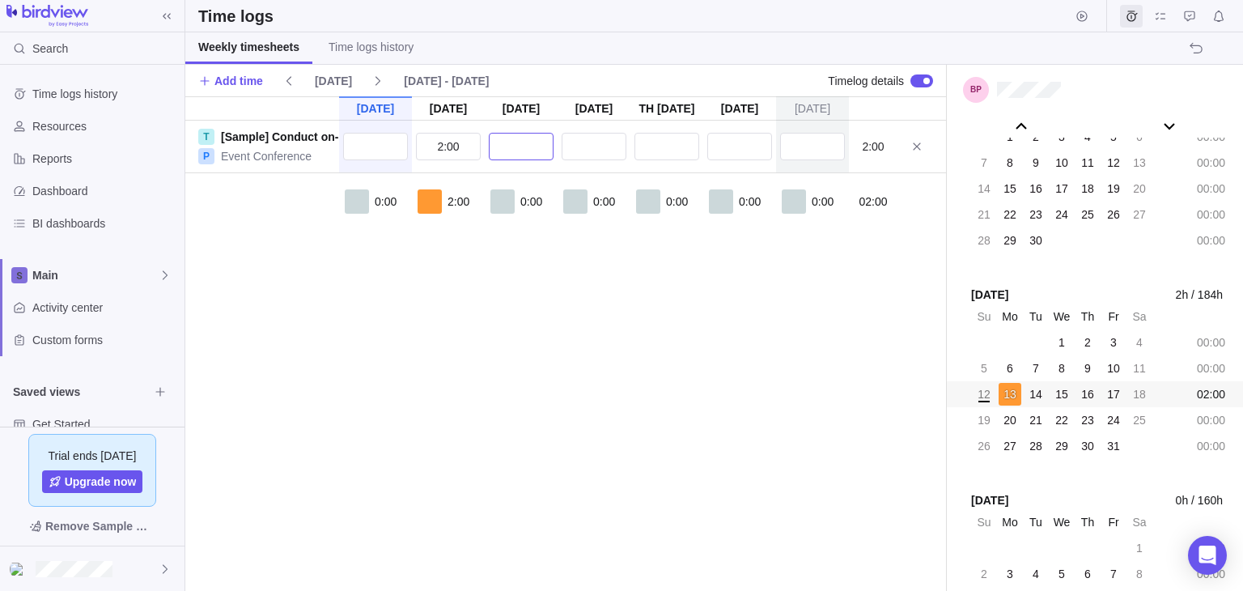
click at [524, 152] on input "text" at bounding box center [521, 147] width 65 height 28
type input "2"
type input "12h"
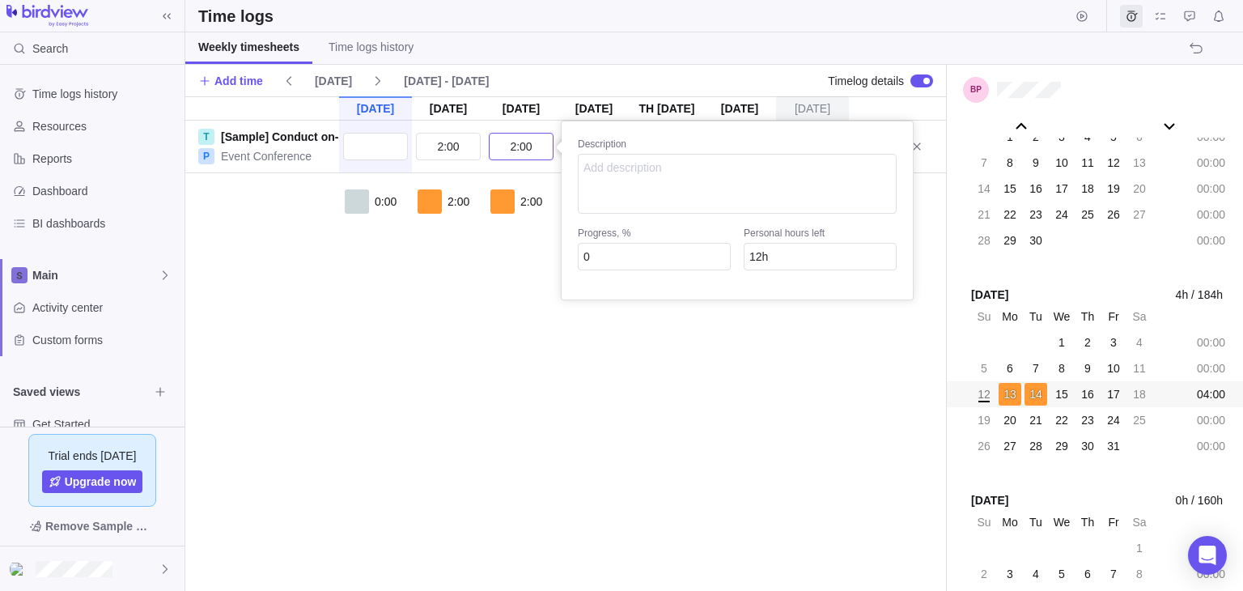
click at [521, 146] on input "2:00" at bounding box center [521, 147] width 65 height 28
type input "2"
type input "14h"
type input "6"
type input "8h"
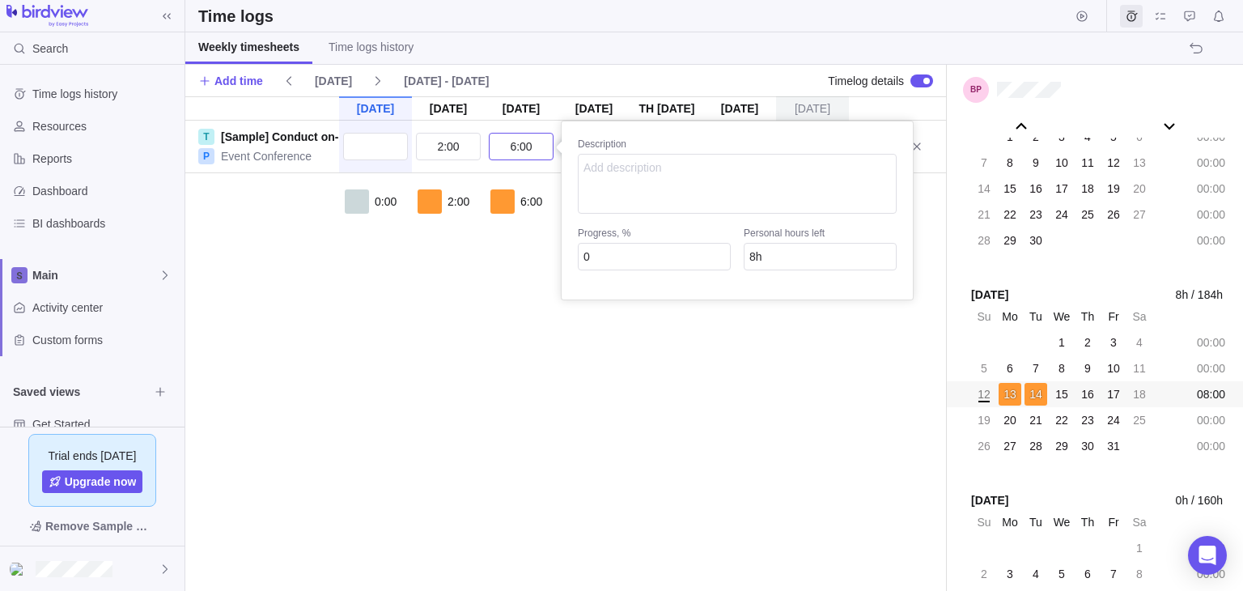
click at [522, 146] on input "6:00" at bounding box center [521, 147] width 65 height 28
type input "6"
type input "14h"
type input "8"
type input "6h"
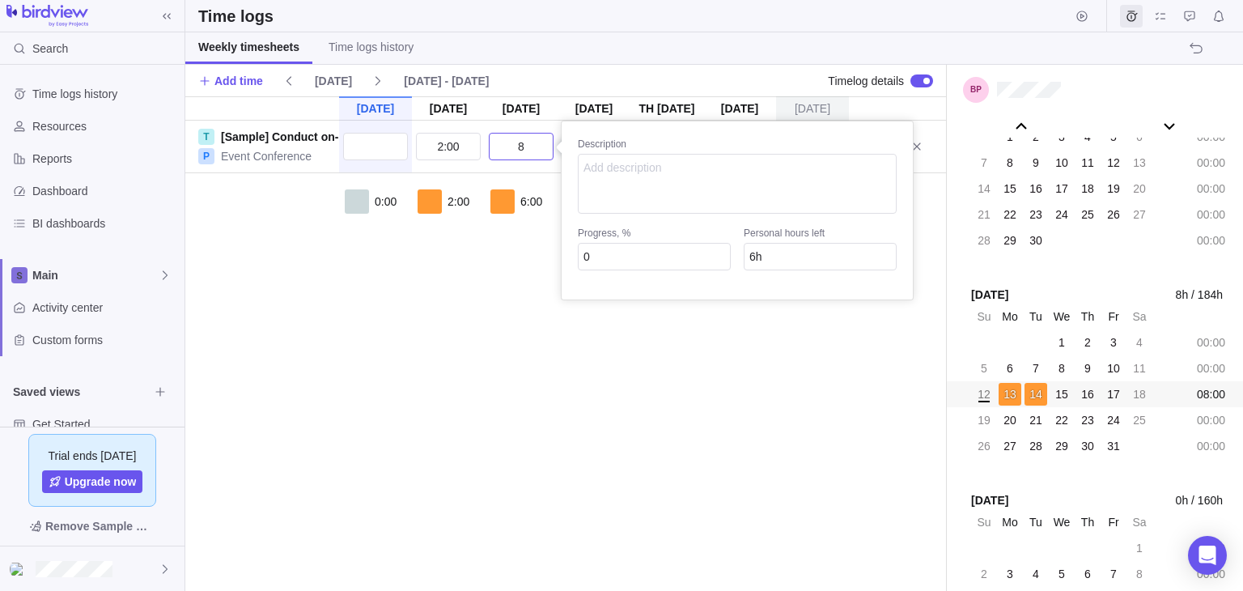
type input "8:00"
click at [534, 366] on div "[DATE] [DATE] [DATE] [DATE] Oct 16 [DATE] [DATE] T [Sample] Conduct on-site reg…" at bounding box center [565, 343] width 761 height 494
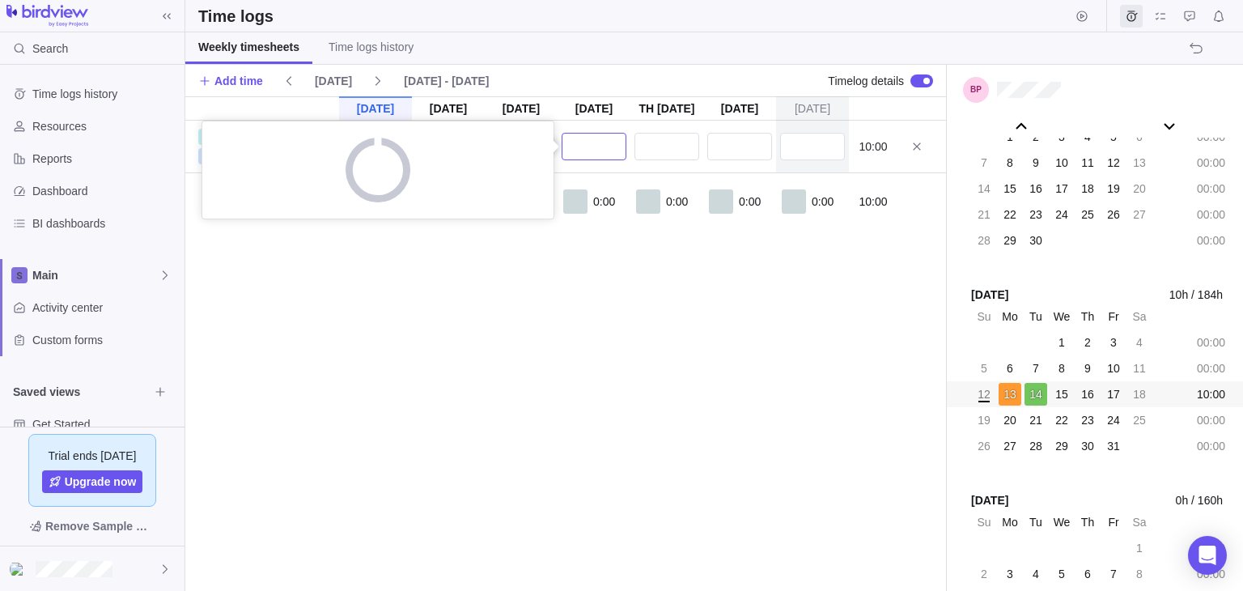
click at [583, 143] on input "text" at bounding box center [594, 147] width 65 height 28
type input "5"
type input "1h"
type input "5:00"
click at [712, 447] on div "[DATE] [DATE] [DATE] [DATE] Oct 16 [DATE] [DATE] T [Sample] Conduct on-site reg…" at bounding box center [565, 343] width 761 height 494
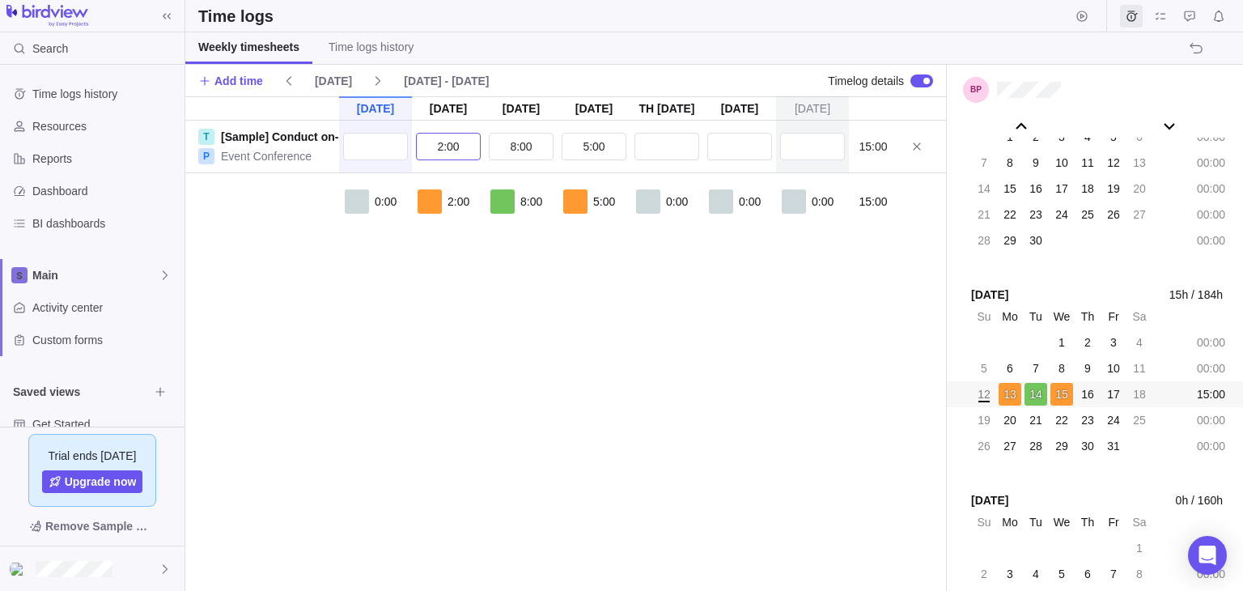
click at [449, 155] on input "2:00" at bounding box center [448, 147] width 65 height 28
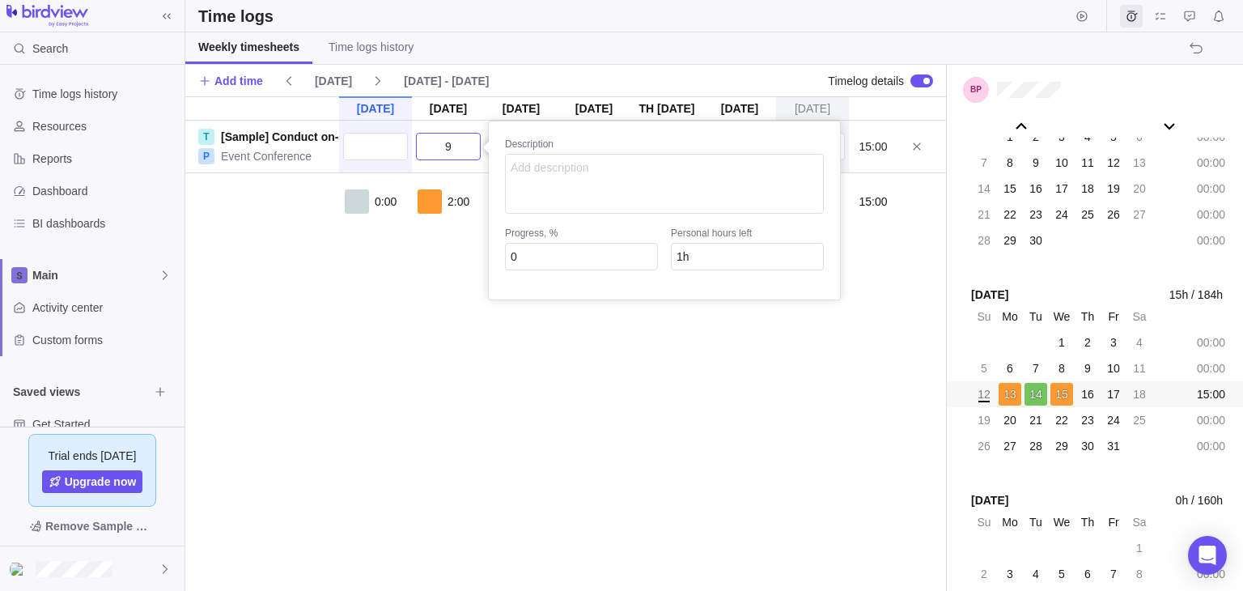
type input "9:00"
click at [424, 366] on div "[DATE] [DATE] [DATE] [DATE] Oct 16 [DATE] [DATE] T [Sample] Conduct on-site reg…" at bounding box center [565, 343] width 761 height 494
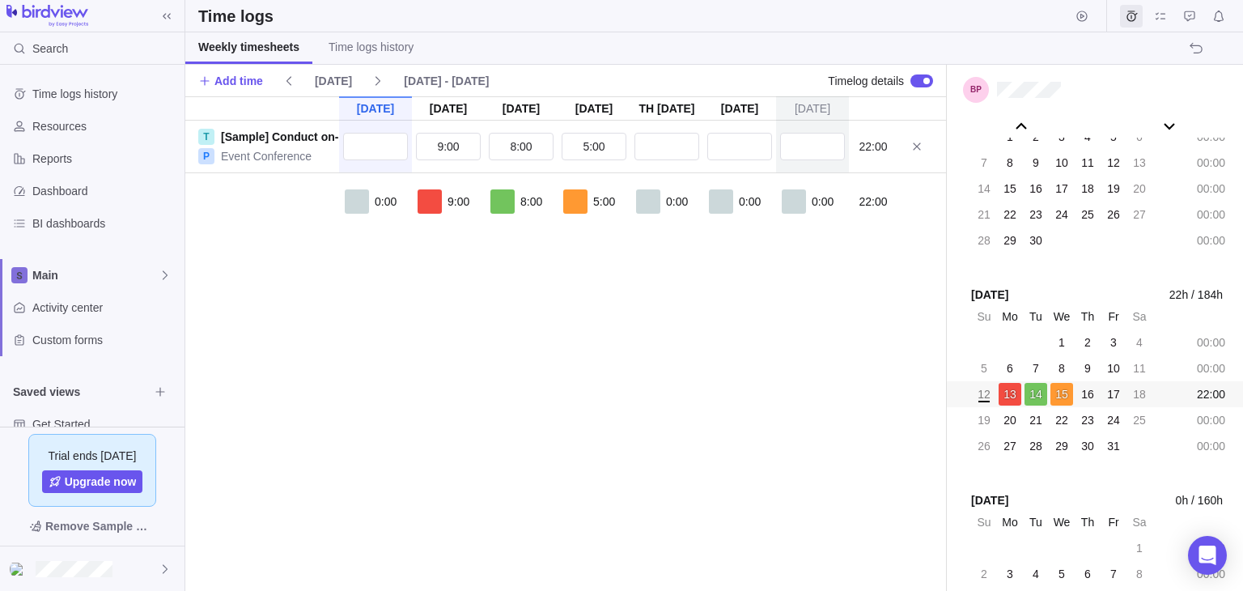
click at [298, 328] on div "[DATE] [DATE] [DATE] [DATE] Oct 16 [DATE] [DATE] T [Sample] Conduct on-site reg…" at bounding box center [565, 343] width 761 height 494
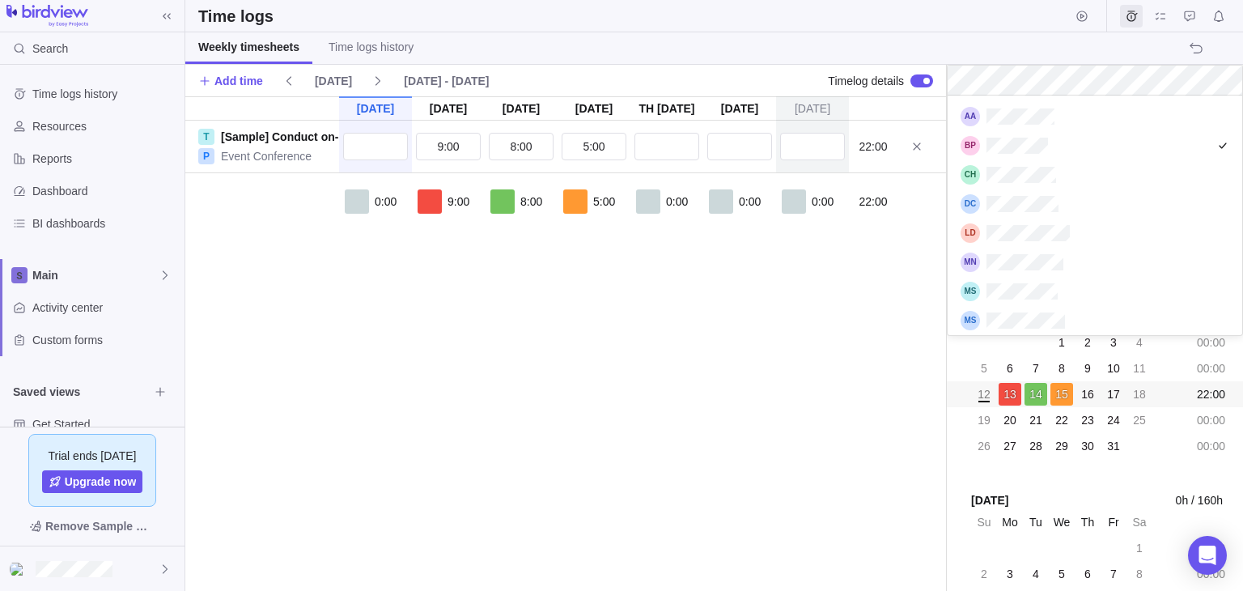
scroll to position [227, 282]
click at [1069, 255] on div "grid" at bounding box center [1094, 262] width 295 height 29
click at [1016, 250] on div "grid" at bounding box center [1094, 262] width 295 height 29
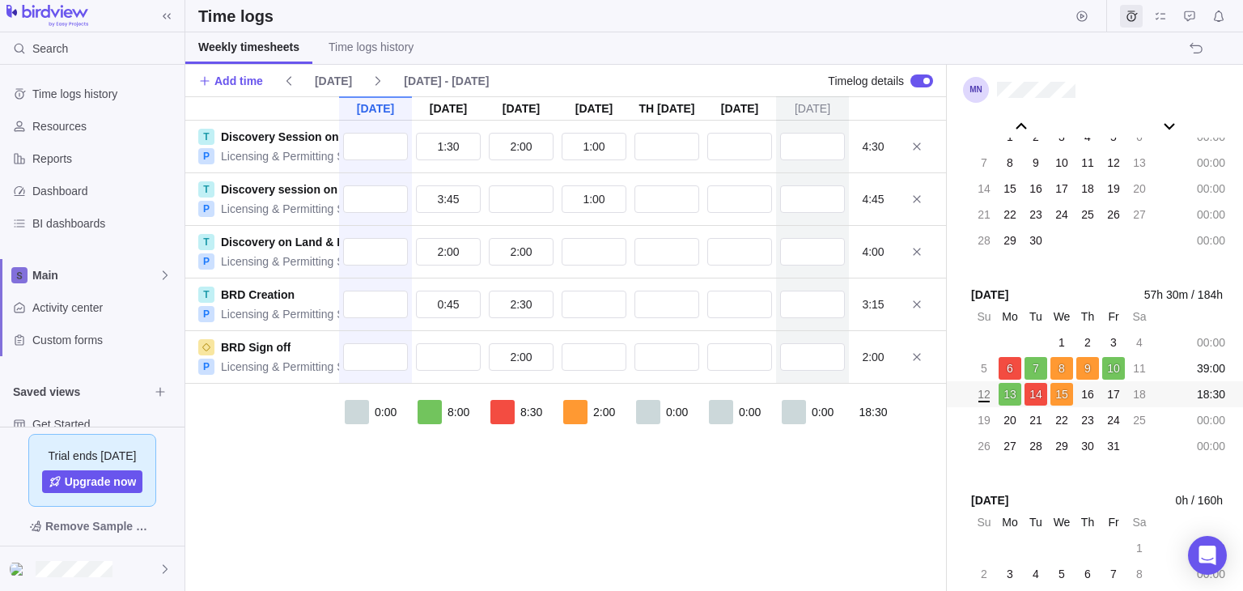
click at [528, 504] on div "[DATE] [DATE] [DATE] [DATE] Oct 16 [DATE] [DATE] T Discovery Session on Buildin…" at bounding box center [565, 343] width 761 height 494
click at [358, 46] on span "Time logs history" at bounding box center [370, 47] width 85 height 16
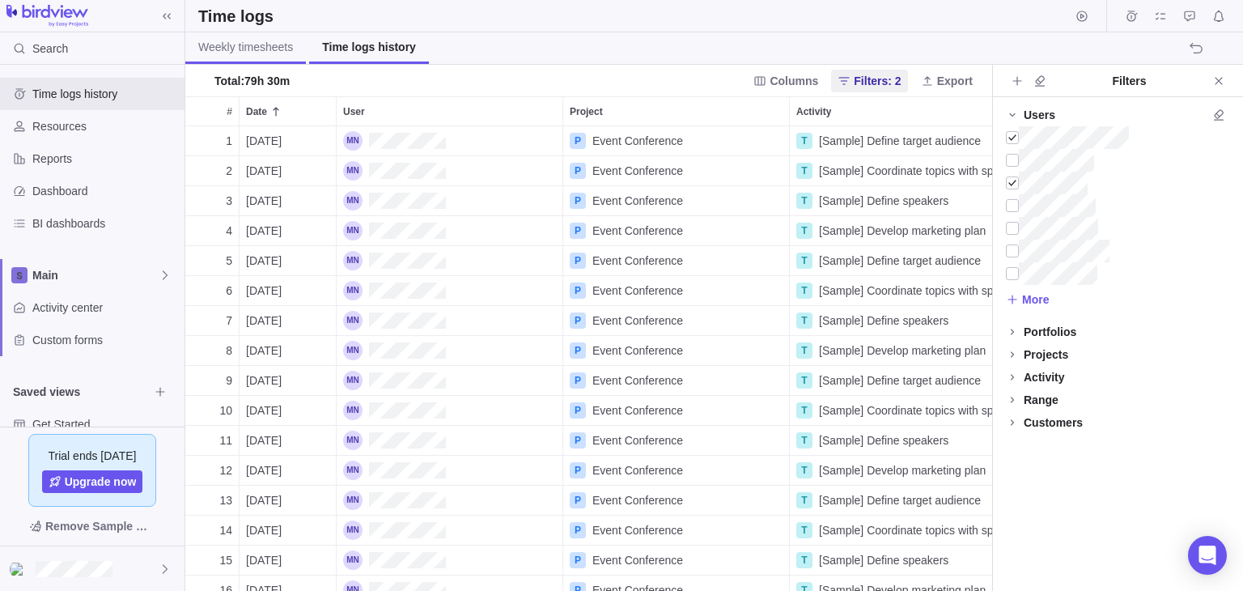
scroll to position [451, 794]
click at [260, 49] on span "Weekly timesheets" at bounding box center [245, 47] width 95 height 16
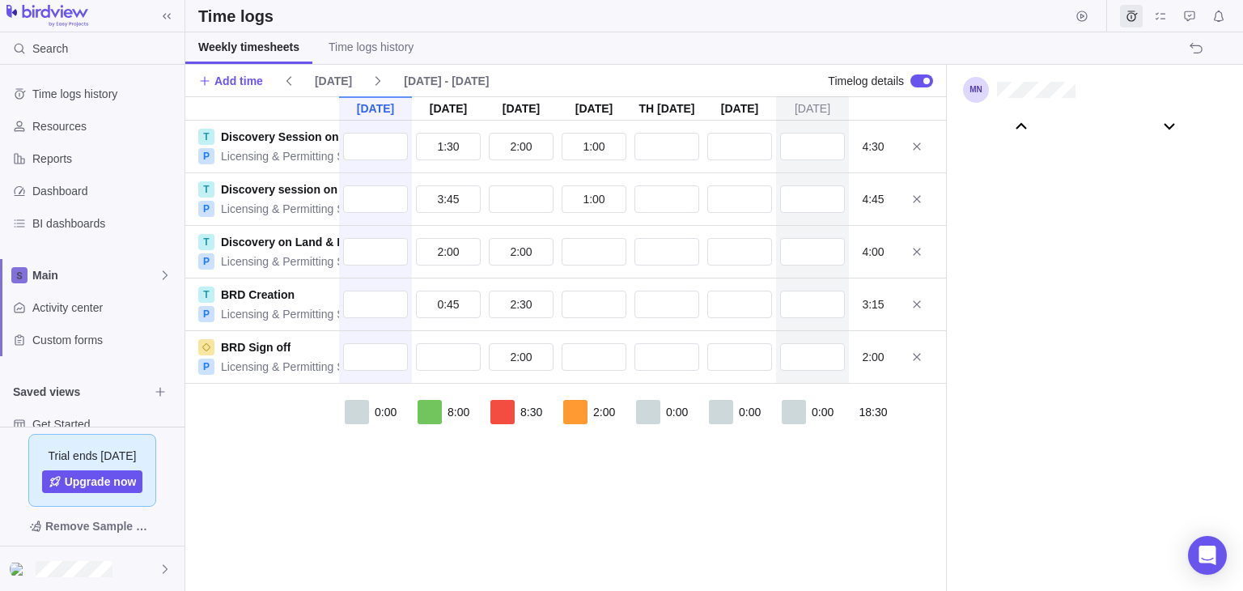
scroll to position [90462, 0]
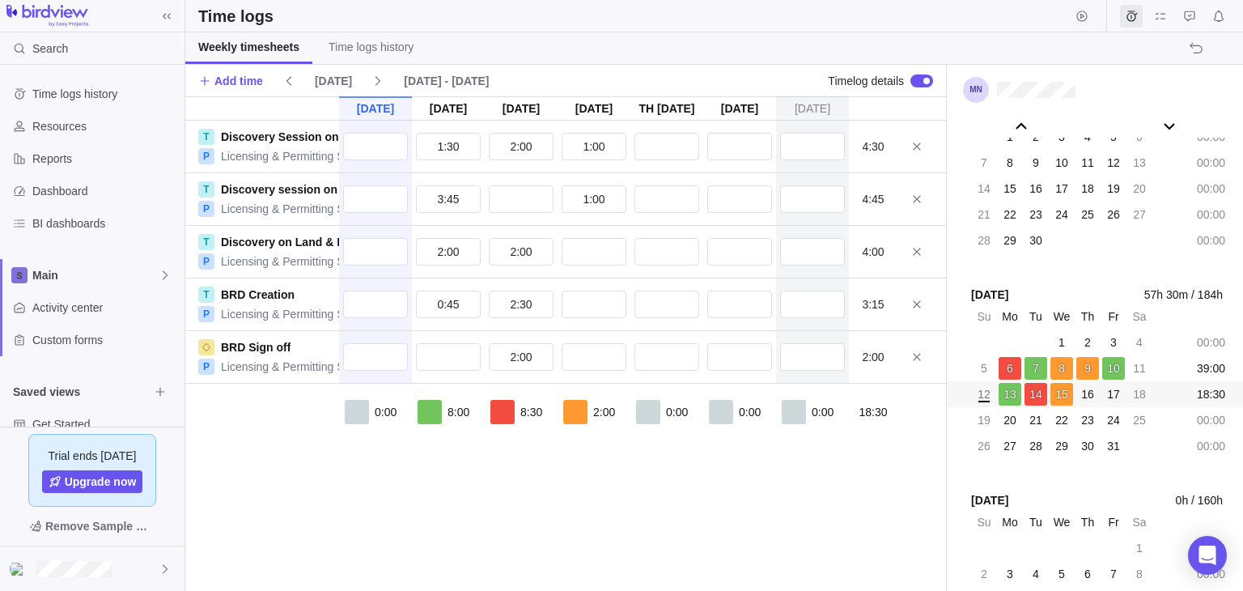
drag, startPoint x: 377, startPoint y: 511, endPoint x: 369, endPoint y: 496, distance: 17.4
click at [378, 510] on div "[DATE] [DATE] [DATE] [DATE] Oct 16 [DATE] [DATE] T Discovery Session on Buildin…" at bounding box center [565, 343] width 761 height 494
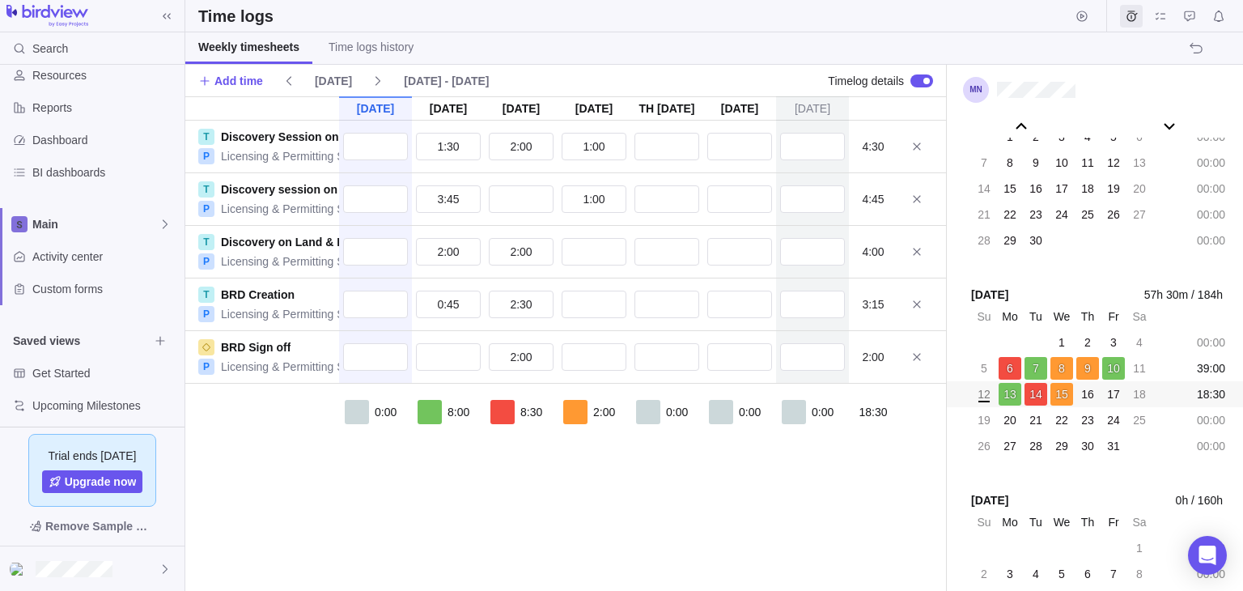
scroll to position [58, 0]
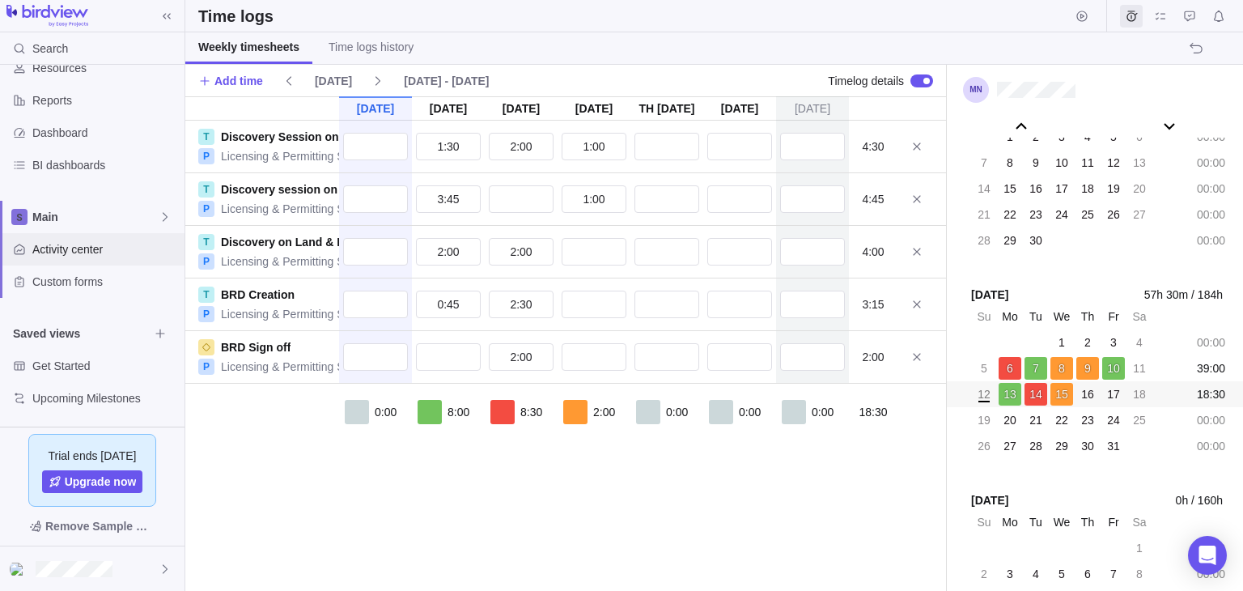
click at [45, 248] on span "Activity center" at bounding box center [105, 249] width 146 height 16
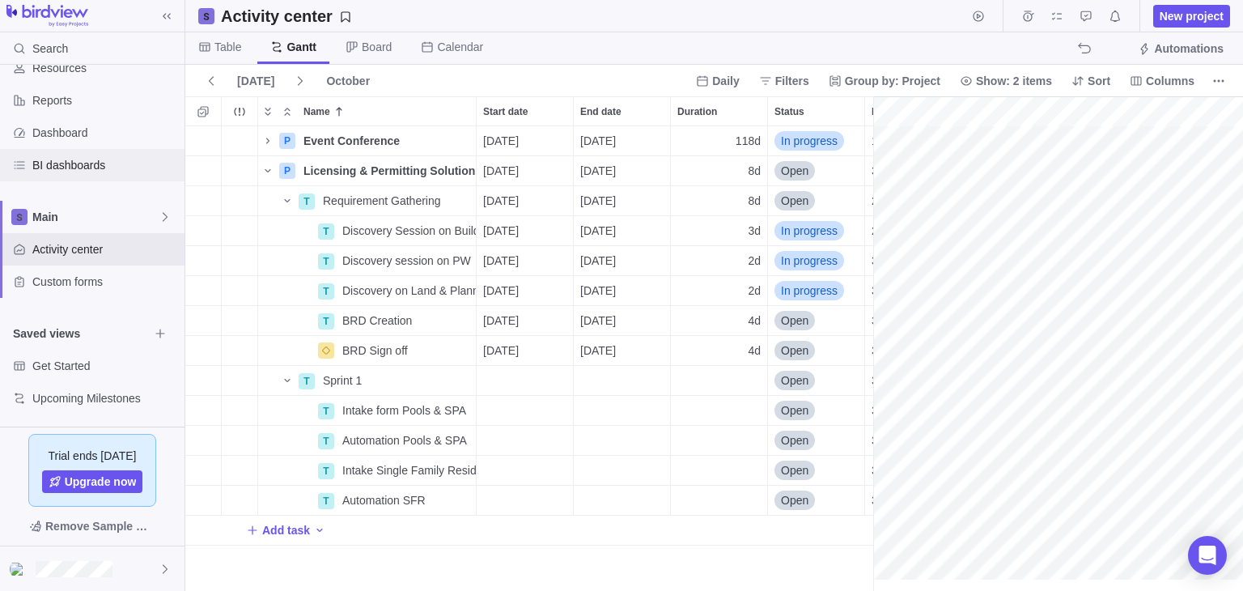
click at [93, 162] on span "BI dashboards" at bounding box center [105, 165] width 146 height 16
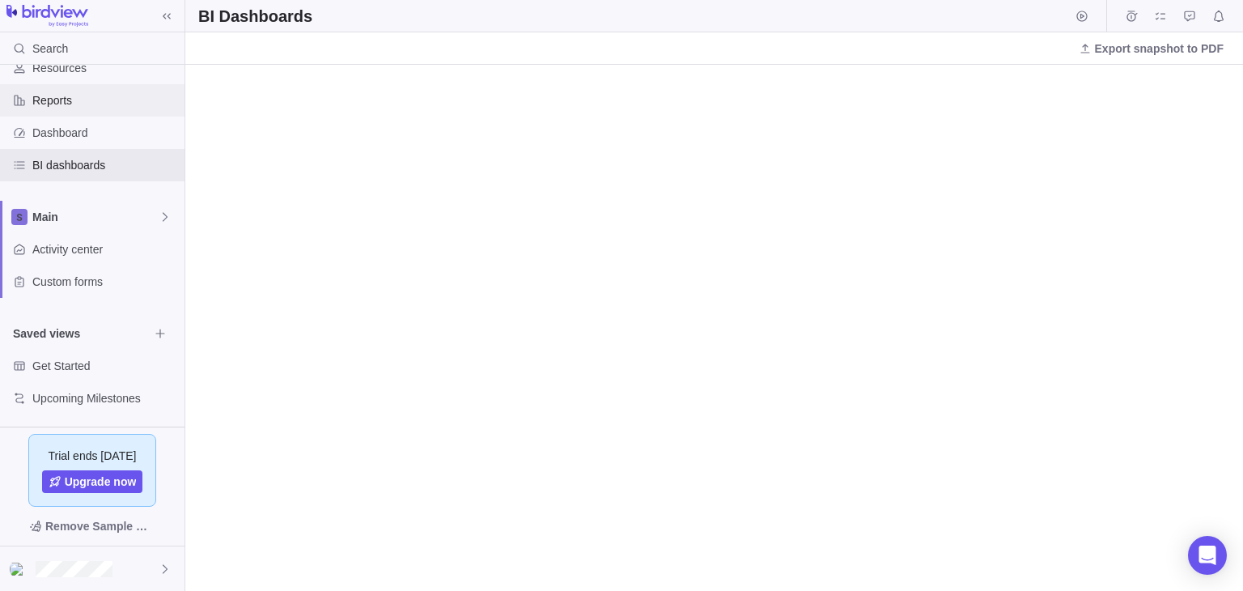
click at [48, 92] on span "Reports" at bounding box center [105, 100] width 146 height 16
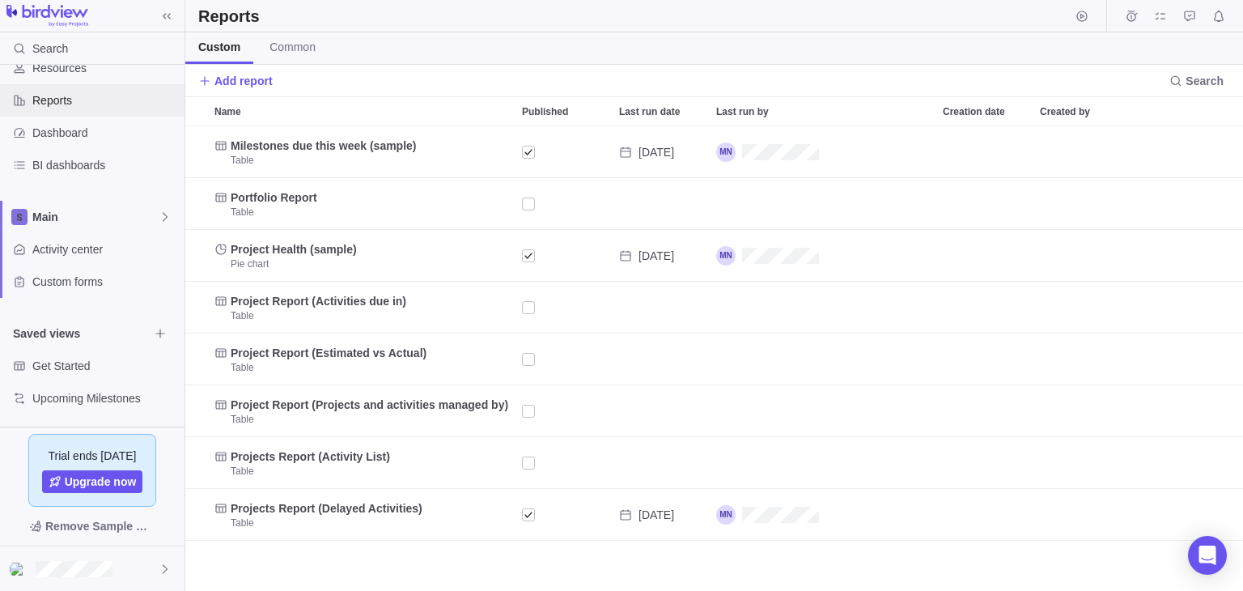
scroll to position [451, 1045]
click at [45, 73] on span "Resources" at bounding box center [105, 68] width 146 height 16
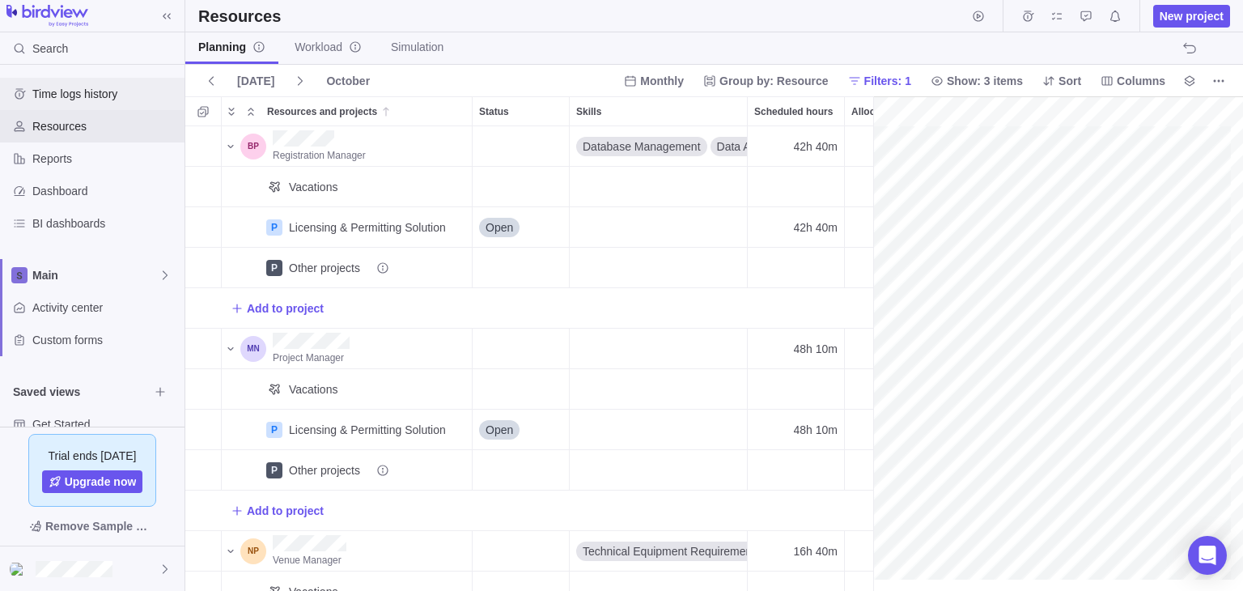
click at [92, 94] on span "Time logs history" at bounding box center [105, 94] width 146 height 16
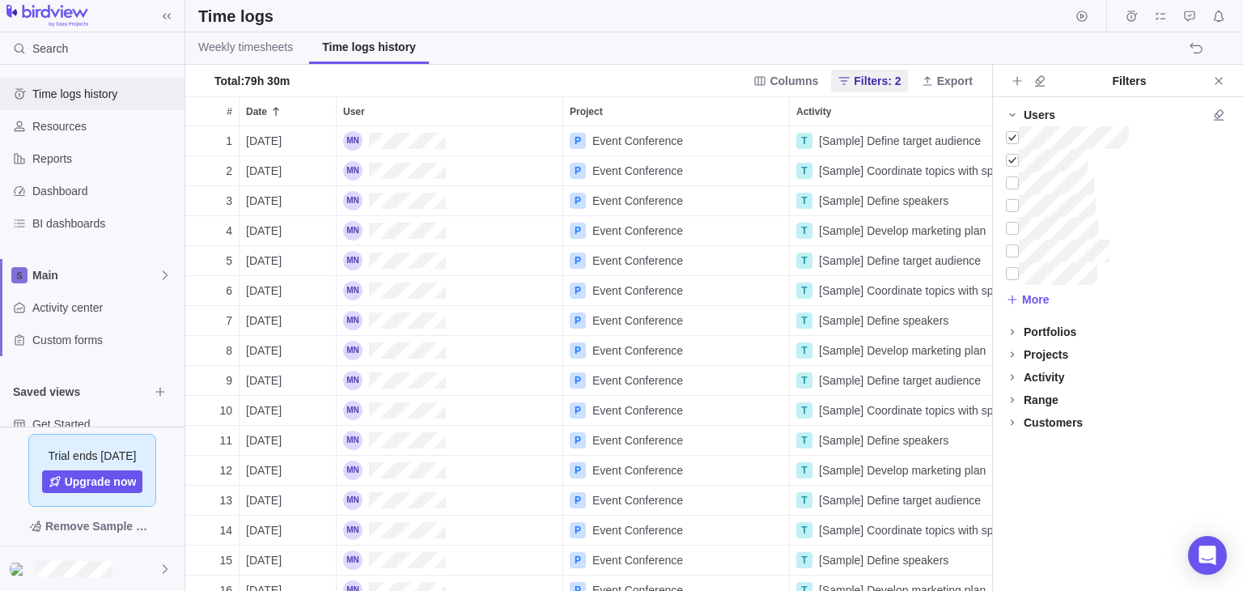
scroll to position [451, 794]
click at [260, 44] on span "Weekly timesheets" at bounding box center [245, 47] width 95 height 16
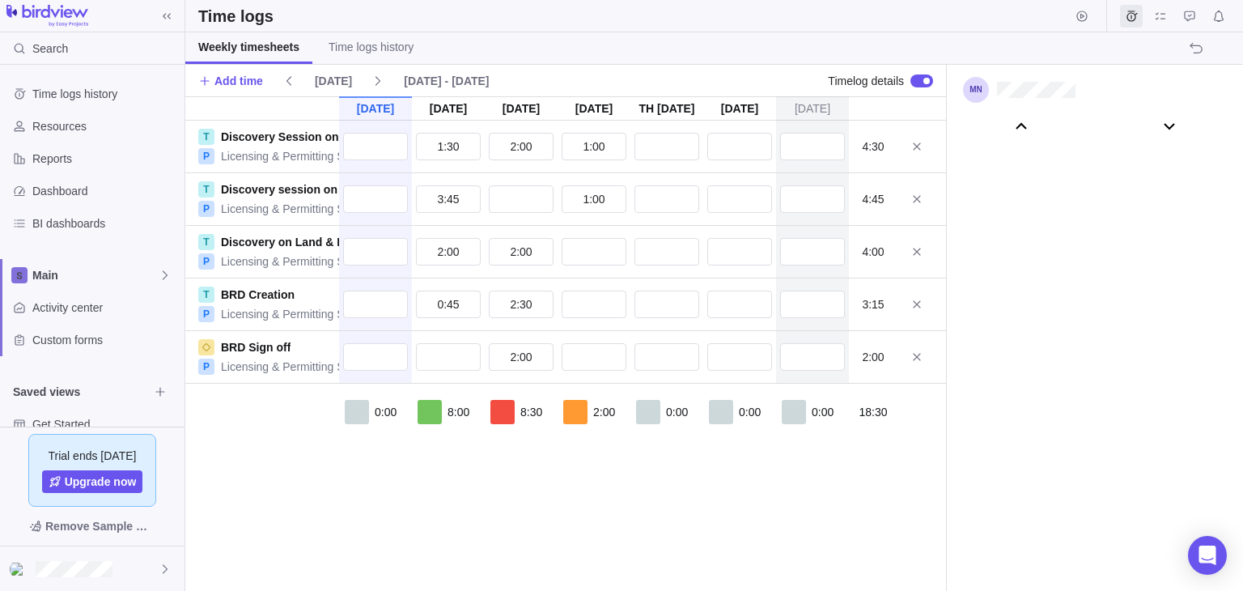
scroll to position [90462, 0]
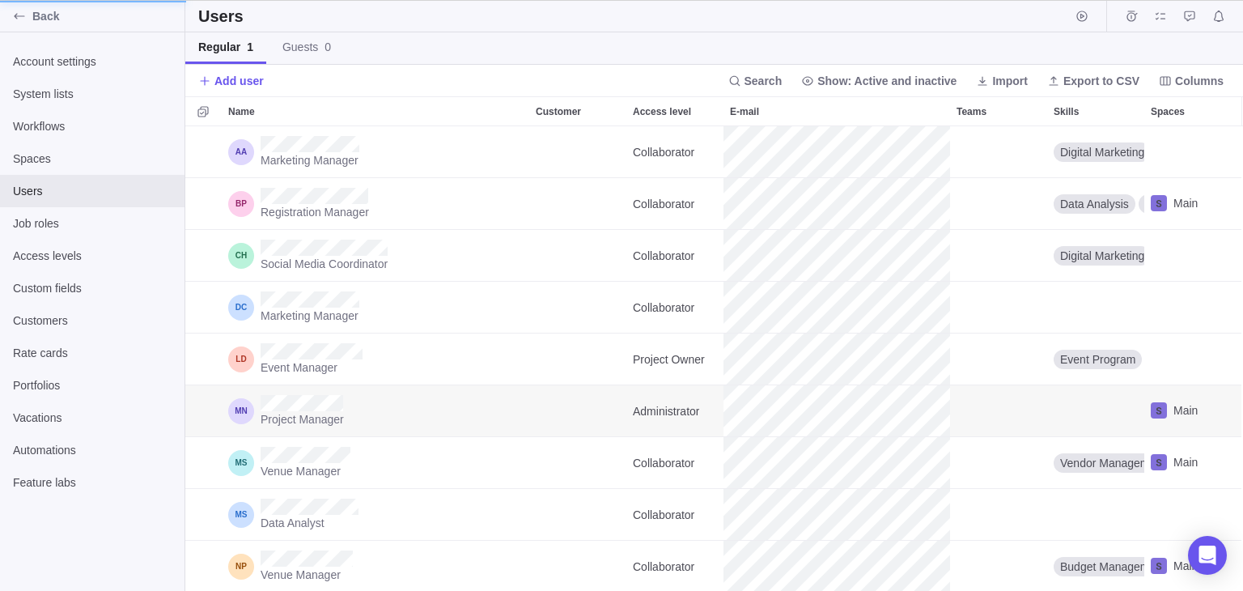
scroll to position [13, 12]
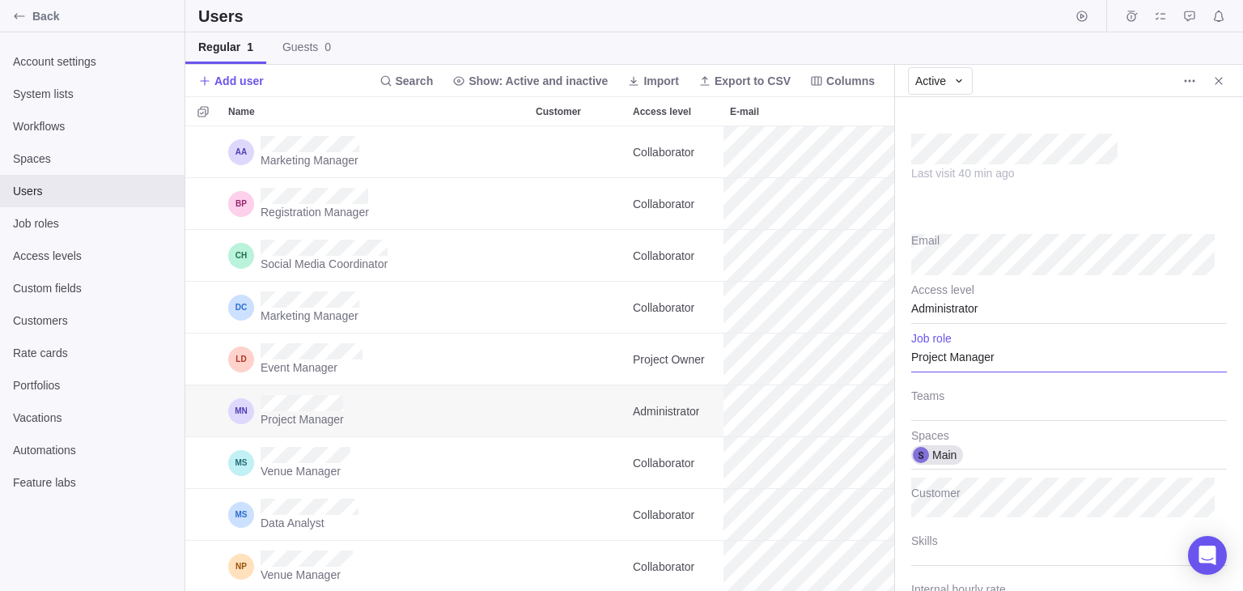
click at [1006, 364] on div "Project Manager" at bounding box center [1069, 352] width 316 height 40
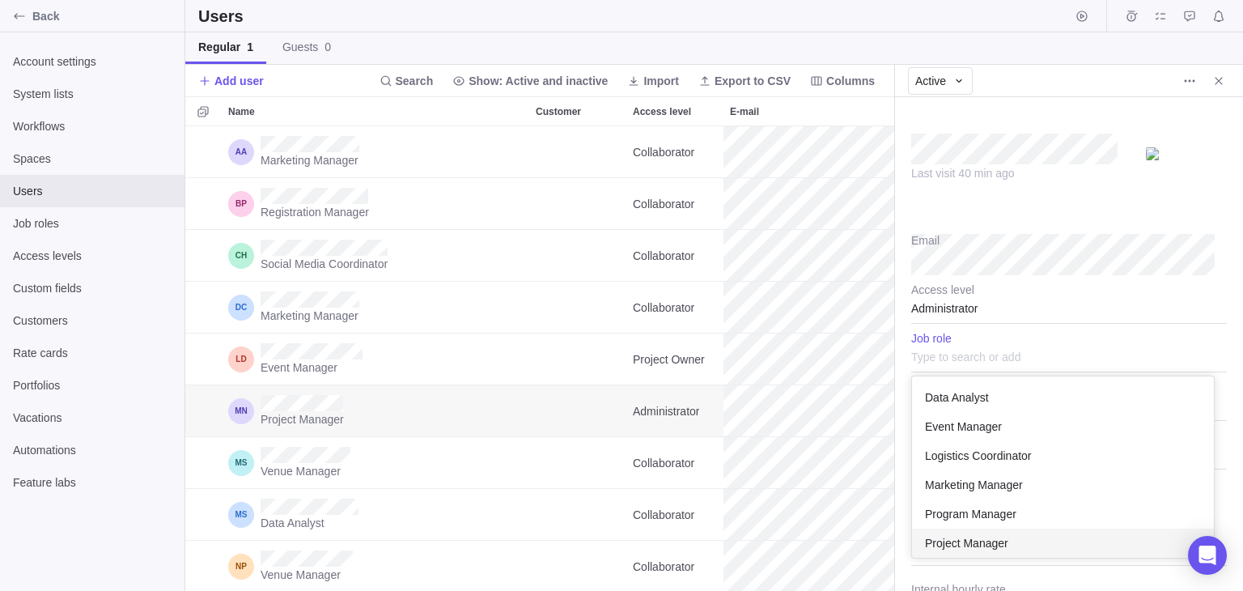
scroll to position [168, 290]
click at [1006, 364] on input "text" at bounding box center [1069, 352] width 316 height 40
click at [1040, 314] on div "Last visit 40 min ago Email Administrator Access level Data Analyst Event Manag…" at bounding box center [1069, 344] width 348 height 494
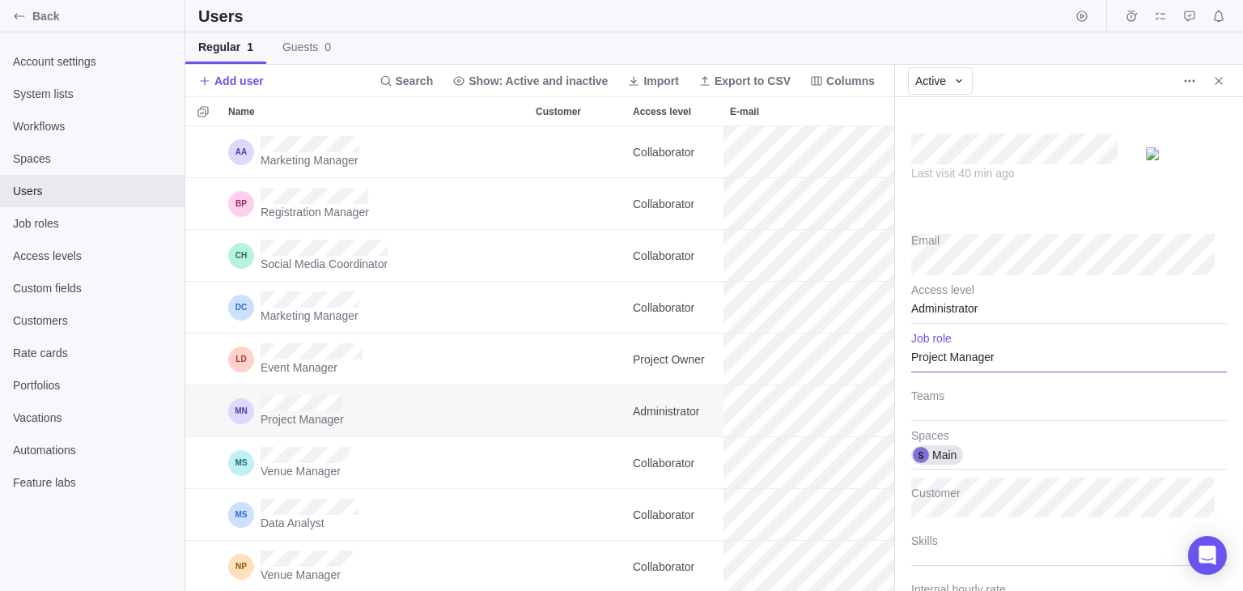
click at [961, 306] on div "Administrator" at bounding box center [1069, 303] width 316 height 40
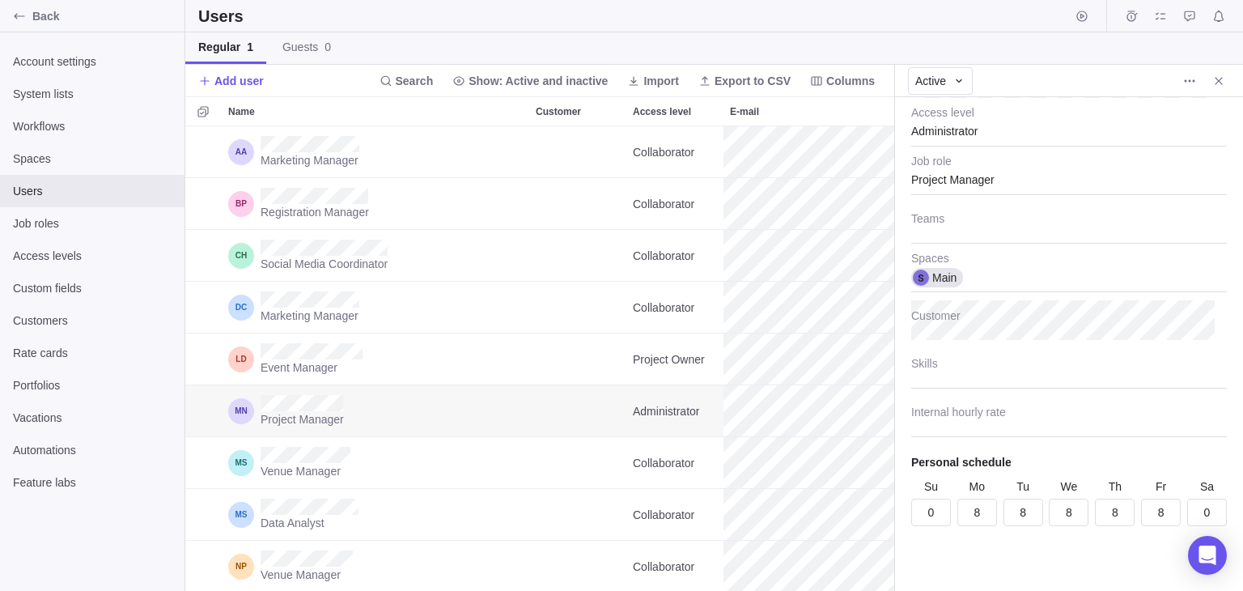
scroll to position [0, 0]
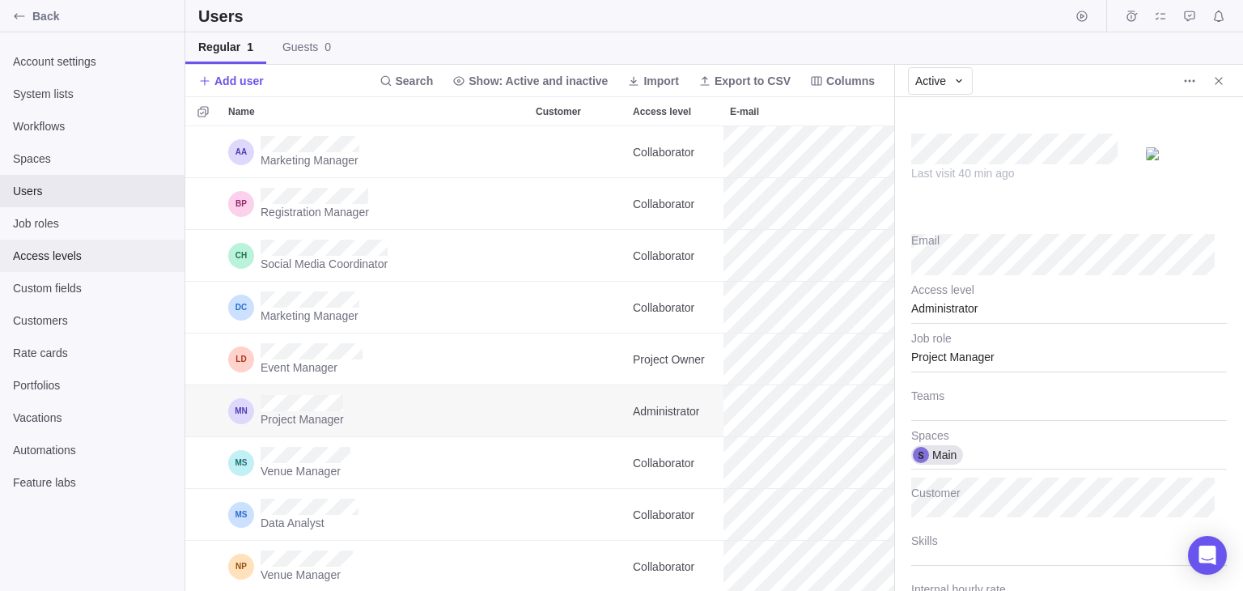
click at [33, 254] on span "Access levels" at bounding box center [92, 256] width 159 height 16
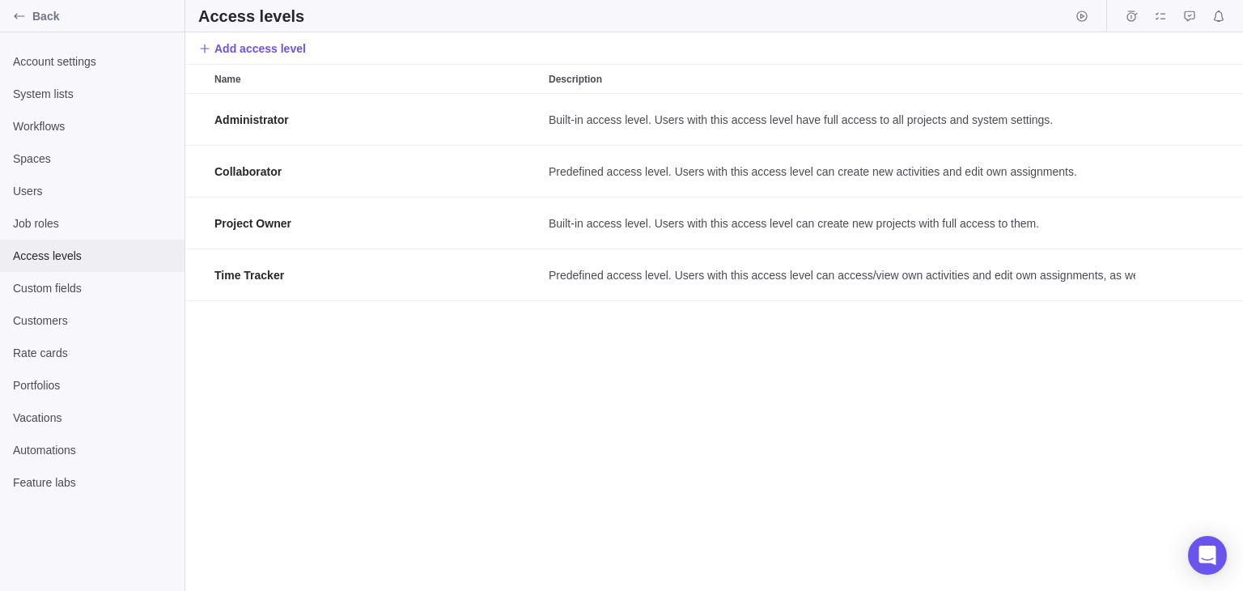
scroll to position [485, 1045]
click at [44, 219] on span "Job roles" at bounding box center [92, 223] width 159 height 16
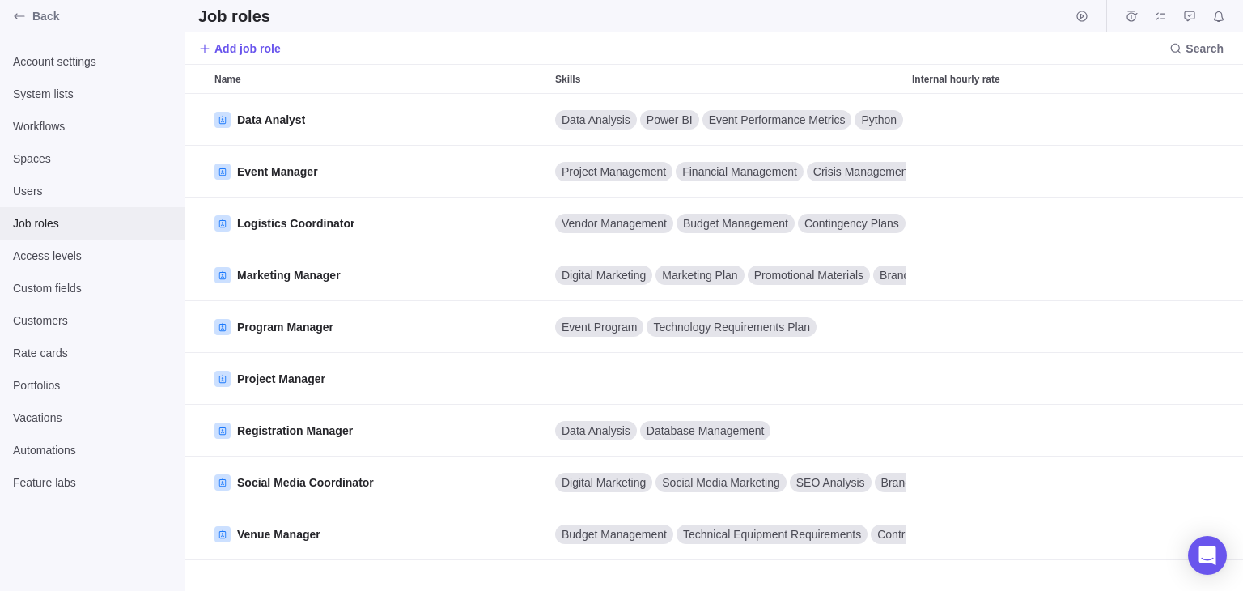
scroll to position [485, 1045]
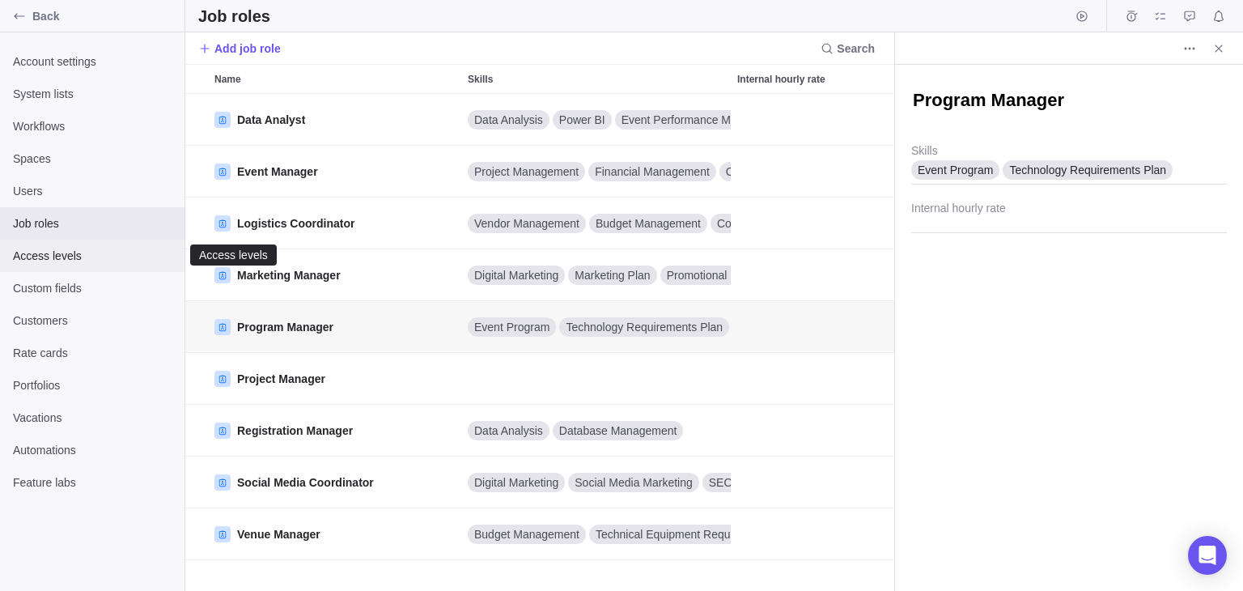
click at [45, 253] on span "Access levels" at bounding box center [92, 256] width 159 height 16
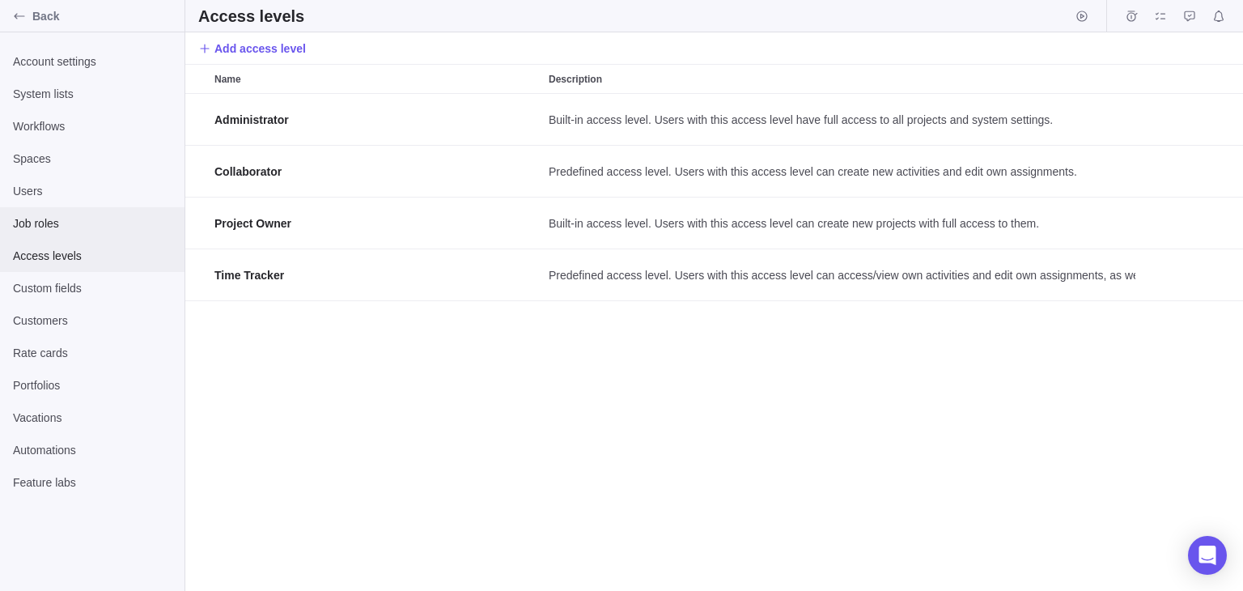
scroll to position [485, 1045]
click at [76, 69] on span "Account settings" at bounding box center [92, 61] width 159 height 16
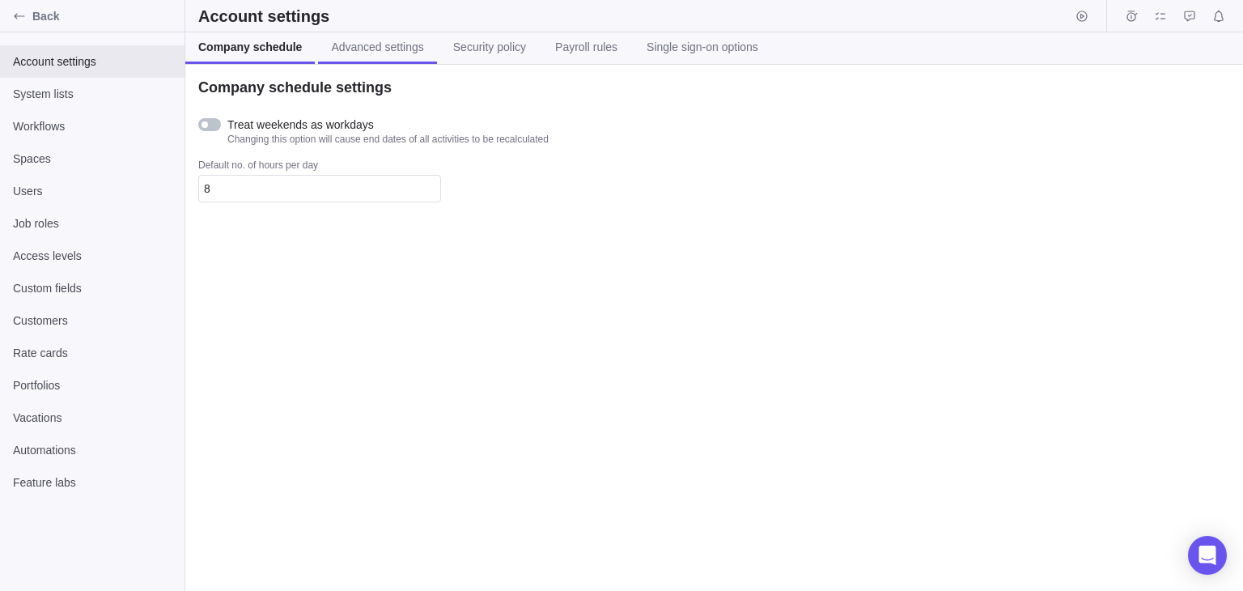
click at [383, 56] on link "Advanced settings" at bounding box center [377, 48] width 118 height 32
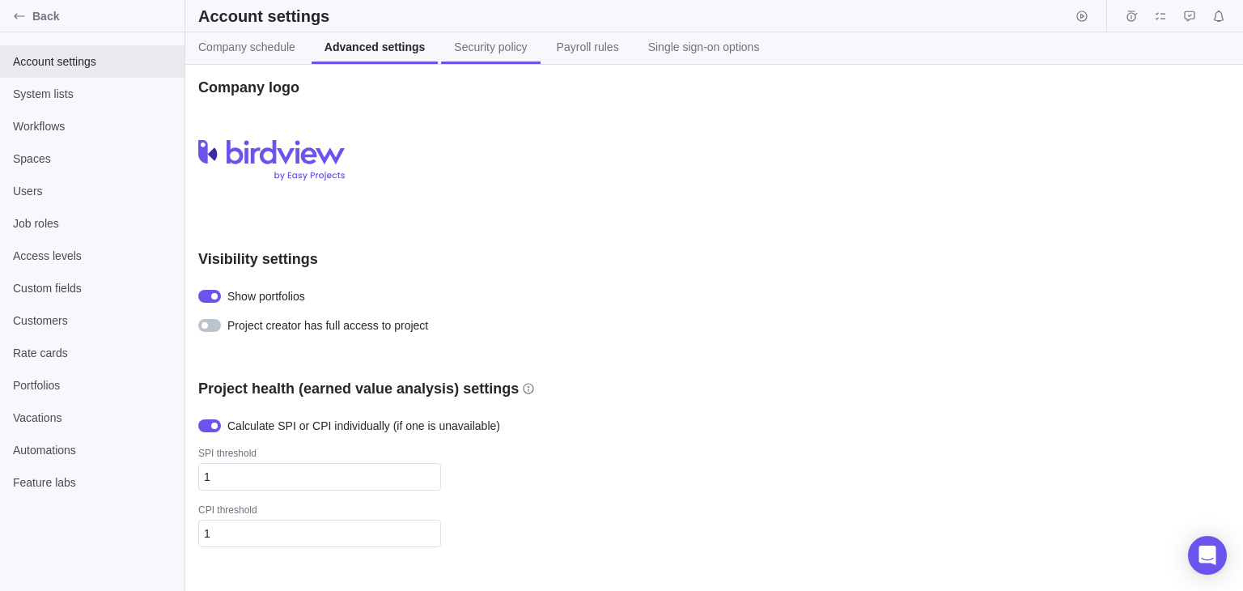
click at [485, 51] on span "Security policy" at bounding box center [490, 47] width 73 height 16
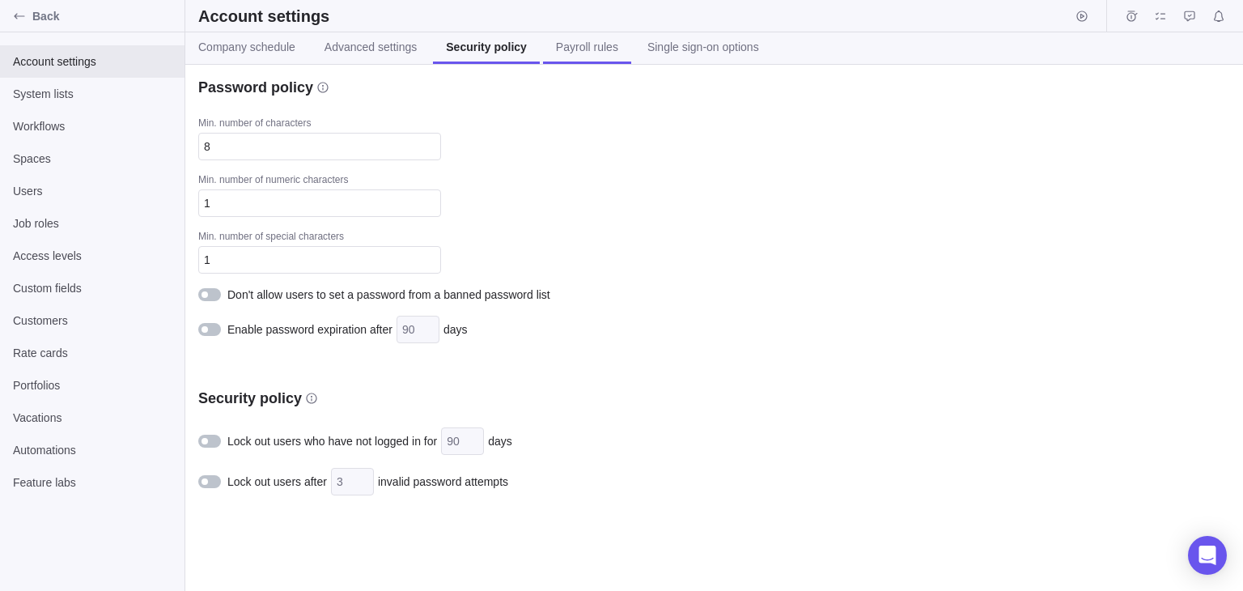
click at [594, 43] on span "Payroll rules" at bounding box center [587, 47] width 62 height 16
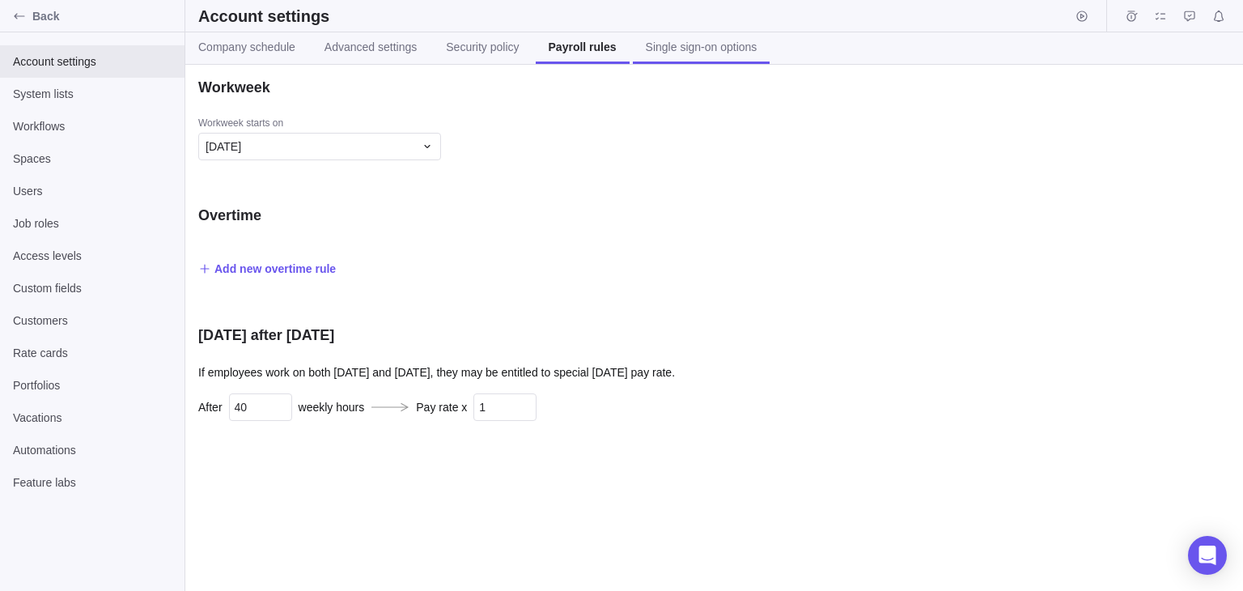
click at [712, 45] on span "Single sign-on options" at bounding box center [702, 47] width 112 height 16
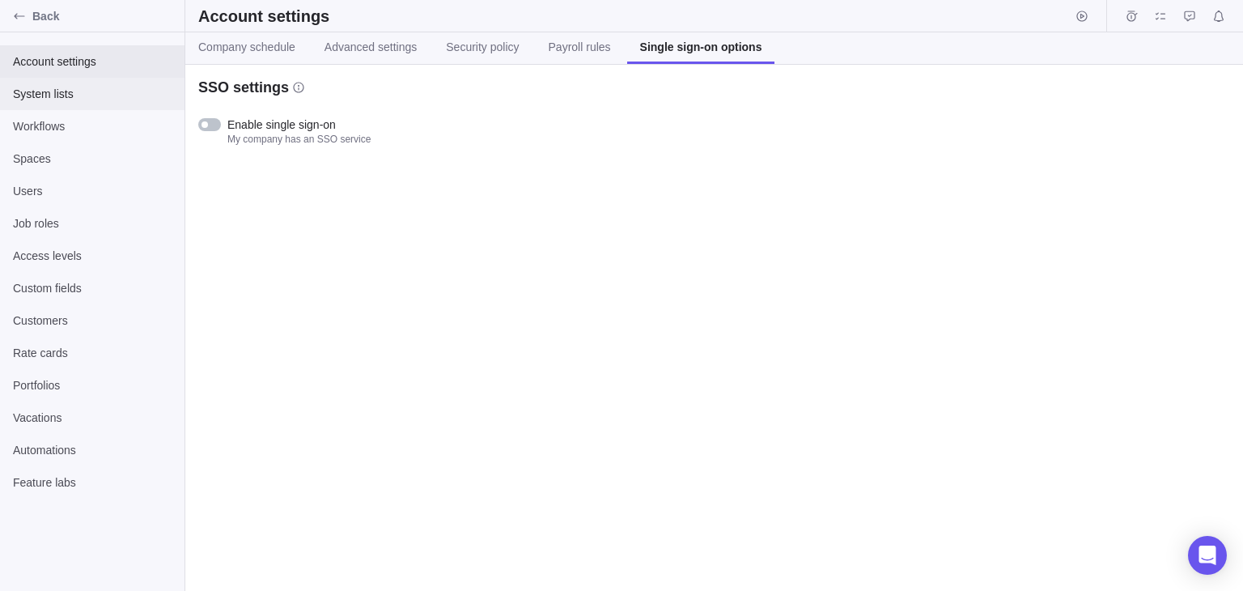
click at [27, 103] on div "System lists" at bounding box center [92, 94] width 184 height 32
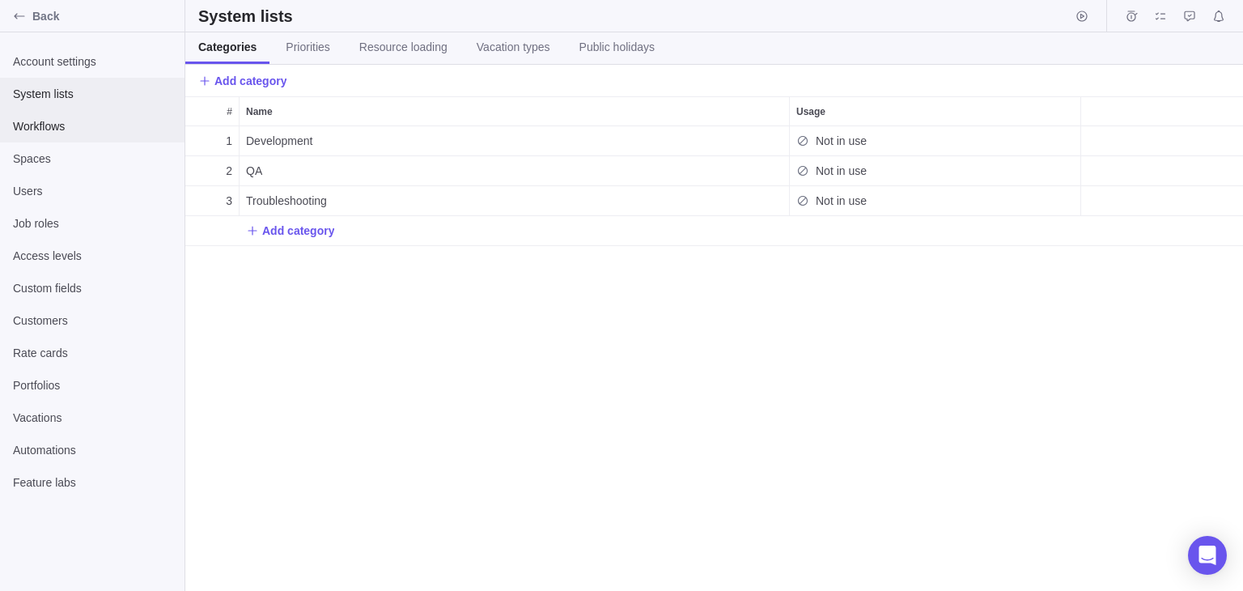
scroll to position [451, 1045]
click at [29, 128] on span "Workflows" at bounding box center [92, 126] width 159 height 16
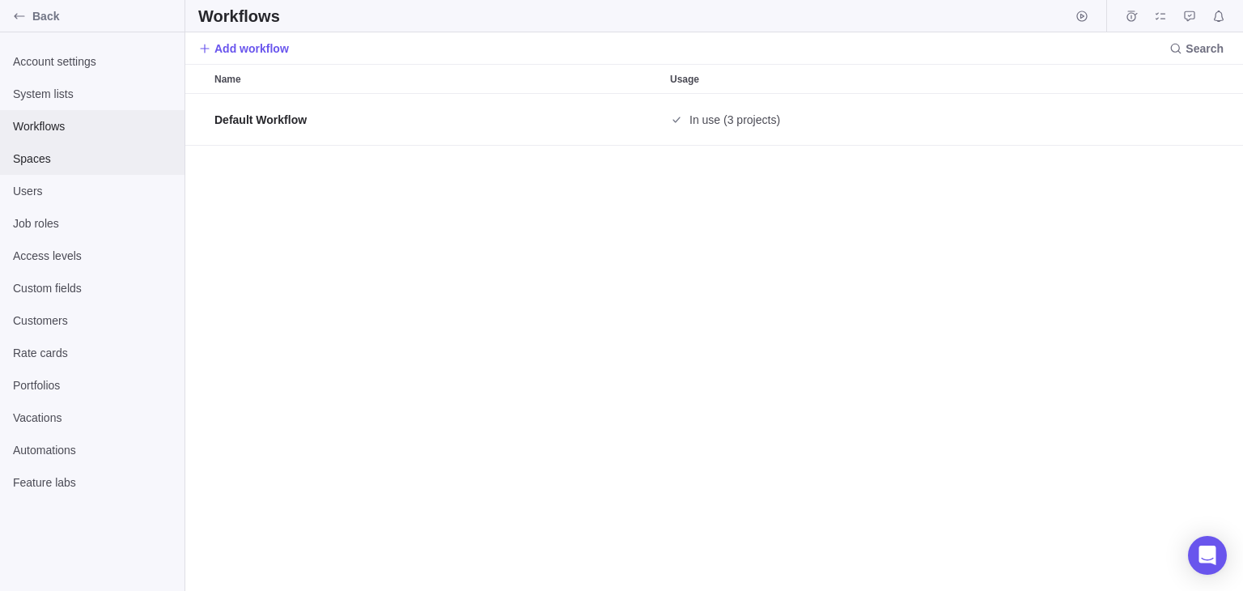
scroll to position [485, 1045]
click at [28, 167] on div "Spaces" at bounding box center [92, 158] width 184 height 32
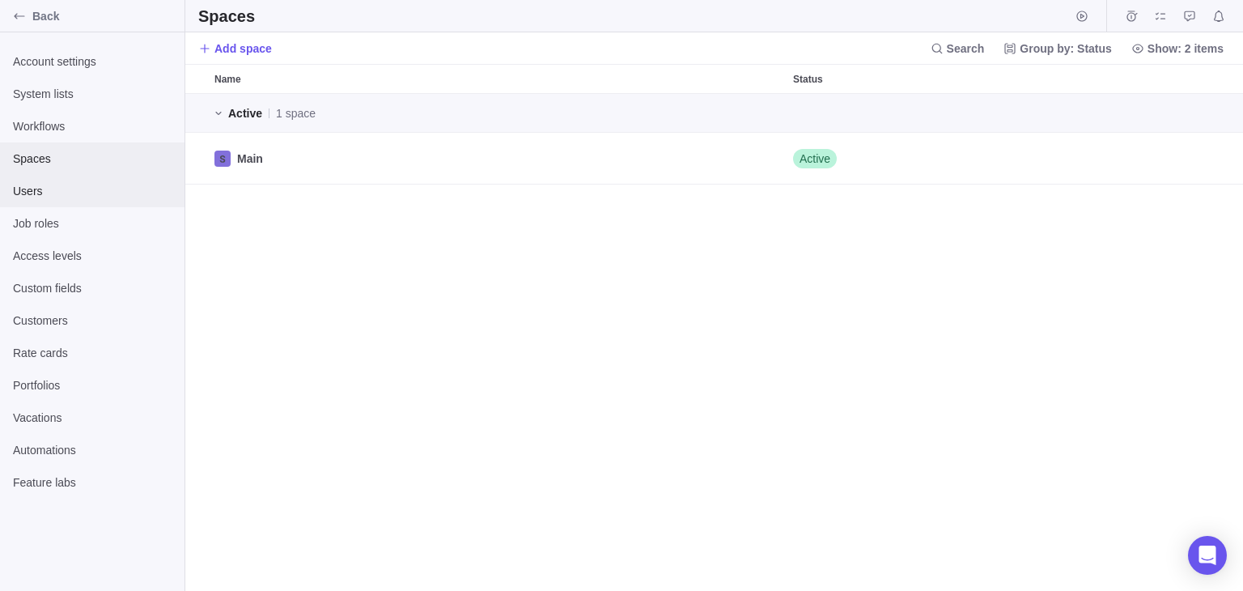
scroll to position [485, 1045]
click at [32, 192] on span "Users" at bounding box center [92, 191] width 159 height 16
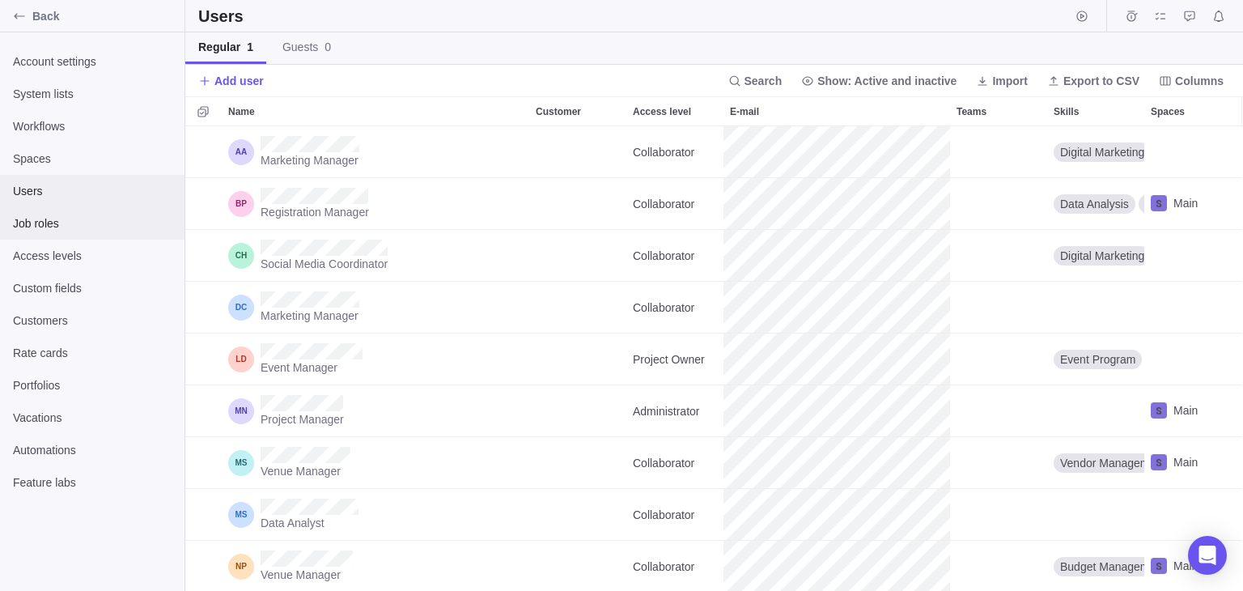
scroll to position [451, 1045]
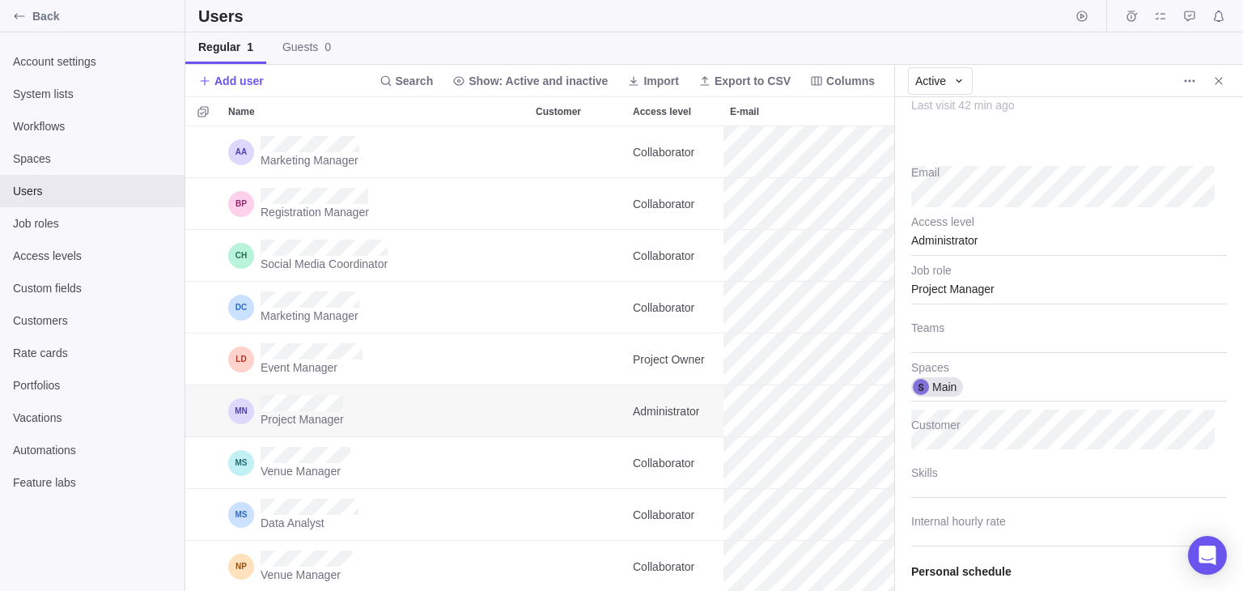
scroll to position [29, 0]
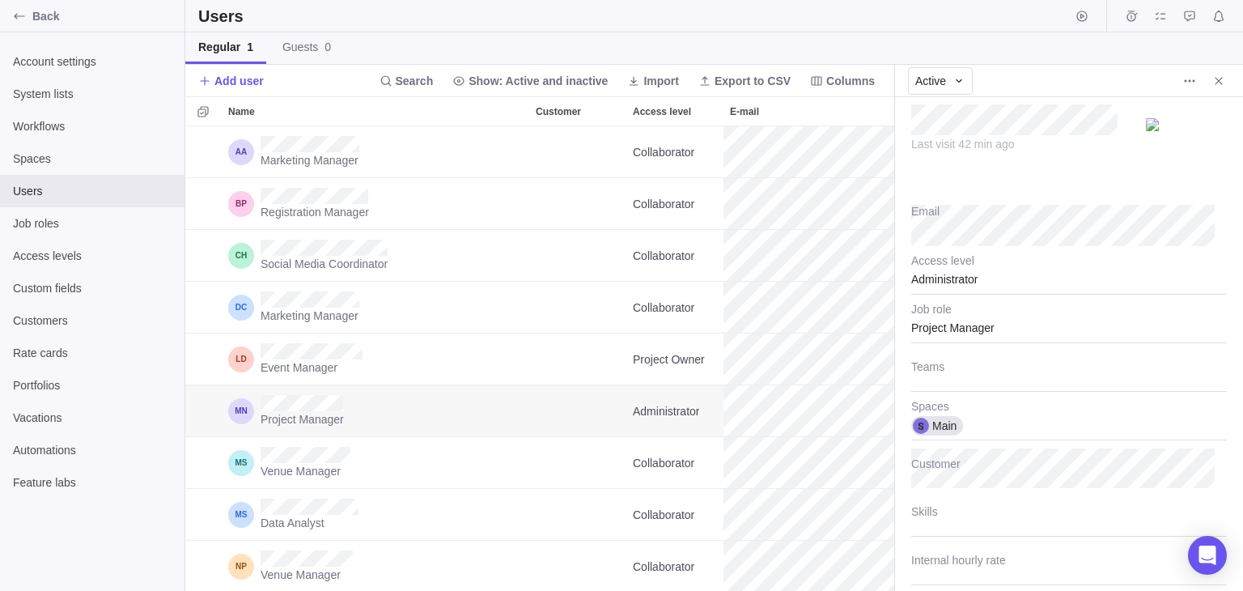
click at [985, 284] on div "Administrator" at bounding box center [1069, 274] width 316 height 40
click at [985, 278] on div "Administrator" at bounding box center [1069, 274] width 316 height 40
click at [966, 333] on div "Project Manager" at bounding box center [1069, 323] width 316 height 40
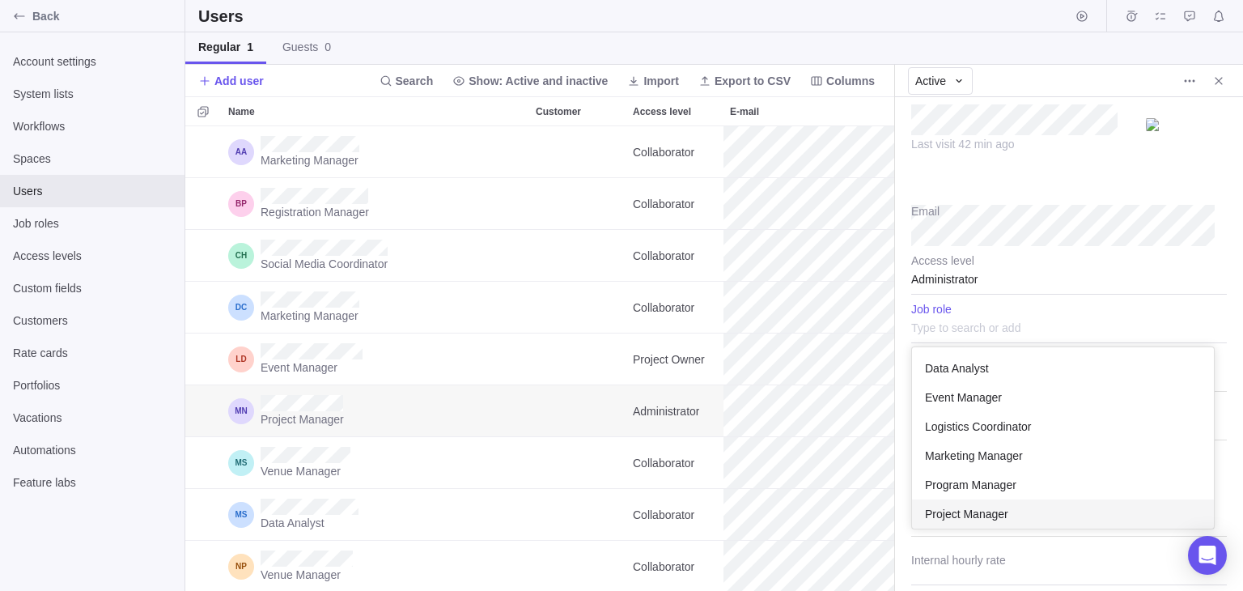
scroll to position [168, 290]
click at [966, 333] on input "text" at bounding box center [1069, 323] width 316 height 40
click at [363, 416] on body "Back Account settings System lists Workflows Spaces Users Job roles Access leve…" at bounding box center [621, 295] width 1243 height 591
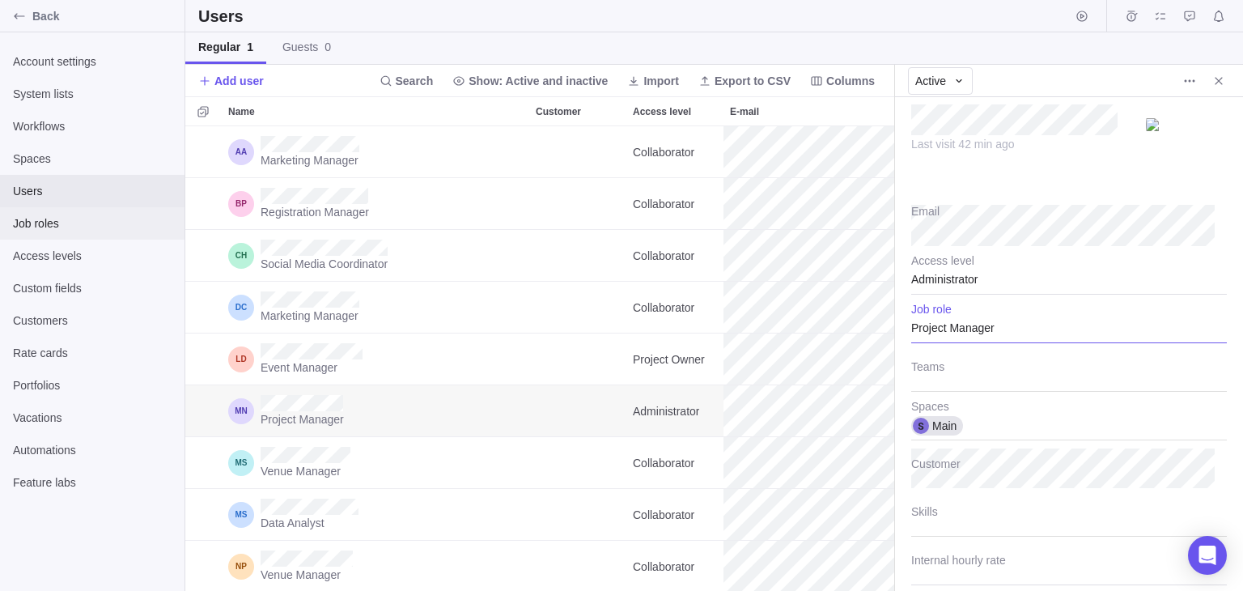
click at [47, 227] on span "Job roles" at bounding box center [92, 223] width 159 height 16
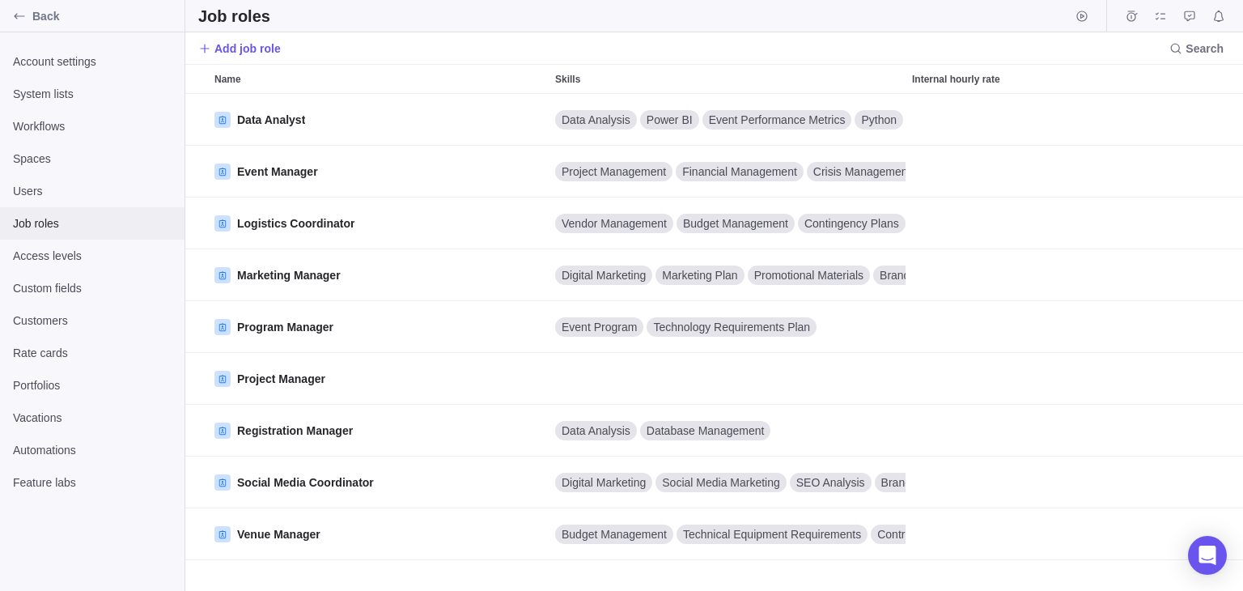
scroll to position [485, 1045]
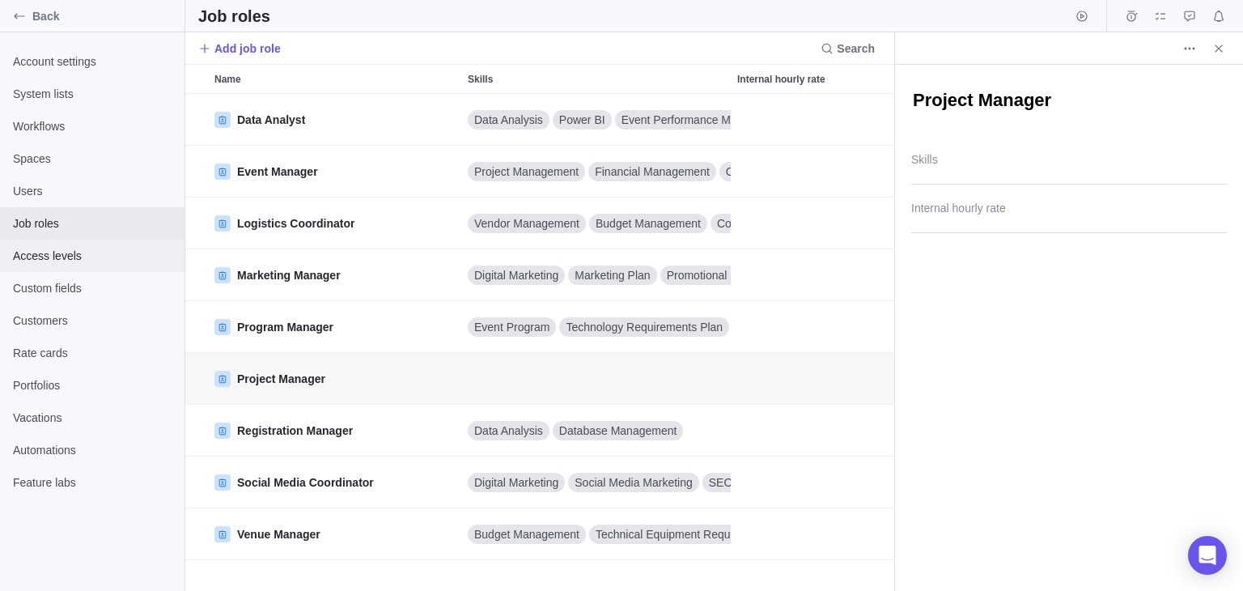
click at [66, 256] on span "Access levels" at bounding box center [92, 256] width 159 height 16
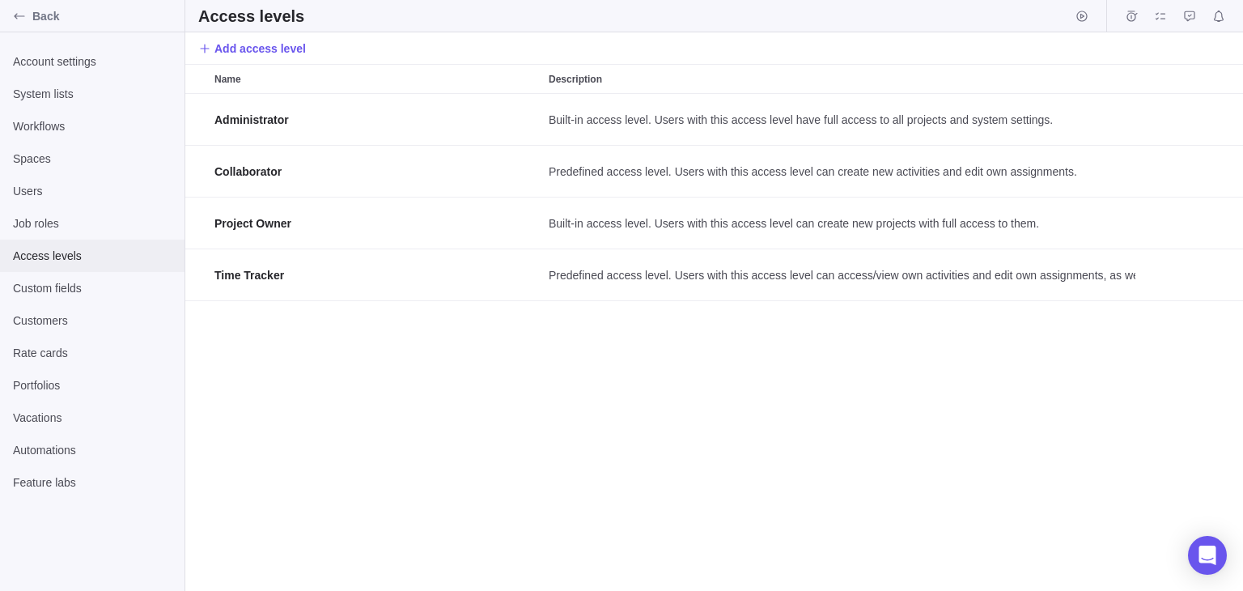
scroll to position [485, 1045]
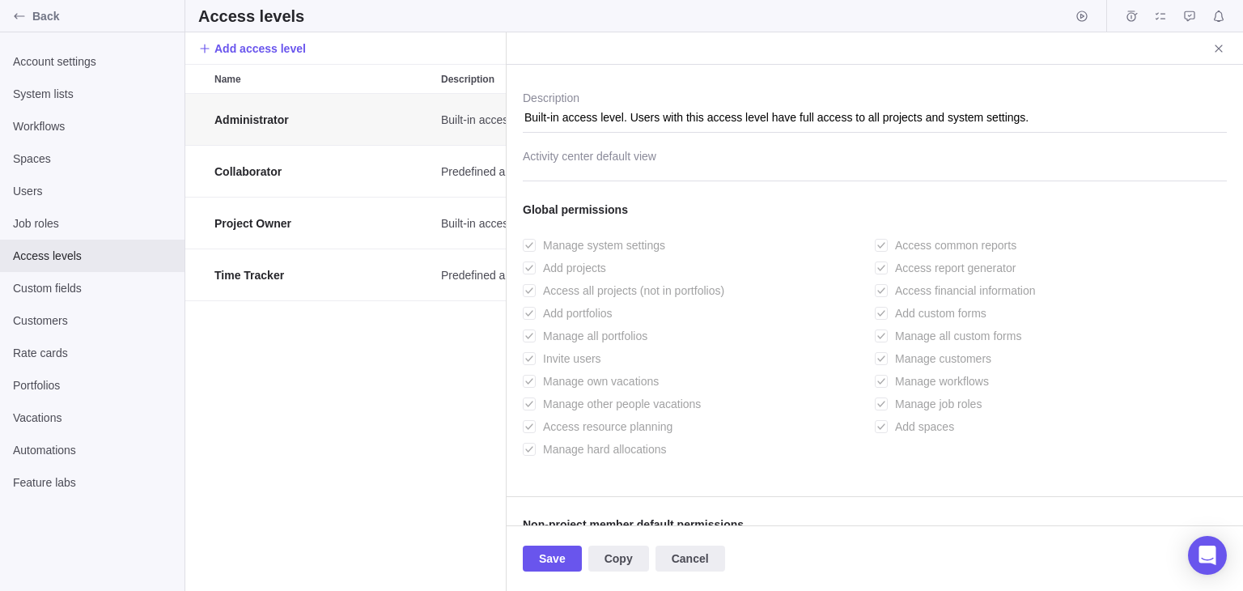
scroll to position [81, 0]
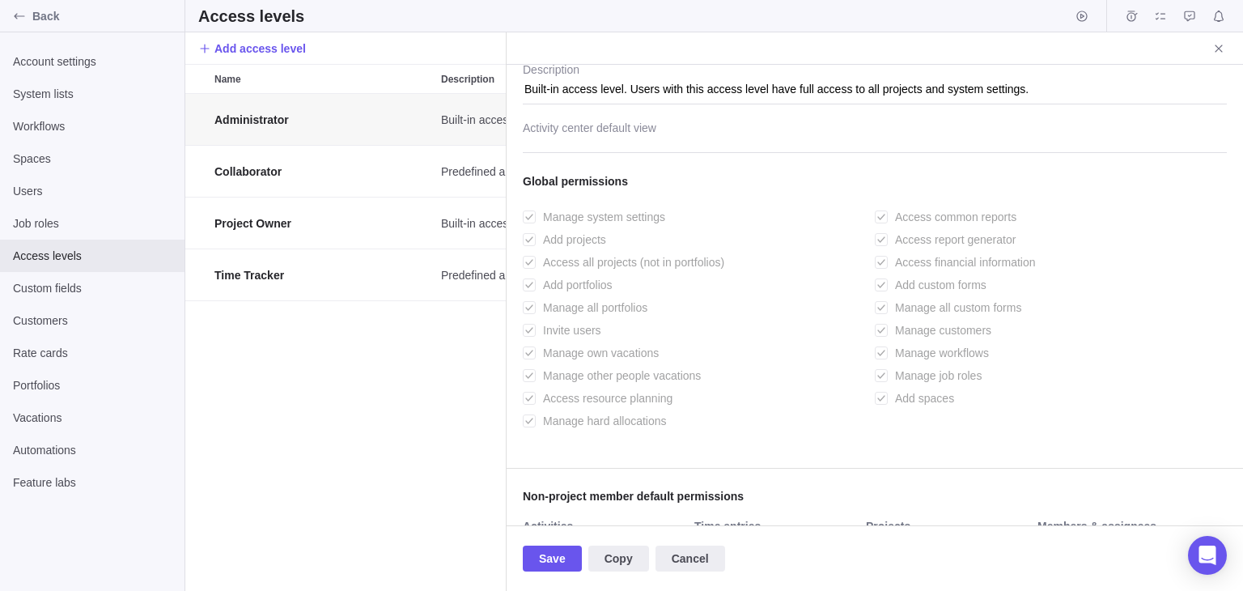
type textarea "x"
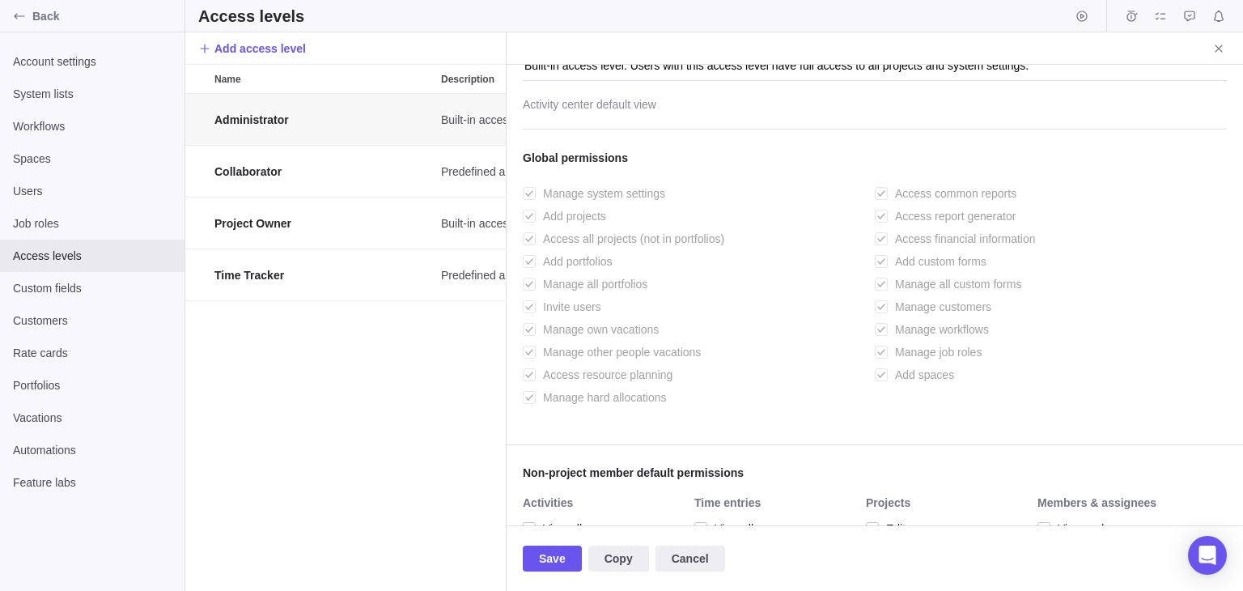
scroll to position [91, 0]
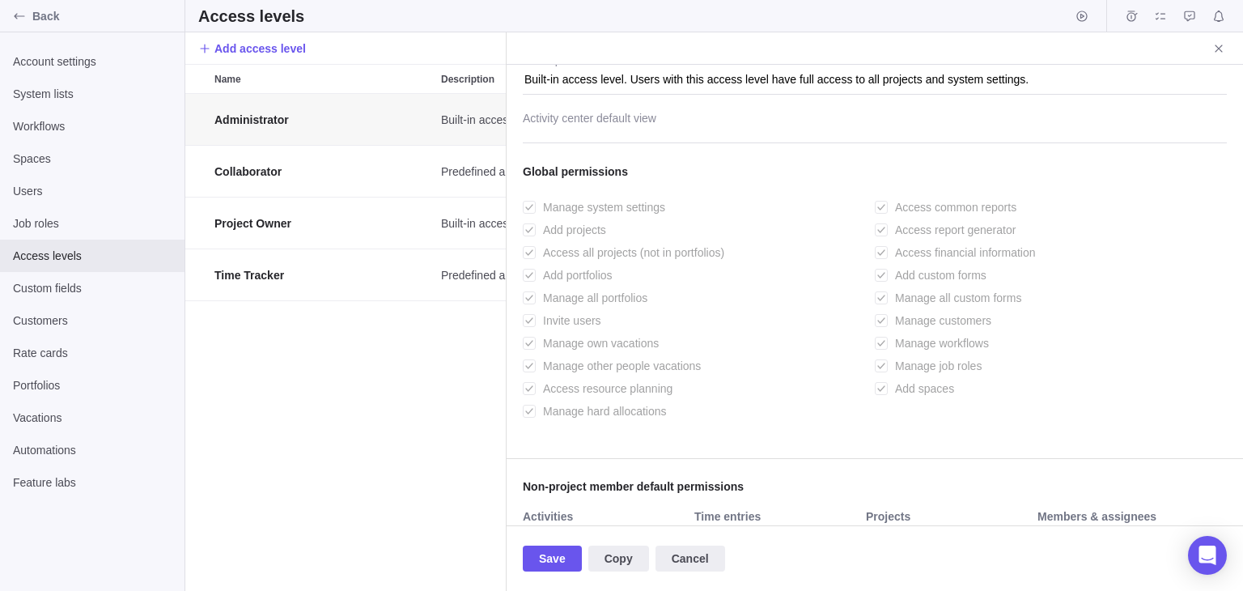
click at [392, 367] on div "Administrator Built-in access level. Users with this access level have full acc…" at bounding box center [345, 342] width 320 height 497
